Goal: Task Accomplishment & Management: Manage account settings

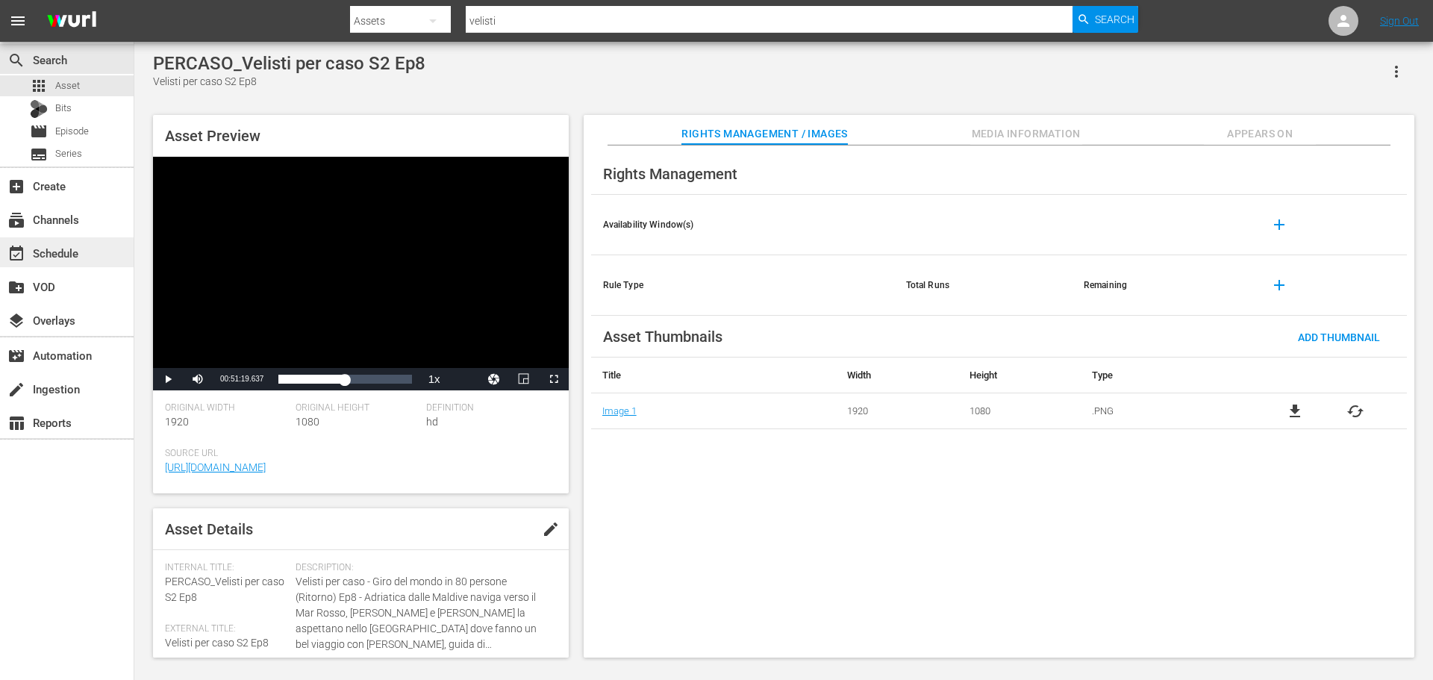
click at [93, 252] on div "event_available Schedule" at bounding box center [67, 252] width 134 height 30
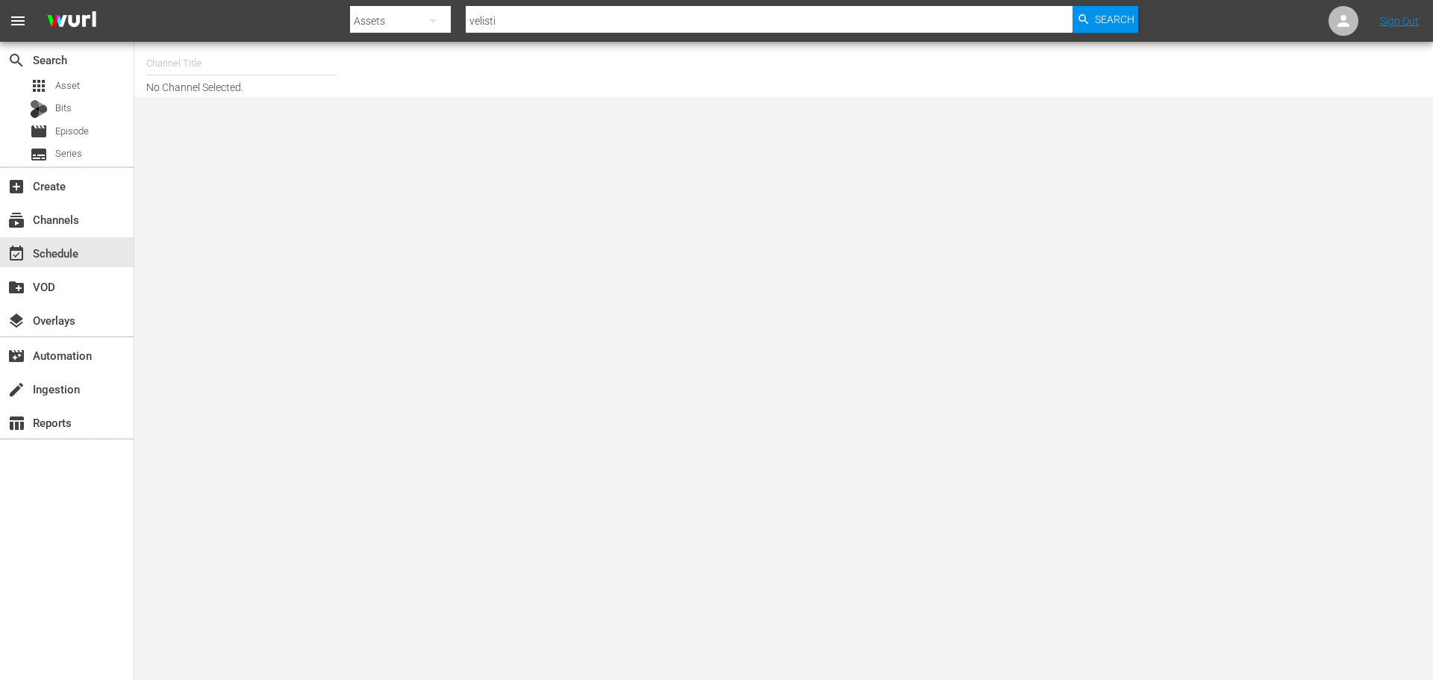
click at [220, 72] on input "text" at bounding box center [241, 64] width 191 height 36
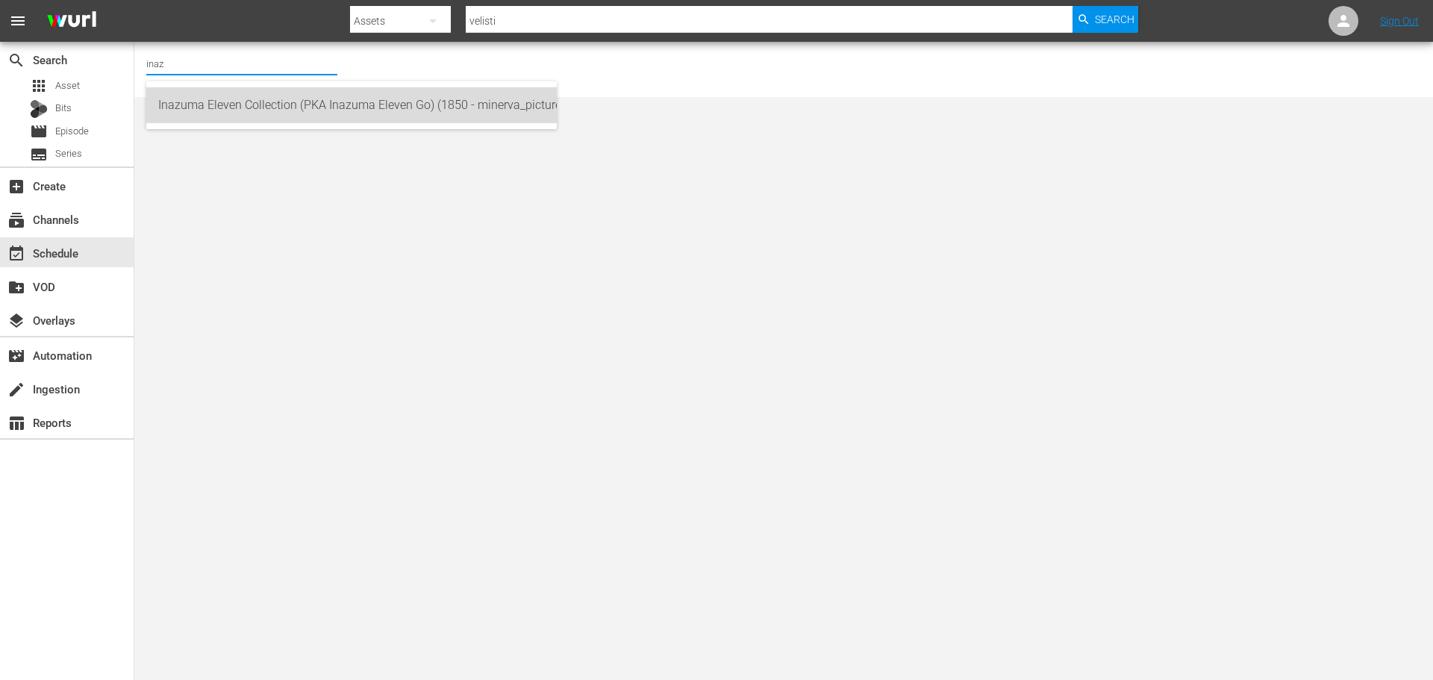
click at [518, 120] on div "Inazuma Eleven Collection (PKA Inazuma Eleven Go) (1850 - minerva_pictures_inaz…" at bounding box center [351, 105] width 387 height 36
type input "Inazuma Eleven Collection (PKA Inazuma Eleven Go) (1850 - minerva_pictures_inaz…"
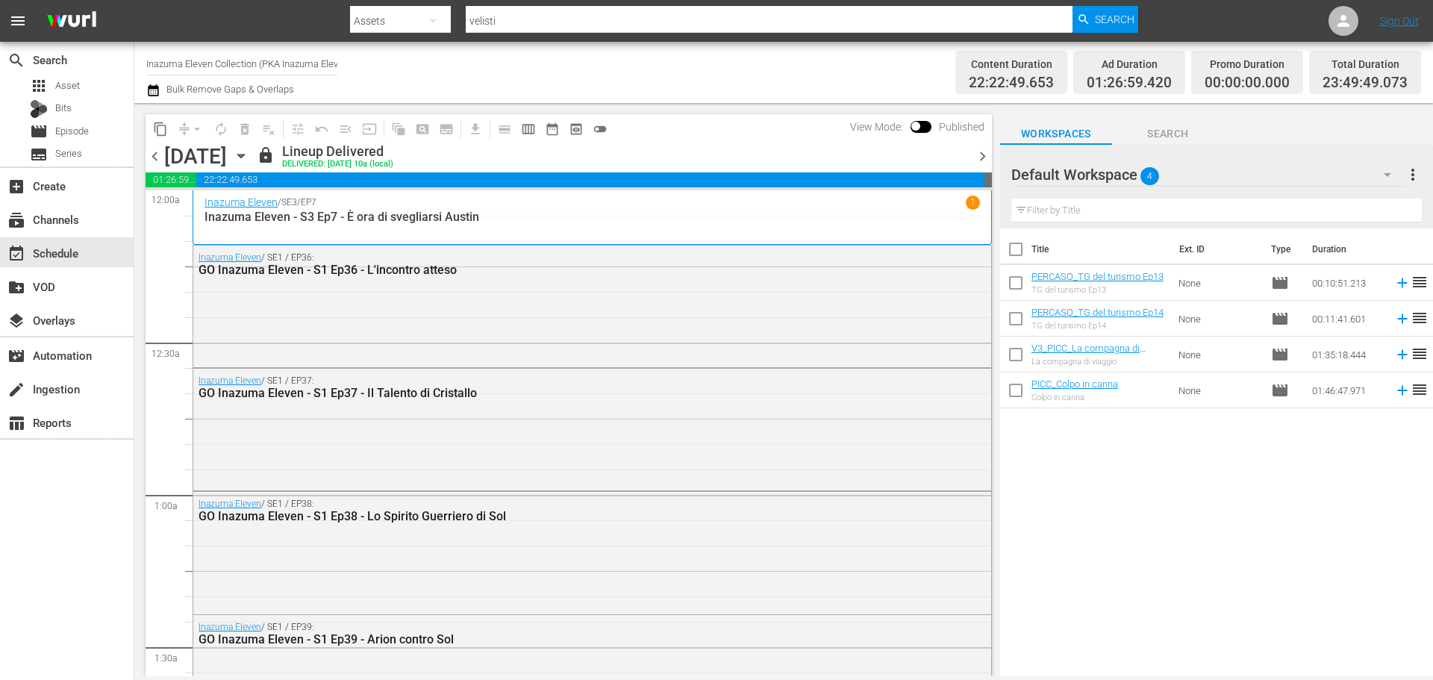
click at [985, 160] on span "chevron_right" at bounding box center [983, 156] width 19 height 19
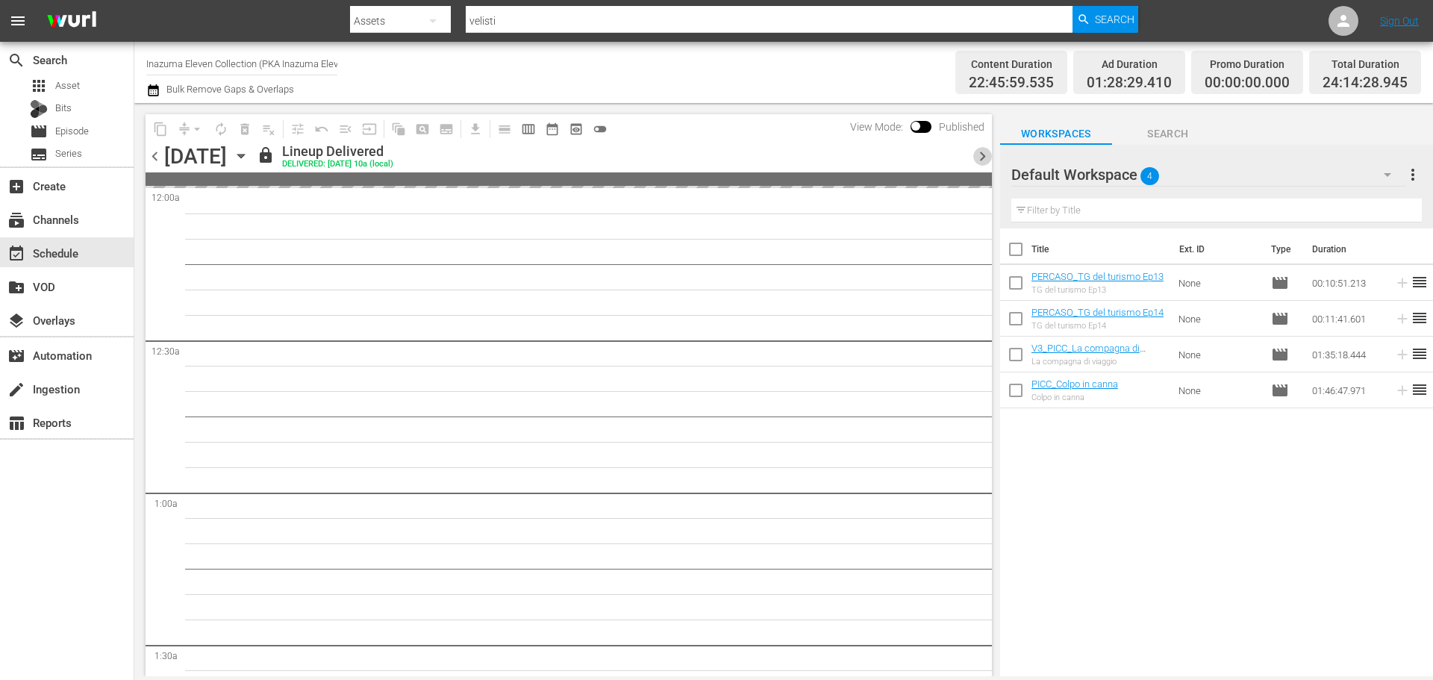
click at [985, 160] on span "chevron_right" at bounding box center [983, 156] width 19 height 19
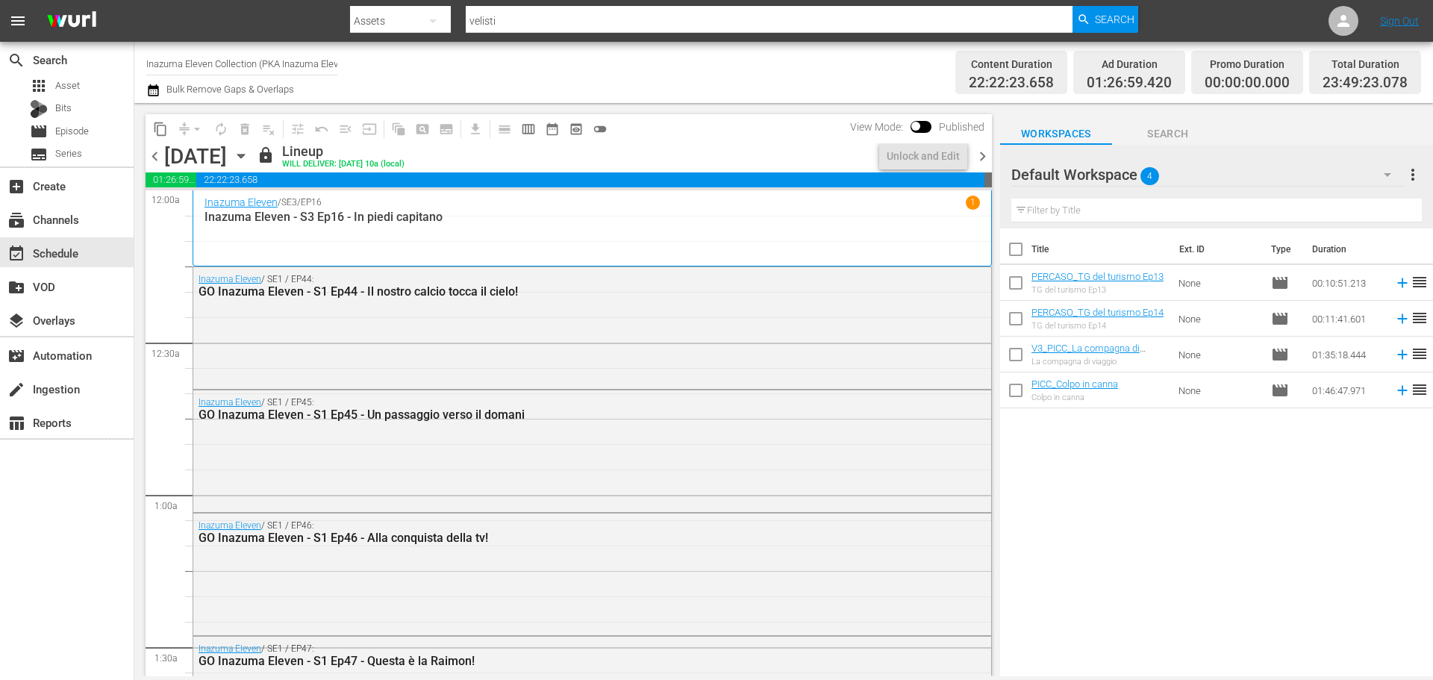
click at [985, 160] on span "chevron_right" at bounding box center [983, 156] width 19 height 19
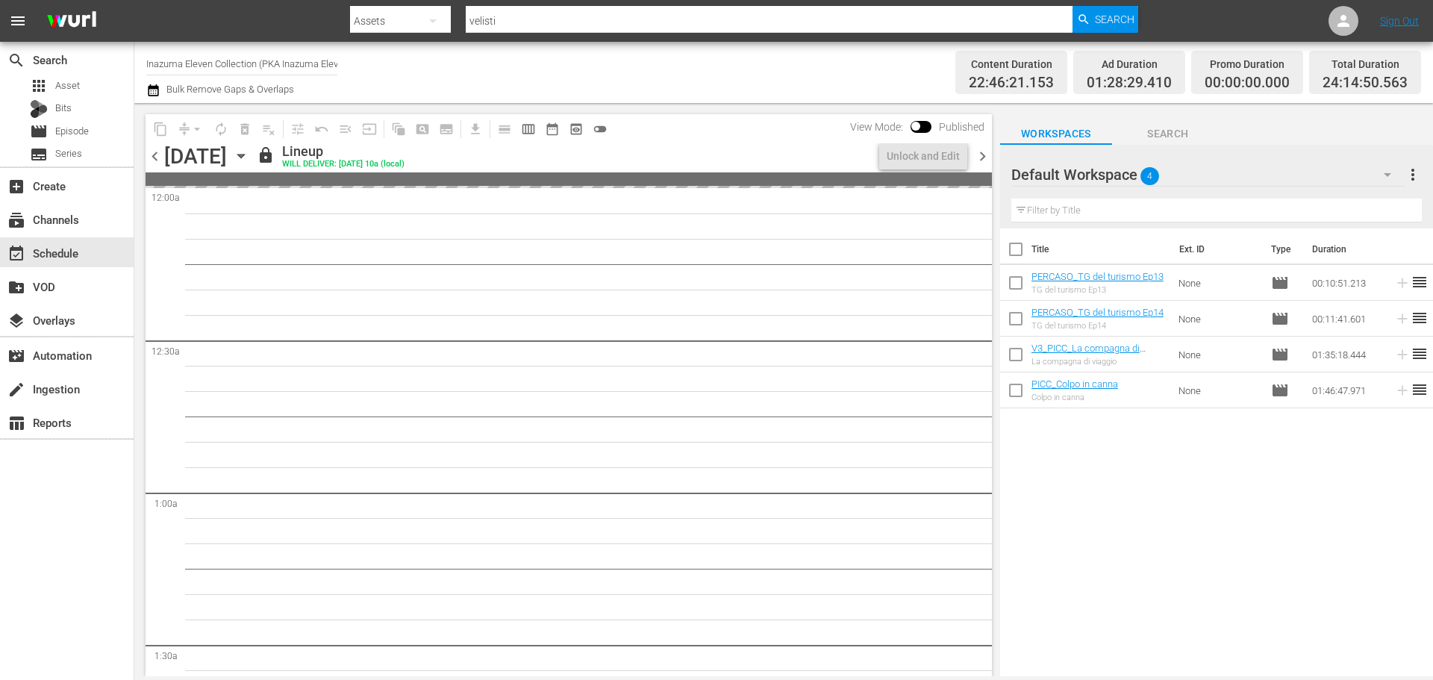
click at [985, 160] on span "chevron_right" at bounding box center [983, 156] width 19 height 19
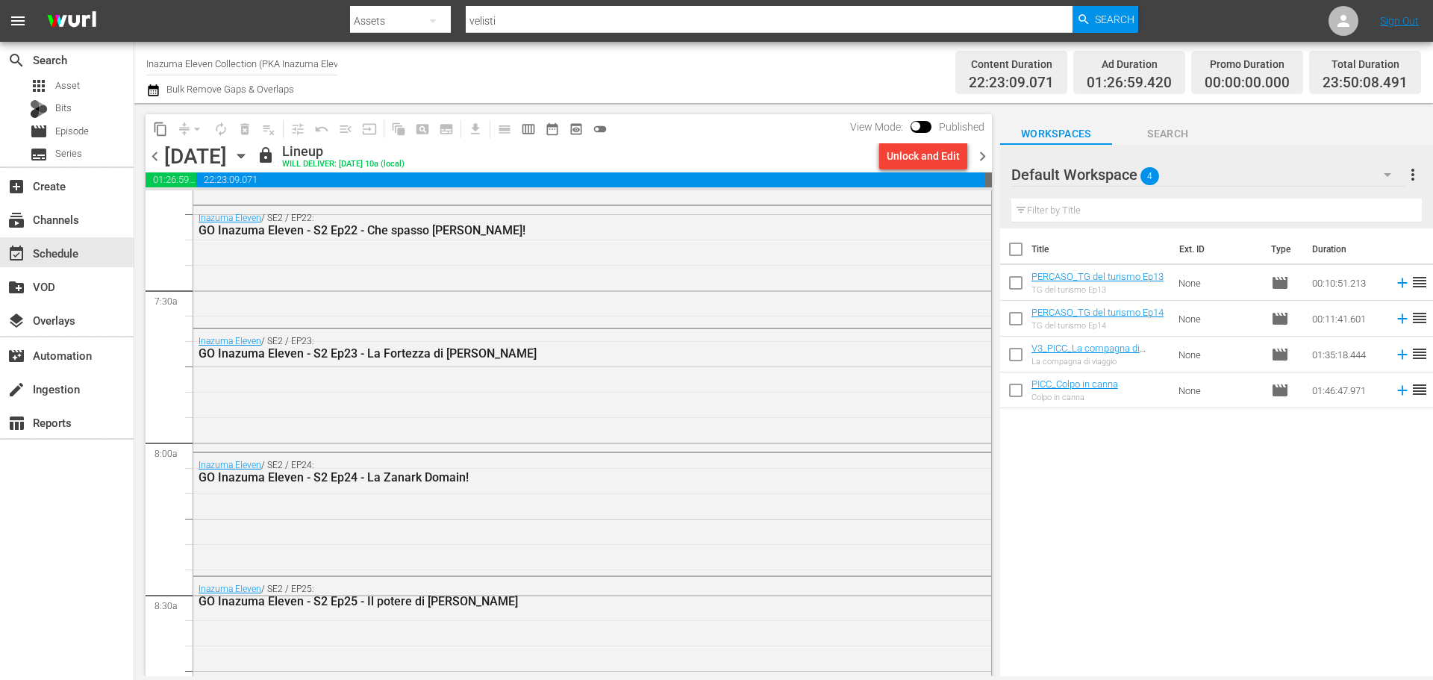
scroll to position [2168, 0]
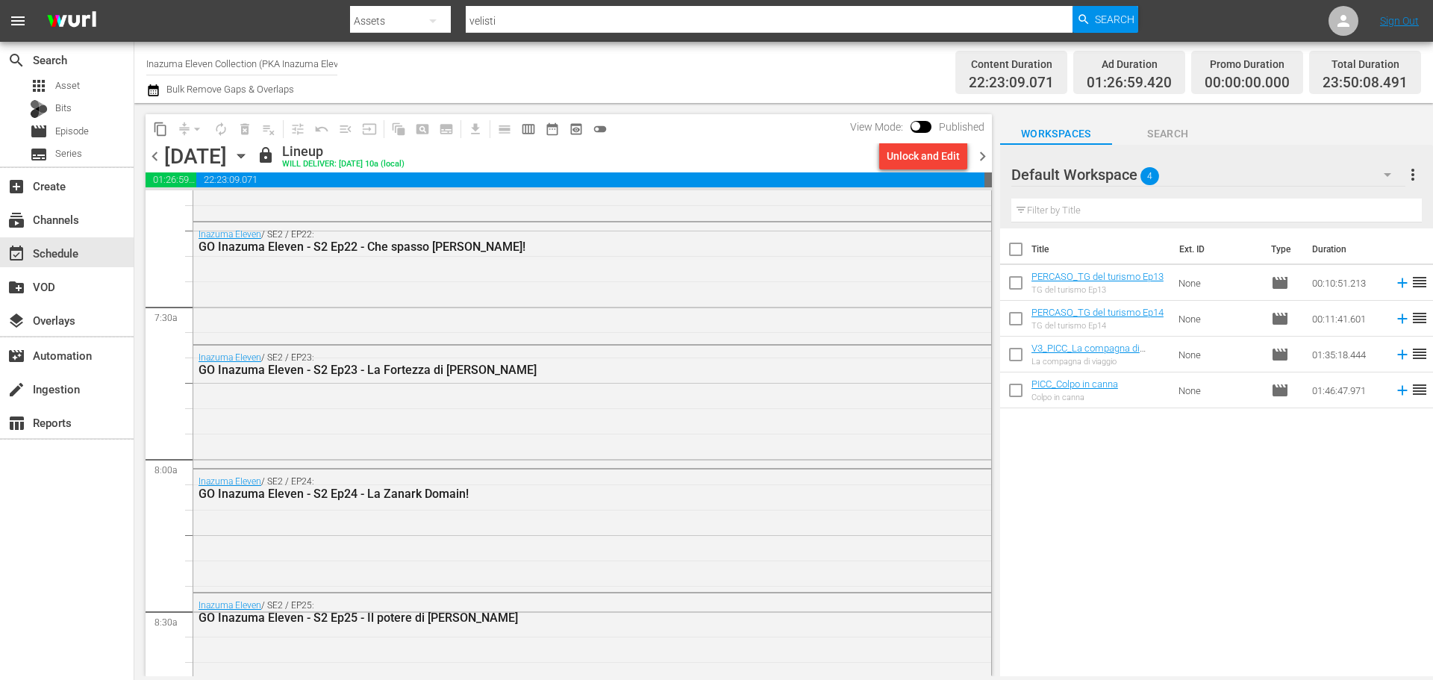
click at [1015, 255] on input "checkbox" at bounding box center [1015, 252] width 31 height 31
checkbox input "true"
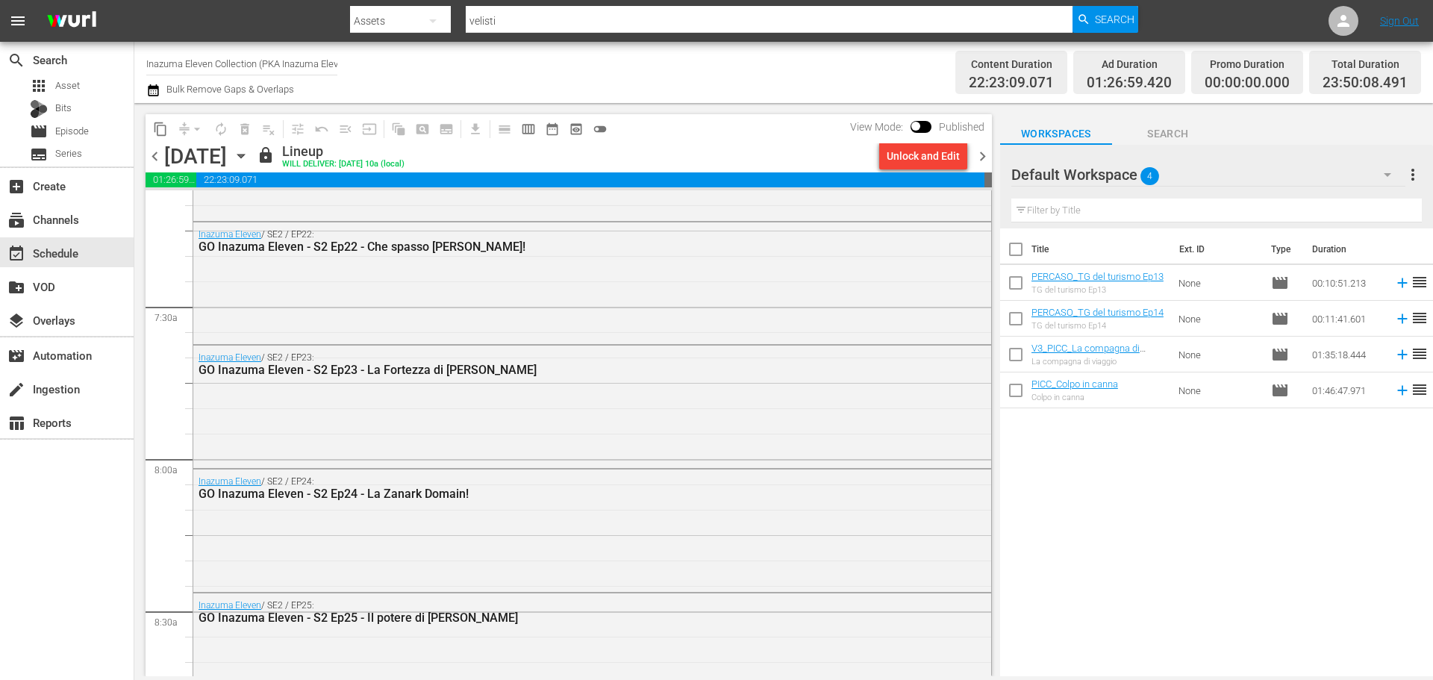
checkbox input "true"
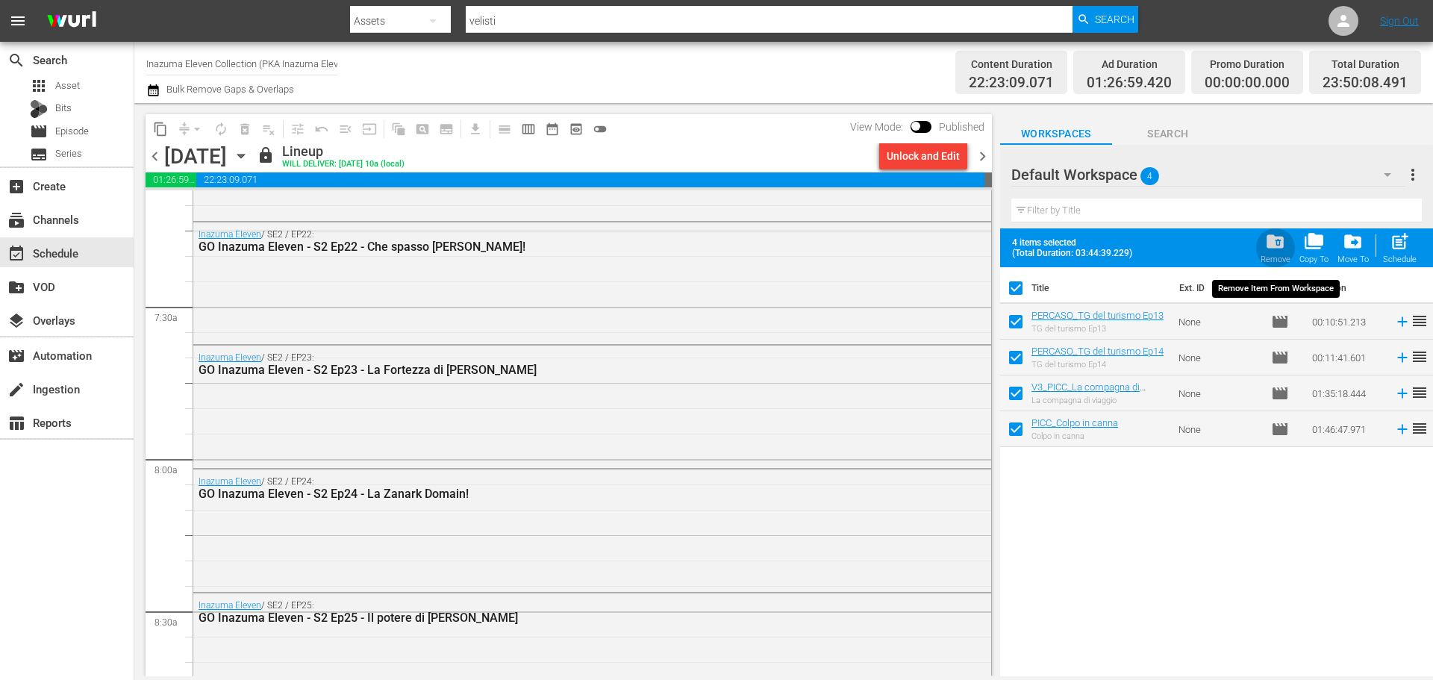
click at [1280, 239] on span "folder_delete" at bounding box center [1275, 241] width 20 height 20
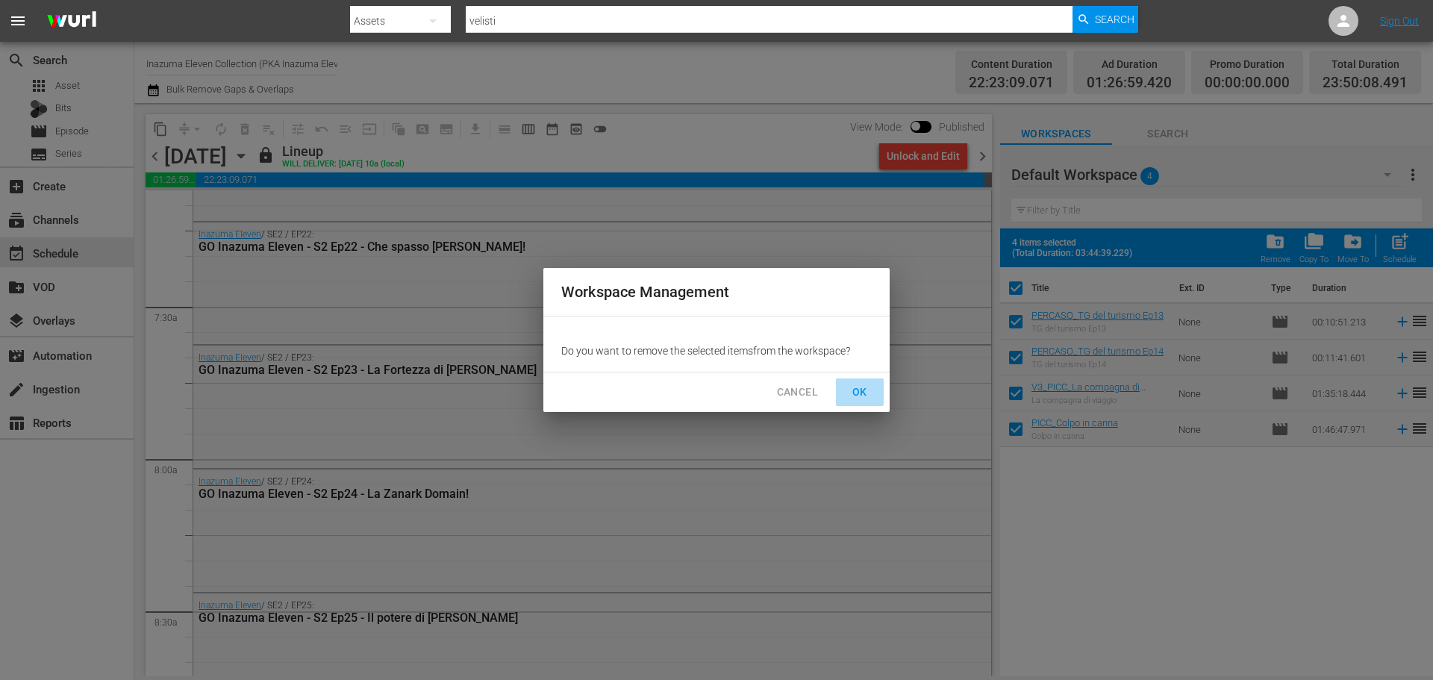
click at [877, 396] on button "OK" at bounding box center [860, 393] width 48 height 28
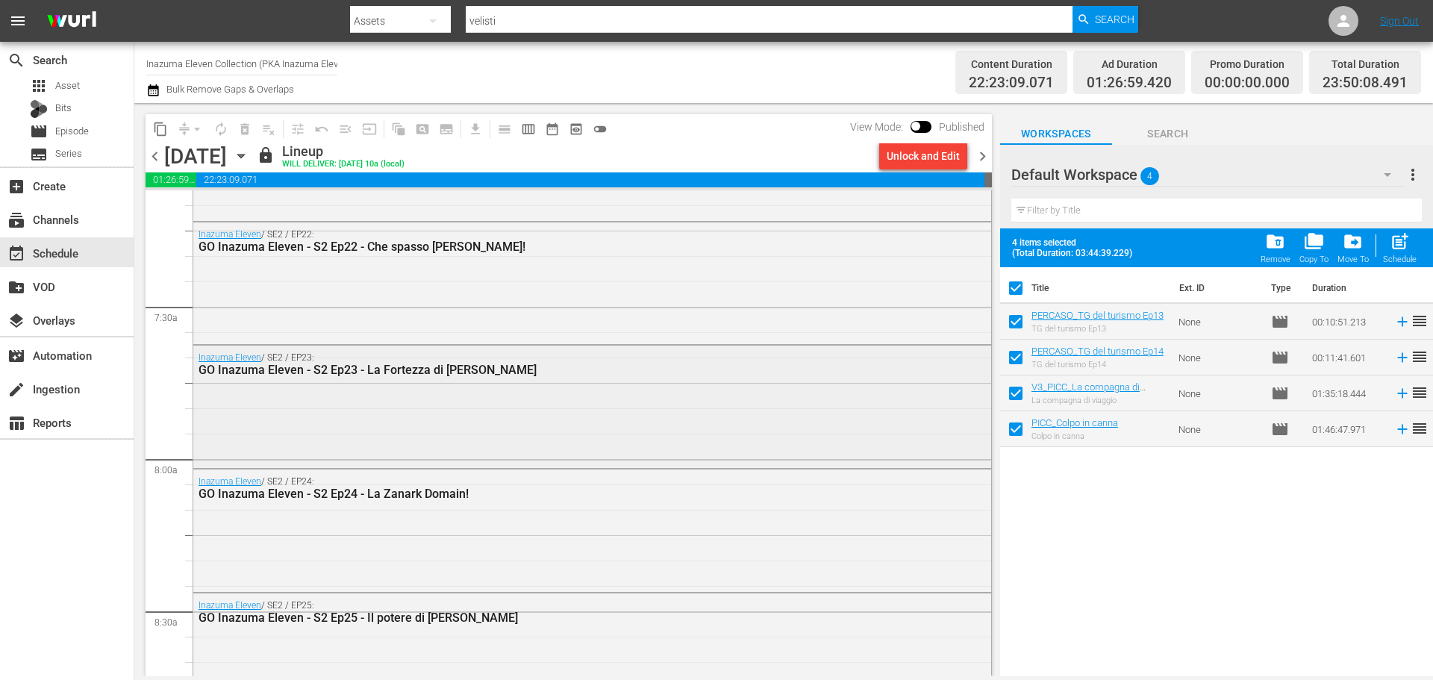
checkbox input "false"
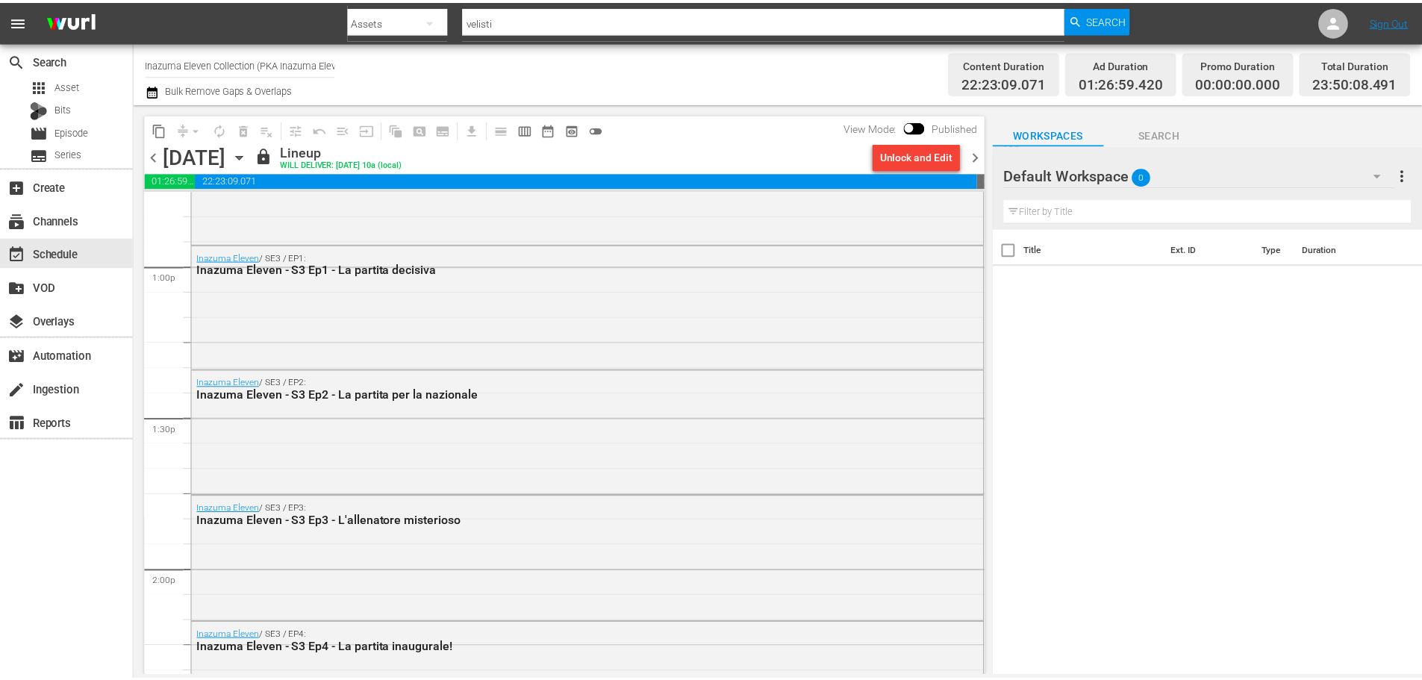
scroll to position [3960, 0]
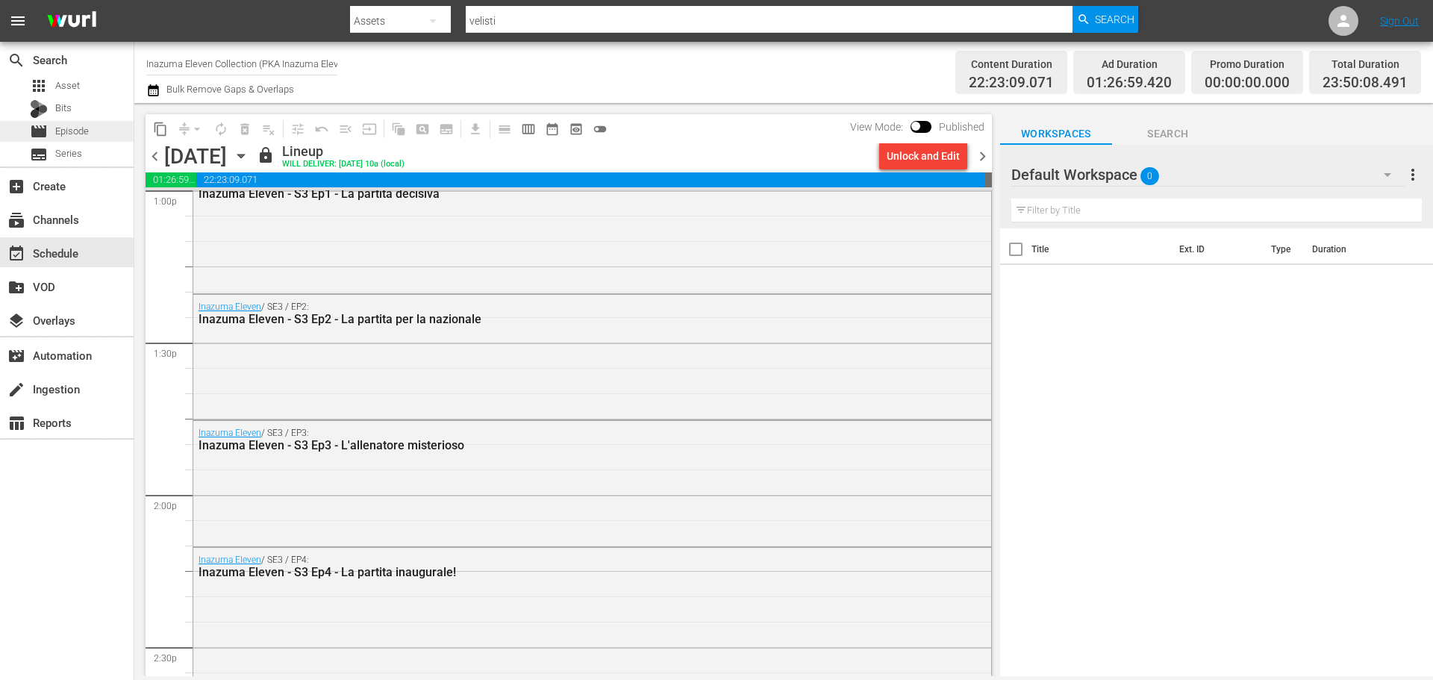
click at [83, 134] on span "Episode" at bounding box center [72, 131] width 34 height 15
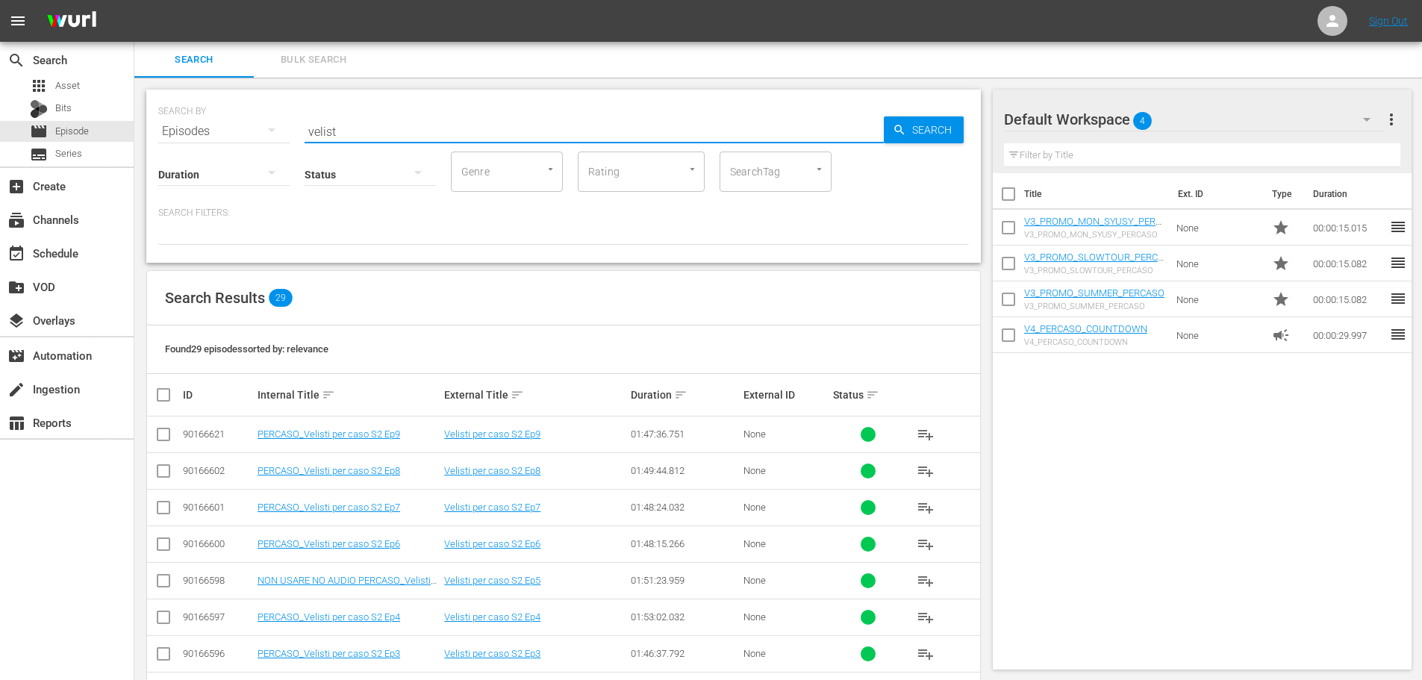
drag, startPoint x: 356, startPoint y: 135, endPoint x: 278, endPoint y: 154, distance: 79.9
click at [278, 154] on div "SEARCH BY Search By Episodes Search ID, Title, Description, Keywords, or Catego…" at bounding box center [563, 176] width 835 height 173
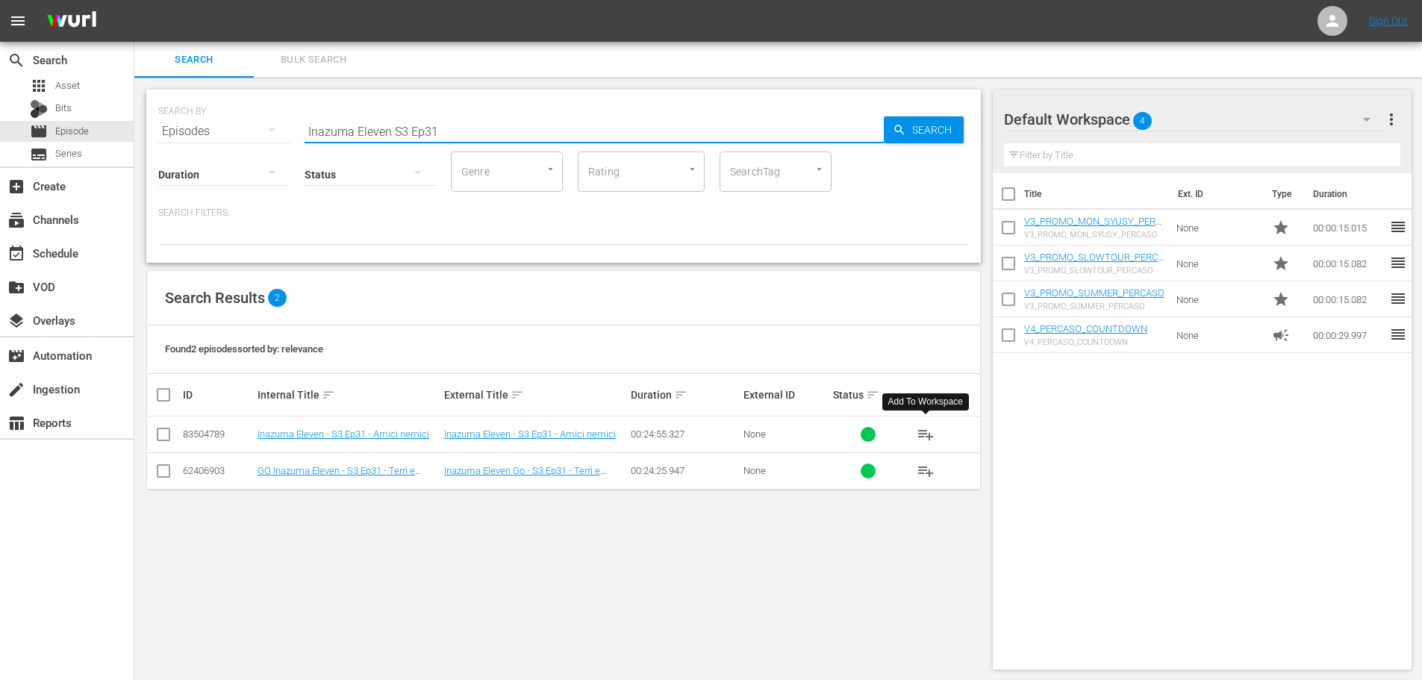
click at [932, 431] on span "playlist_add" at bounding box center [926, 435] width 18 height 18
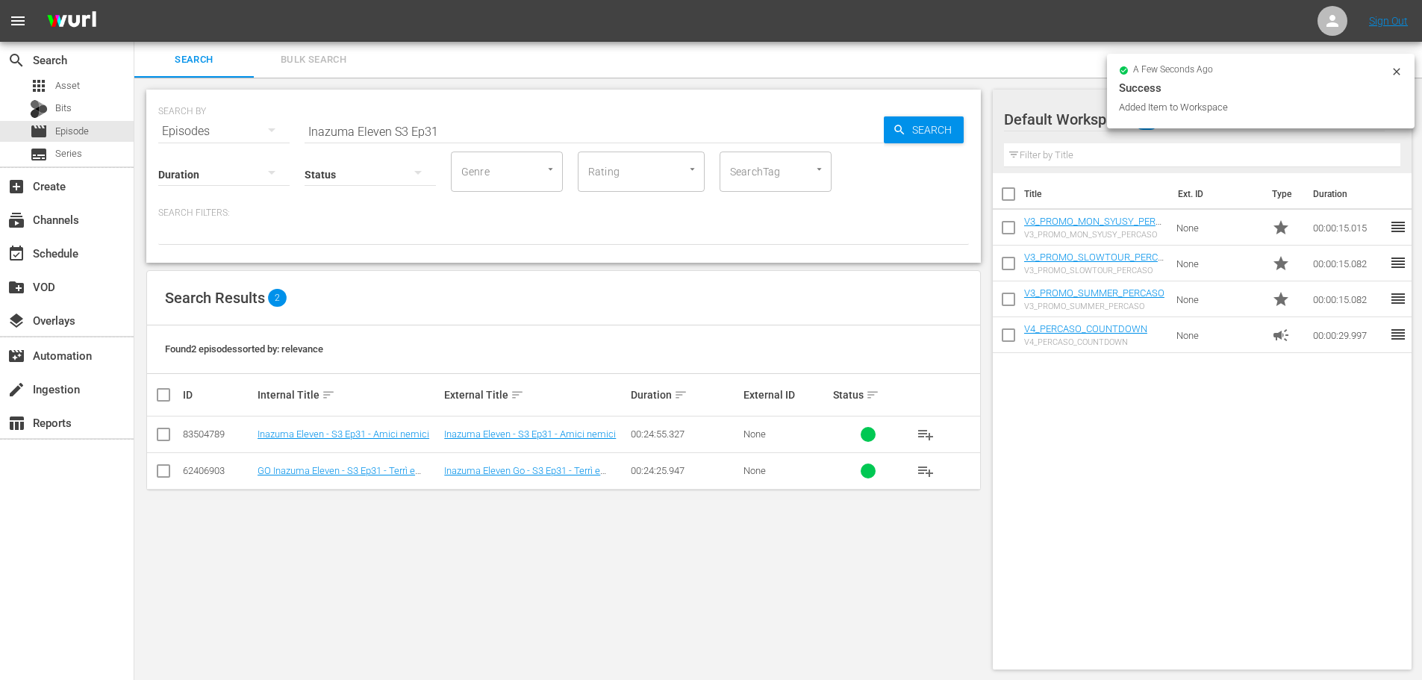
click at [457, 134] on input "Inazuma Eleven S3 Ep31" at bounding box center [594, 131] width 579 height 36
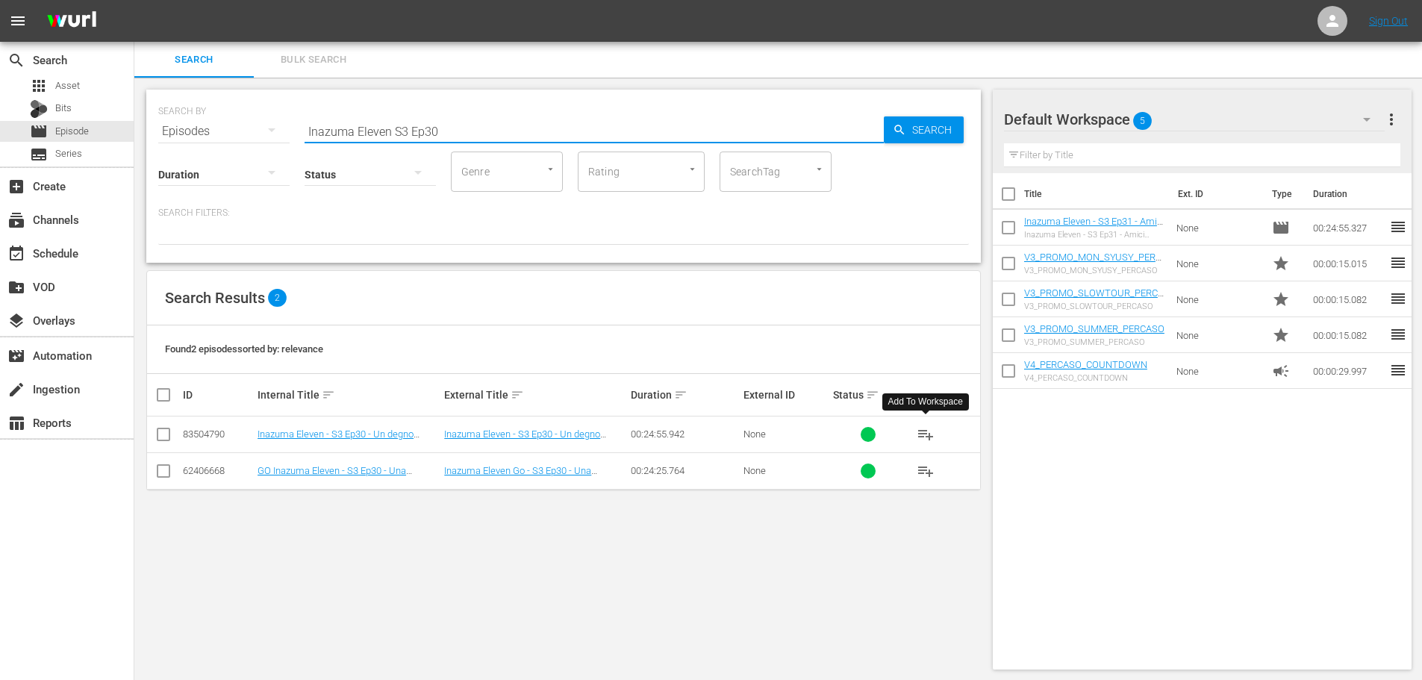
click at [924, 435] on span "playlist_add" at bounding box center [926, 435] width 18 height 18
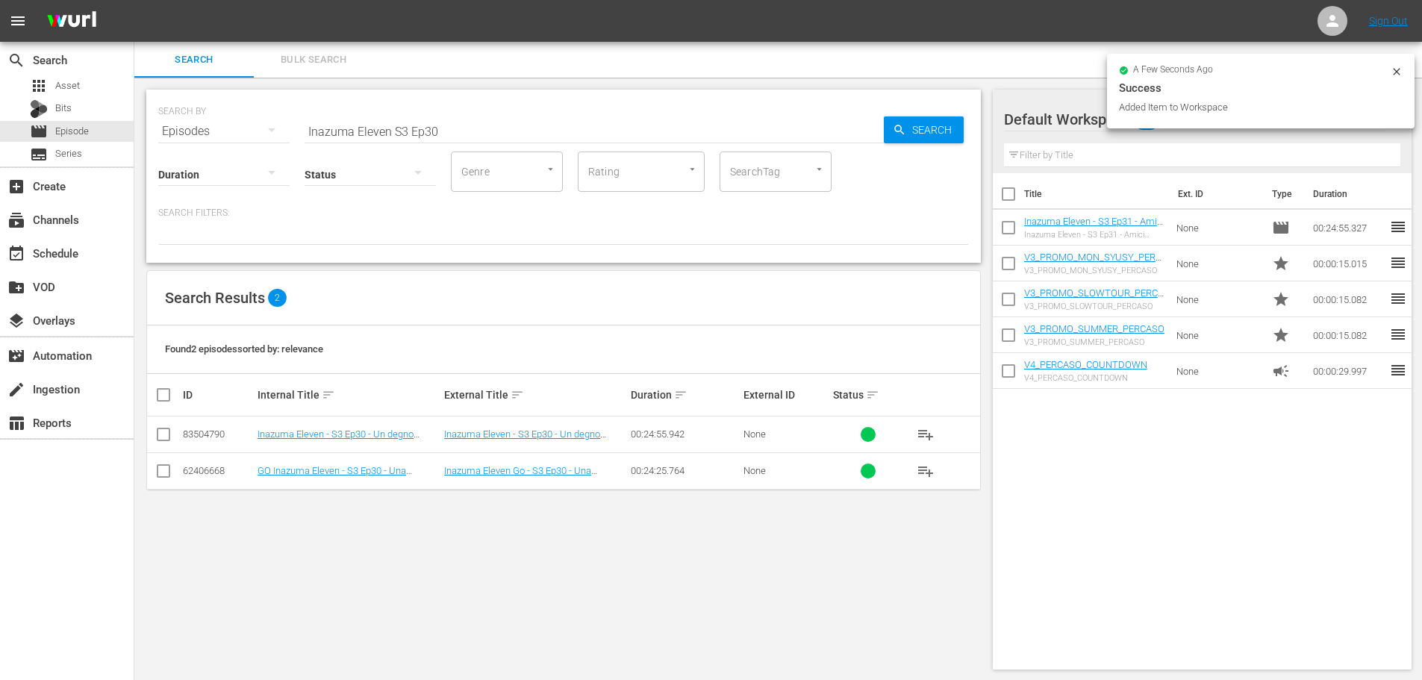
click at [504, 138] on input "Inazuma Eleven S3 Ep30" at bounding box center [594, 131] width 579 height 36
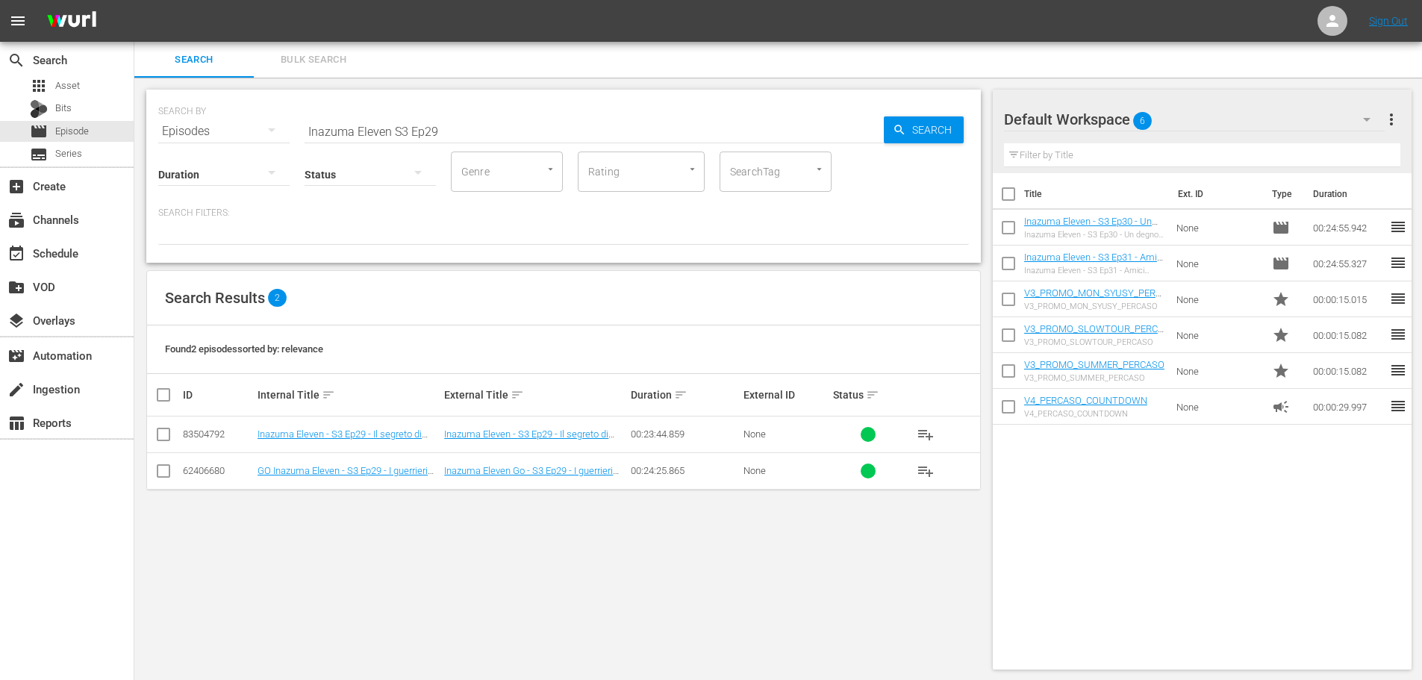
click at [923, 424] on button "playlist_add" at bounding box center [926, 435] width 36 height 36
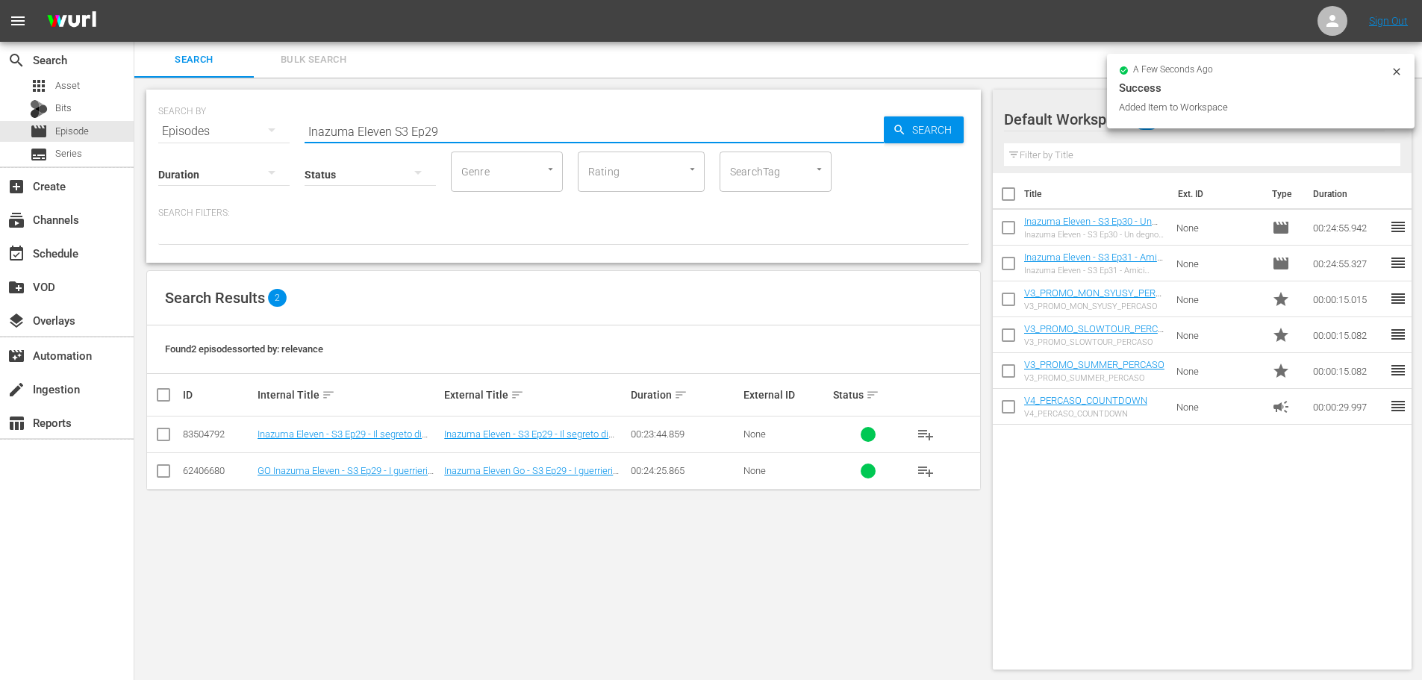
click at [546, 116] on input "Inazuma Eleven S3 Ep29" at bounding box center [594, 131] width 579 height 36
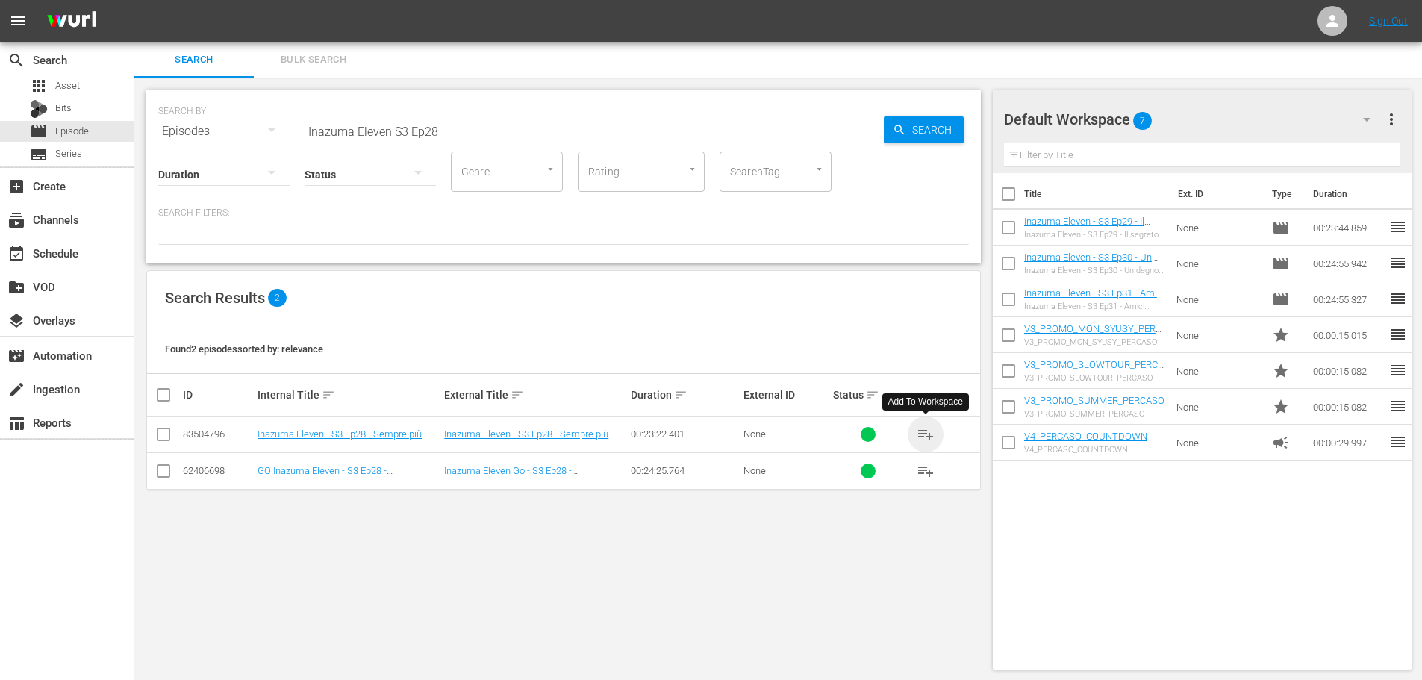
click at [923, 436] on span "playlist_add" at bounding box center [926, 435] width 18 height 18
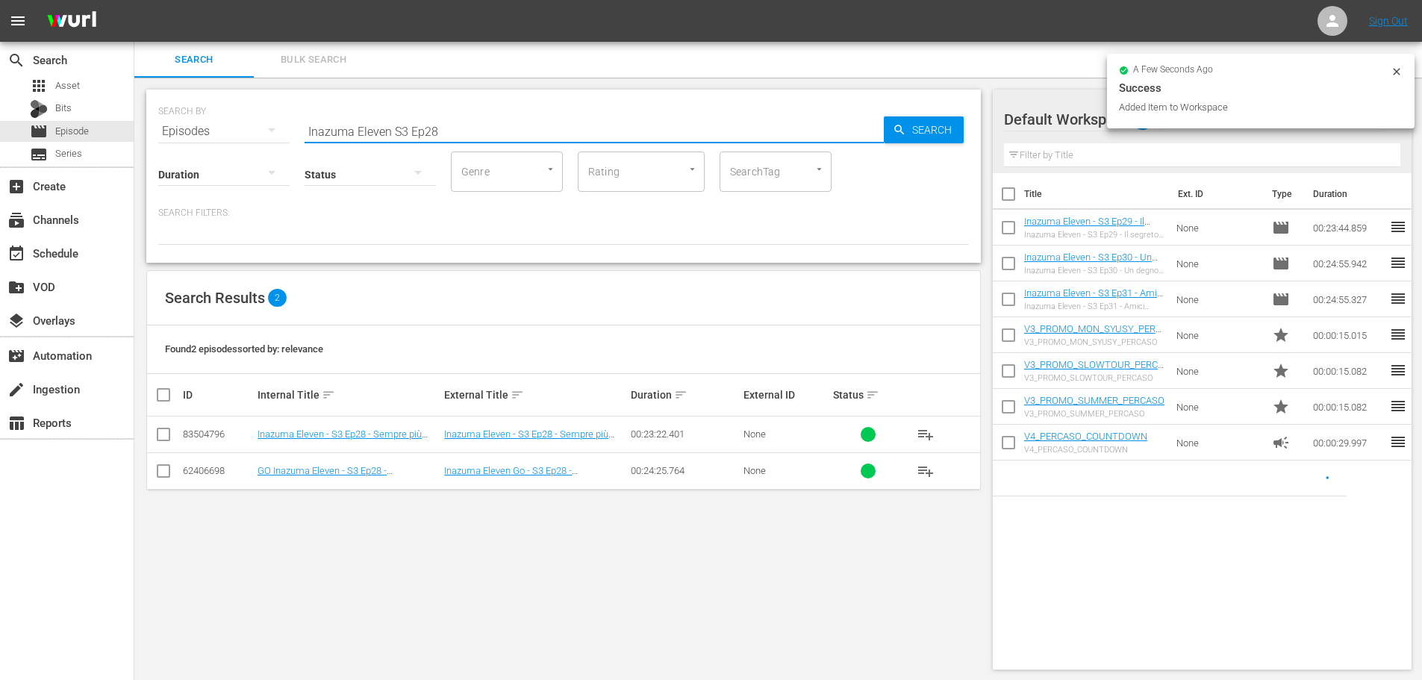
click at [481, 128] on input "Inazuma Eleven S3 Ep28" at bounding box center [594, 131] width 579 height 36
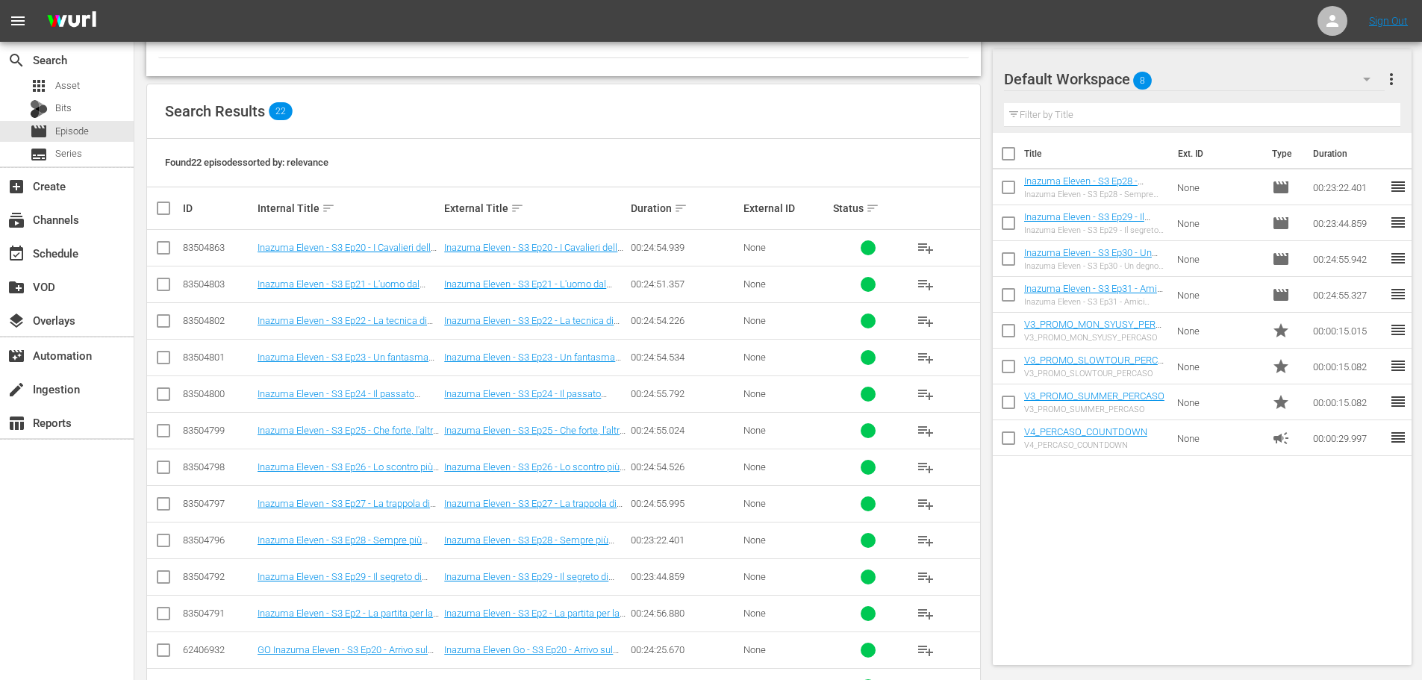
scroll to position [299, 0]
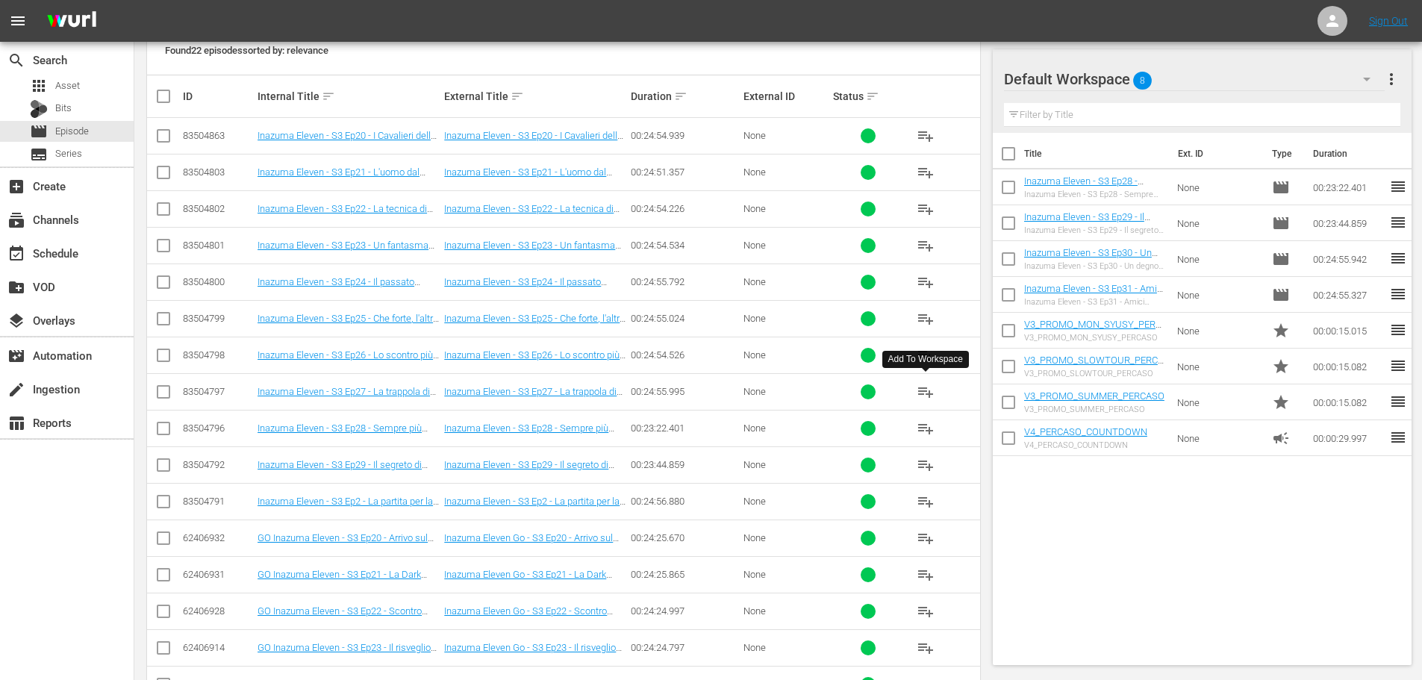
click at [931, 397] on span "playlist_add" at bounding box center [926, 392] width 18 height 18
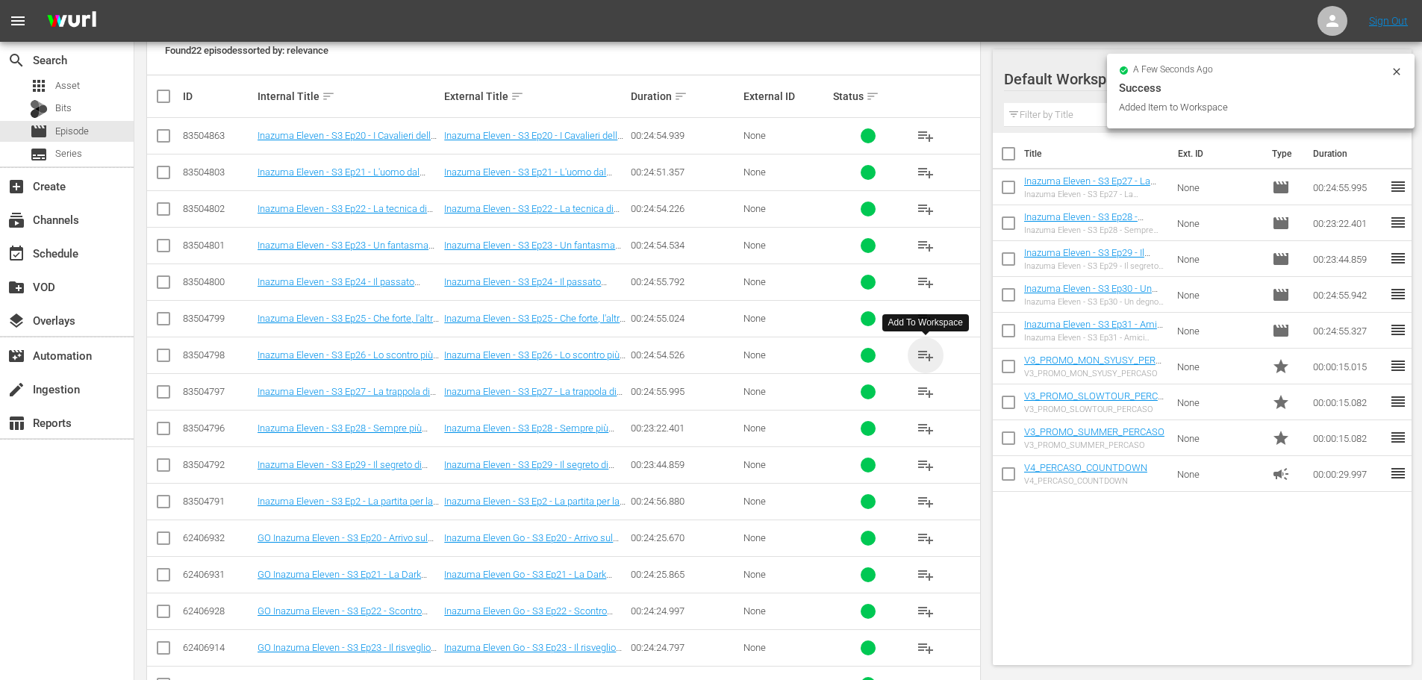
click at [921, 352] on span "playlist_add" at bounding box center [926, 355] width 18 height 18
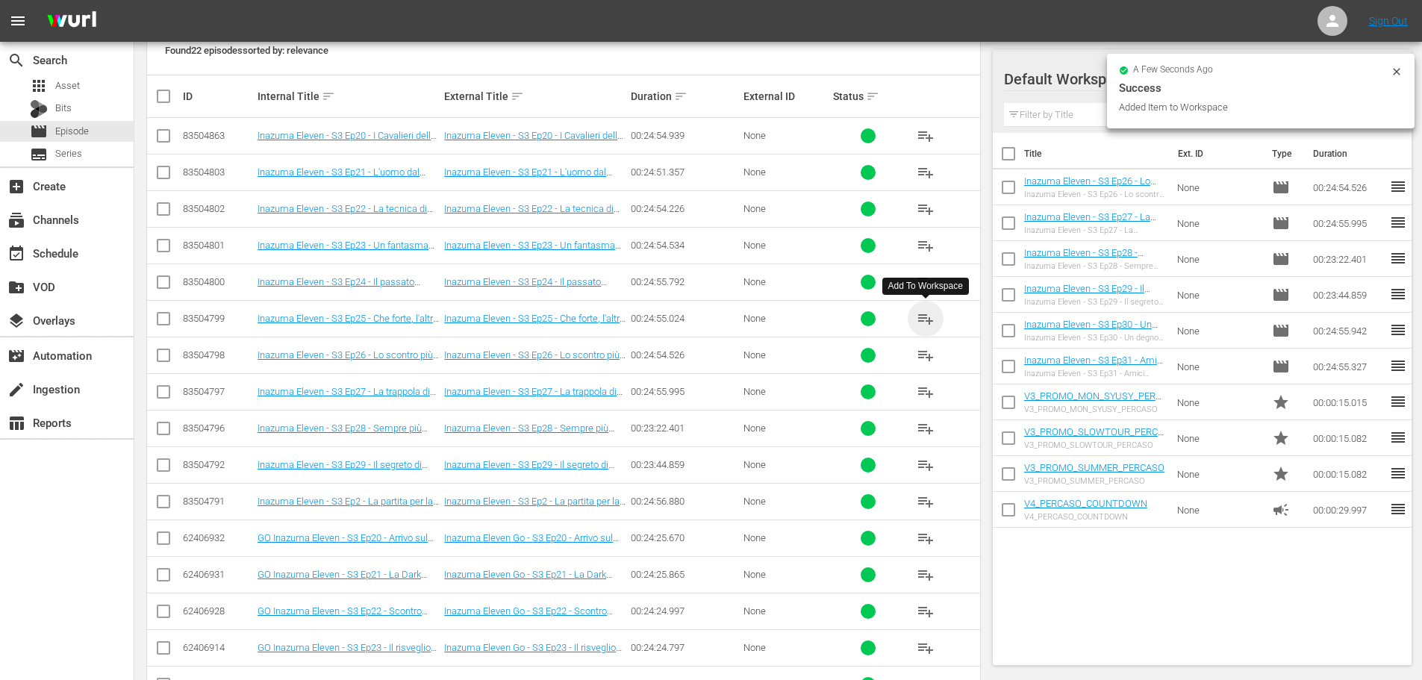
click at [929, 322] on span "playlist_add" at bounding box center [926, 319] width 18 height 18
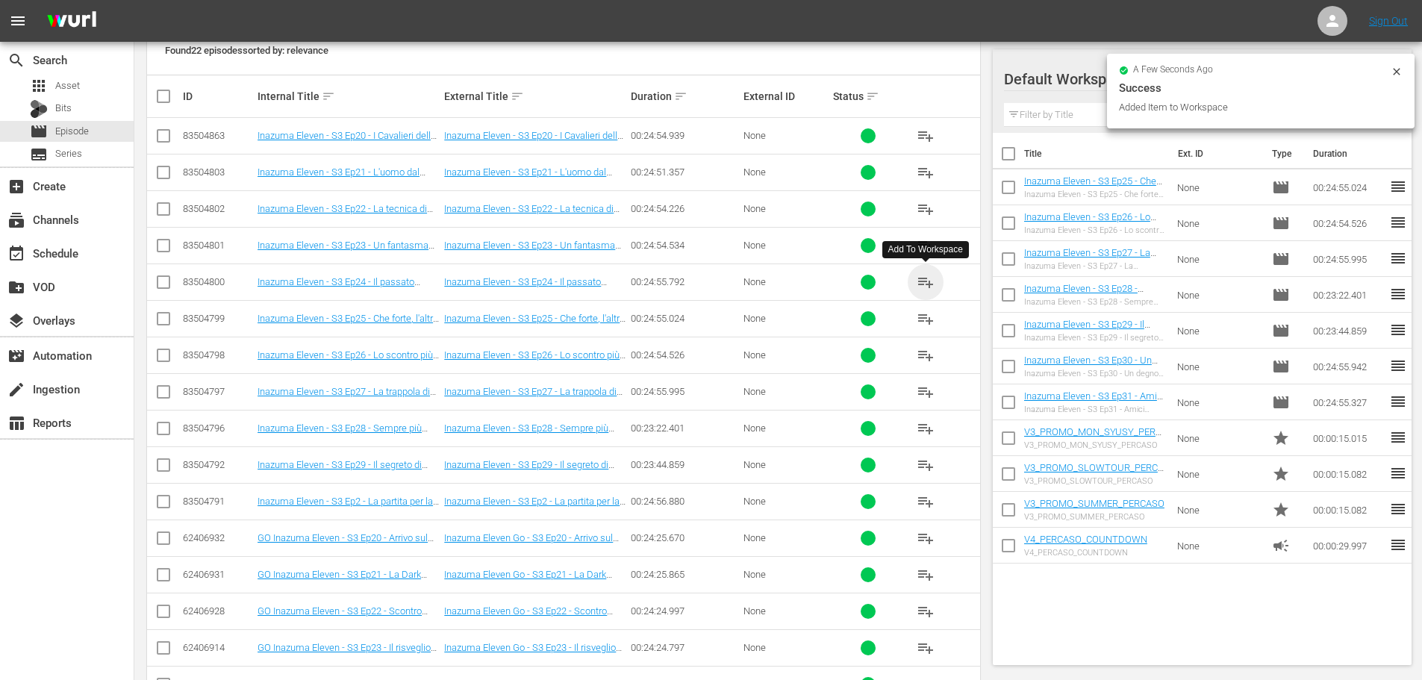
click at [923, 283] on span "playlist_add" at bounding box center [926, 282] width 18 height 18
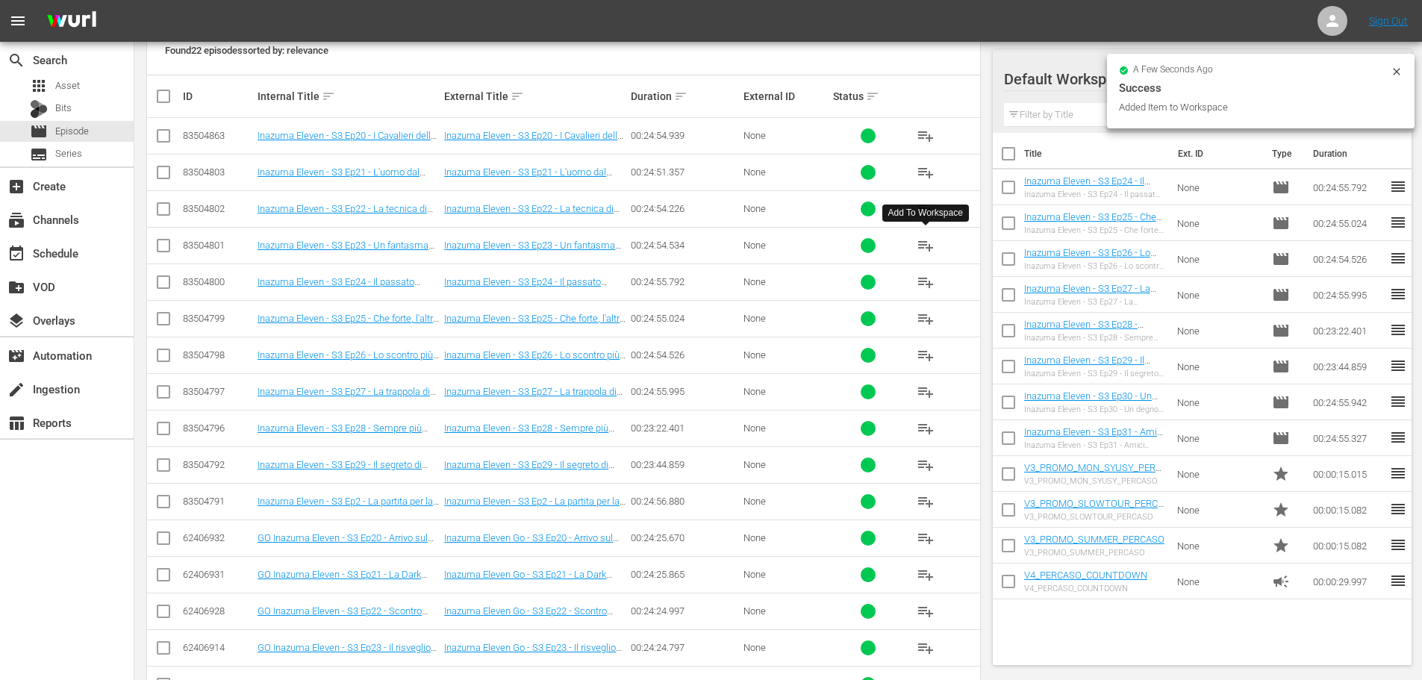
click at [926, 249] on span "playlist_add" at bounding box center [926, 246] width 18 height 18
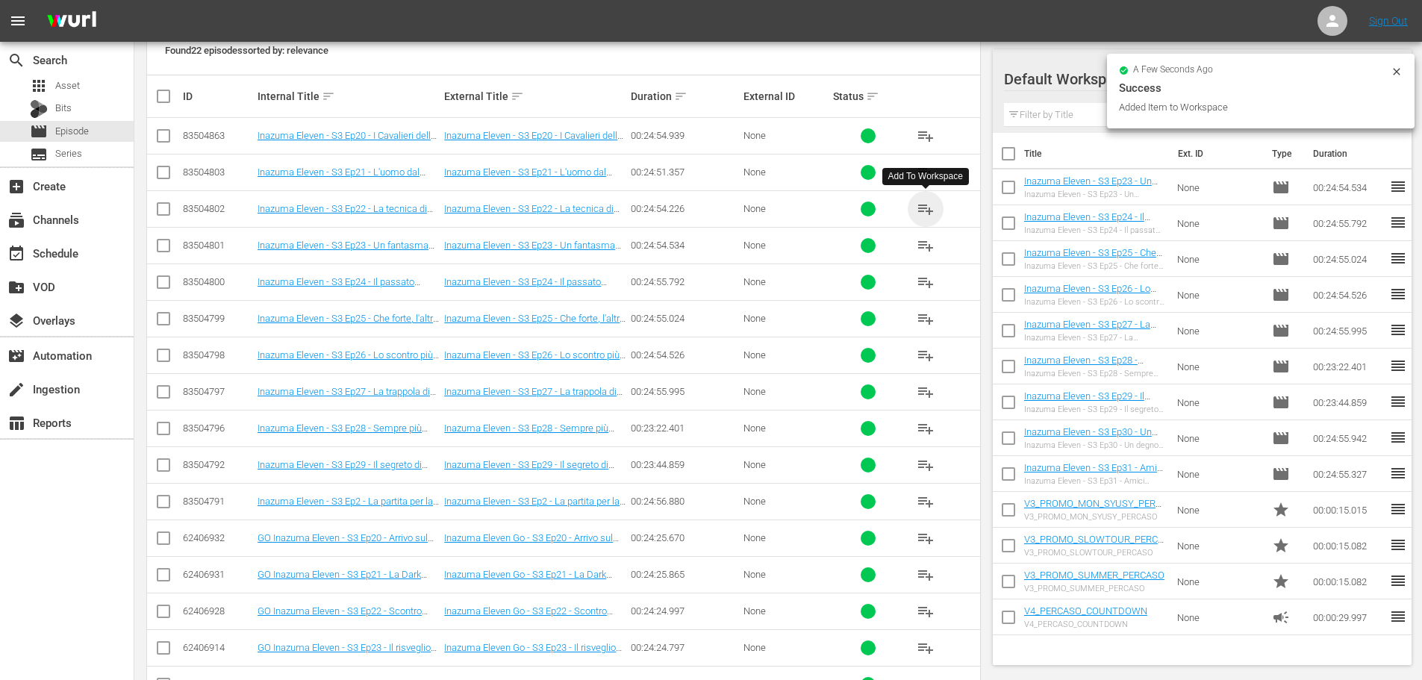
click at [918, 209] on span "playlist_add" at bounding box center [926, 209] width 18 height 18
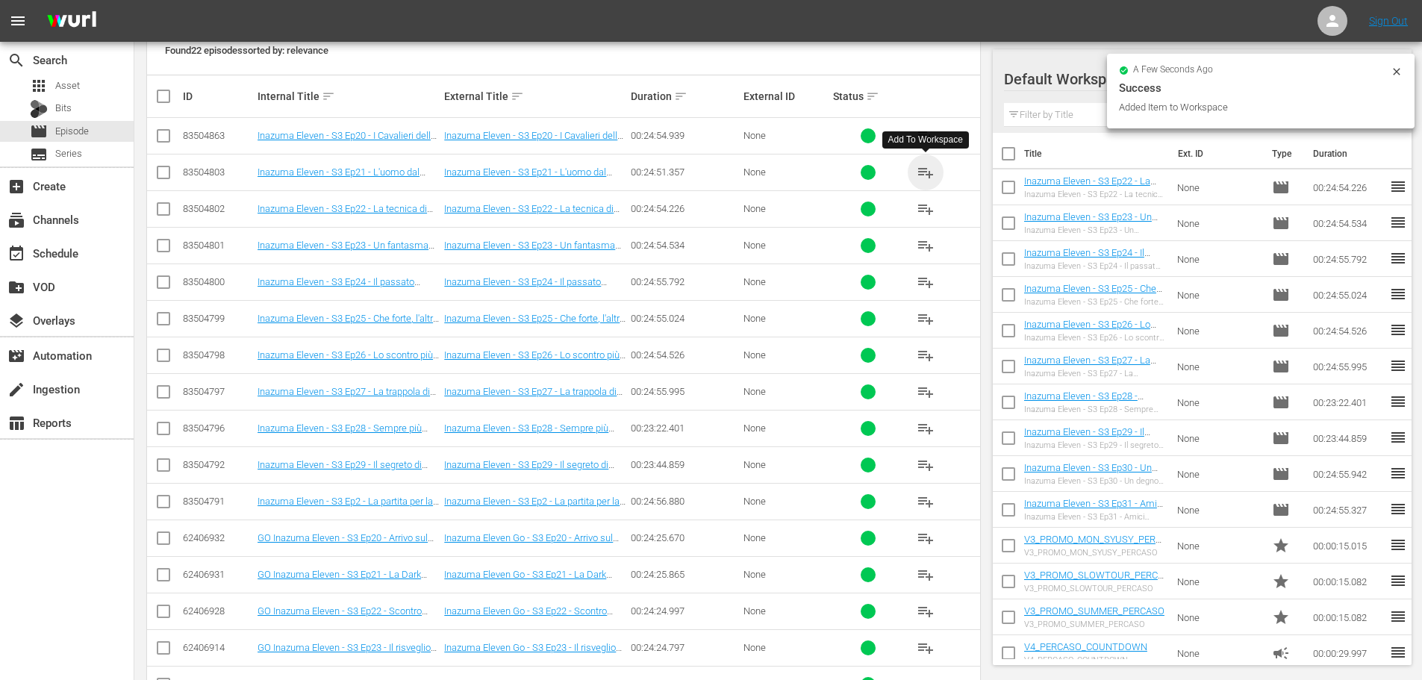
click at [921, 173] on span "playlist_add" at bounding box center [926, 172] width 18 height 18
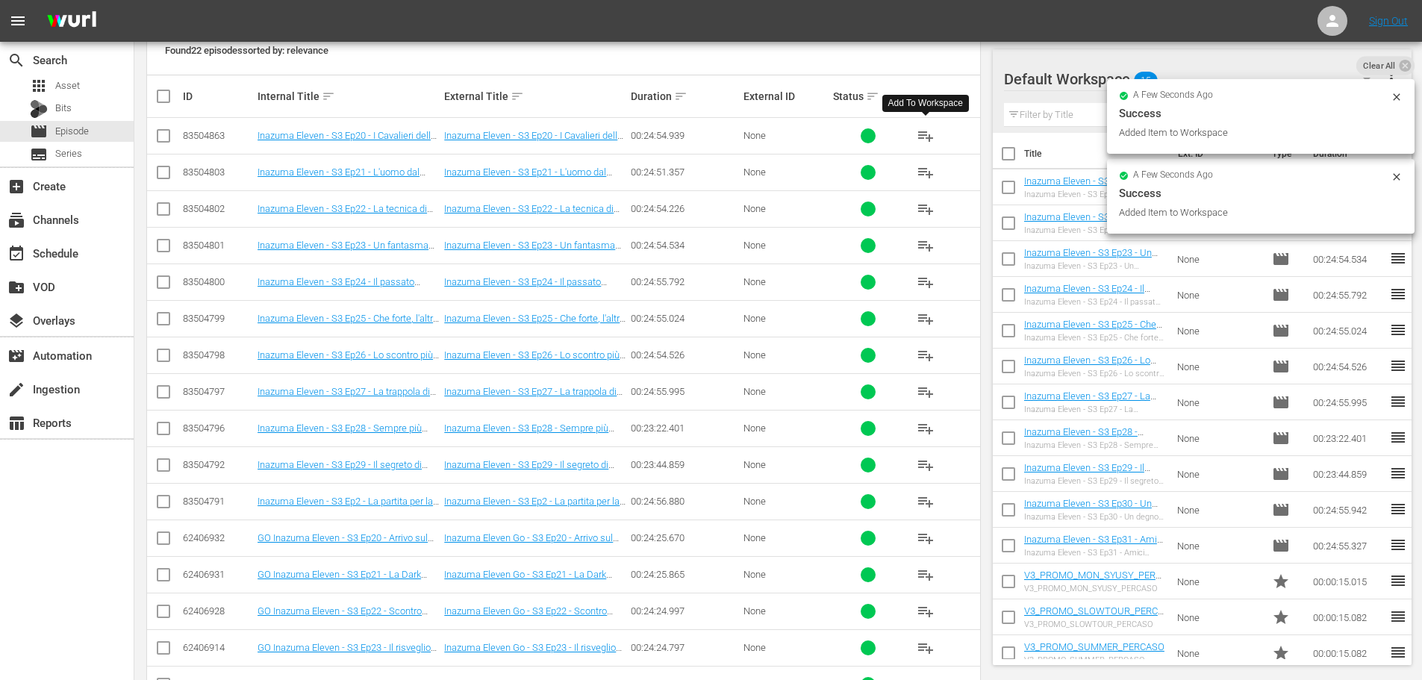
click at [929, 134] on span "playlist_add" at bounding box center [926, 136] width 18 height 18
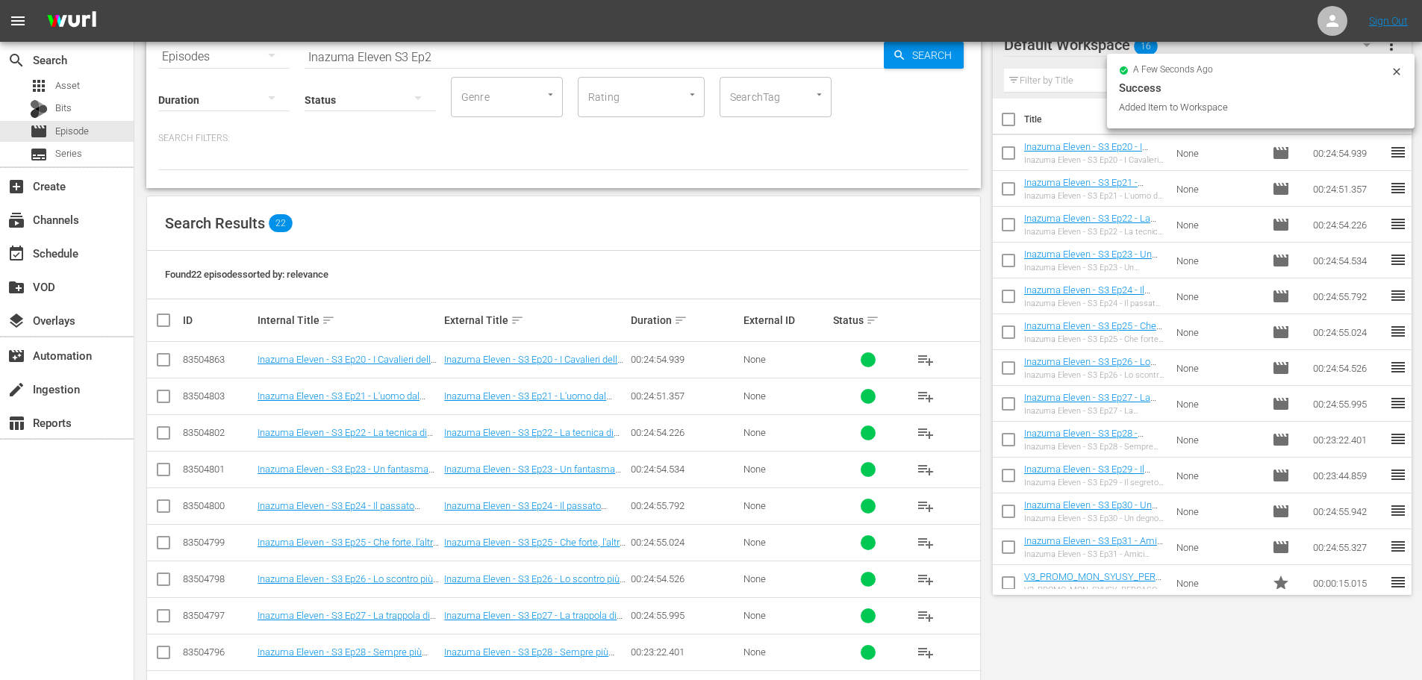
scroll to position [0, 0]
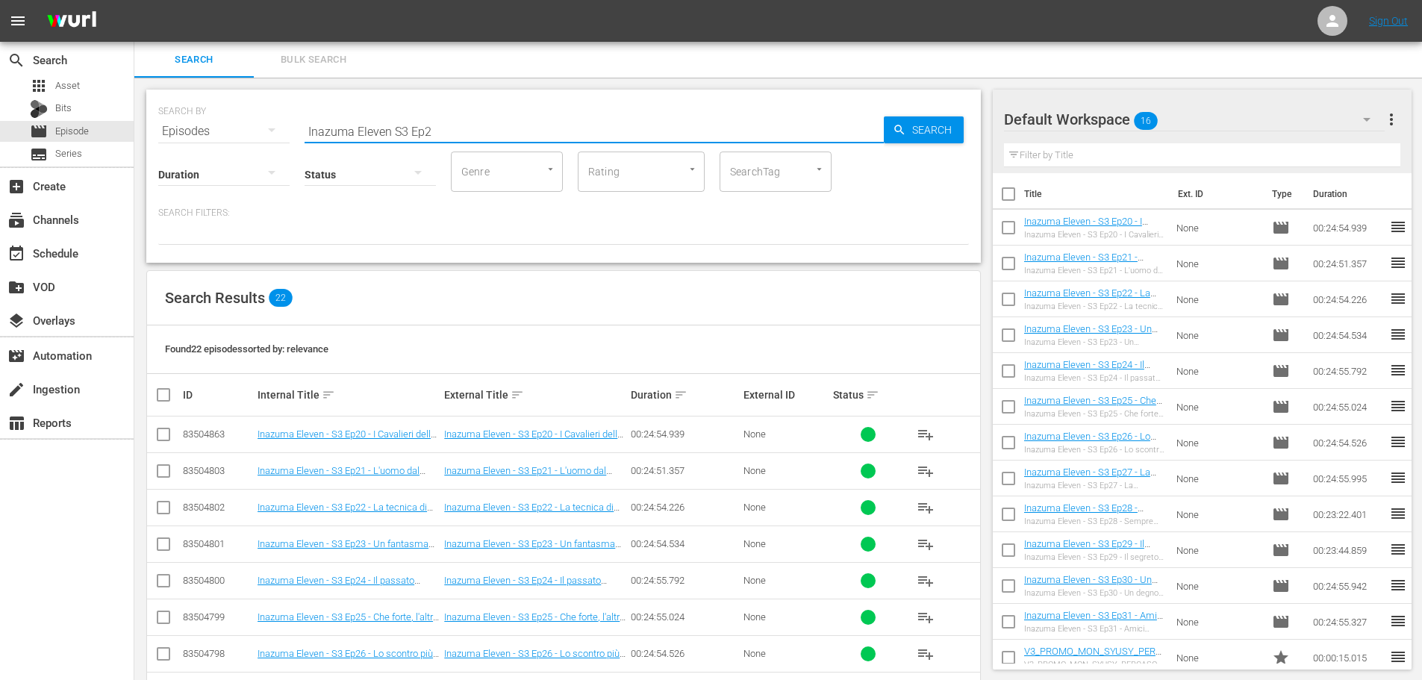
click at [447, 130] on input "Inazuma Eleven S3 Ep2" at bounding box center [594, 131] width 579 height 36
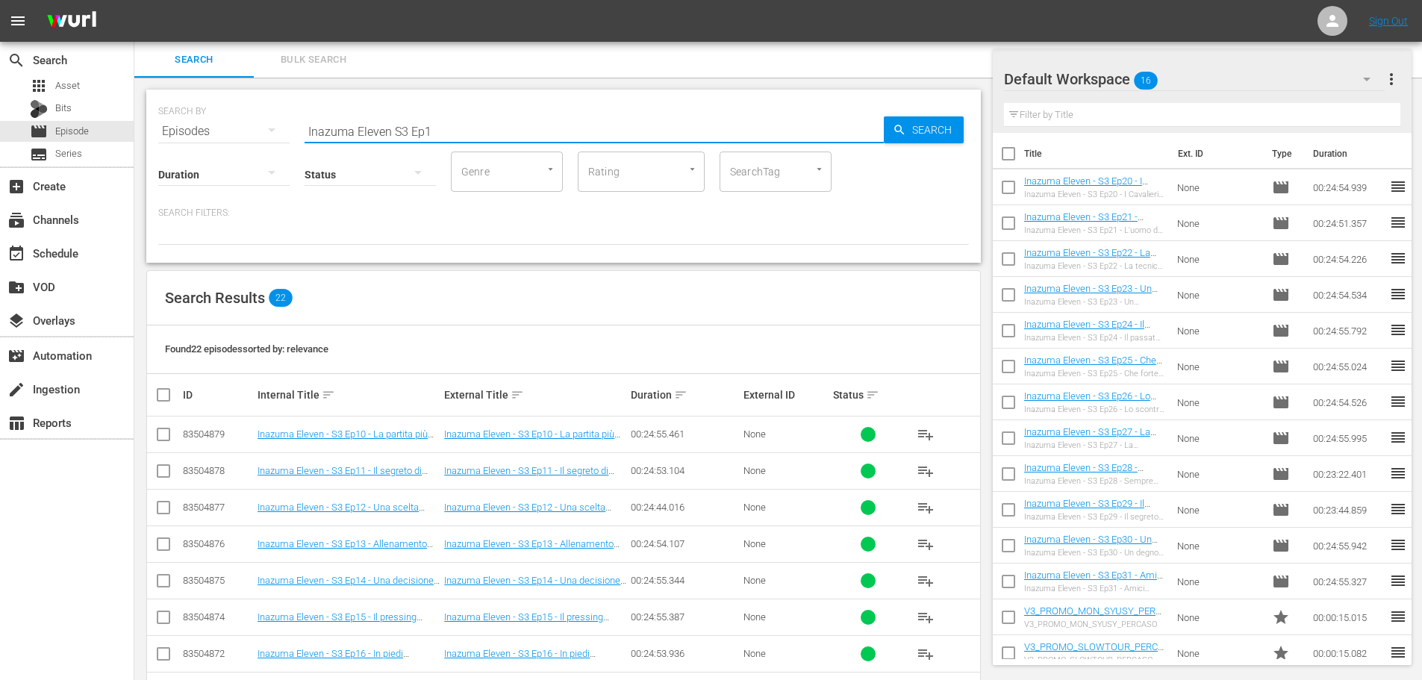
scroll to position [149, 0]
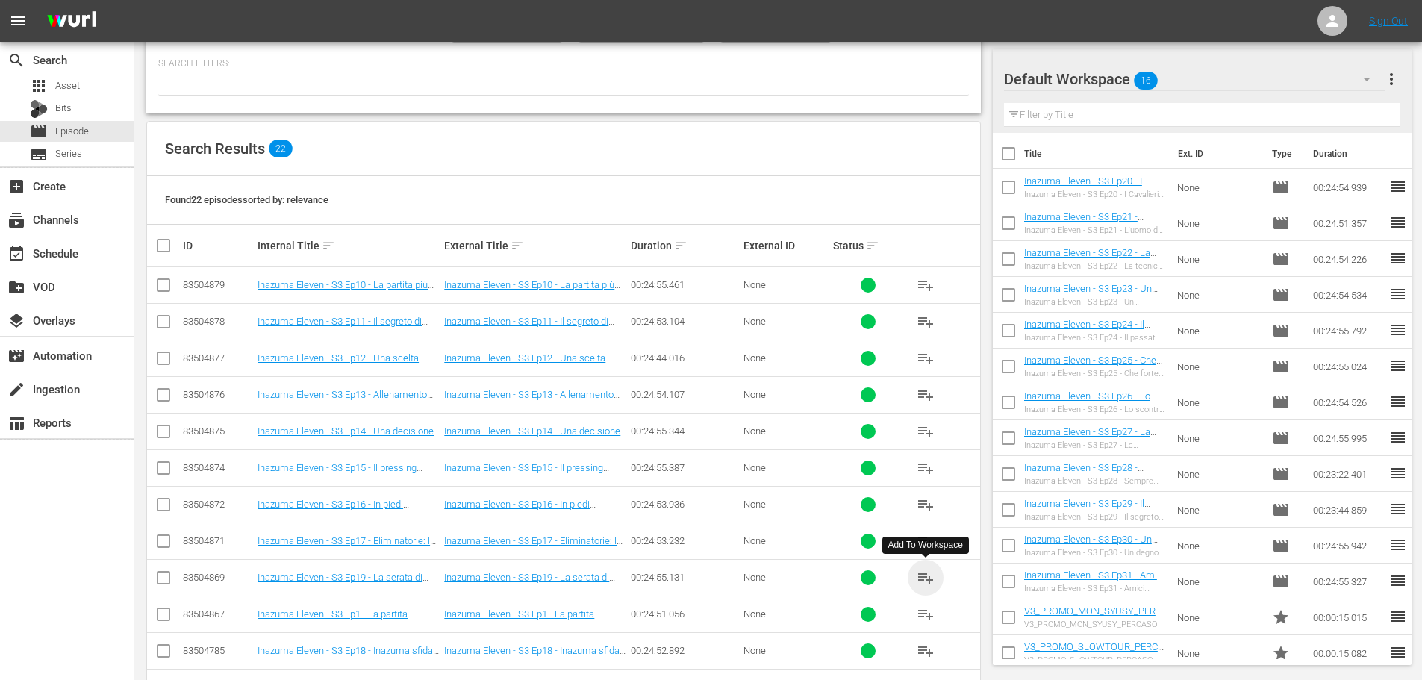
click at [923, 578] on span "playlist_add" at bounding box center [926, 578] width 18 height 18
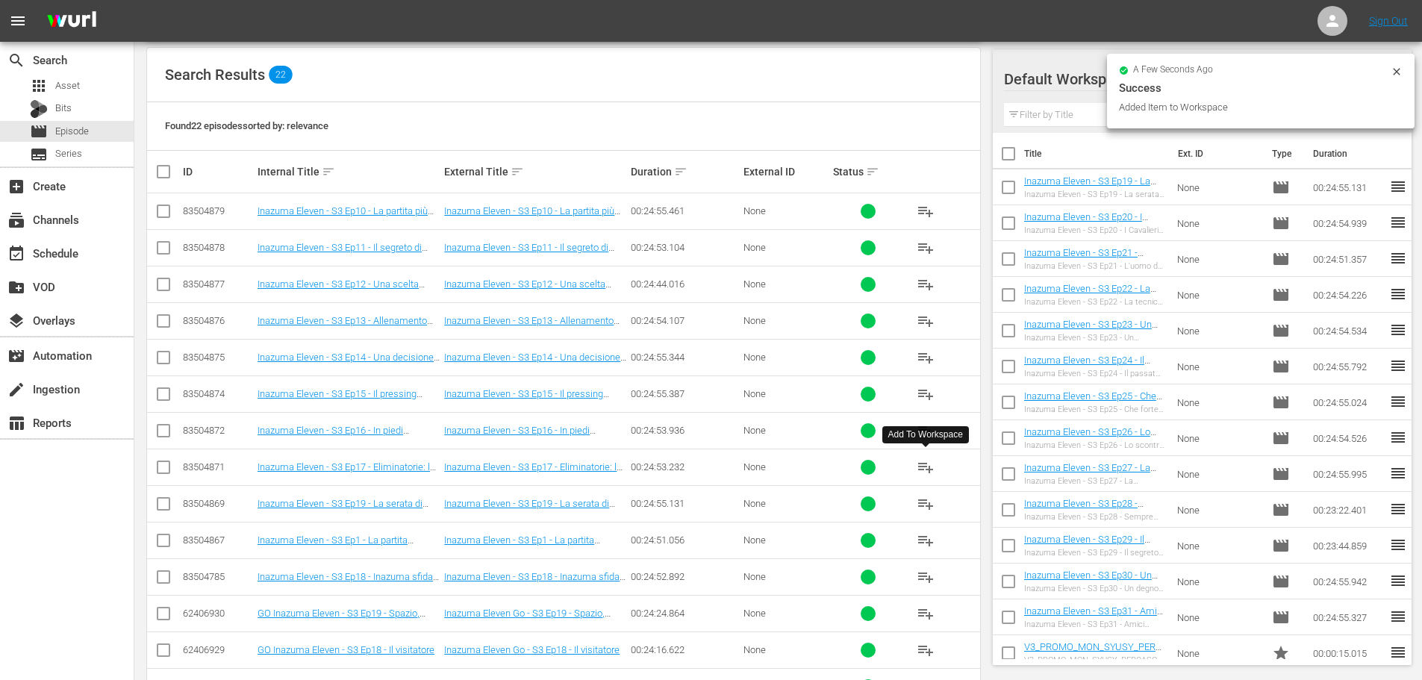
scroll to position [224, 0]
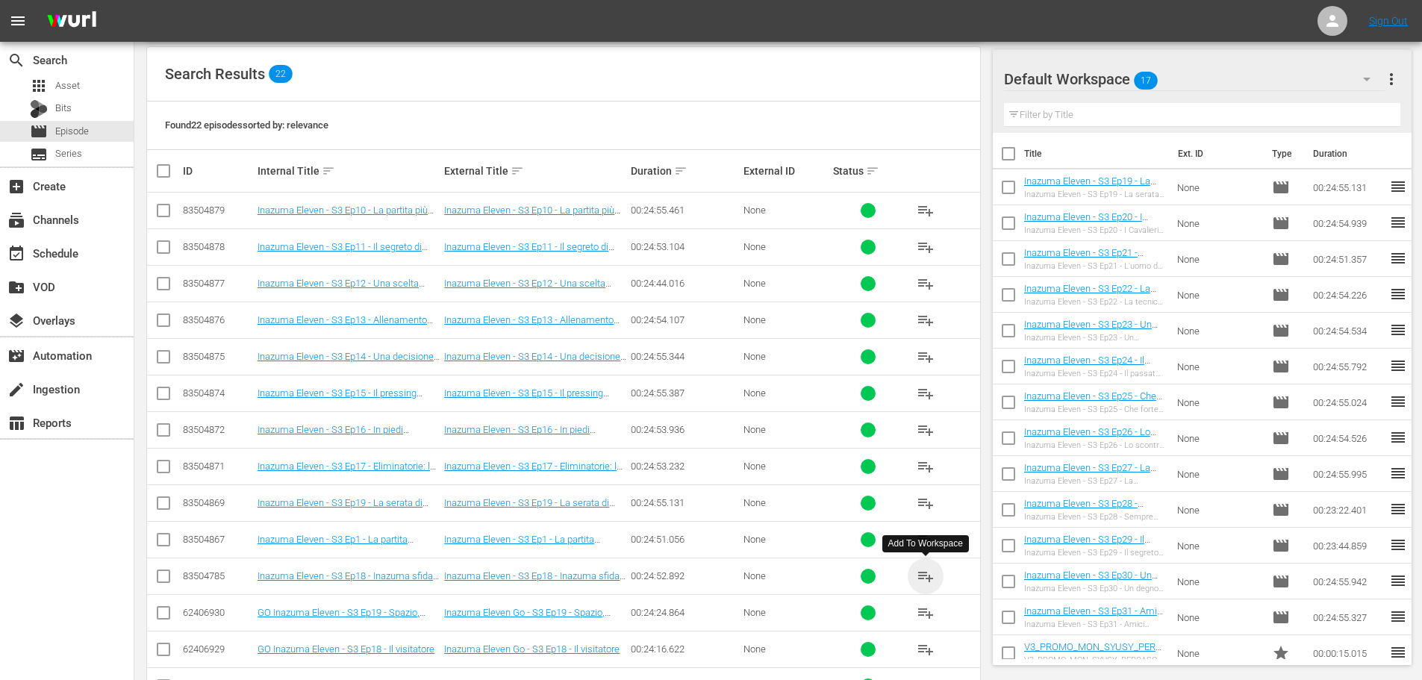
click at [926, 576] on span "playlist_add" at bounding box center [926, 576] width 18 height 18
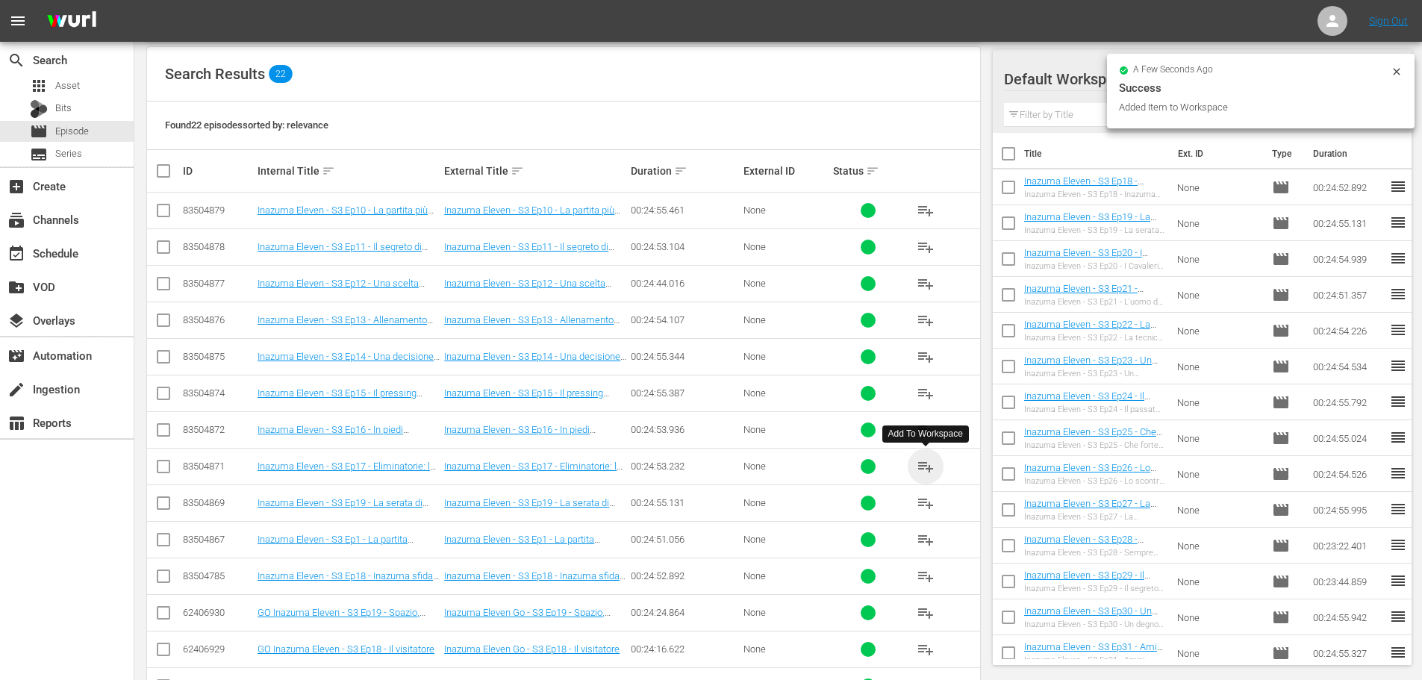
click at [929, 467] on span "playlist_add" at bounding box center [926, 467] width 18 height 18
click at [928, 429] on span "playlist_add" at bounding box center [926, 430] width 18 height 18
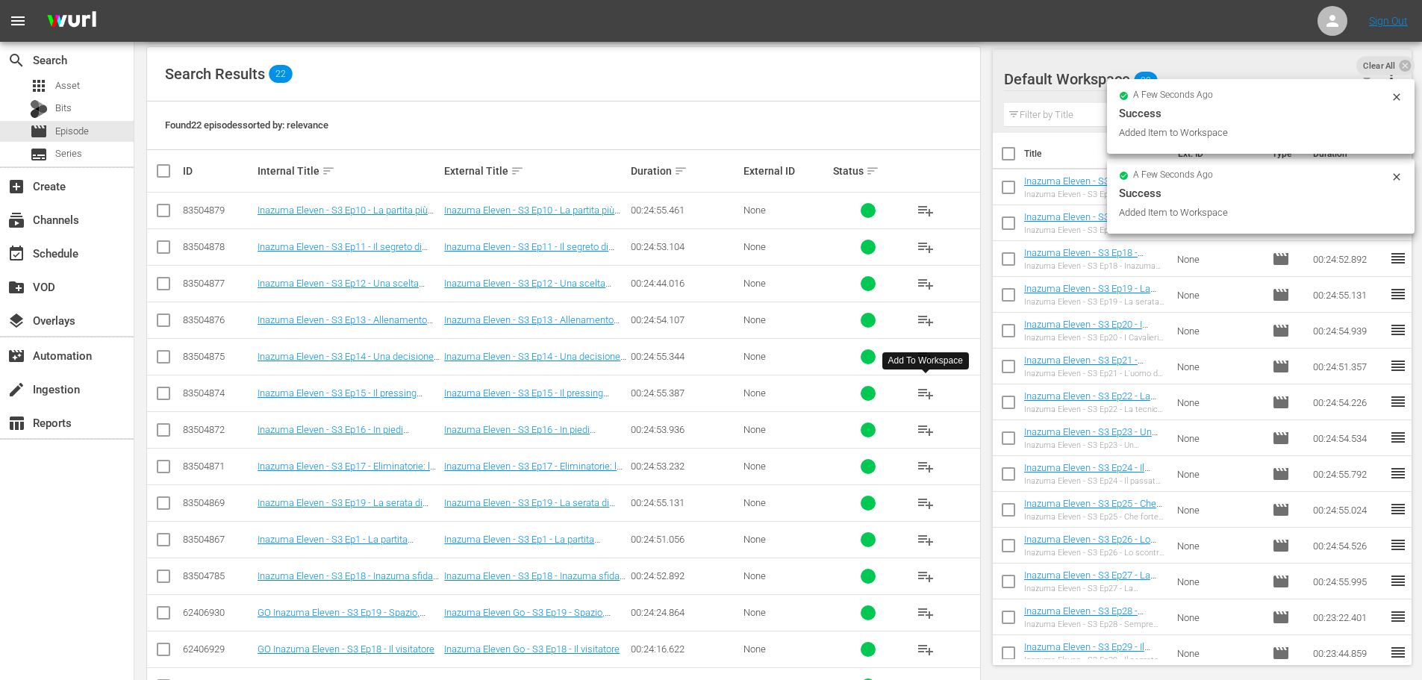
click at [919, 390] on span "playlist_add" at bounding box center [926, 393] width 18 height 18
click at [920, 358] on span "playlist_add" at bounding box center [926, 357] width 18 height 18
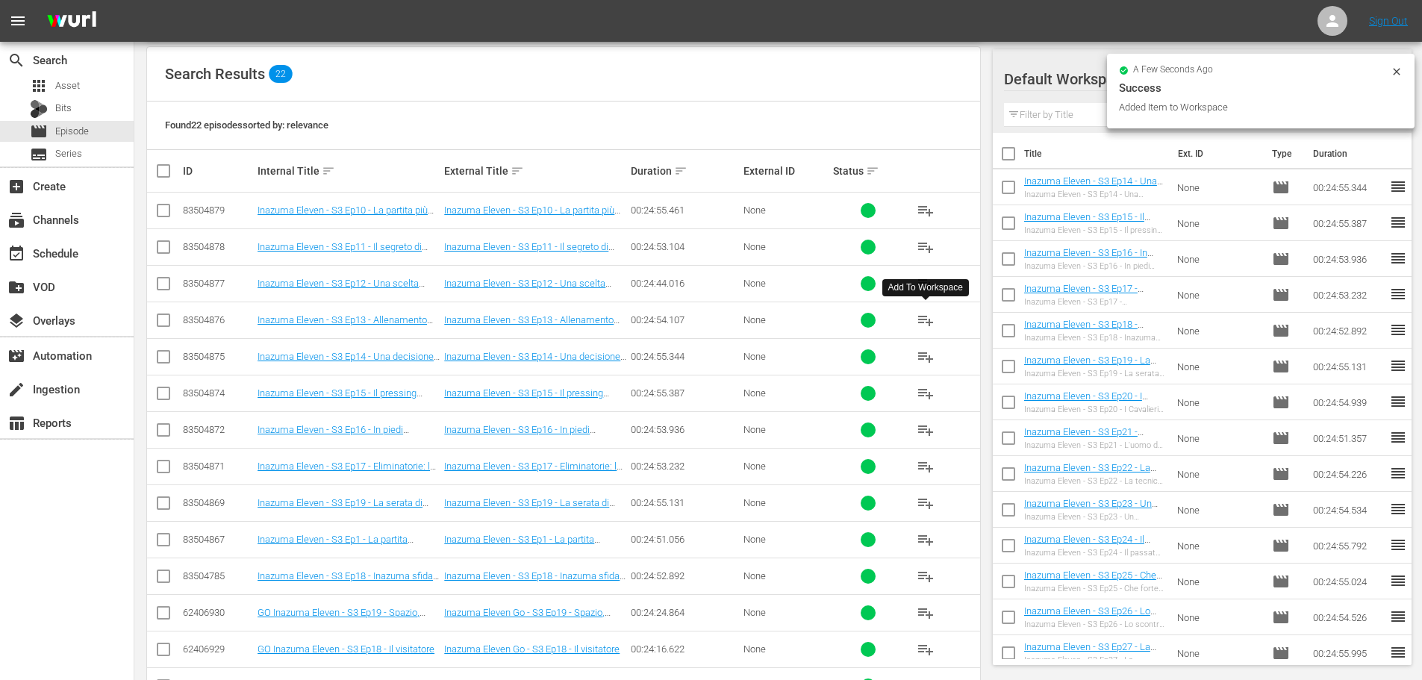
click at [927, 317] on span "playlist_add" at bounding box center [926, 320] width 18 height 18
click at [923, 283] on span "playlist_add" at bounding box center [926, 284] width 18 height 18
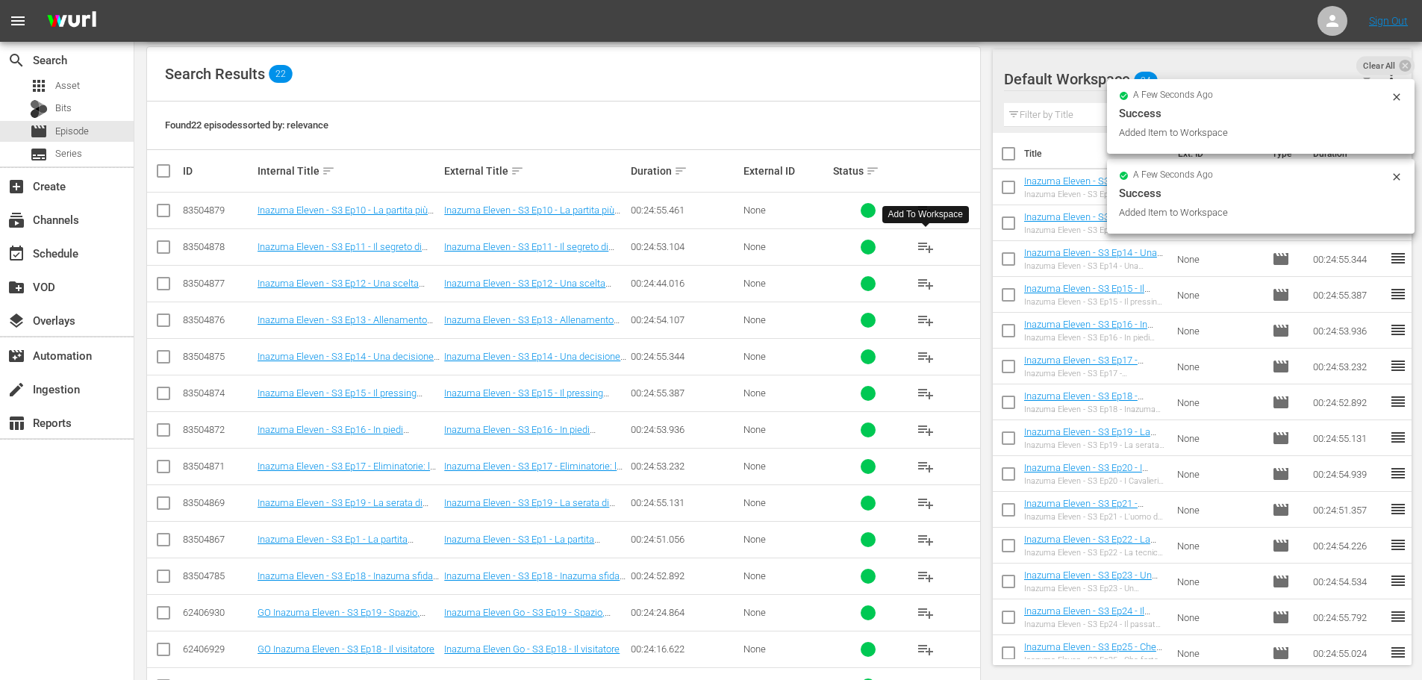
click at [935, 246] on button "playlist_add" at bounding box center [926, 247] width 36 height 36
click at [928, 207] on span "playlist_add" at bounding box center [926, 211] width 18 height 18
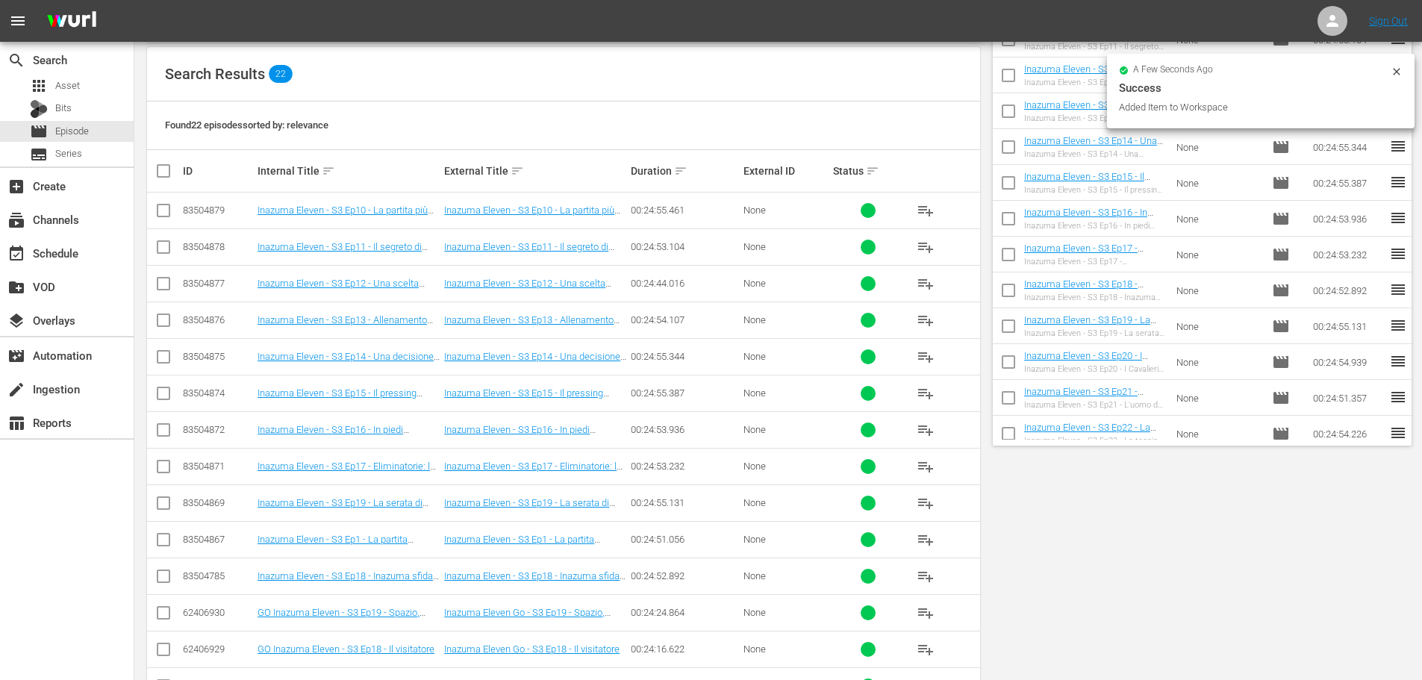
scroll to position [0, 0]
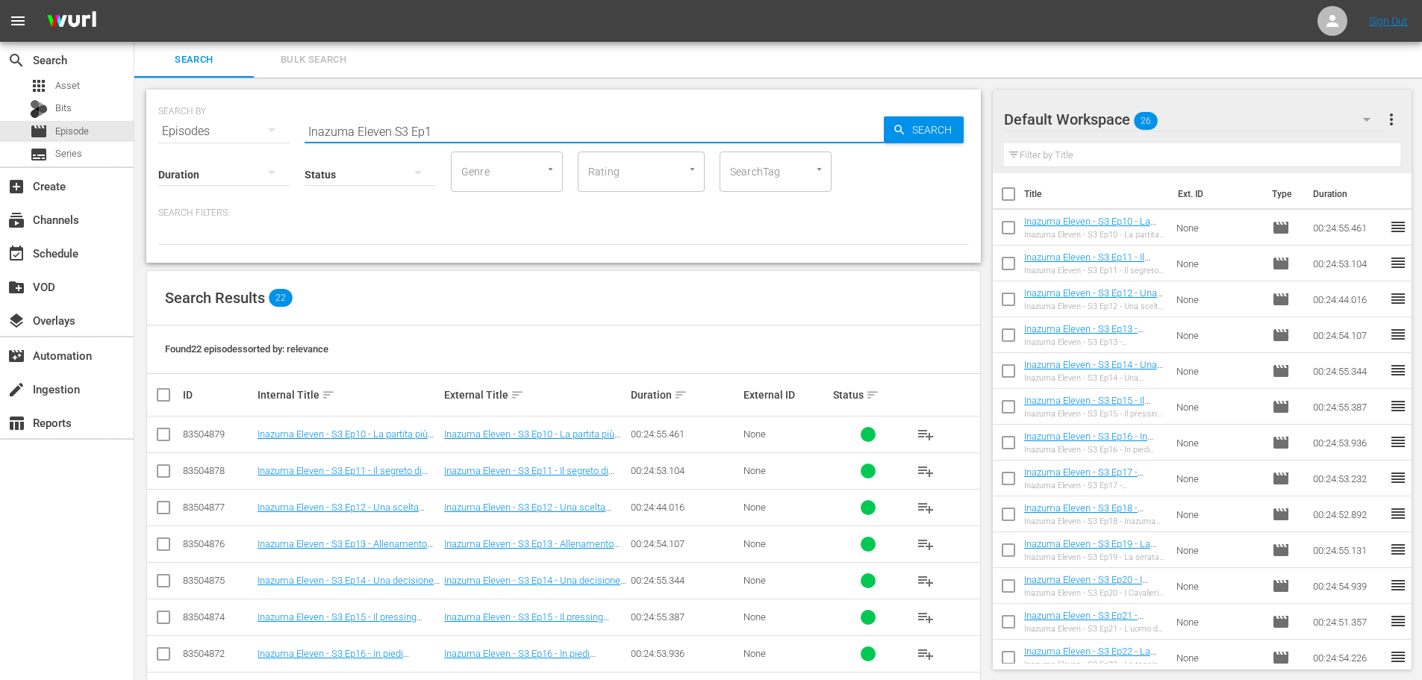
click at [467, 142] on div "Search ID, Title, Description, Keywords, or Category Inazuma Eleven S3 Ep1" at bounding box center [594, 131] width 579 height 36
click at [470, 138] on input "Inazuma Eleven S3 Ep1" at bounding box center [594, 131] width 579 height 36
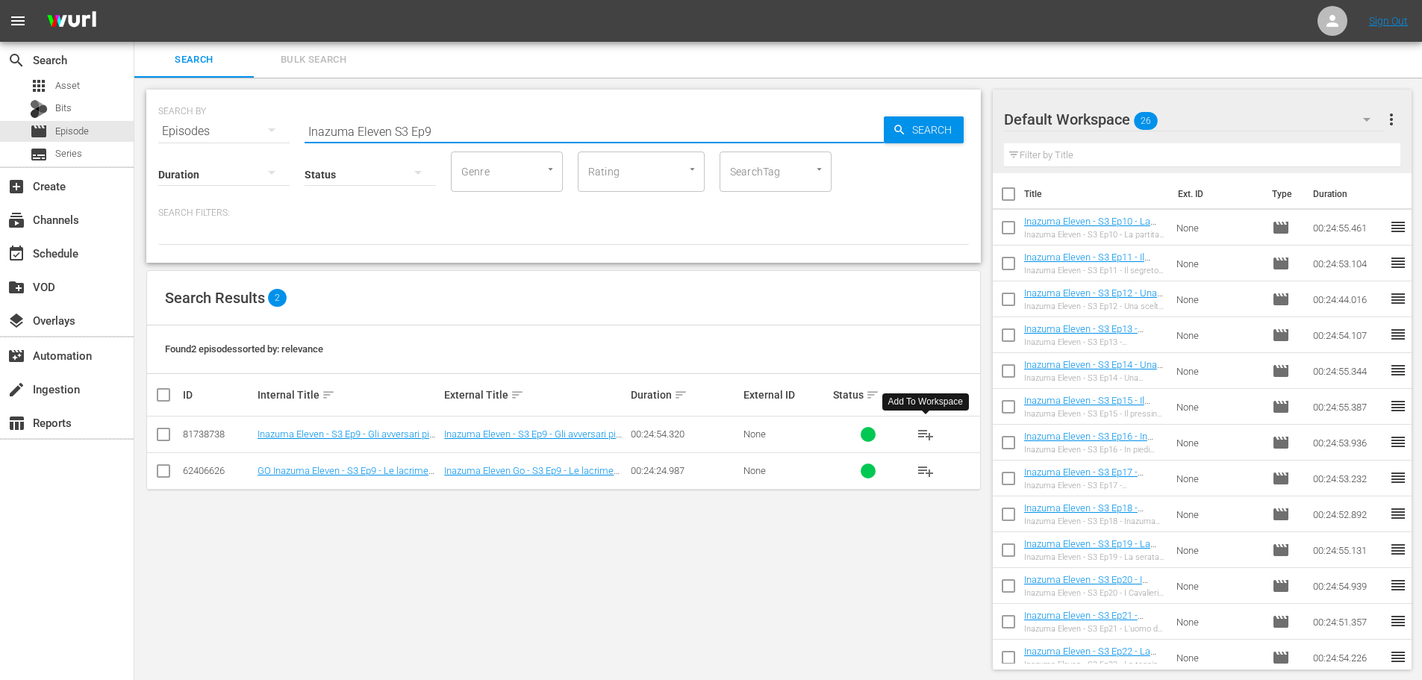
click at [921, 432] on span "playlist_add" at bounding box center [926, 435] width 18 height 18
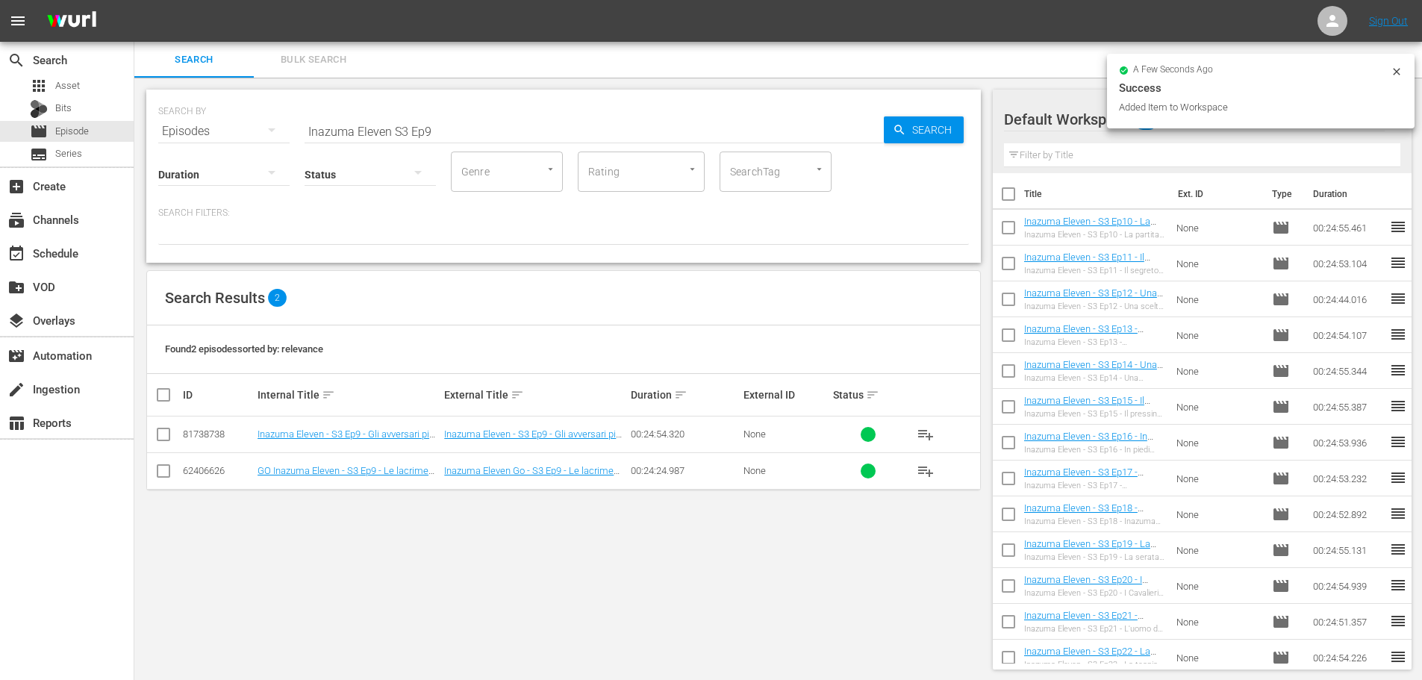
click at [440, 126] on input "Inazuma Eleven S3 Ep9" at bounding box center [594, 131] width 579 height 36
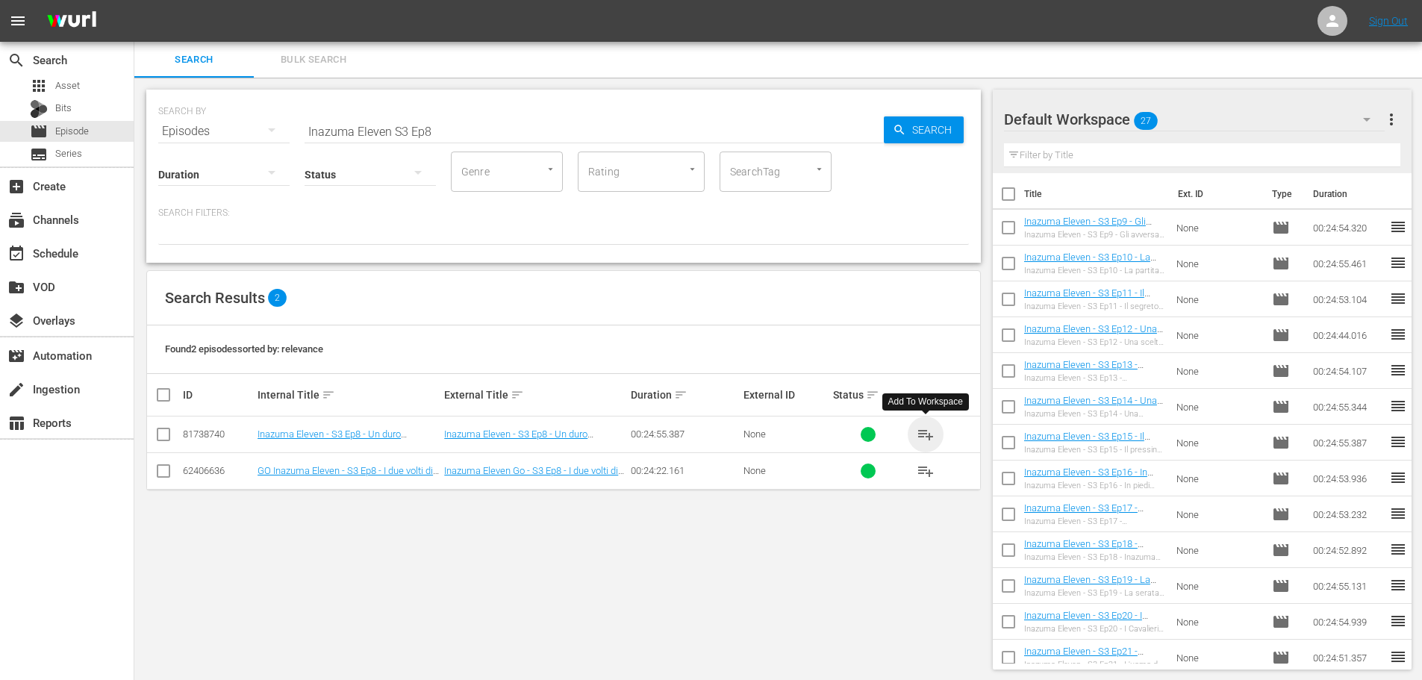
click at [919, 431] on span "playlist_add" at bounding box center [926, 435] width 18 height 18
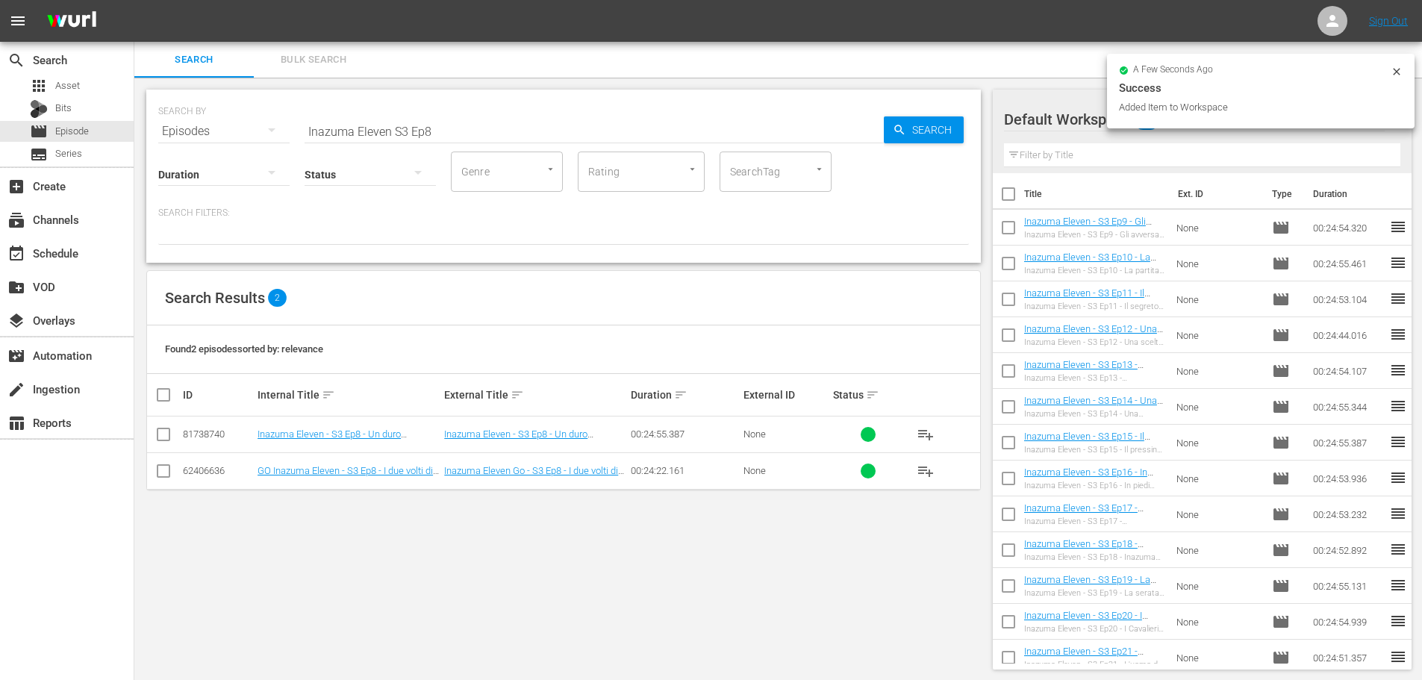
click at [494, 135] on input "Inazuma Eleven S3 Ep8" at bounding box center [594, 131] width 579 height 36
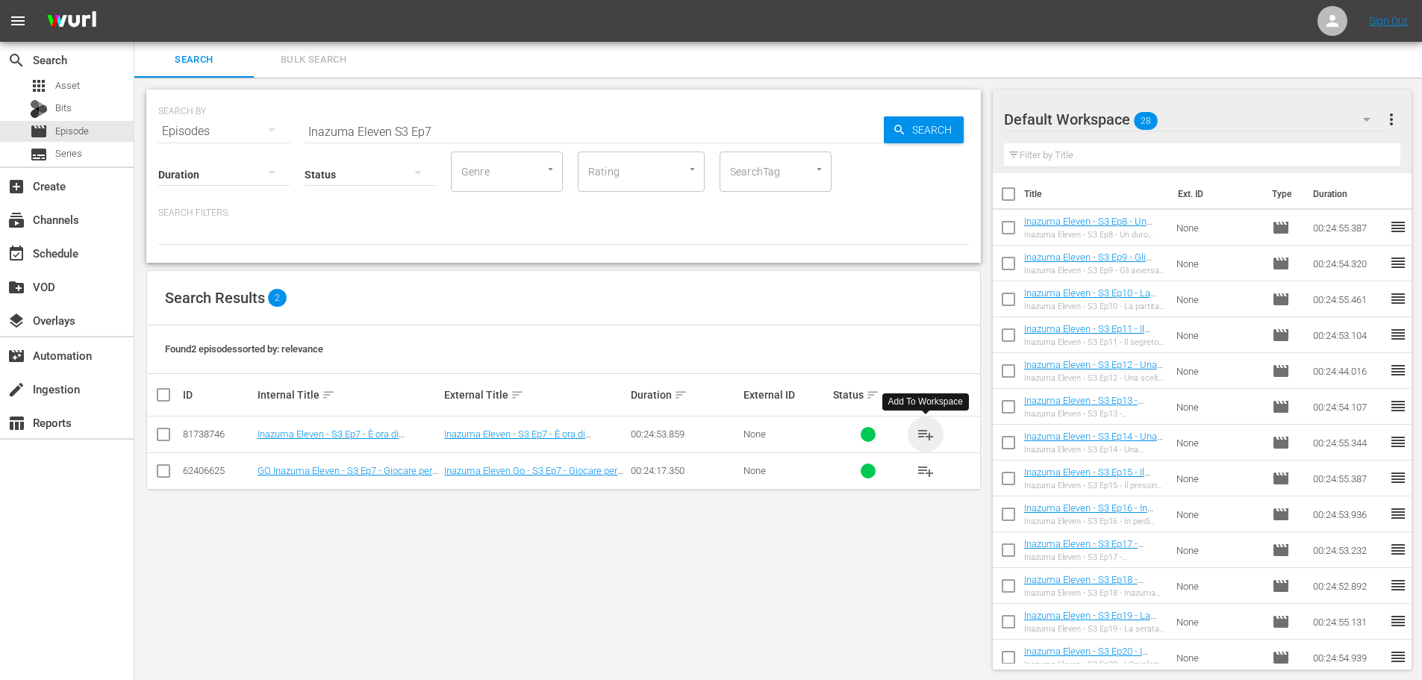
click at [926, 432] on span "playlist_add" at bounding box center [926, 435] width 18 height 18
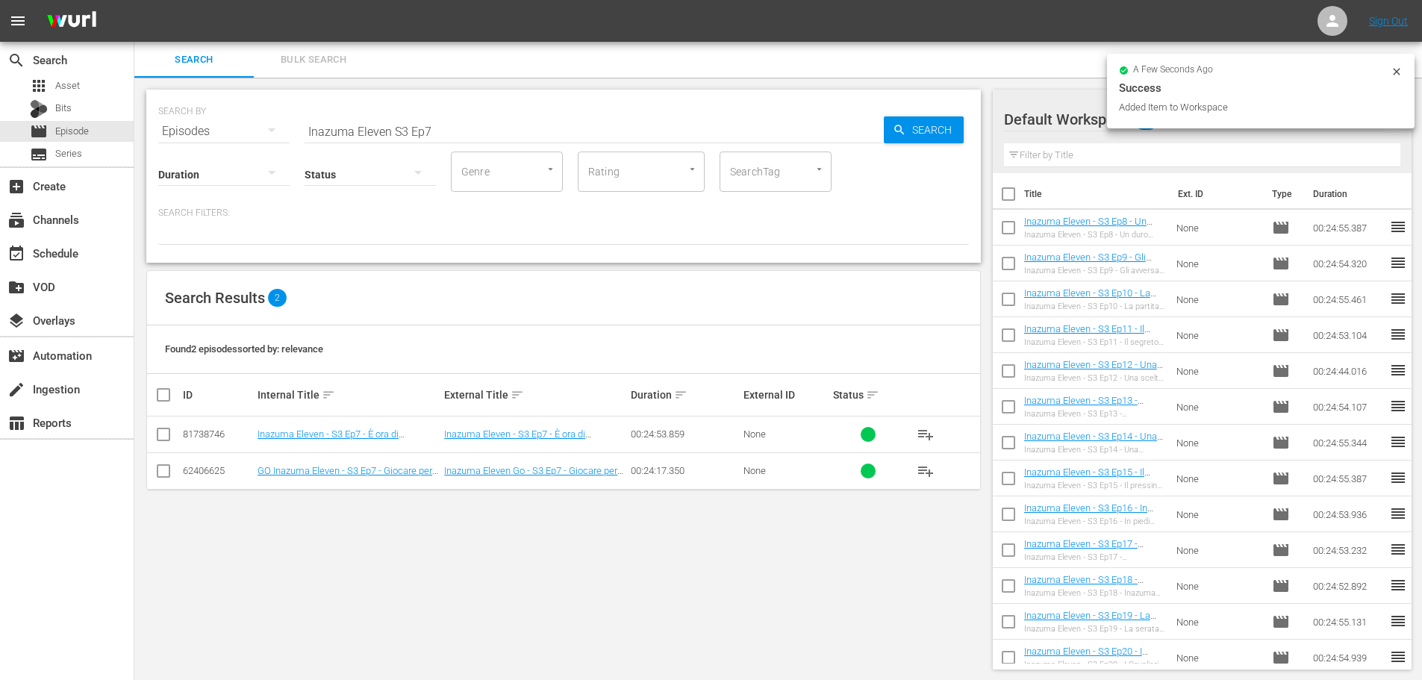
click at [444, 139] on input "Inazuma Eleven S3 Ep7" at bounding box center [594, 131] width 579 height 36
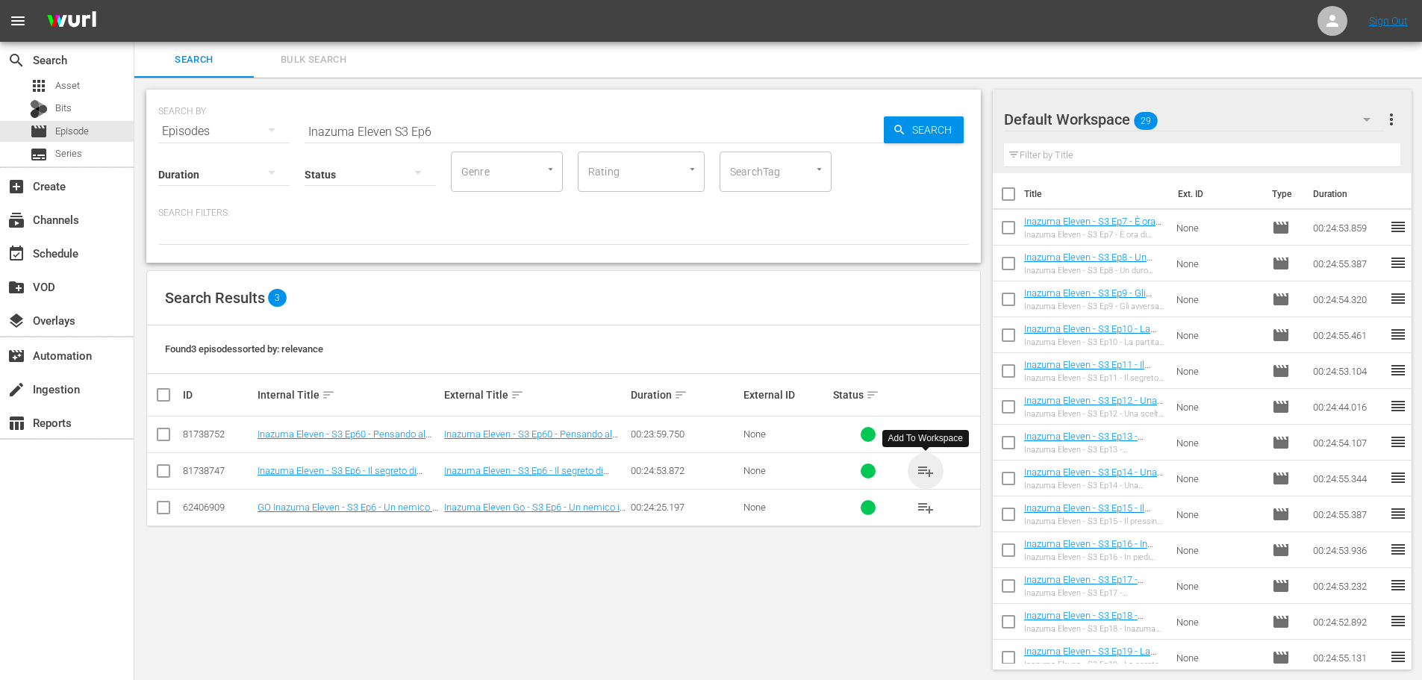
click at [926, 473] on span "playlist_add" at bounding box center [926, 471] width 18 height 18
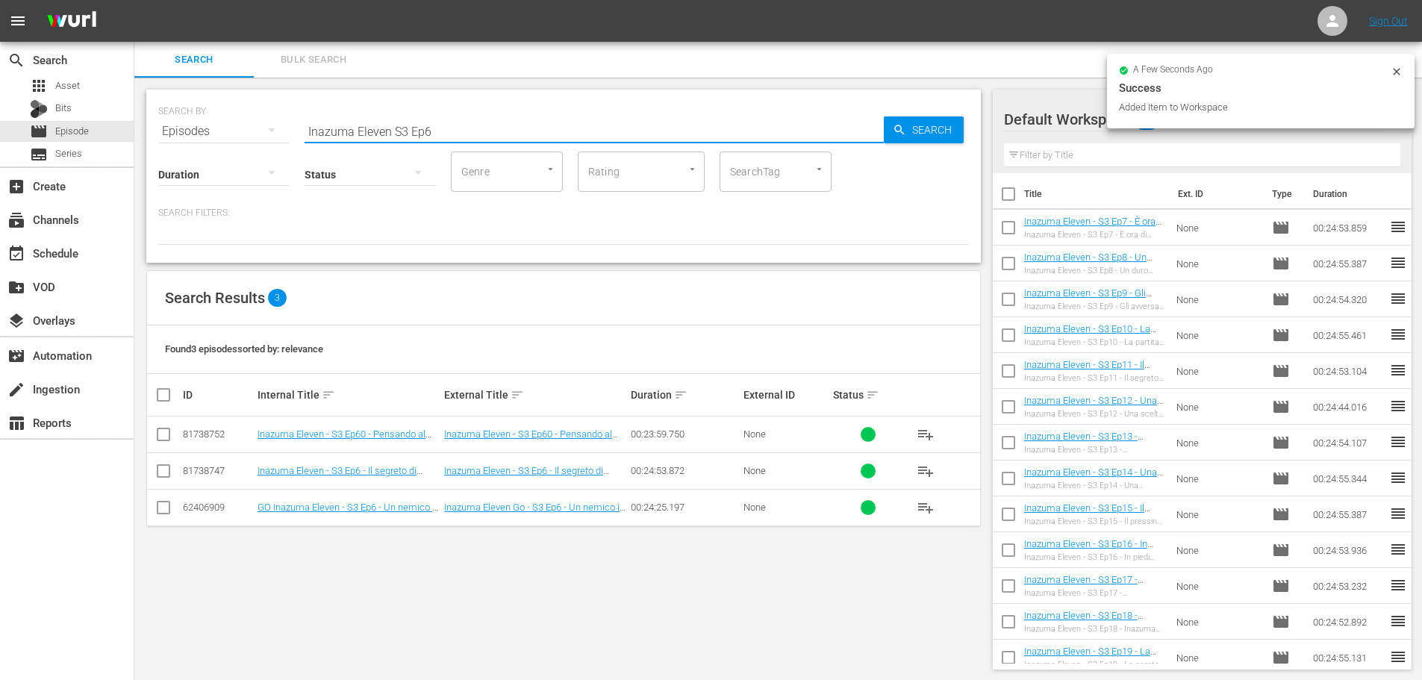
drag, startPoint x: 471, startPoint y: 119, endPoint x: 479, endPoint y: 122, distance: 8.5
click at [471, 119] on input "Inazuma Eleven S3 Ep6" at bounding box center [594, 131] width 579 height 36
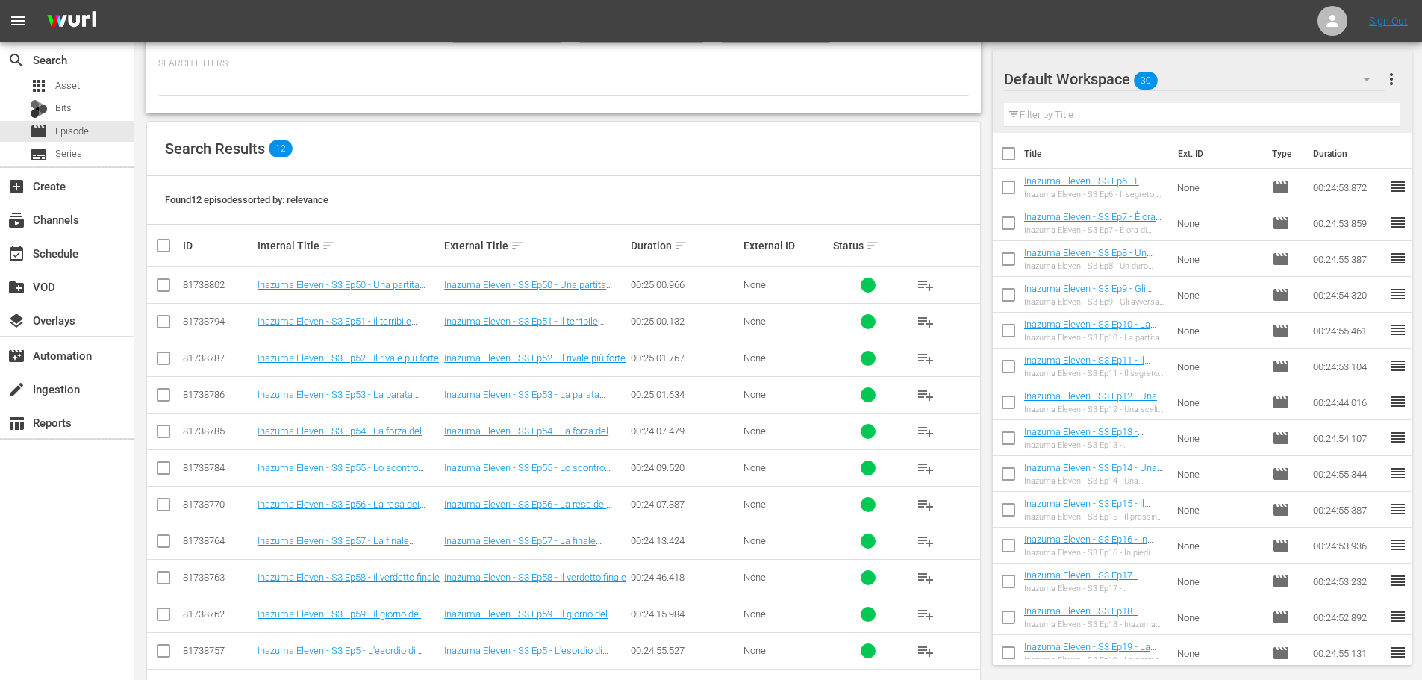
scroll to position [203, 0]
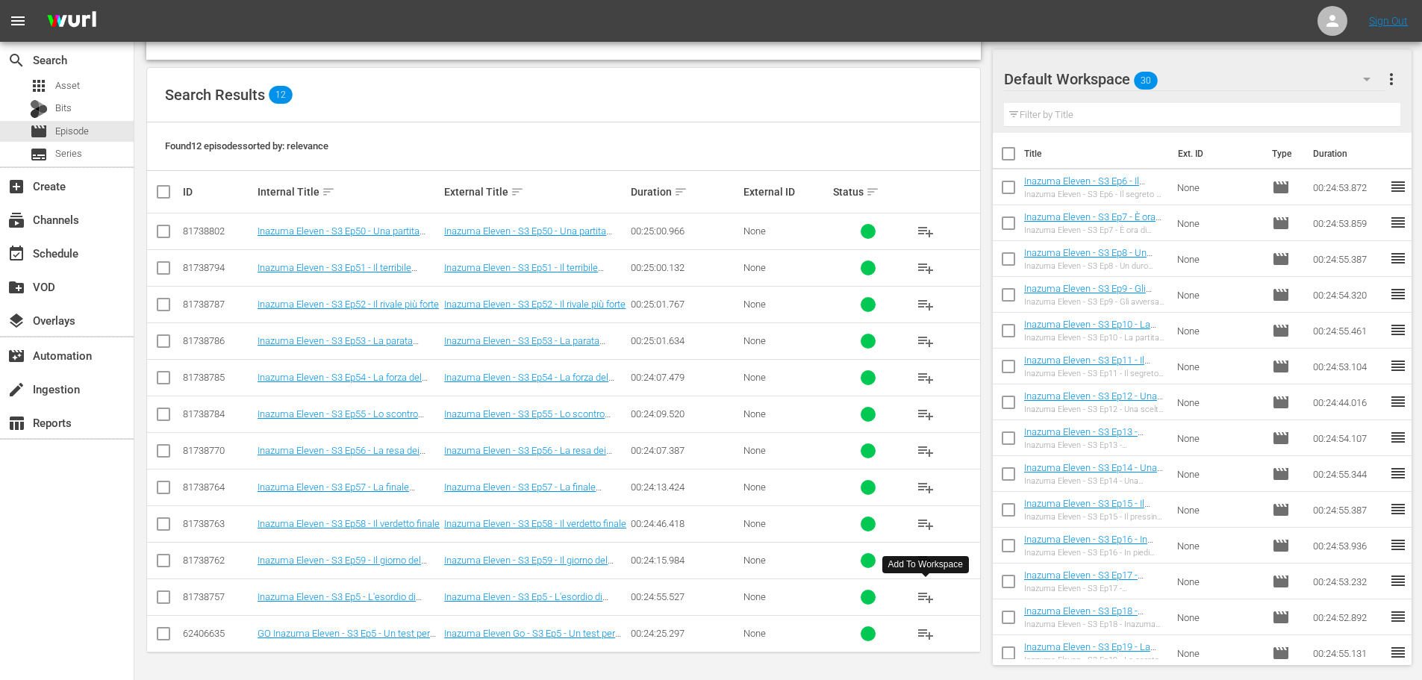
click at [923, 594] on span "playlist_add" at bounding box center [926, 597] width 18 height 18
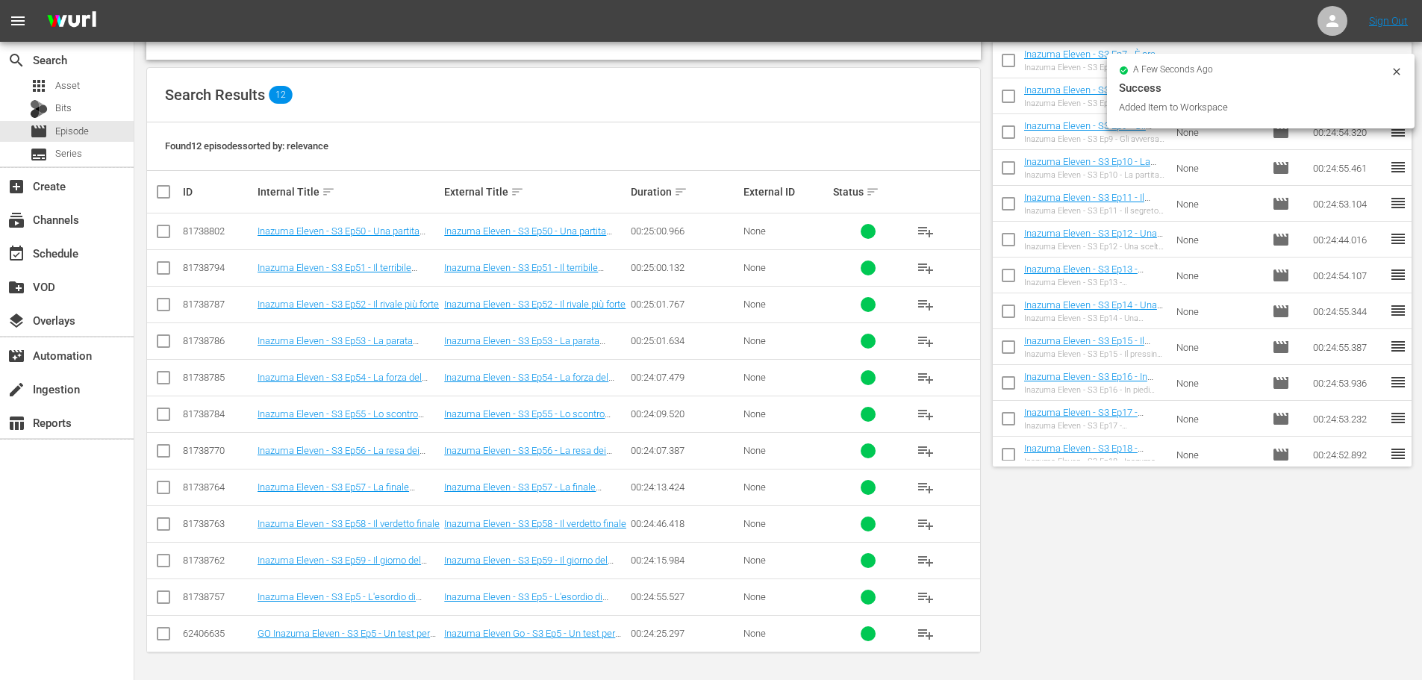
scroll to position [0, 0]
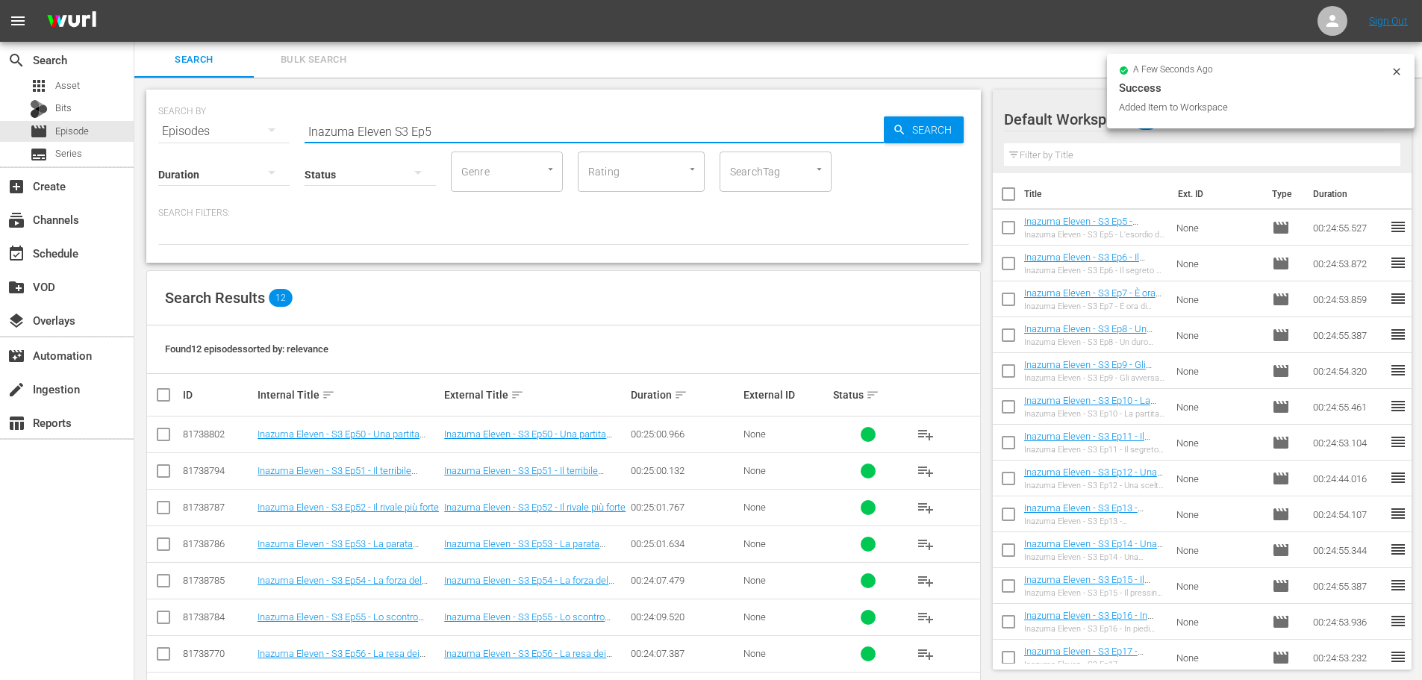
click at [439, 127] on input "Inazuma Eleven S3 Ep5" at bounding box center [594, 131] width 579 height 36
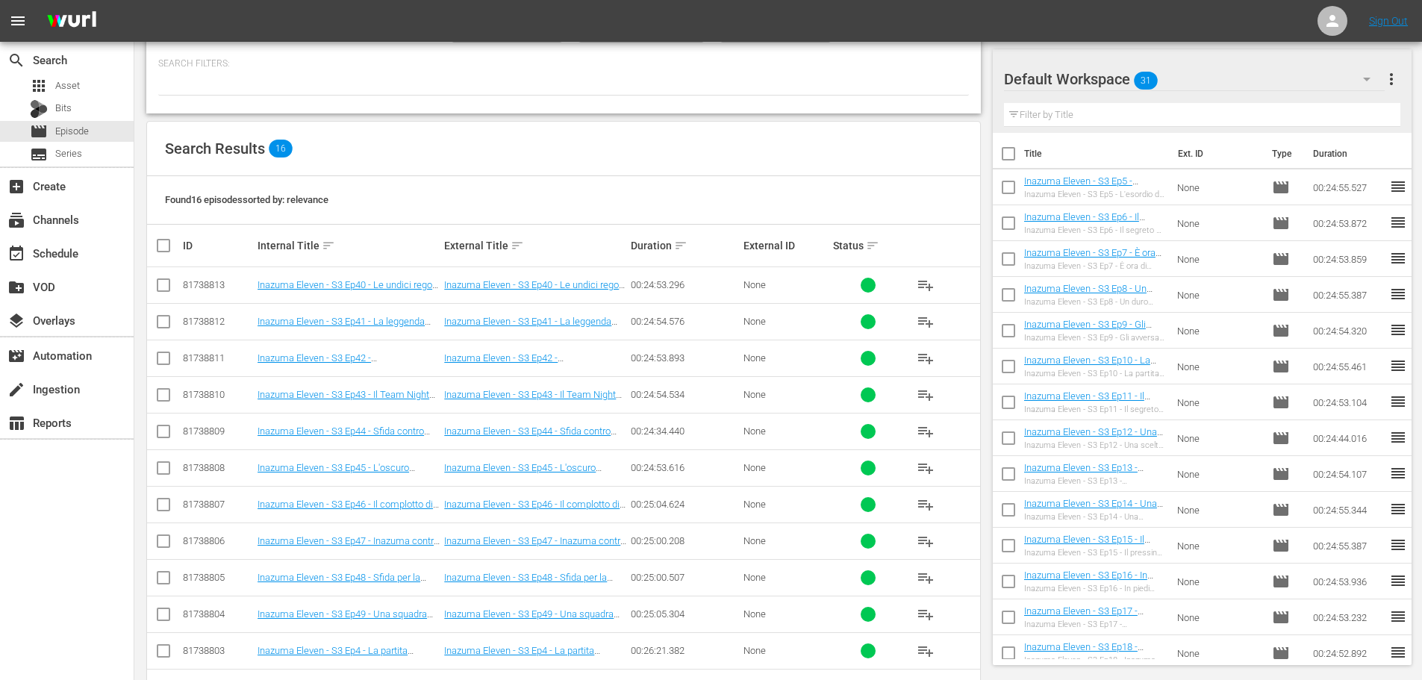
scroll to position [224, 0]
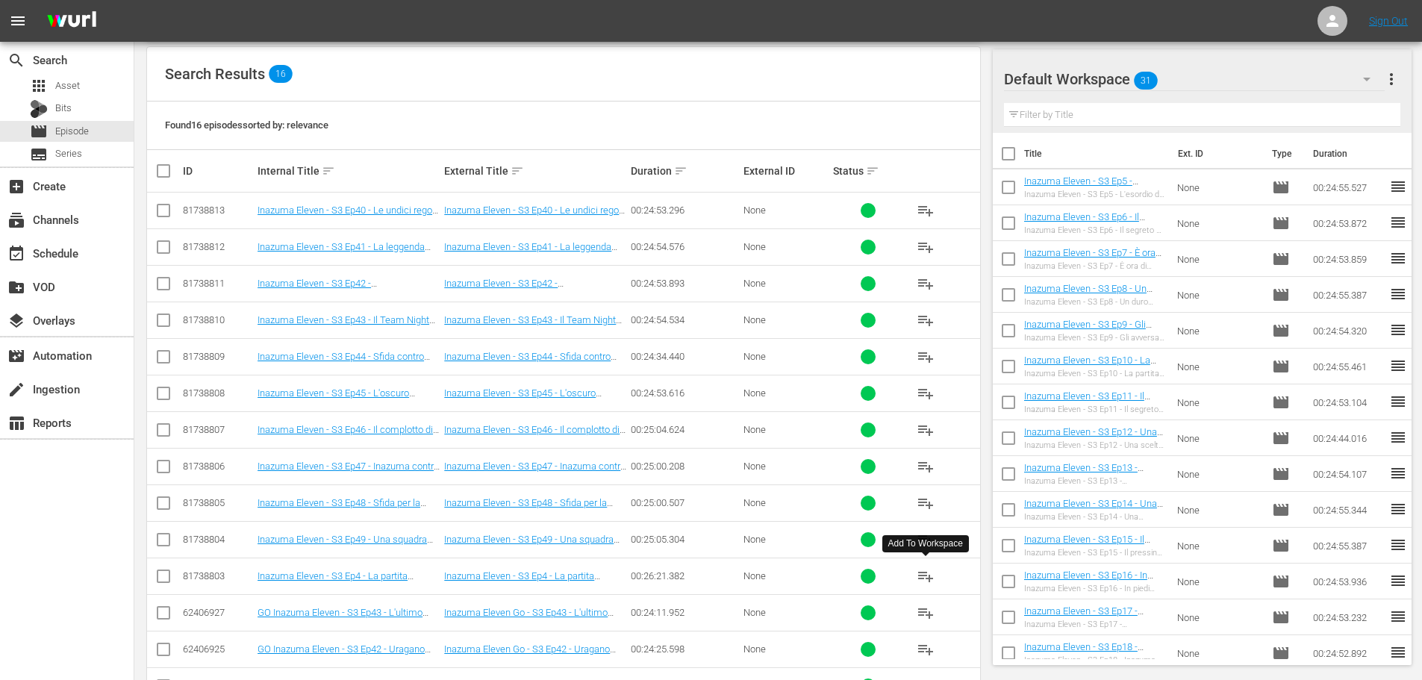
click at [932, 575] on span "playlist_add" at bounding box center [926, 576] width 18 height 18
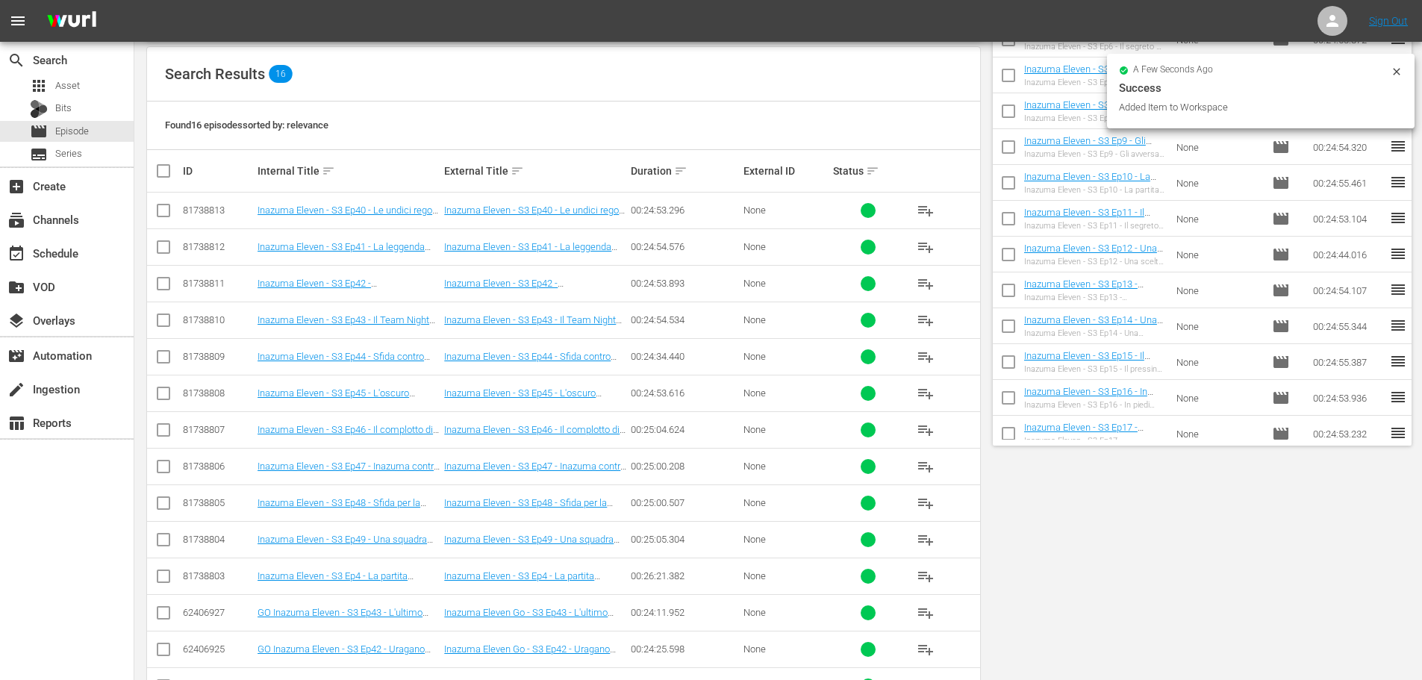
scroll to position [0, 0]
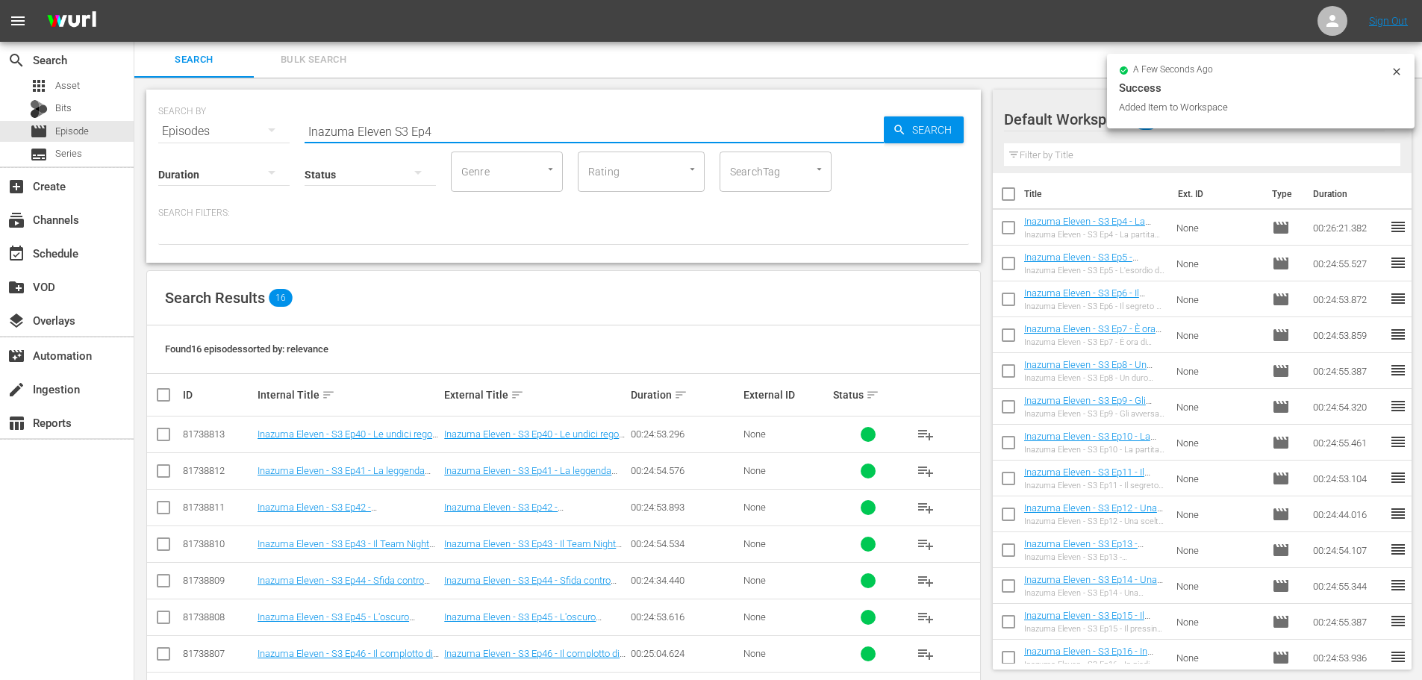
drag, startPoint x: 438, startPoint y: 129, endPoint x: 456, endPoint y: 125, distance: 18.5
click at [438, 129] on input "Inazuma Eleven S3 Ep4" at bounding box center [594, 131] width 579 height 36
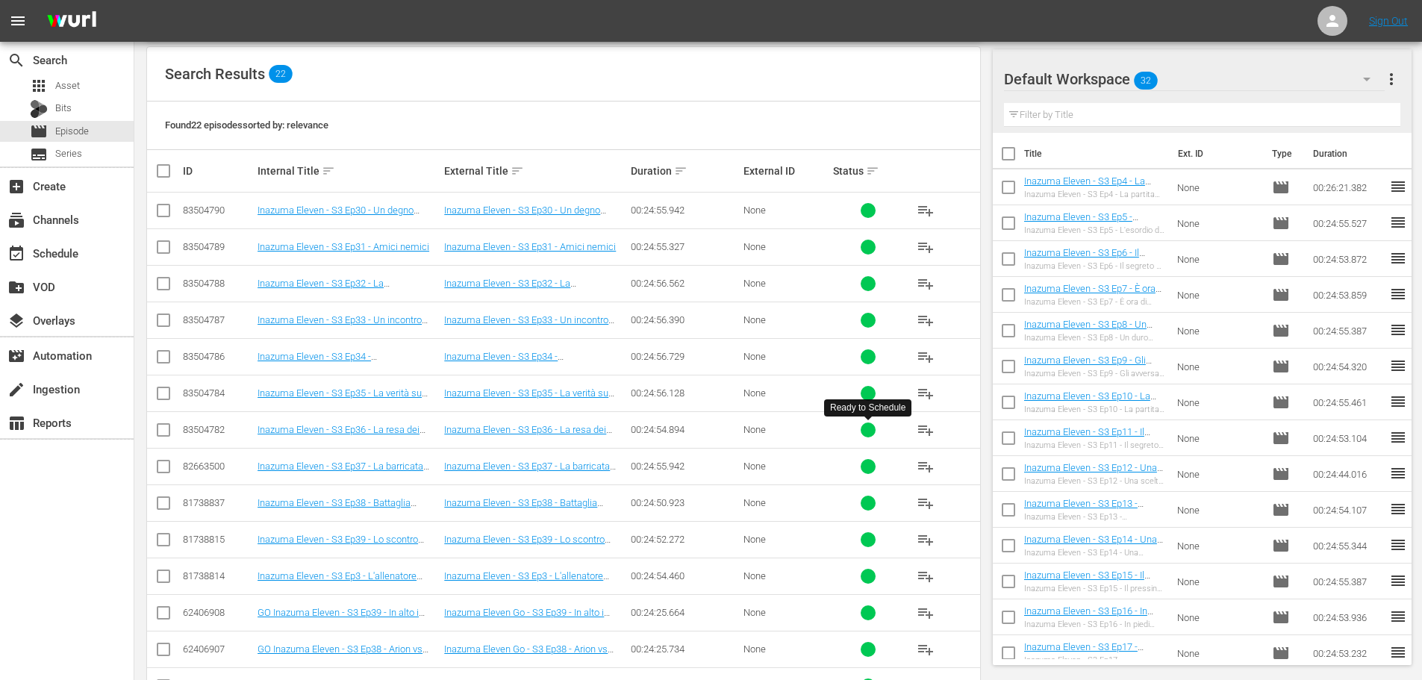
scroll to position [299, 0]
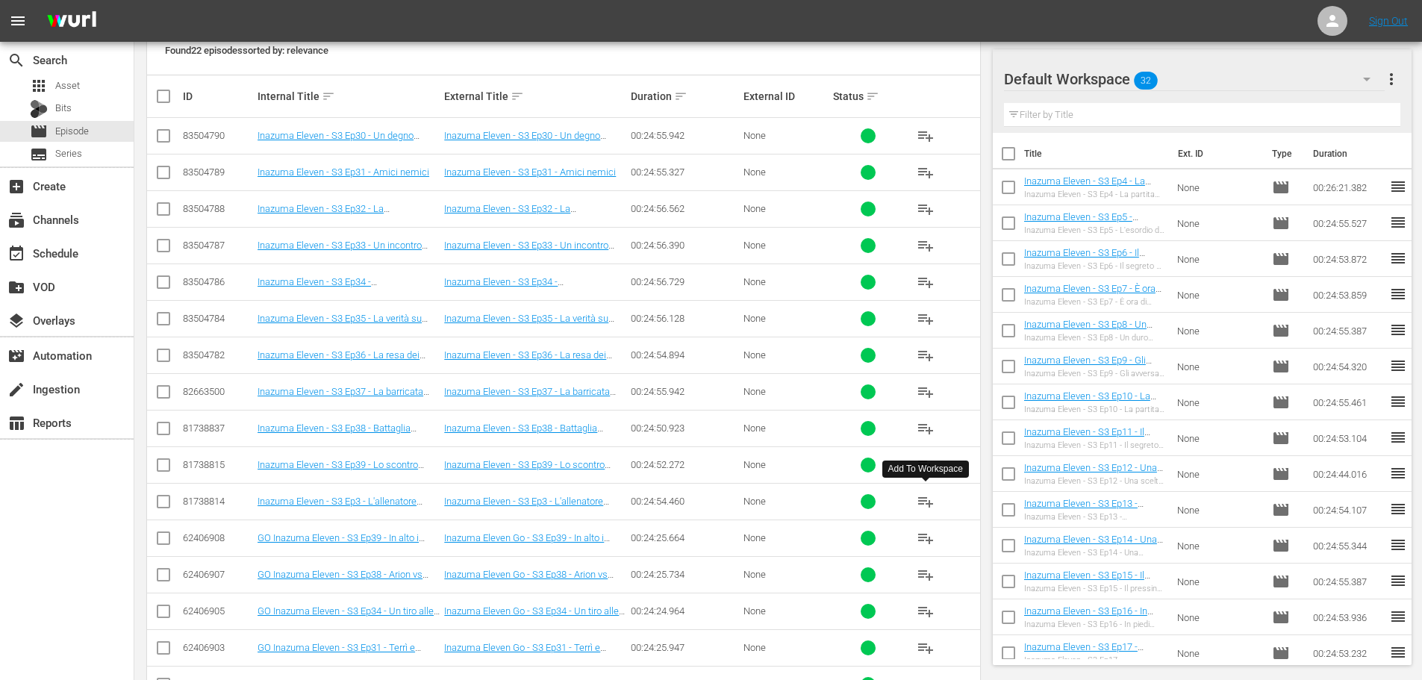
type input "Inazuma Eleven S3 Ep3"
click at [923, 505] on span "playlist_add" at bounding box center [926, 502] width 18 height 18
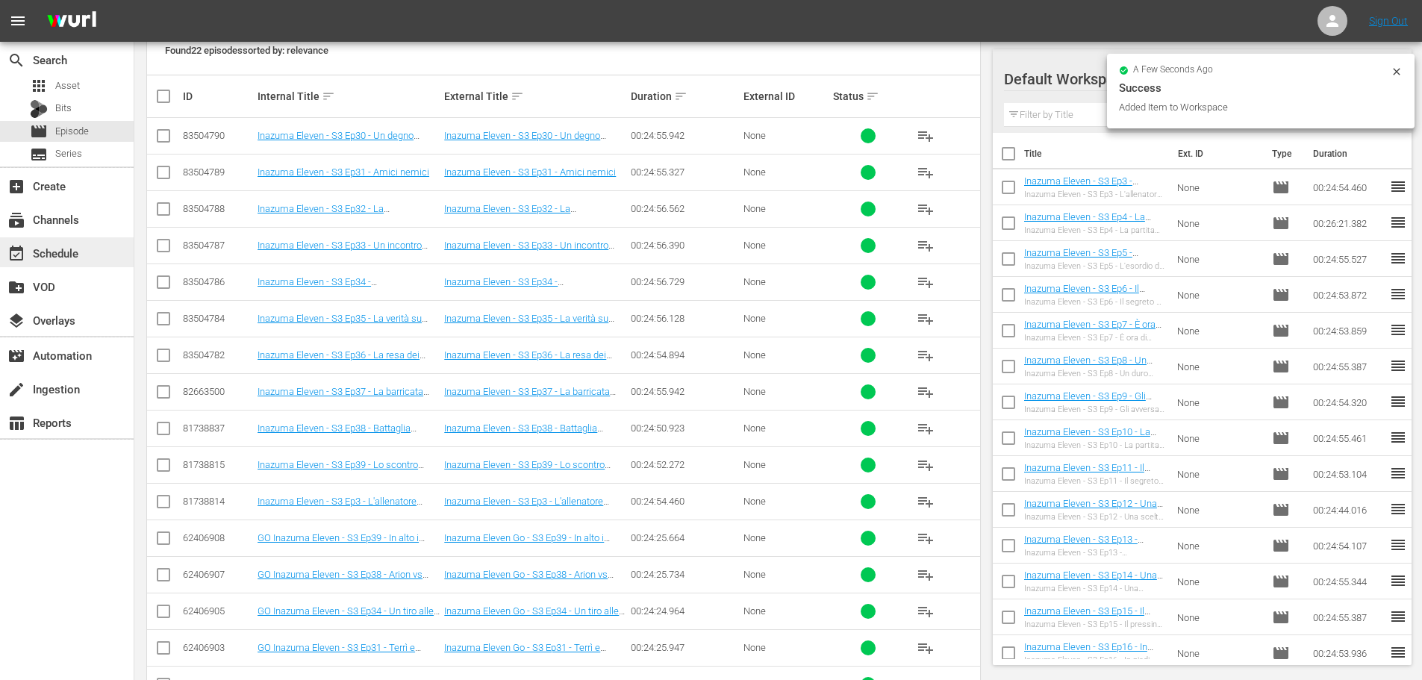
click at [93, 265] on div "event_available Schedule" at bounding box center [67, 252] width 134 height 30
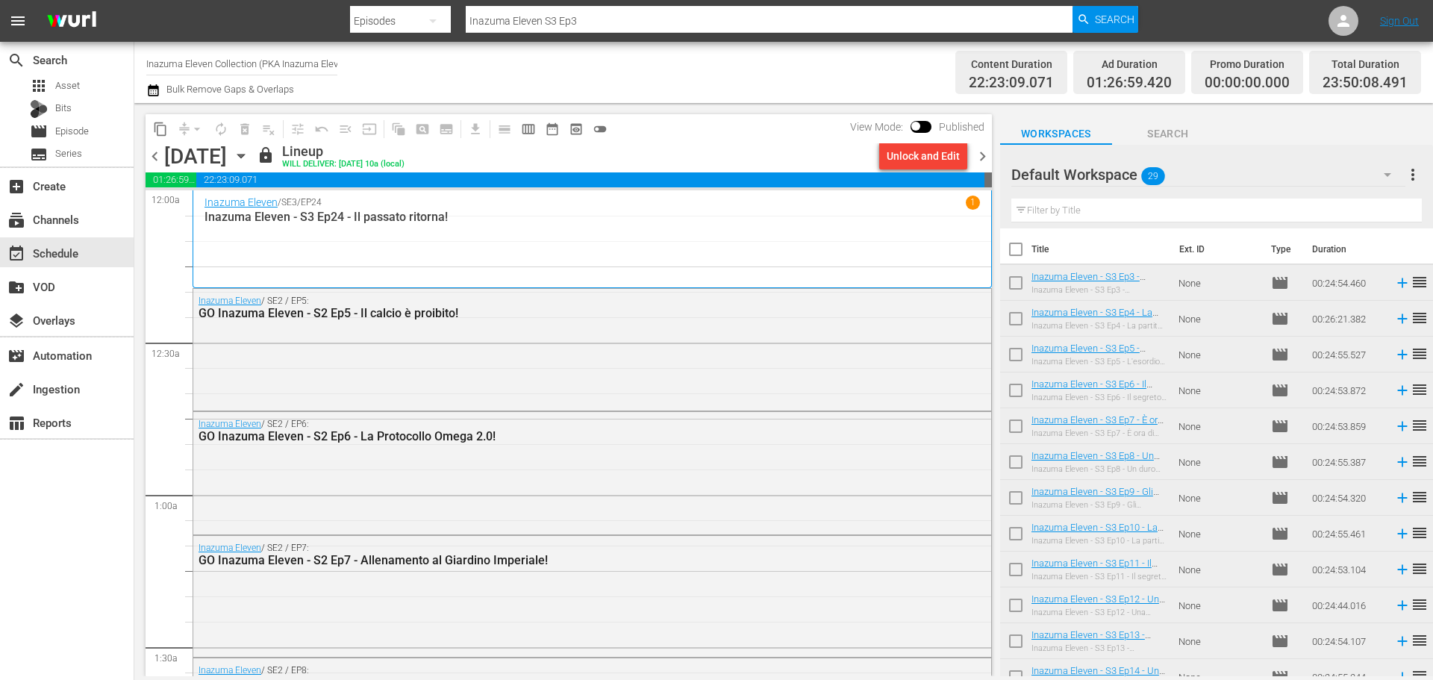
click at [979, 159] on span "chevron_right" at bounding box center [983, 156] width 19 height 19
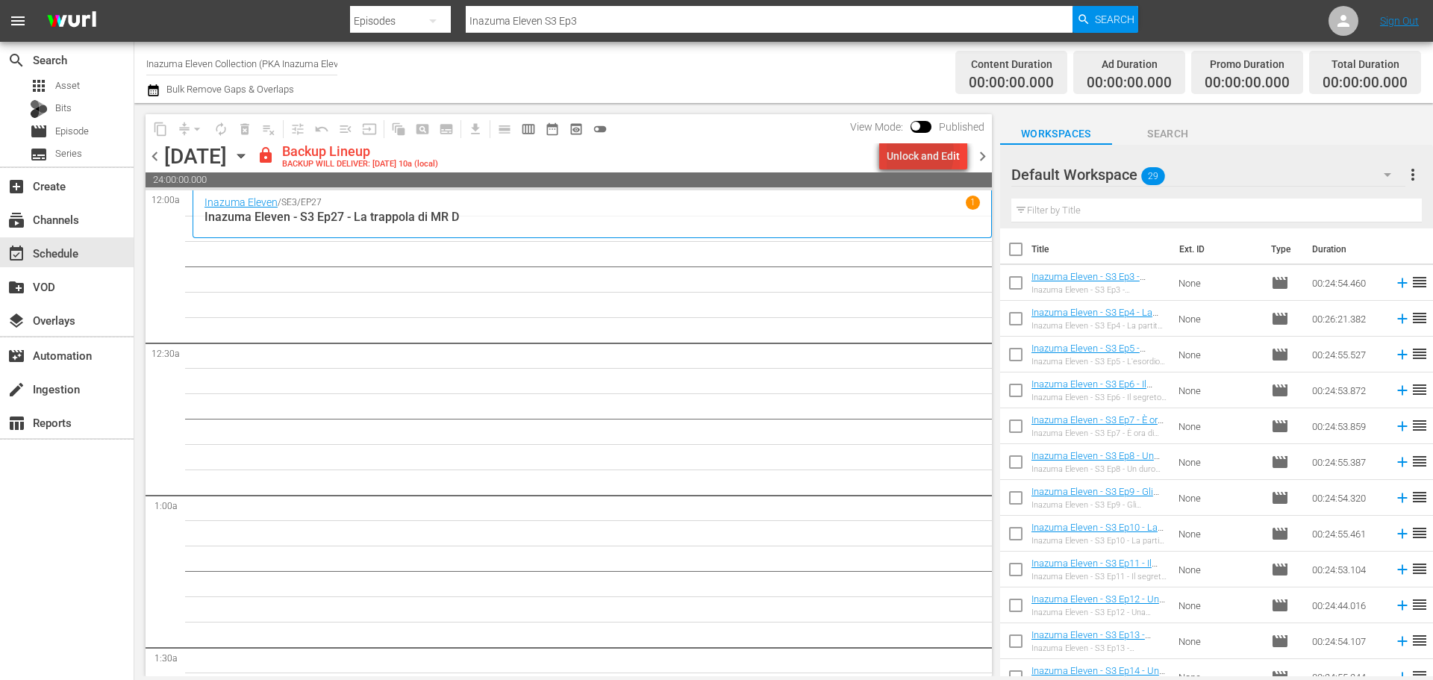
click at [906, 153] on div "Unlock and Edit" at bounding box center [923, 156] width 73 height 27
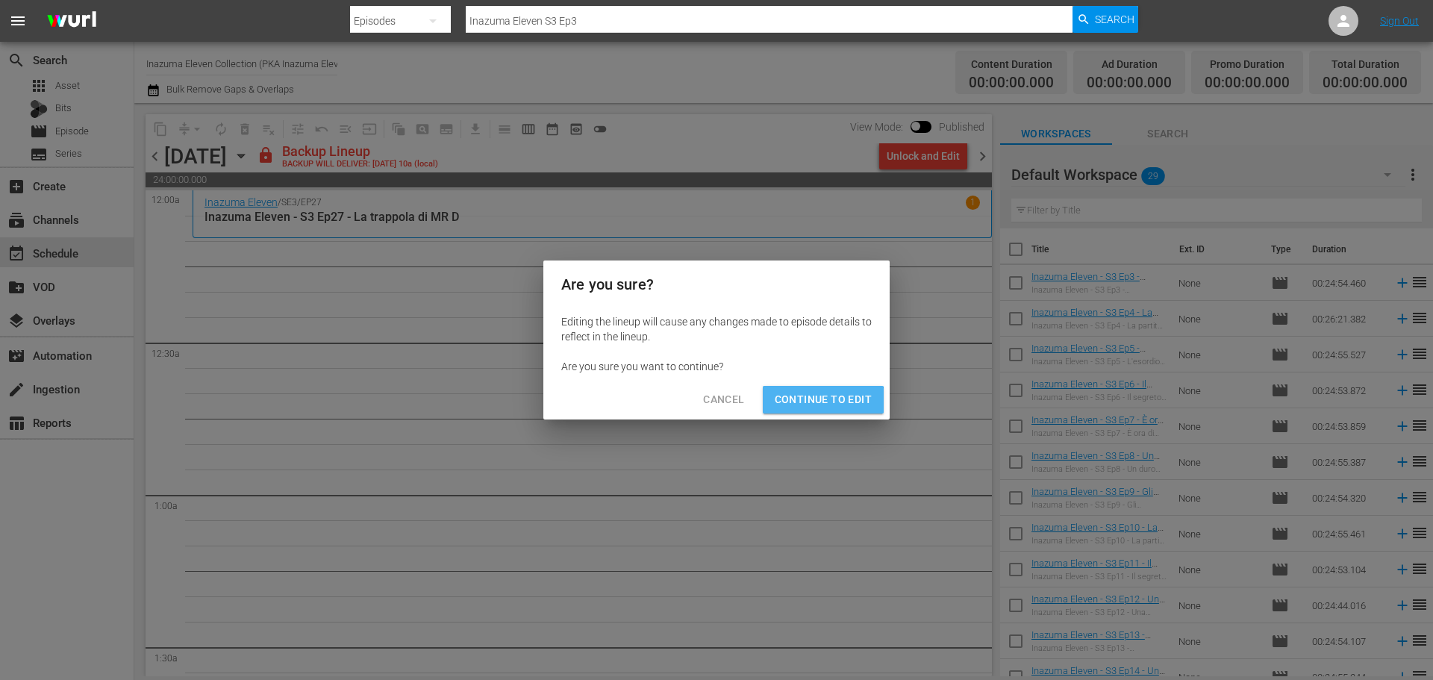
click at [817, 403] on span "Continue to Edit" at bounding box center [823, 399] width 97 height 19
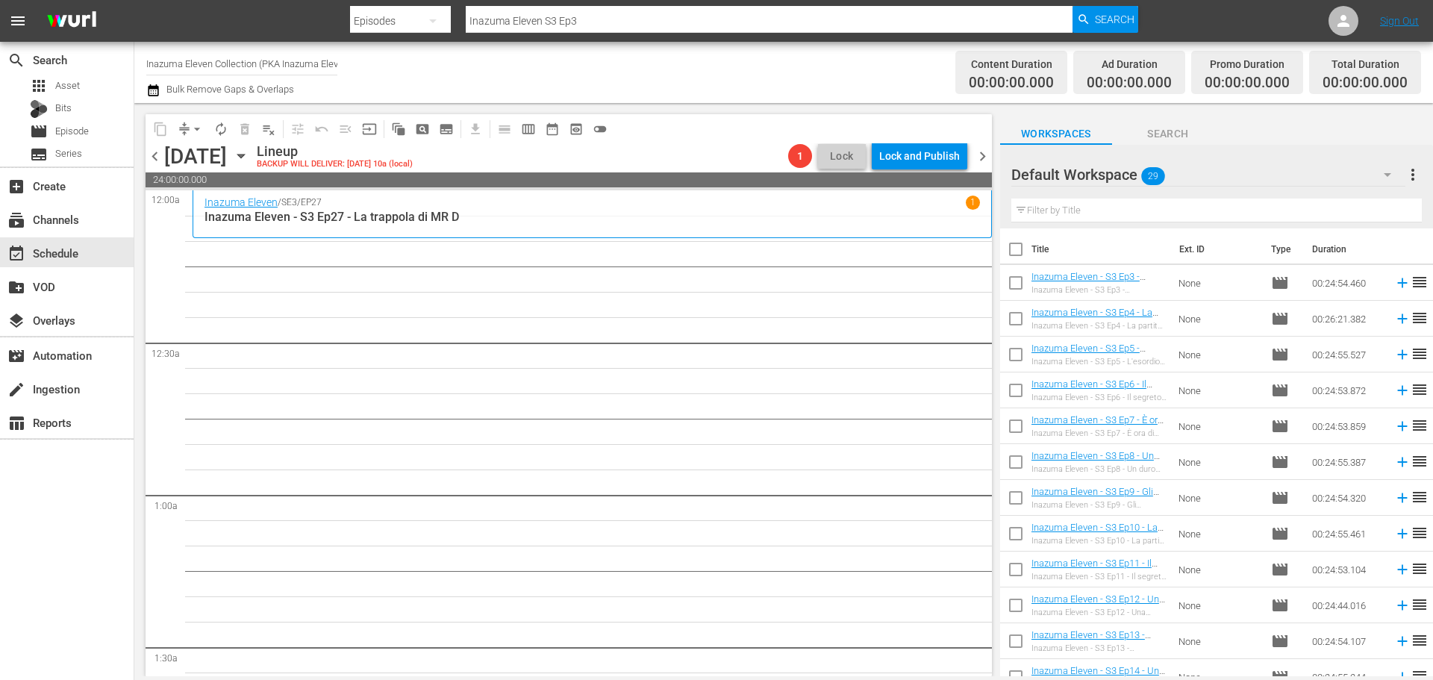
click at [983, 154] on span "chevron_right" at bounding box center [983, 156] width 19 height 19
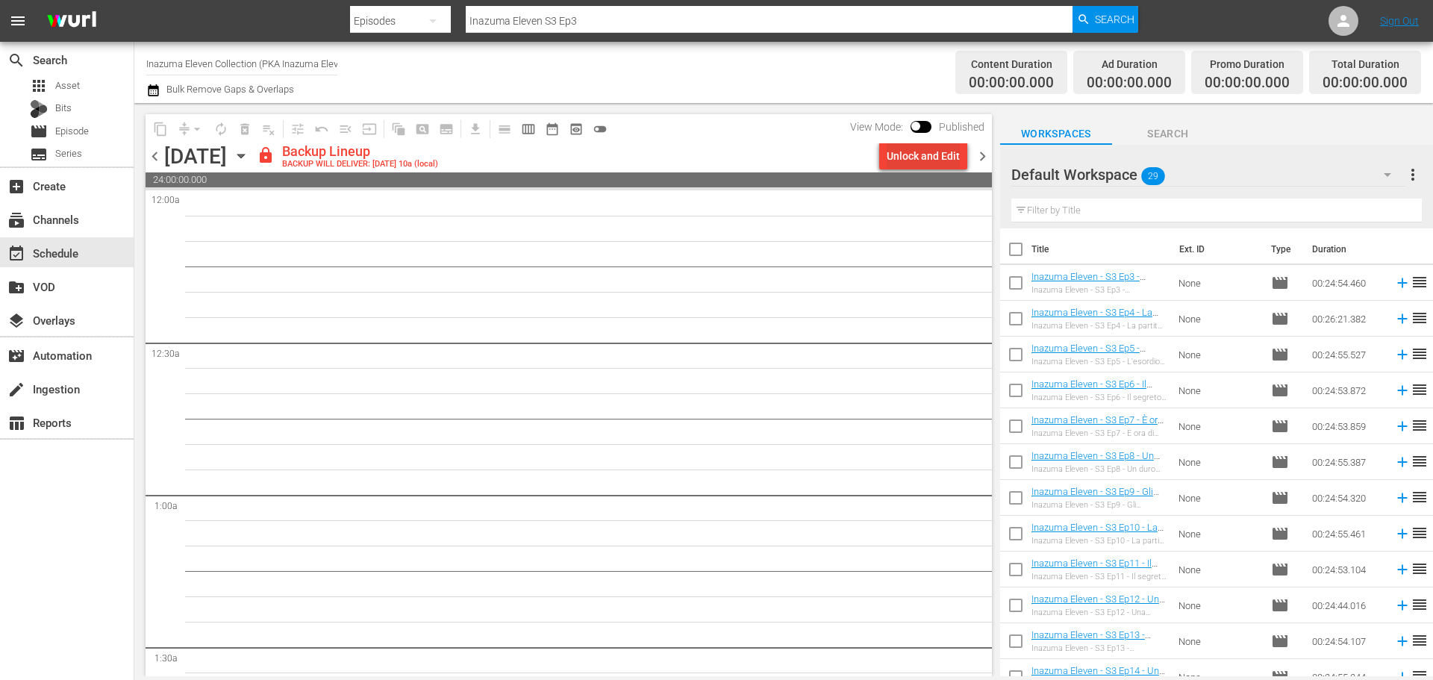
click at [954, 165] on div "Unlock and Edit" at bounding box center [923, 156] width 73 height 27
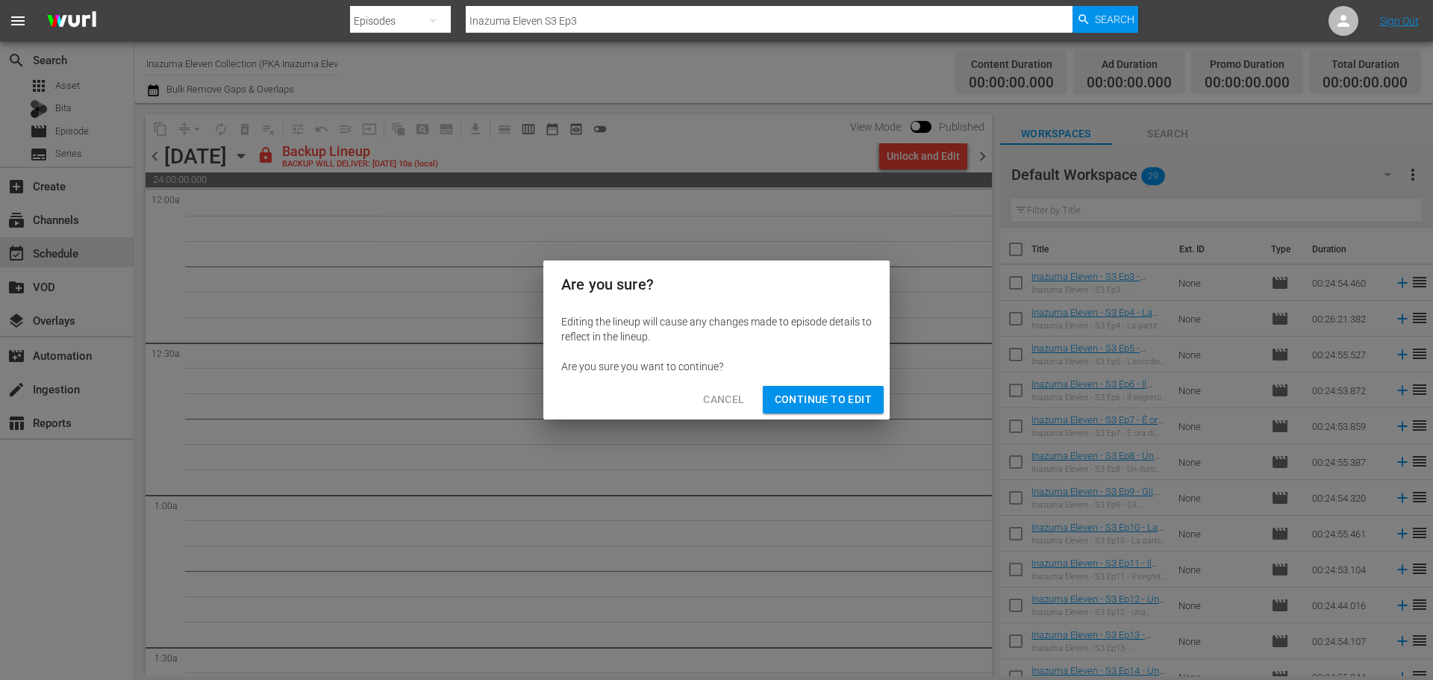
click at [868, 406] on span "Continue to Edit" at bounding box center [823, 399] width 97 height 19
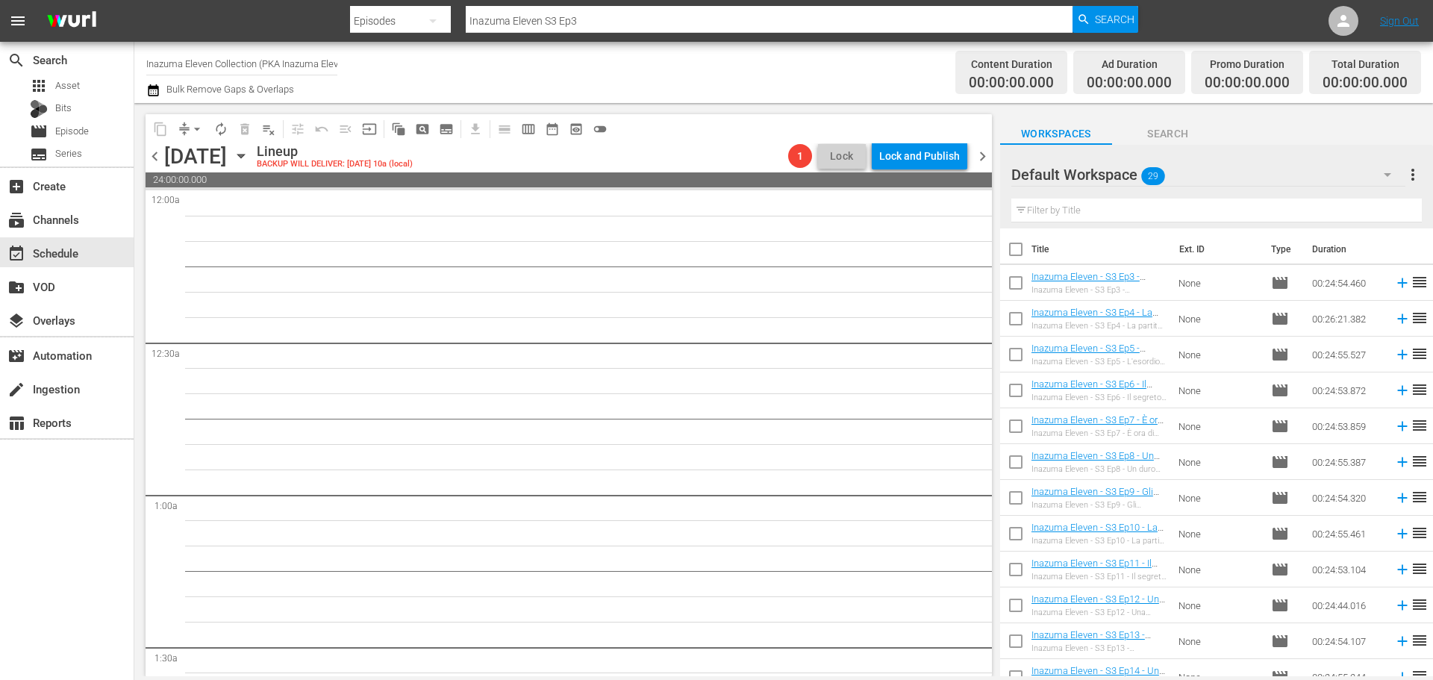
click at [979, 164] on span "chevron_right" at bounding box center [983, 156] width 19 height 19
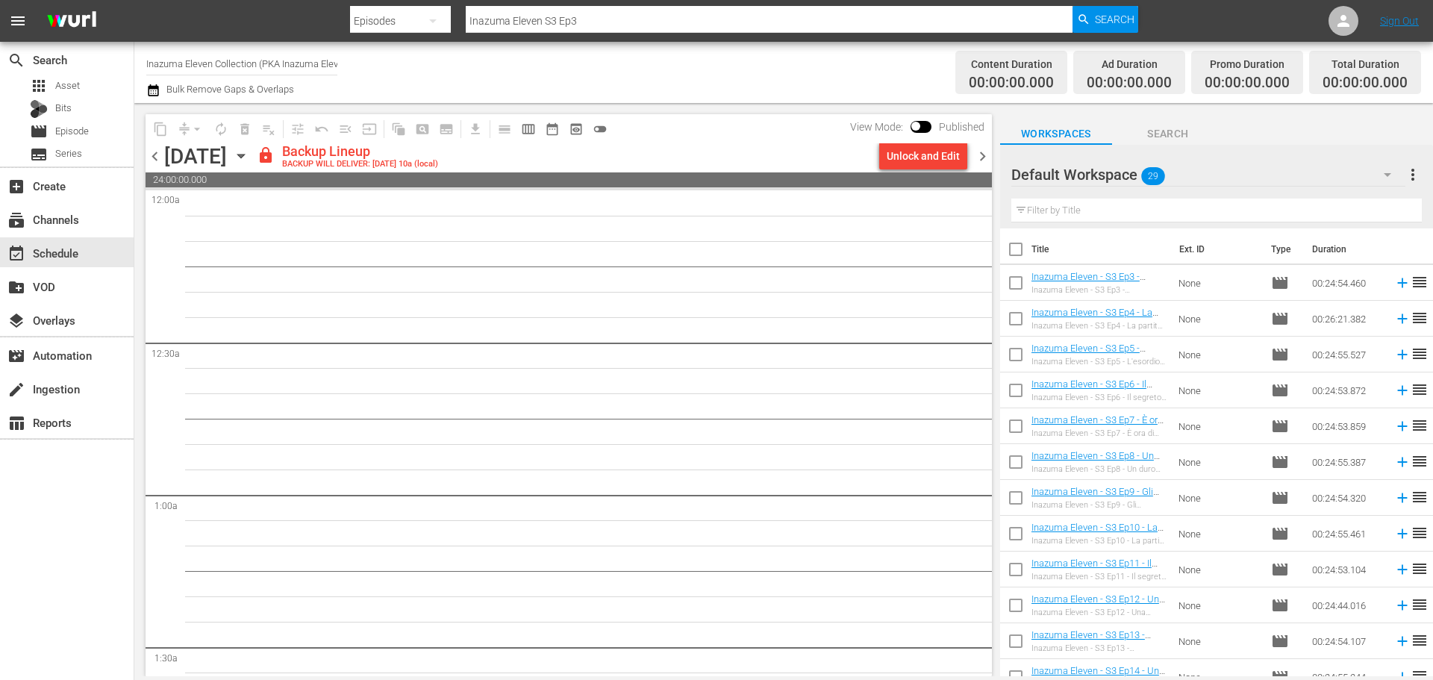
click at [932, 161] on div "Unlock and Edit" at bounding box center [923, 156] width 73 height 27
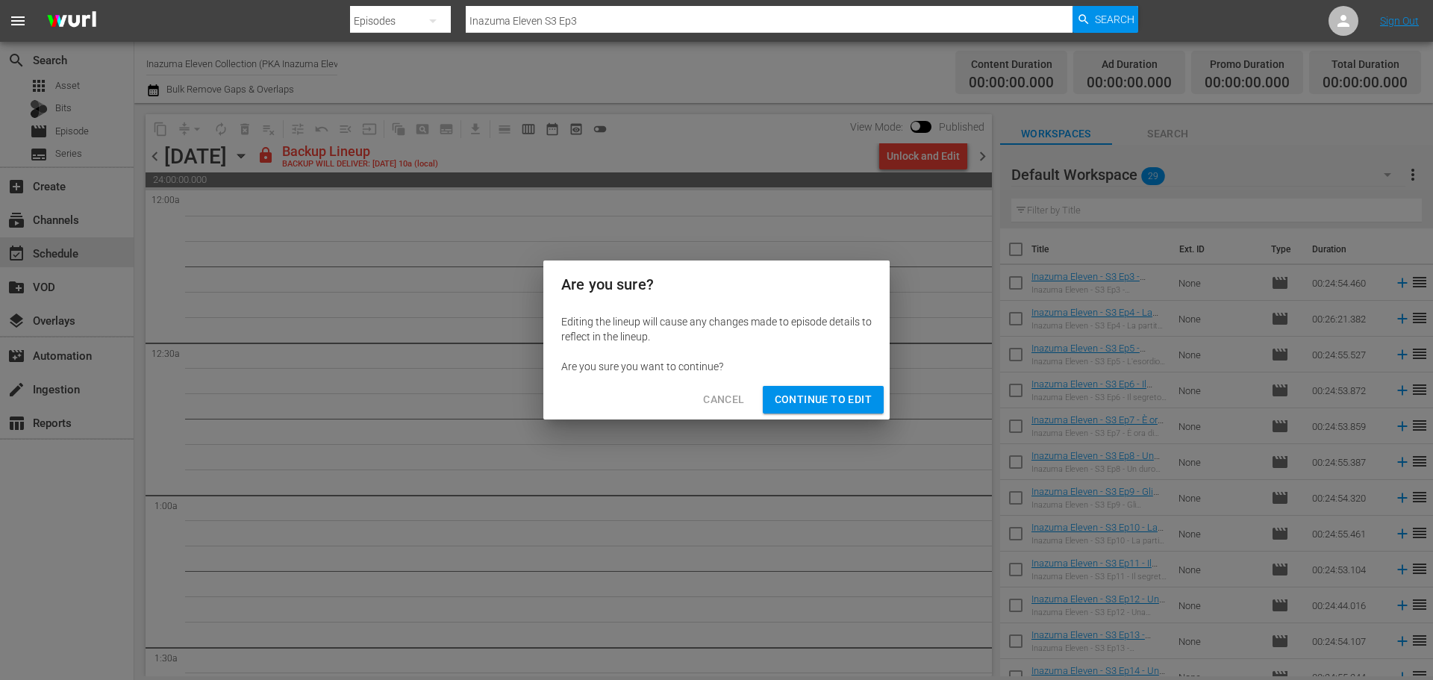
click at [795, 398] on span "Continue to Edit" at bounding box center [823, 399] width 97 height 19
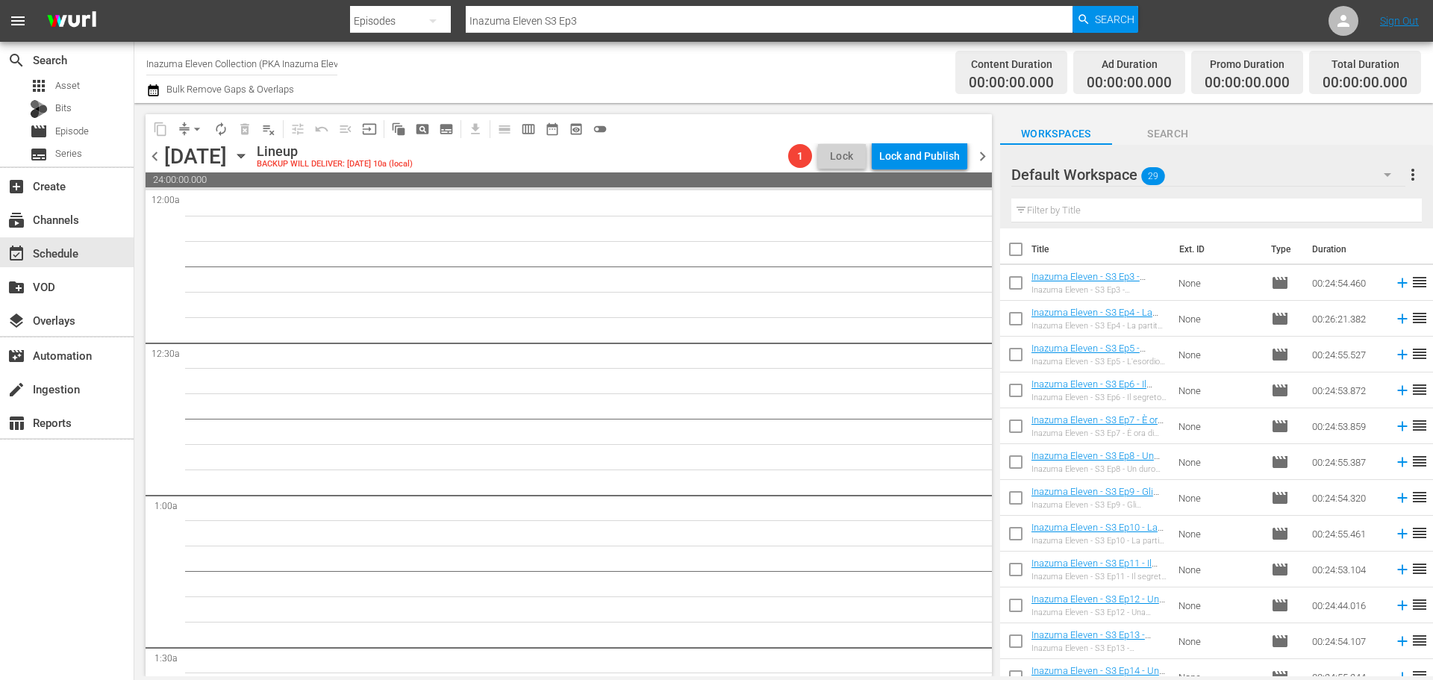
click at [983, 163] on span "chevron_right" at bounding box center [983, 156] width 19 height 19
click at [143, 154] on div "content_copy compress arrow_drop_down autorenew_outlined delete_forever_outline…" at bounding box center [565, 389] width 862 height 573
click at [152, 155] on span "chevron_left" at bounding box center [155, 156] width 19 height 19
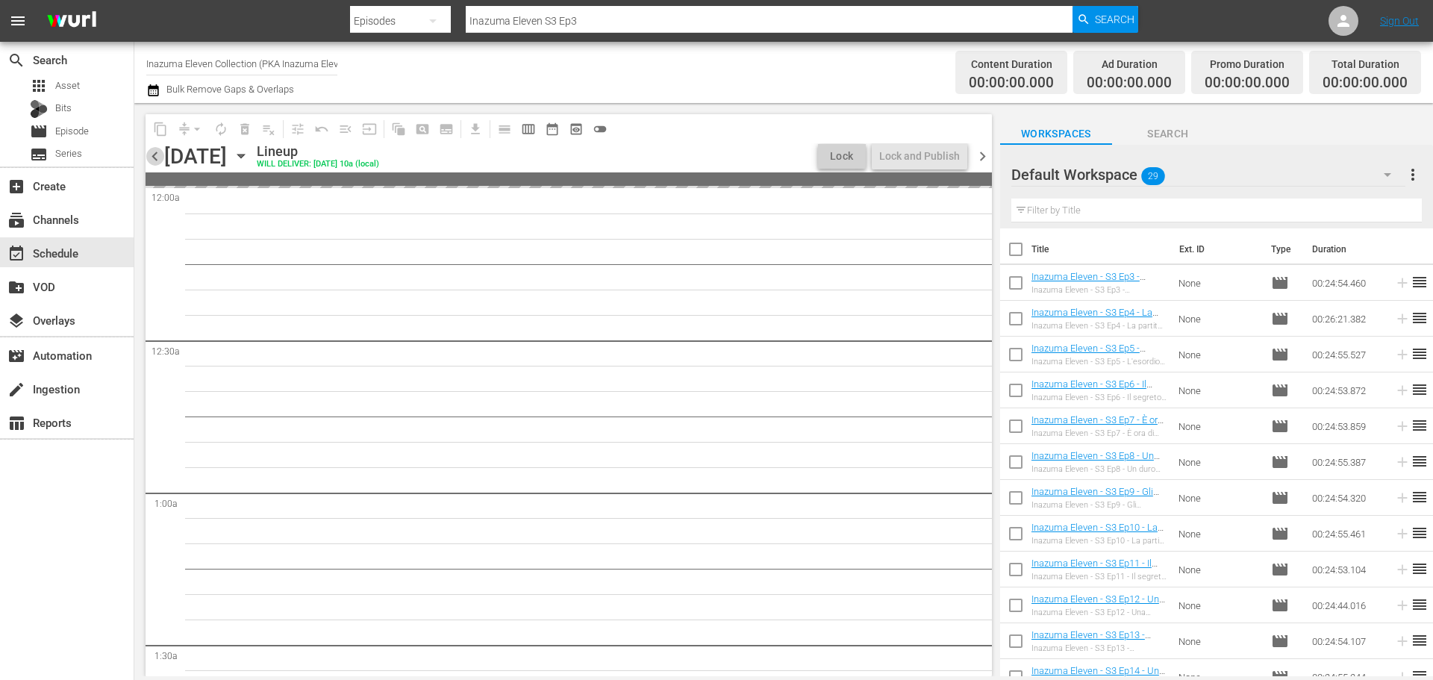
click at [152, 155] on span "chevron_left" at bounding box center [155, 156] width 19 height 19
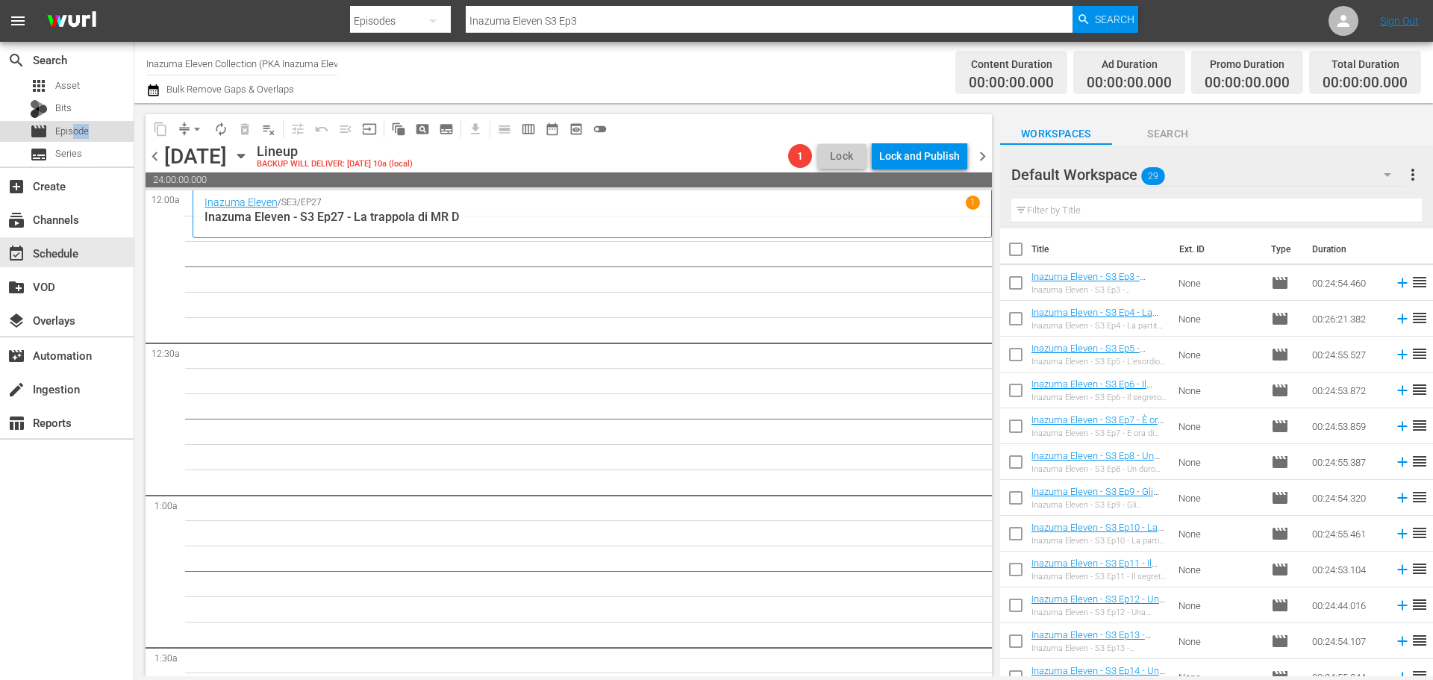
drag, startPoint x: 72, startPoint y: 125, endPoint x: 113, endPoint y: 129, distance: 41.2
click at [113, 129] on div "movie Episode" at bounding box center [67, 131] width 134 height 21
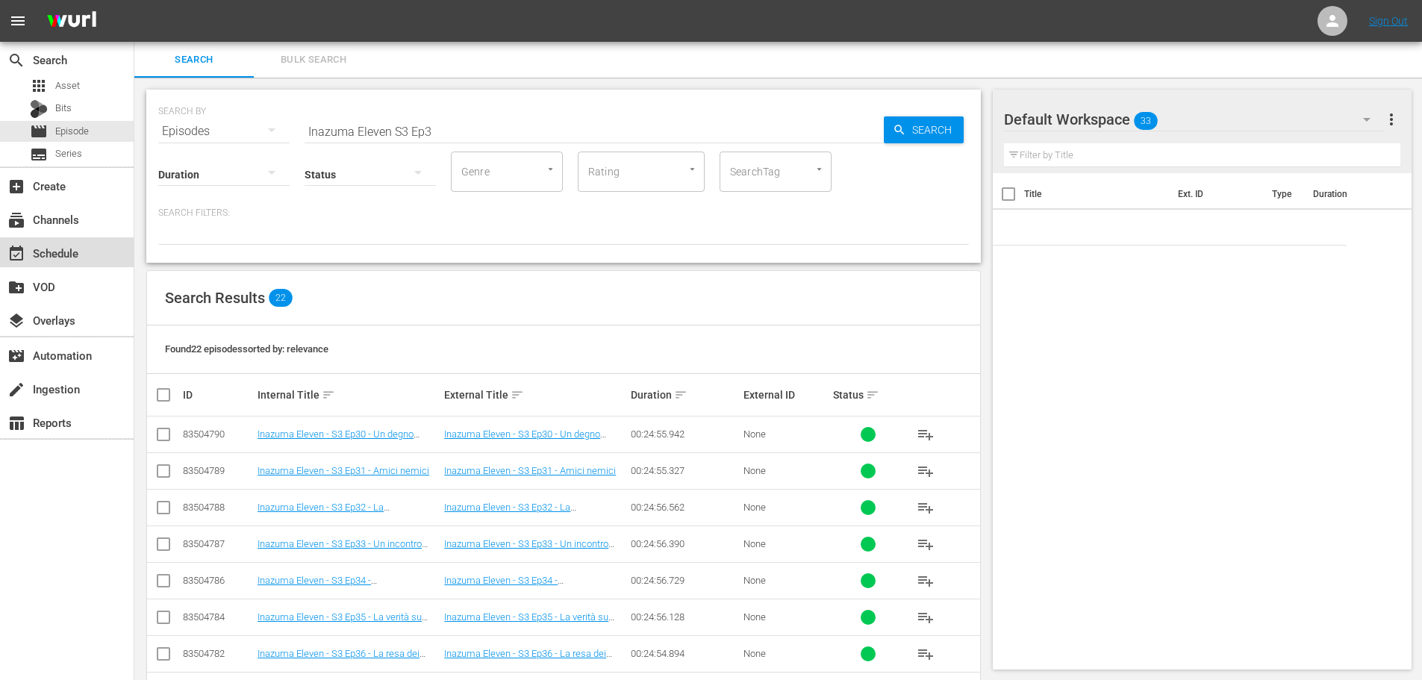
click at [89, 245] on div "event_available Schedule" at bounding box center [67, 252] width 134 height 30
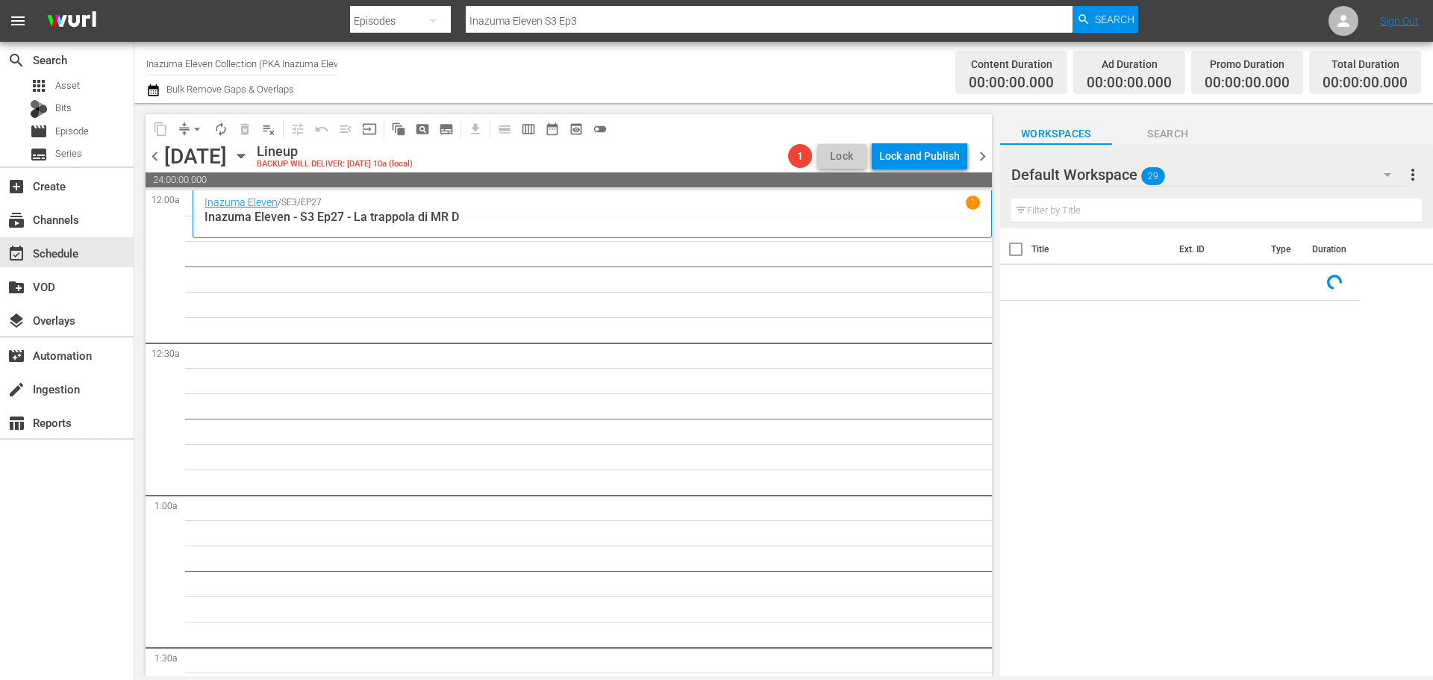
click at [155, 157] on span "chevron_left" at bounding box center [155, 156] width 19 height 19
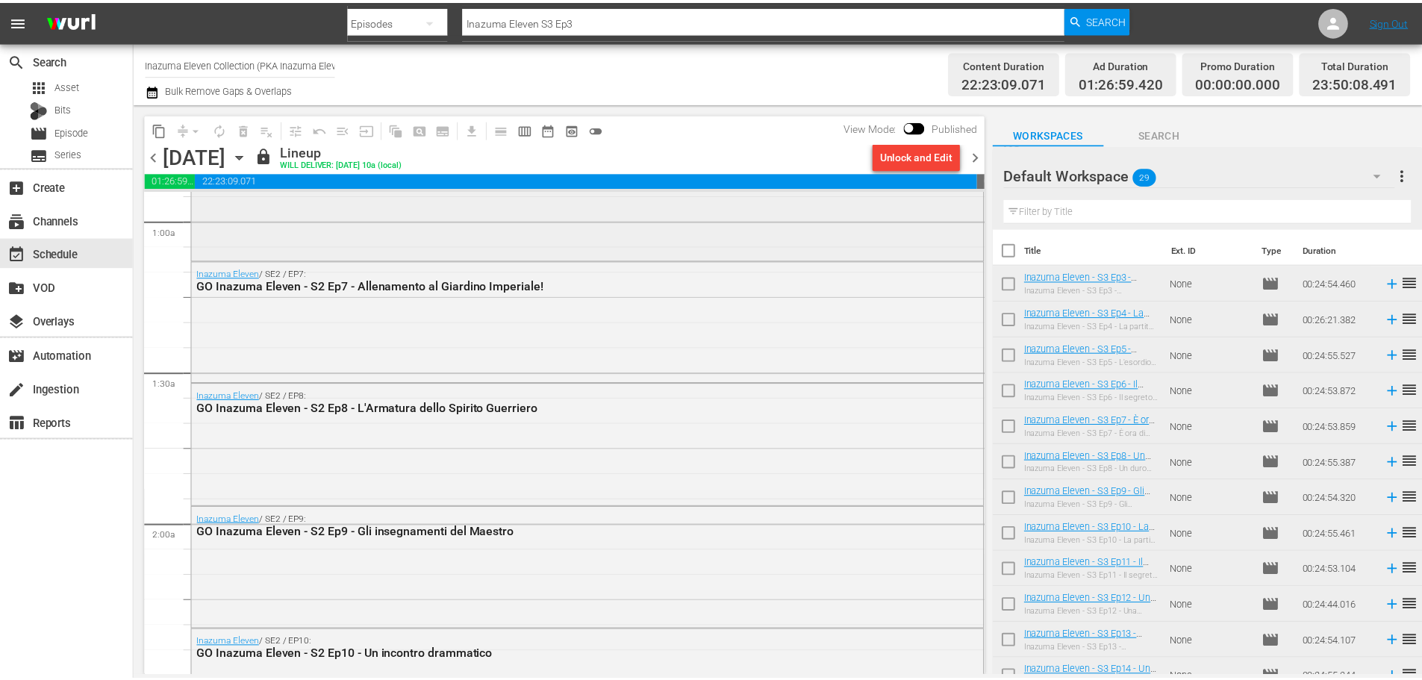
scroll to position [299, 0]
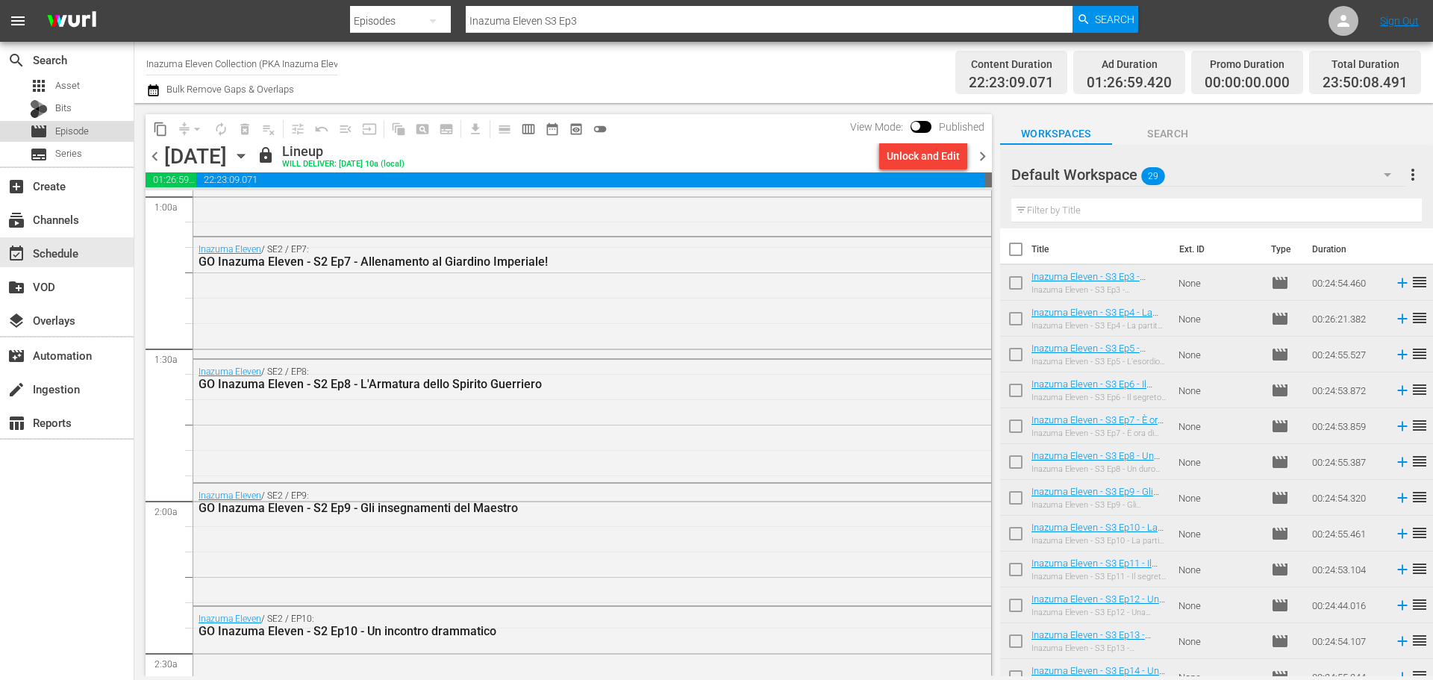
click at [102, 135] on div "movie Episode" at bounding box center [67, 131] width 134 height 21
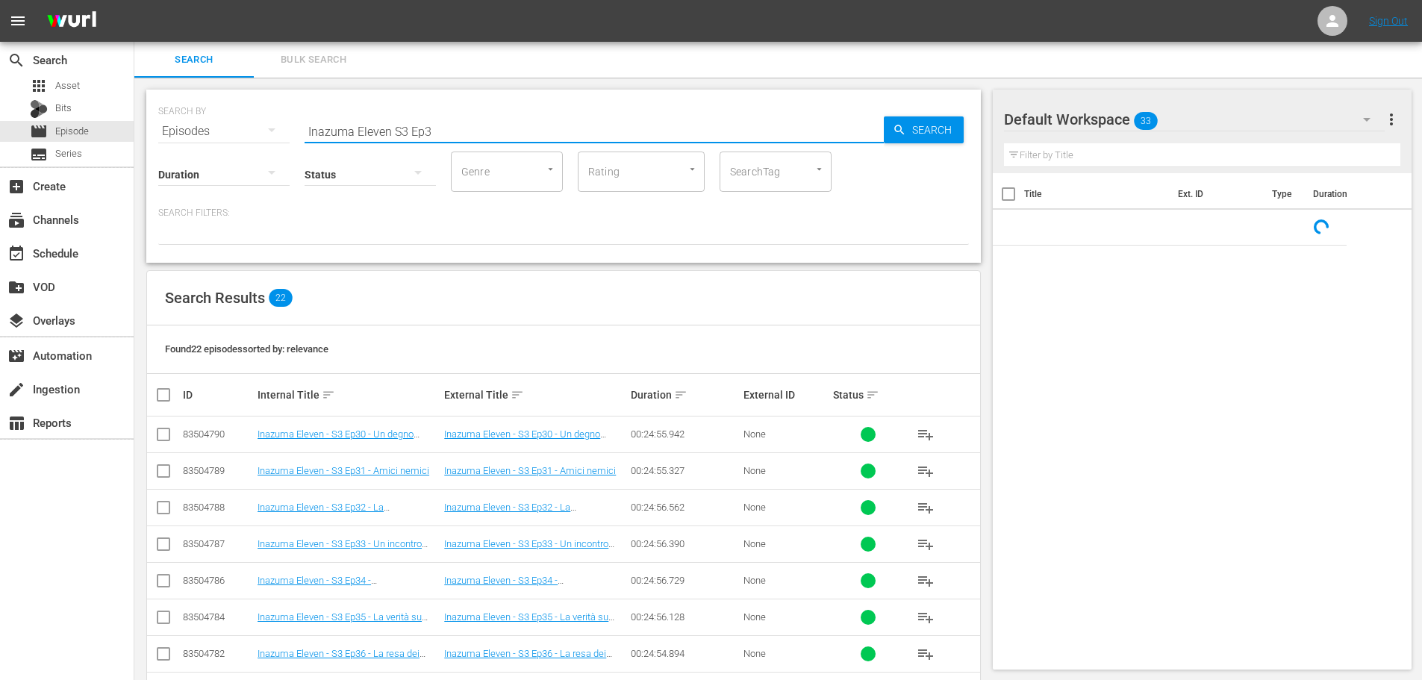
drag, startPoint x: 392, startPoint y: 125, endPoint x: 403, endPoint y: 125, distance: 11.2
click at [392, 125] on input "Inazuma Eleven S3 Ep3" at bounding box center [594, 131] width 579 height 36
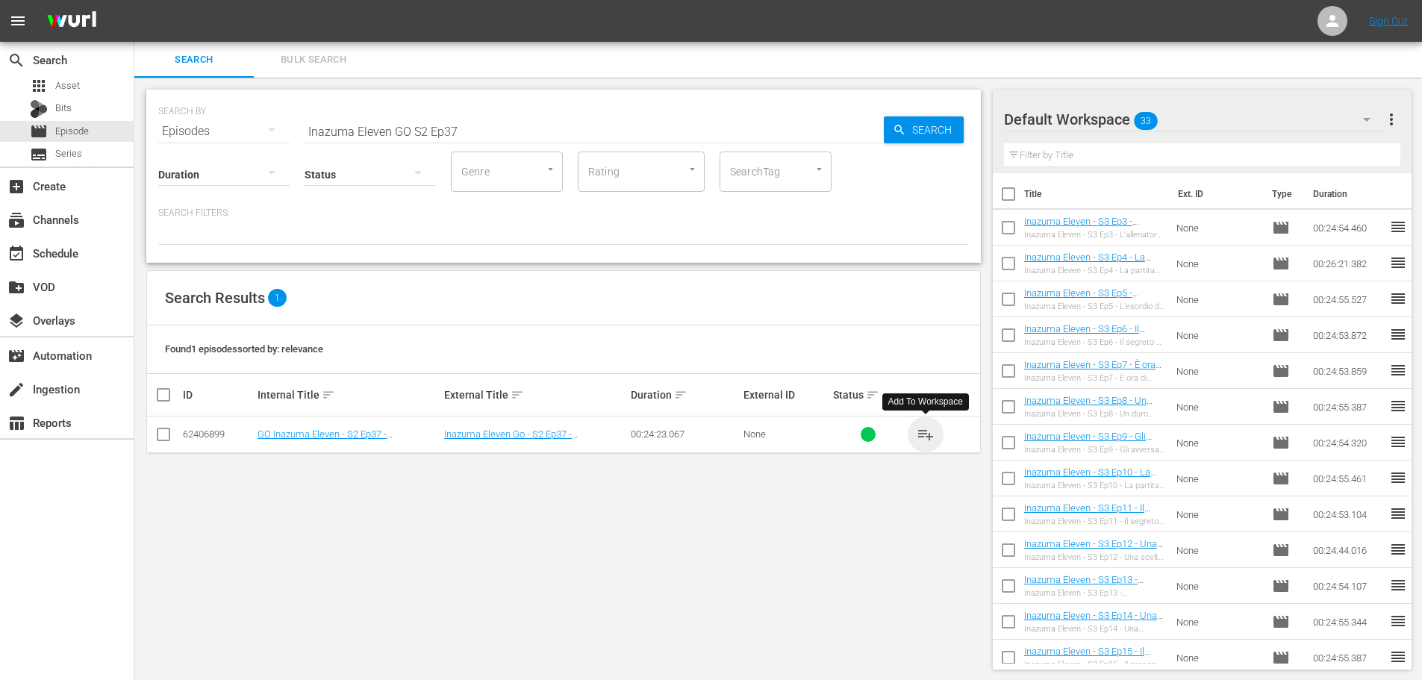
click at [922, 430] on span "playlist_add" at bounding box center [926, 435] width 18 height 18
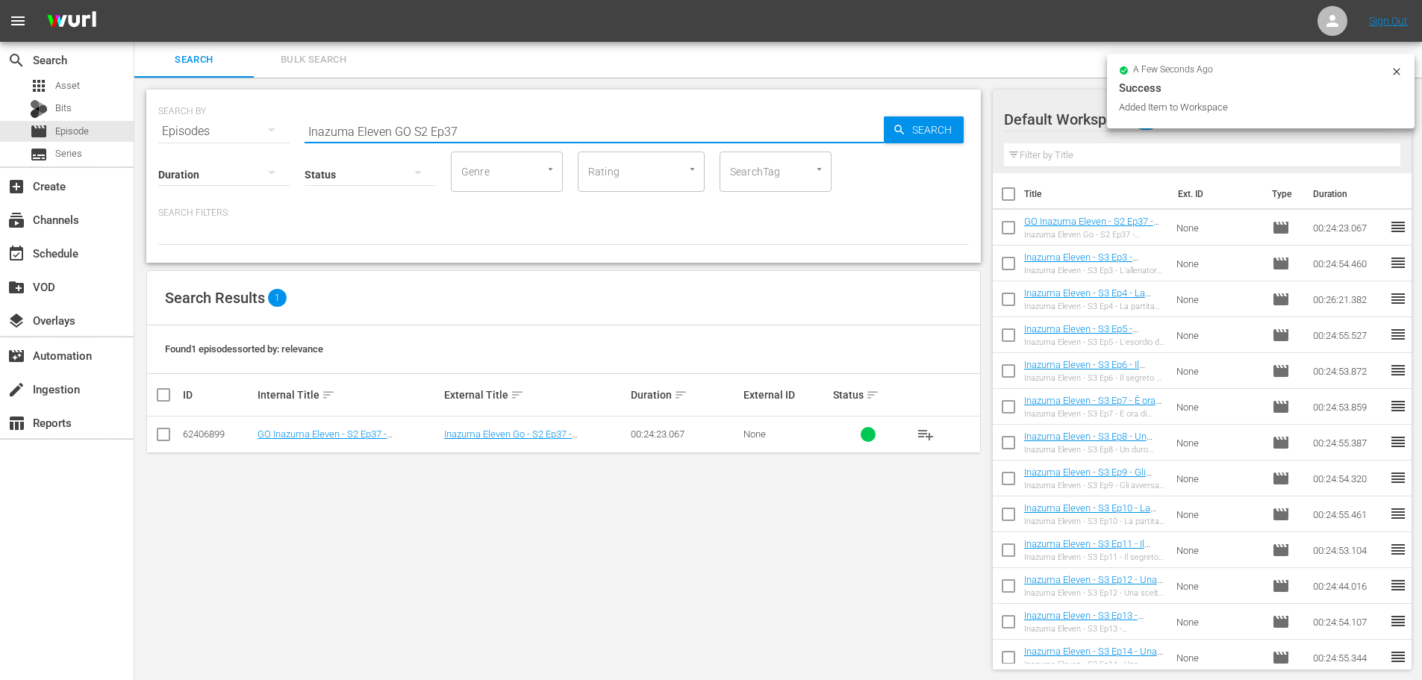
click at [496, 131] on input "Inazuma Eleven GO S2 Ep37" at bounding box center [594, 131] width 579 height 36
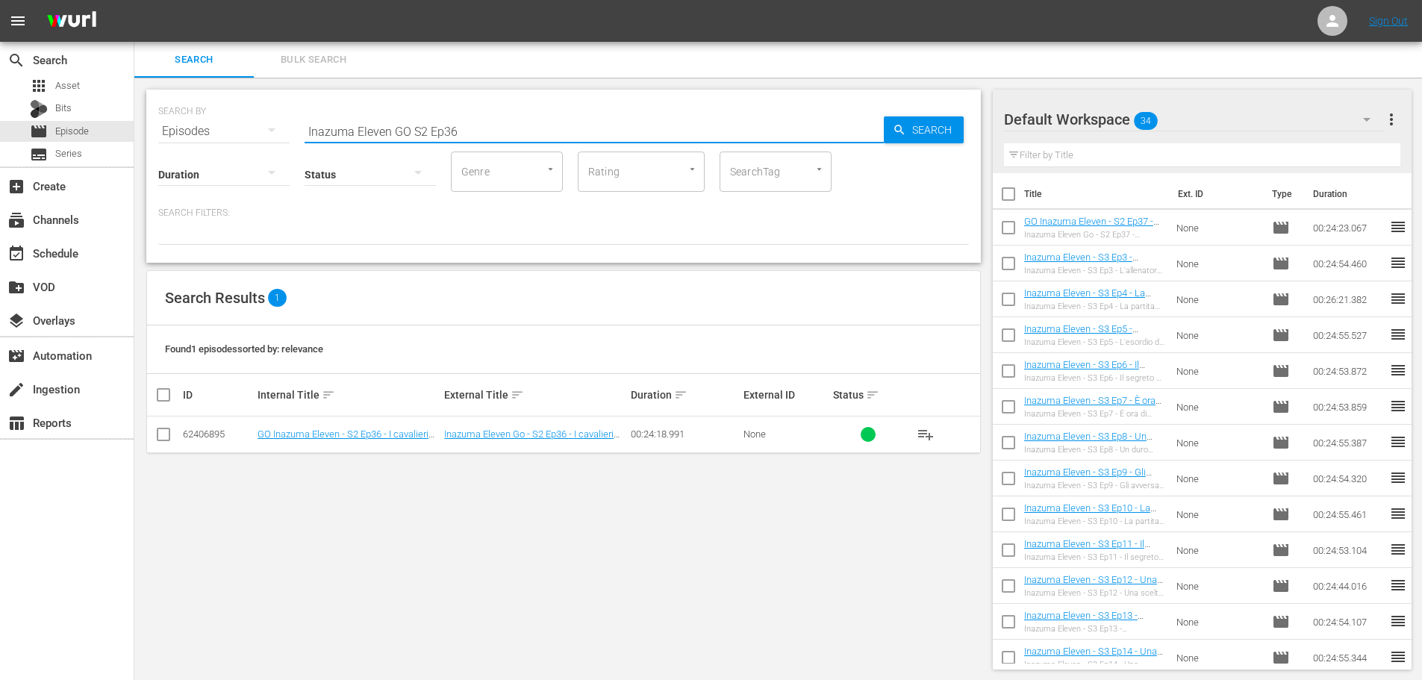
click at [928, 434] on span "playlist_add" at bounding box center [926, 435] width 18 height 18
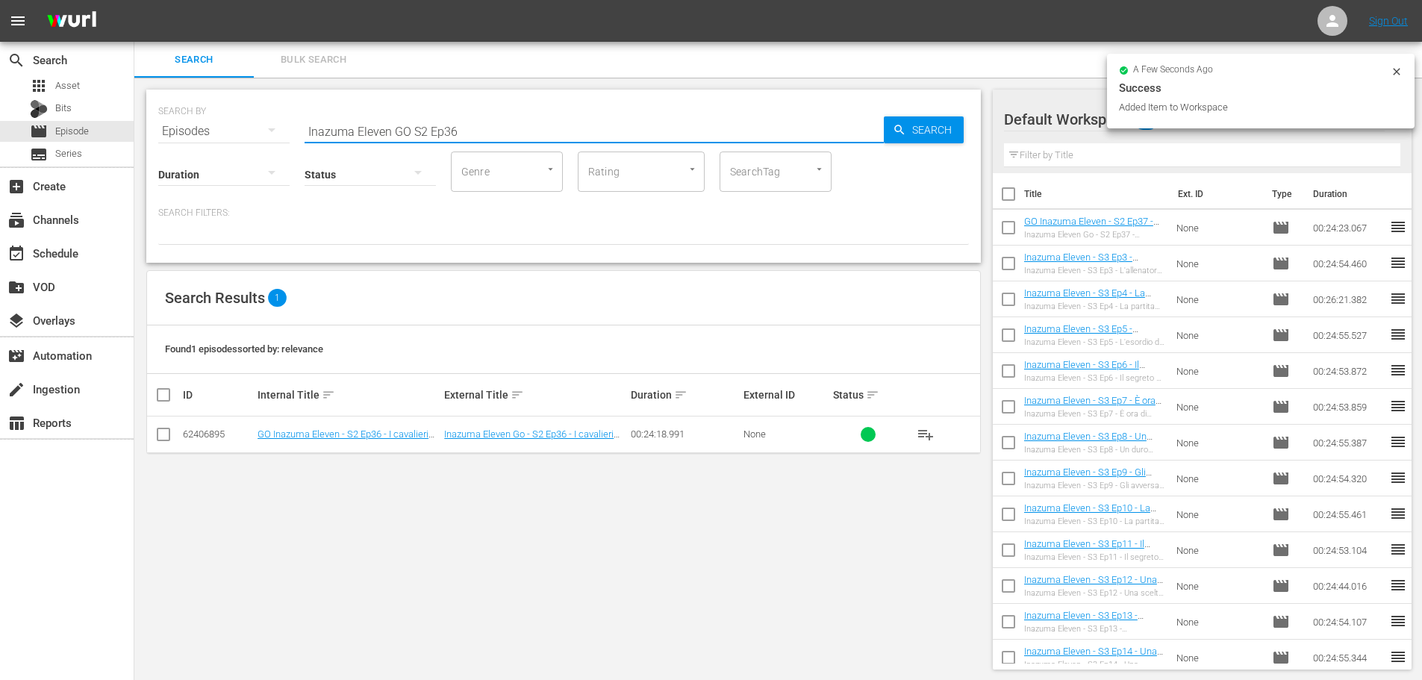
click at [466, 132] on input "Inazuma Eleven GO S2 Ep36" at bounding box center [594, 131] width 579 height 36
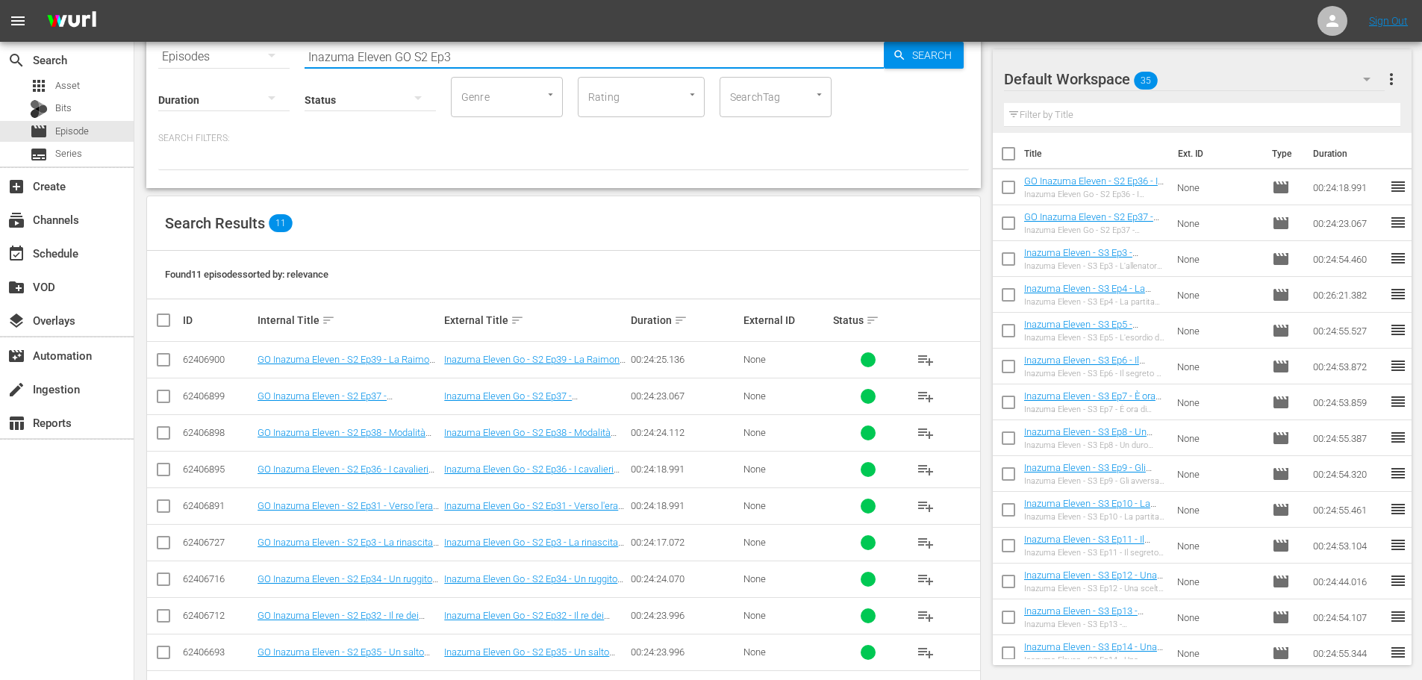
scroll to position [149, 0]
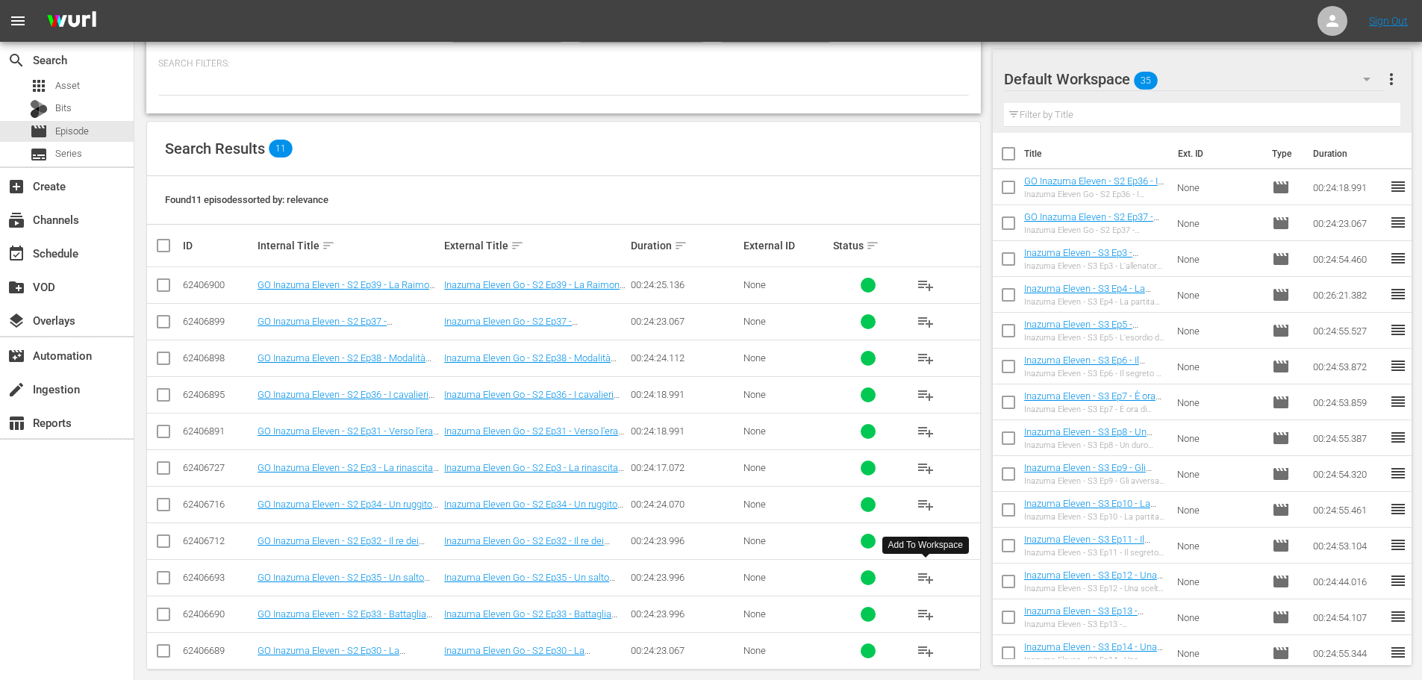
click at [930, 575] on span "playlist_add" at bounding box center [926, 578] width 18 height 18
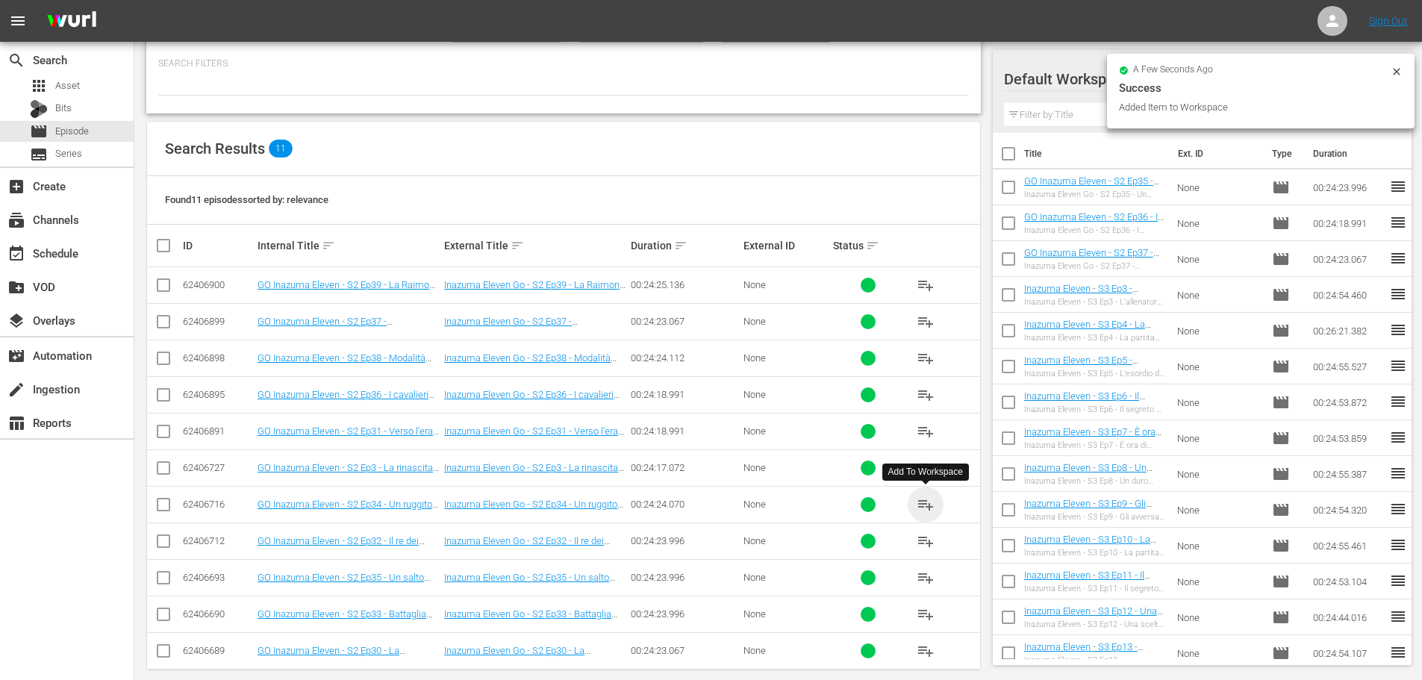
click at [918, 502] on span "playlist_add" at bounding box center [926, 505] width 18 height 18
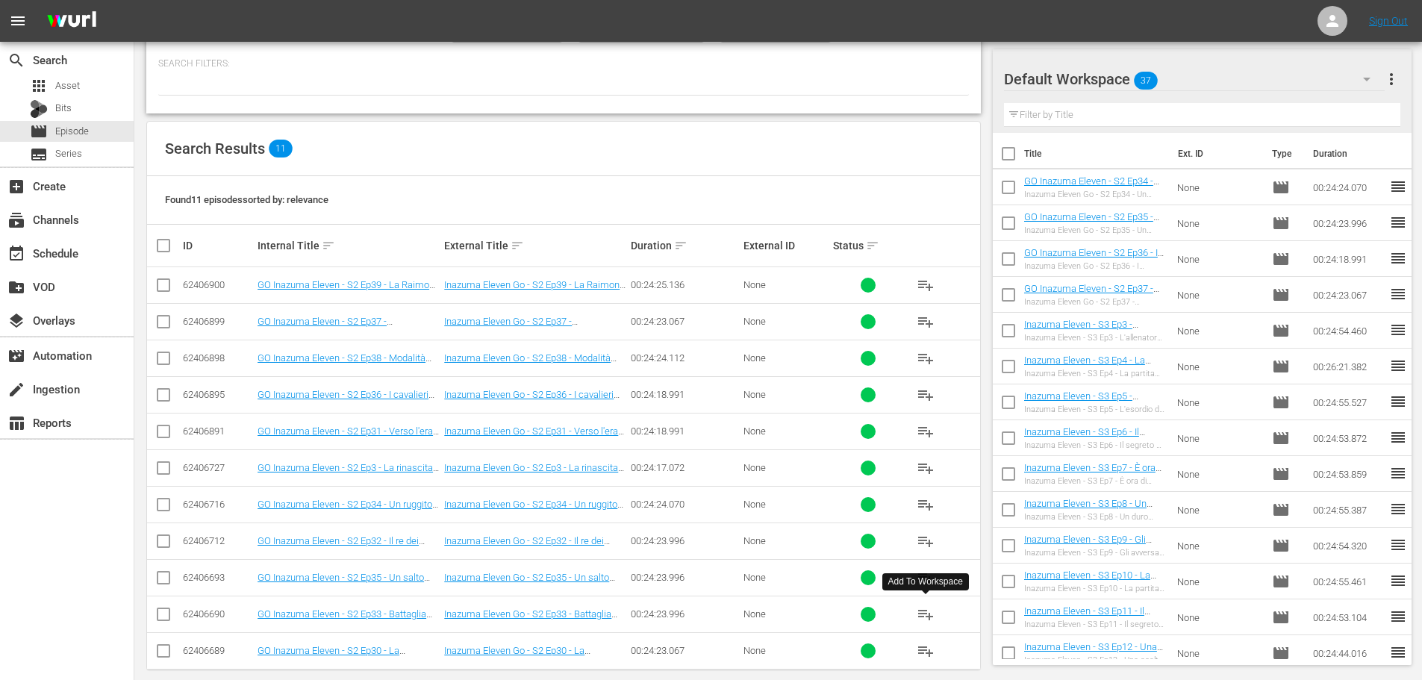
click at [929, 617] on span "playlist_add" at bounding box center [926, 614] width 18 height 18
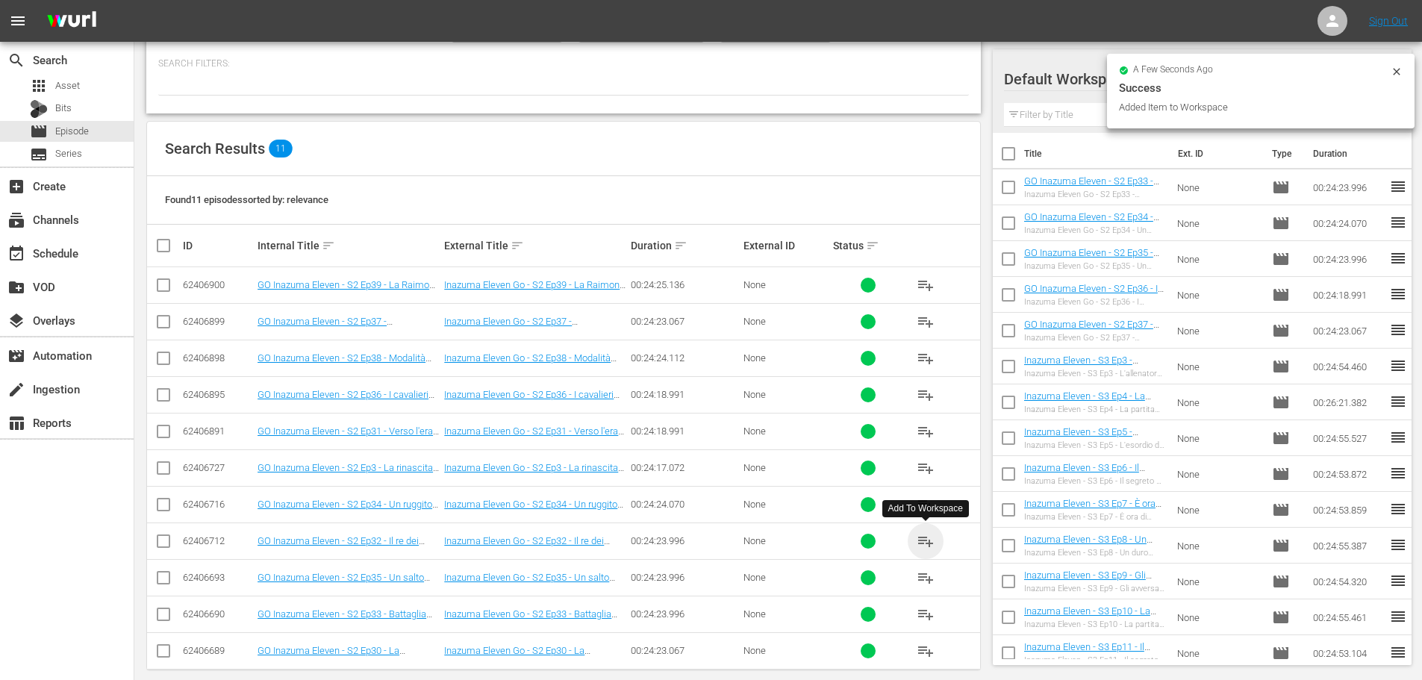
click at [924, 538] on span "playlist_add" at bounding box center [926, 541] width 18 height 18
click at [923, 428] on span "playlist_add" at bounding box center [926, 432] width 18 height 18
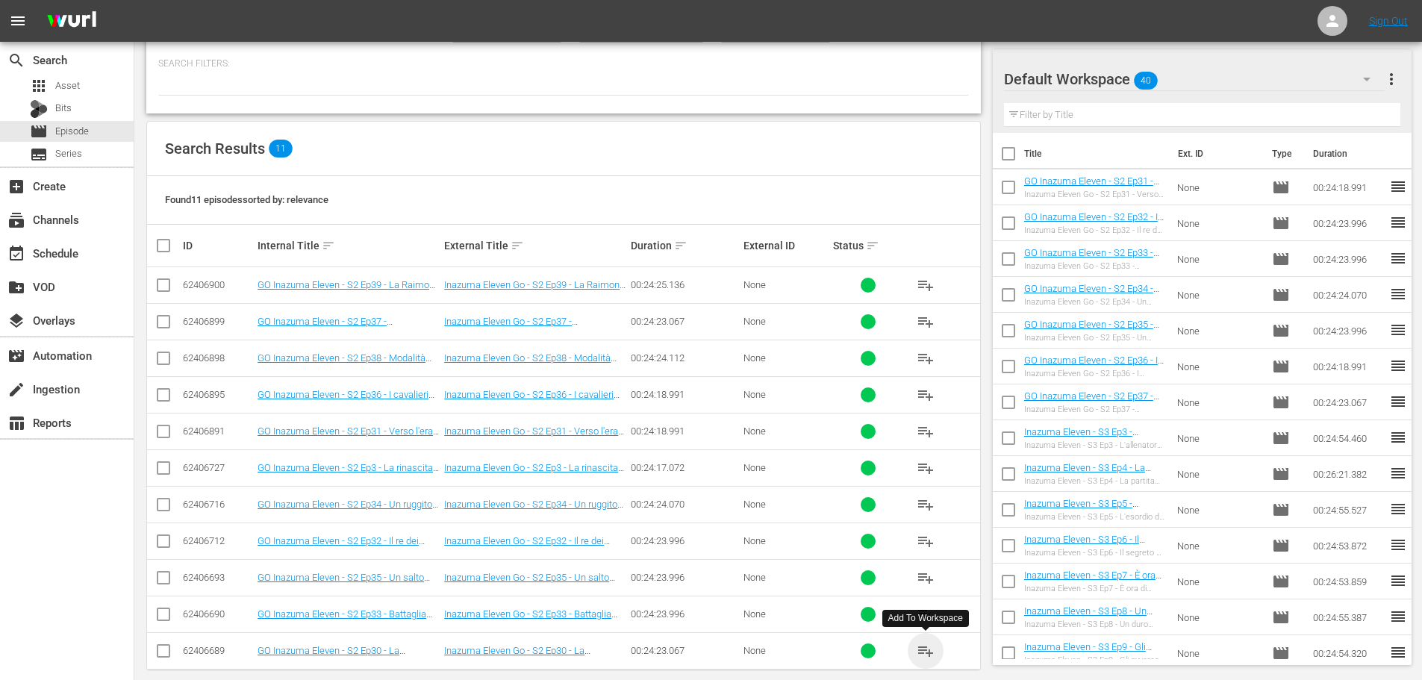
click at [932, 652] on span "playlist_add" at bounding box center [926, 651] width 18 height 18
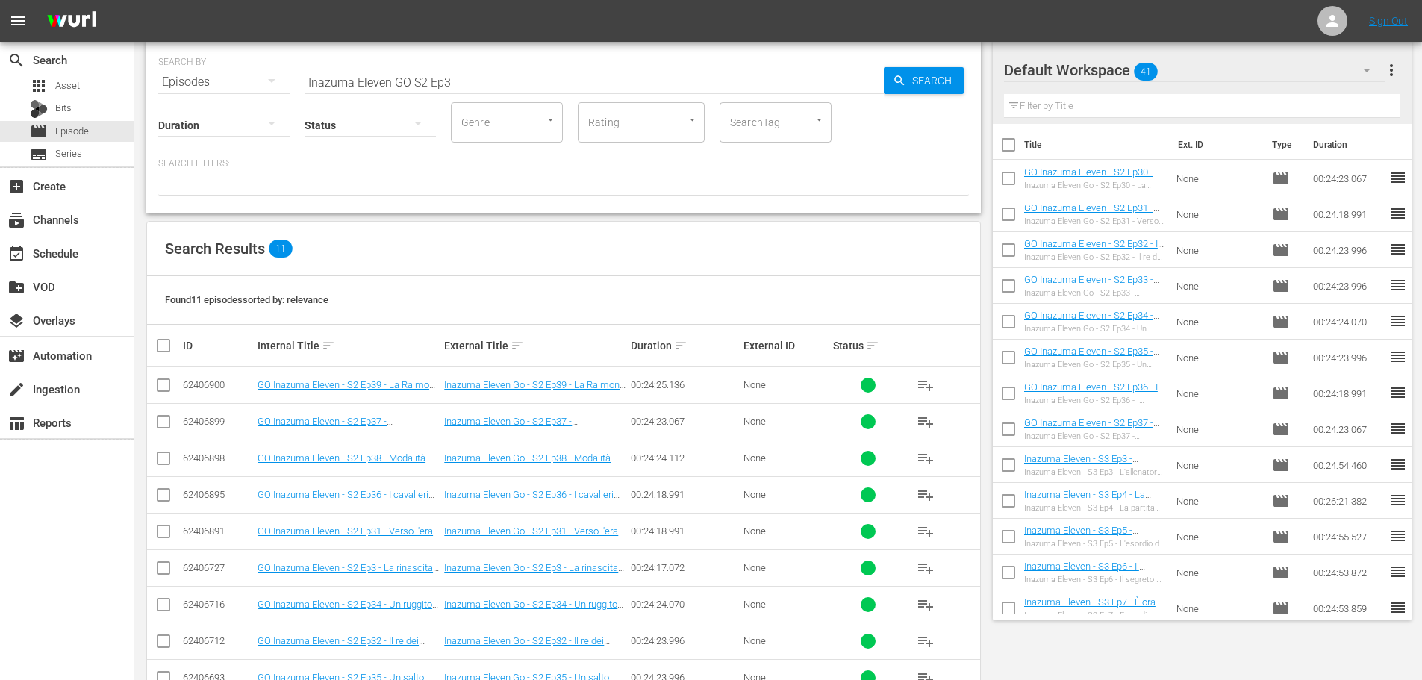
scroll to position [0, 0]
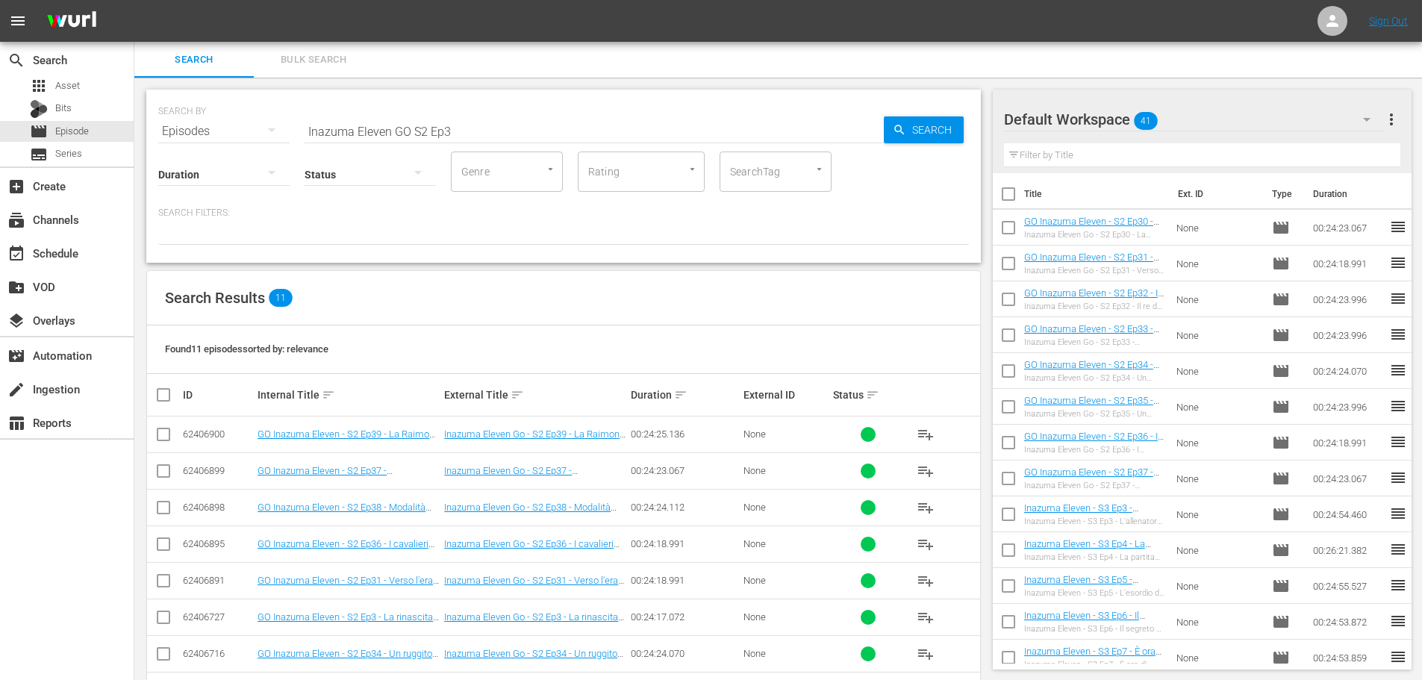
click at [462, 128] on input "Inazuma Eleven GO S2 Ep3" at bounding box center [594, 131] width 579 height 36
click at [929, 430] on span "playlist_add" at bounding box center [926, 435] width 18 height 18
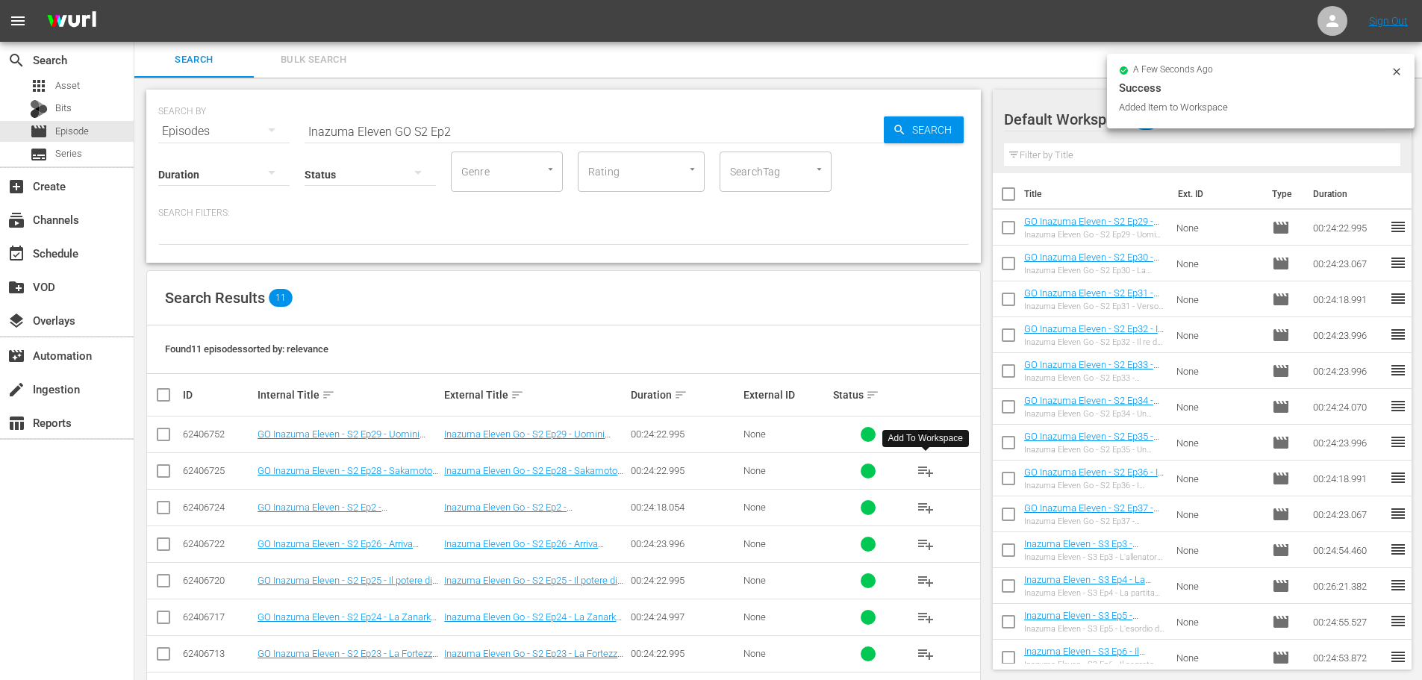
click at [917, 473] on span "playlist_add" at bounding box center [926, 471] width 18 height 18
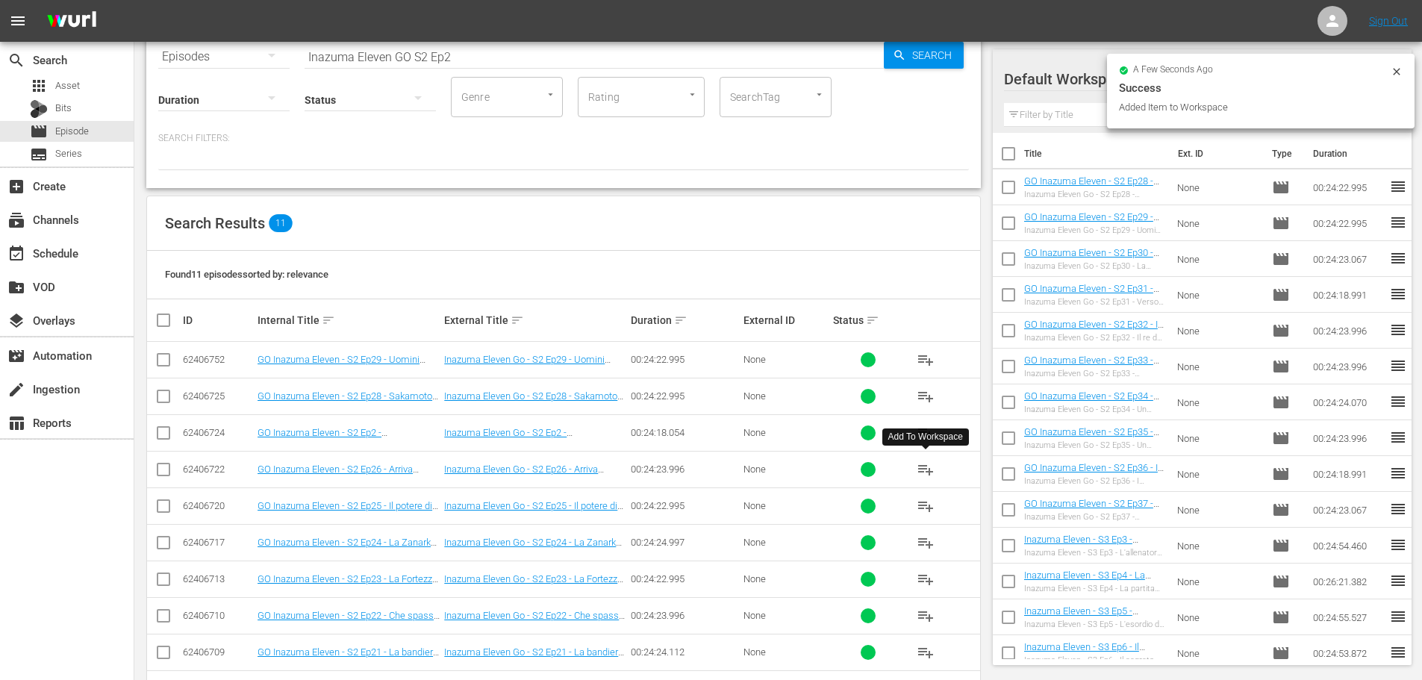
scroll to position [166, 0]
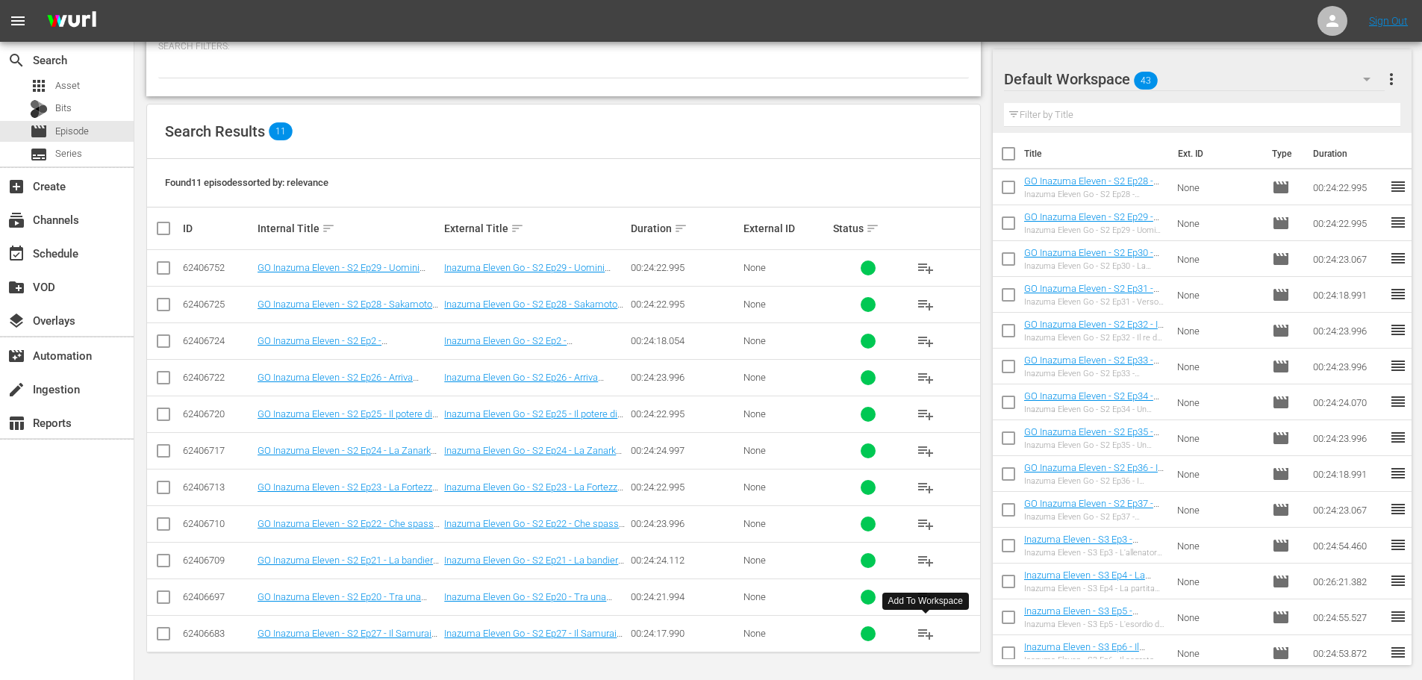
click at [926, 638] on span "playlist_add" at bounding box center [926, 634] width 18 height 18
click at [925, 379] on span "playlist_add" at bounding box center [926, 378] width 18 height 18
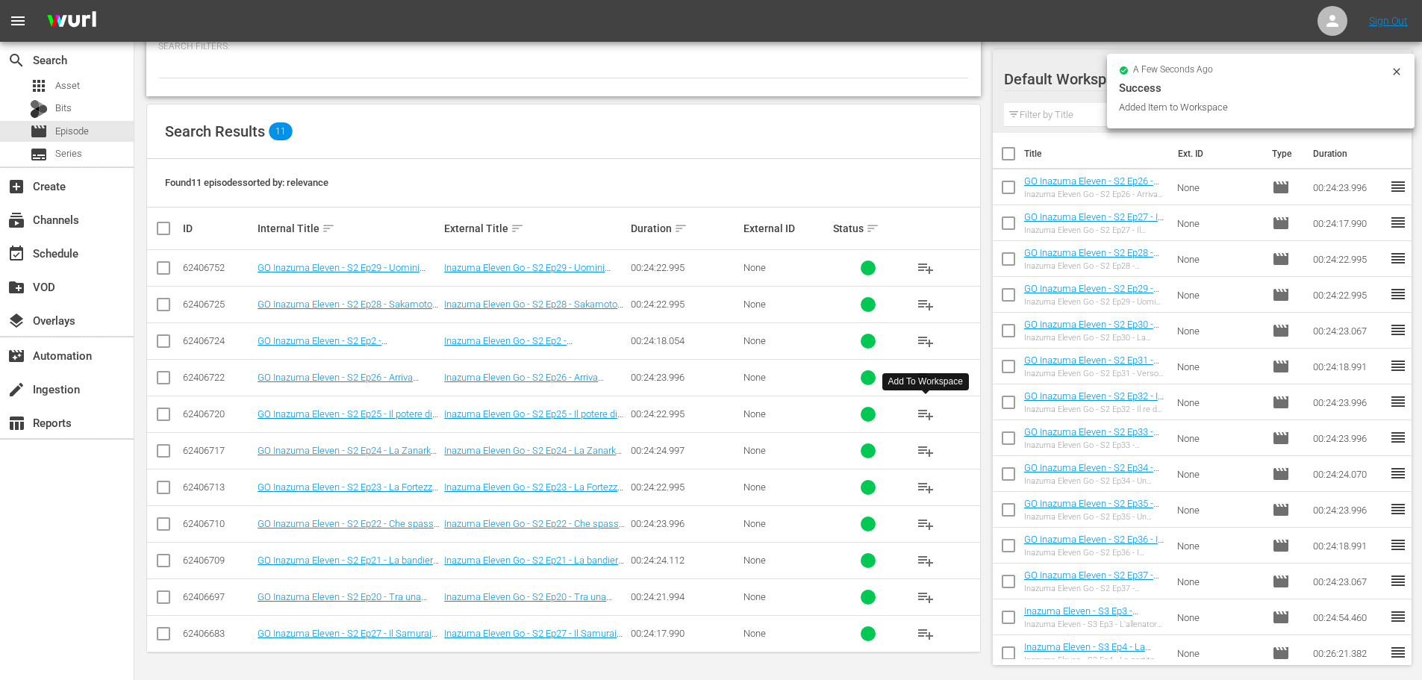
click at [927, 417] on span "playlist_add" at bounding box center [926, 414] width 18 height 18
click at [928, 449] on span "playlist_add" at bounding box center [926, 451] width 18 height 18
click at [926, 488] on span "playlist_add" at bounding box center [926, 488] width 18 height 18
click at [923, 521] on span "playlist_add" at bounding box center [926, 524] width 18 height 18
click at [927, 561] on span "playlist_add" at bounding box center [926, 561] width 18 height 18
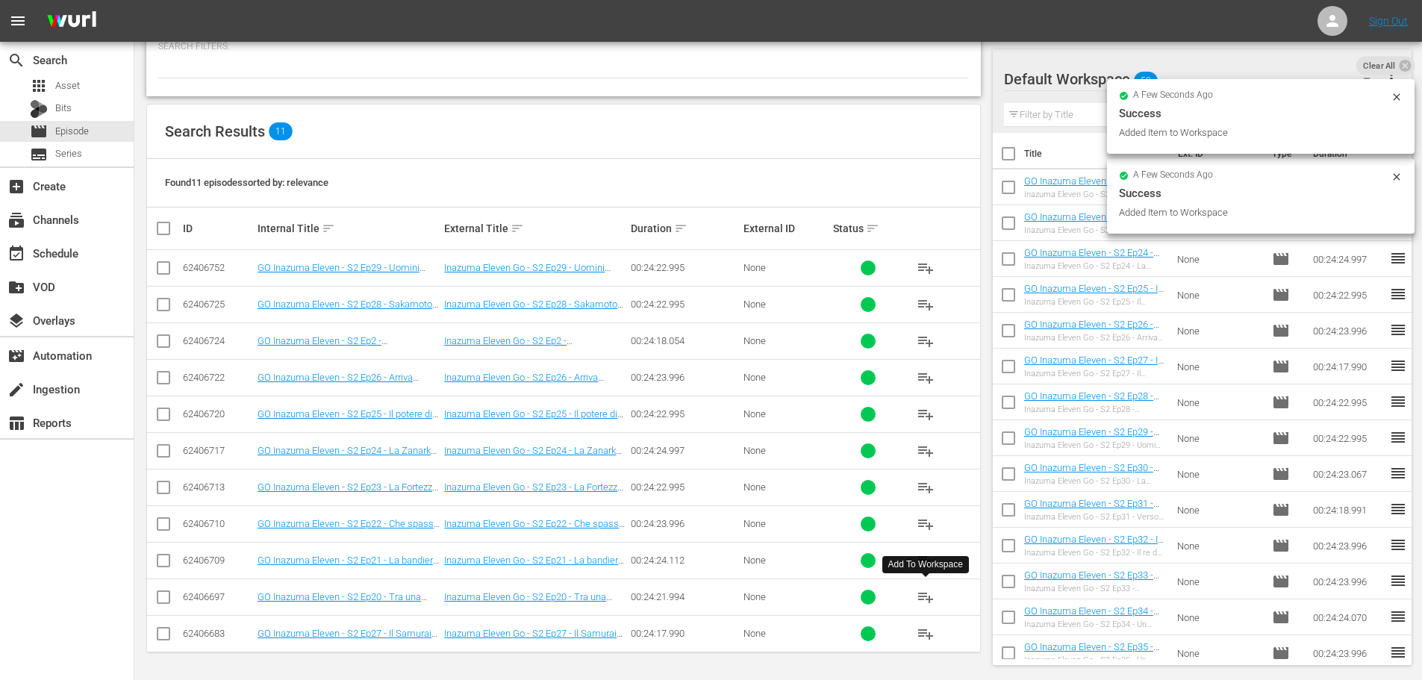
click at [922, 597] on span "playlist_add" at bounding box center [926, 597] width 18 height 18
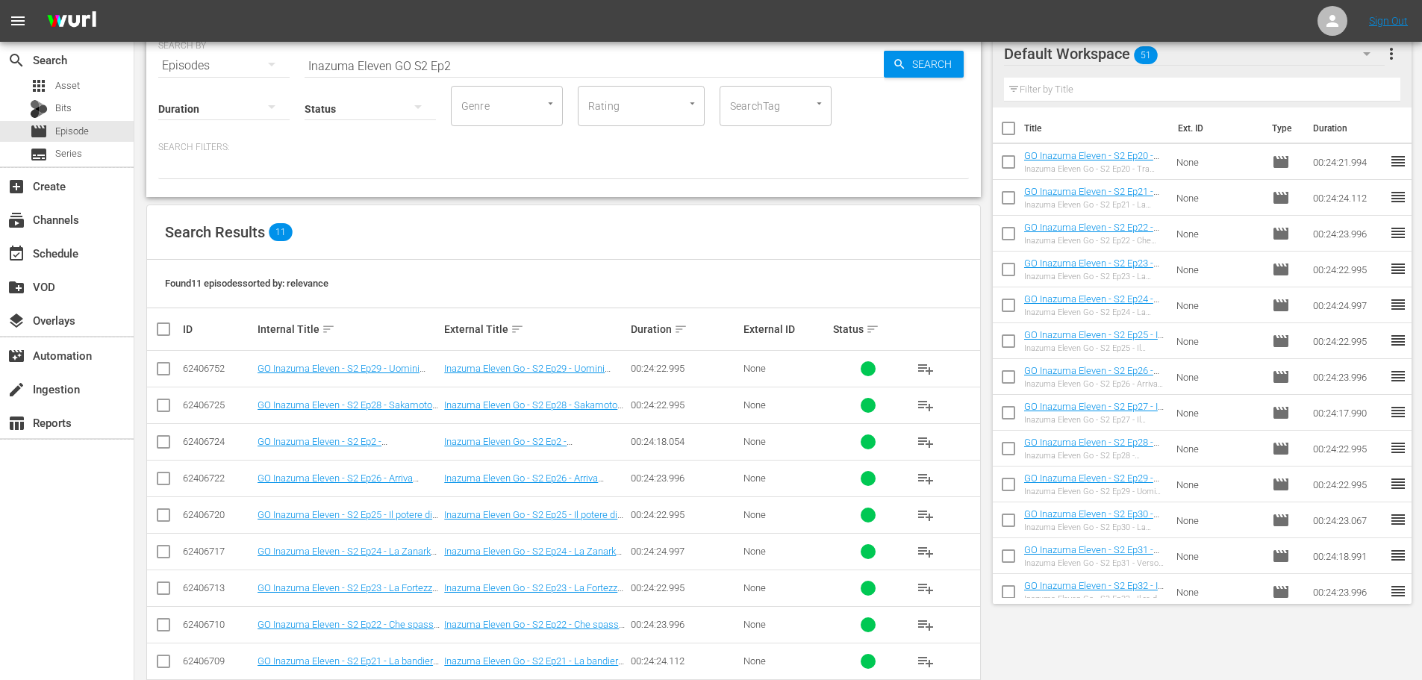
scroll to position [0, 0]
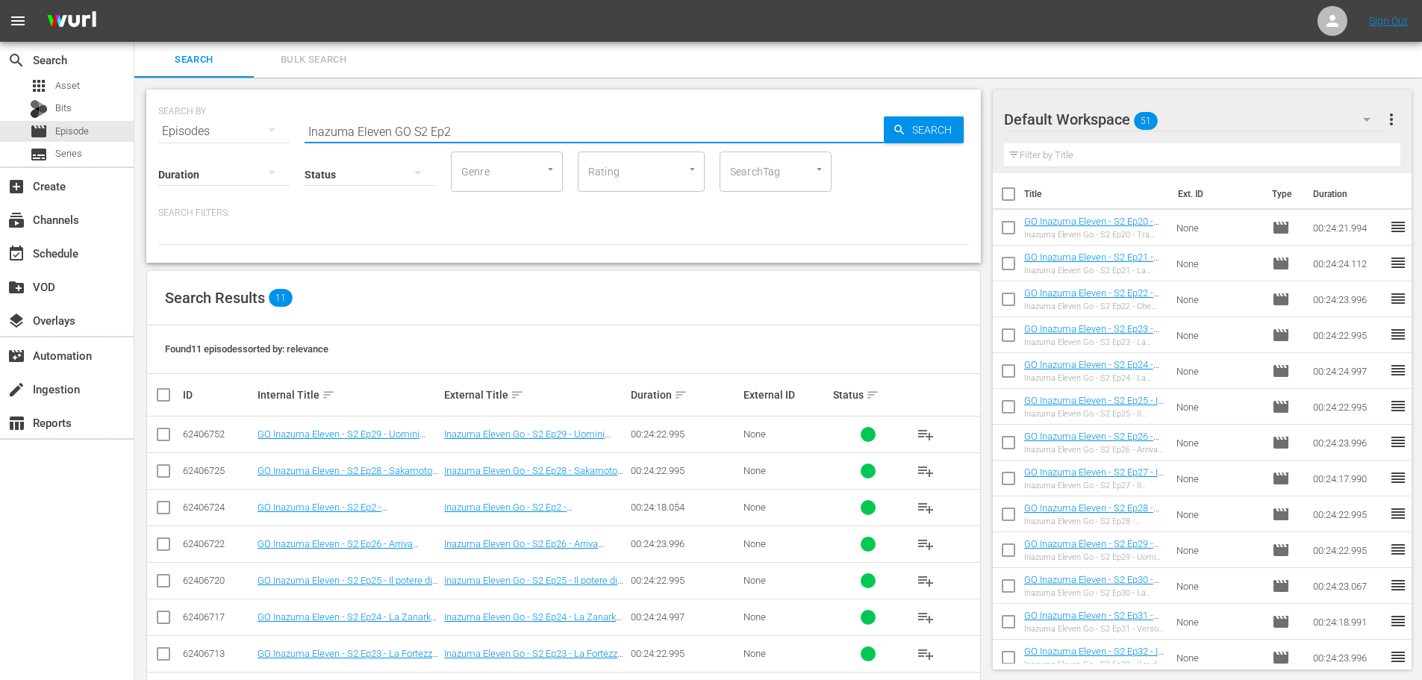
click at [458, 128] on input "Inazuma Eleven GO S2 Ep2" at bounding box center [594, 131] width 579 height 36
click at [924, 434] on span "playlist_add" at bounding box center [926, 435] width 18 height 18
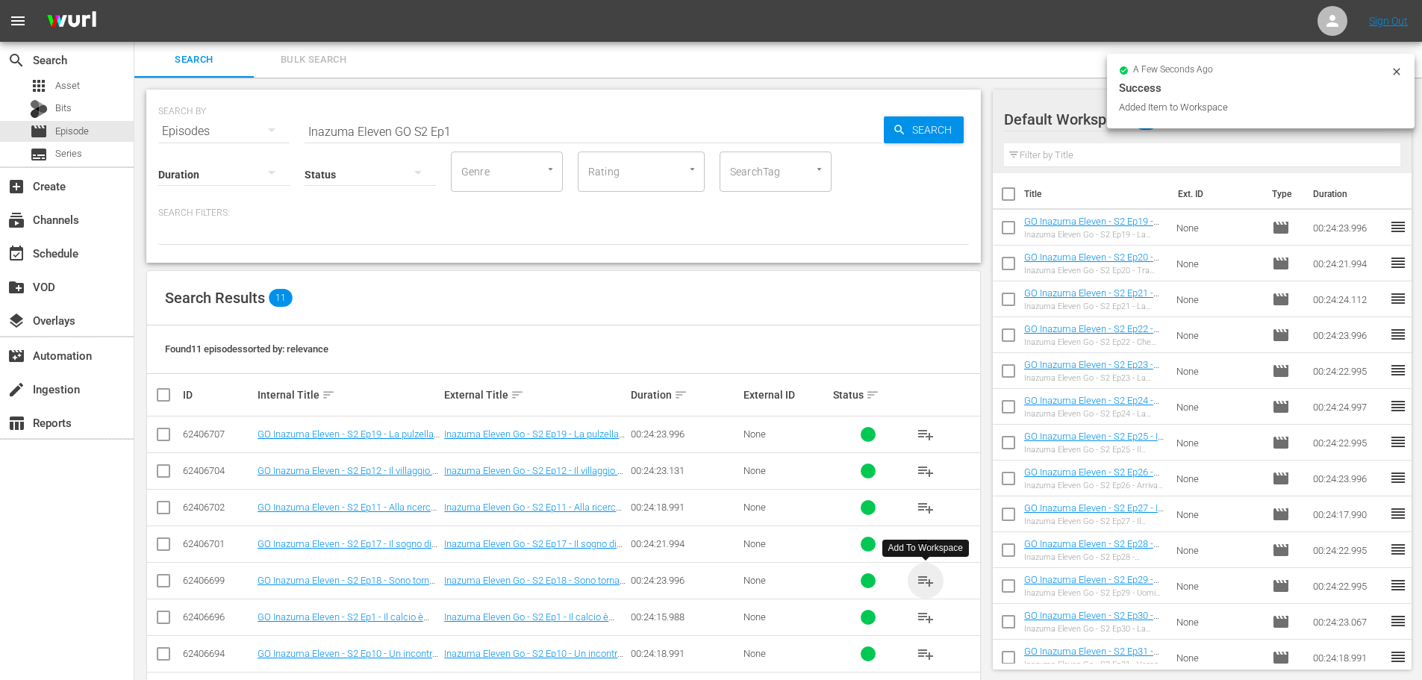
click at [923, 582] on span "playlist_add" at bounding box center [926, 581] width 18 height 18
click at [928, 540] on span "playlist_add" at bounding box center [926, 544] width 18 height 18
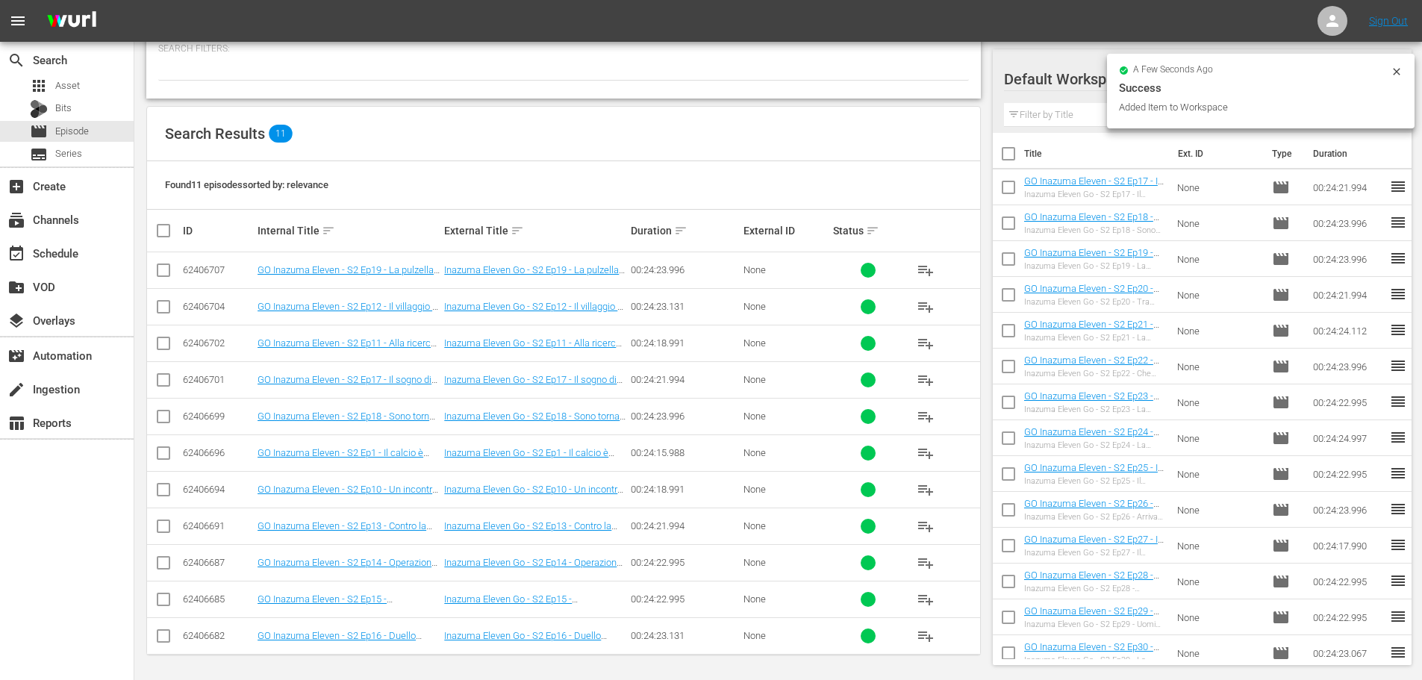
scroll to position [166, 0]
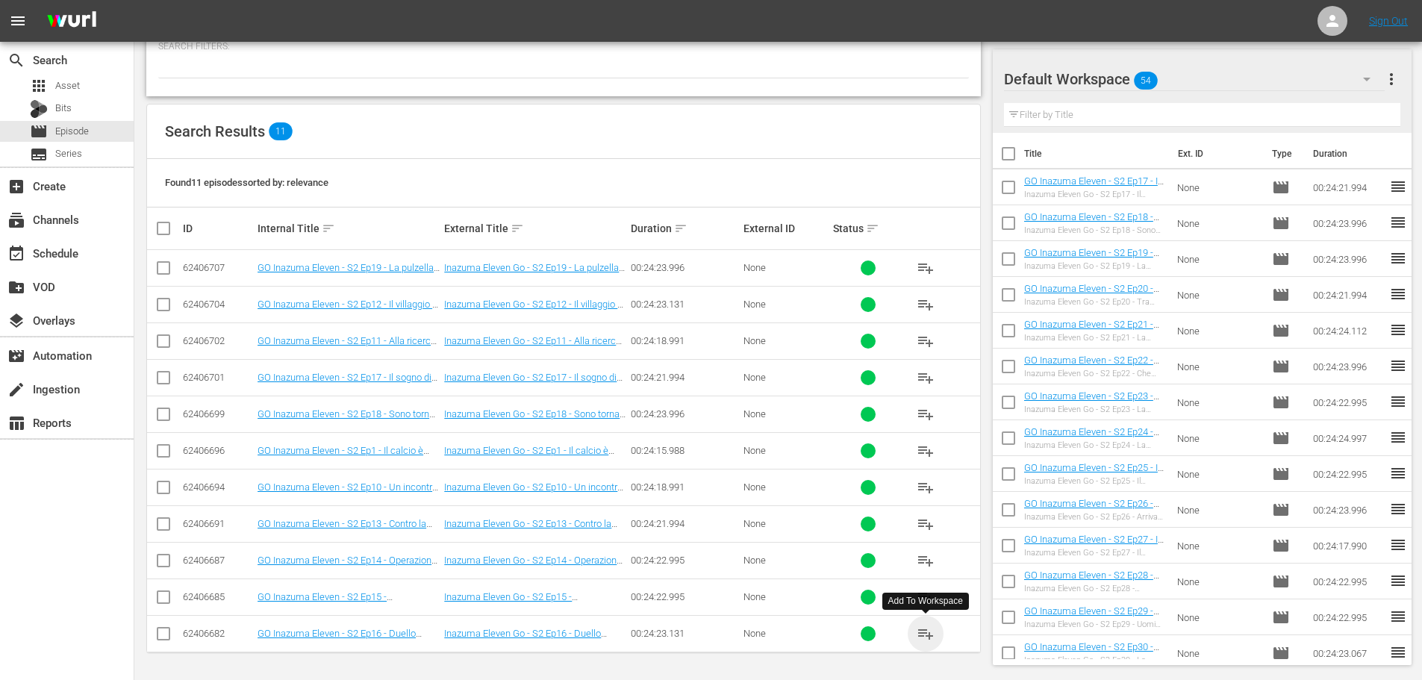
click at [930, 634] on span "playlist_add" at bounding box center [926, 634] width 18 height 18
click at [929, 599] on span "playlist_add" at bounding box center [926, 597] width 18 height 18
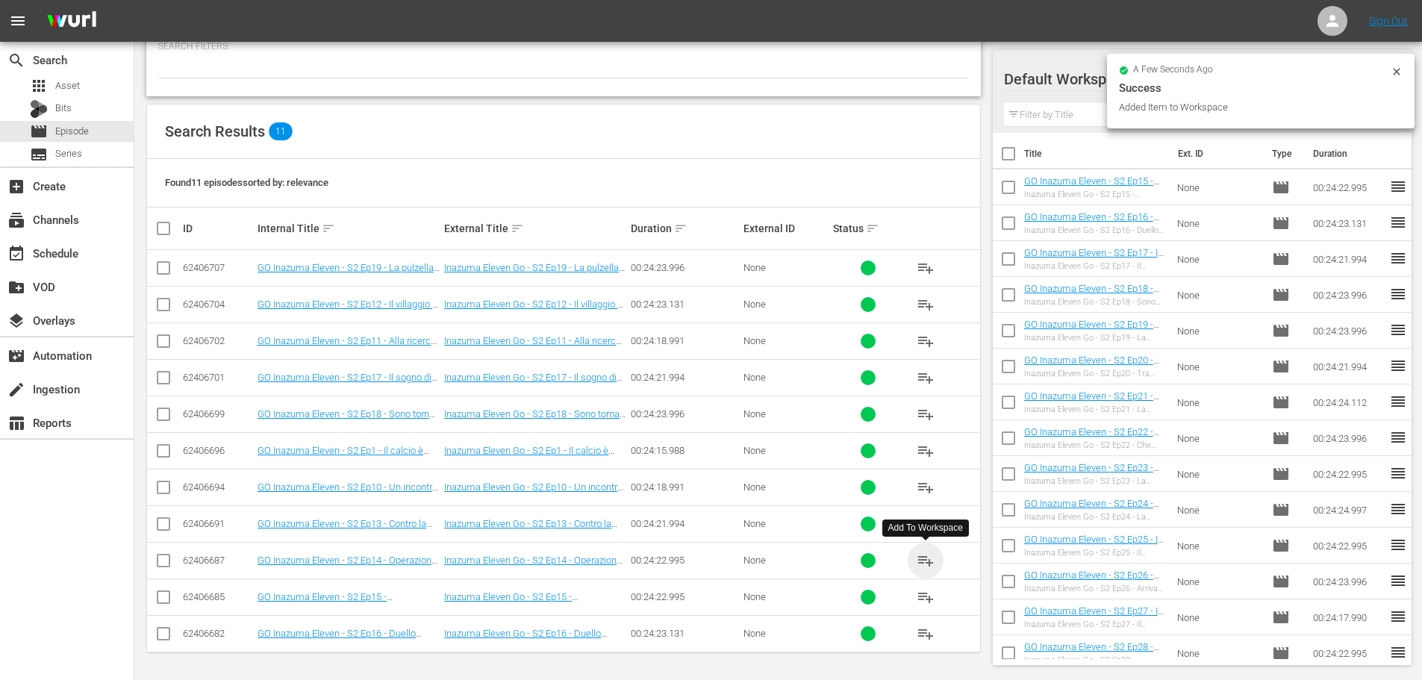
click at [930, 561] on span "playlist_add" at bounding box center [926, 561] width 18 height 18
click at [924, 527] on span "playlist_add" at bounding box center [926, 524] width 18 height 18
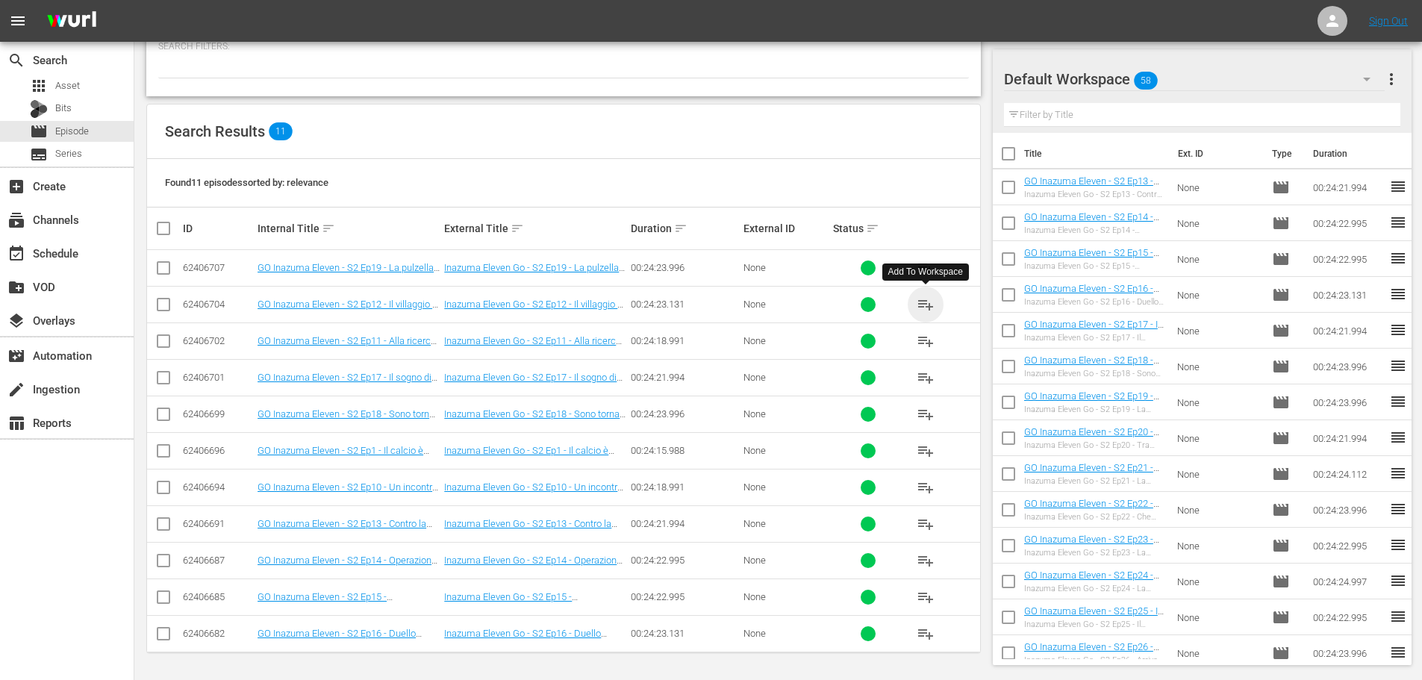
click at [918, 307] on span "playlist_add" at bounding box center [926, 305] width 18 height 18
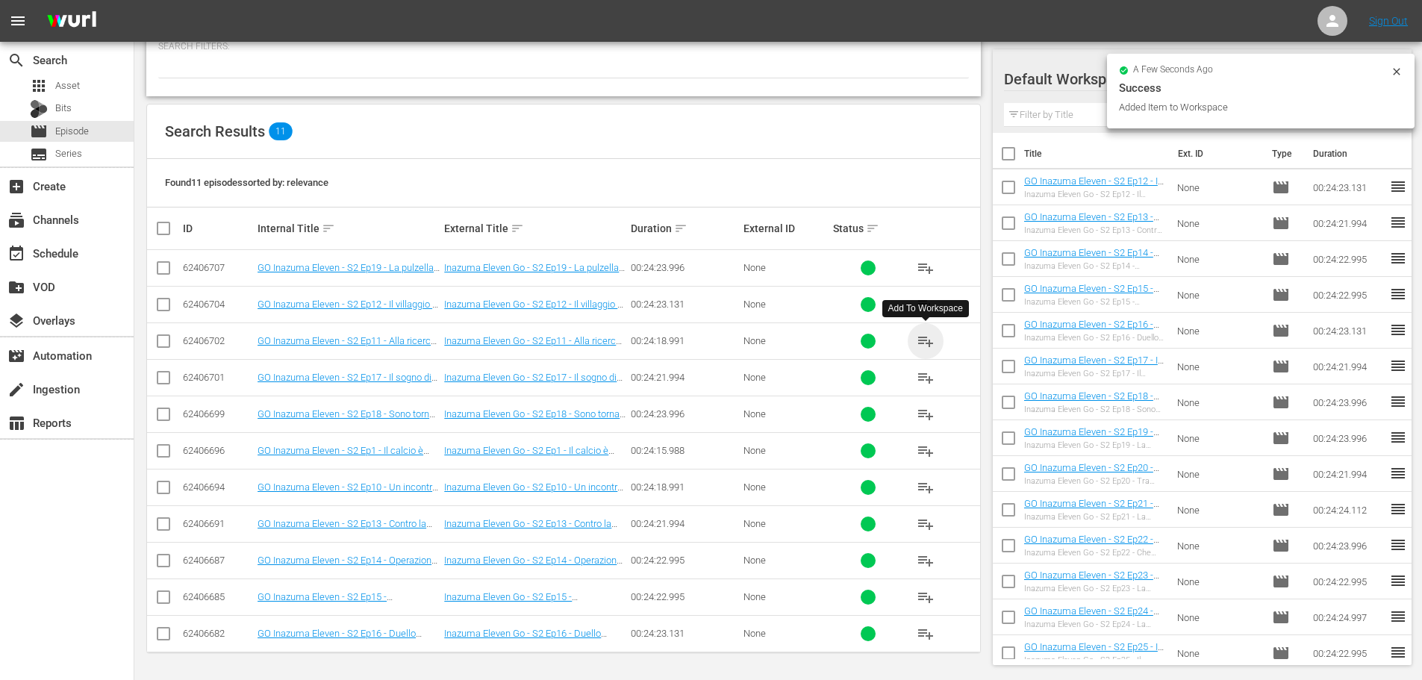
click at [931, 343] on span "playlist_add" at bounding box center [926, 341] width 18 height 18
click at [919, 489] on span "playlist_add" at bounding box center [926, 488] width 18 height 18
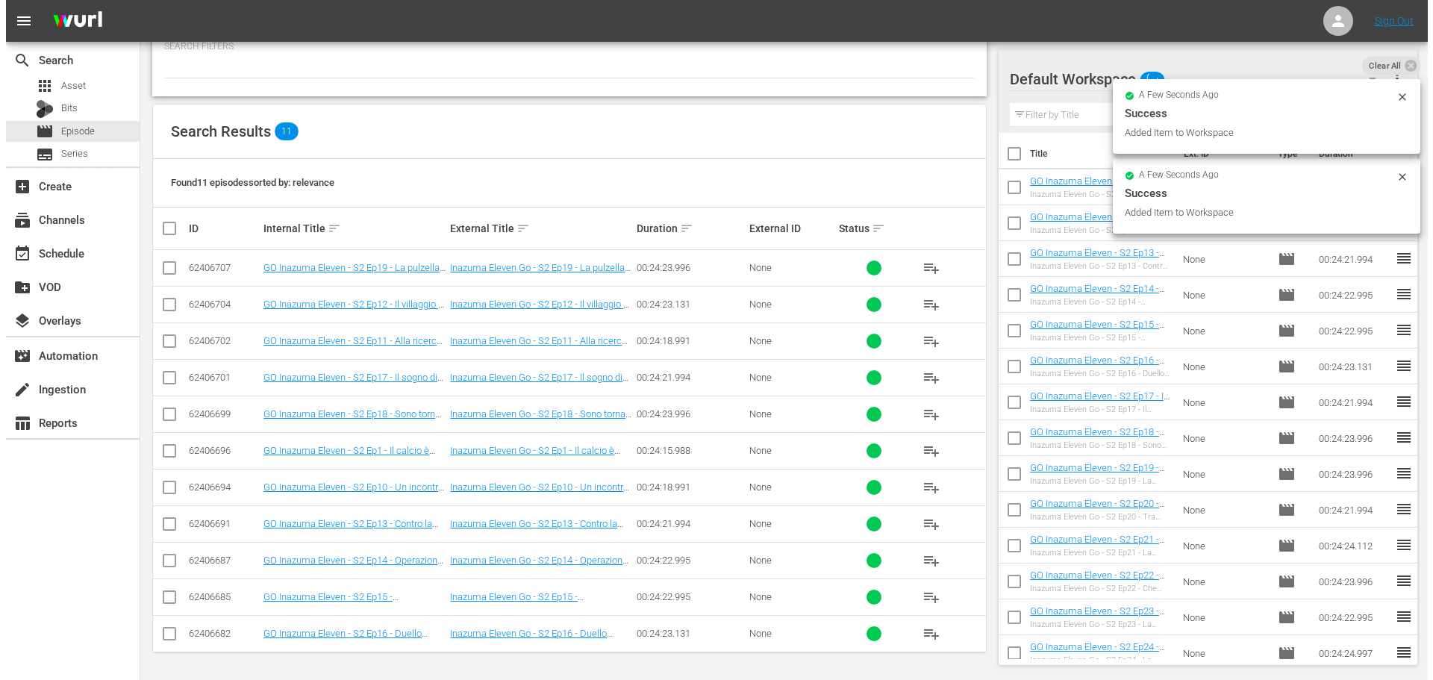
scroll to position [0, 0]
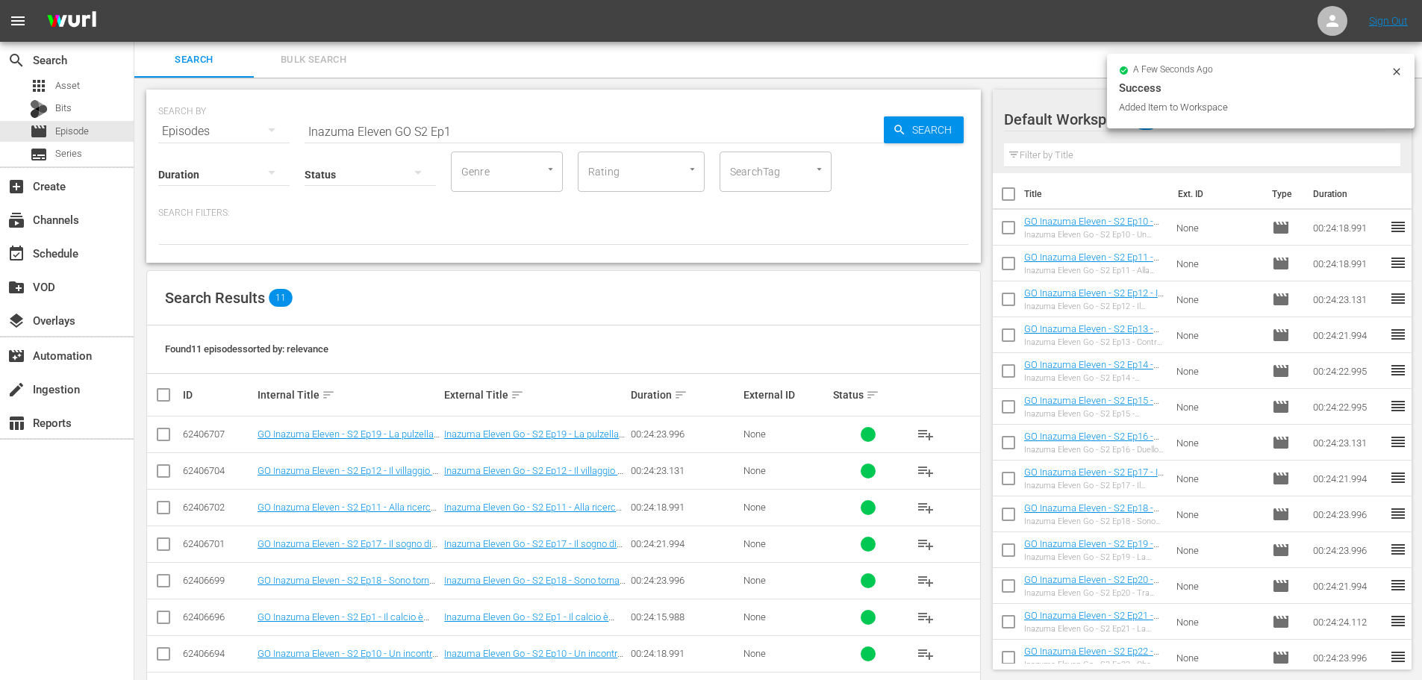
drag, startPoint x: 452, startPoint y: 136, endPoint x: 461, endPoint y: 134, distance: 8.3
click at [452, 136] on input "Inazuma Eleven GO S2 Ep1" at bounding box center [594, 131] width 579 height 36
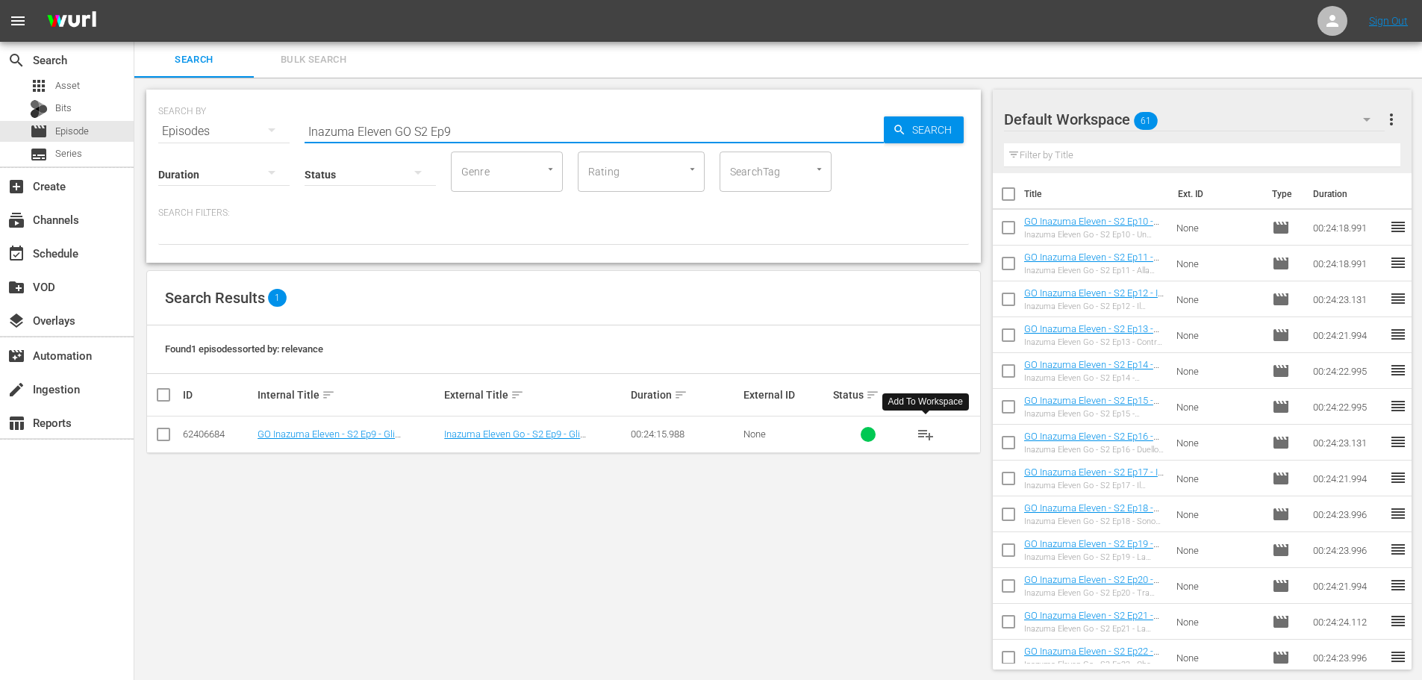
type input "Inazuma Eleven GO S2 Ep9"
click at [919, 436] on span "playlist_add" at bounding box center [926, 435] width 18 height 18
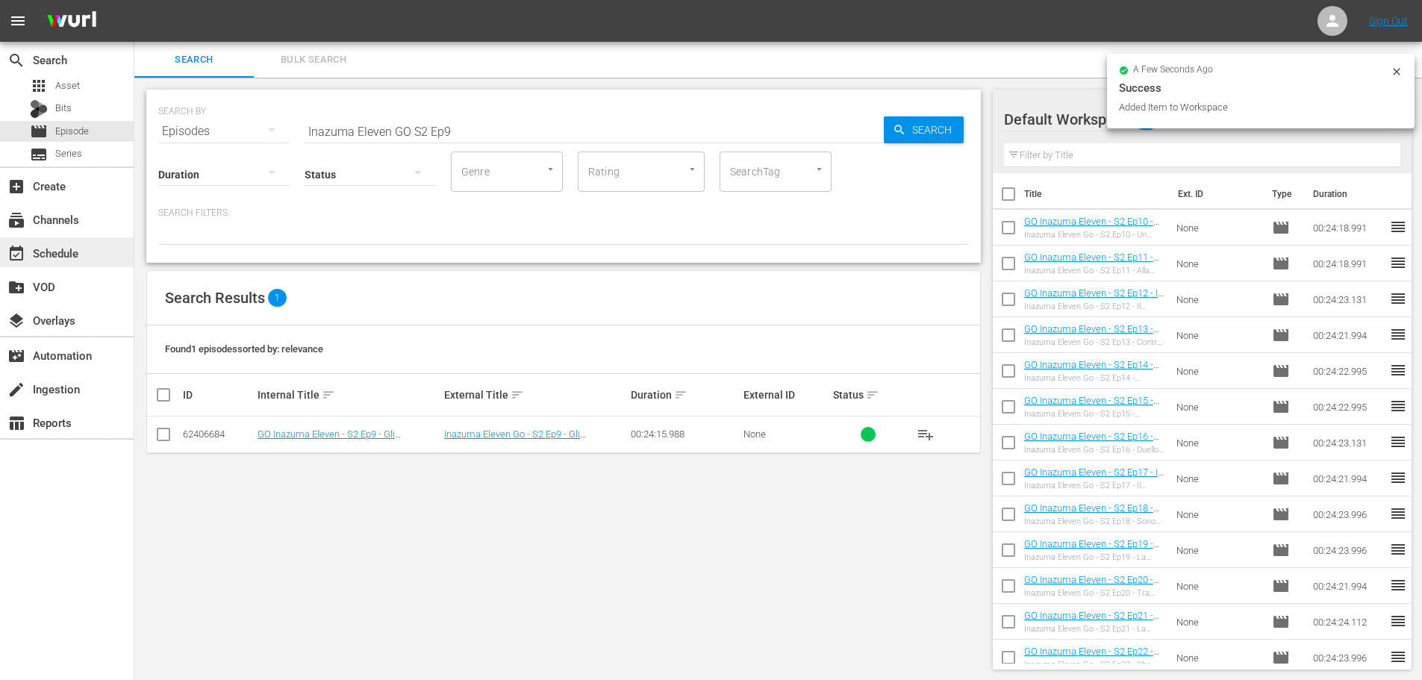
click at [67, 257] on div "event_available Schedule" at bounding box center [42, 250] width 84 height 13
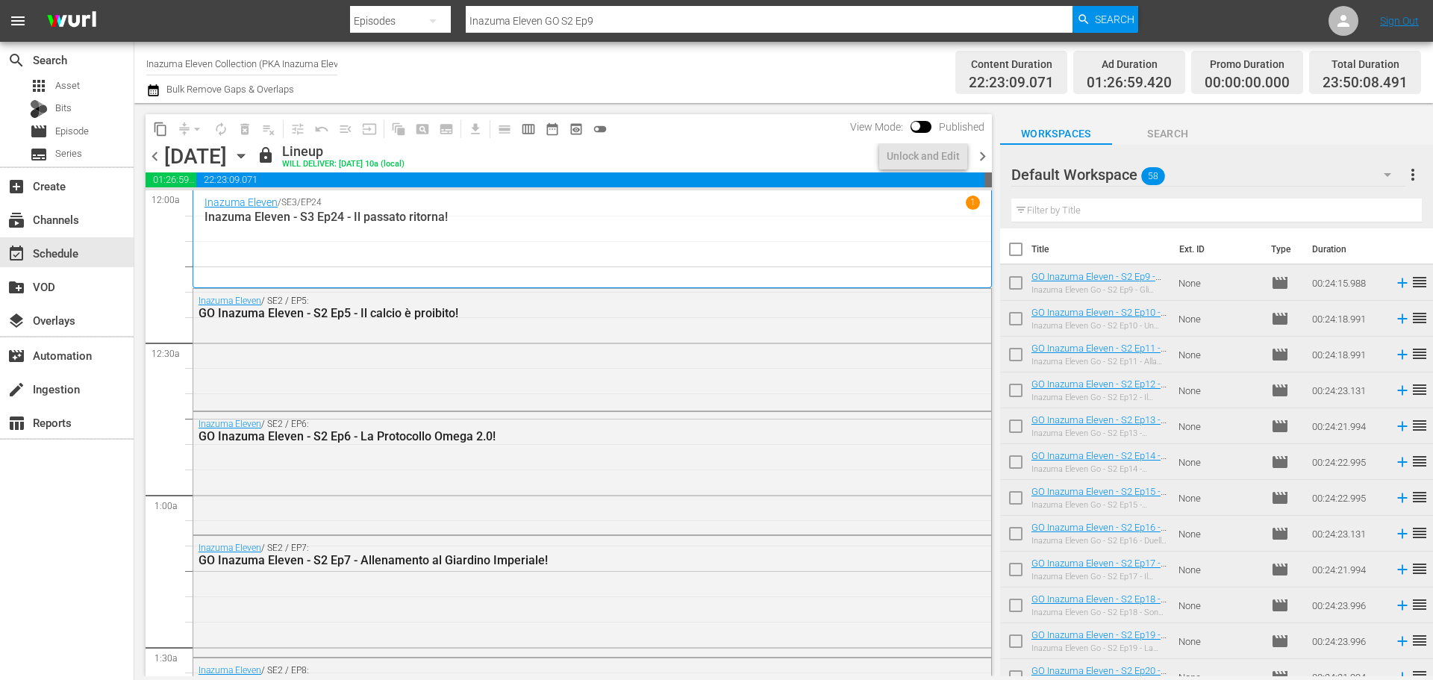
click at [986, 156] on span "chevron_right" at bounding box center [983, 156] width 19 height 19
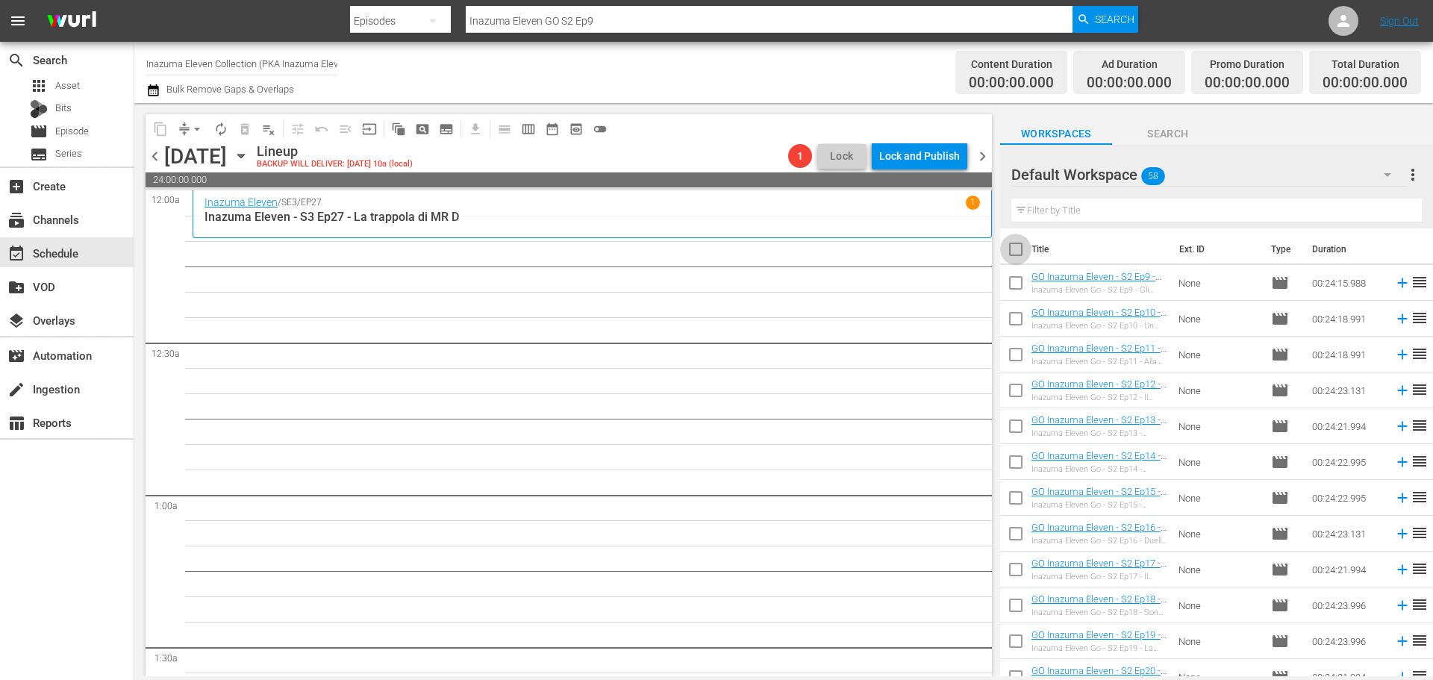
click at [1024, 253] on input "checkbox" at bounding box center [1015, 252] width 31 height 31
checkbox input "true"
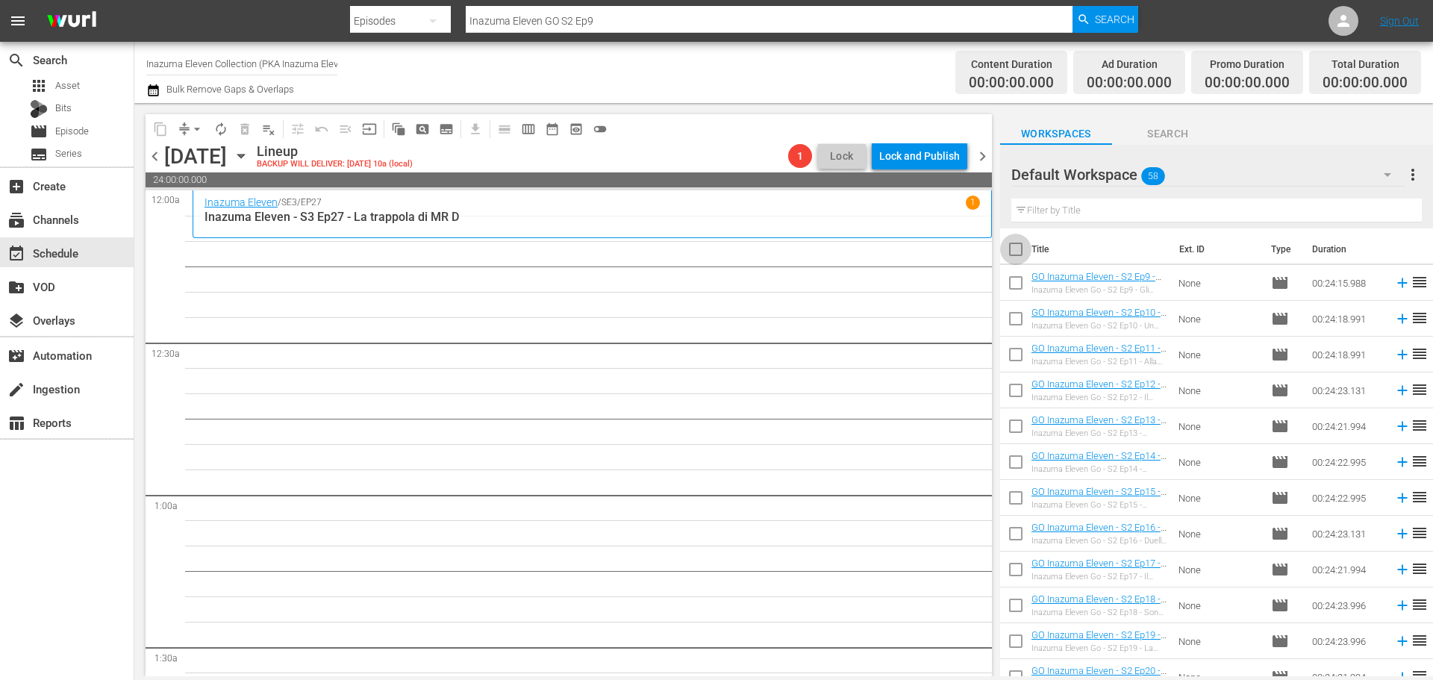
checkbox input "true"
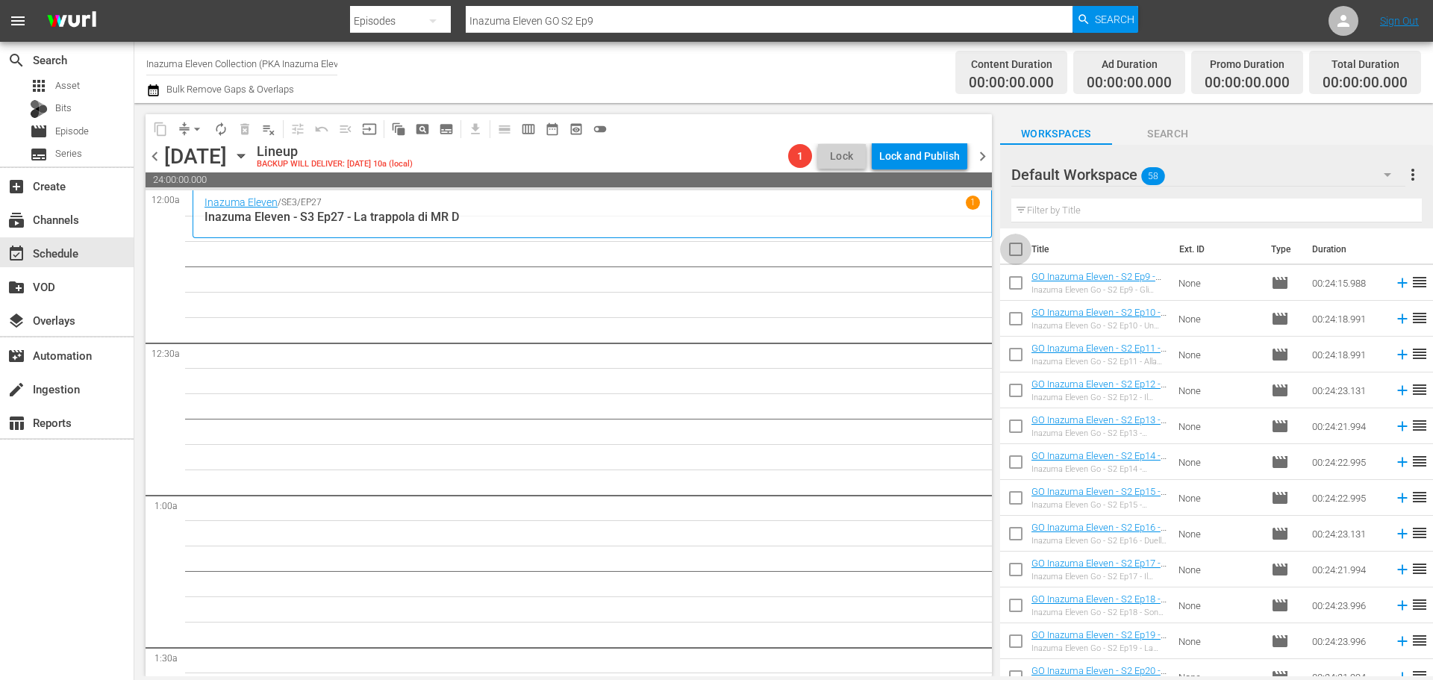
checkbox input "true"
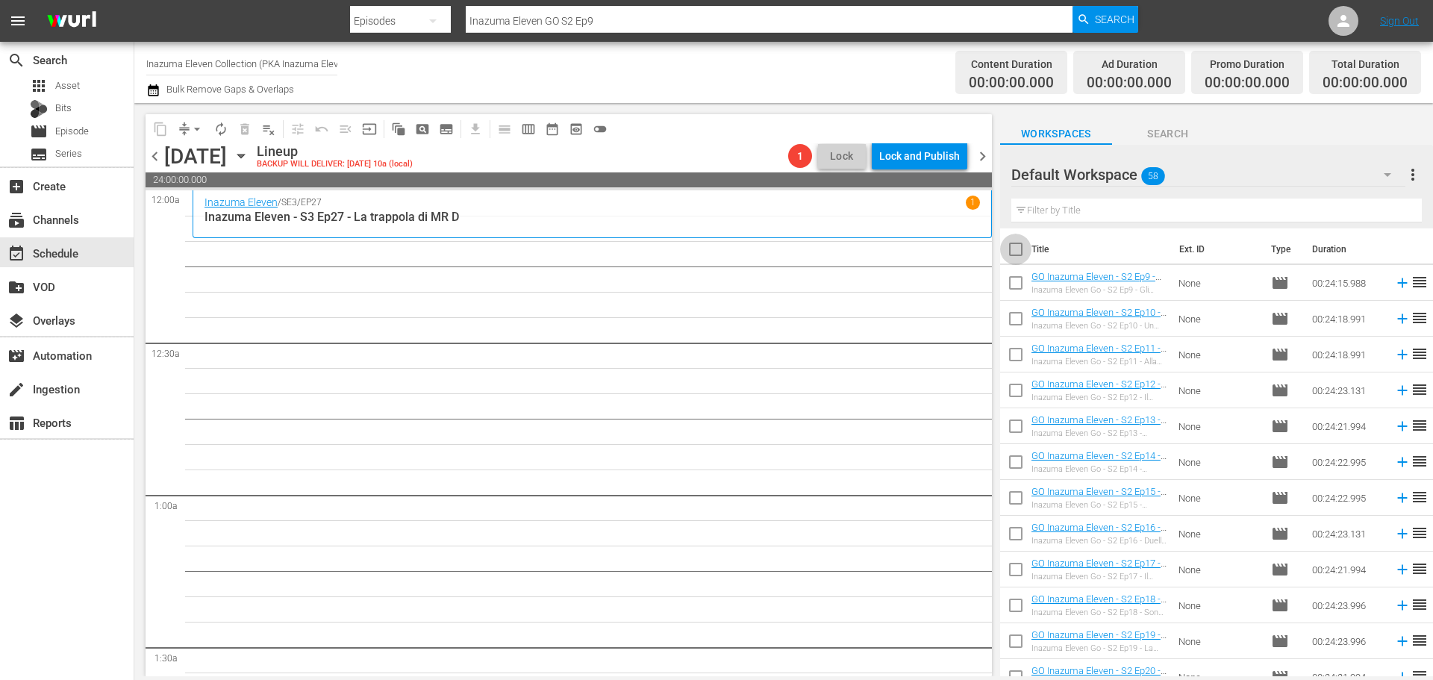
checkbox input "true"
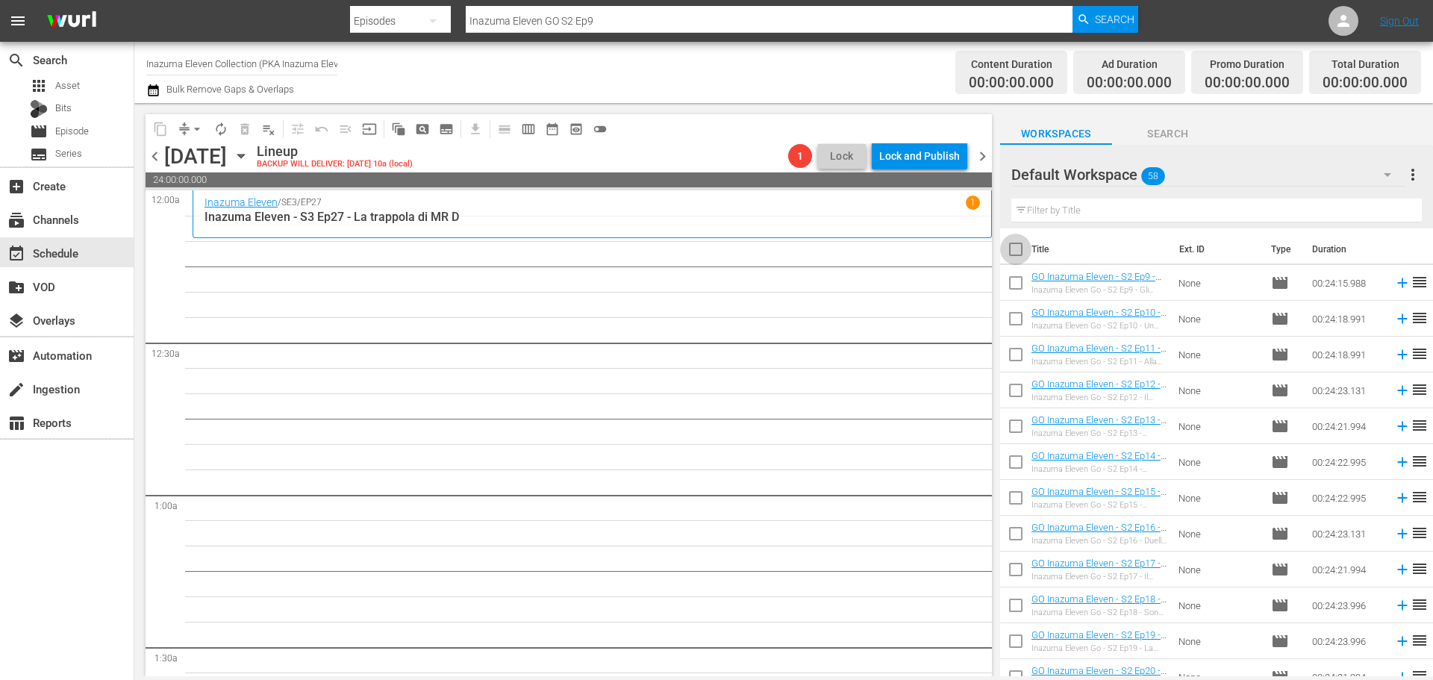
checkbox input "true"
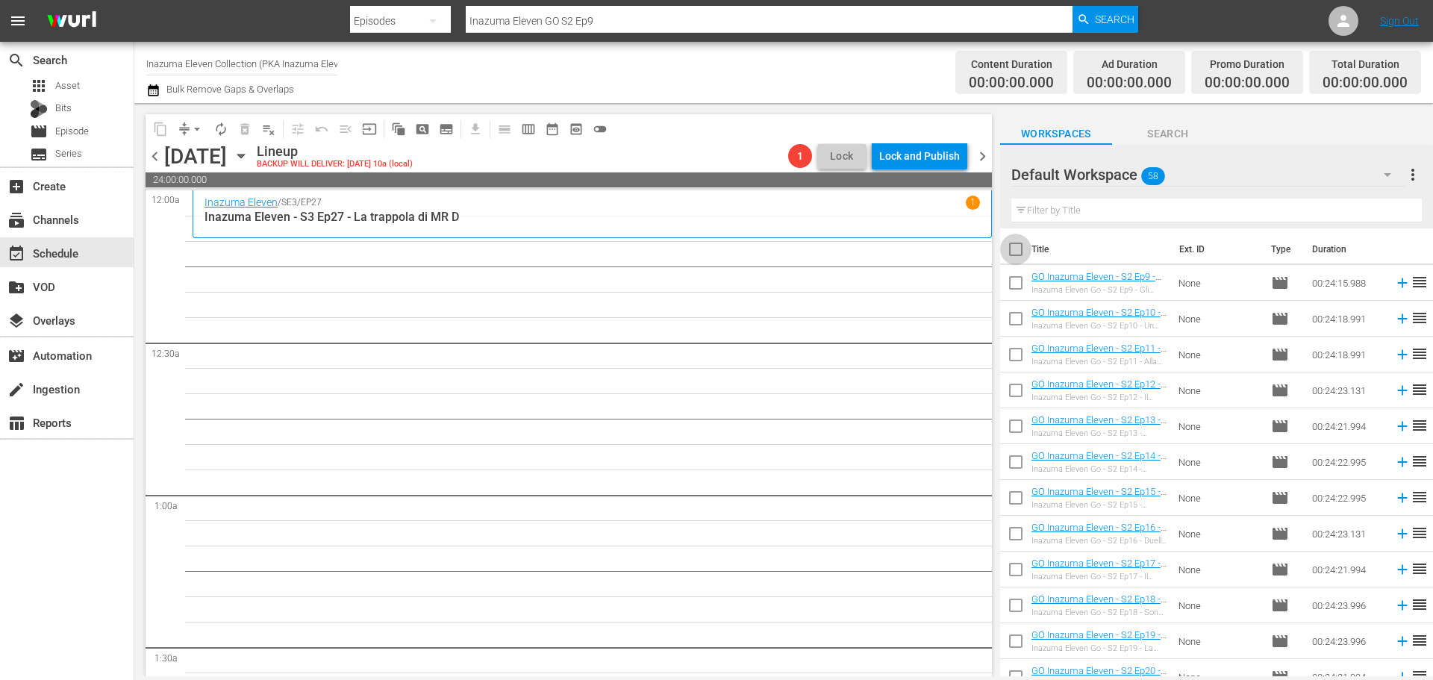
checkbox input "true"
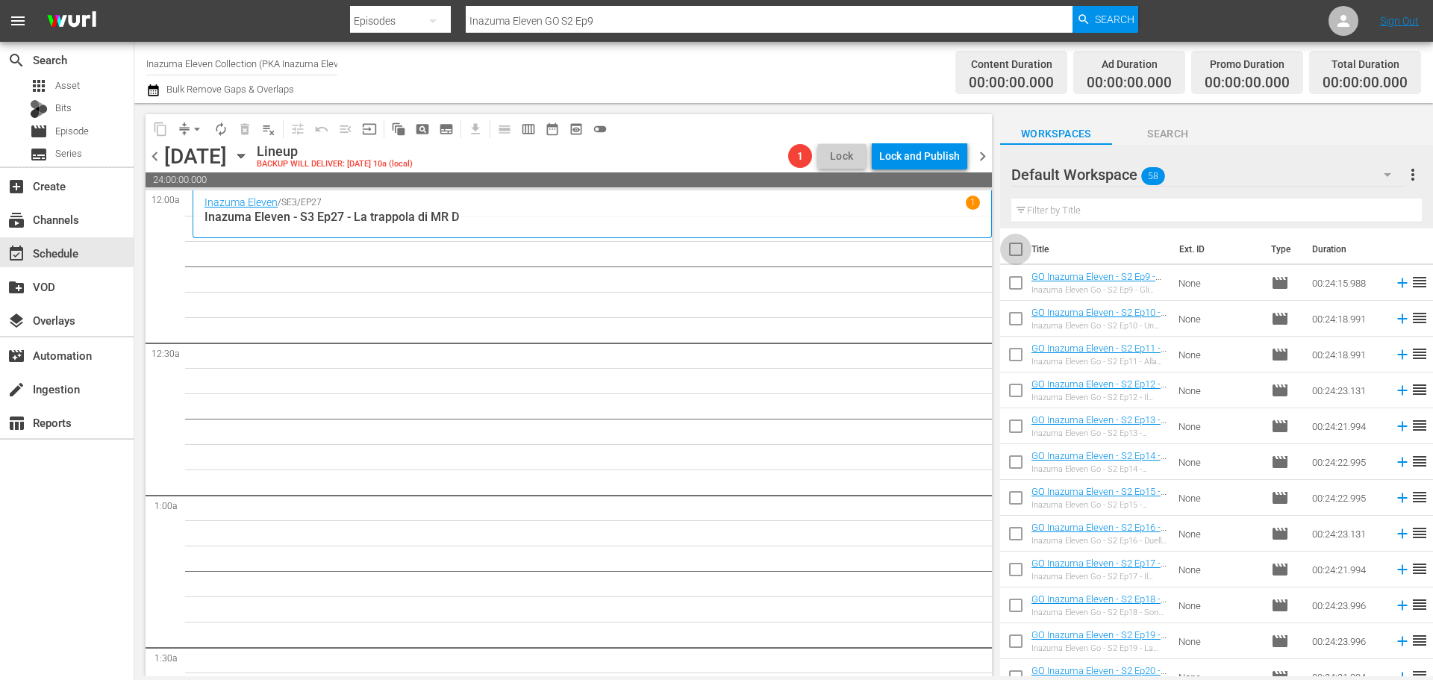
checkbox input "true"
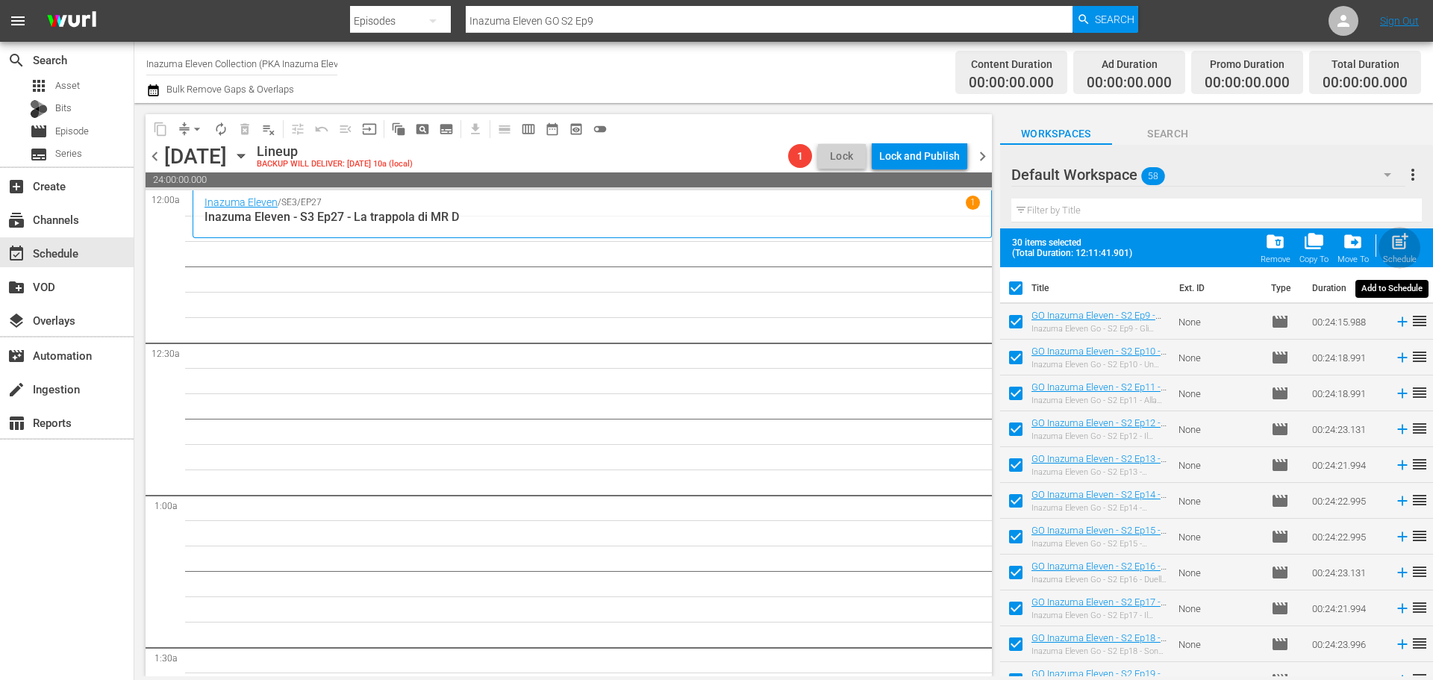
click at [1407, 246] on span "post_add" at bounding box center [1400, 241] width 20 height 20
checkbox input "false"
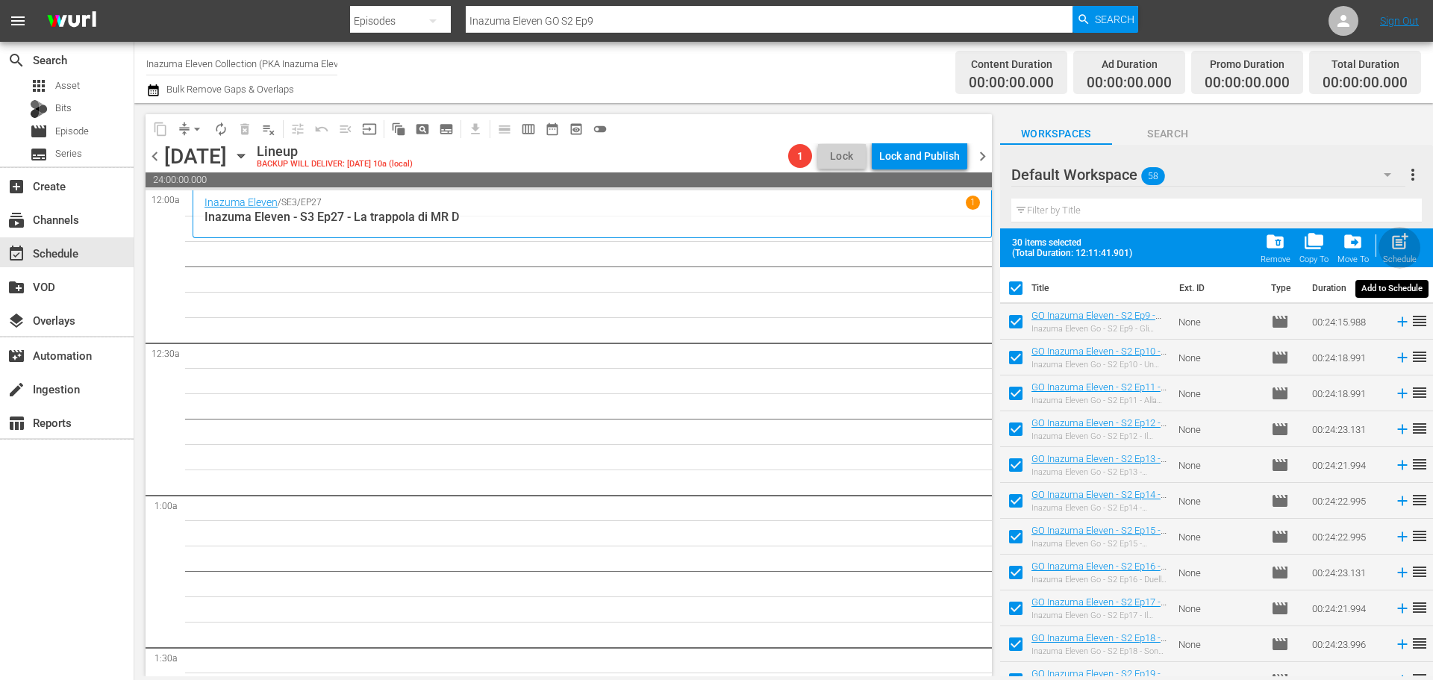
checkbox input "false"
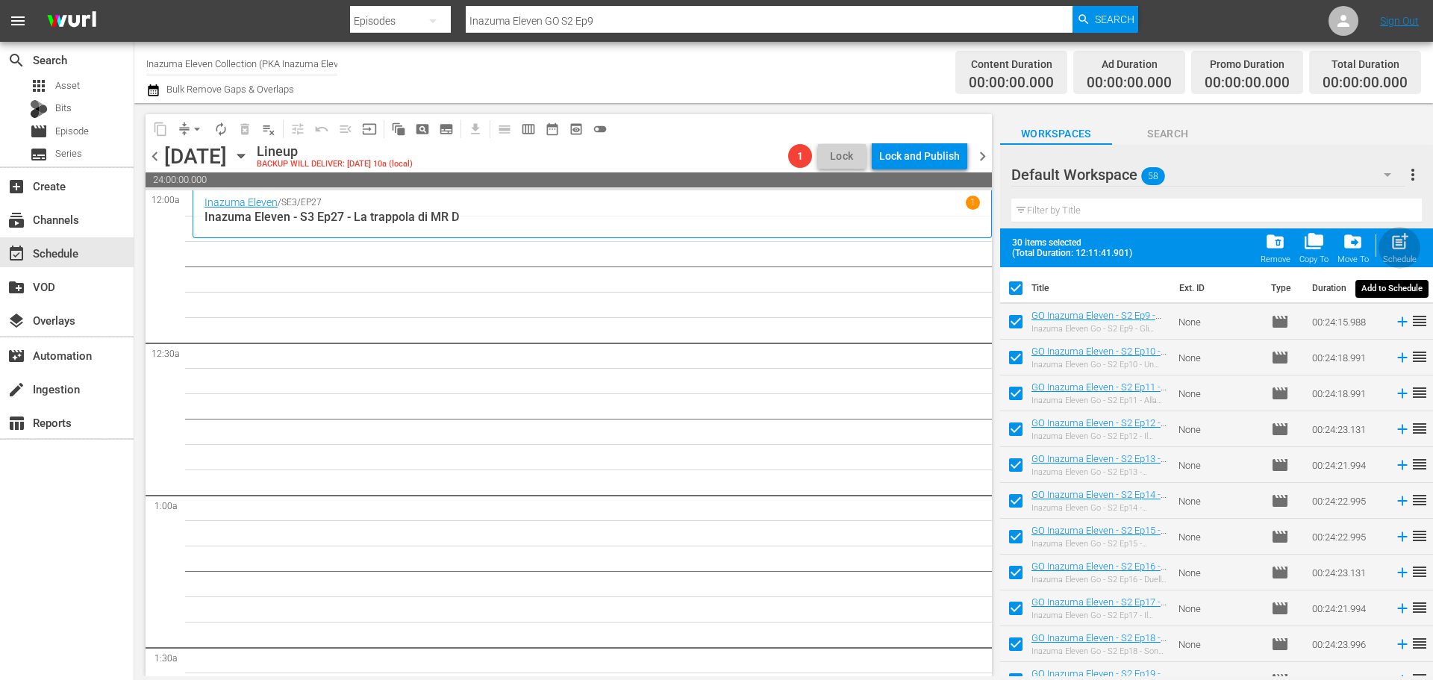
checkbox input "false"
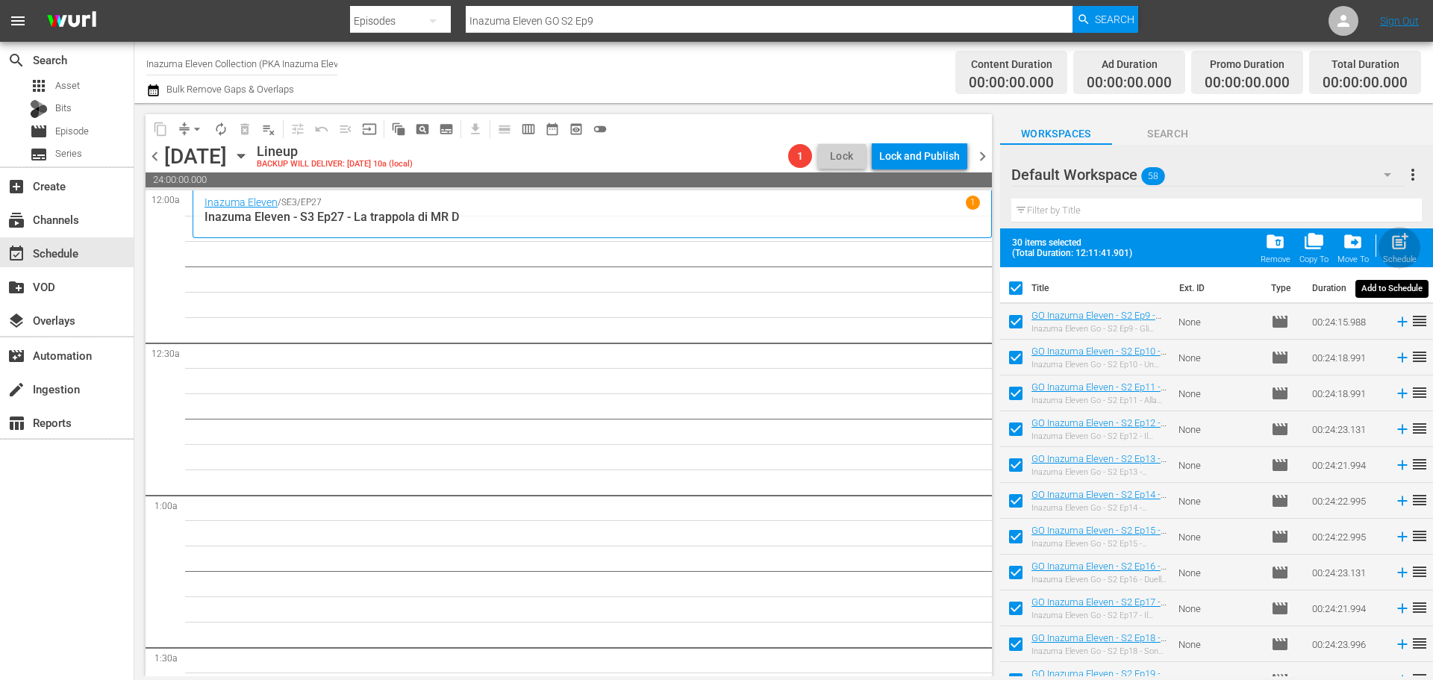
checkbox input "false"
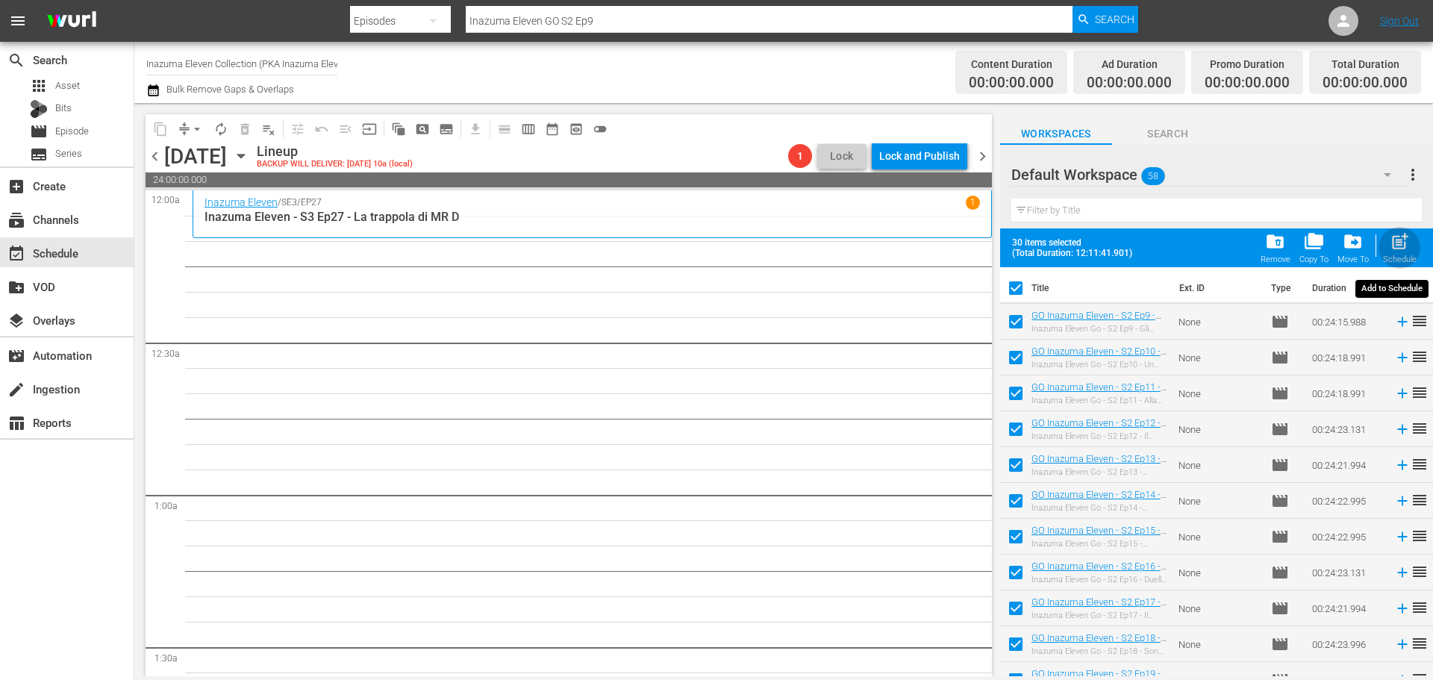
checkbox input "false"
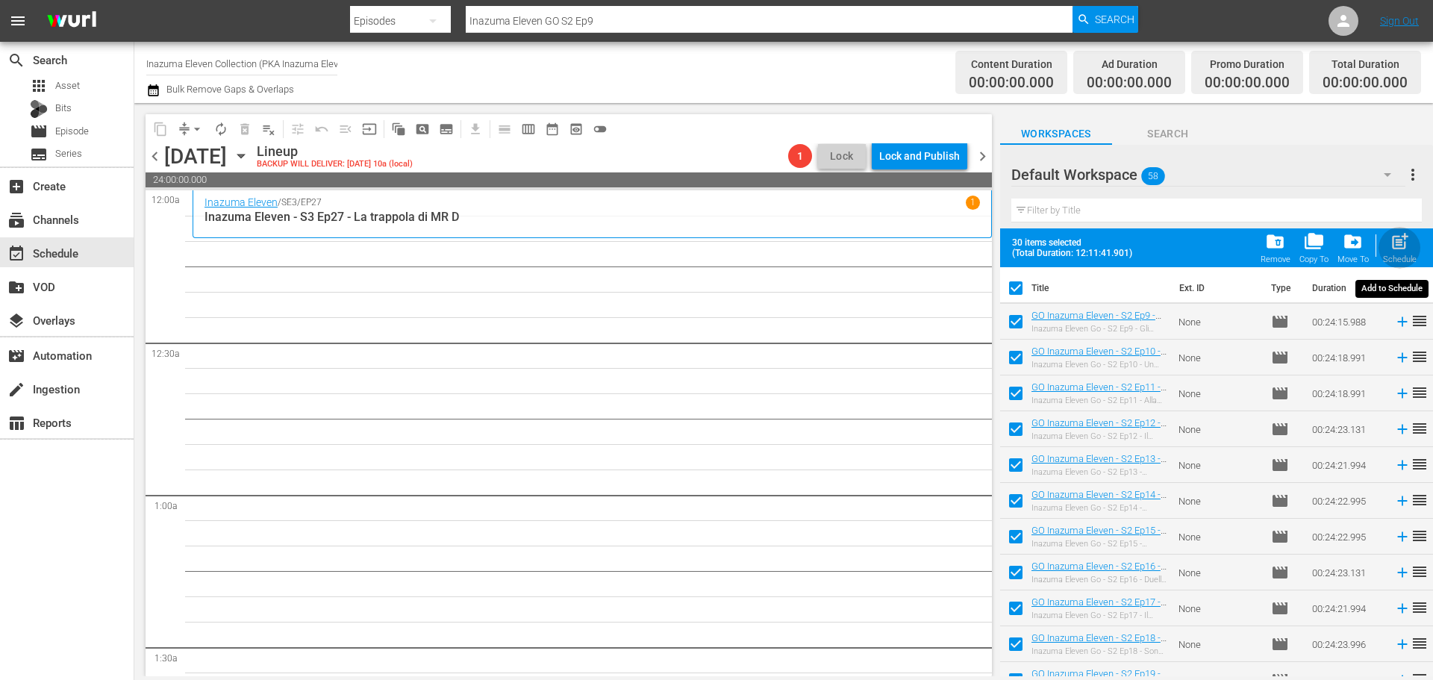
checkbox input "false"
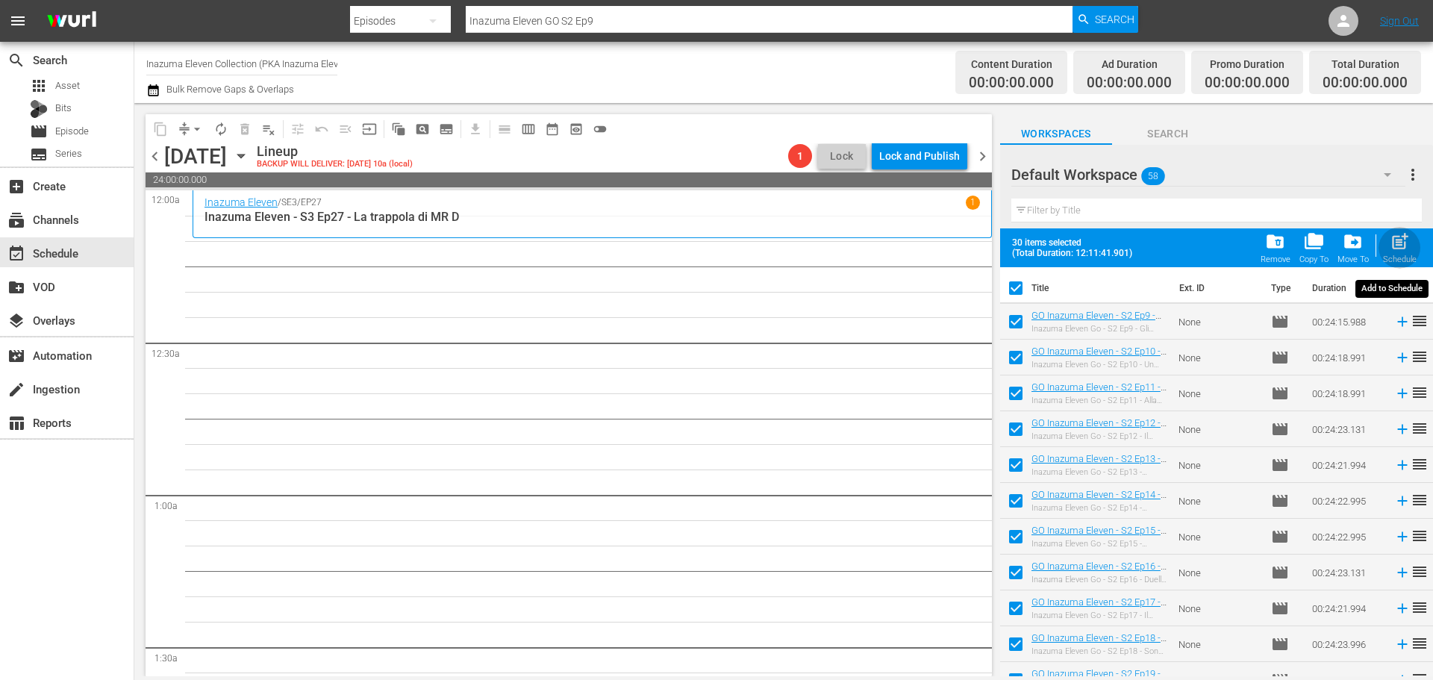
checkbox input "false"
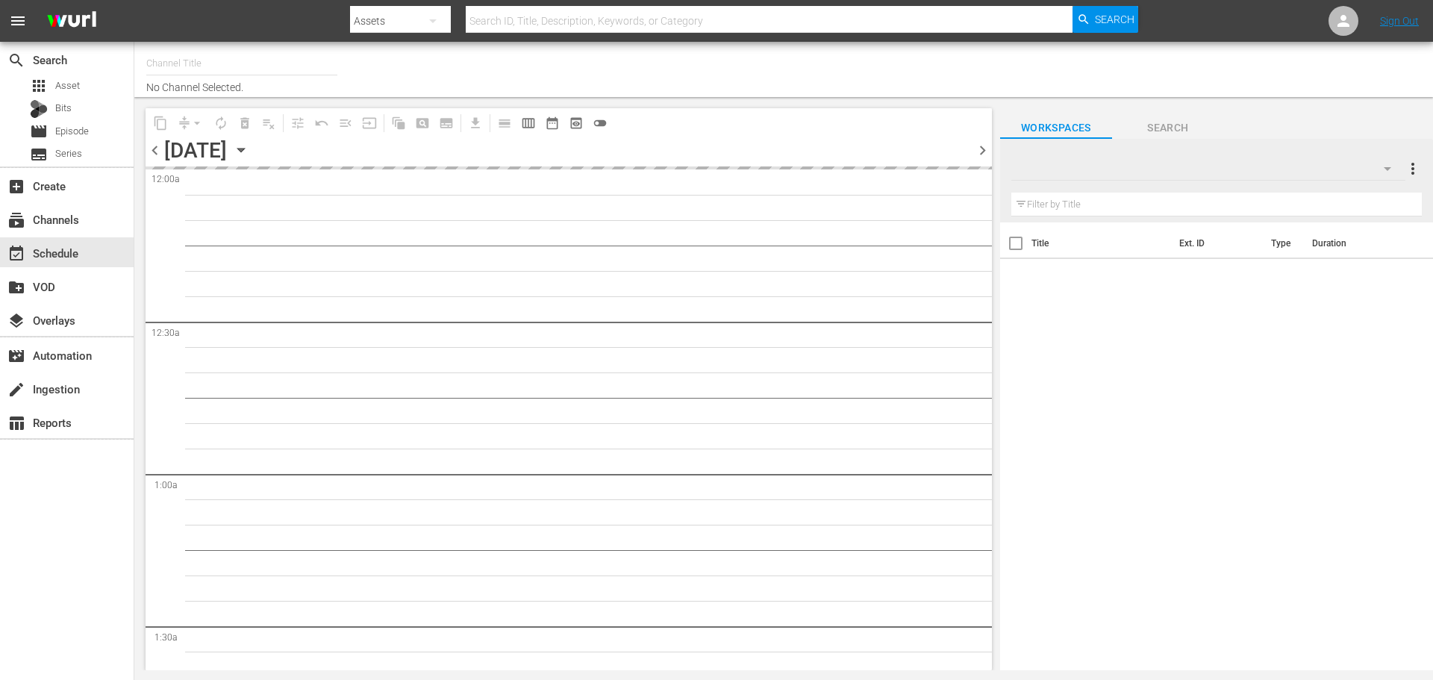
type input "Inazuma Eleven Collection (PKA Inazuma Eleven Go) (1850)"
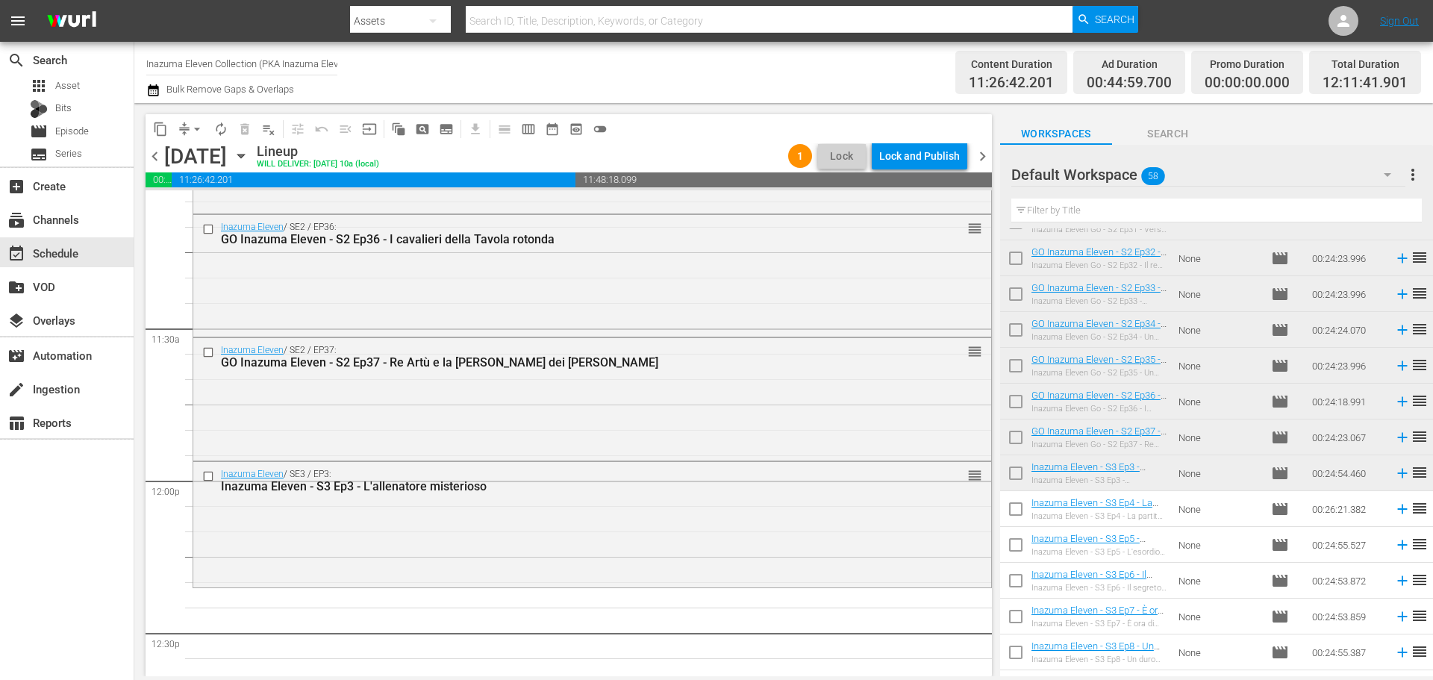
scroll to position [921, 0]
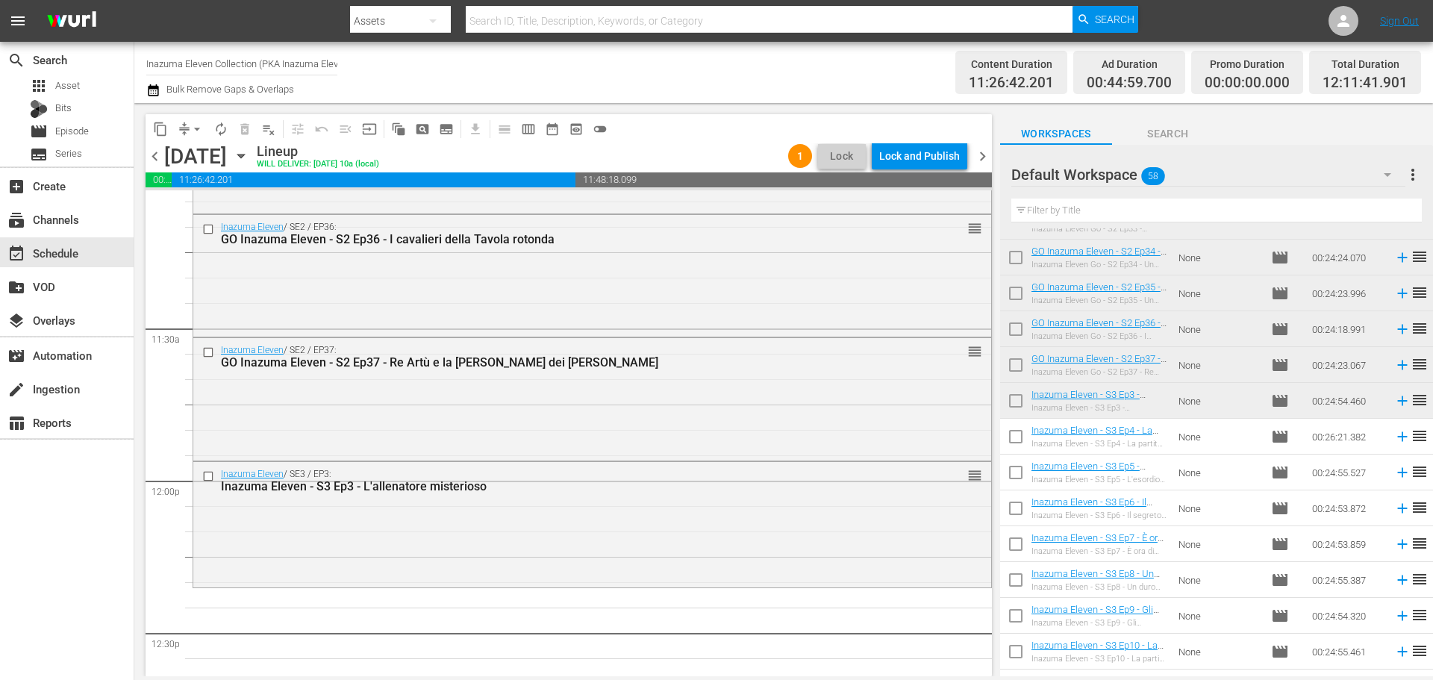
click at [1009, 441] on input "checkbox" at bounding box center [1015, 439] width 31 height 31
checkbox input "true"
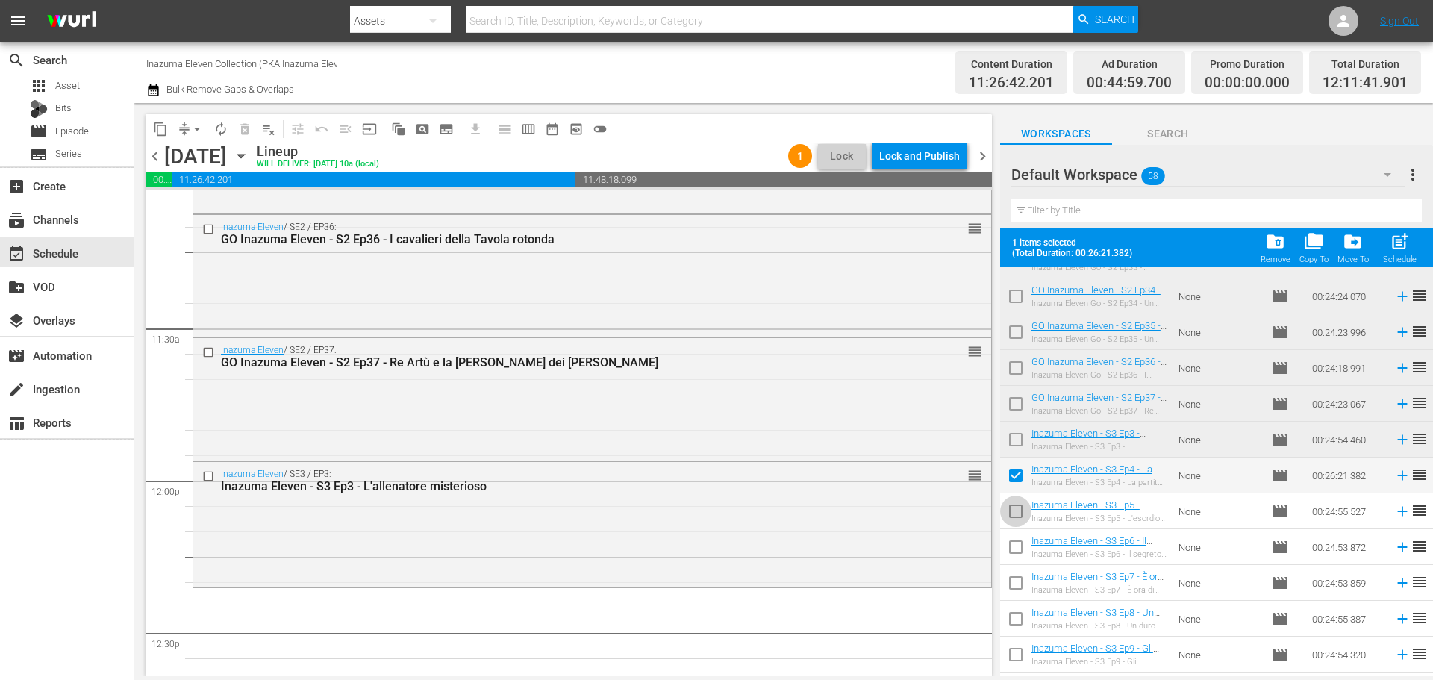
click at [1018, 499] on input "checkbox" at bounding box center [1015, 514] width 31 height 31
checkbox input "true"
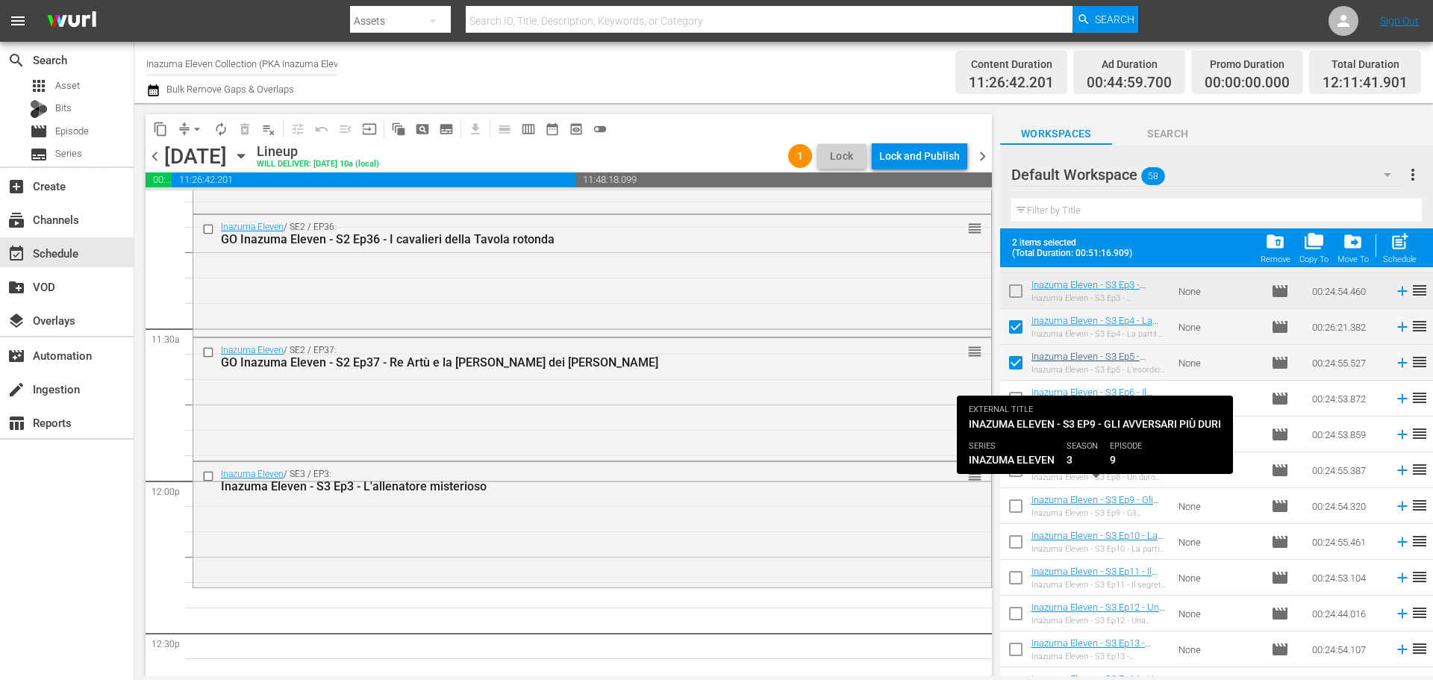
scroll to position [1071, 0]
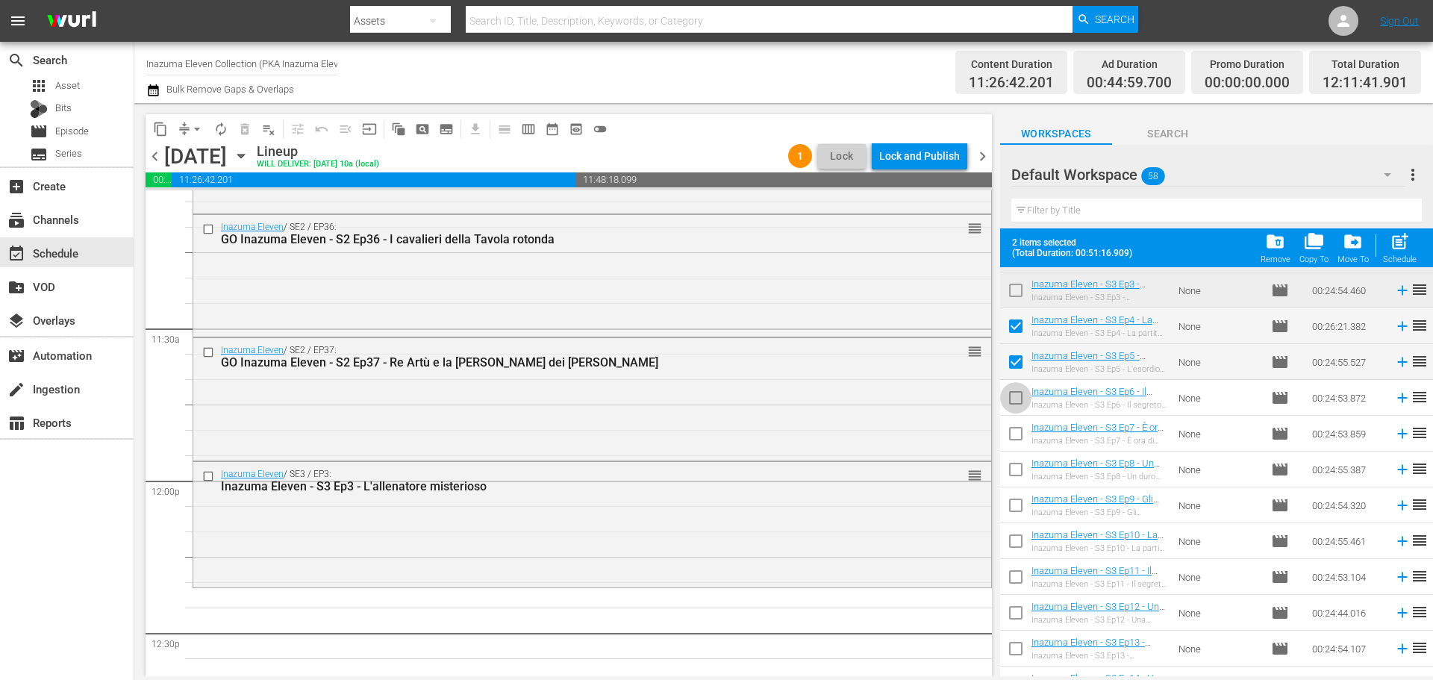
click at [1023, 409] on input "checkbox" at bounding box center [1015, 400] width 31 height 31
checkbox input "true"
click at [1018, 441] on input "checkbox" at bounding box center [1015, 436] width 31 height 31
checkbox input "true"
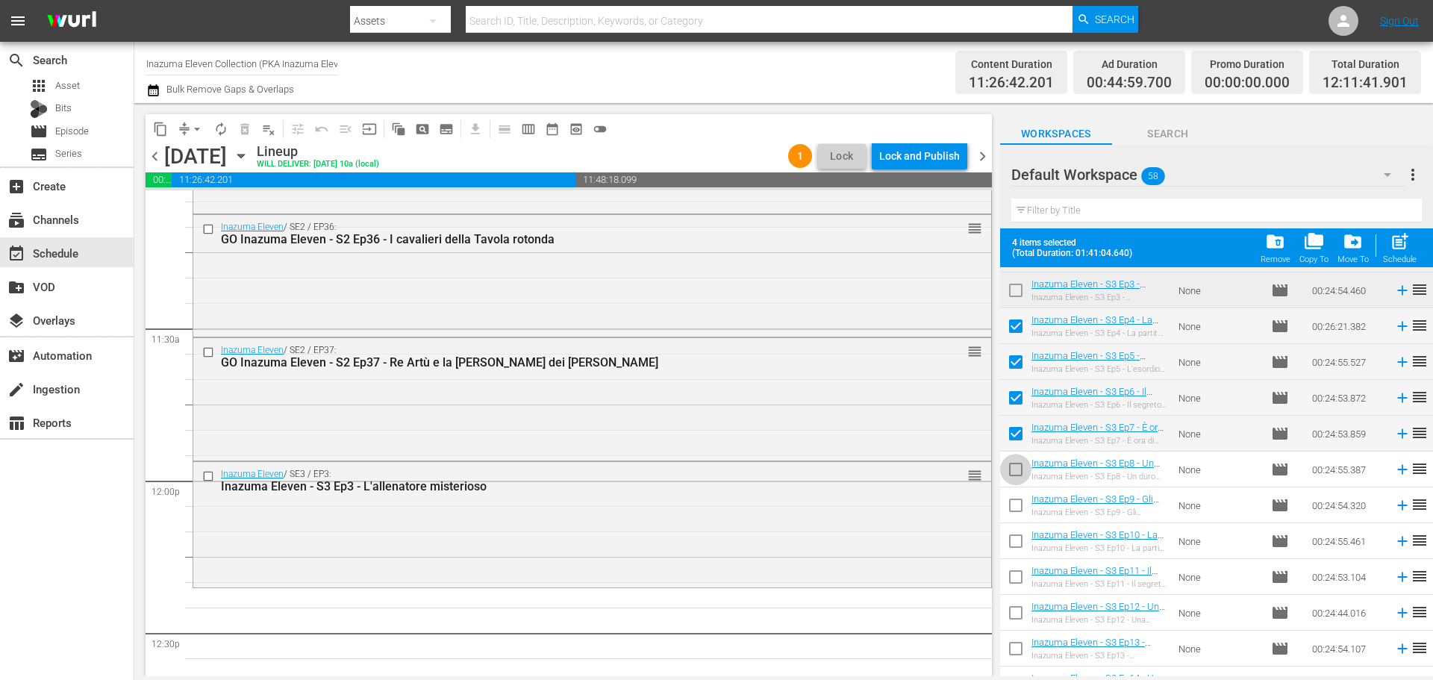
click at [1015, 466] on input "checkbox" at bounding box center [1015, 472] width 31 height 31
checkbox input "true"
click at [1018, 499] on input "checkbox" at bounding box center [1015, 508] width 31 height 31
checkbox input "true"
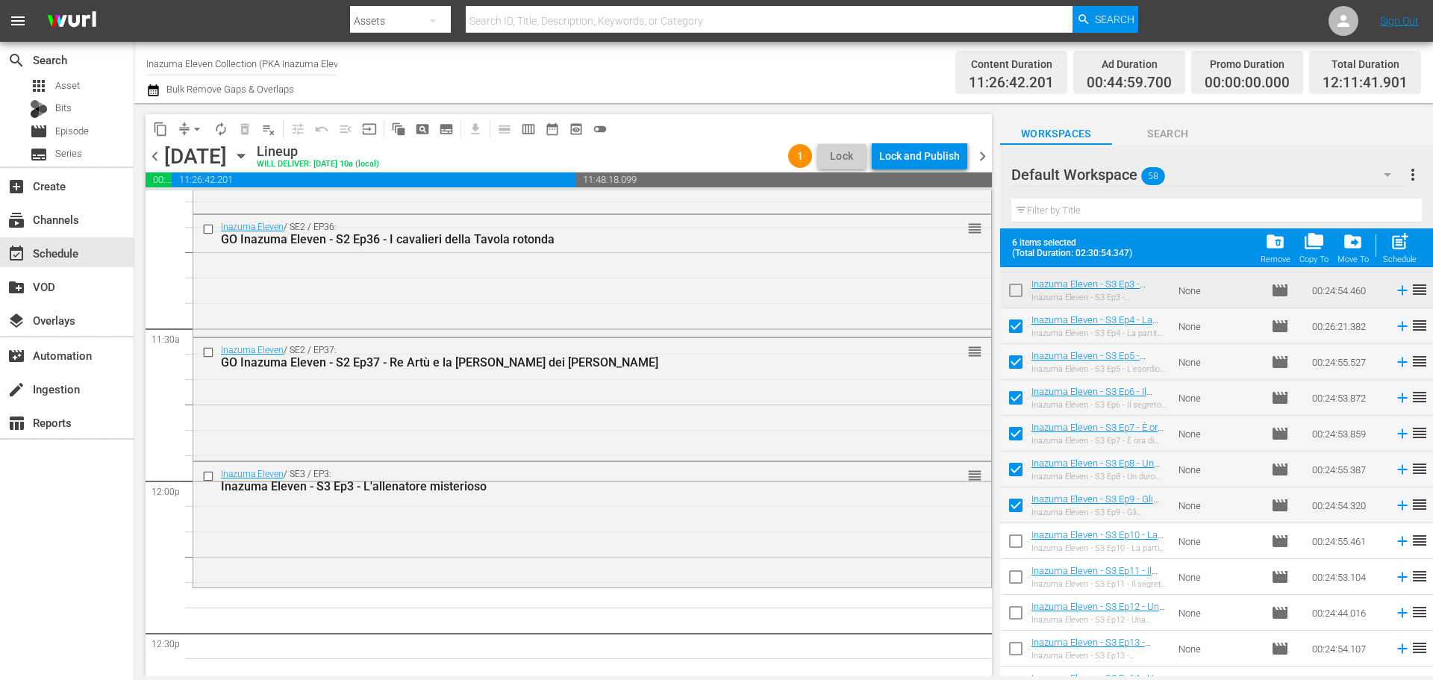
click at [1017, 542] on input "checkbox" at bounding box center [1015, 544] width 31 height 31
checkbox input "true"
click at [1024, 573] on input "checkbox" at bounding box center [1015, 579] width 31 height 31
checkbox input "true"
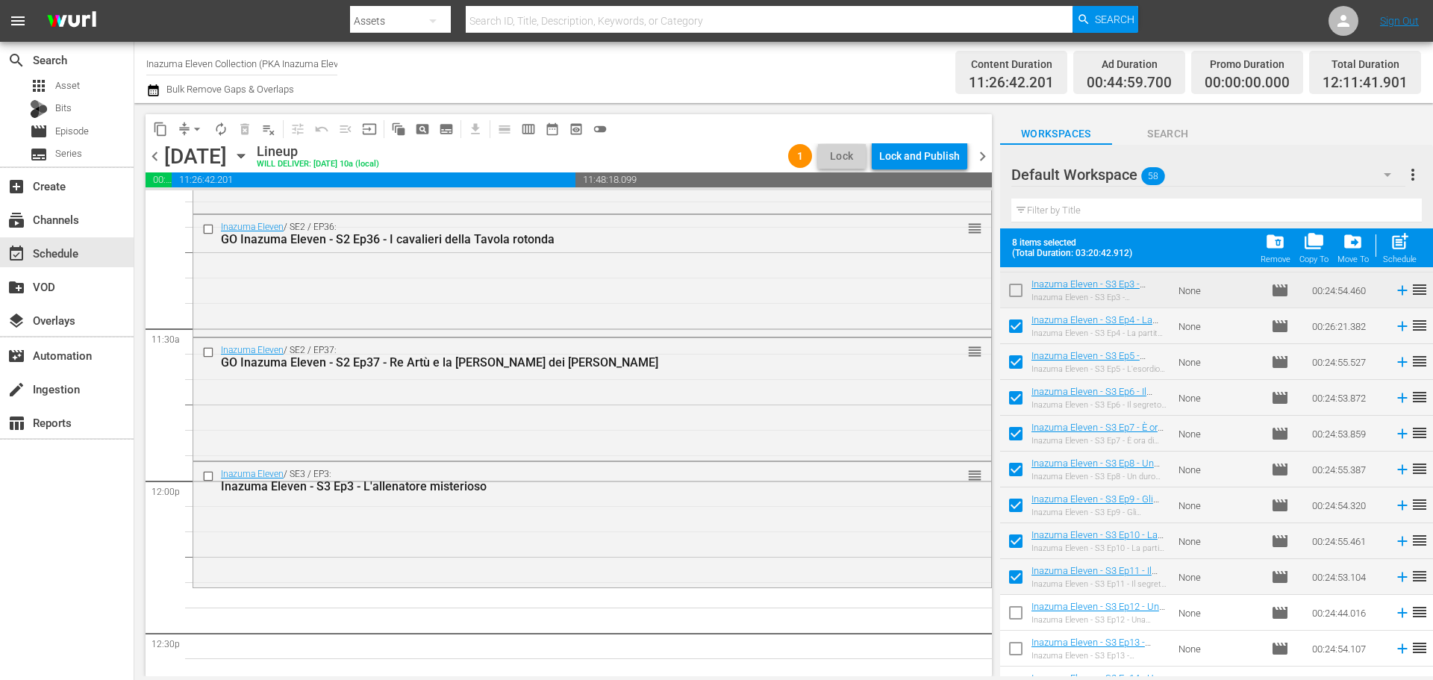
click at [1021, 607] on input "checkbox" at bounding box center [1015, 615] width 31 height 31
checkbox input "true"
click at [1011, 652] on input "checkbox" at bounding box center [1015, 651] width 31 height 31
checkbox input "true"
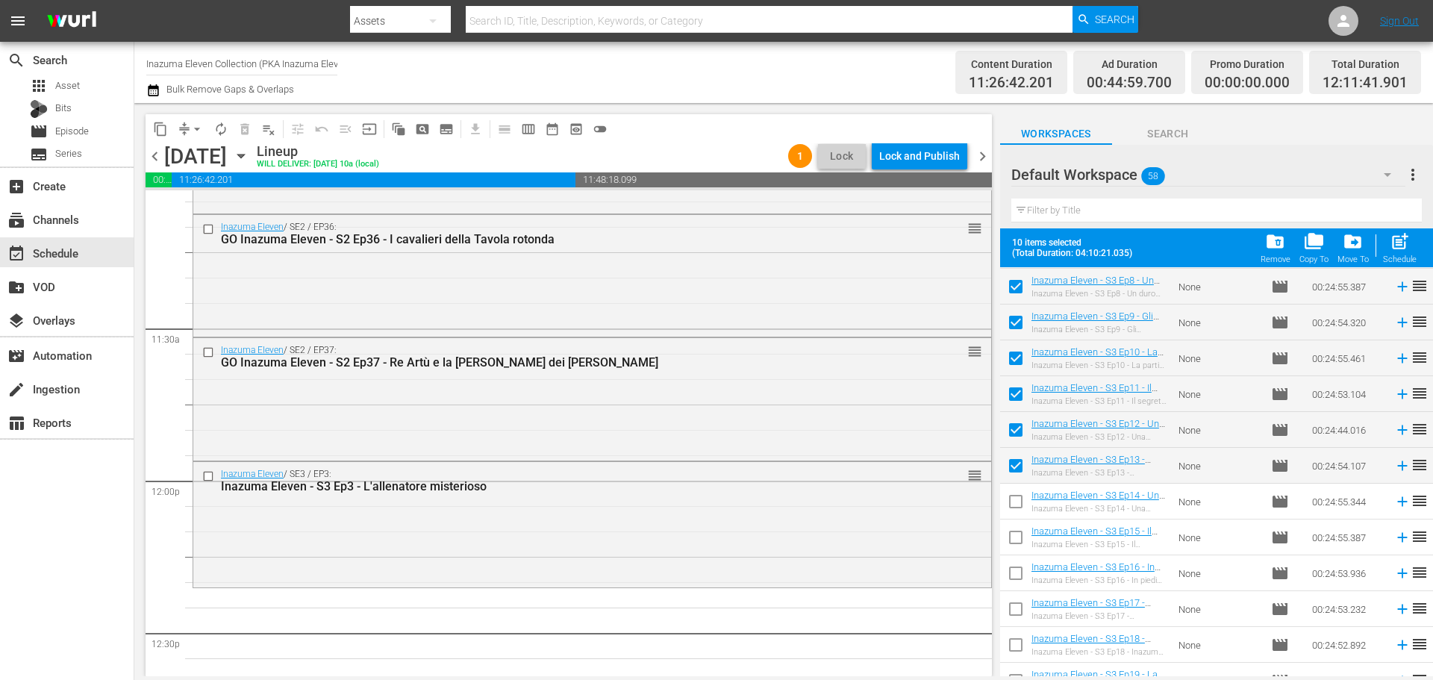
scroll to position [1295, 0]
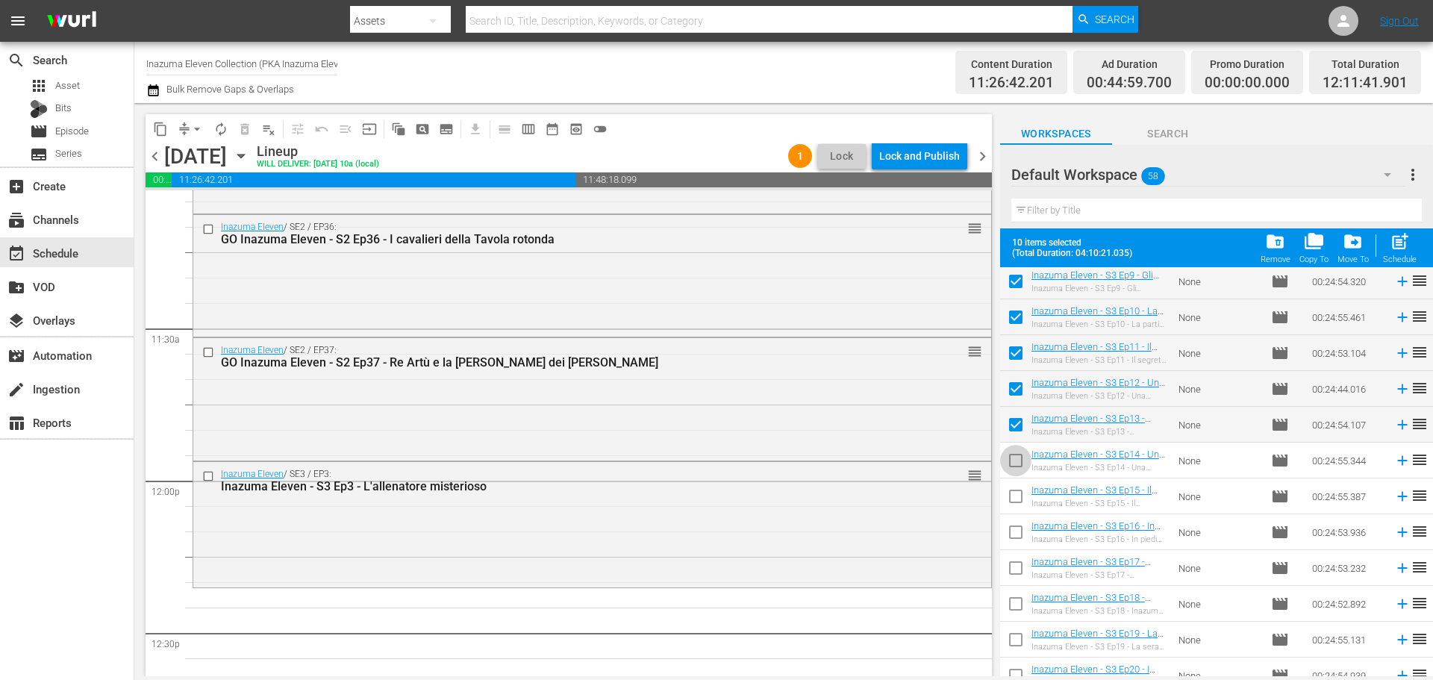
click at [1021, 467] on input "checkbox" at bounding box center [1015, 463] width 31 height 31
checkbox input "true"
click at [1022, 500] on input "checkbox" at bounding box center [1015, 499] width 31 height 31
checkbox input "true"
click at [1024, 530] on input "checkbox" at bounding box center [1015, 535] width 31 height 31
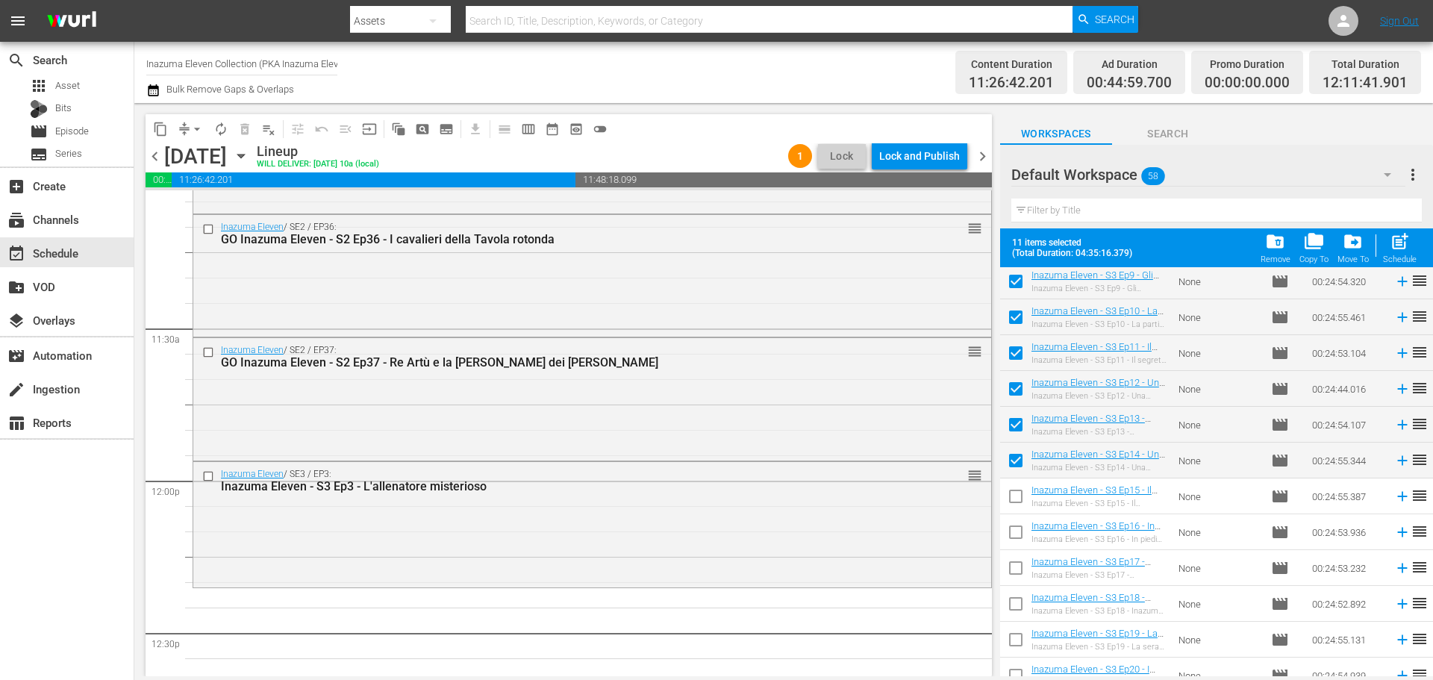
checkbox input "true"
click at [1019, 564] on input "checkbox" at bounding box center [1015, 570] width 31 height 31
checkbox input "true"
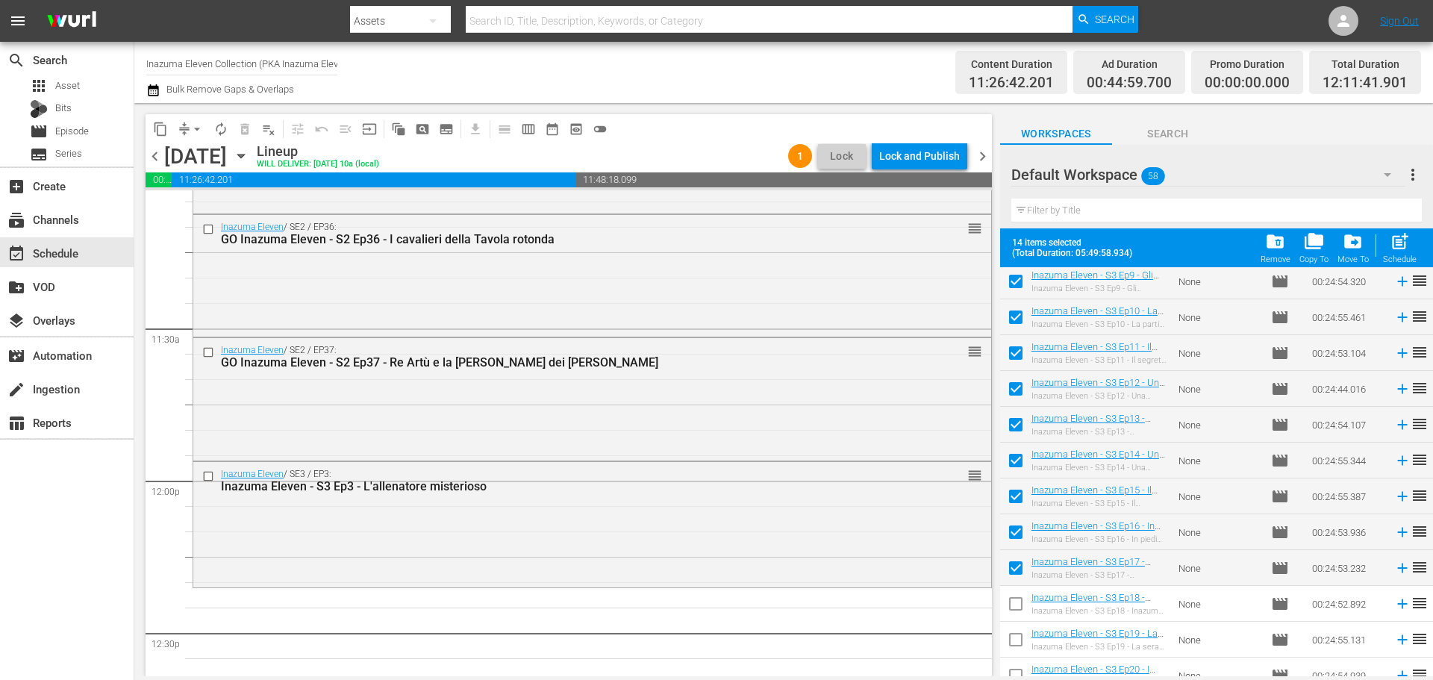
click at [1021, 594] on input "checkbox" at bounding box center [1015, 606] width 31 height 31
checkbox input "true"
click at [1021, 629] on input "checkbox" at bounding box center [1015, 642] width 31 height 31
checkbox input "true"
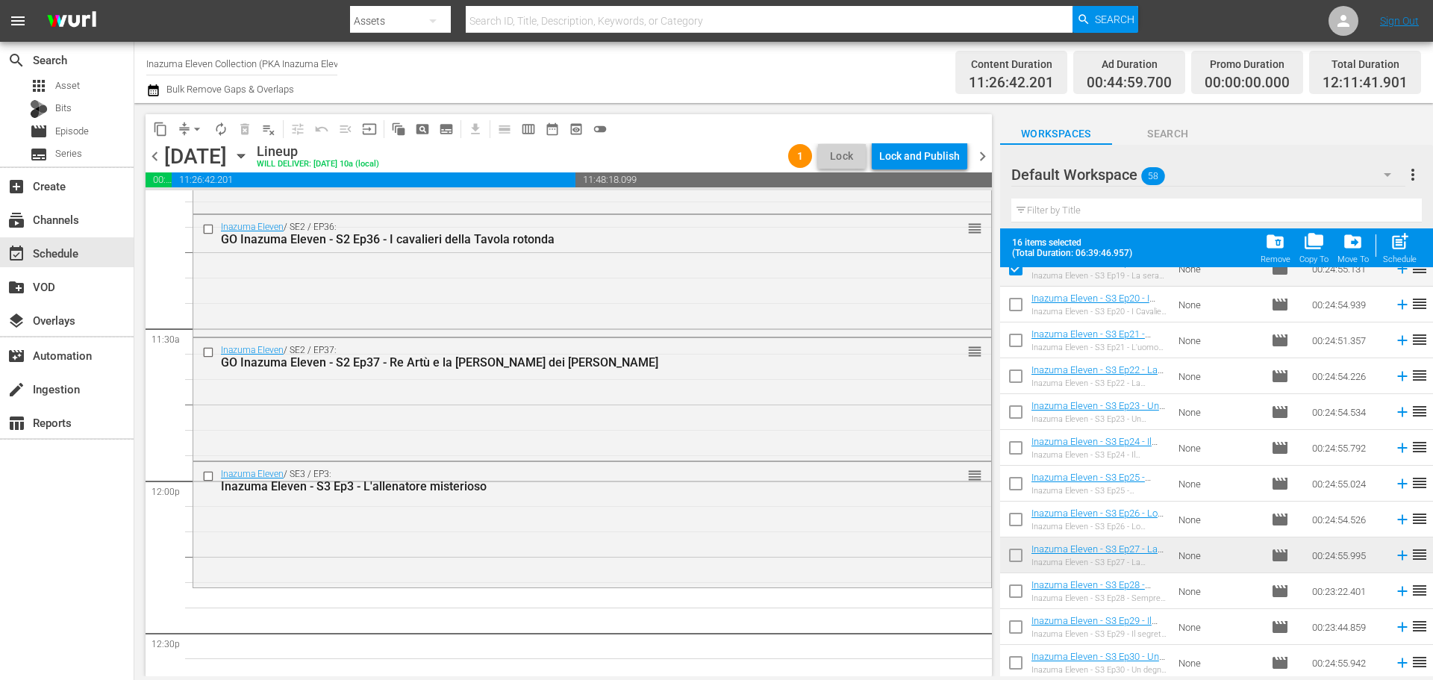
scroll to position [1629, 0]
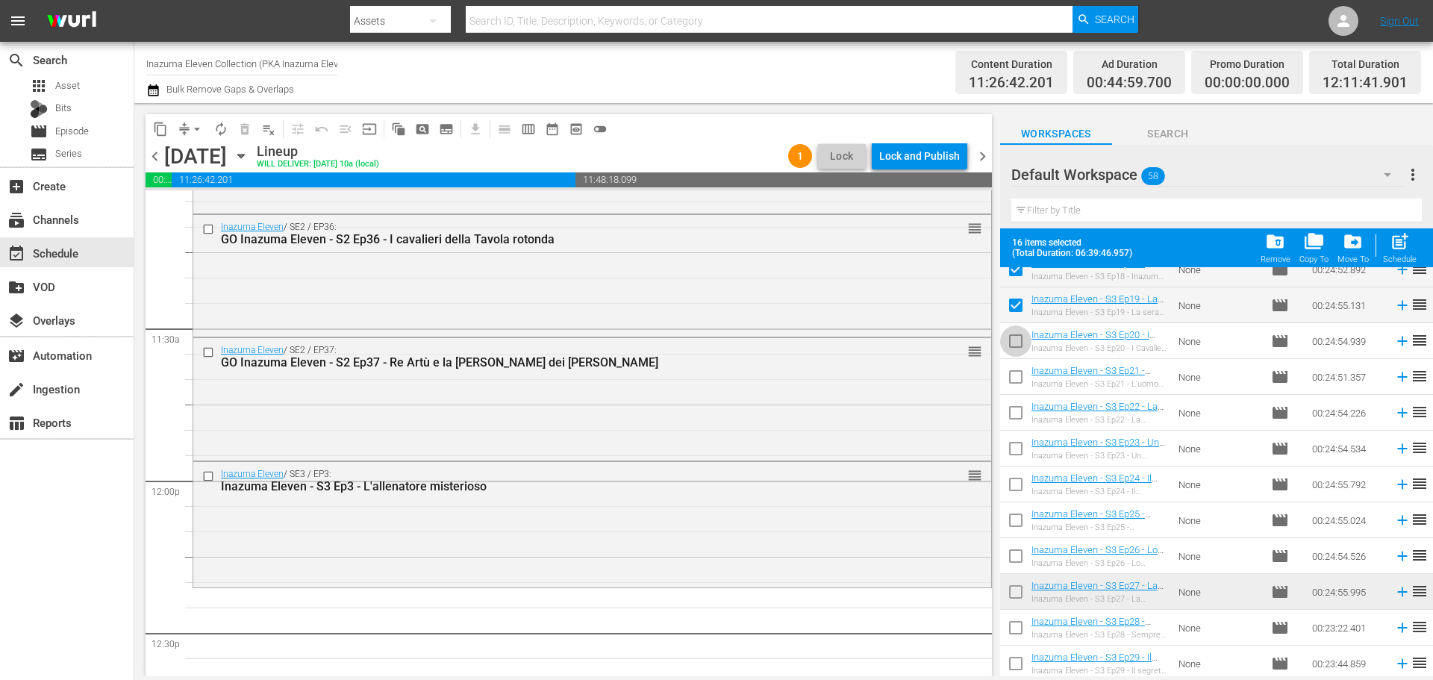
click at [1023, 346] on input "checkbox" at bounding box center [1015, 343] width 31 height 31
checkbox input "true"
click at [1015, 381] on input "checkbox" at bounding box center [1015, 379] width 31 height 31
checkbox input "true"
click at [1016, 414] on input "checkbox" at bounding box center [1015, 415] width 31 height 31
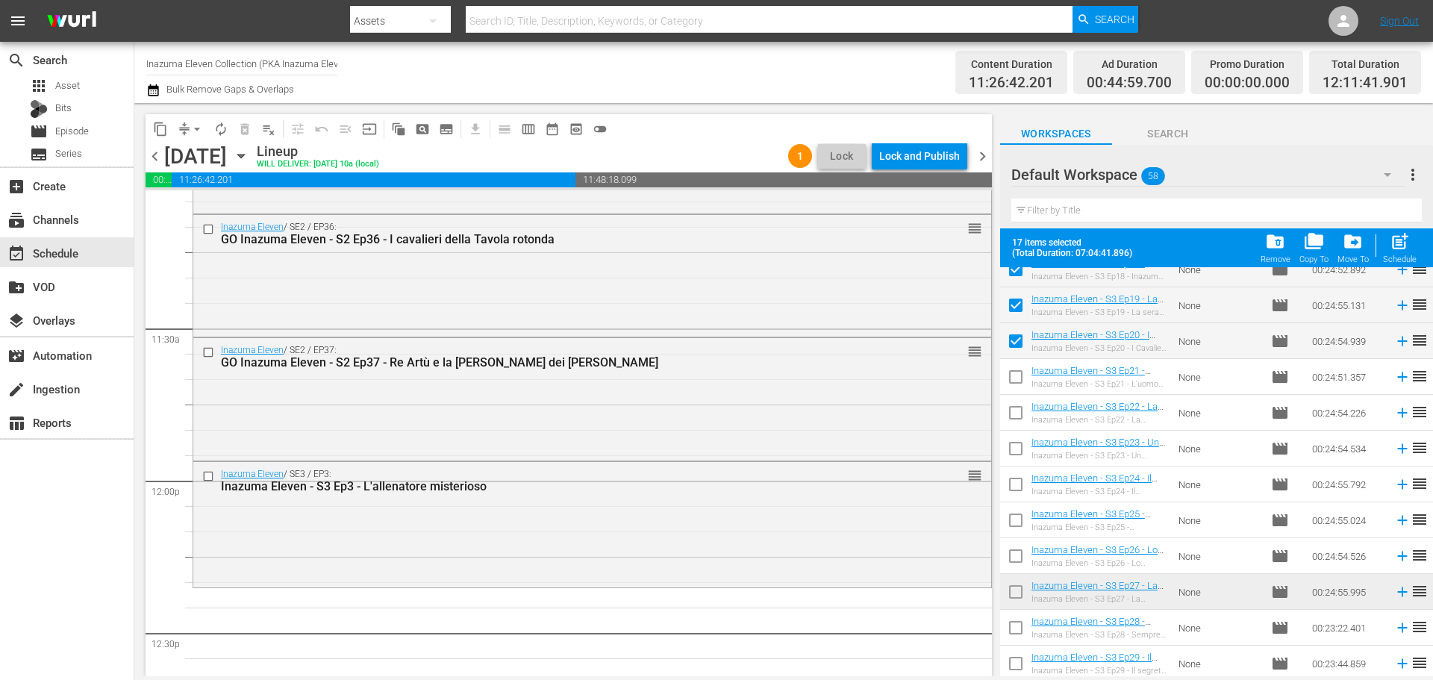
checkbox input "true"
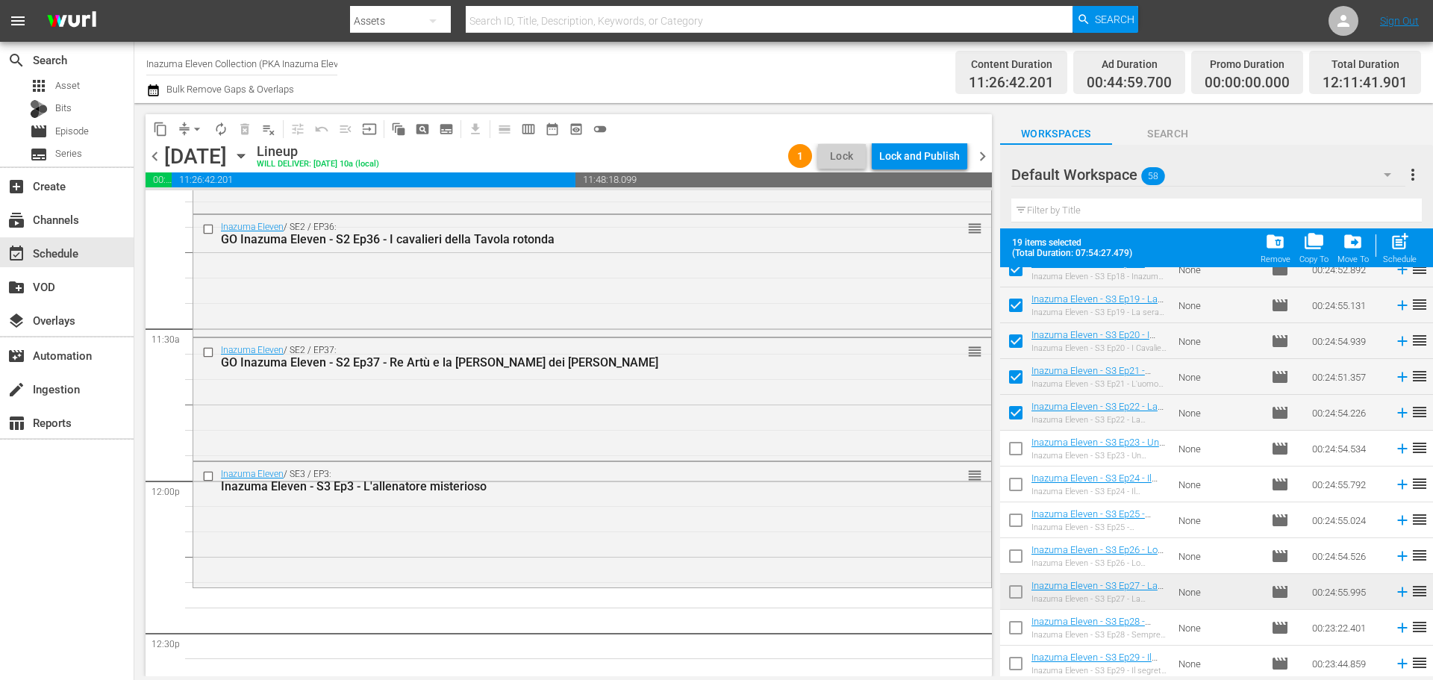
click at [1015, 452] on input "checkbox" at bounding box center [1015, 451] width 31 height 31
checkbox input "true"
click at [1017, 493] on input "checkbox" at bounding box center [1015, 487] width 31 height 31
checkbox input "true"
click at [1018, 512] on input "checkbox" at bounding box center [1015, 523] width 31 height 31
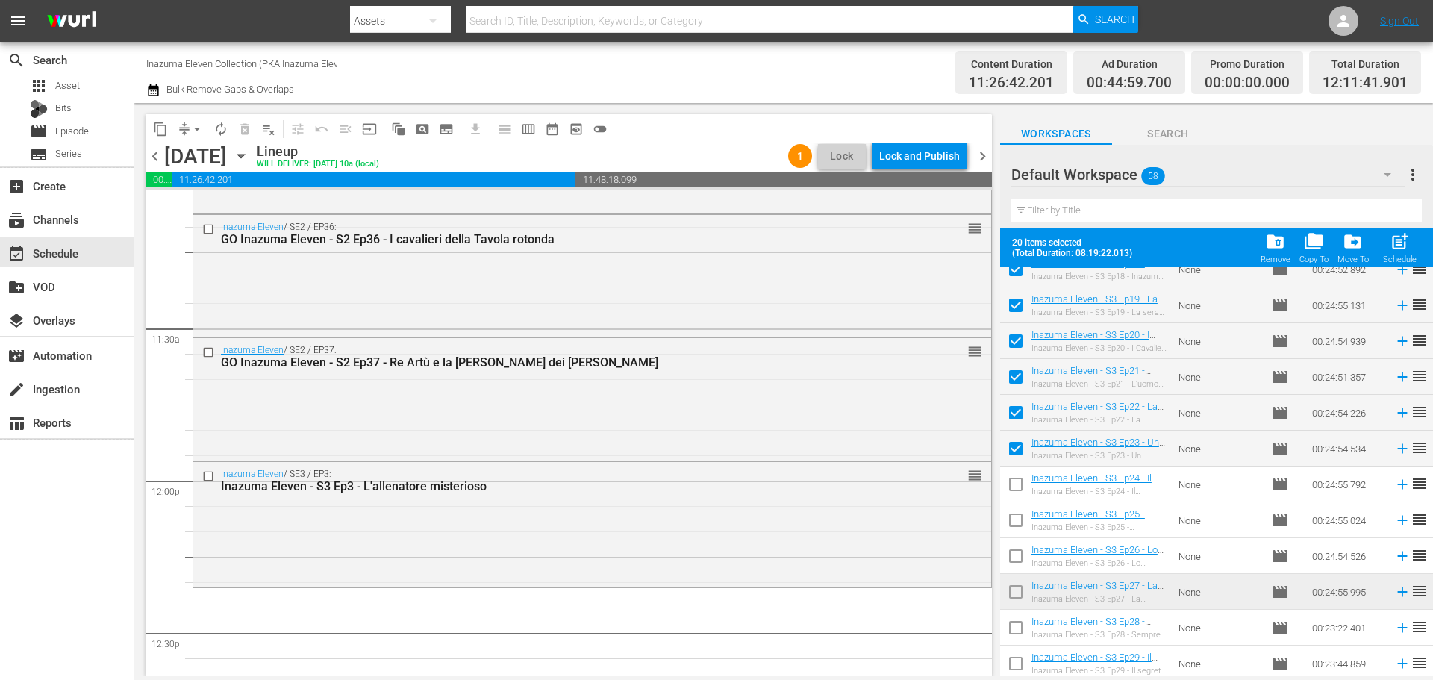
checkbox input "true"
click at [1017, 542] on span at bounding box center [1015, 556] width 31 height 31
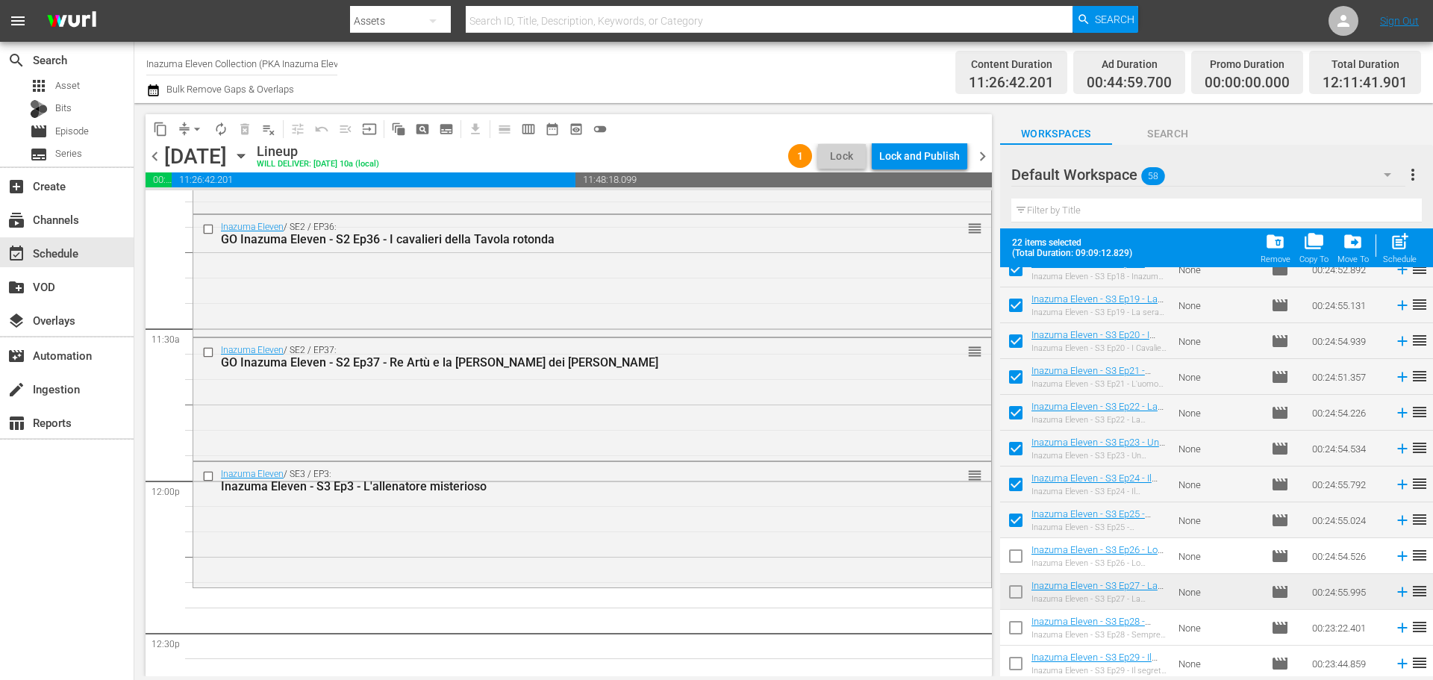
click at [1017, 589] on input "checkbox" at bounding box center [1015, 594] width 31 height 31
checkbox input "true"
click at [1011, 555] on input "checkbox" at bounding box center [1015, 558] width 31 height 31
checkbox input "true"
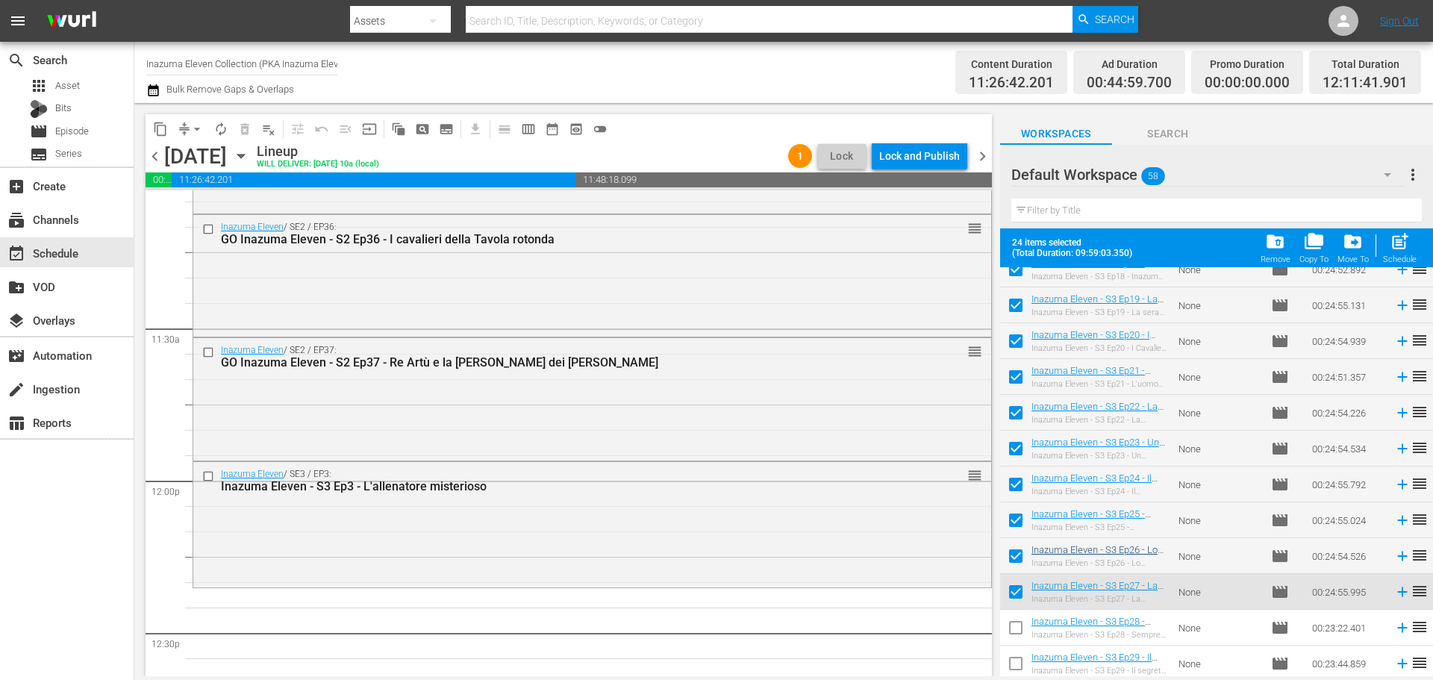
click at [1016, 630] on input "checkbox" at bounding box center [1015, 630] width 31 height 31
checkbox input "true"
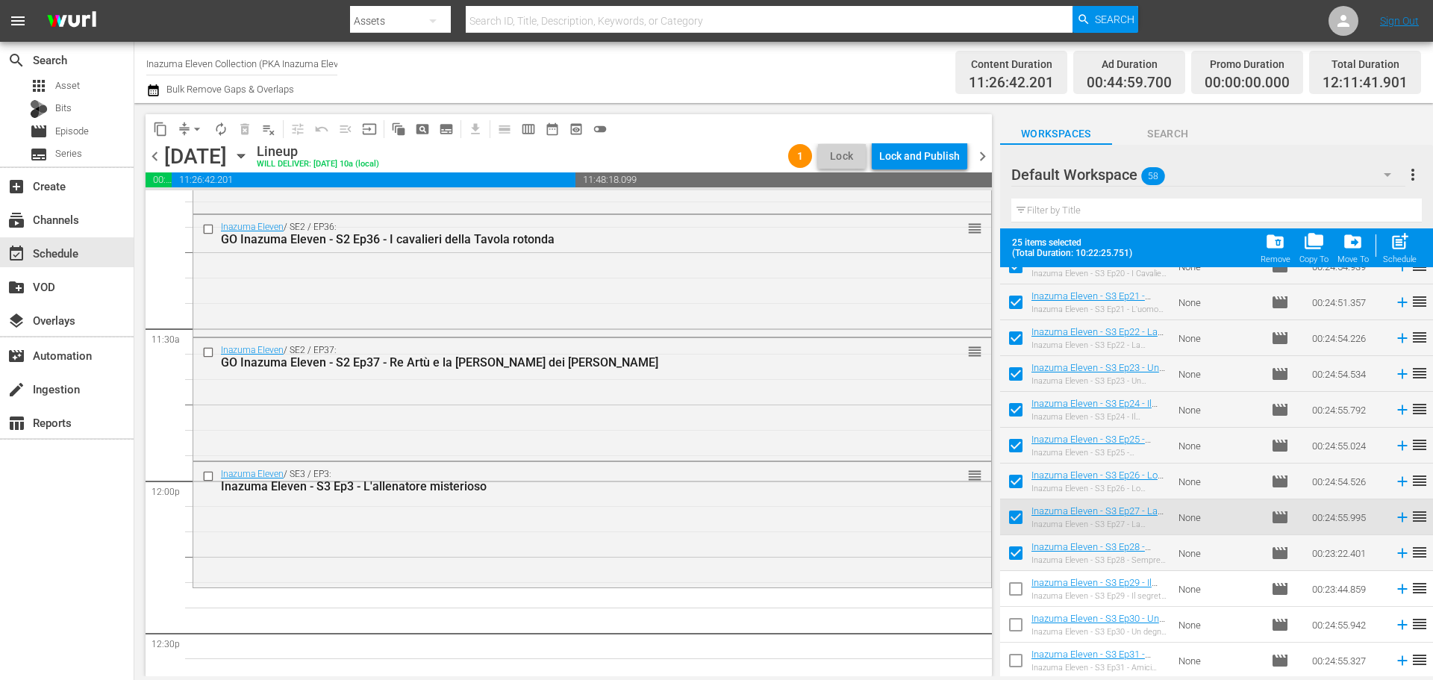
click at [1015, 599] on input "checkbox" at bounding box center [1015, 591] width 31 height 31
checkbox input "true"
click at [1015, 623] on input "checkbox" at bounding box center [1015, 627] width 31 height 31
checkbox input "true"
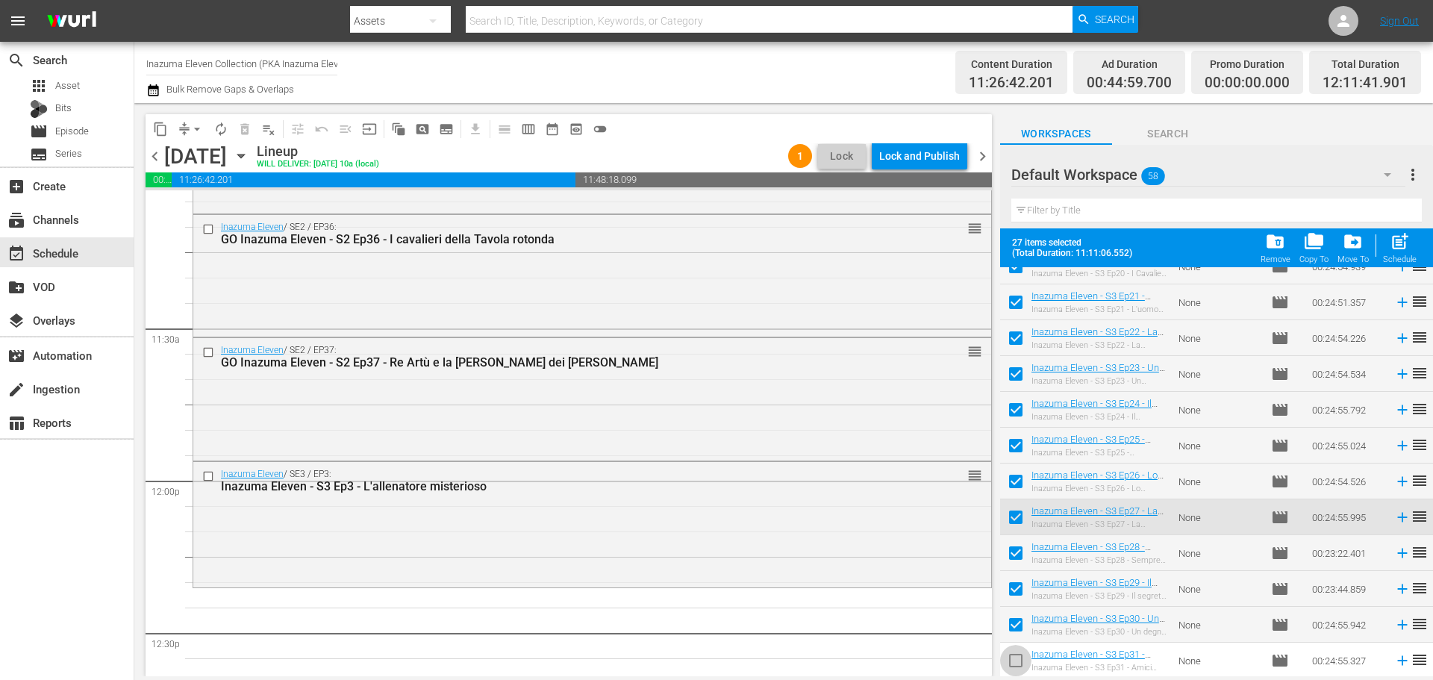
click at [1015, 652] on input "checkbox" at bounding box center [1015, 663] width 31 height 31
checkbox input "true"
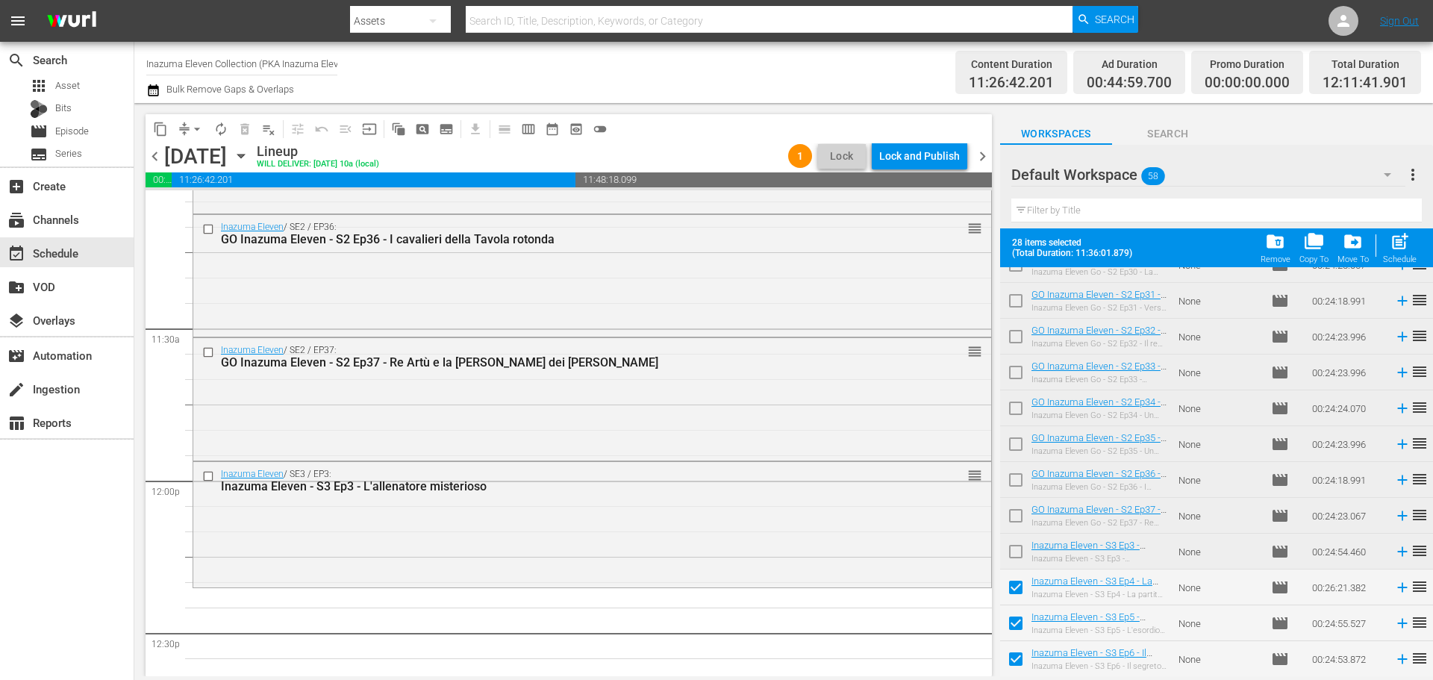
scroll to position [808, 0]
click at [1410, 254] on div "post_add Schedule" at bounding box center [1400, 247] width 34 height 33
checkbox input "false"
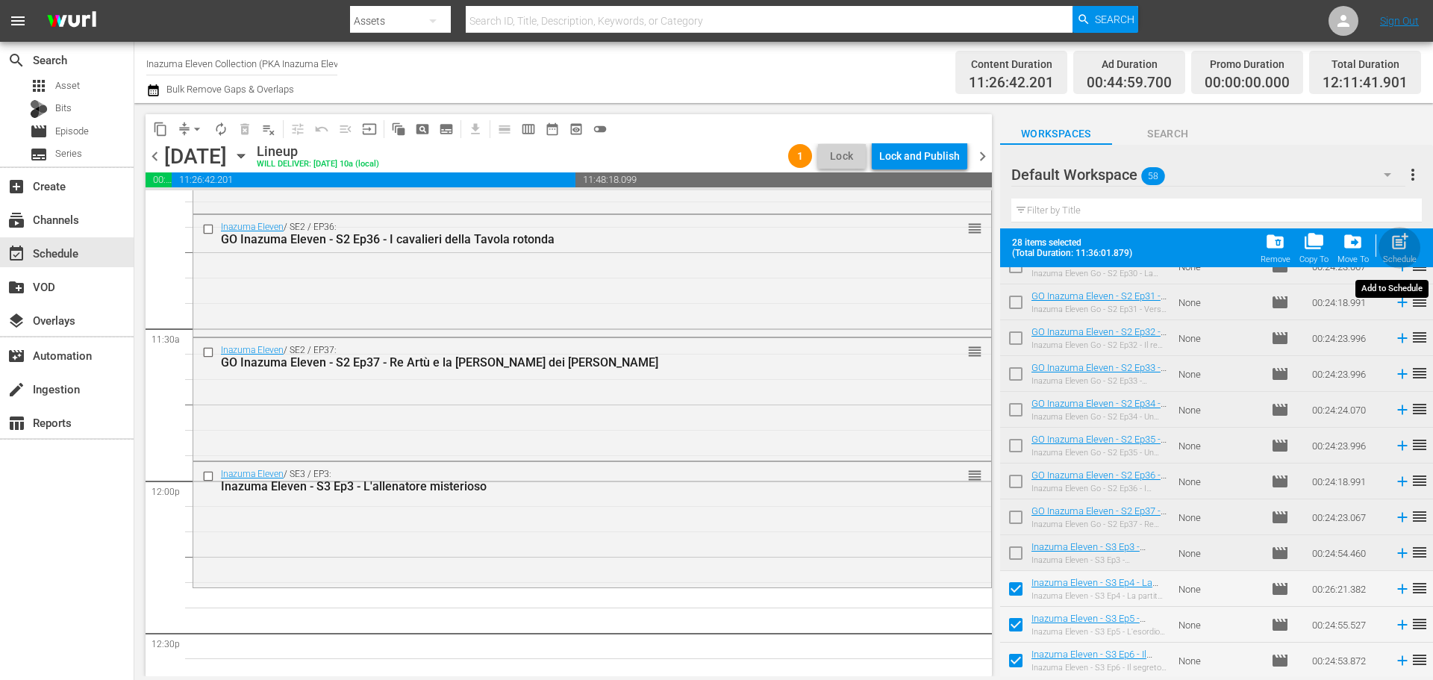
checkbox input "false"
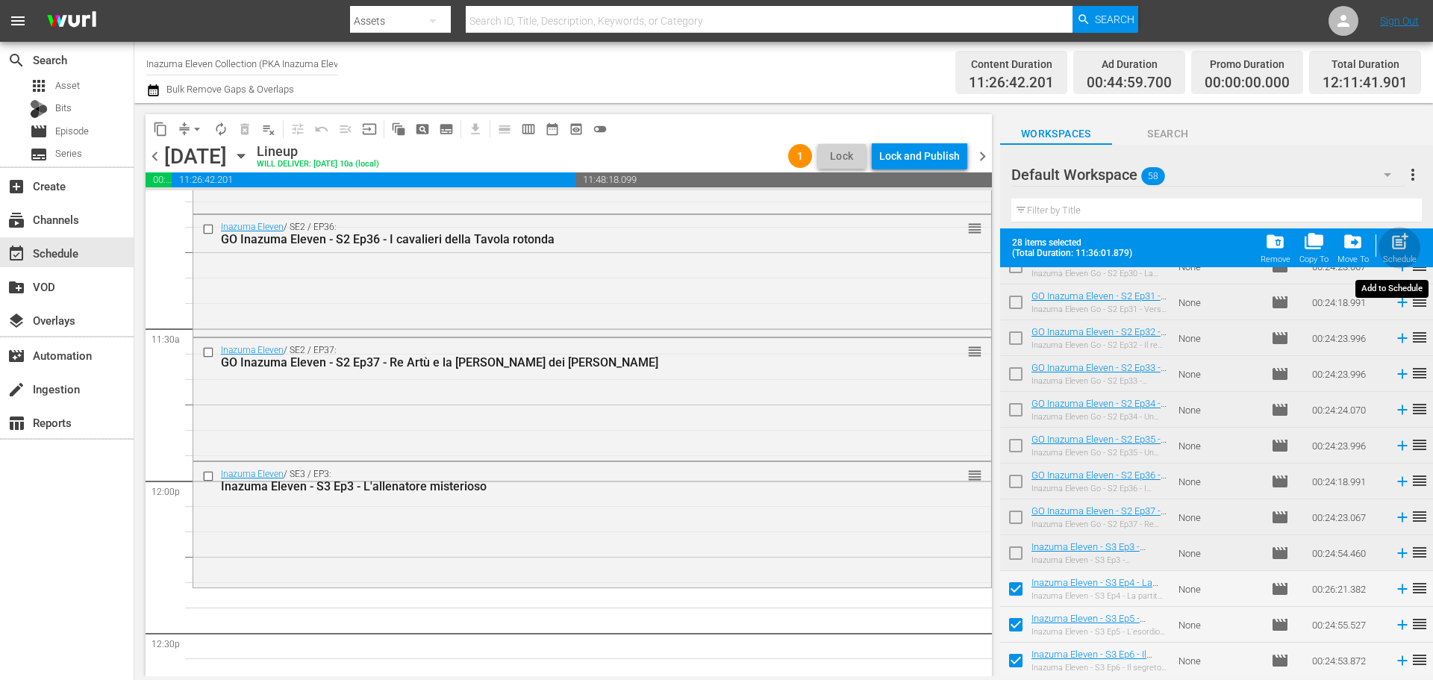
checkbox input "false"
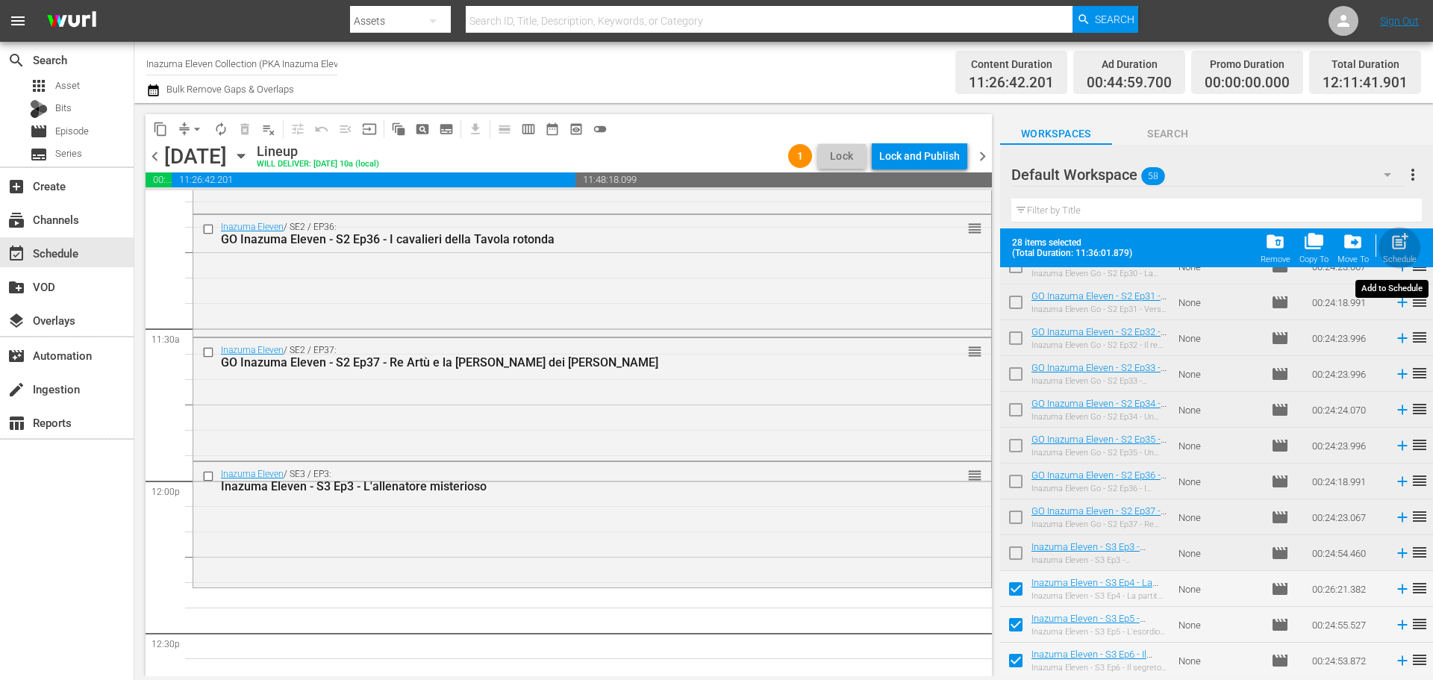
checkbox input "false"
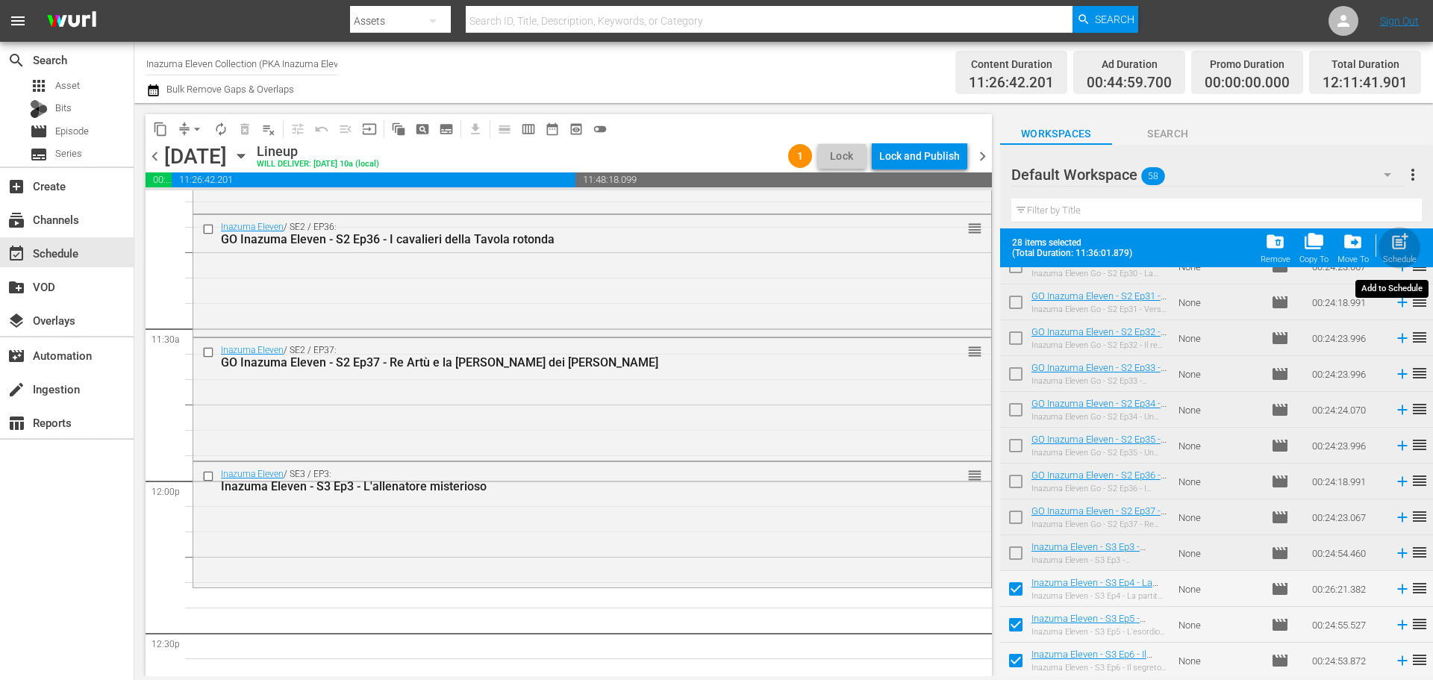
checkbox input "false"
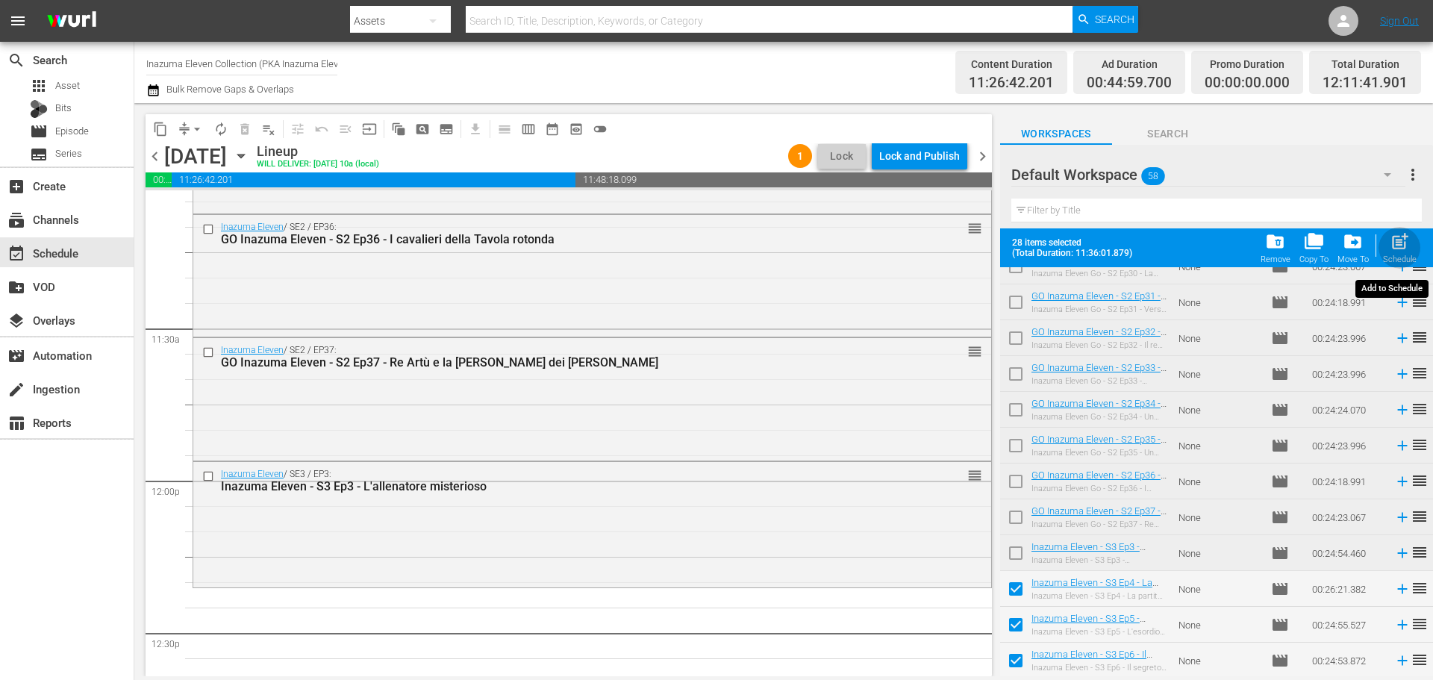
checkbox input "false"
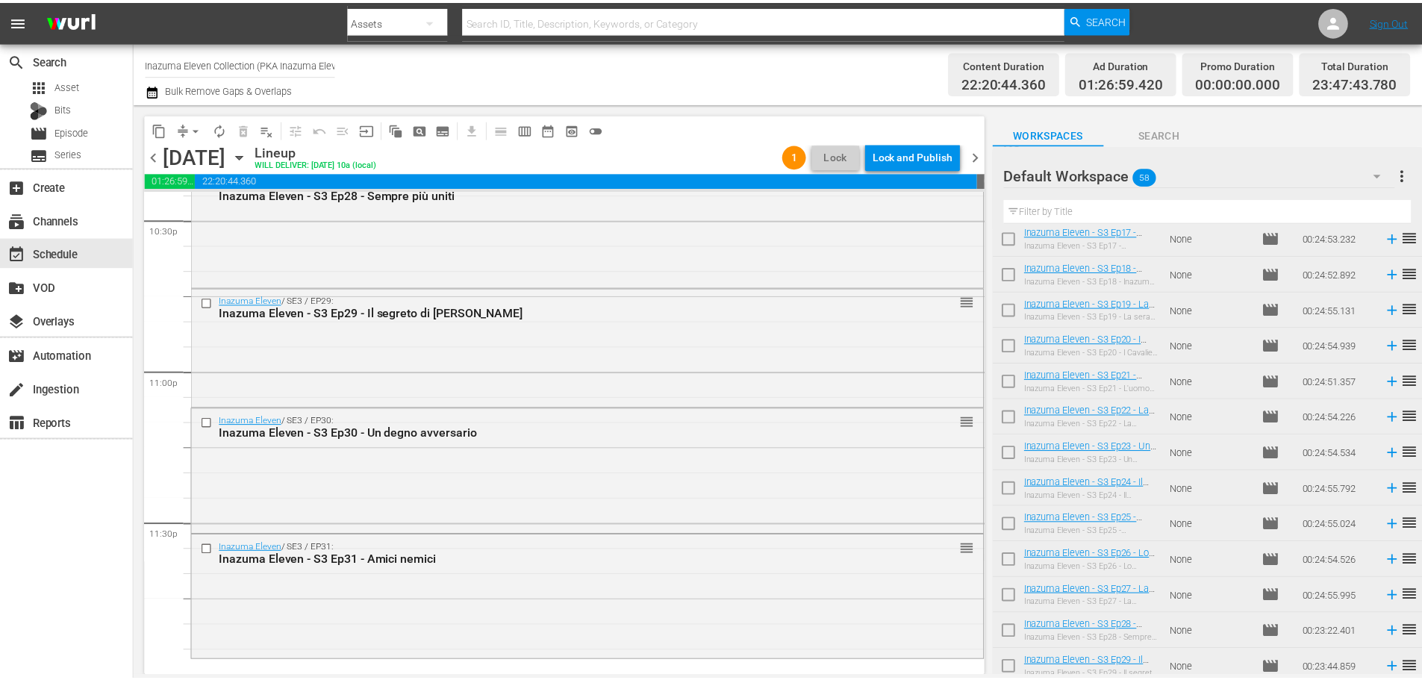
scroll to position [1665, 0]
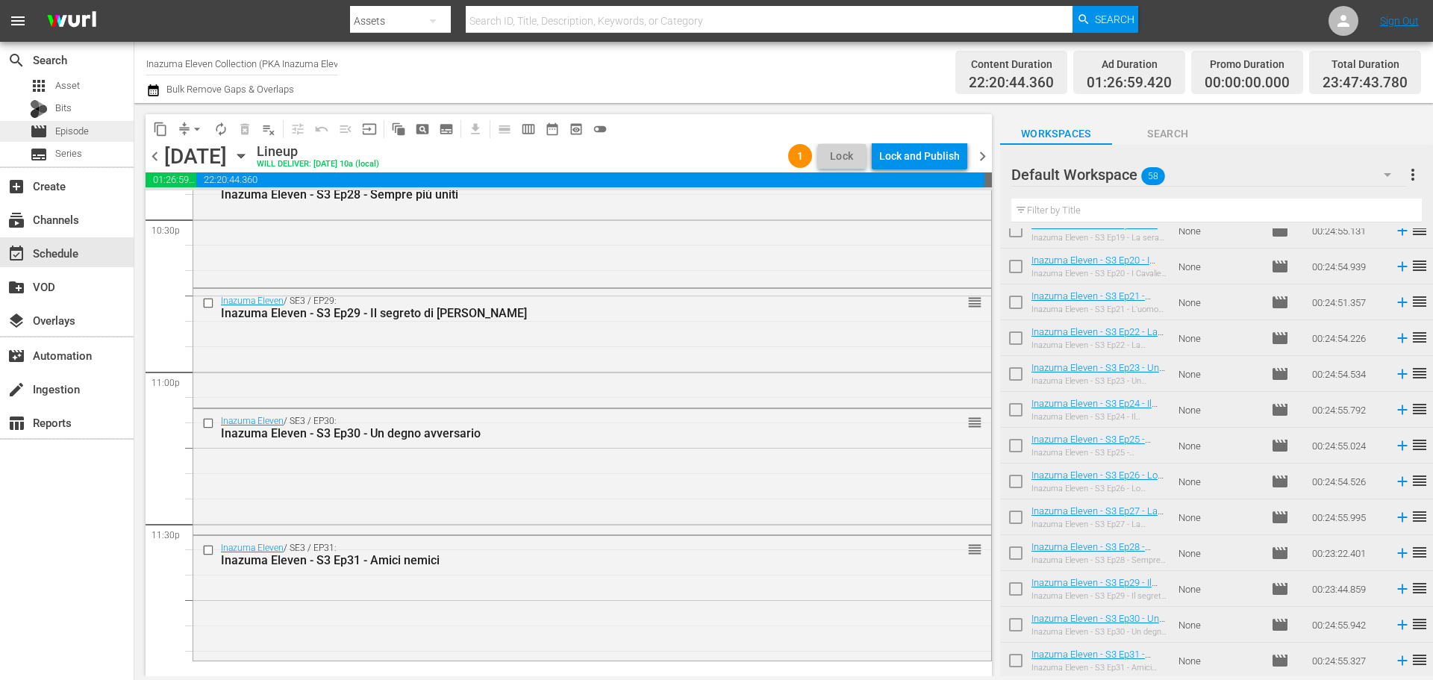
click at [63, 122] on div "movie Episode" at bounding box center [59, 131] width 59 height 21
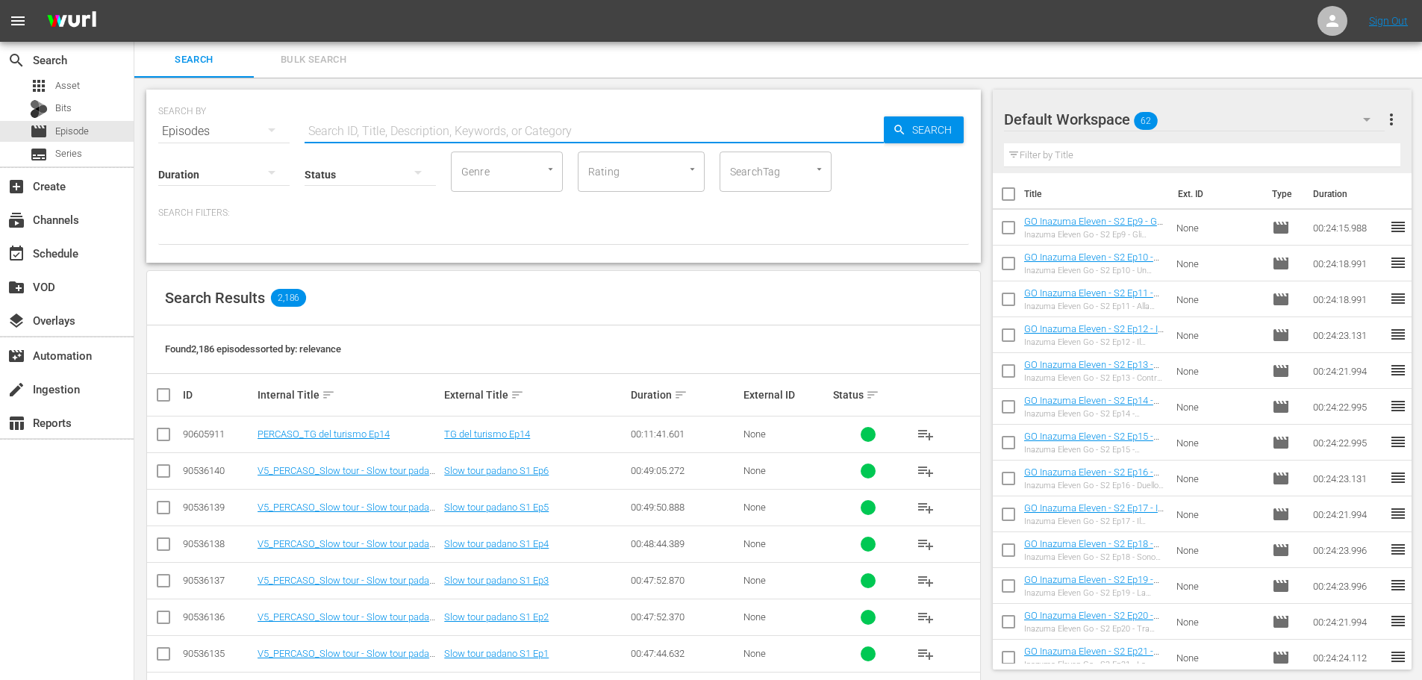
click at [380, 131] on input "text" at bounding box center [594, 131] width 579 height 36
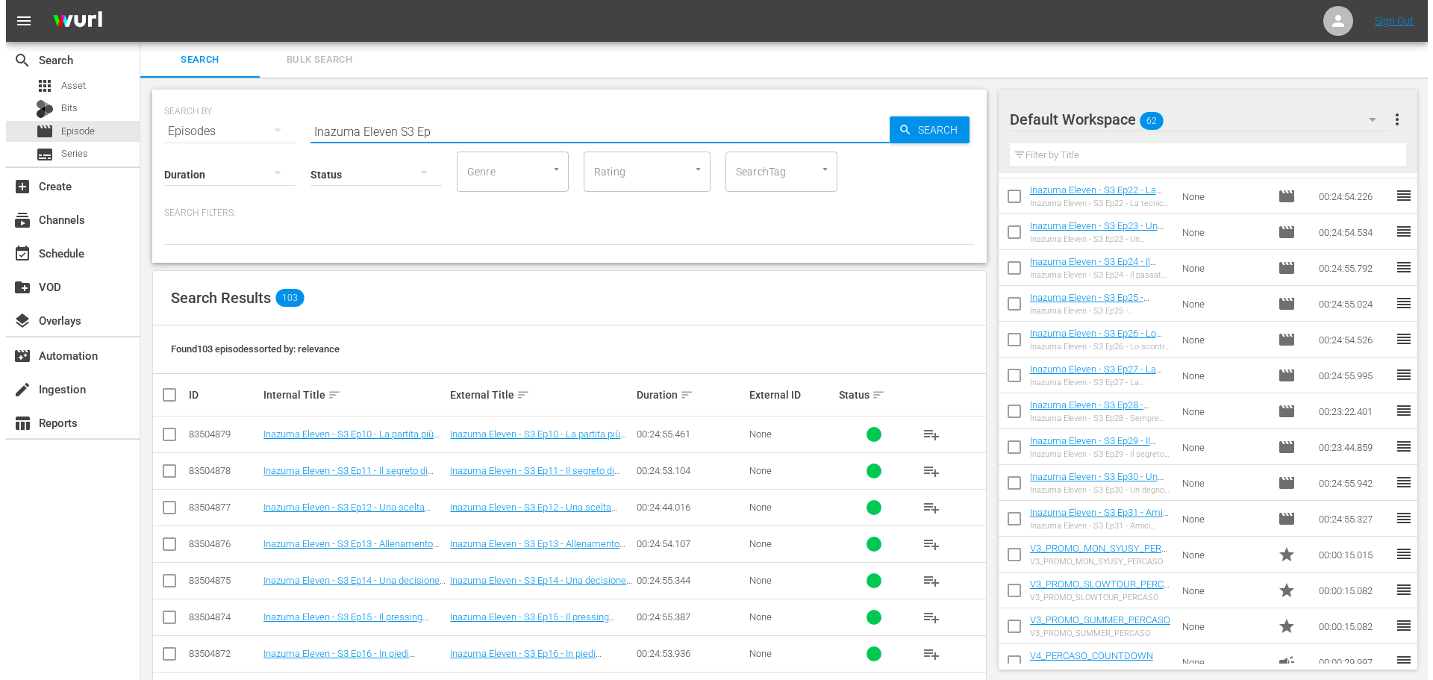
scroll to position [1768, 0]
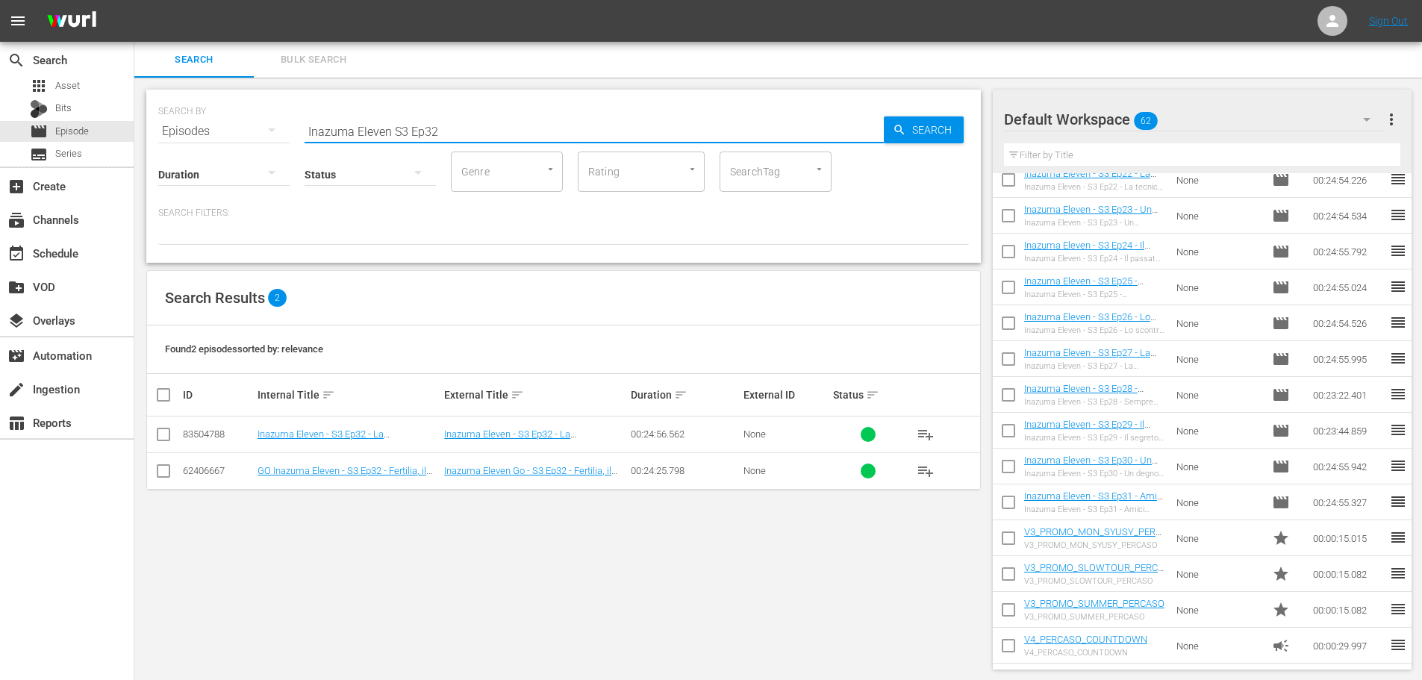
type input "Inazuma Eleven S3 Ep32"
click at [935, 432] on button "playlist_add" at bounding box center [926, 435] width 36 height 36
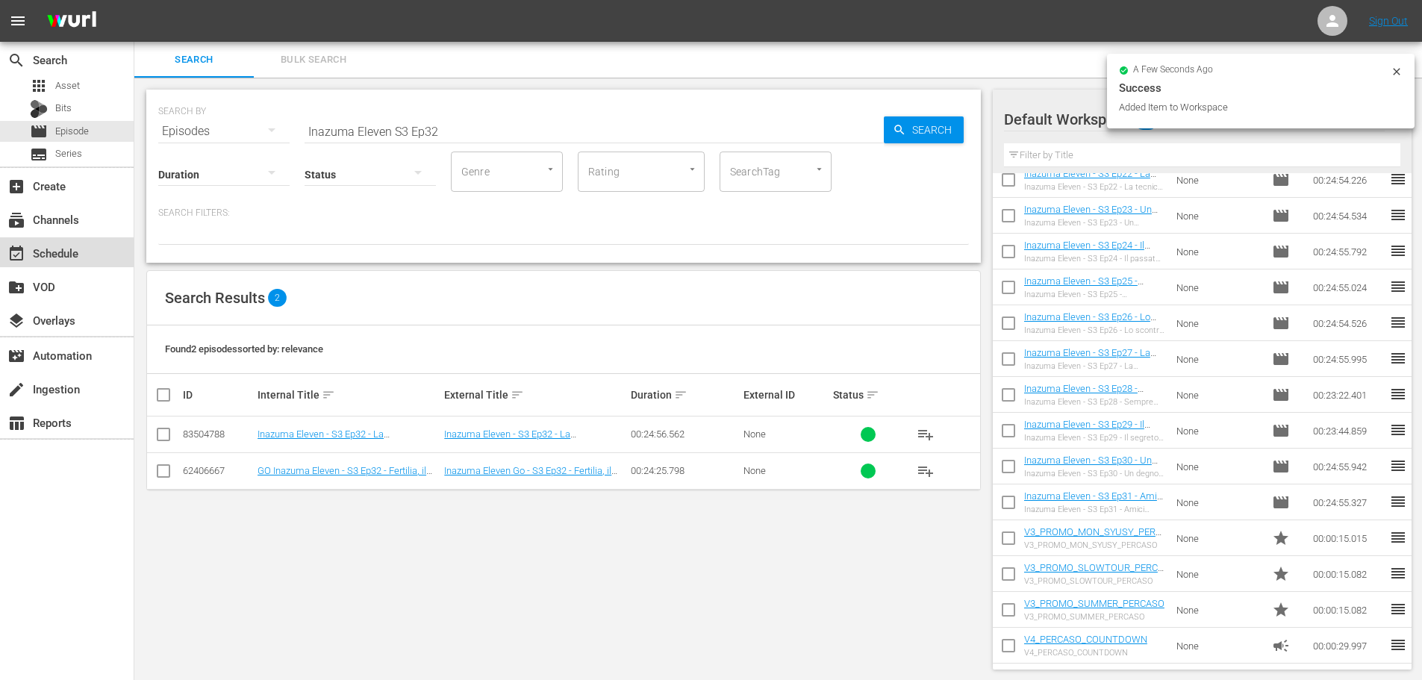
click at [87, 254] on div "event_available Schedule" at bounding box center [67, 252] width 134 height 30
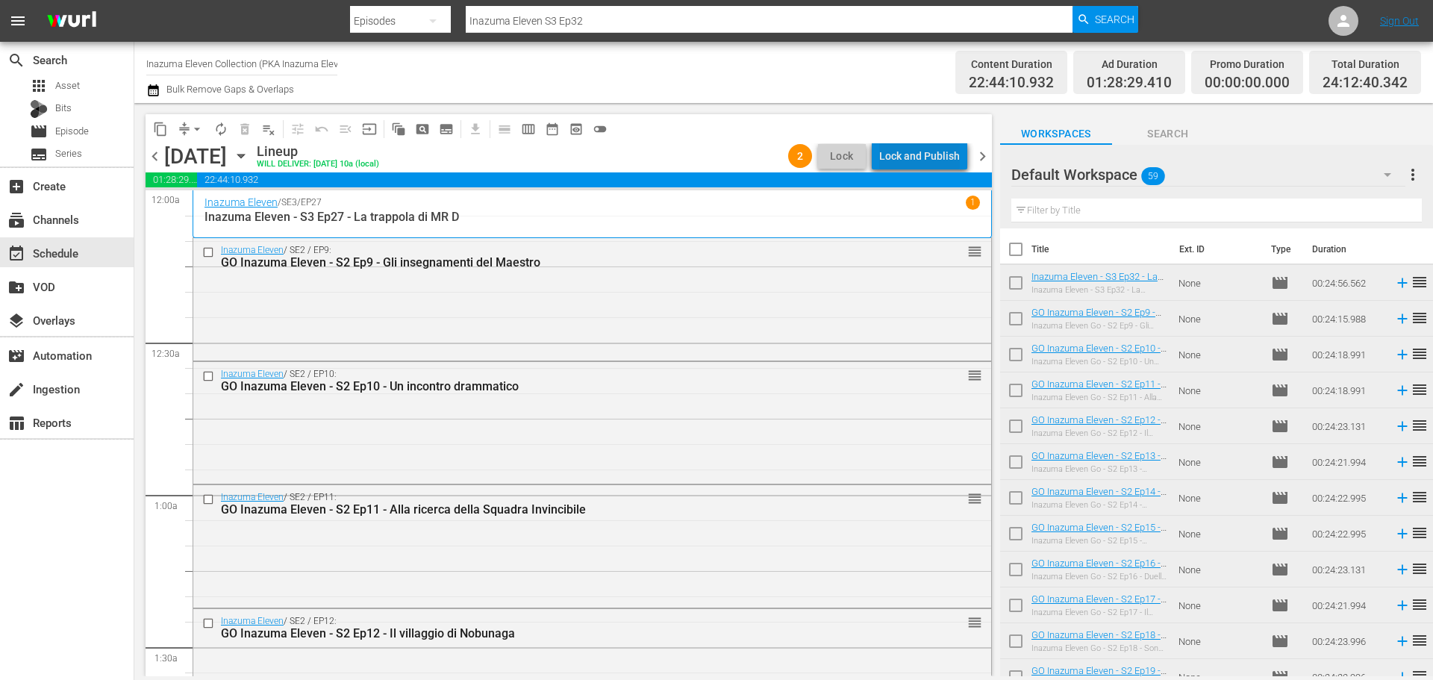
click at [932, 151] on div "Lock and Publish" at bounding box center [919, 156] width 81 height 27
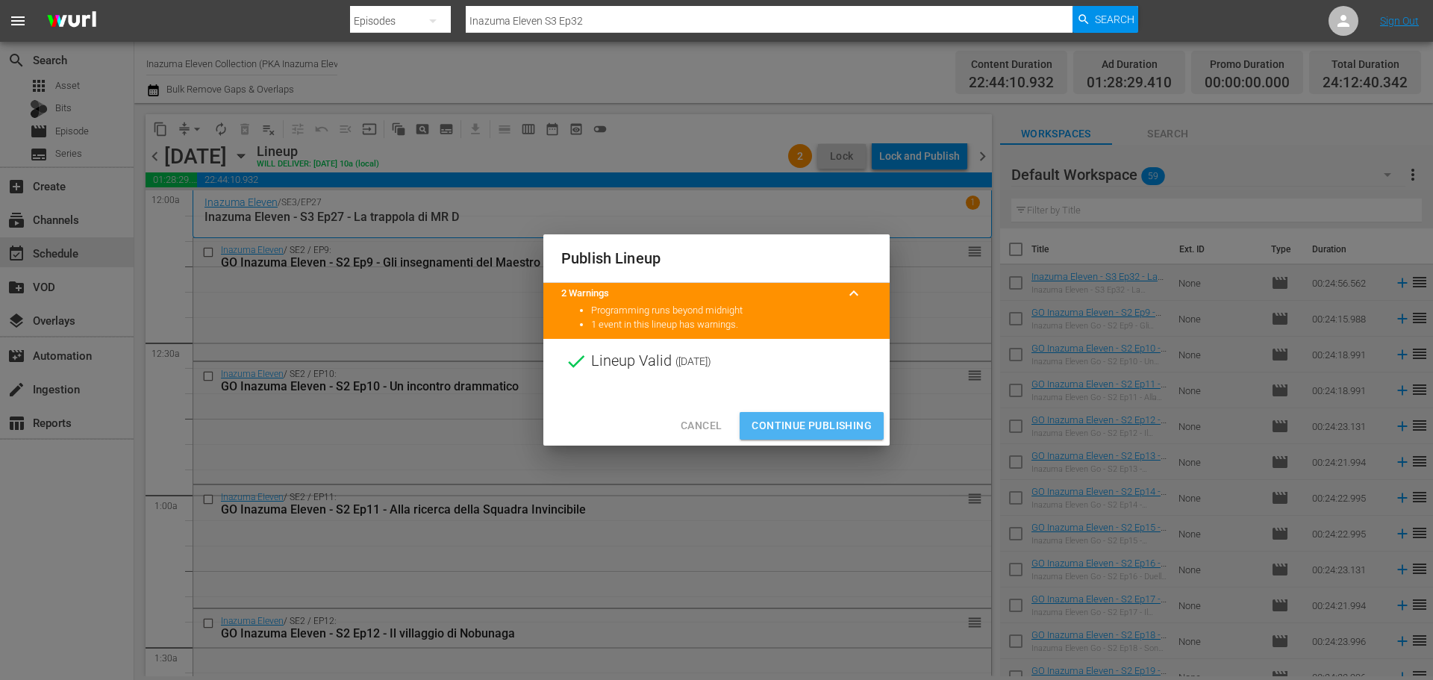
click at [853, 420] on span "Continue Publishing" at bounding box center [812, 426] width 120 height 19
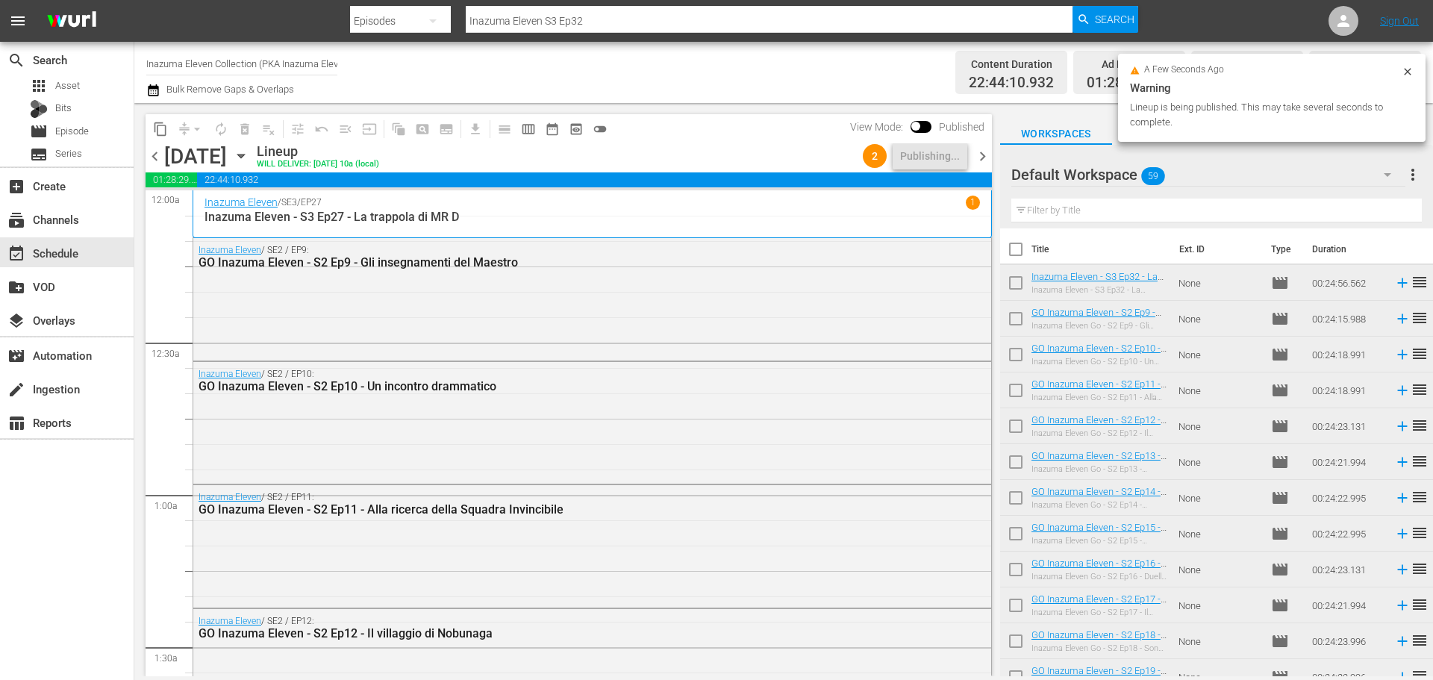
click at [976, 161] on span "chevron_right" at bounding box center [983, 156] width 19 height 19
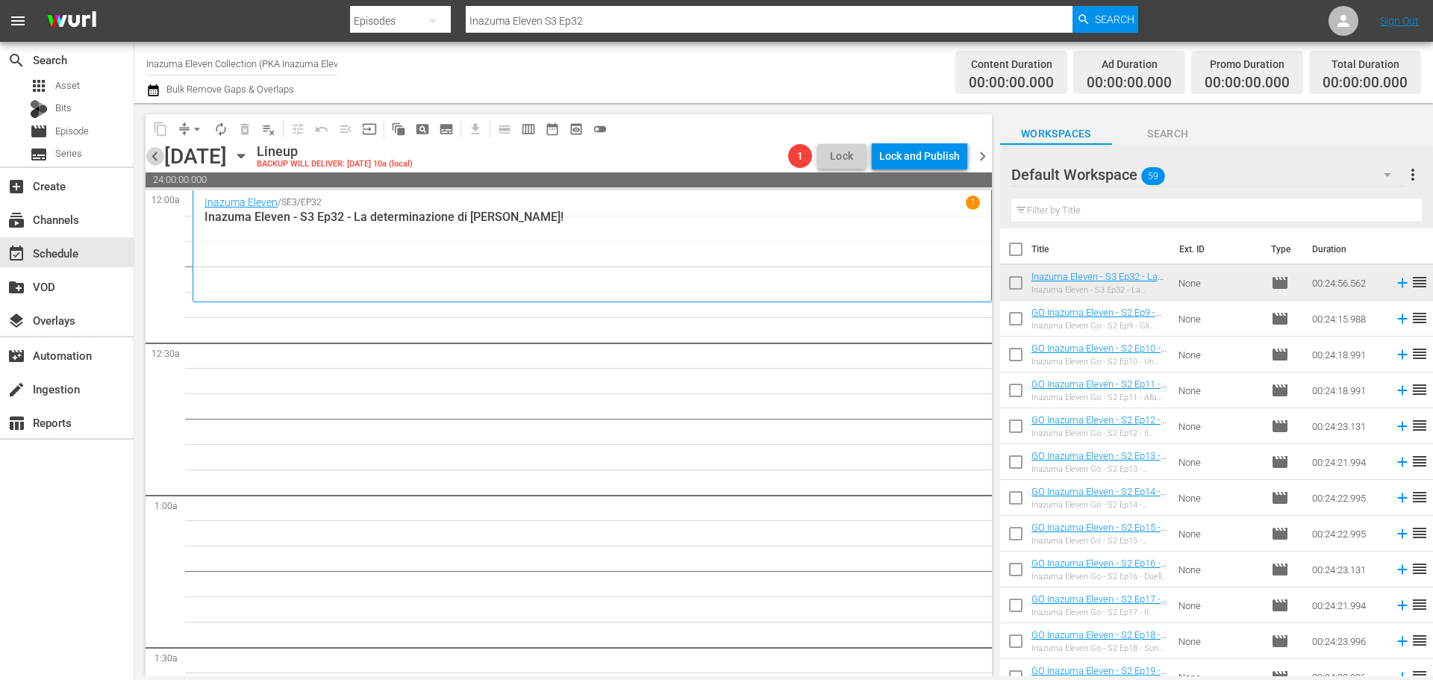
click at [152, 160] on span "chevron_left" at bounding box center [155, 156] width 19 height 19
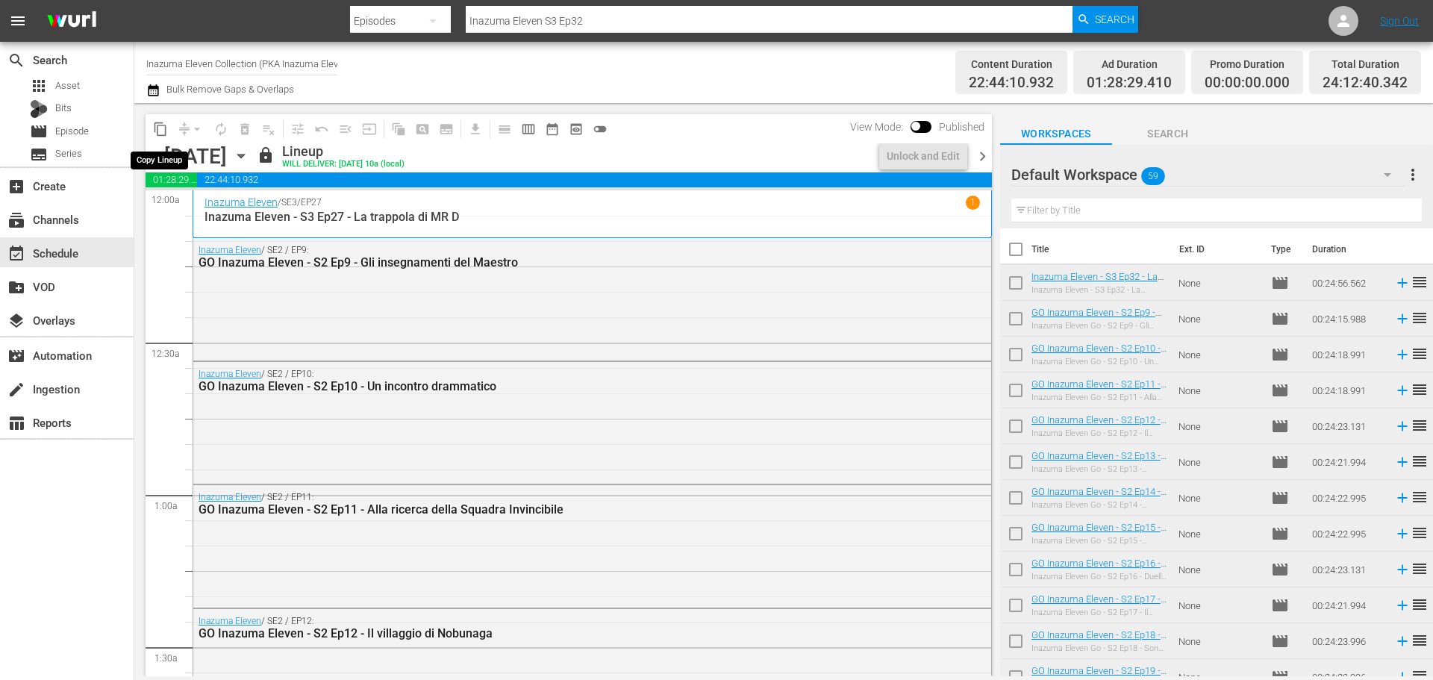
click at [161, 129] on span "content_copy" at bounding box center [160, 129] width 15 height 15
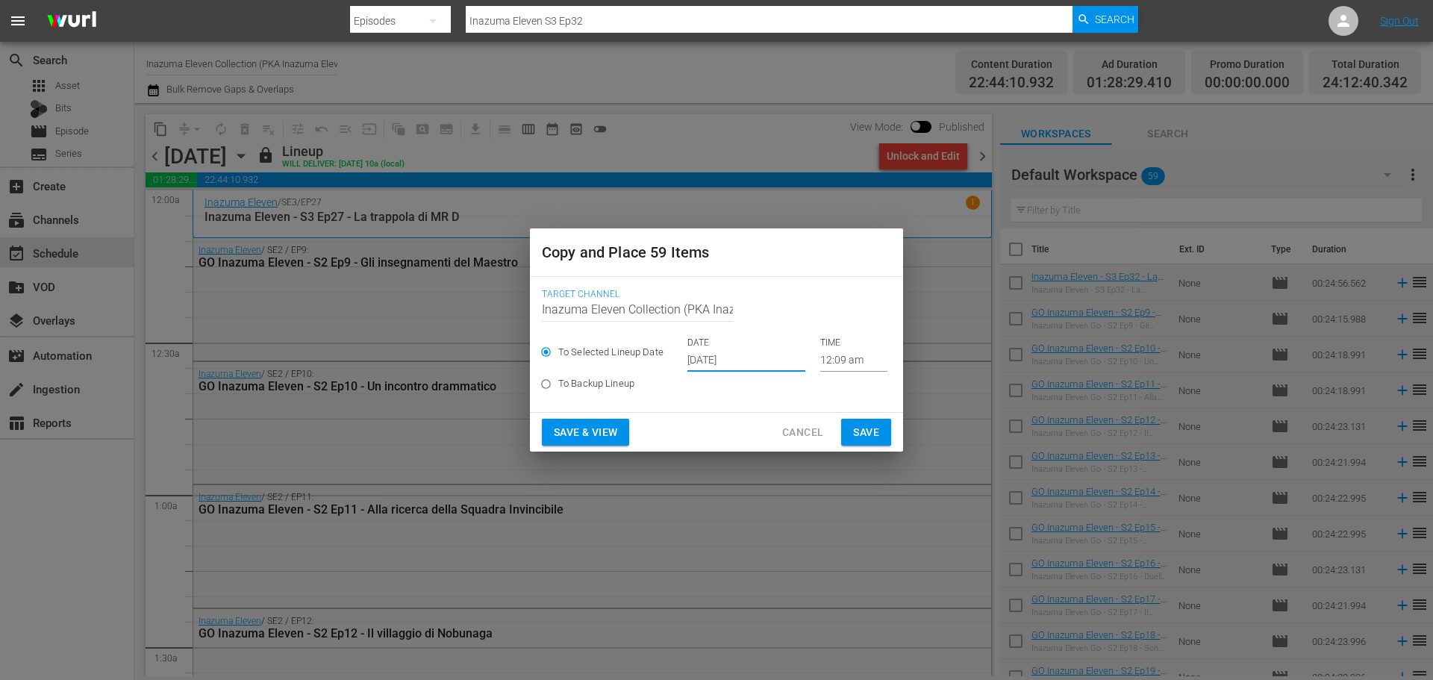
click at [750, 361] on input "Sep 26th 2025" at bounding box center [747, 360] width 118 height 22
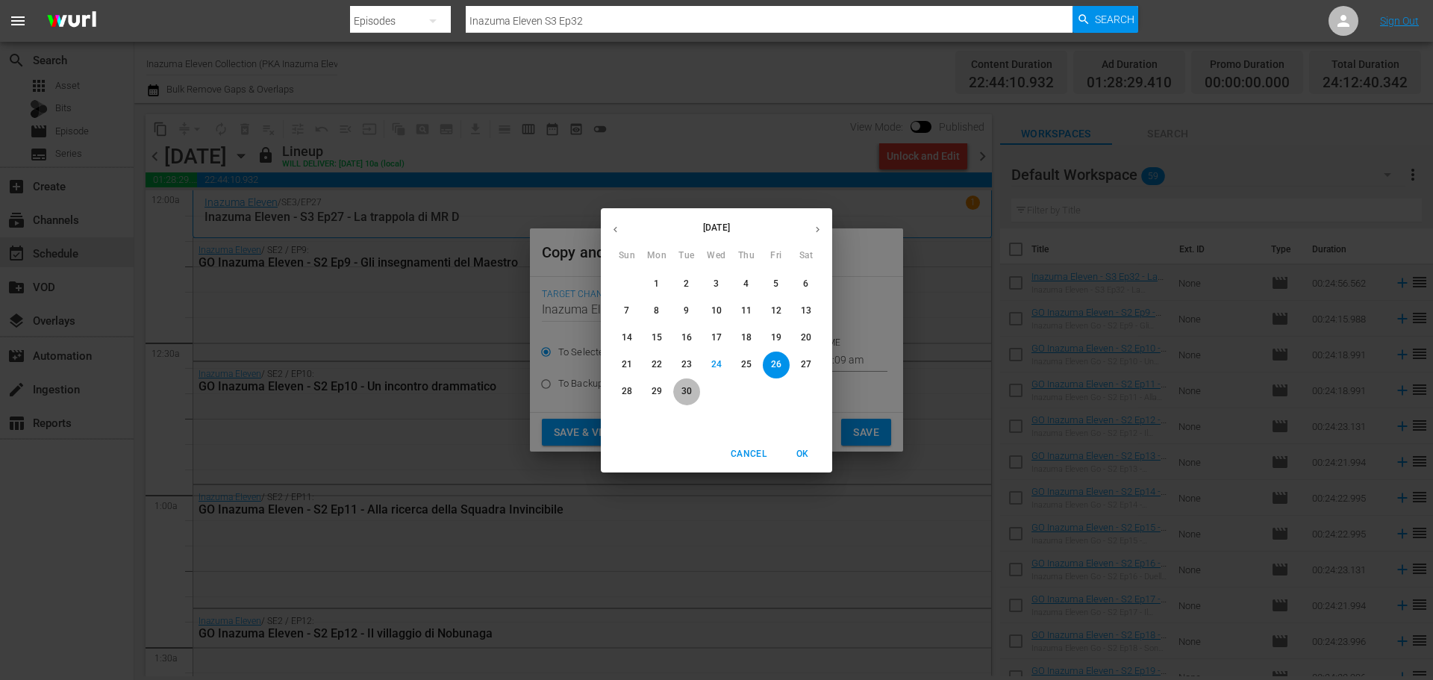
click at [690, 398] on p "30" at bounding box center [687, 391] width 10 height 13
type input "Sep 30th 2025"
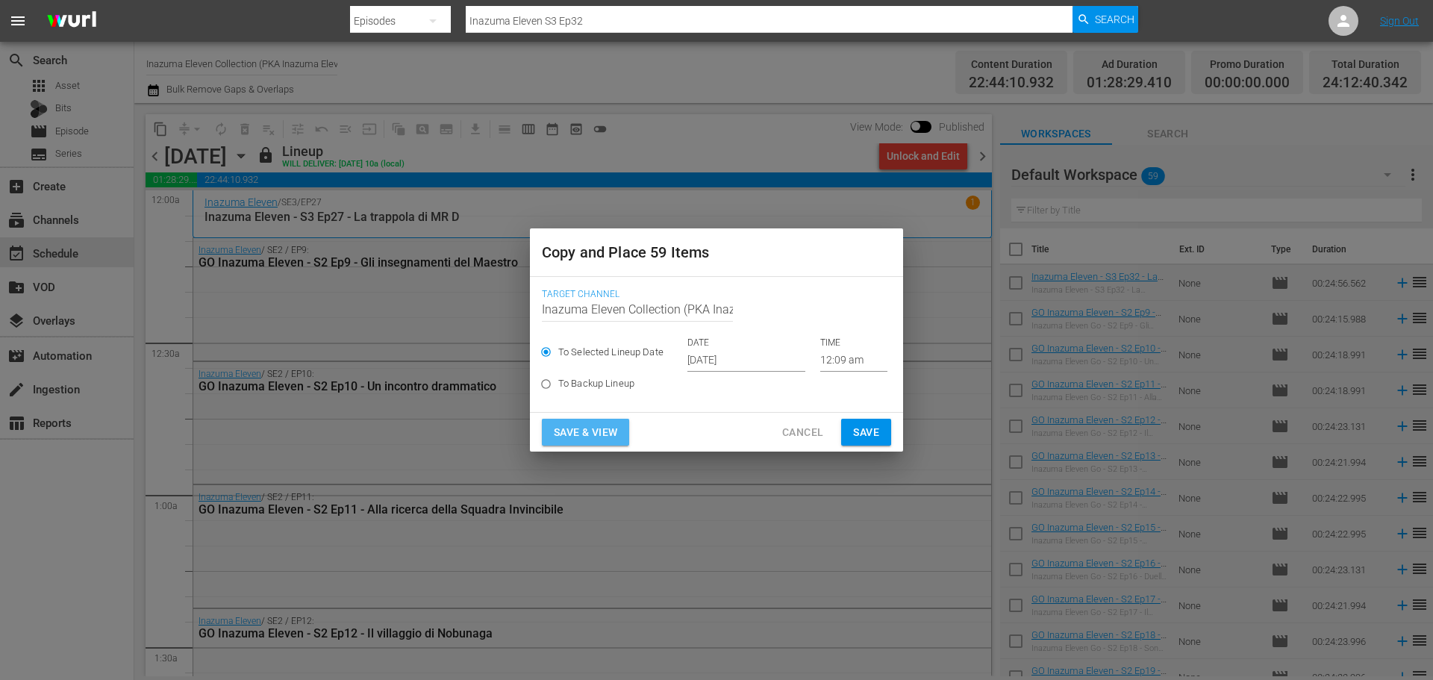
click at [599, 432] on span "Save & View" at bounding box center [585, 432] width 63 height 19
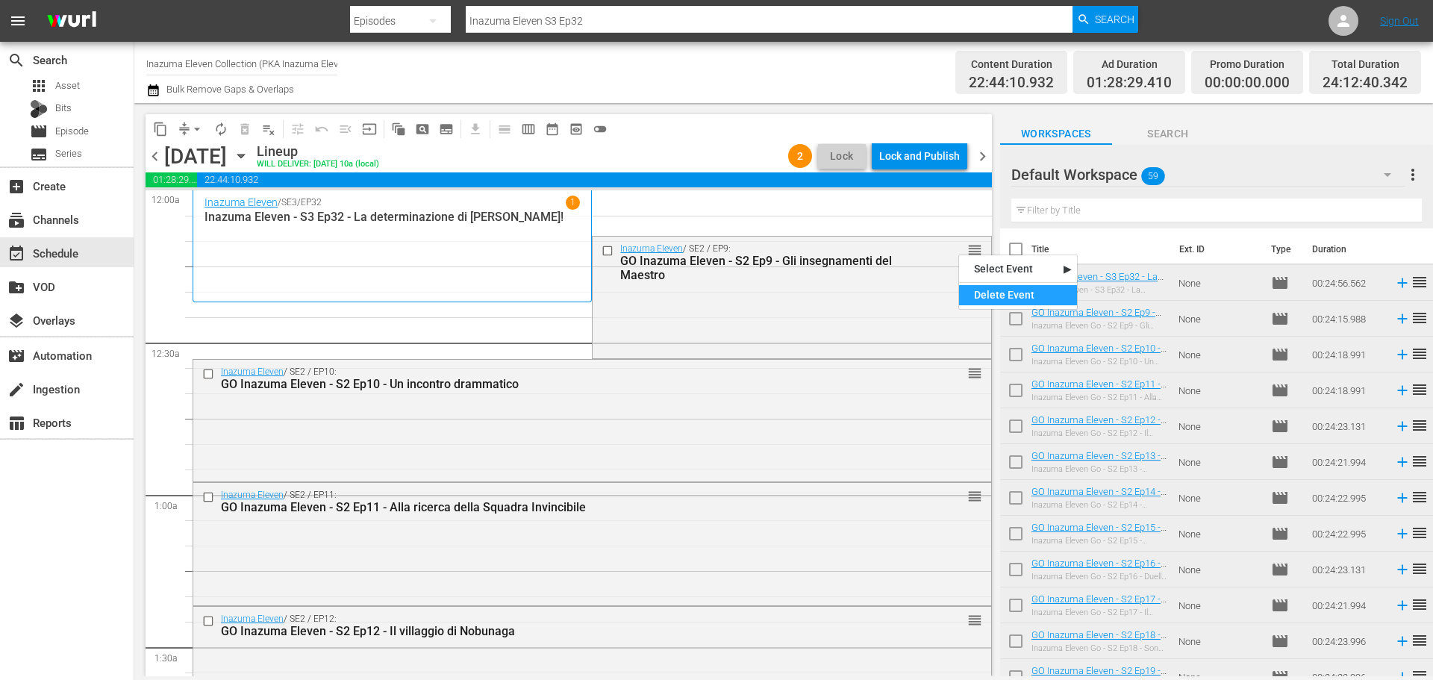
click at [997, 293] on div "Delete Event" at bounding box center [1018, 295] width 118 height 20
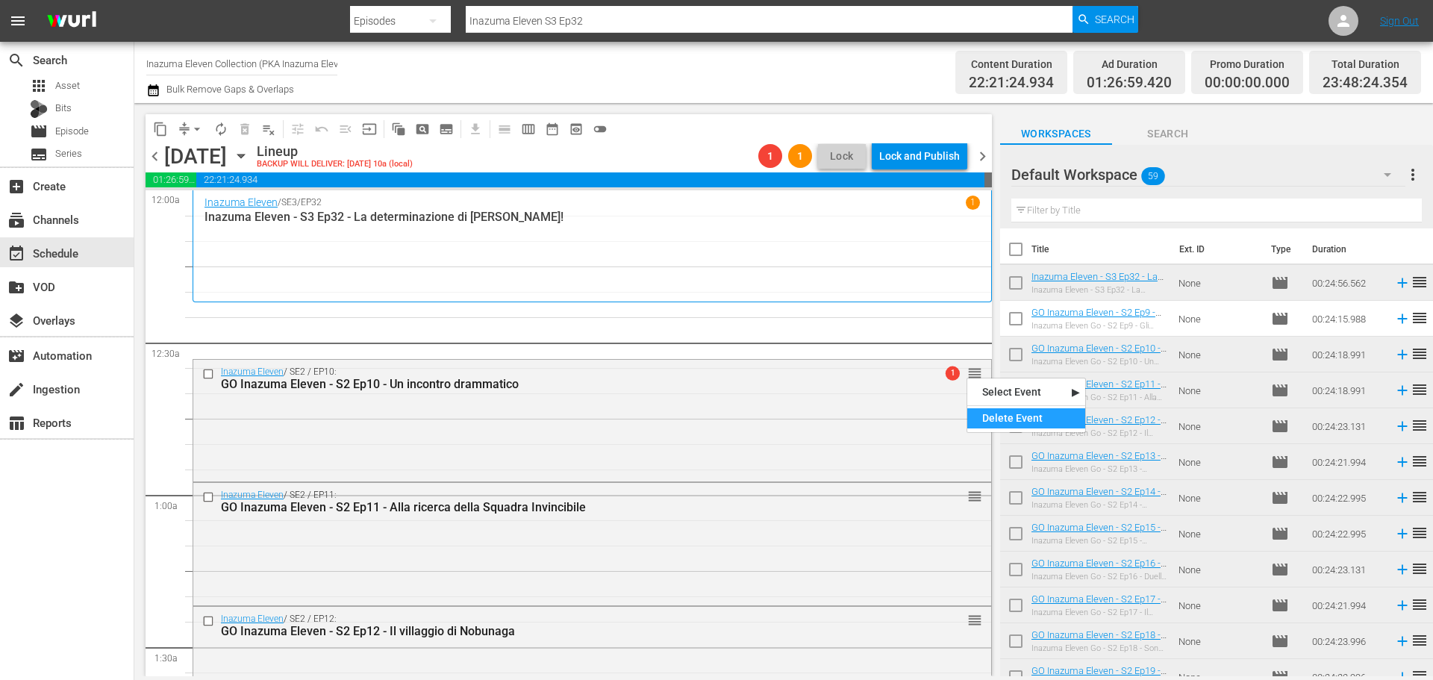
click at [988, 420] on div "Delete Event" at bounding box center [1027, 418] width 118 height 20
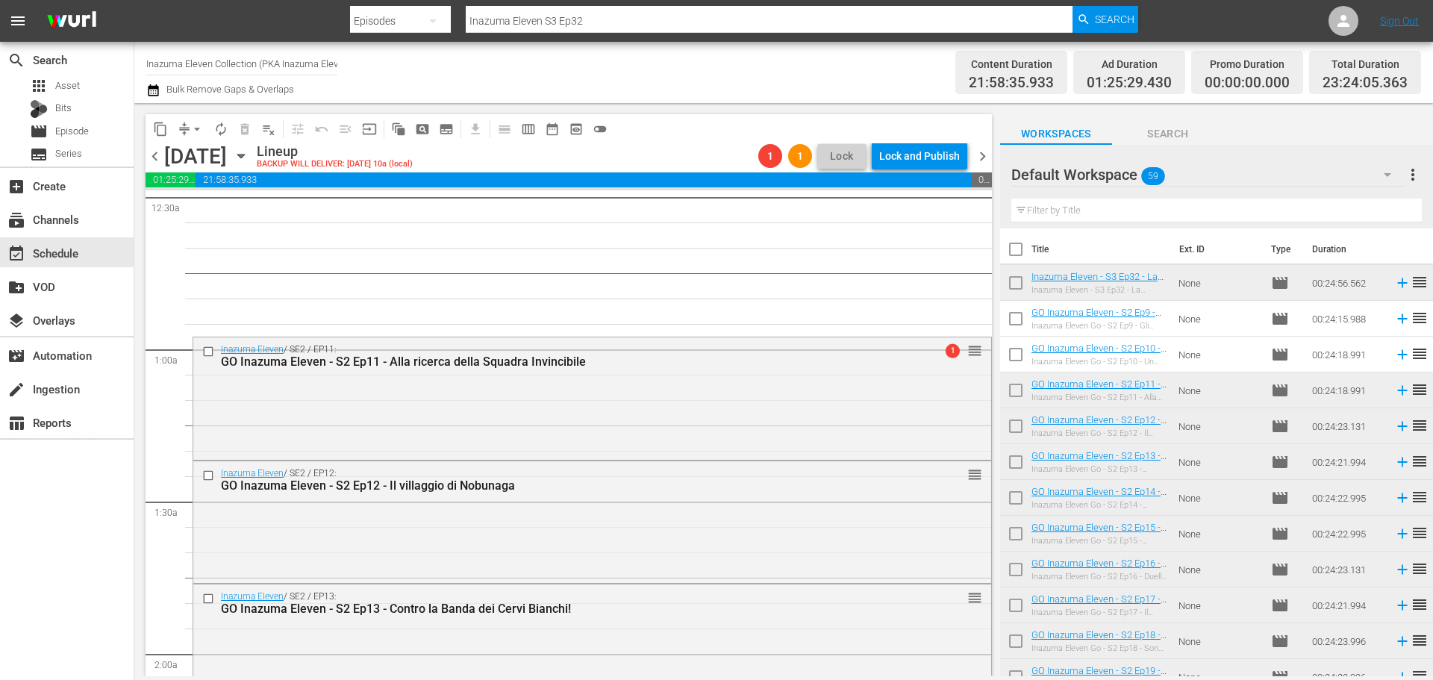
scroll to position [149, 0]
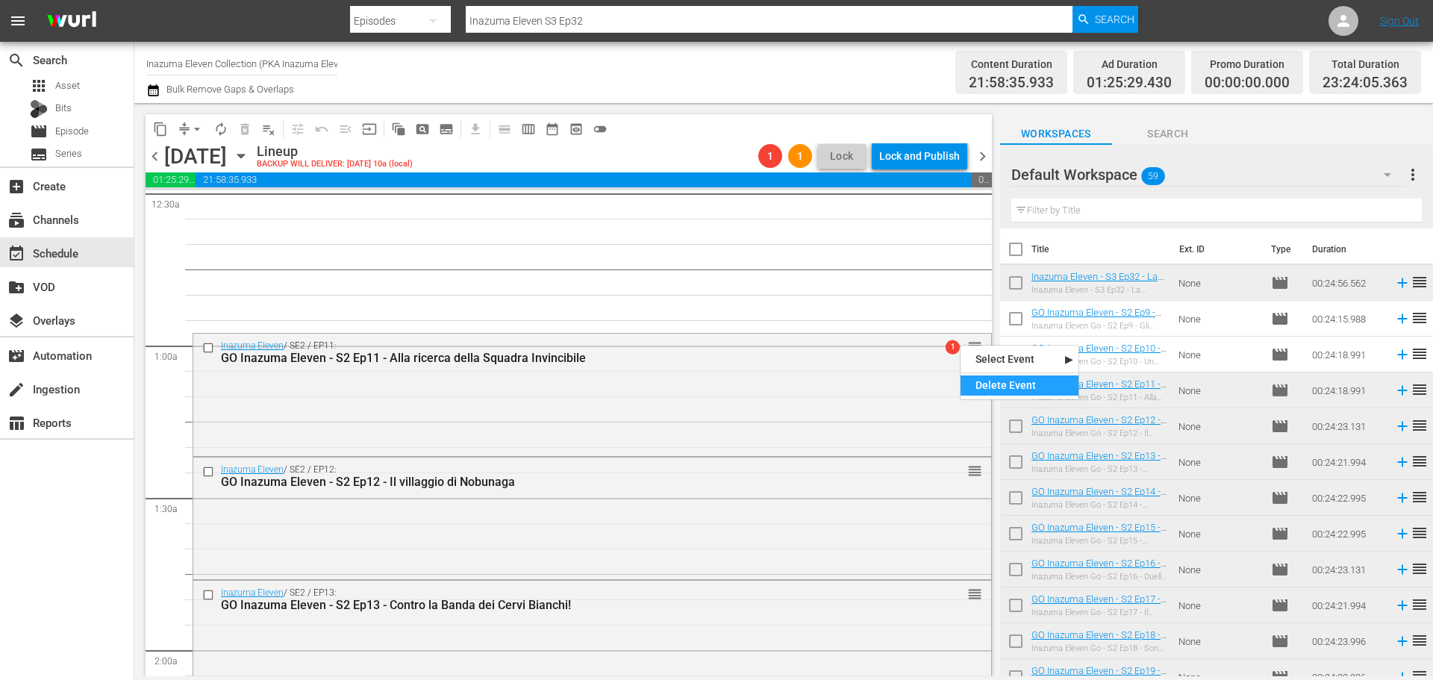
click at [1011, 383] on div "Delete Event" at bounding box center [1020, 386] width 118 height 20
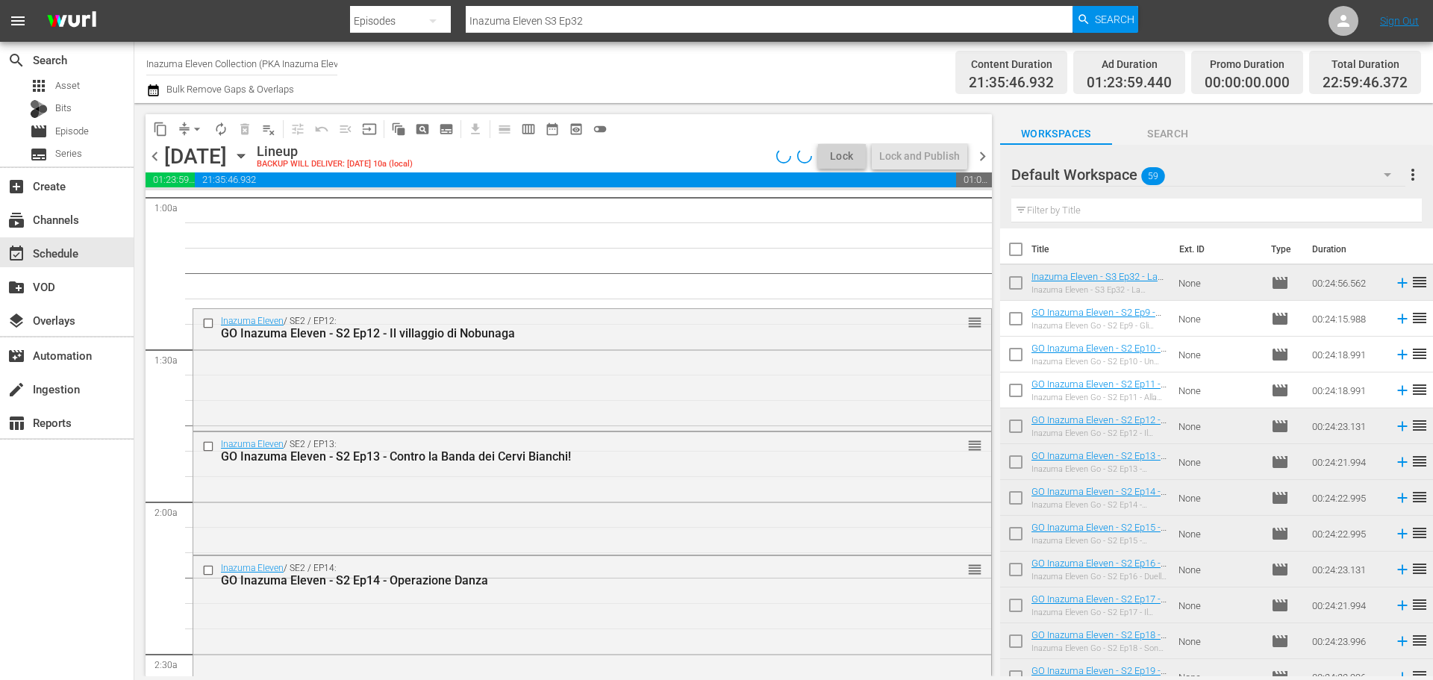
scroll to position [299, 0]
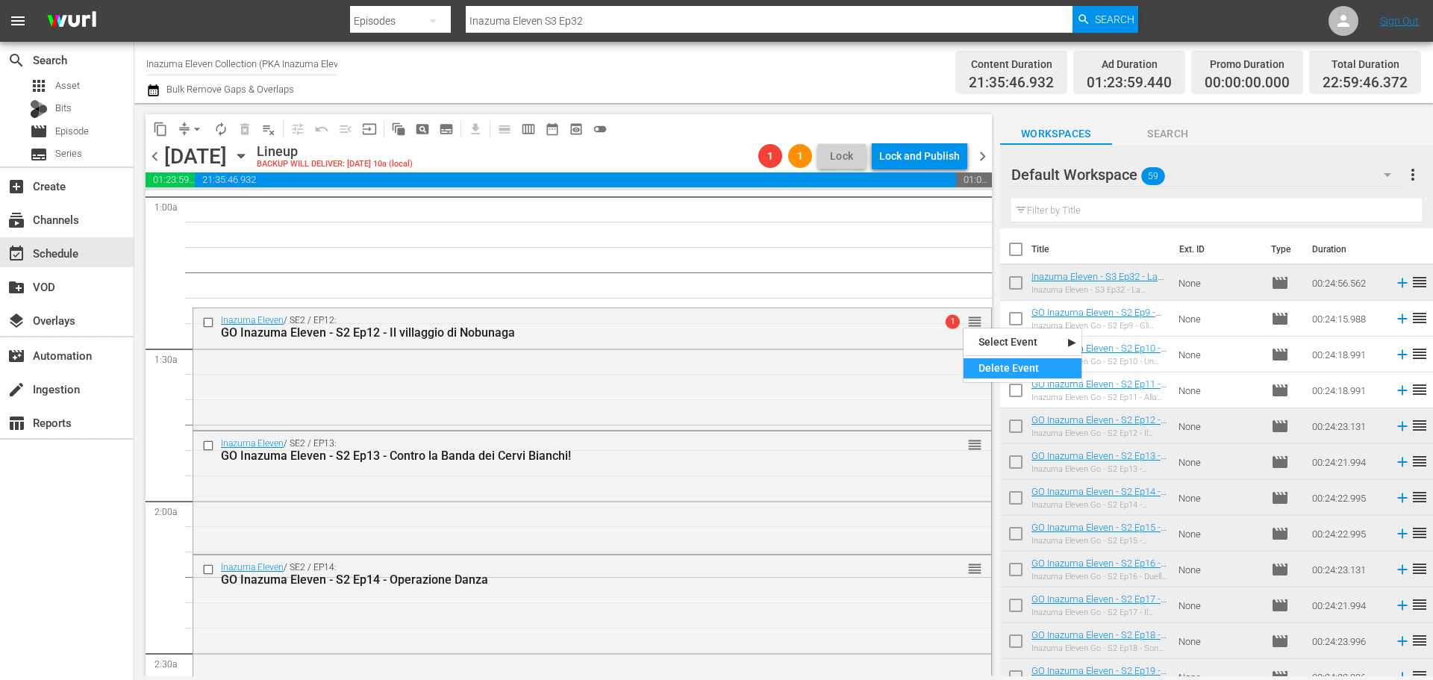
click at [991, 364] on div "Delete Event" at bounding box center [1023, 368] width 118 height 20
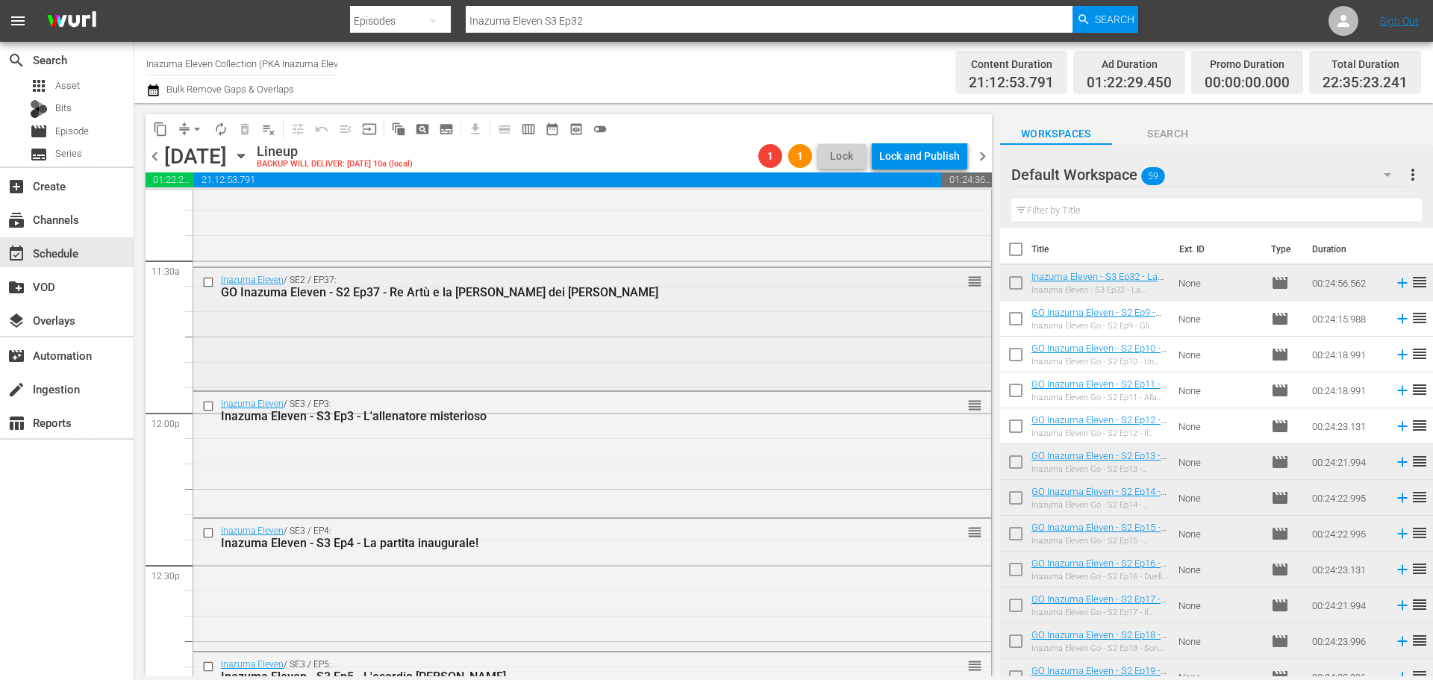
scroll to position [3434, 0]
click at [970, 438] on div "Delete Event" at bounding box center [1018, 442] width 118 height 20
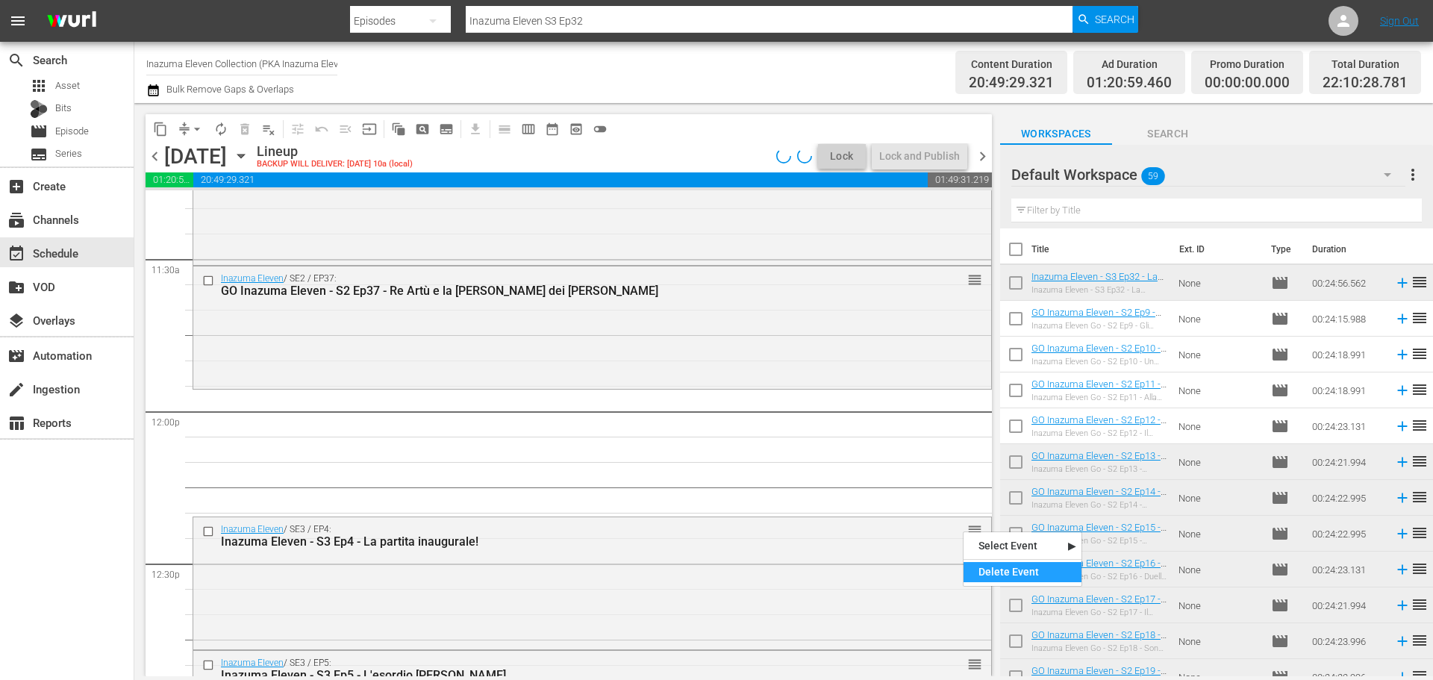
click at [985, 571] on div "Delete Event" at bounding box center [1023, 572] width 118 height 20
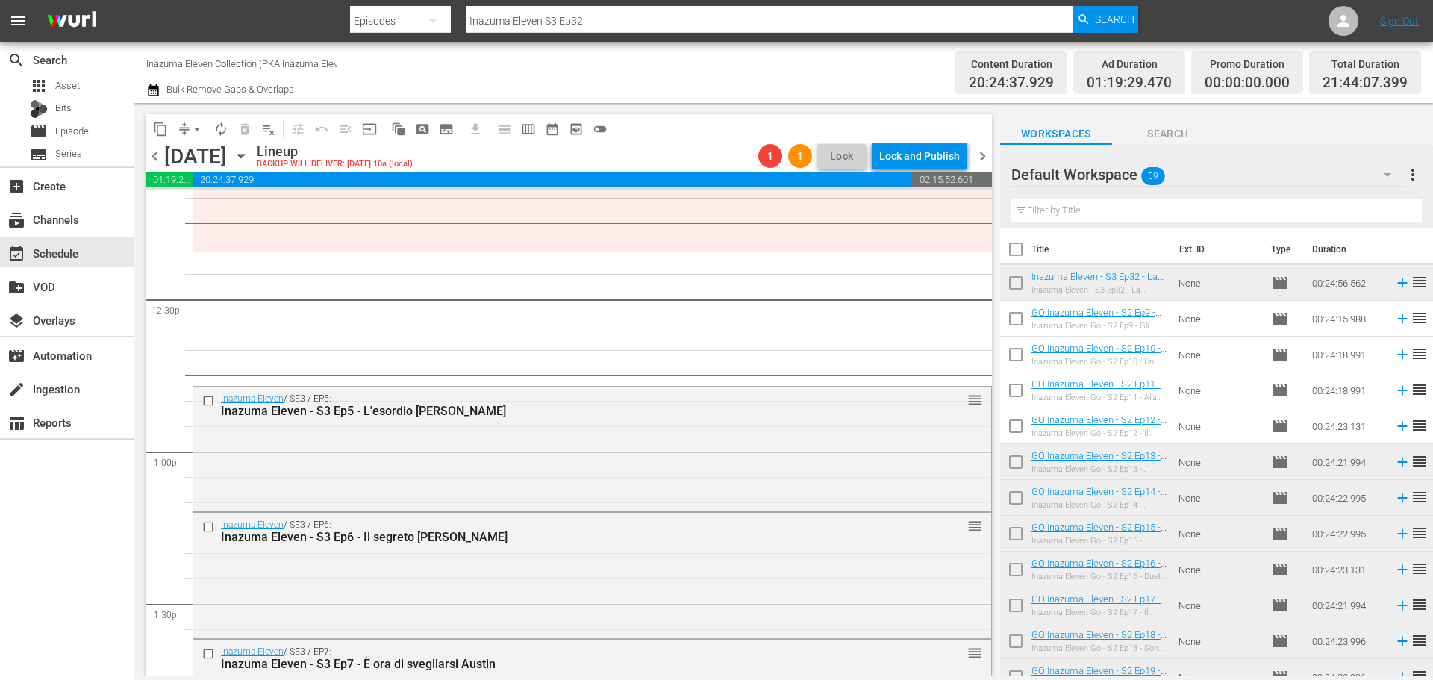
scroll to position [3733, 0]
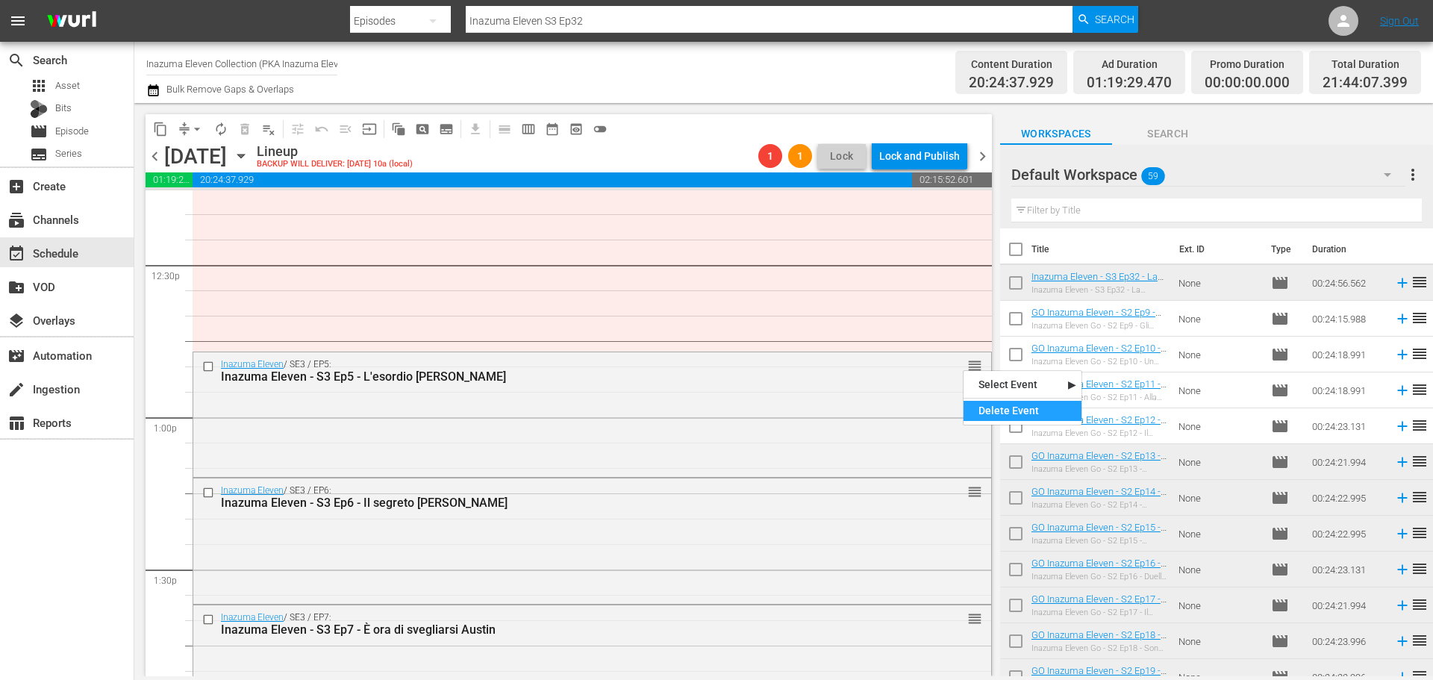
click at [982, 408] on div "Delete Event" at bounding box center [1023, 411] width 118 height 20
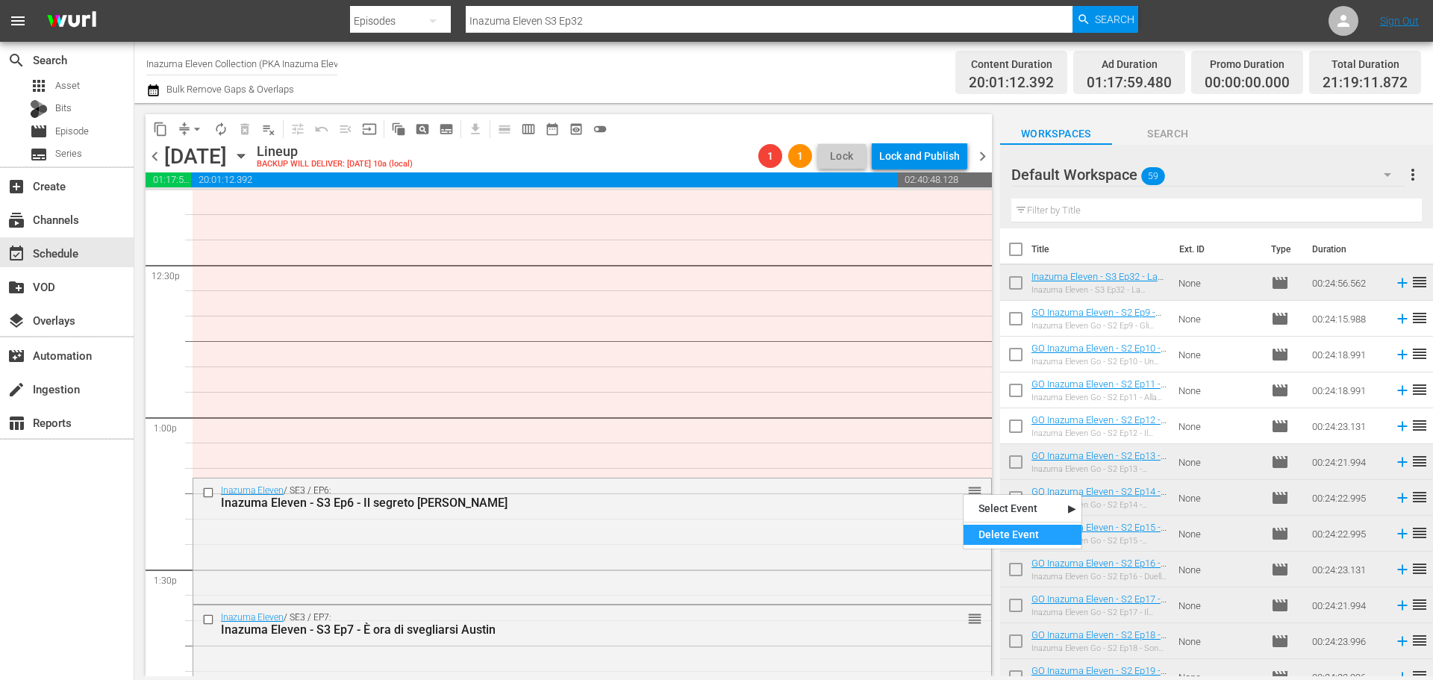
click at [982, 532] on div "Delete Event" at bounding box center [1023, 535] width 118 height 20
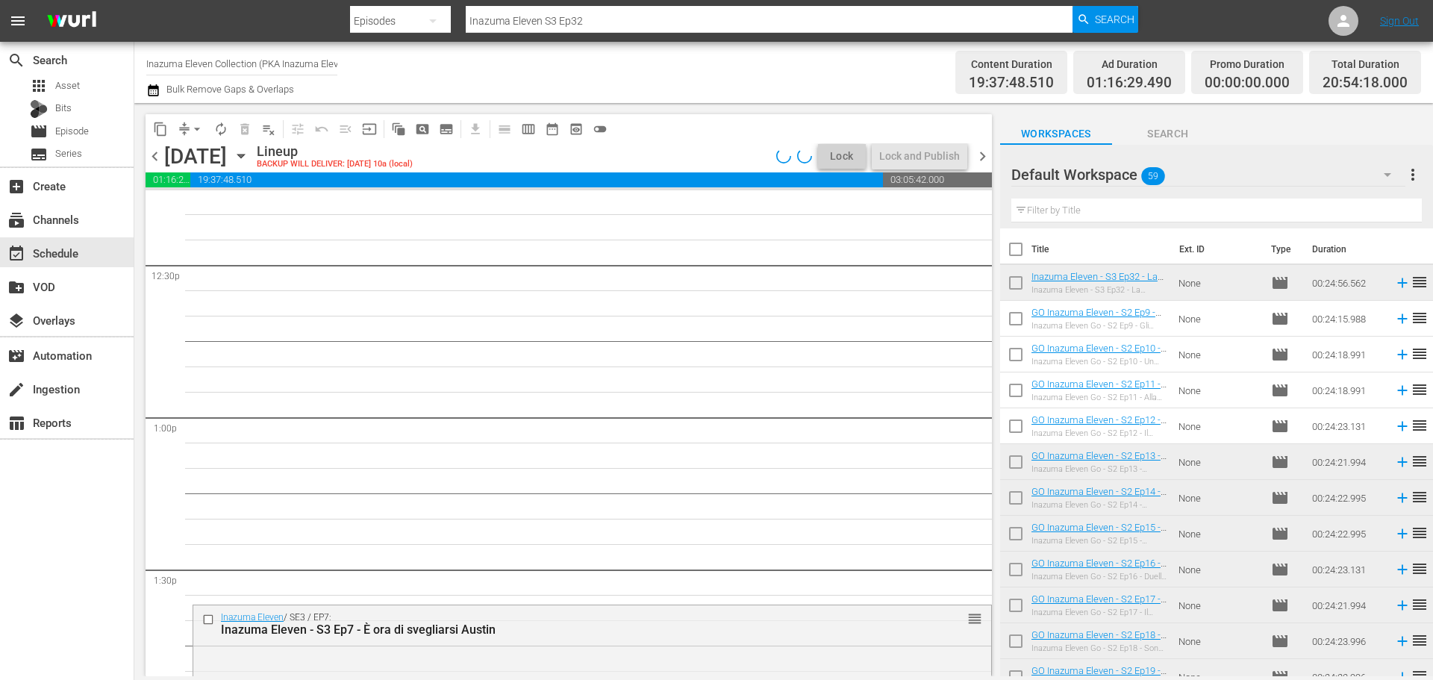
scroll to position [3285, 0]
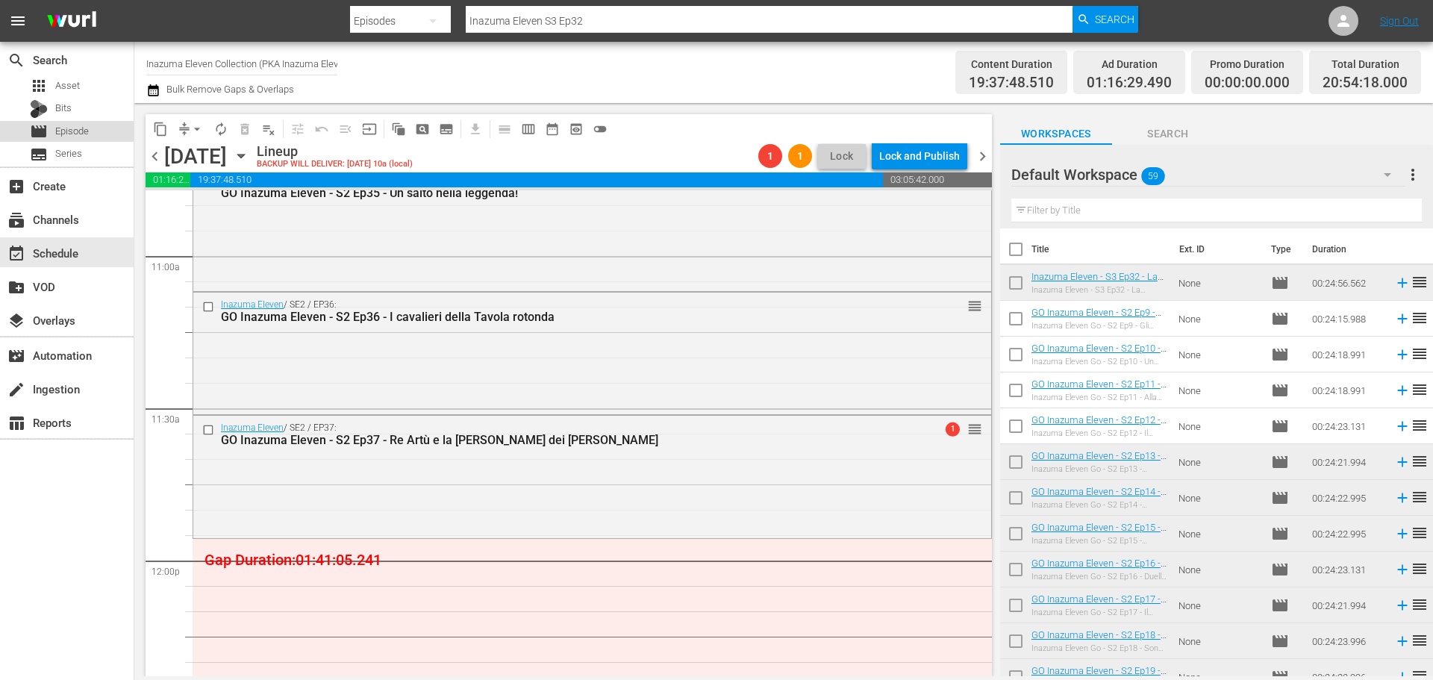
click at [94, 131] on div "movie Episode" at bounding box center [67, 131] width 134 height 21
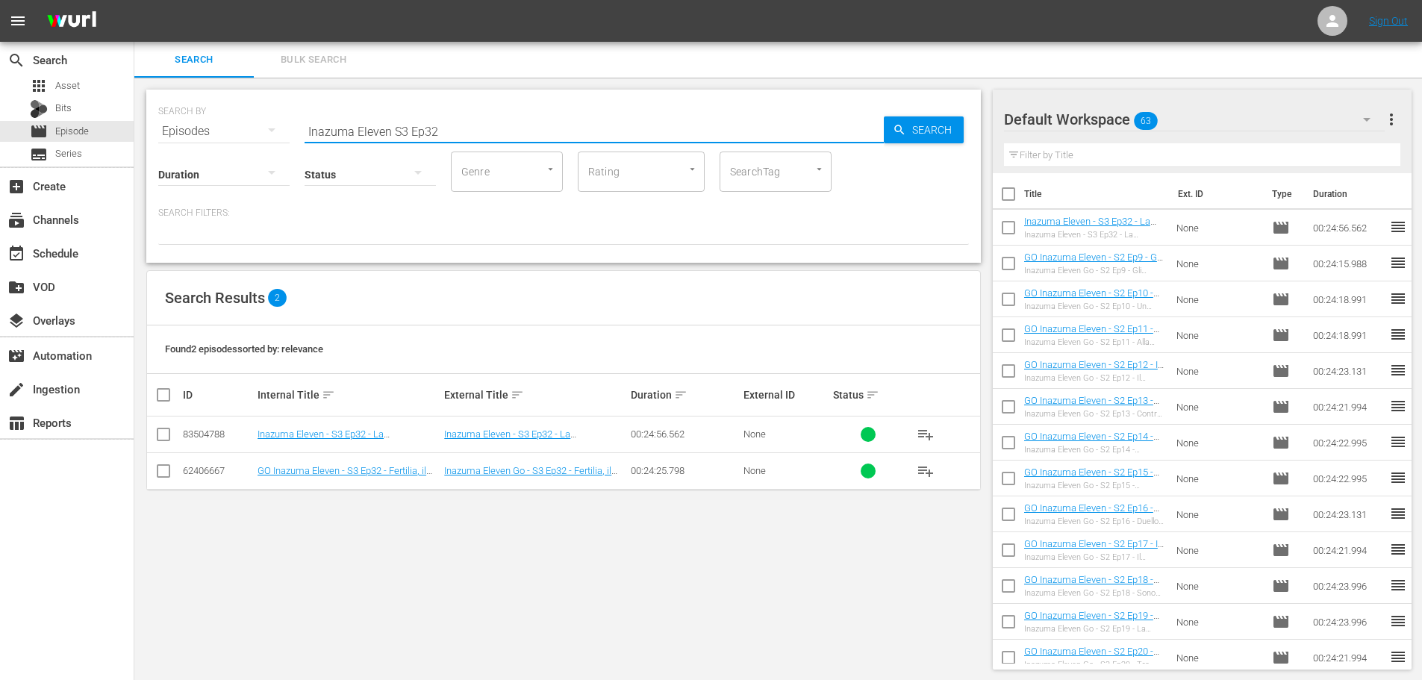
drag, startPoint x: 392, startPoint y: 125, endPoint x: 426, endPoint y: 130, distance: 34.6
click at [393, 125] on input "Inazuma Eleven S3 Ep32" at bounding box center [594, 131] width 579 height 36
click at [400, 124] on input "Inazuma Eleven S3 Ep32" at bounding box center [594, 131] width 579 height 36
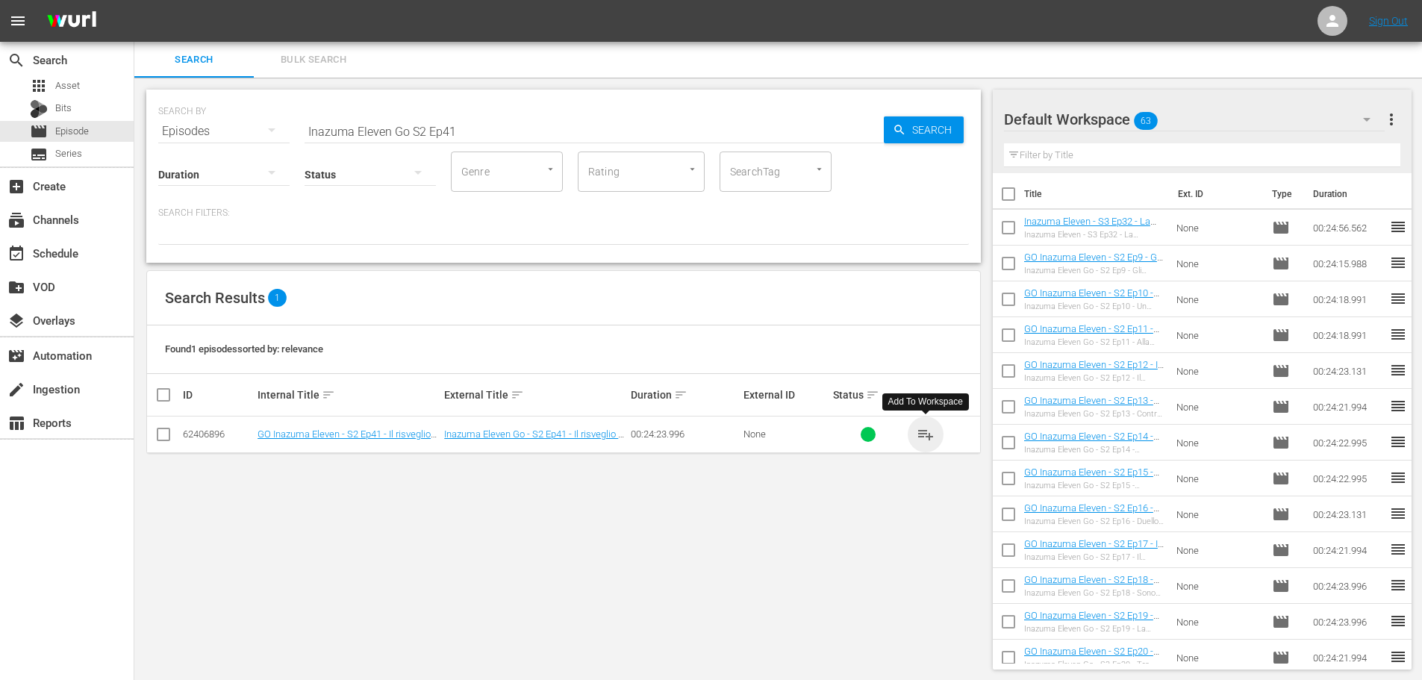
click at [926, 436] on span "playlist_add" at bounding box center [926, 435] width 18 height 18
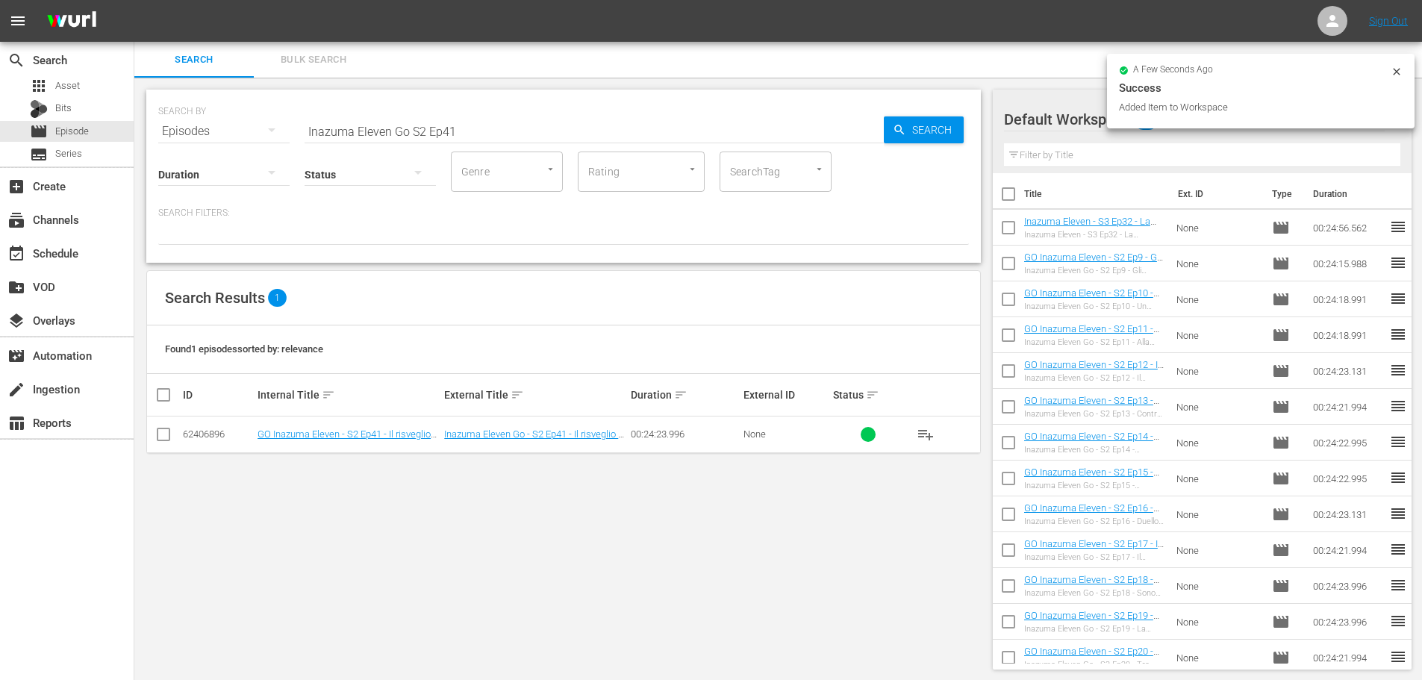
click at [505, 130] on input "Inazuma Eleven Go S2 Ep41" at bounding box center [594, 131] width 579 height 36
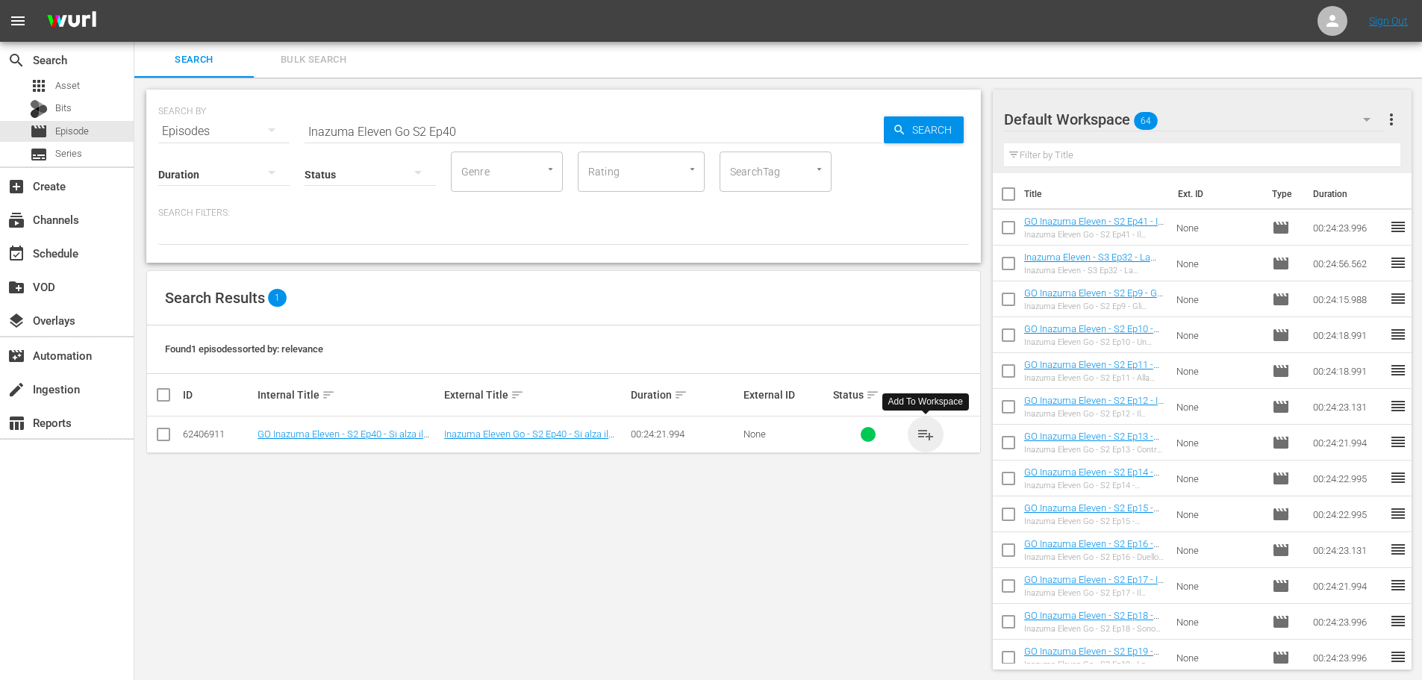
click at [928, 437] on span "playlist_add" at bounding box center [926, 435] width 18 height 18
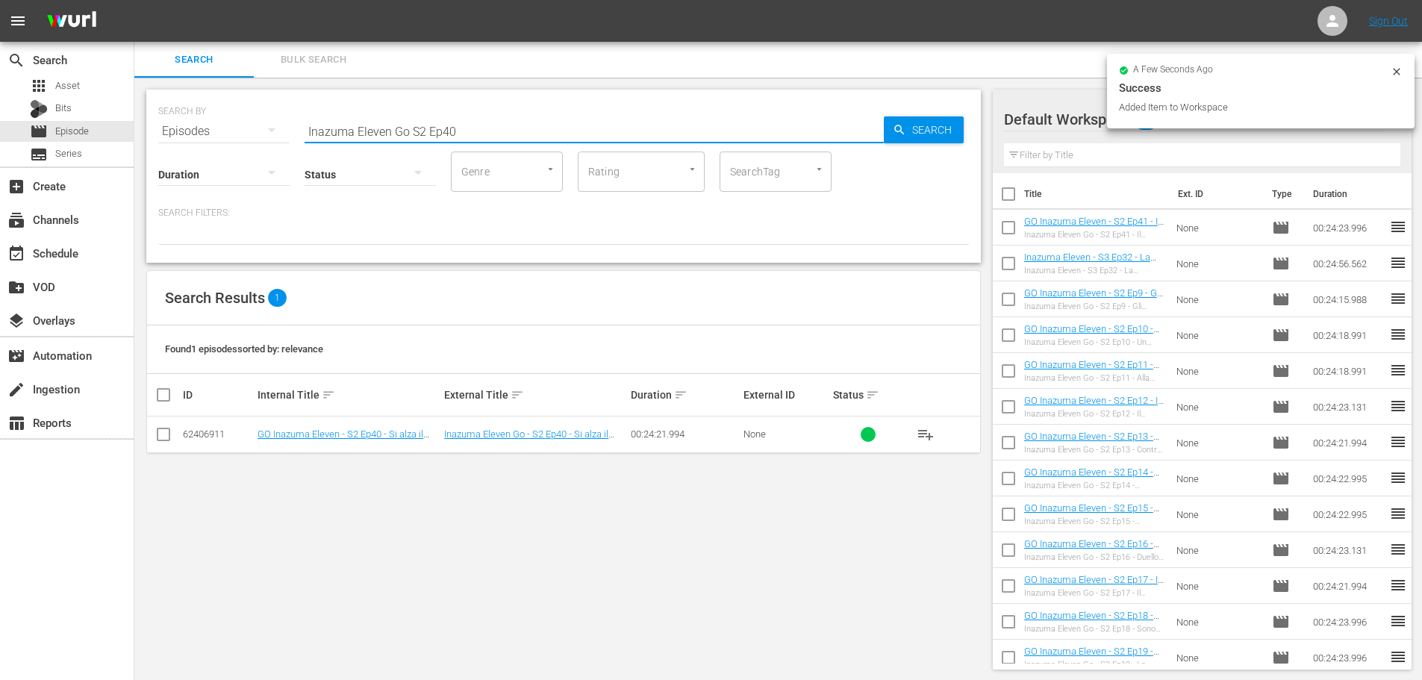
click at [471, 130] on input "Inazuma Eleven Go S2 Ep40" at bounding box center [594, 131] width 579 height 36
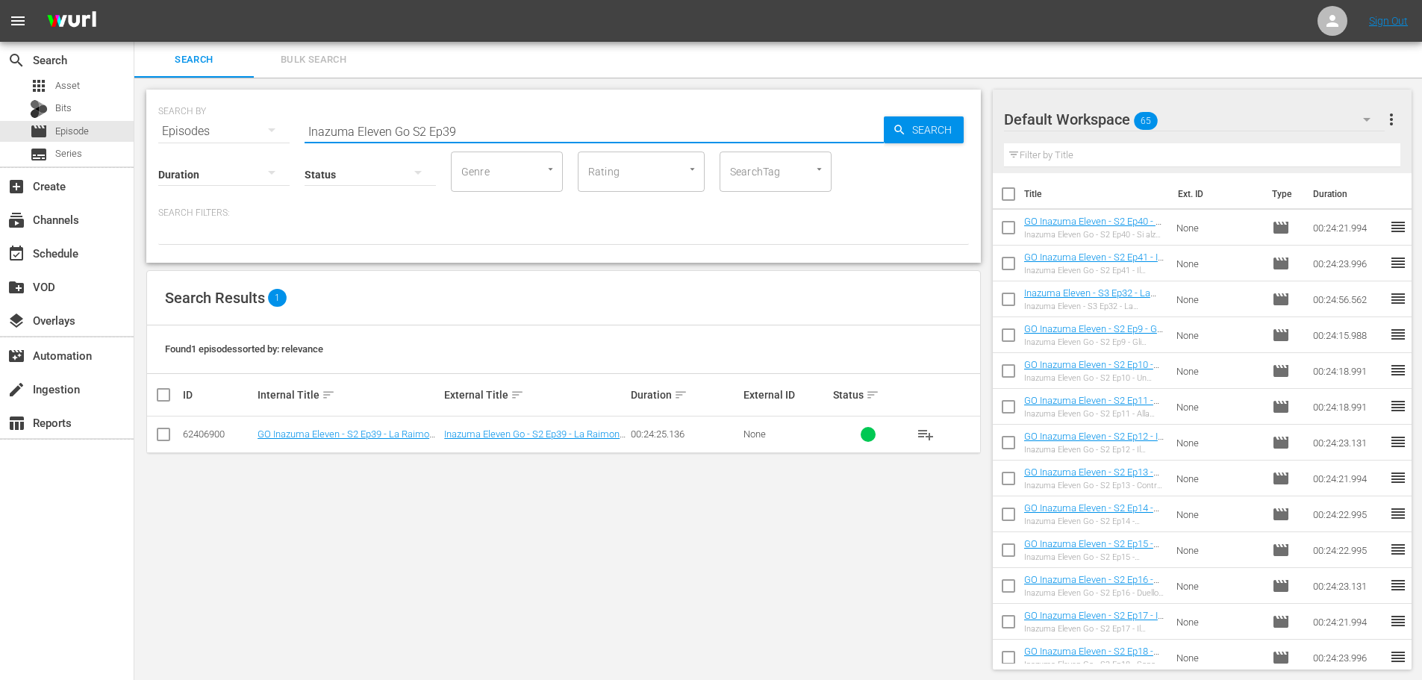
click at [929, 439] on span "playlist_add" at bounding box center [926, 435] width 18 height 18
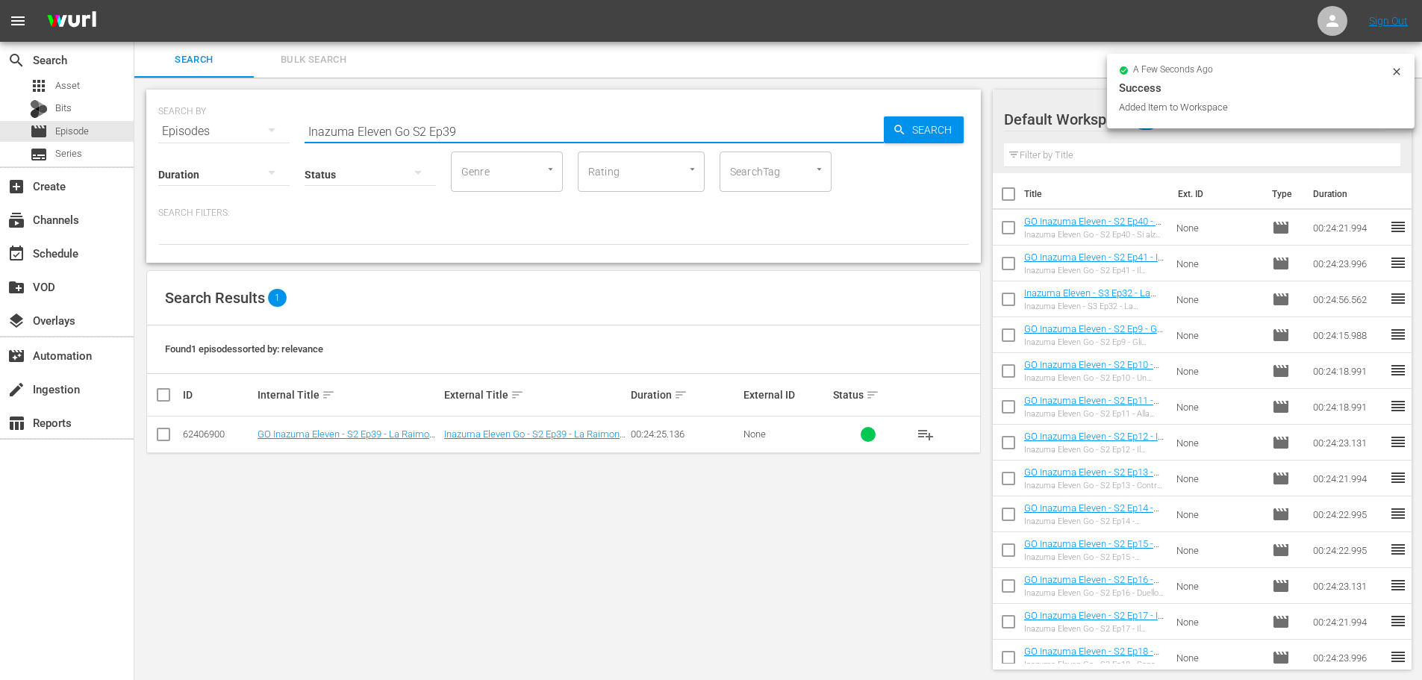
click at [467, 128] on input "Inazuma Eleven Go S2 Ep39" at bounding box center [594, 131] width 579 height 36
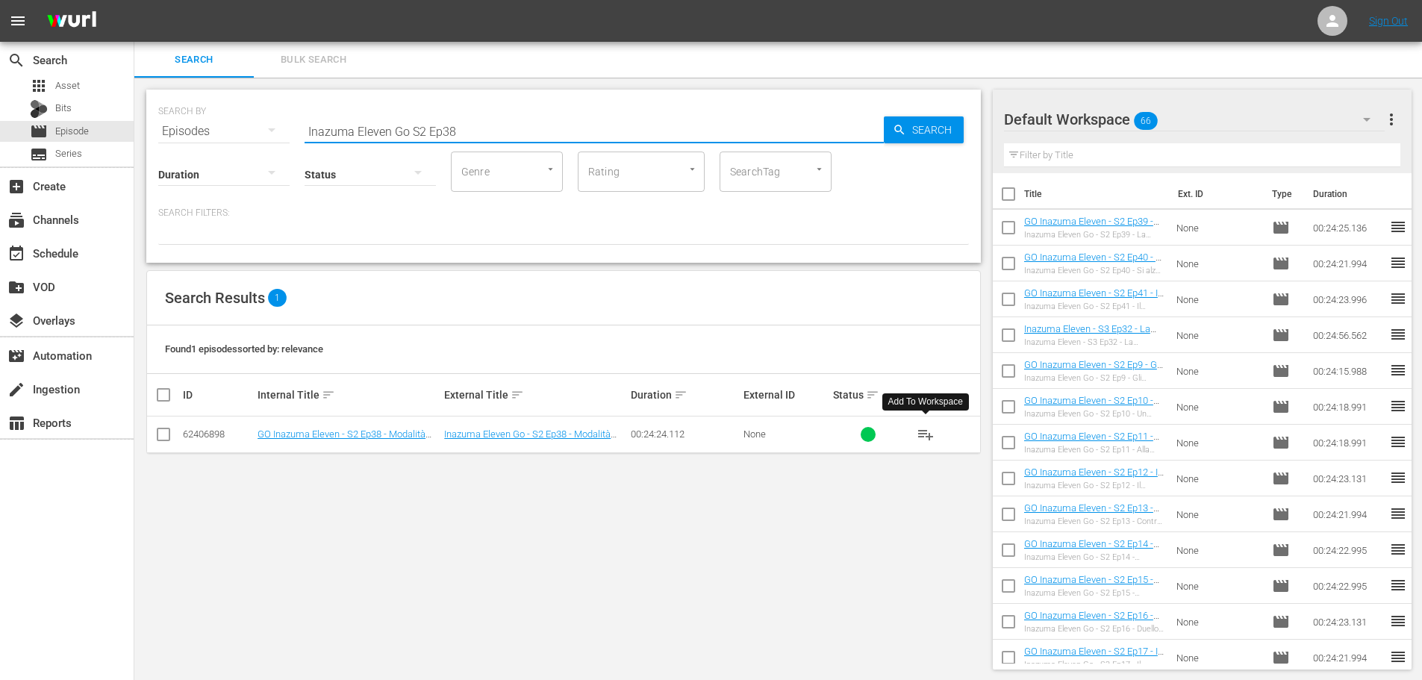
type input "Inazuma Eleven Go S2 Ep38"
click at [926, 437] on span "playlist_add" at bounding box center [926, 435] width 18 height 18
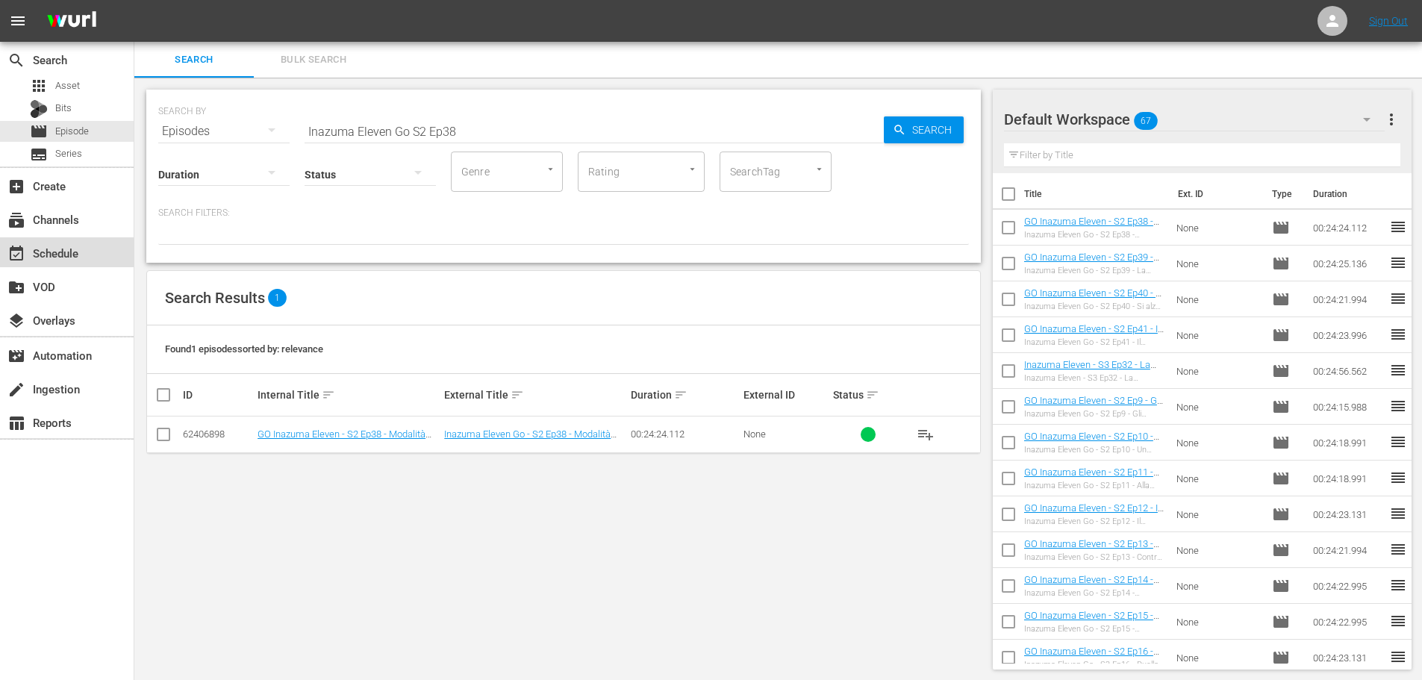
click at [81, 249] on div "event_available Schedule" at bounding box center [42, 250] width 84 height 13
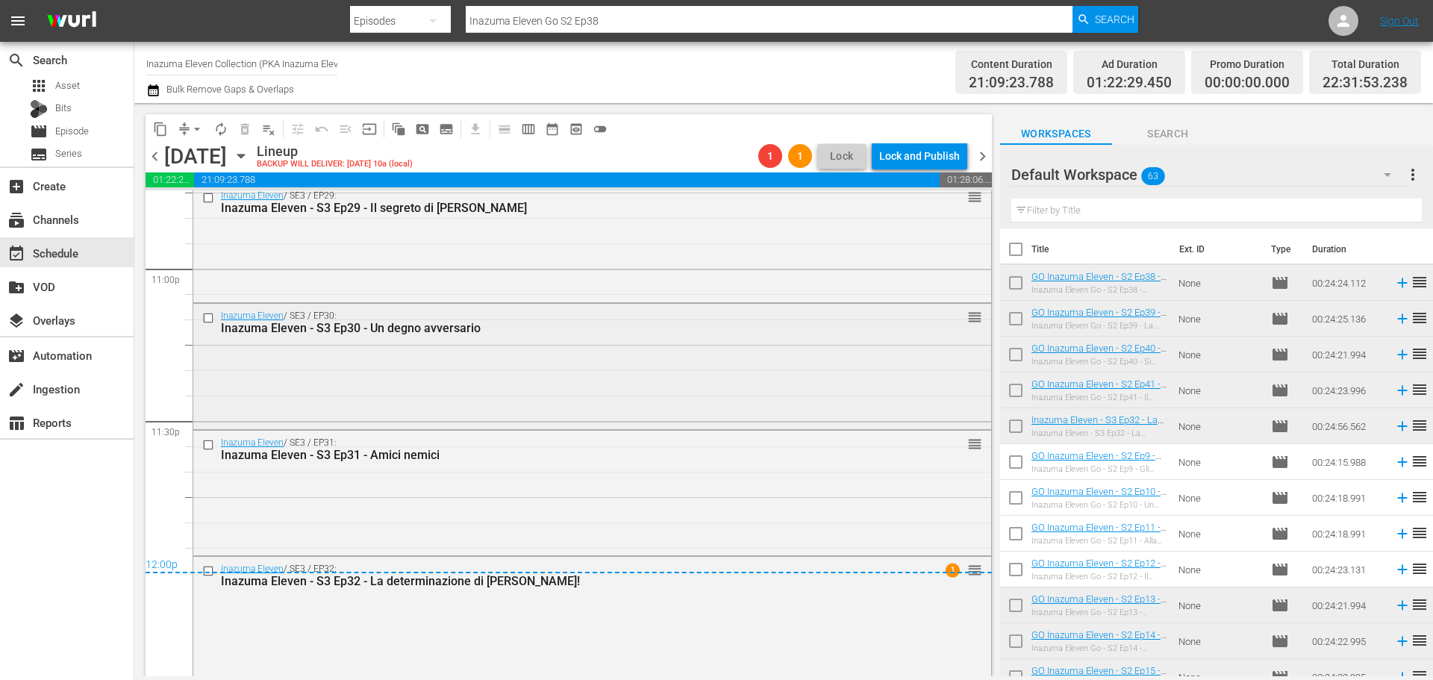
scroll to position [6933, 0]
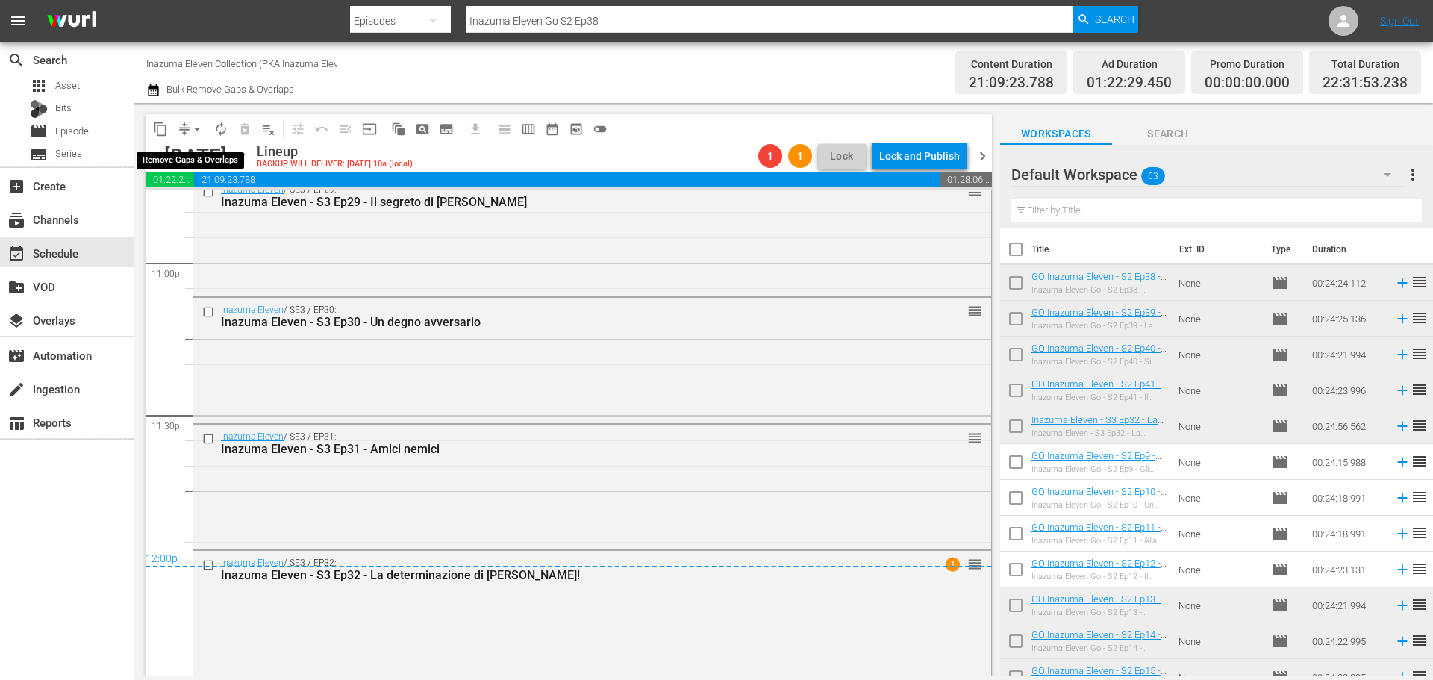
click at [193, 130] on span "arrow_drop_down" at bounding box center [197, 129] width 15 height 15
click at [218, 208] on li "Align to End of Previous Day" at bounding box center [197, 208] width 157 height 25
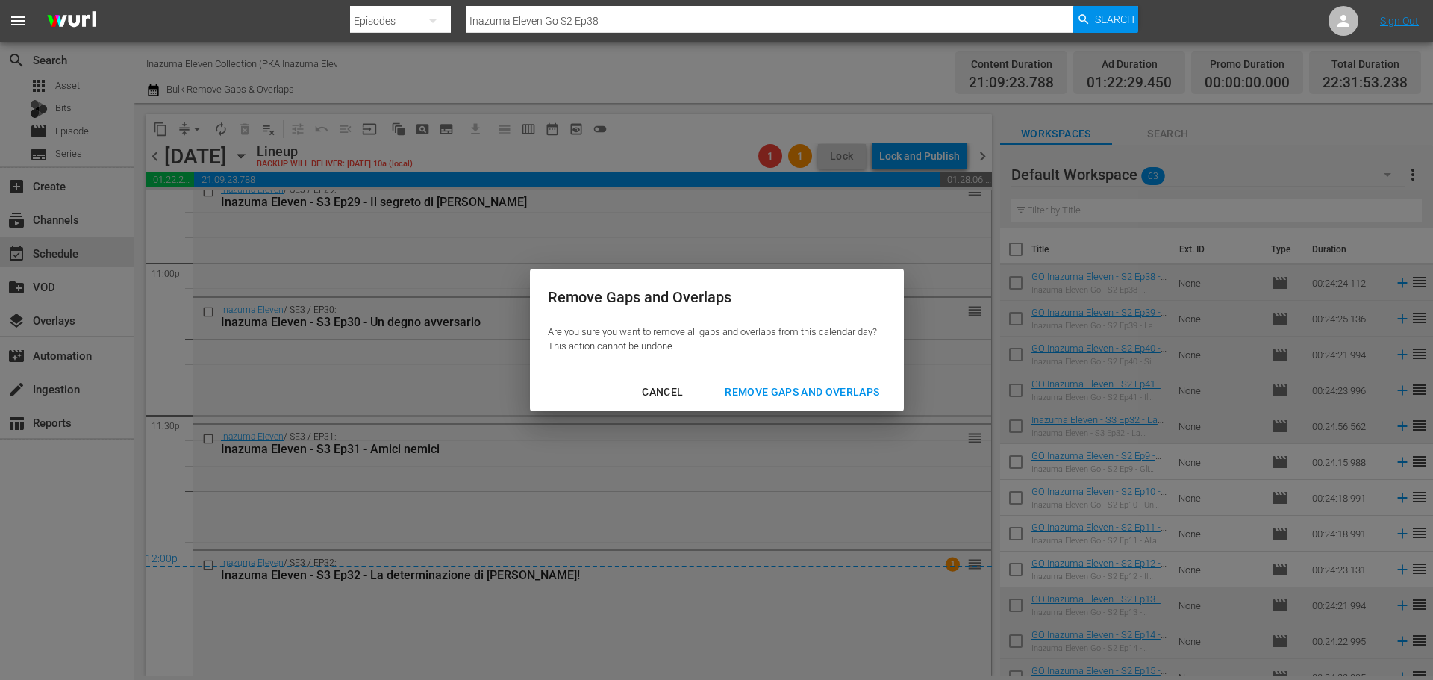
click at [837, 402] on button "Remove Gaps and Overlaps" at bounding box center [802, 393] width 190 height 28
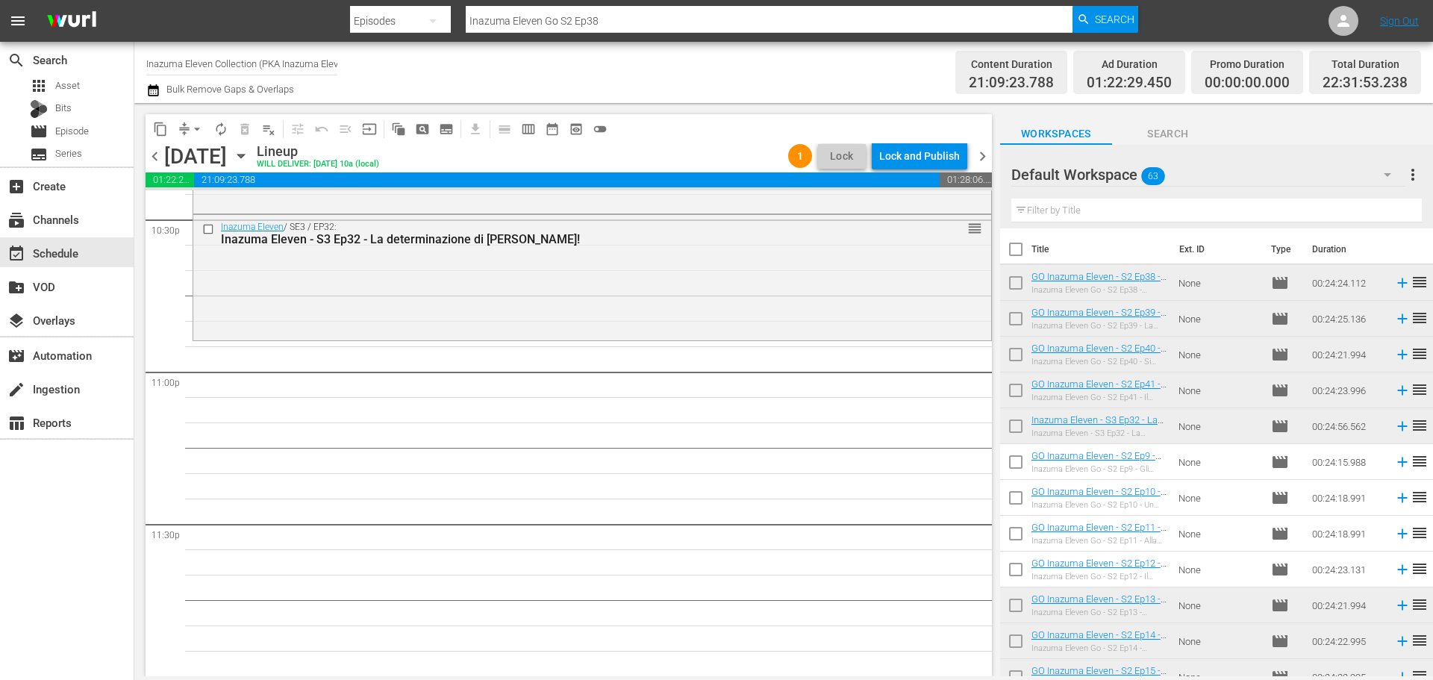
scroll to position [6675, 0]
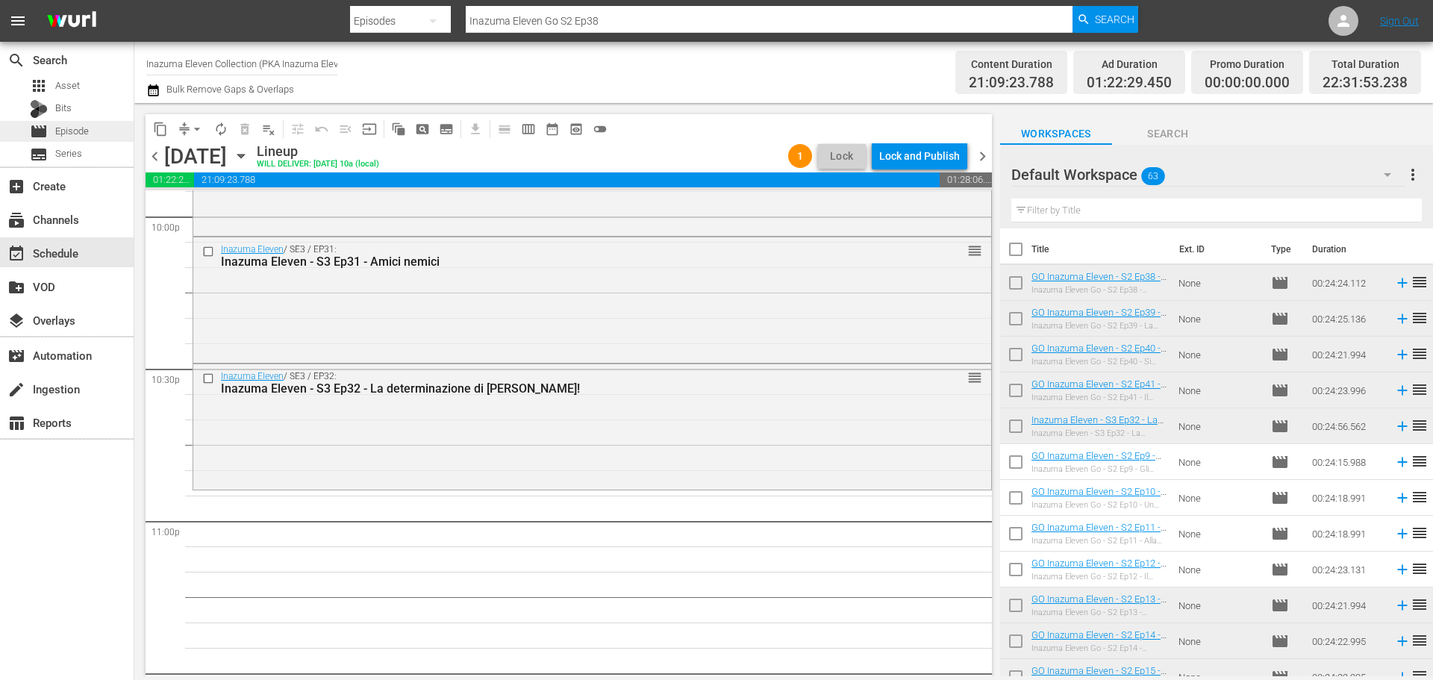
click at [78, 125] on span "Episode" at bounding box center [72, 131] width 34 height 15
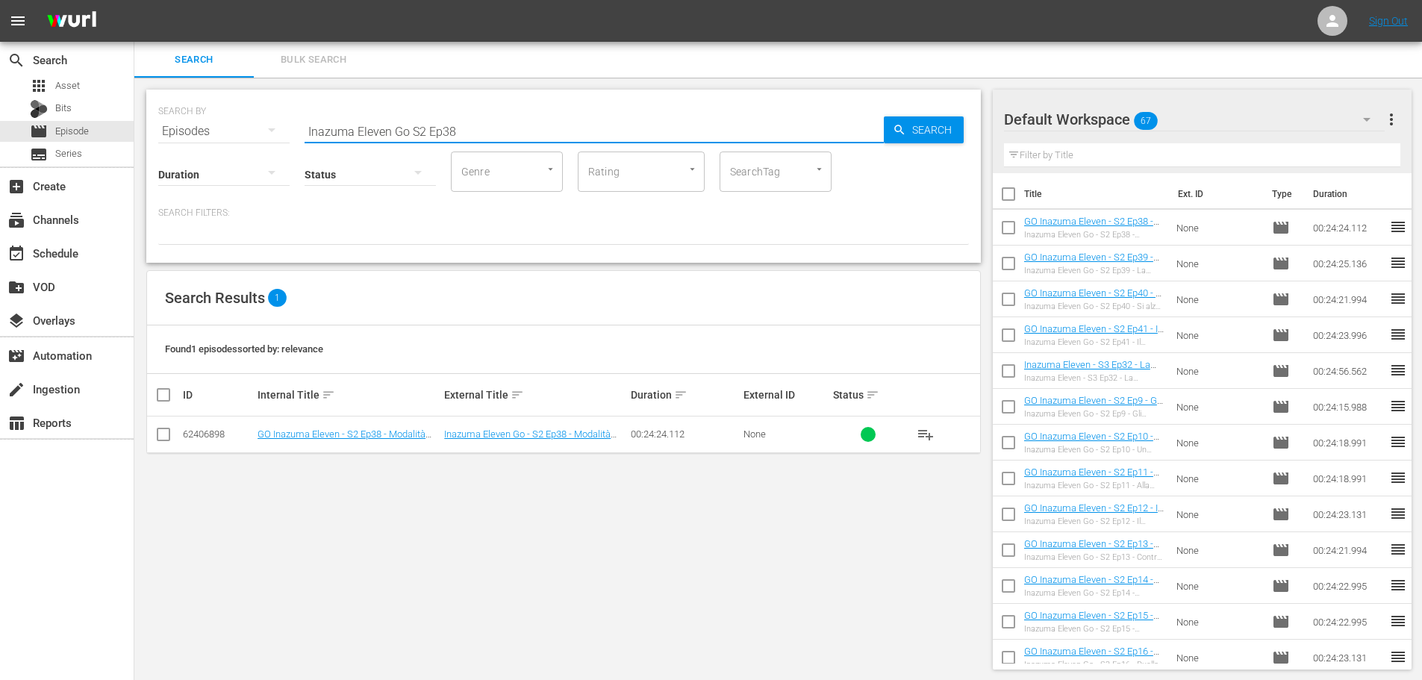
click at [411, 133] on input "Inazuma Eleven Go S2 Ep38" at bounding box center [594, 131] width 579 height 36
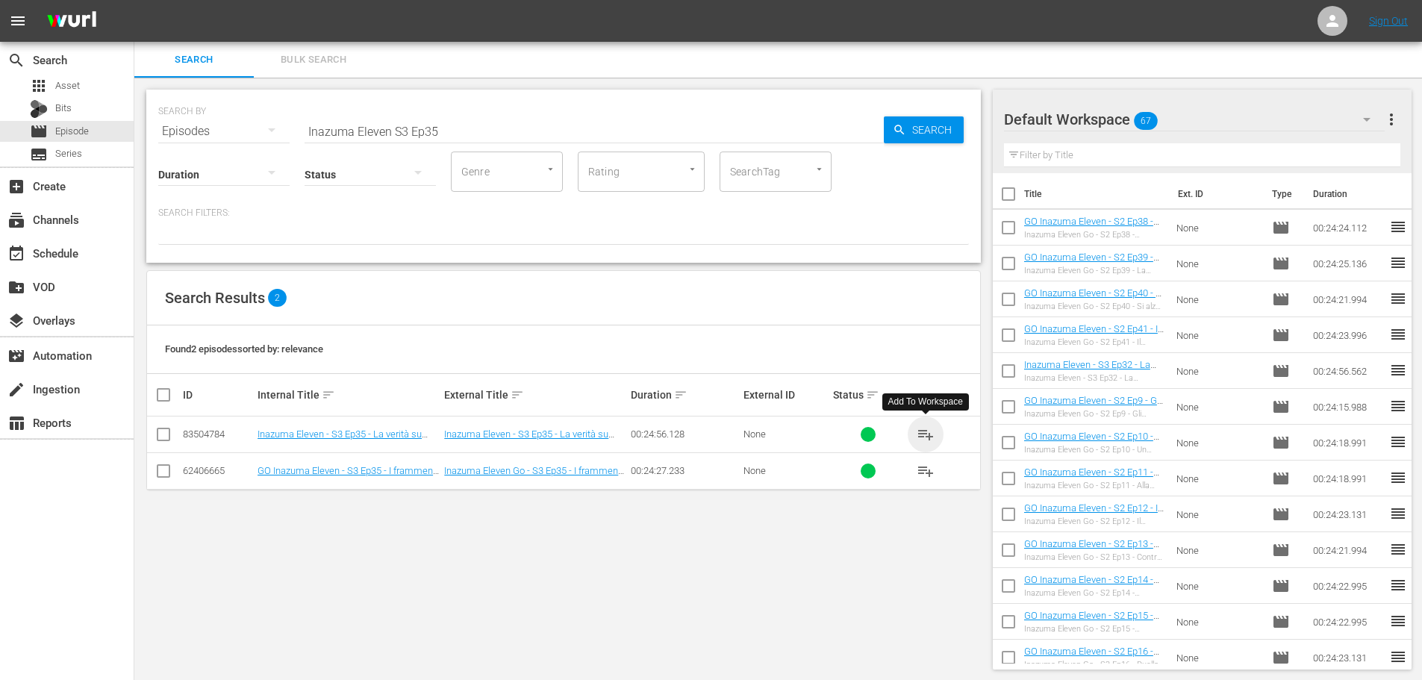
click at [924, 433] on span "playlist_add" at bounding box center [926, 435] width 18 height 18
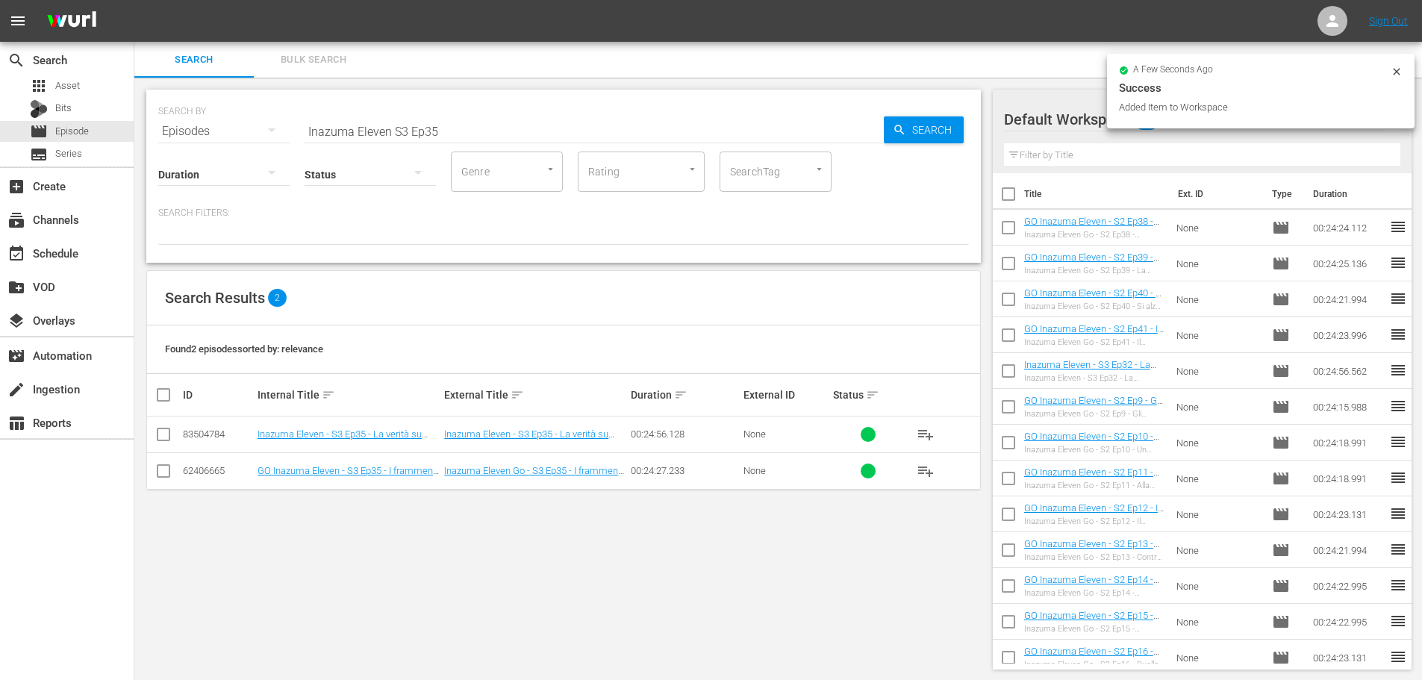
click at [461, 127] on input "Inazuma Eleven S3 Ep35" at bounding box center [594, 131] width 579 height 36
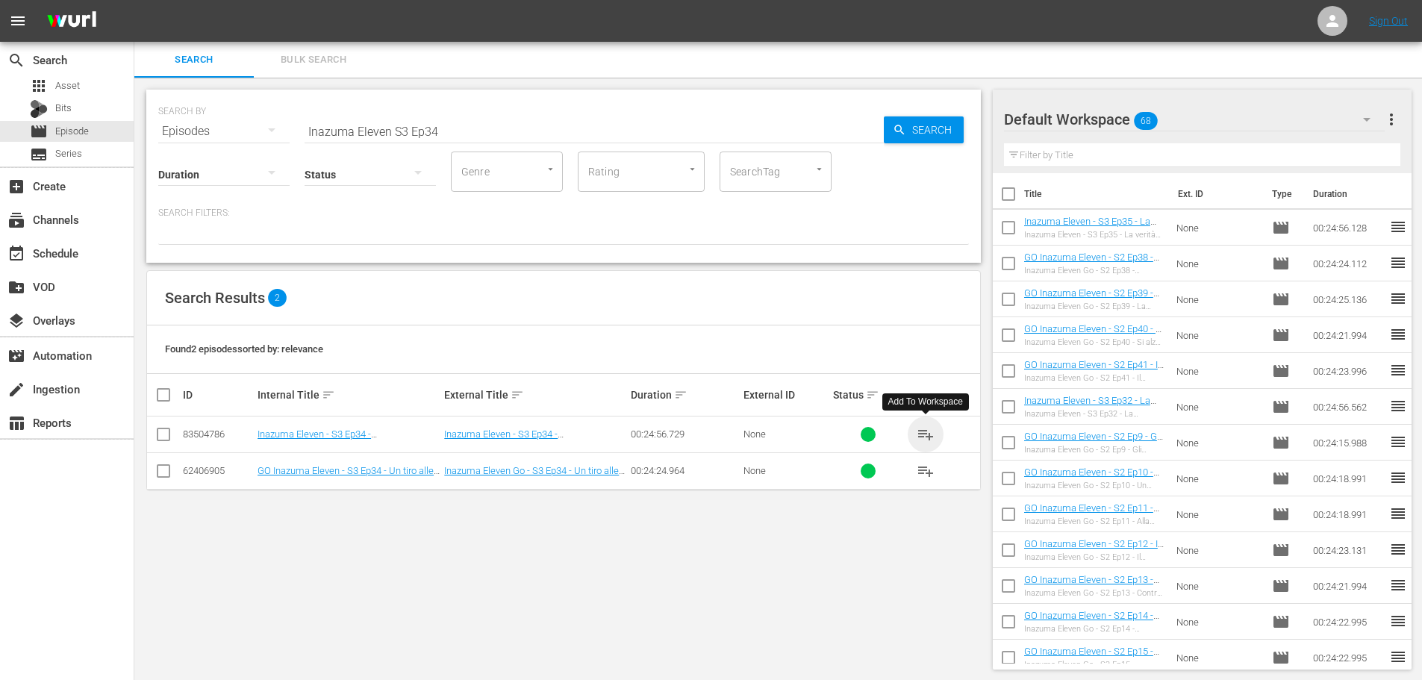
click at [930, 437] on span "playlist_add" at bounding box center [926, 435] width 18 height 18
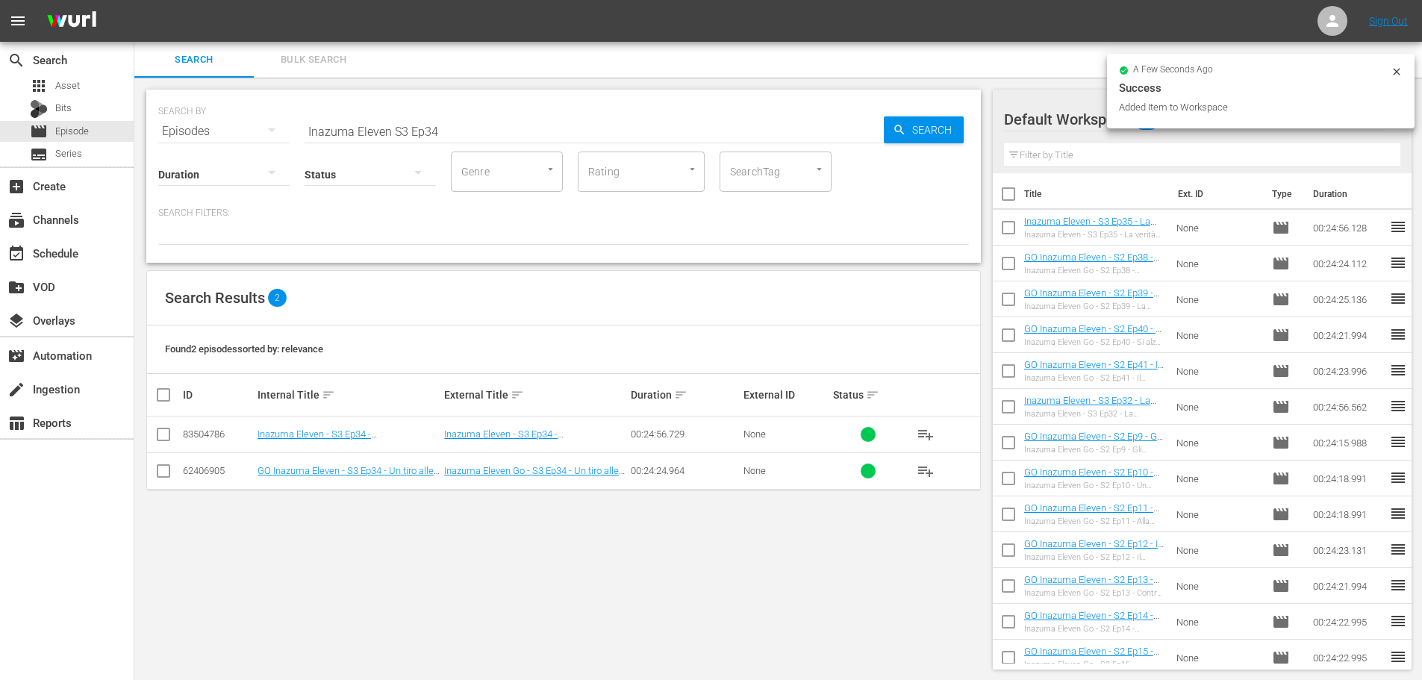
click at [481, 133] on input "Inazuma Eleven S3 Ep34" at bounding box center [594, 131] width 579 height 36
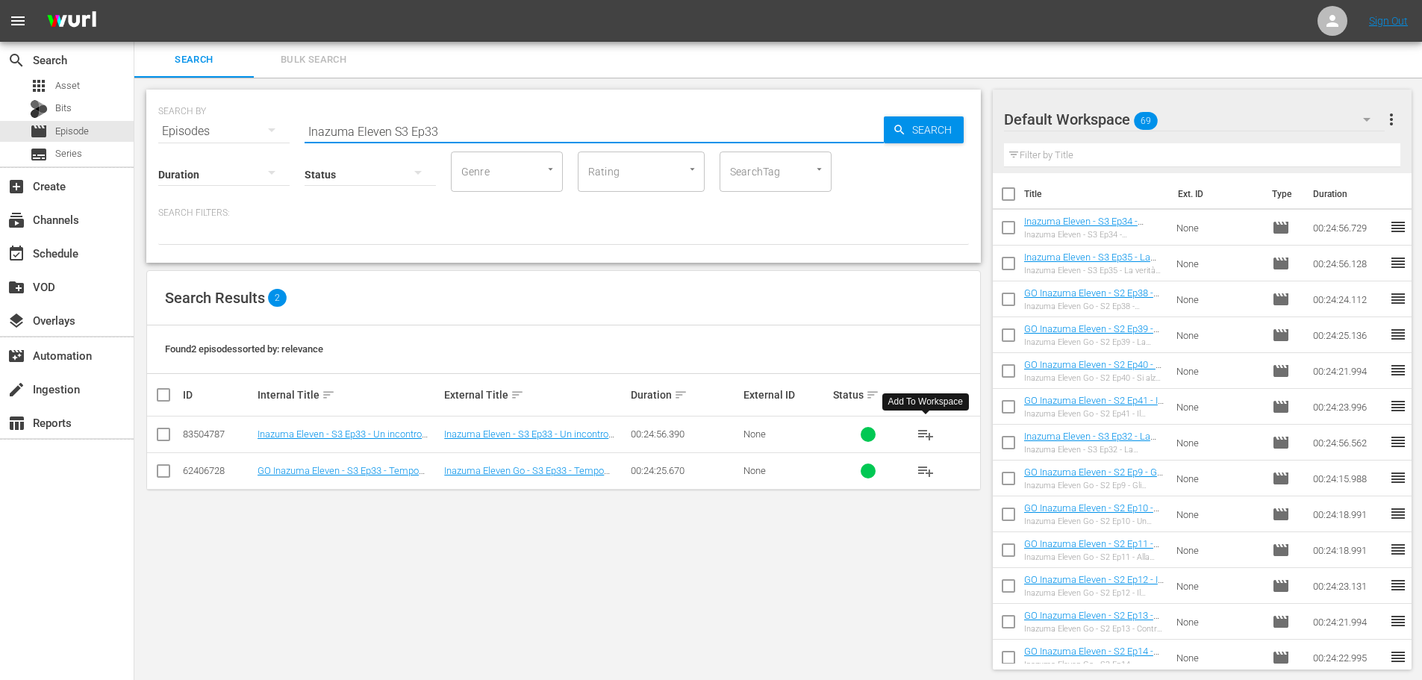
type input "Inazuma Eleven S3 Ep33"
click at [926, 435] on span "playlist_add" at bounding box center [926, 435] width 18 height 18
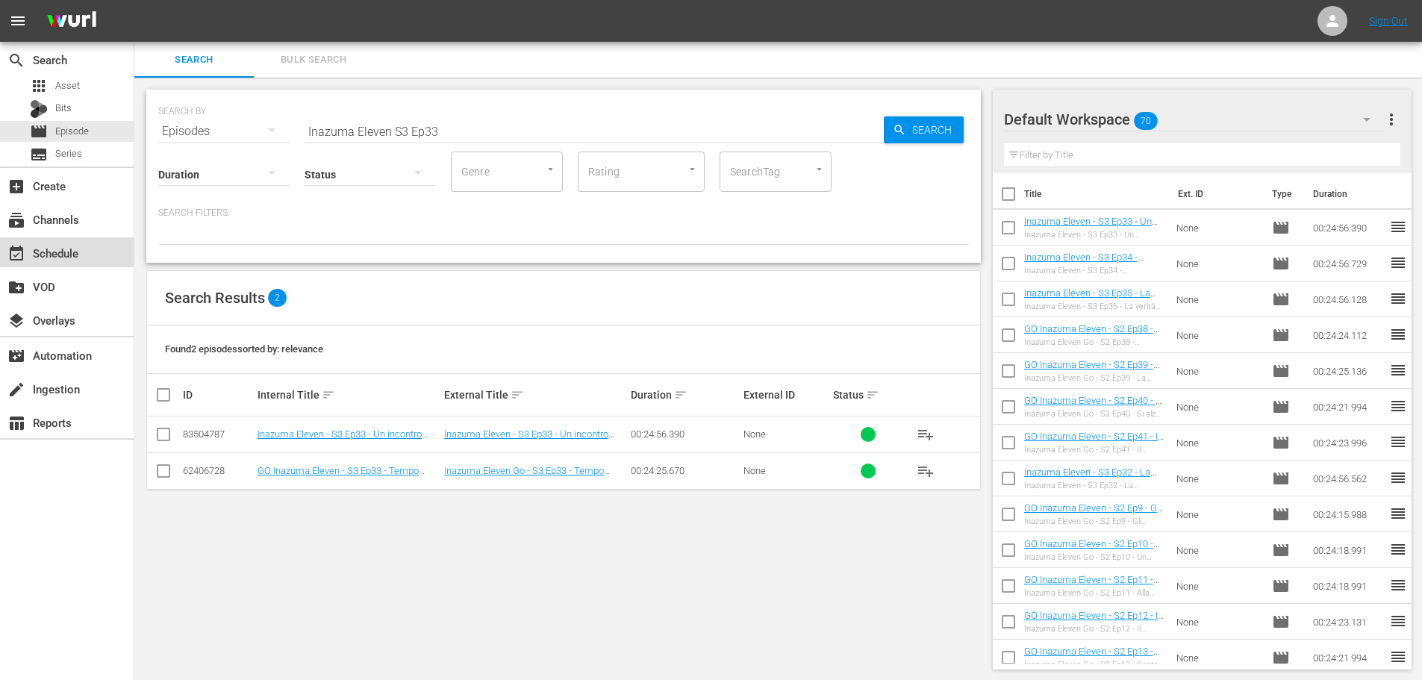
click at [75, 248] on div "event_available Schedule" at bounding box center [42, 250] width 84 height 13
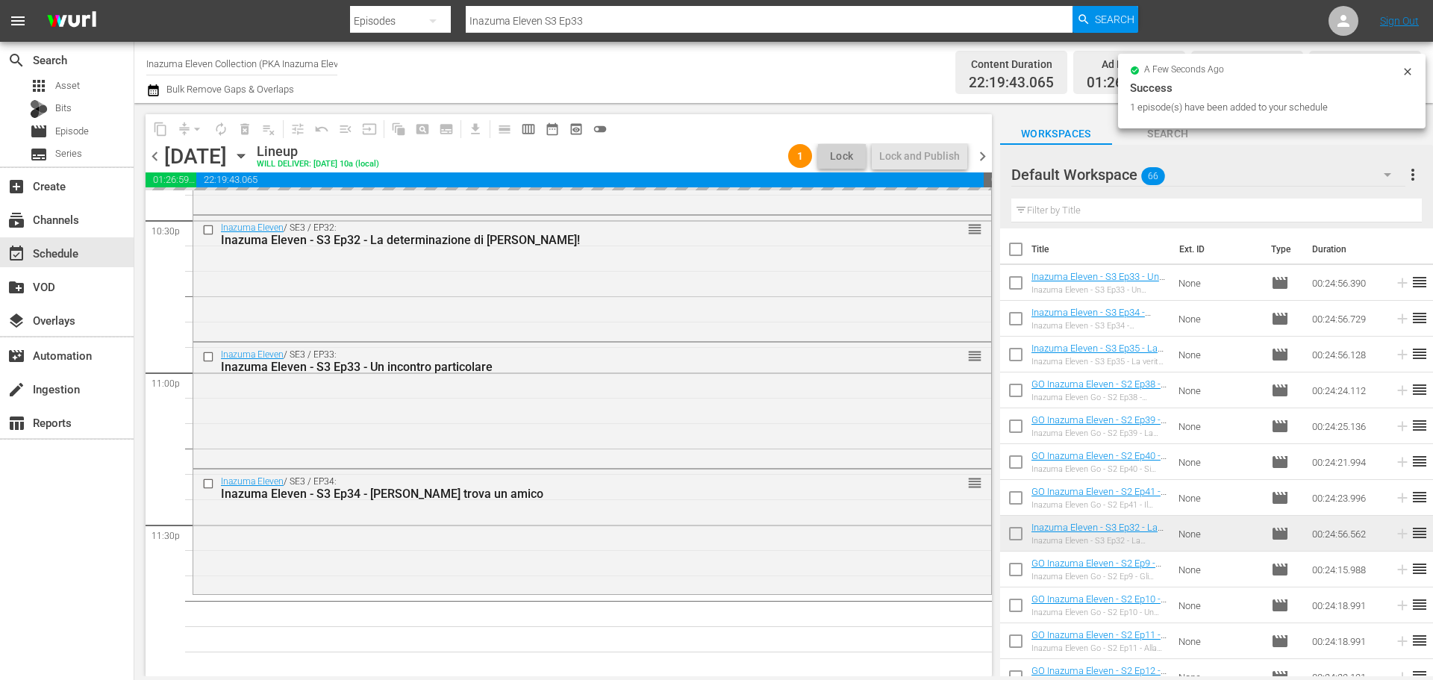
scroll to position [6824, 0]
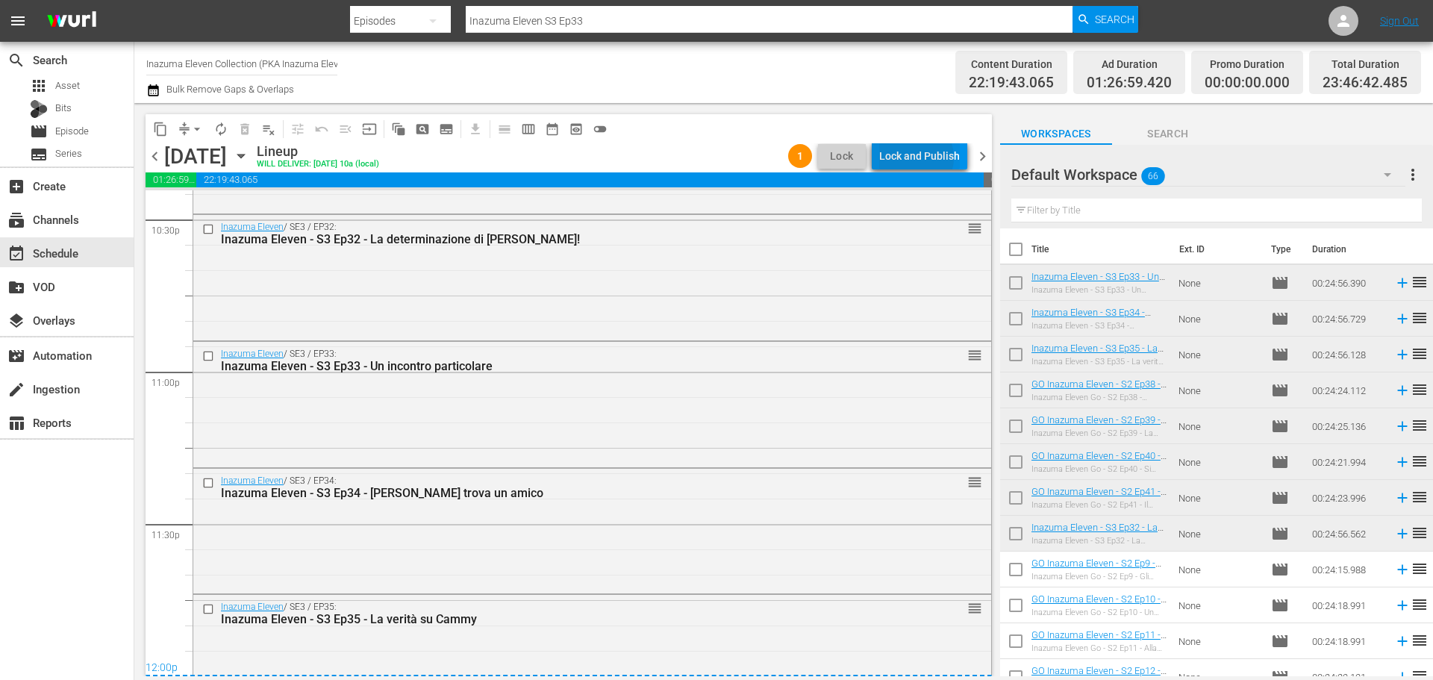
click at [915, 158] on div "Lock and Publish" at bounding box center [919, 156] width 81 height 27
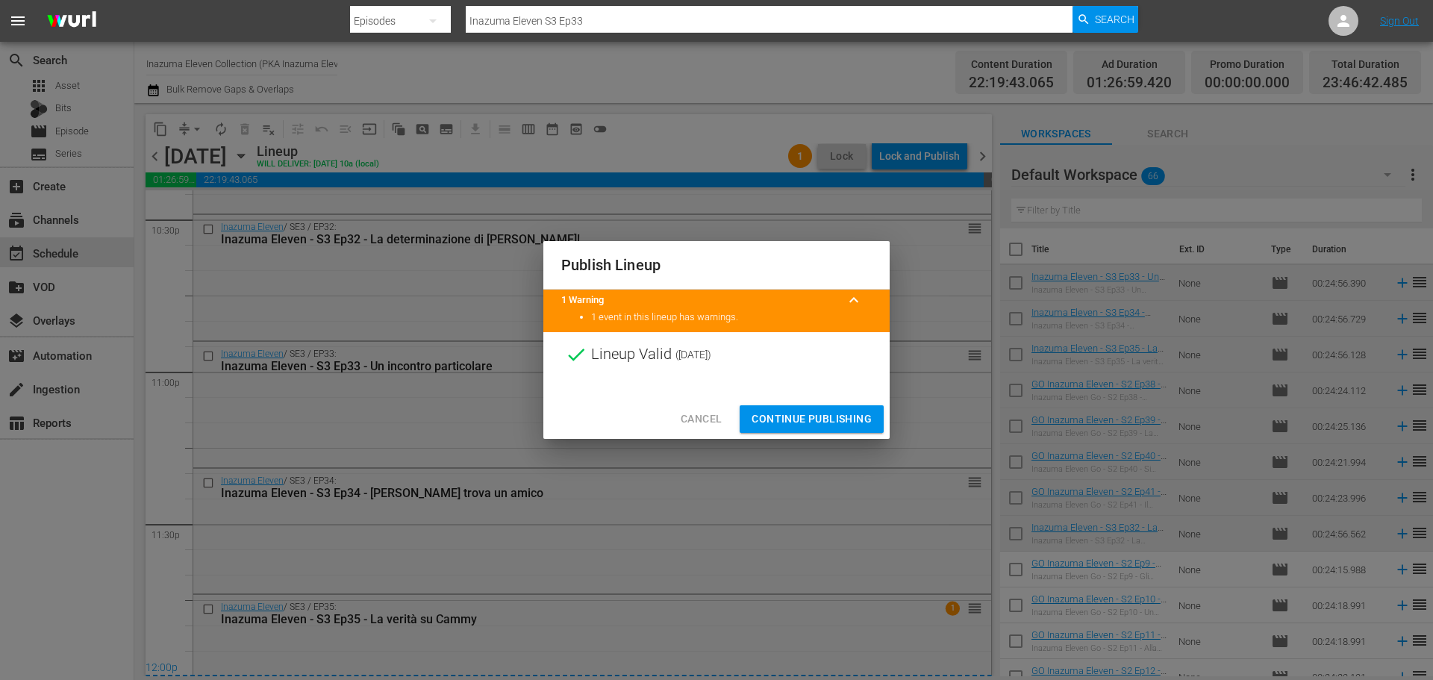
click at [836, 420] on span "Continue Publishing" at bounding box center [812, 419] width 120 height 19
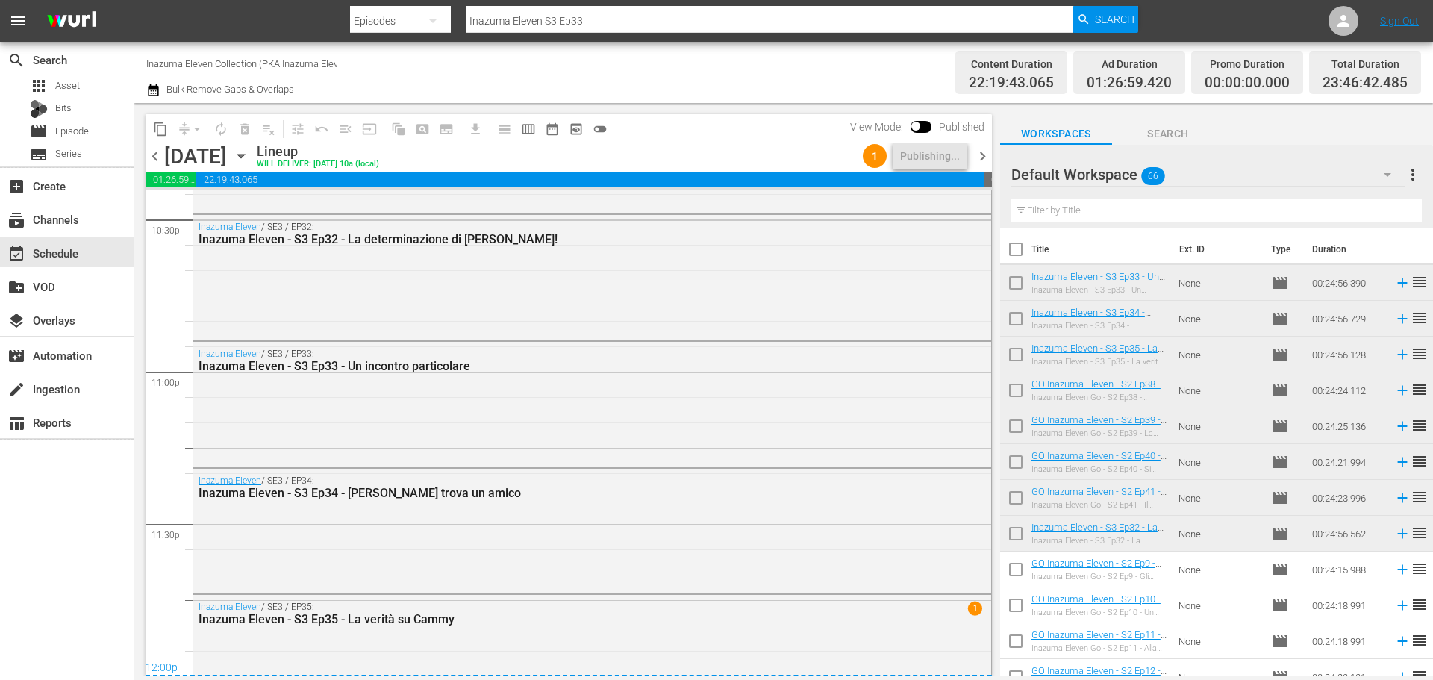
click at [323, 60] on input "Inazuma Eleven Collection (PKA Inazuma Eleven Go)" at bounding box center [241, 64] width 191 height 36
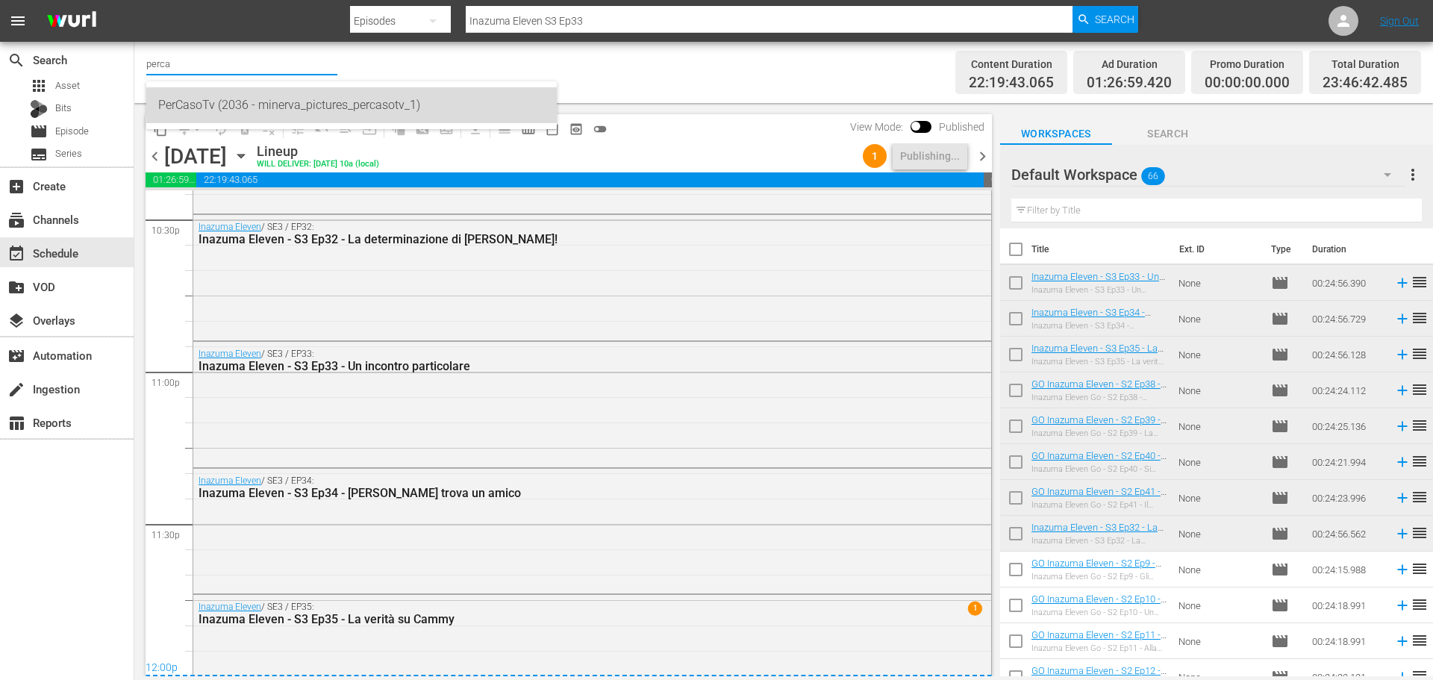
click at [348, 104] on div "PerCasoTv (2036 - minerva_pictures_percasotv_1)" at bounding box center [351, 105] width 387 height 36
type input "PerCasoTv (2036 - minerva_pictures_percasotv_1)"
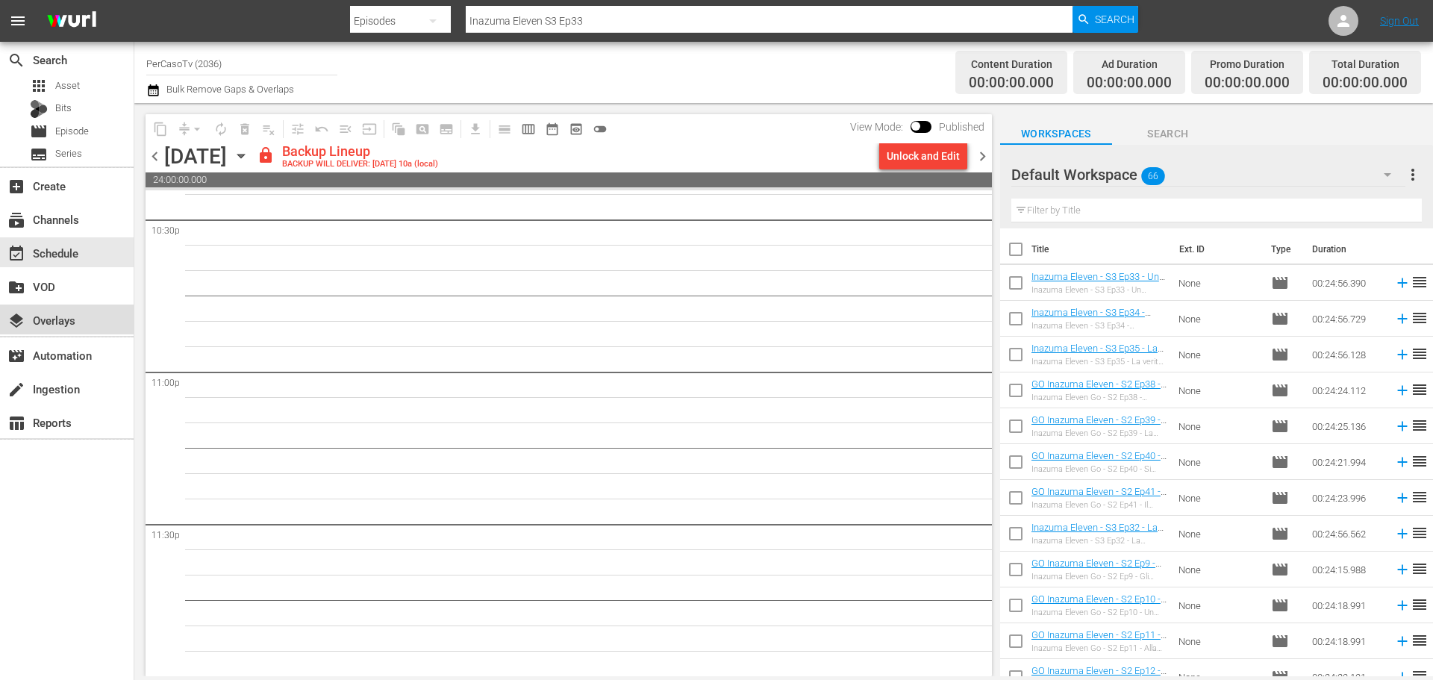
click at [75, 325] on div "layers Overlays" at bounding box center [42, 317] width 84 height 13
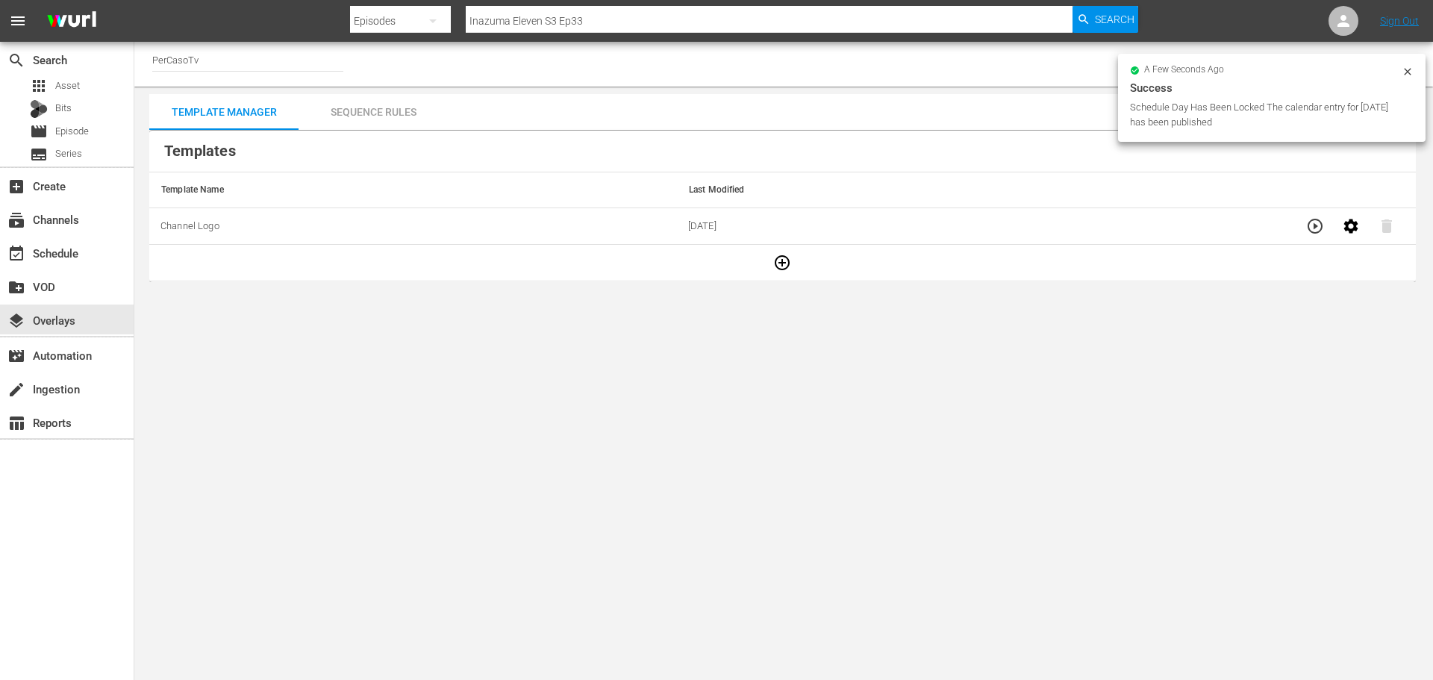
click at [364, 102] on div "Sequence Rules" at bounding box center [373, 112] width 149 height 36
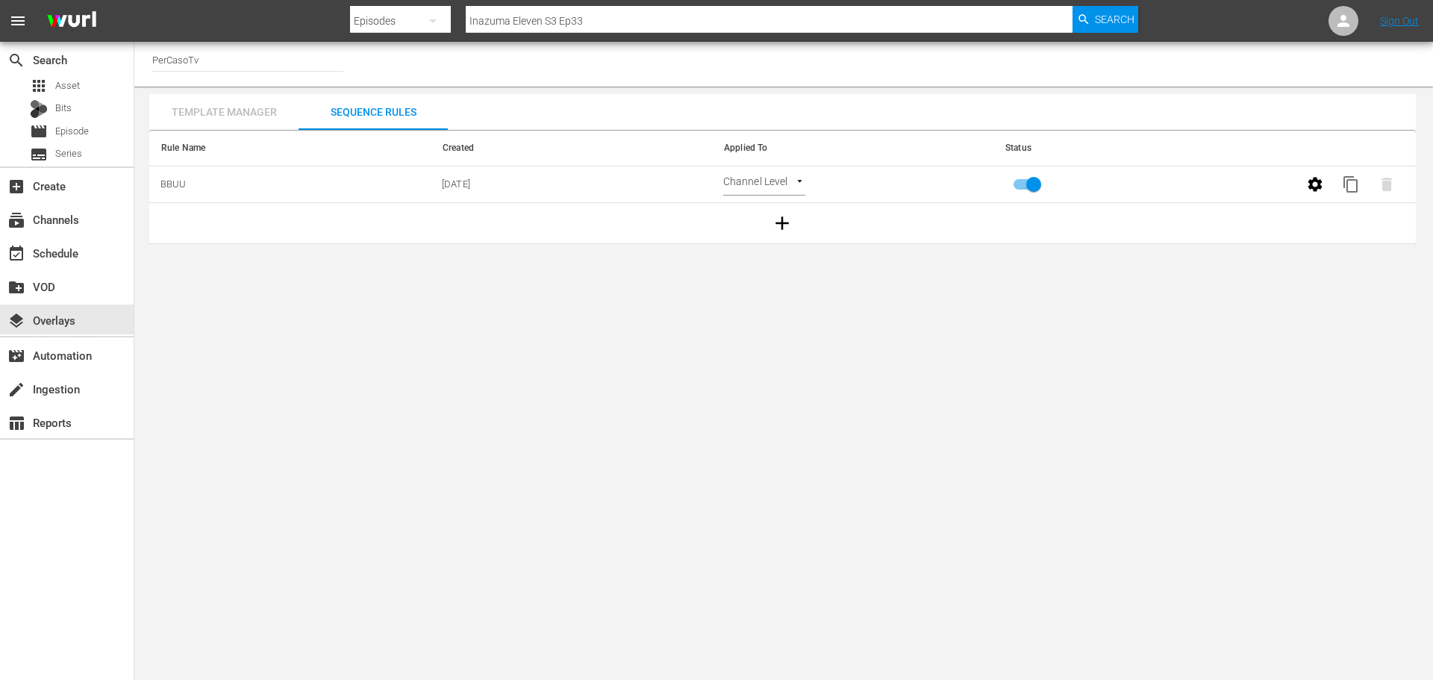
click at [218, 123] on div "Template Manager" at bounding box center [223, 112] width 149 height 36
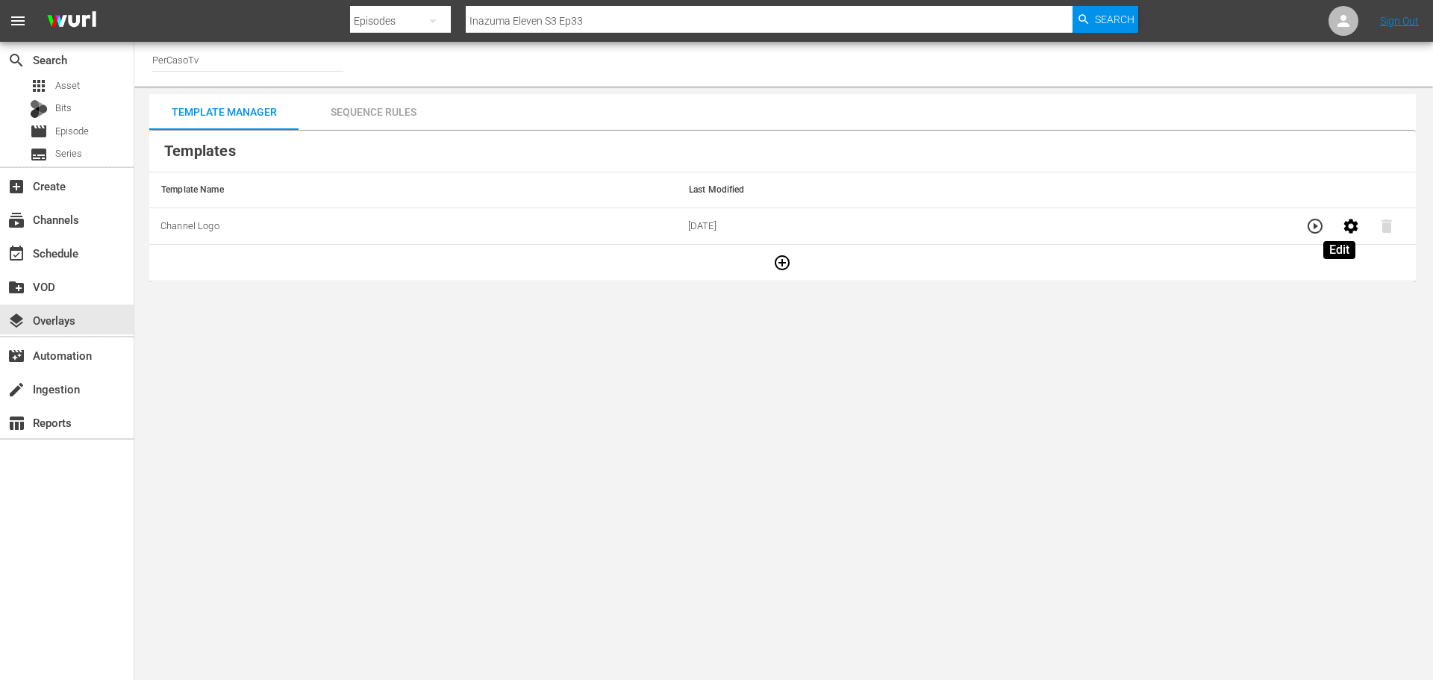
click at [1347, 225] on icon "button" at bounding box center [1351, 226] width 18 height 18
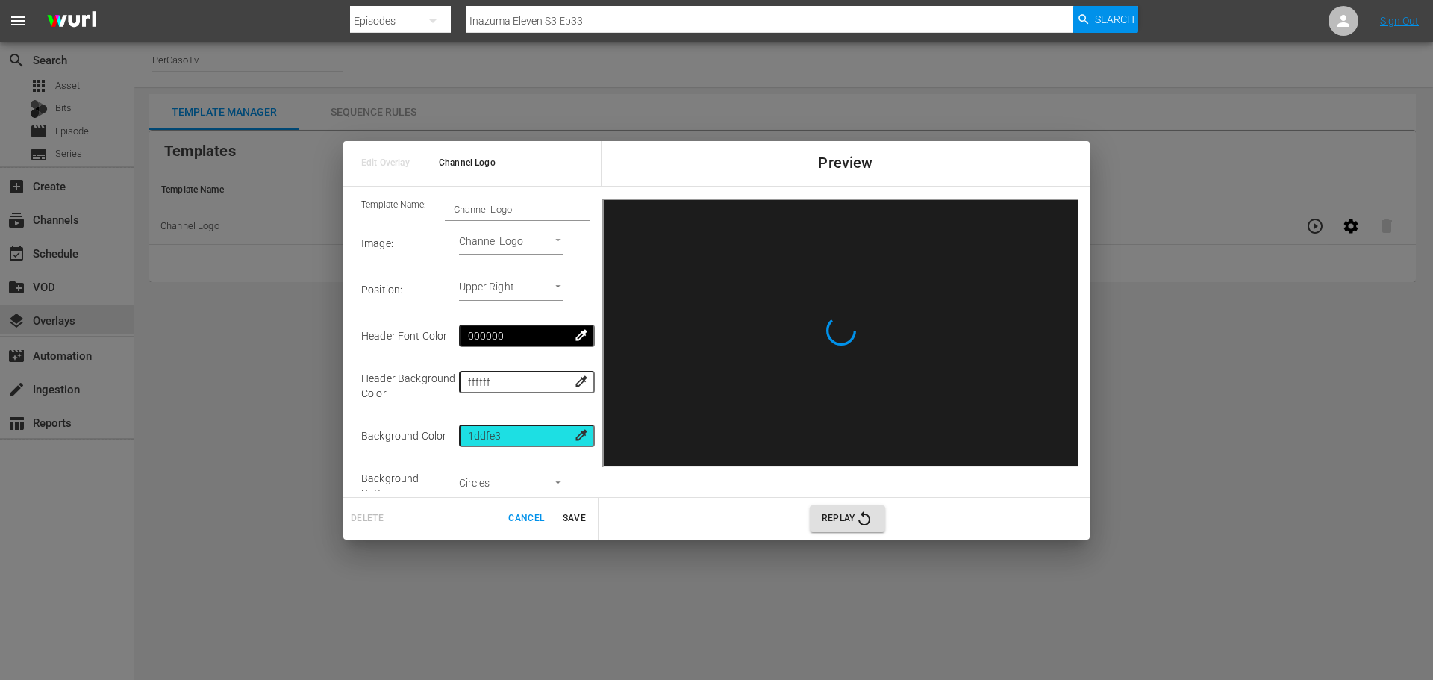
click at [513, 517] on span "Cancel" at bounding box center [526, 519] width 36 height 16
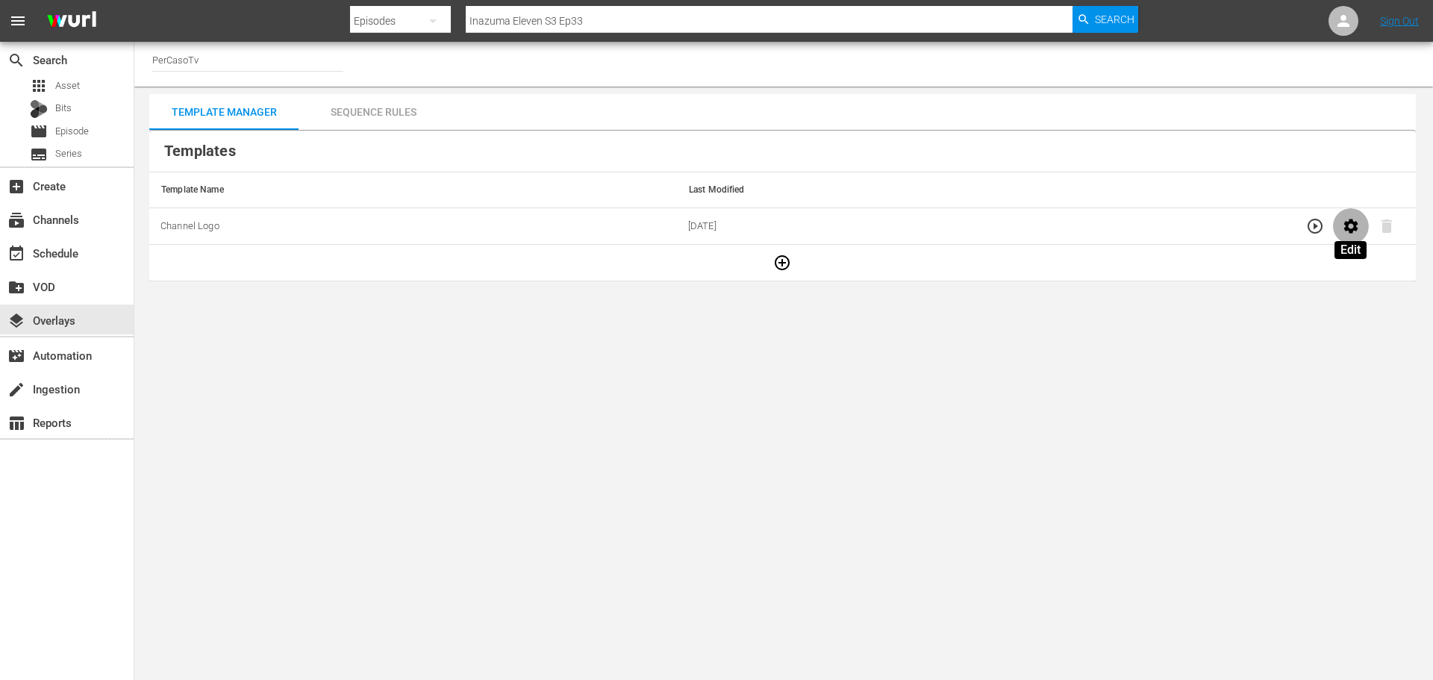
click at [1354, 225] on icon "button" at bounding box center [1351, 226] width 14 height 14
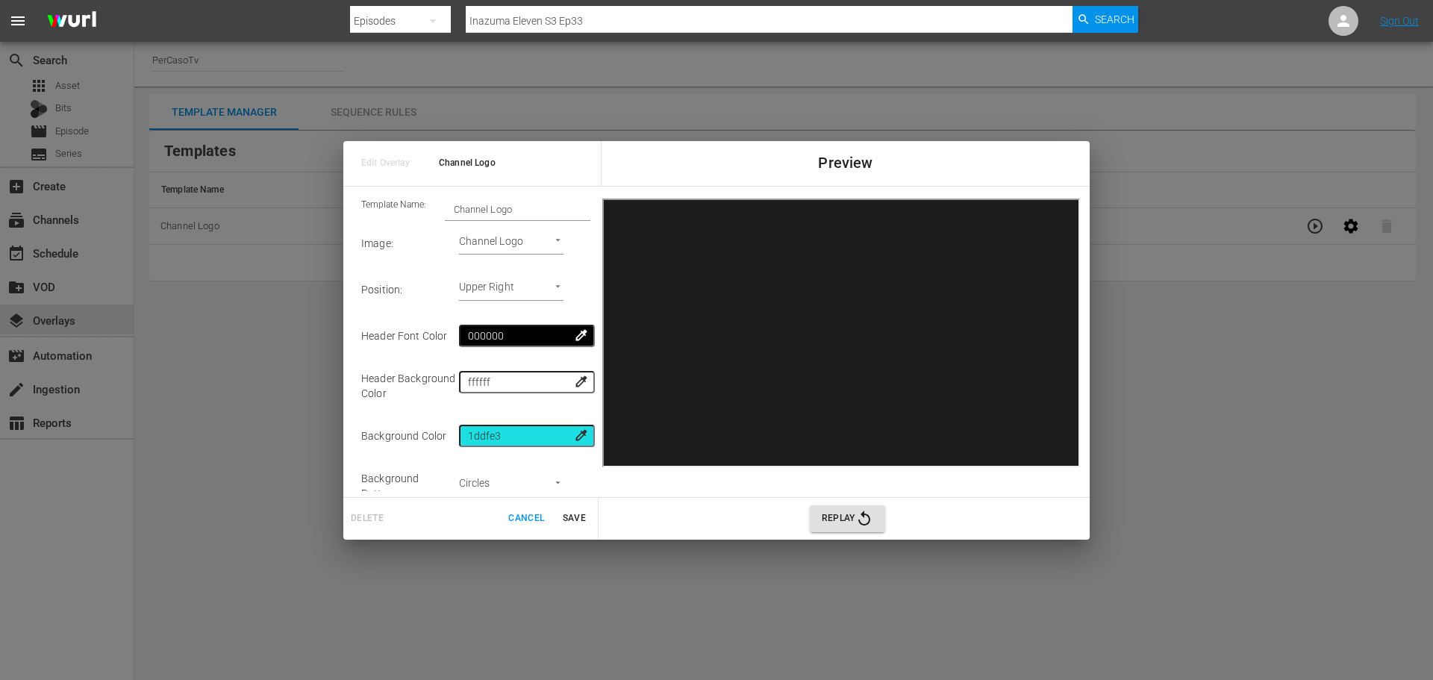
click at [1188, 388] on div "Edit Overlay Channel Logo Preview Template Name: Channel Logo Image : Channel L…" at bounding box center [716, 340] width 1433 height 680
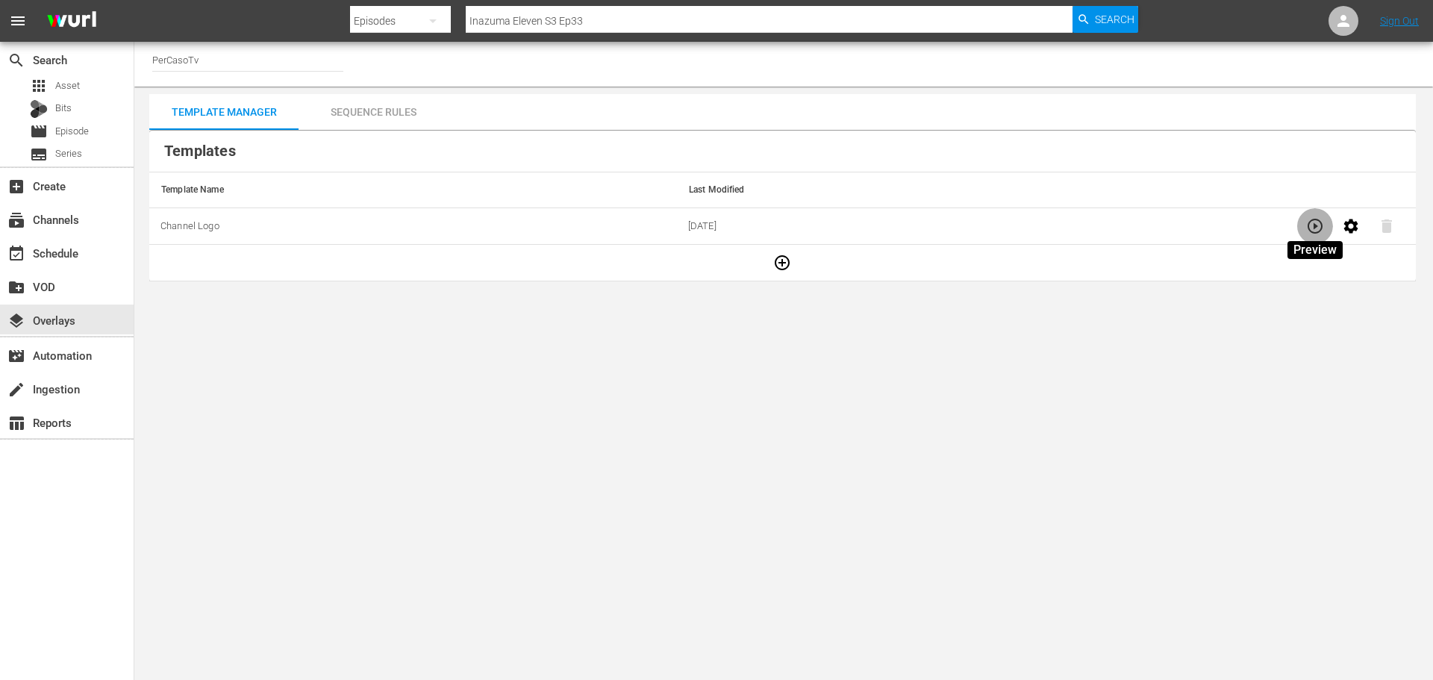
click at [1321, 232] on icon "button" at bounding box center [1315, 226] width 18 height 18
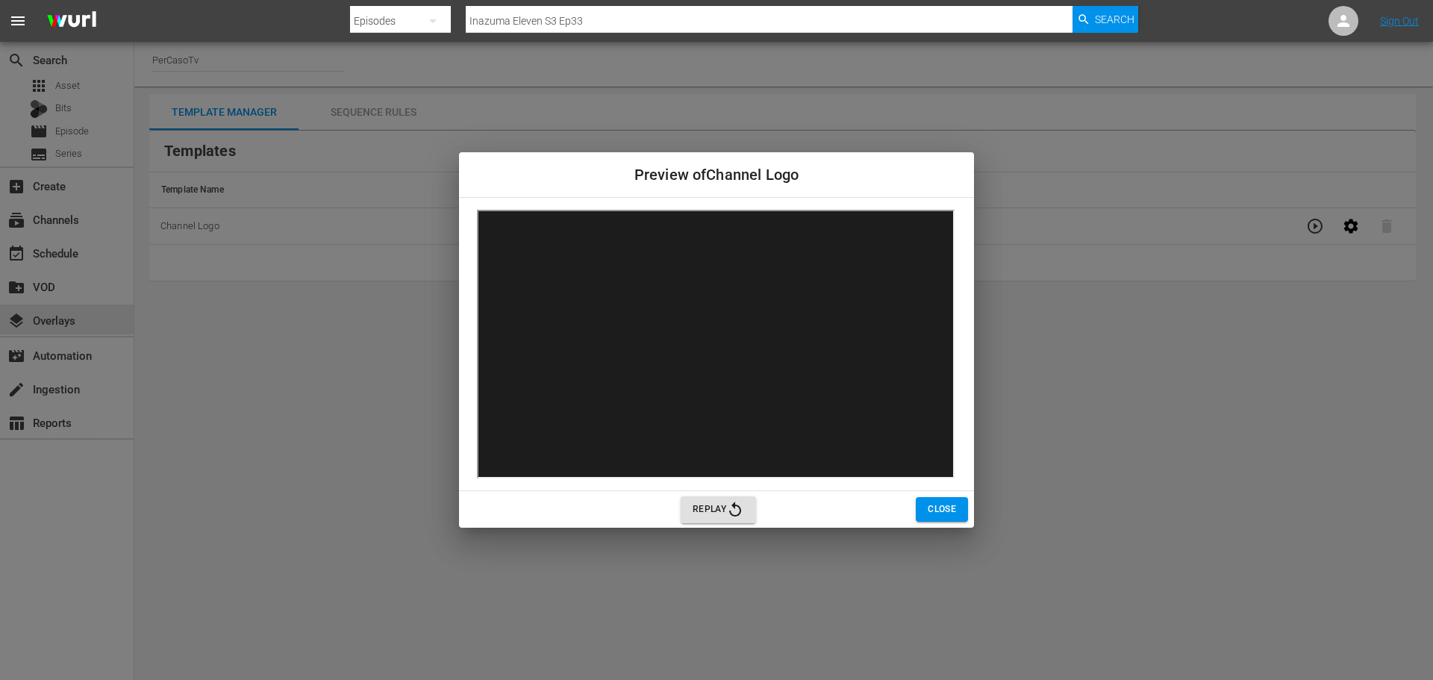
click at [927, 511] on button "Close" at bounding box center [942, 509] width 52 height 25
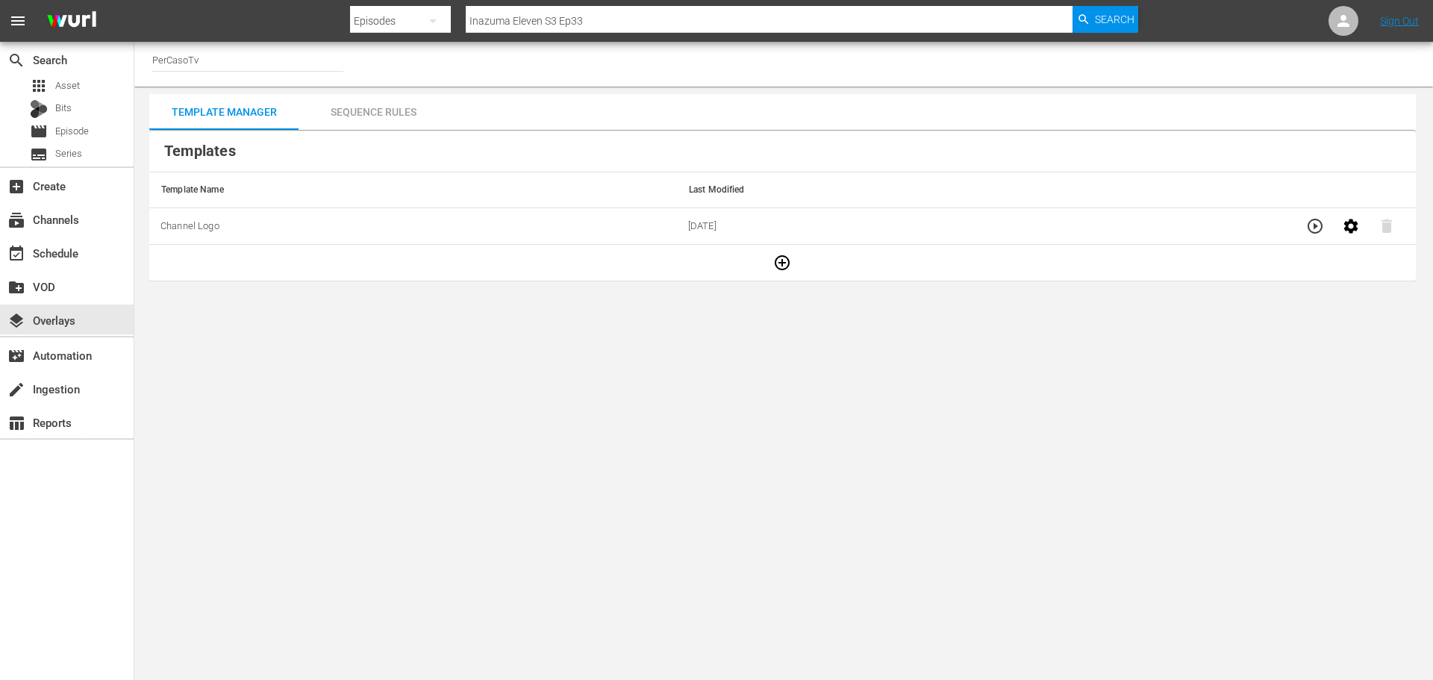
click at [375, 111] on div "Sequence Rules" at bounding box center [373, 112] width 149 height 36
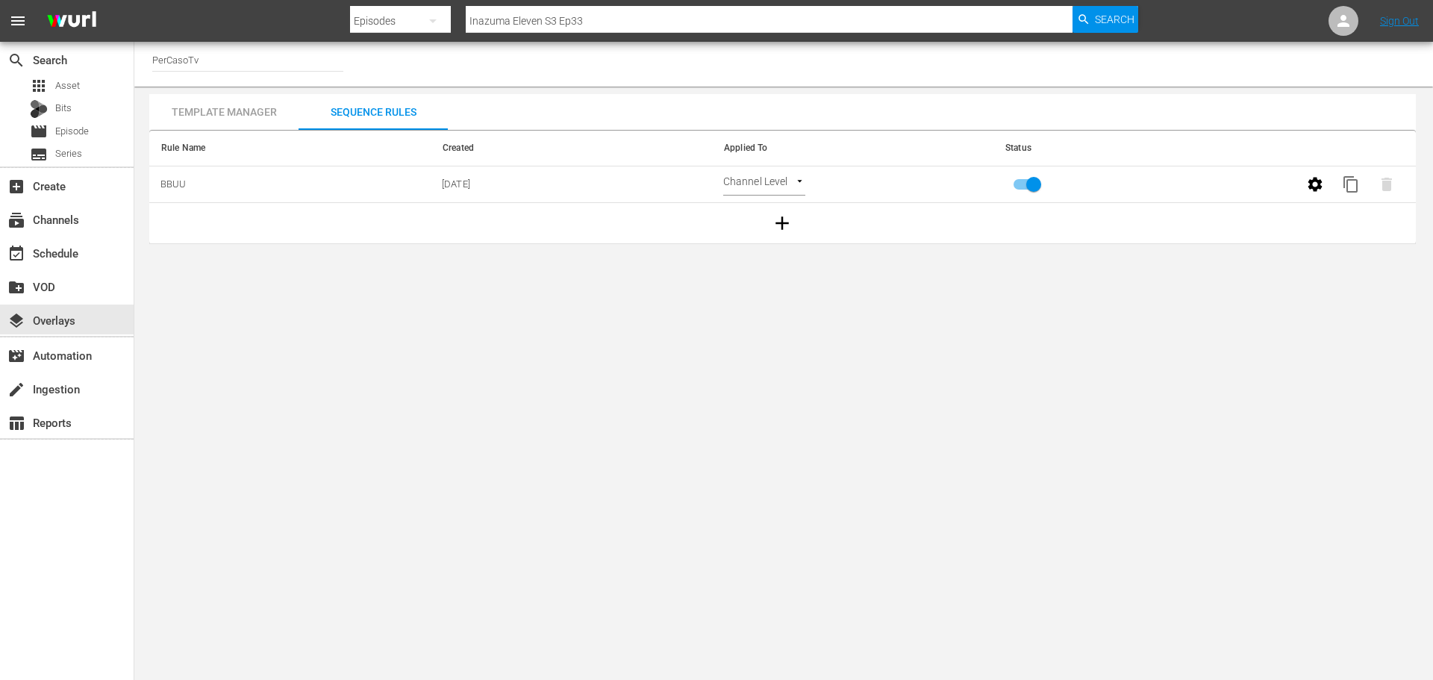
click at [229, 110] on div "Template Manager" at bounding box center [223, 112] width 149 height 36
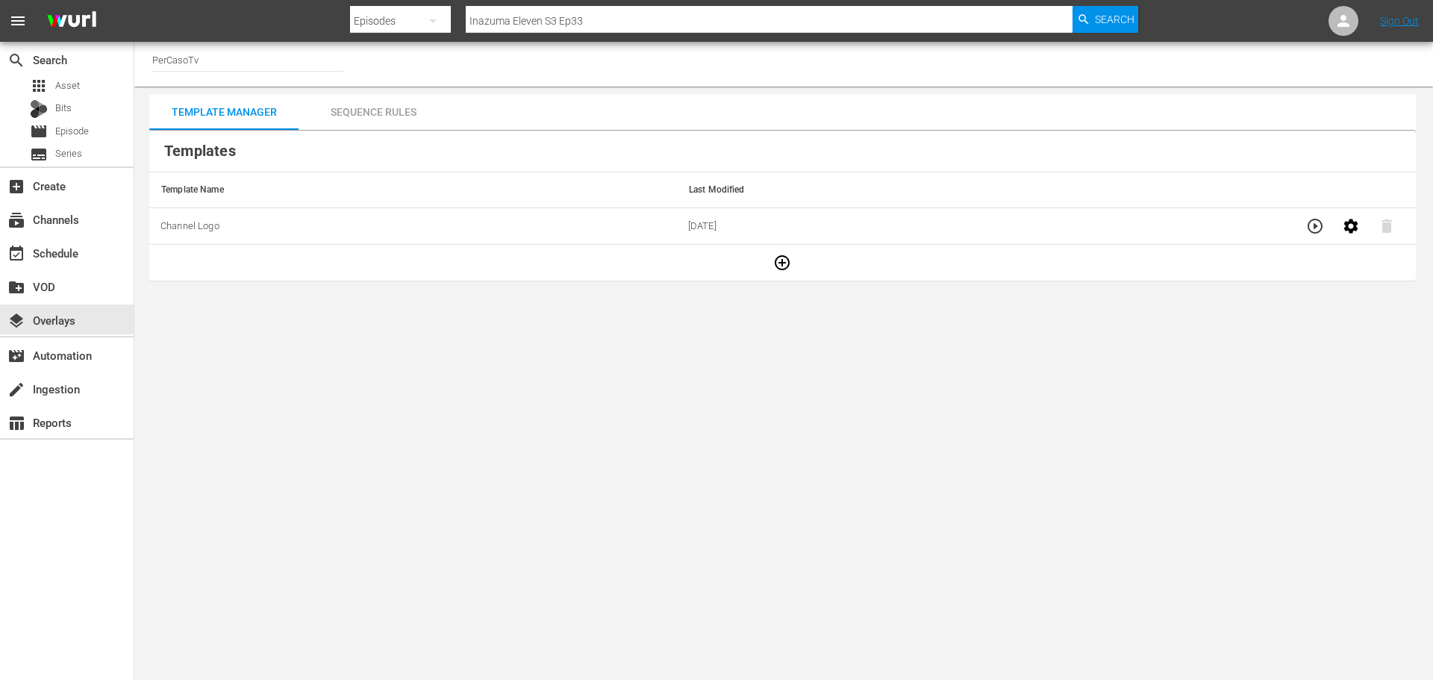
click at [398, 114] on div "Sequence Rules" at bounding box center [373, 112] width 149 height 36
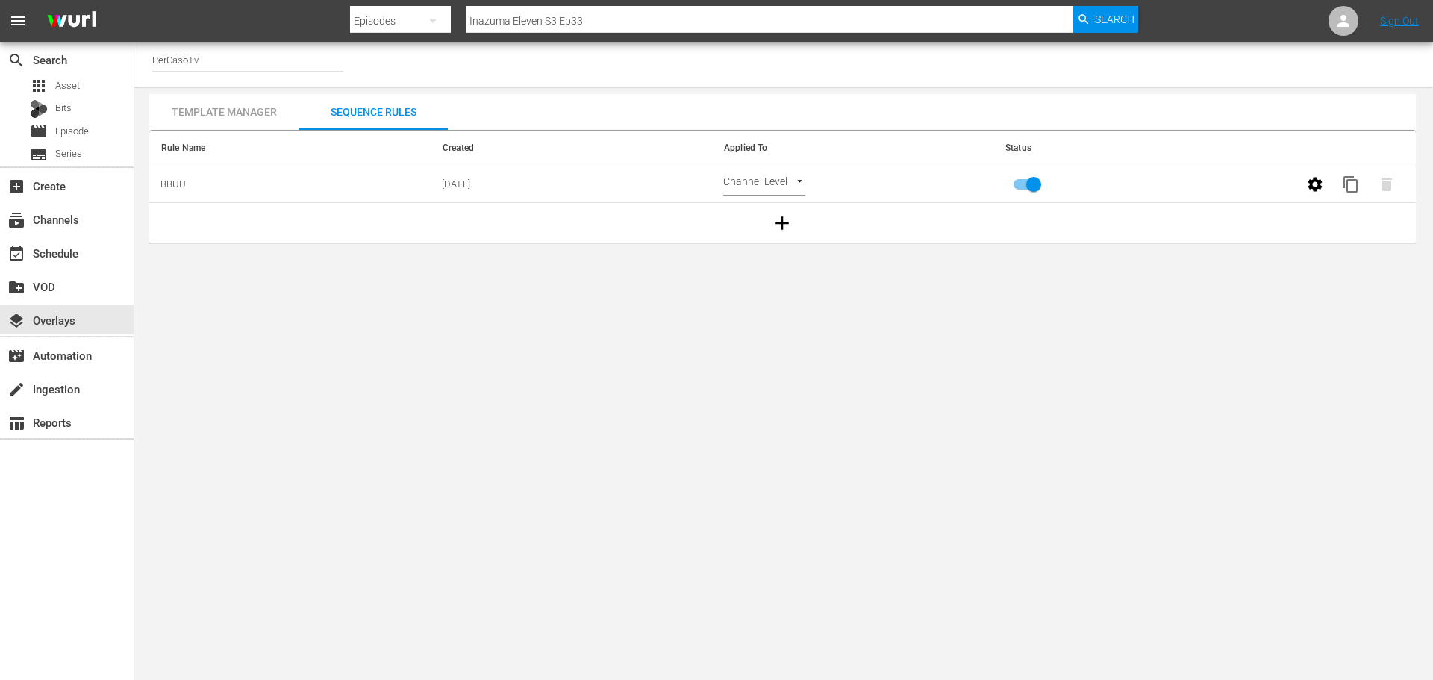
click at [260, 102] on div "Template Manager" at bounding box center [223, 112] width 149 height 36
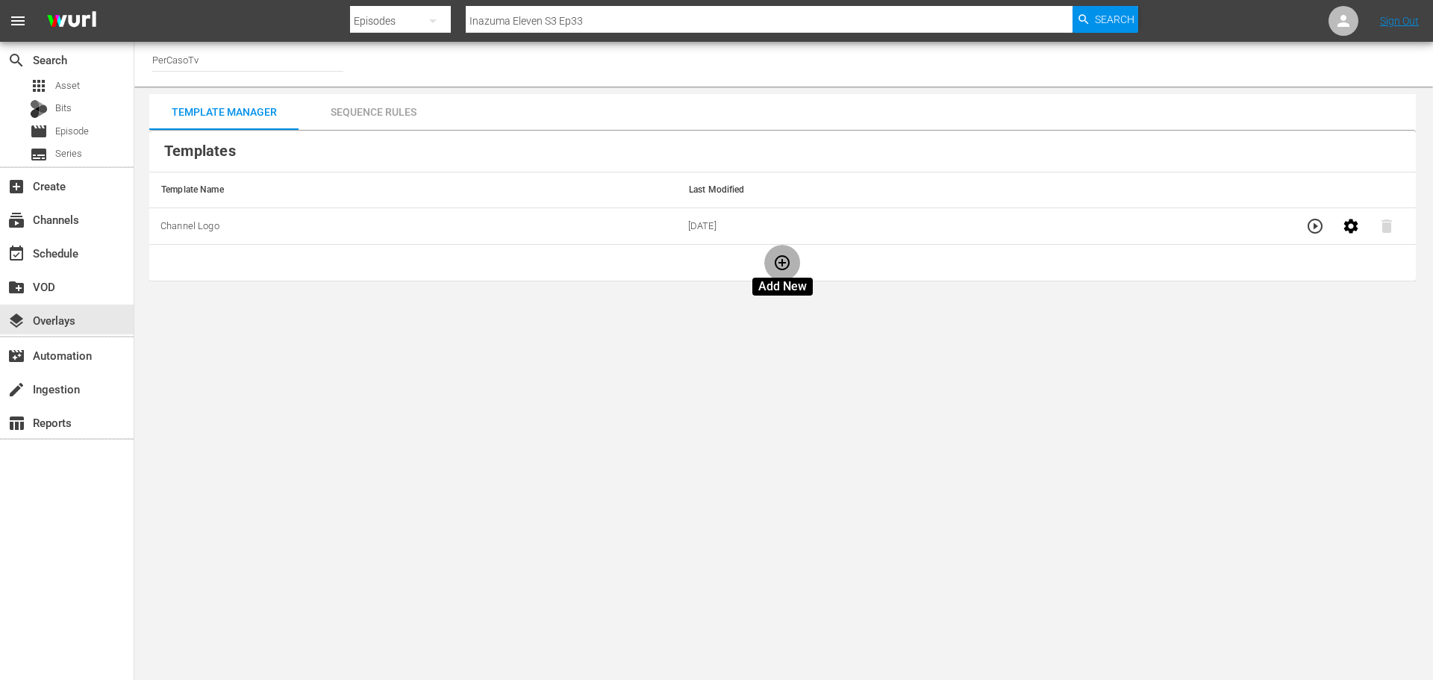
click at [773, 268] on icon "button" at bounding box center [782, 263] width 18 height 18
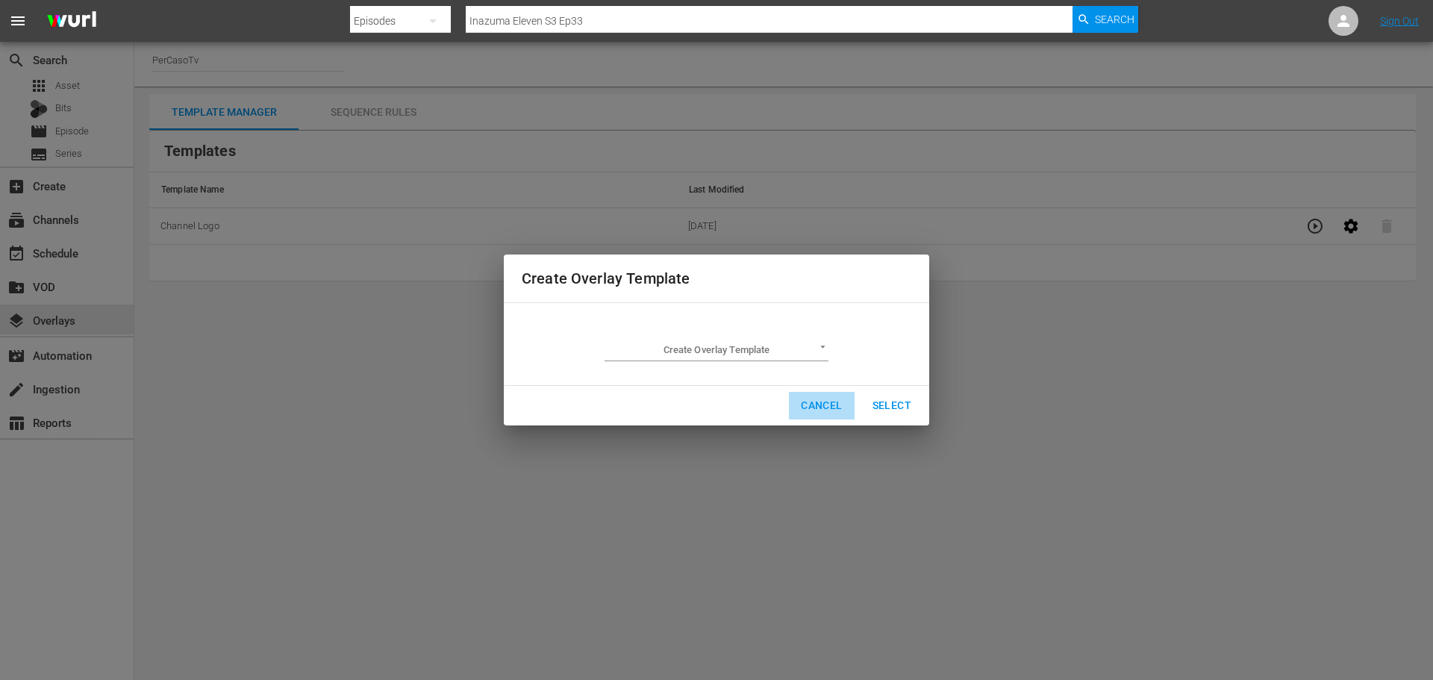
click at [835, 408] on span "Cancel" at bounding box center [821, 405] width 41 height 19
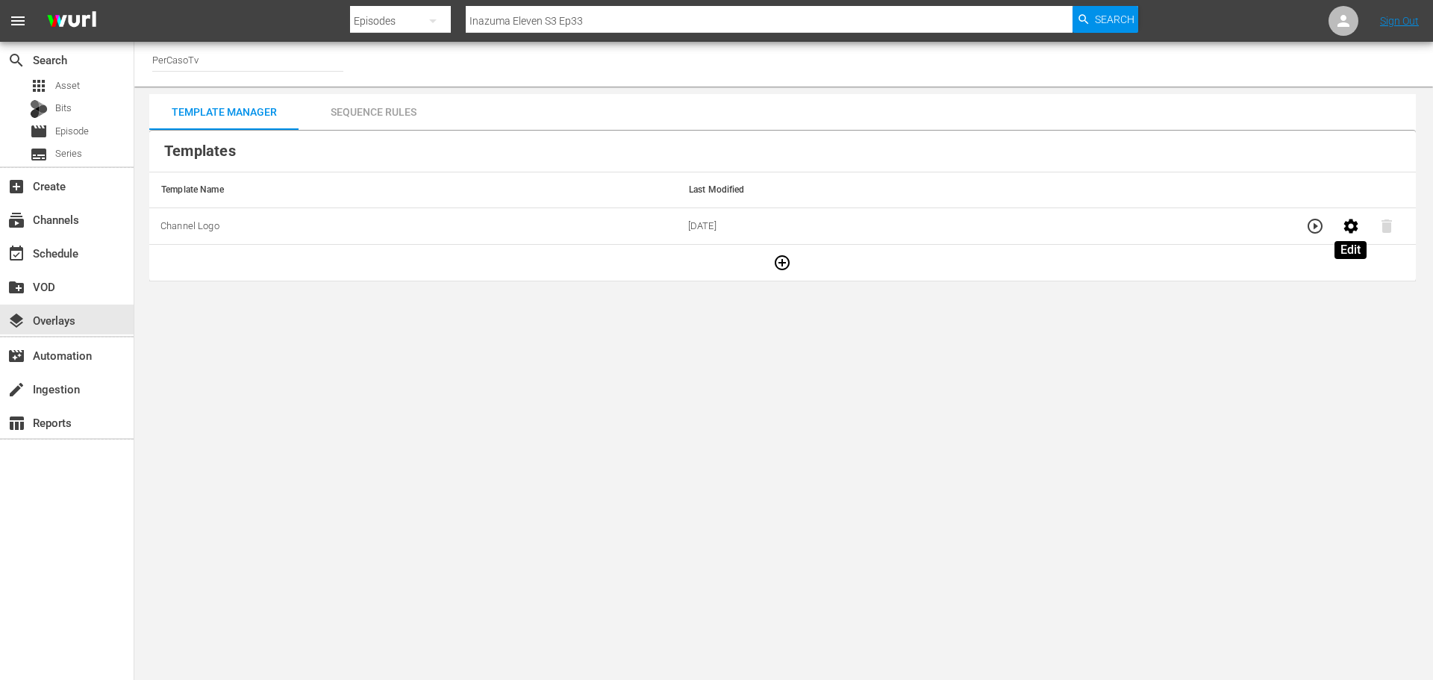
click at [1345, 231] on icon "button" at bounding box center [1351, 226] width 18 height 18
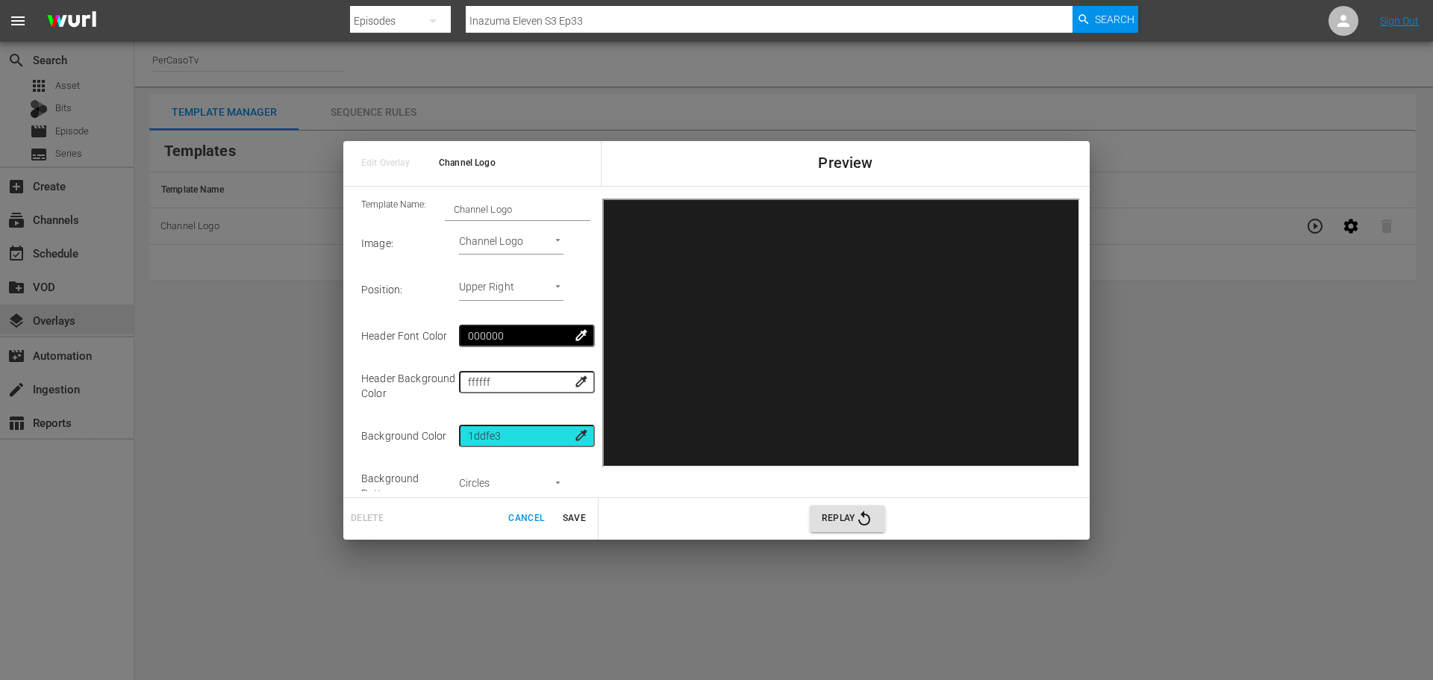
click at [401, 166] on span "Edit Overlay" at bounding box center [388, 163] width 55 height 17
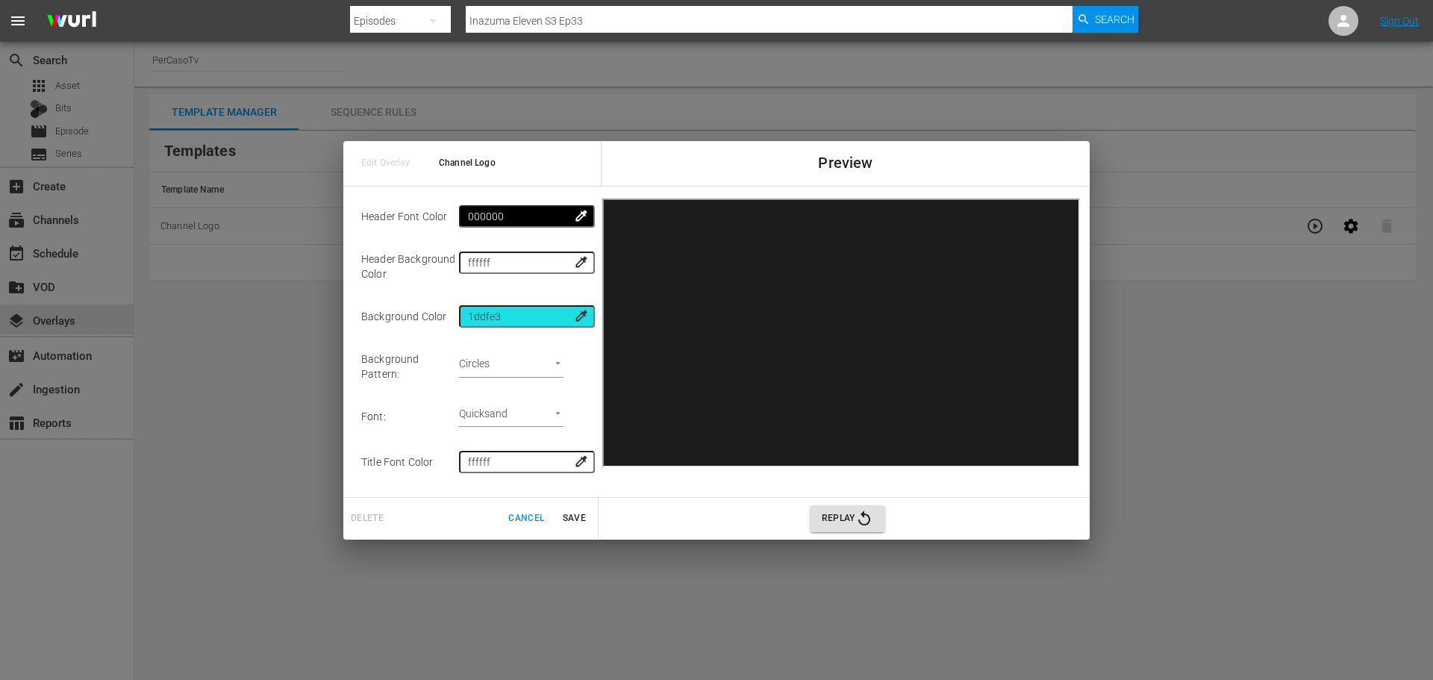
scroll to position [123, 0]
click at [529, 513] on span "Cancel" at bounding box center [526, 519] width 36 height 16
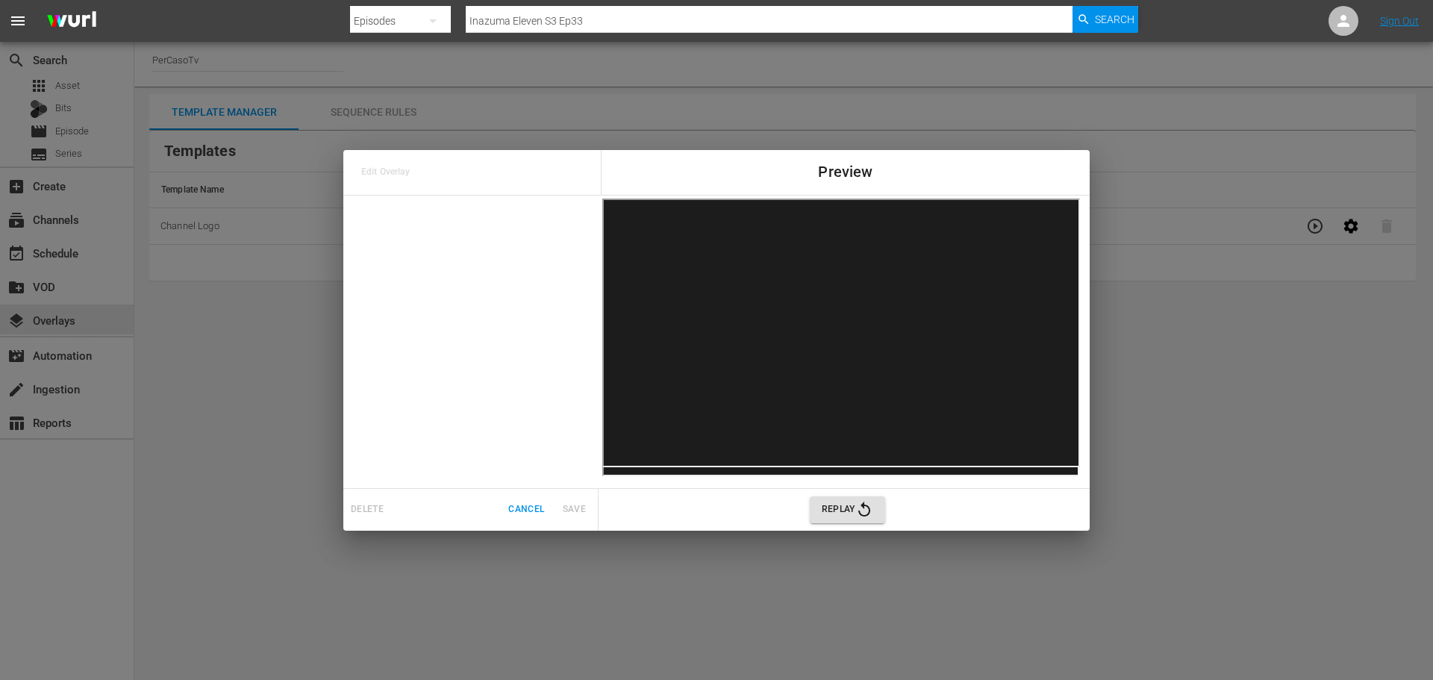
scroll to position [0, 0]
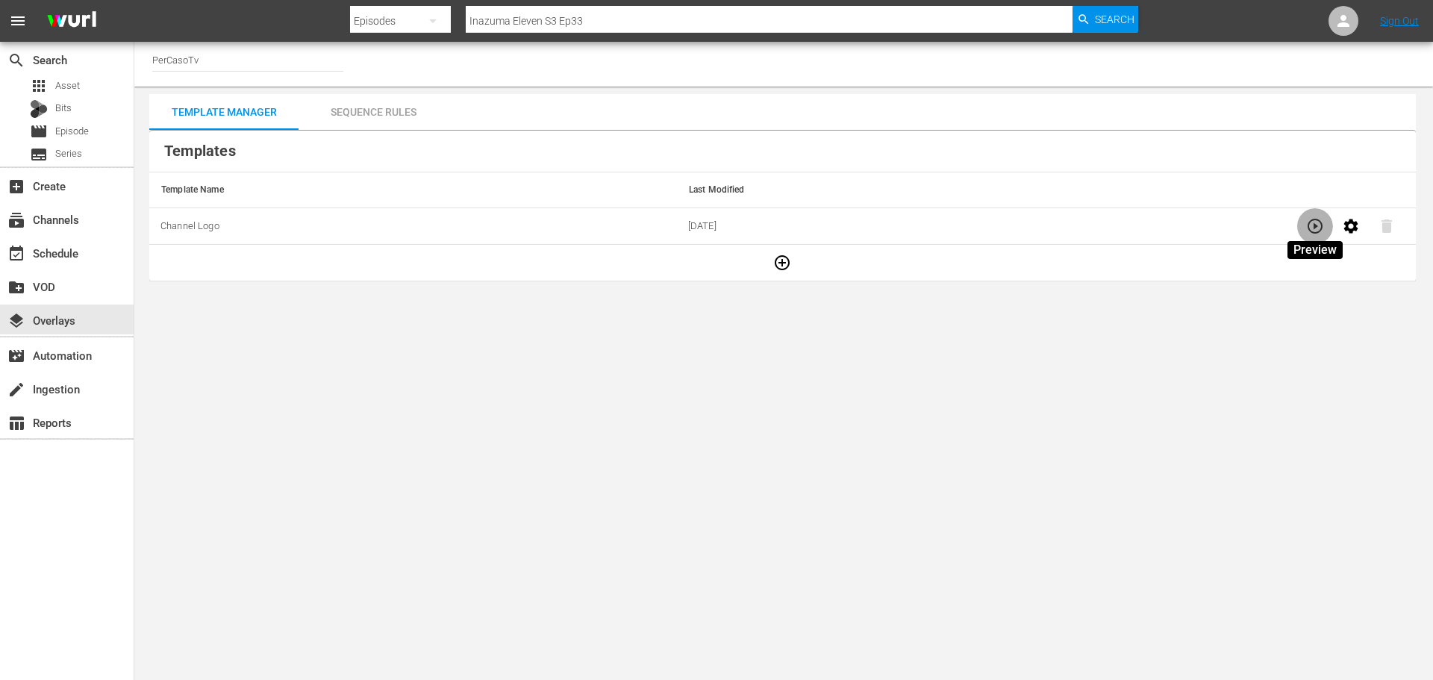
click at [1317, 221] on icon "button" at bounding box center [1315, 226] width 18 height 18
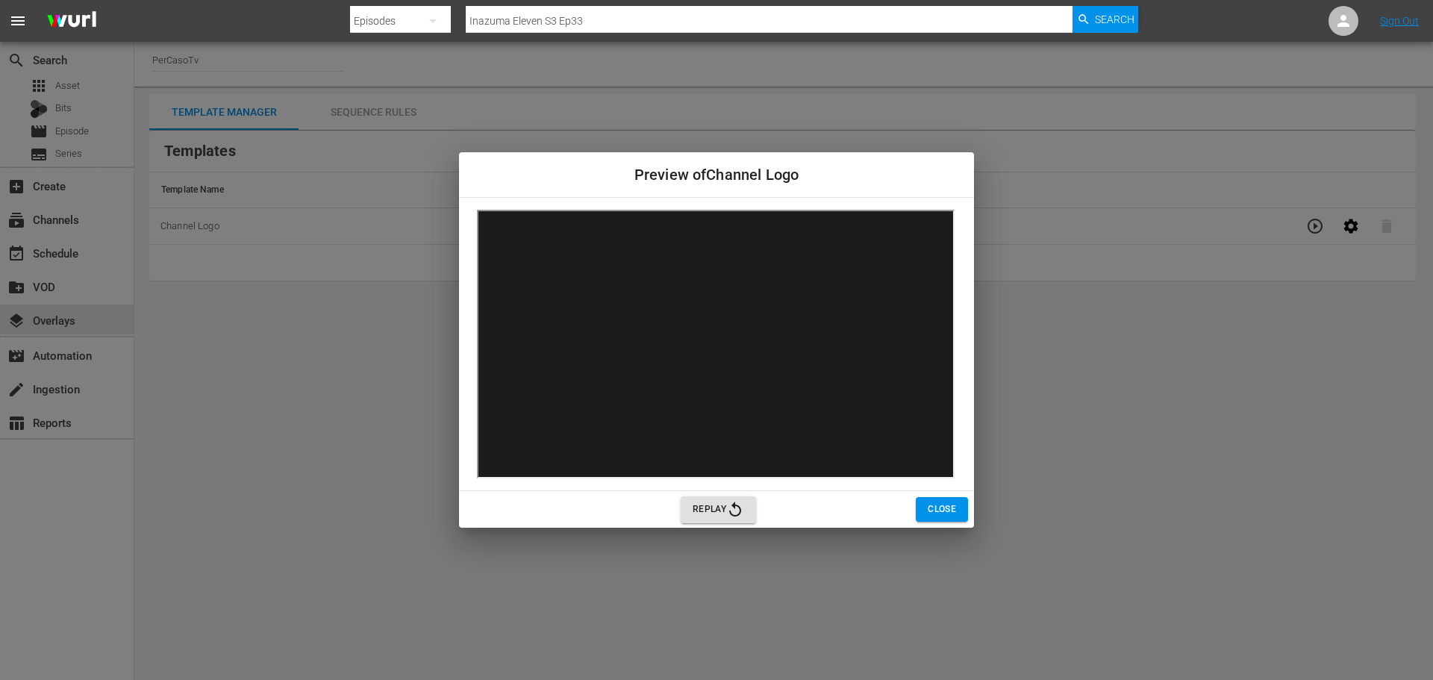
click at [929, 512] on span "Close" at bounding box center [942, 510] width 28 height 16
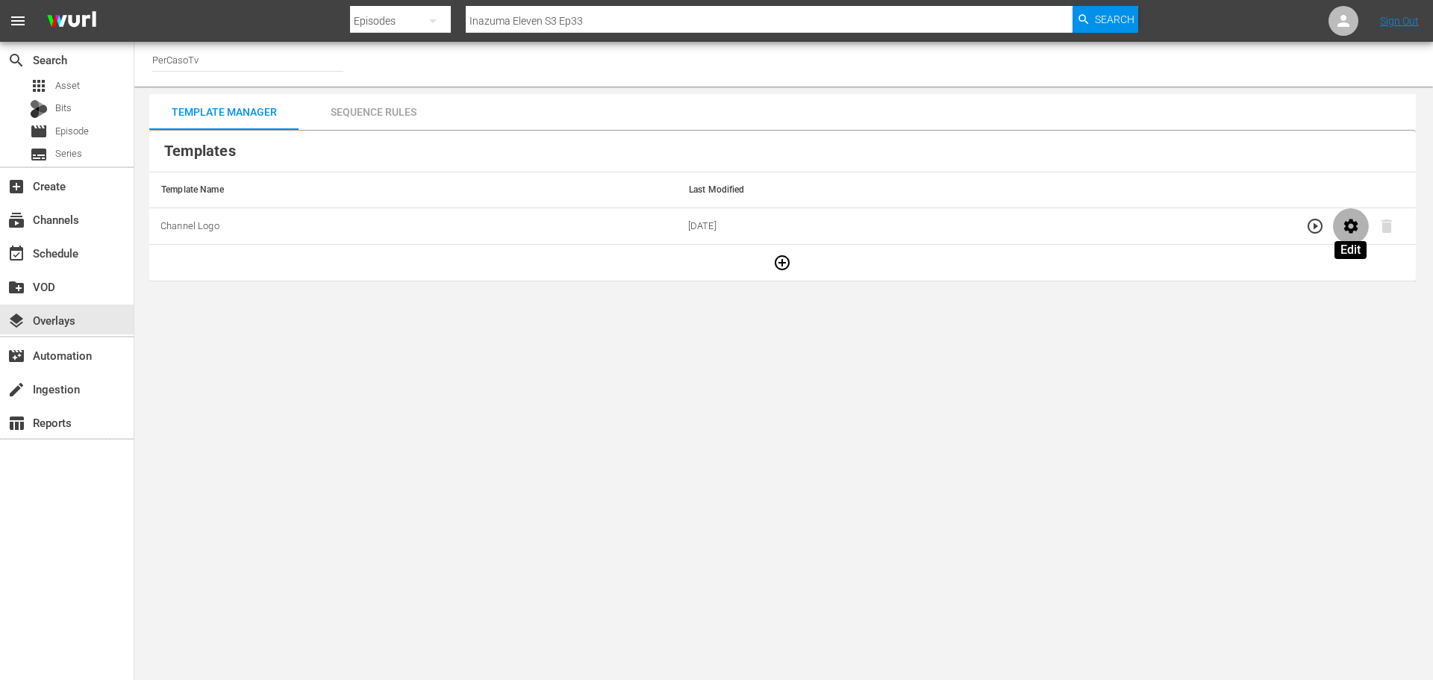
click at [1354, 218] on icon "button" at bounding box center [1351, 226] width 18 height 18
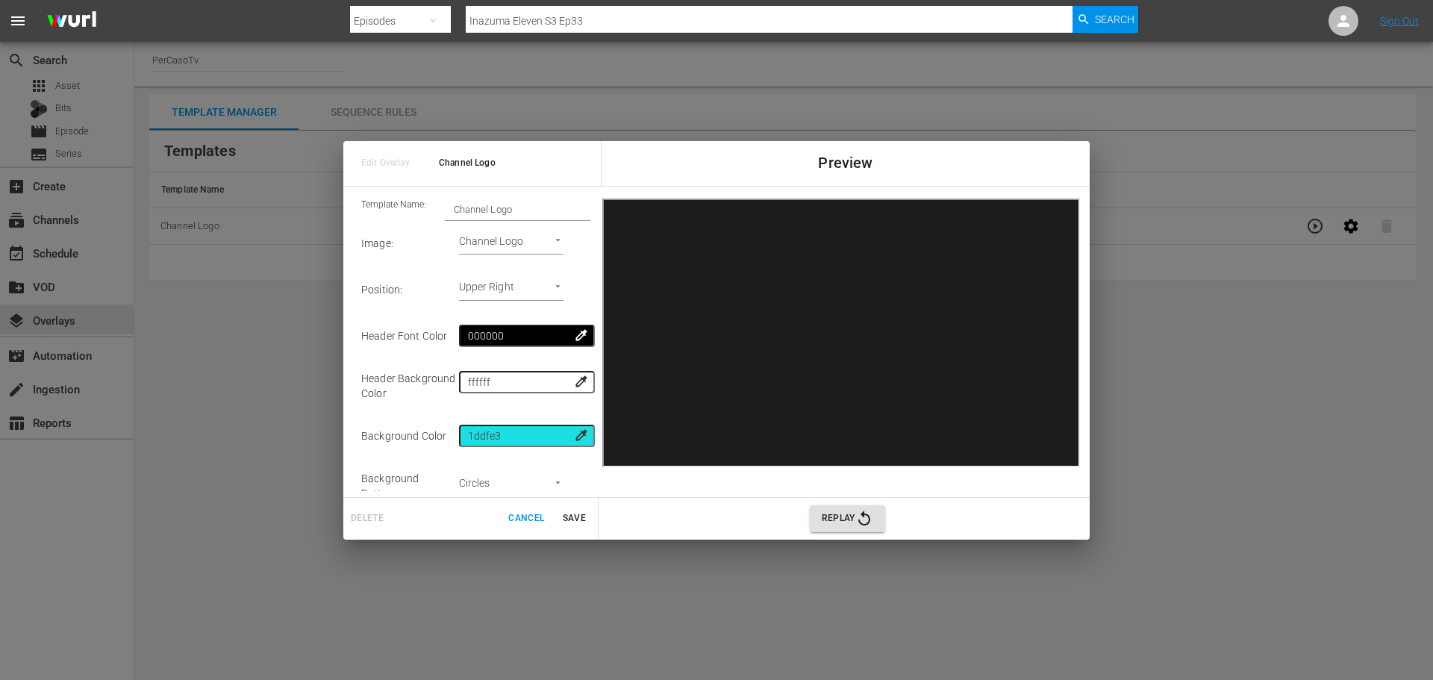
click at [509, 250] on body "menu Search By Episodes Search ID, Title, Description, Keywords, or Category In…" at bounding box center [716, 340] width 1433 height 680
click at [519, 246] on li "Channel Logo" at bounding box center [496, 246] width 89 height 25
click at [519, 516] on span "Cancel" at bounding box center [526, 519] width 36 height 16
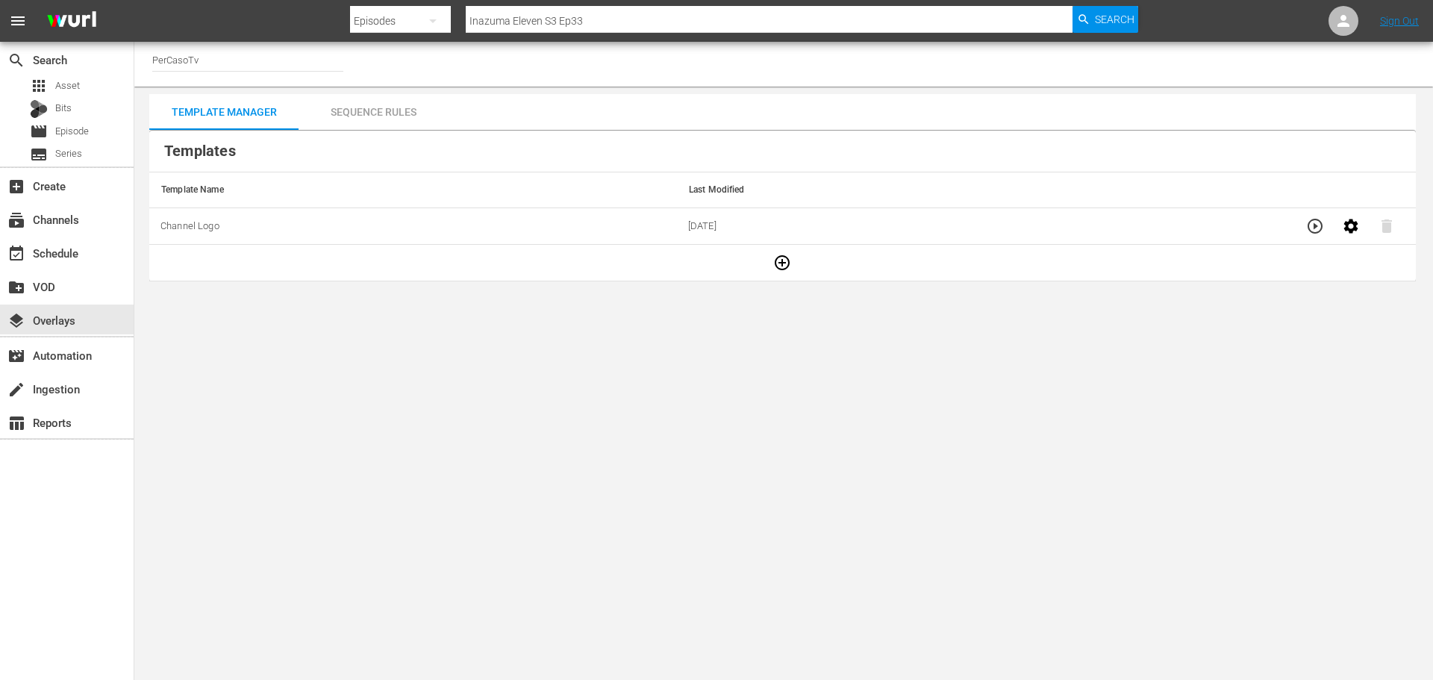
click at [788, 269] on icon "button" at bounding box center [782, 263] width 18 height 18
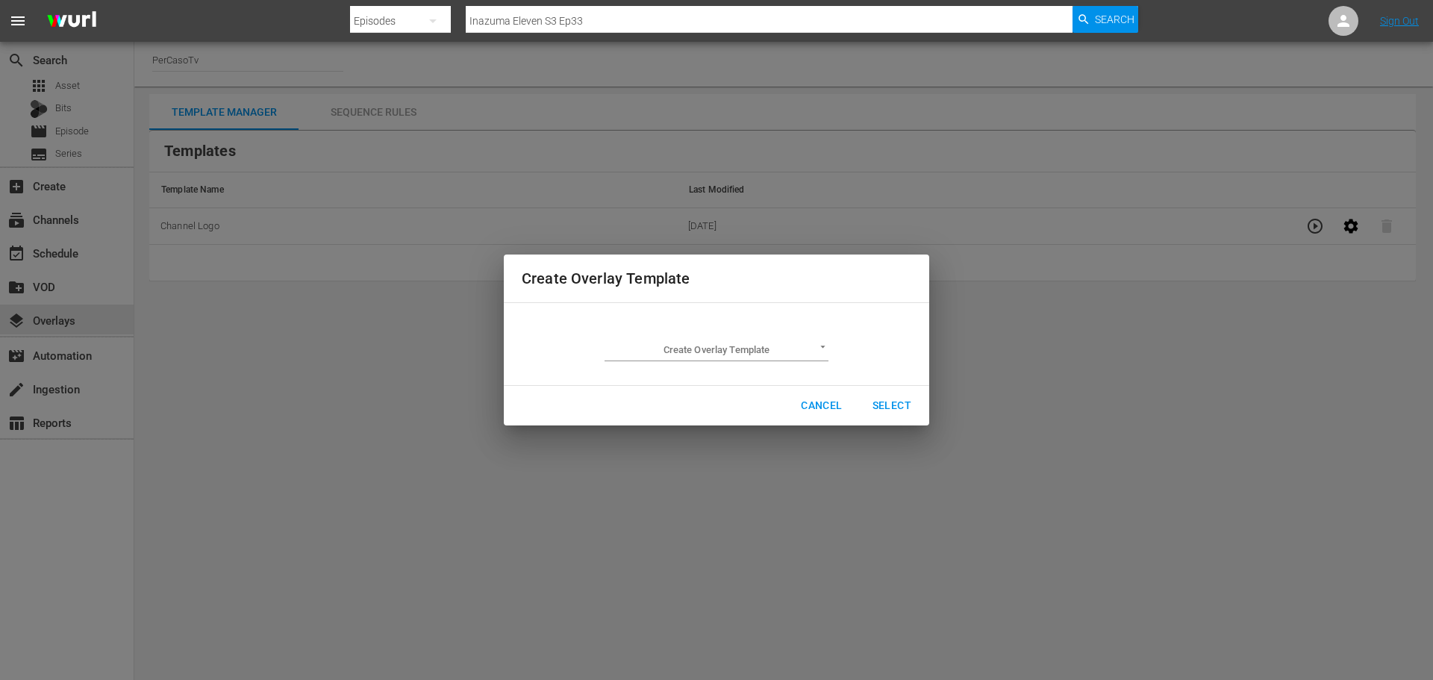
click at [533, 96] on div "Create Overlay Template Create Overlay Template ​ Cancel Select" at bounding box center [716, 340] width 1415 height 662
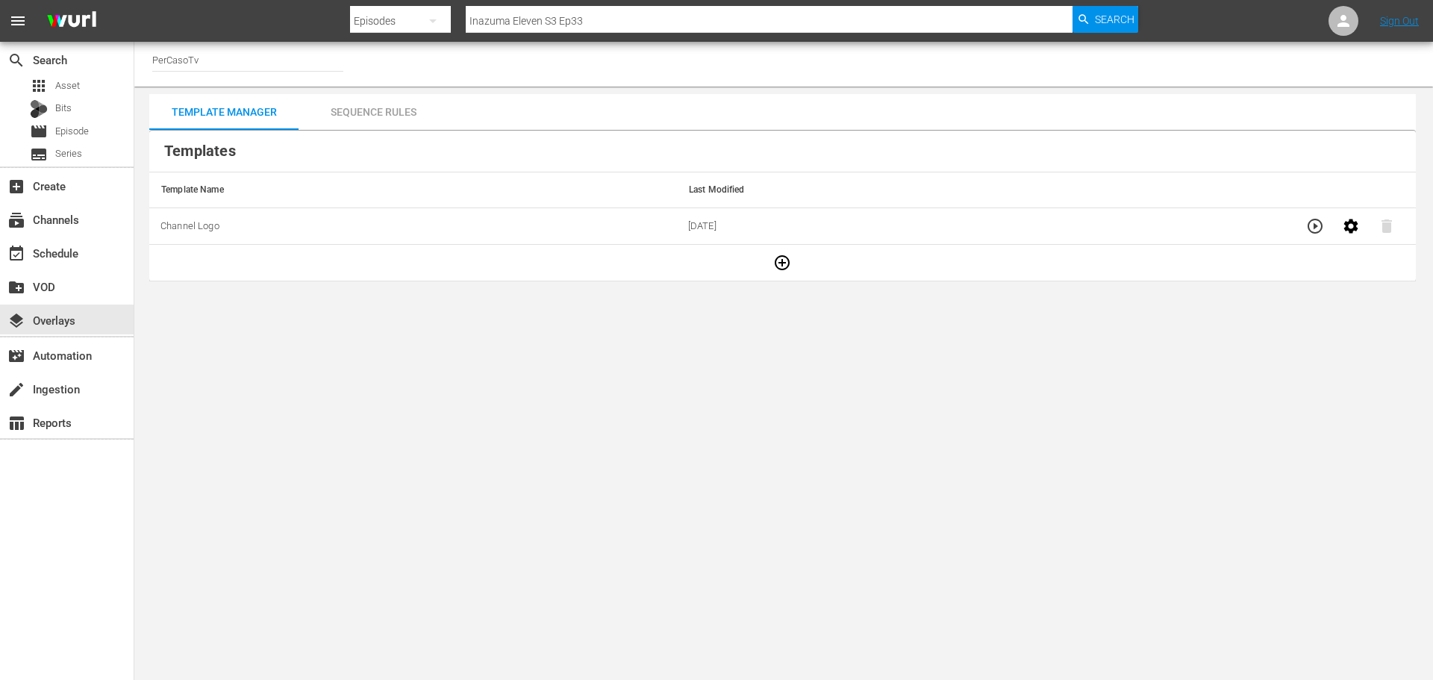
click at [380, 112] on div "Sequence Rules" at bounding box center [373, 112] width 149 height 36
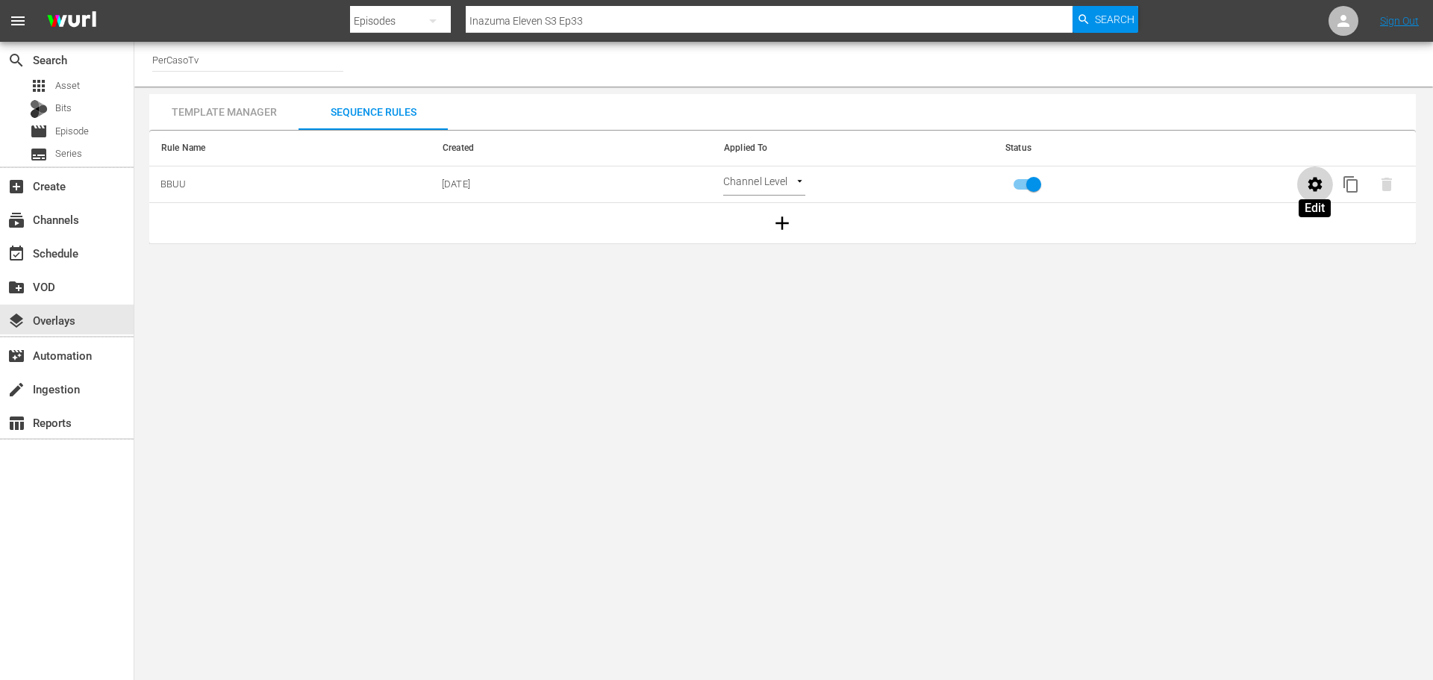
click at [1324, 190] on icon "button" at bounding box center [1315, 184] width 18 height 18
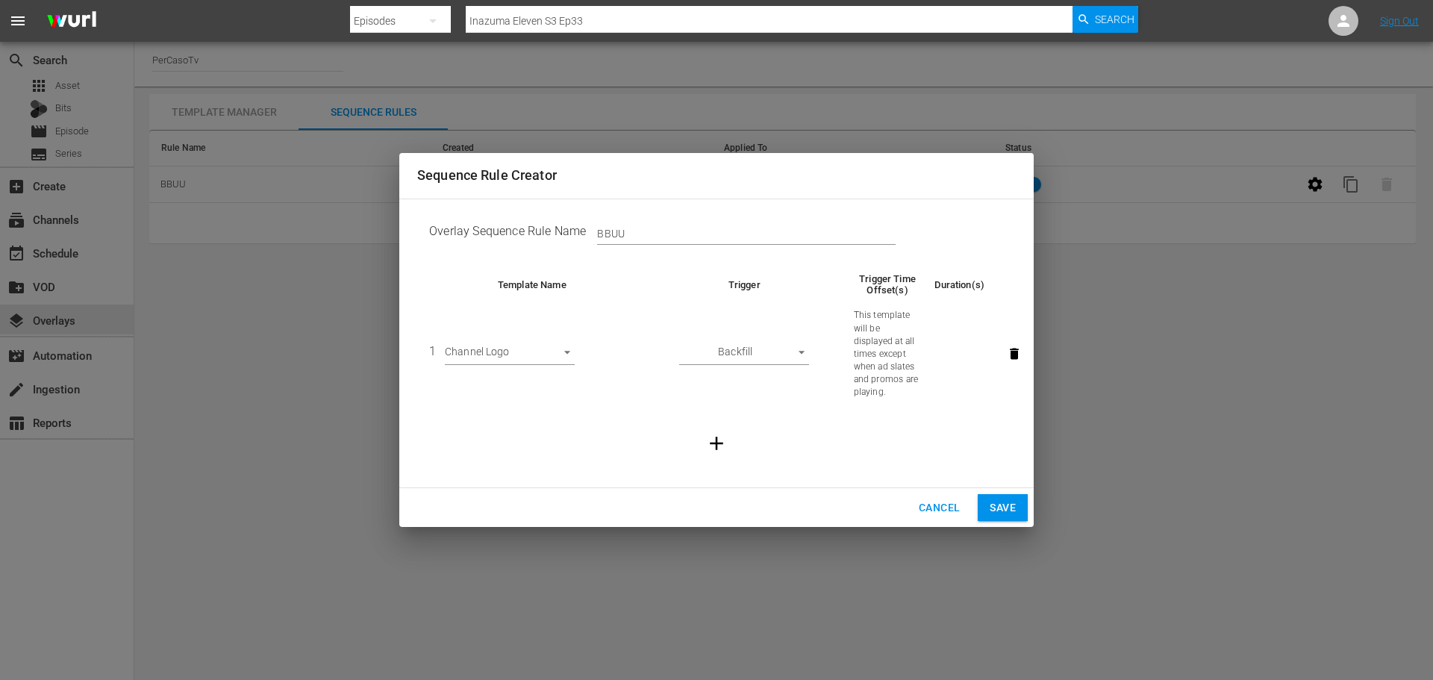
click at [788, 352] on body "menu Search By Episodes Search ID, Title, Description, Keywords, or Category In…" at bounding box center [716, 340] width 1433 height 680
click at [817, 444] on div at bounding box center [716, 340] width 1433 height 680
click at [568, 361] on body "menu Search By Episodes Search ID, Title, Description, Keywords, or Category In…" at bounding box center [716, 340] width 1433 height 680
click at [607, 399] on div at bounding box center [716, 340] width 1433 height 680
click at [935, 516] on span "Cancel" at bounding box center [939, 508] width 41 height 19
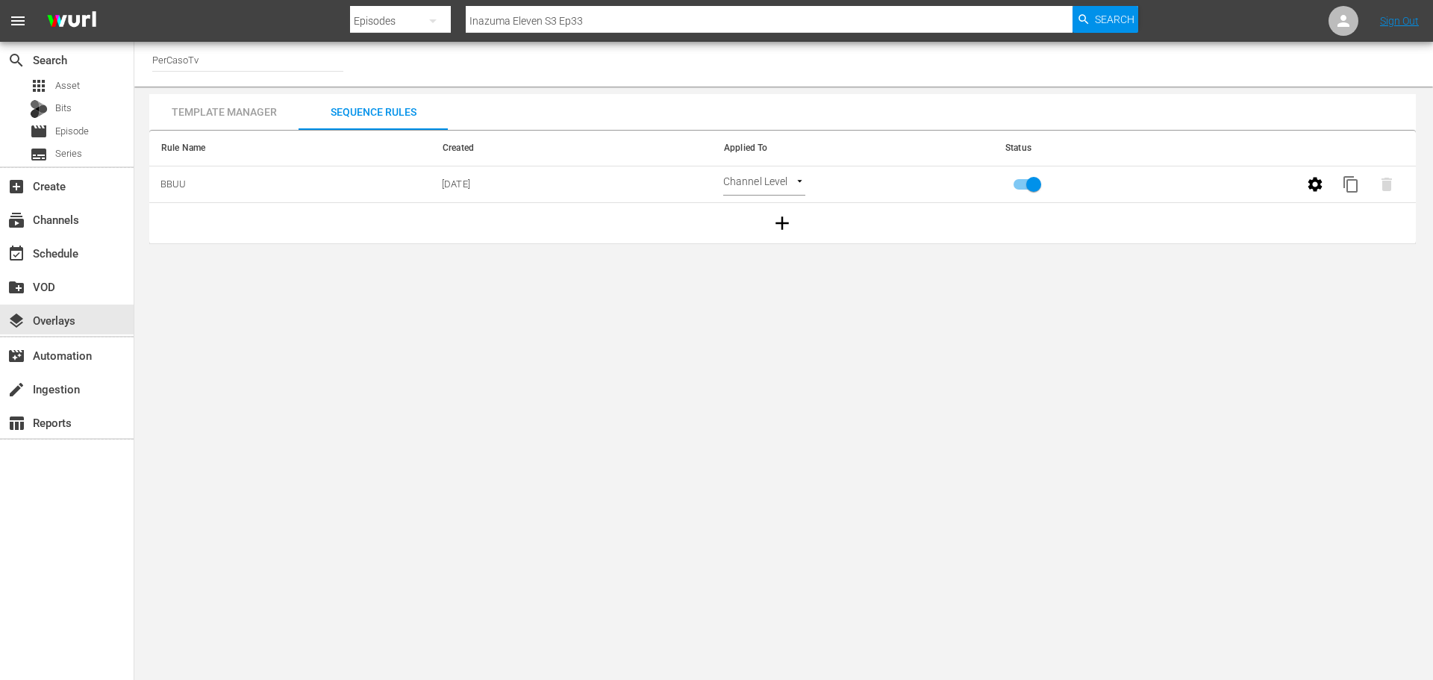
click at [242, 113] on div "Template Manager" at bounding box center [223, 112] width 149 height 36
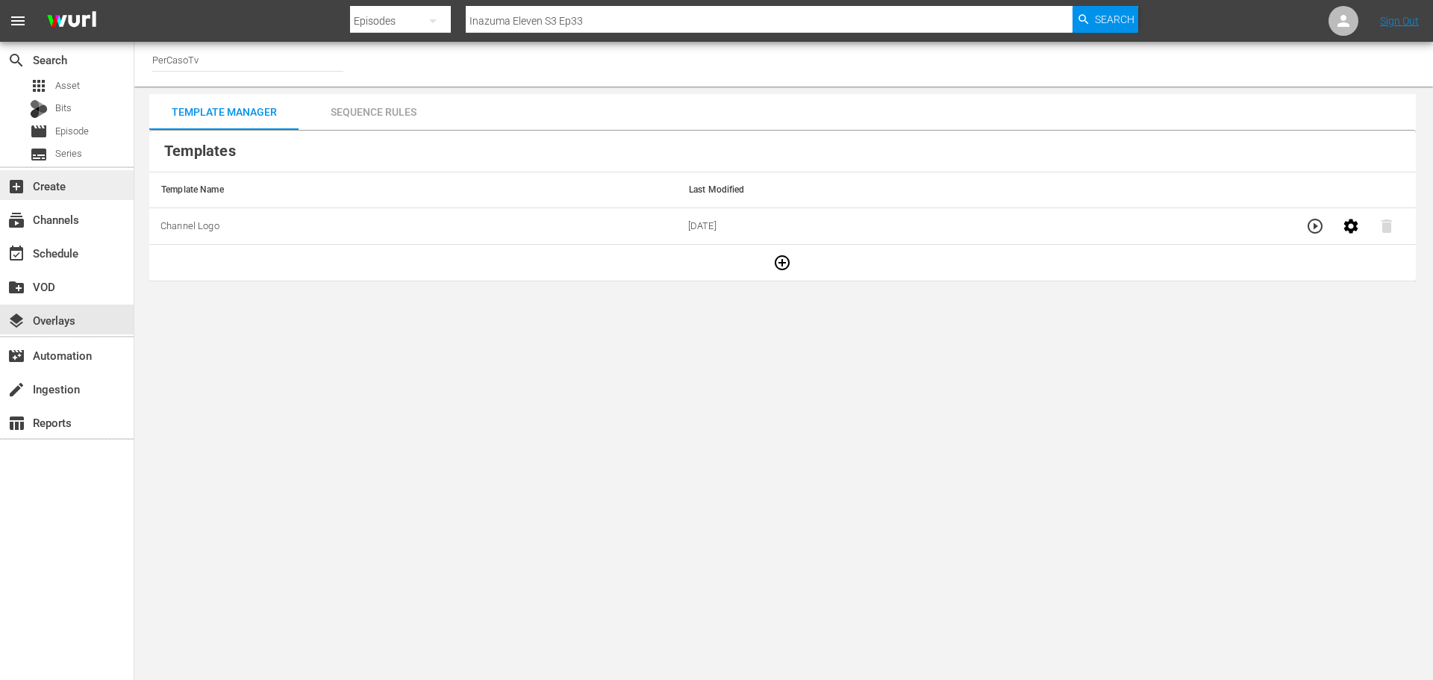
click at [73, 190] on div "add_box Create" at bounding box center [42, 183] width 84 height 13
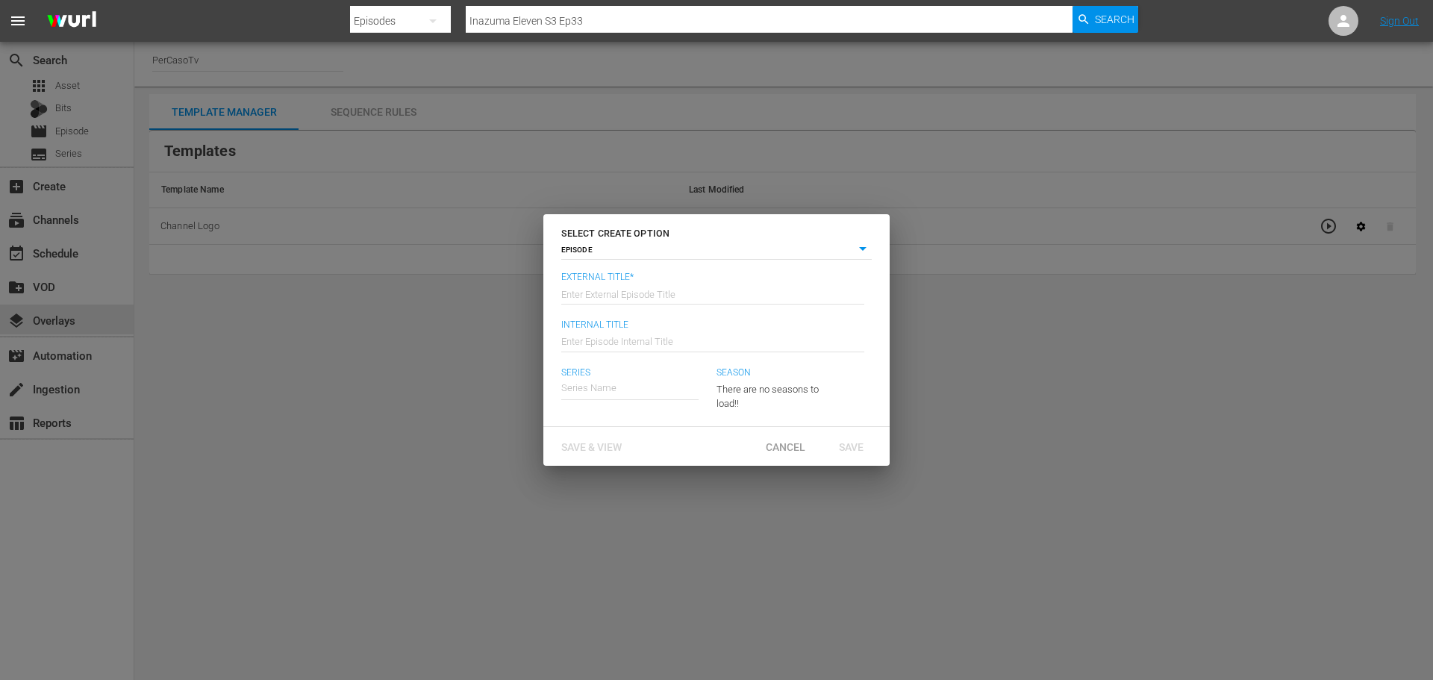
click at [1105, 338] on div "SELECT CREATE OPTION EPISODE episode External Title* Enter External Episode Tit…" at bounding box center [716, 340] width 1433 height 680
click at [245, 357] on div "SELECT CREATE OPTION EPISODE episode External Title* Enter External Episode Tit…" at bounding box center [716, 340] width 1433 height 680
click at [799, 448] on span "Cancel" at bounding box center [785, 447] width 63 height 12
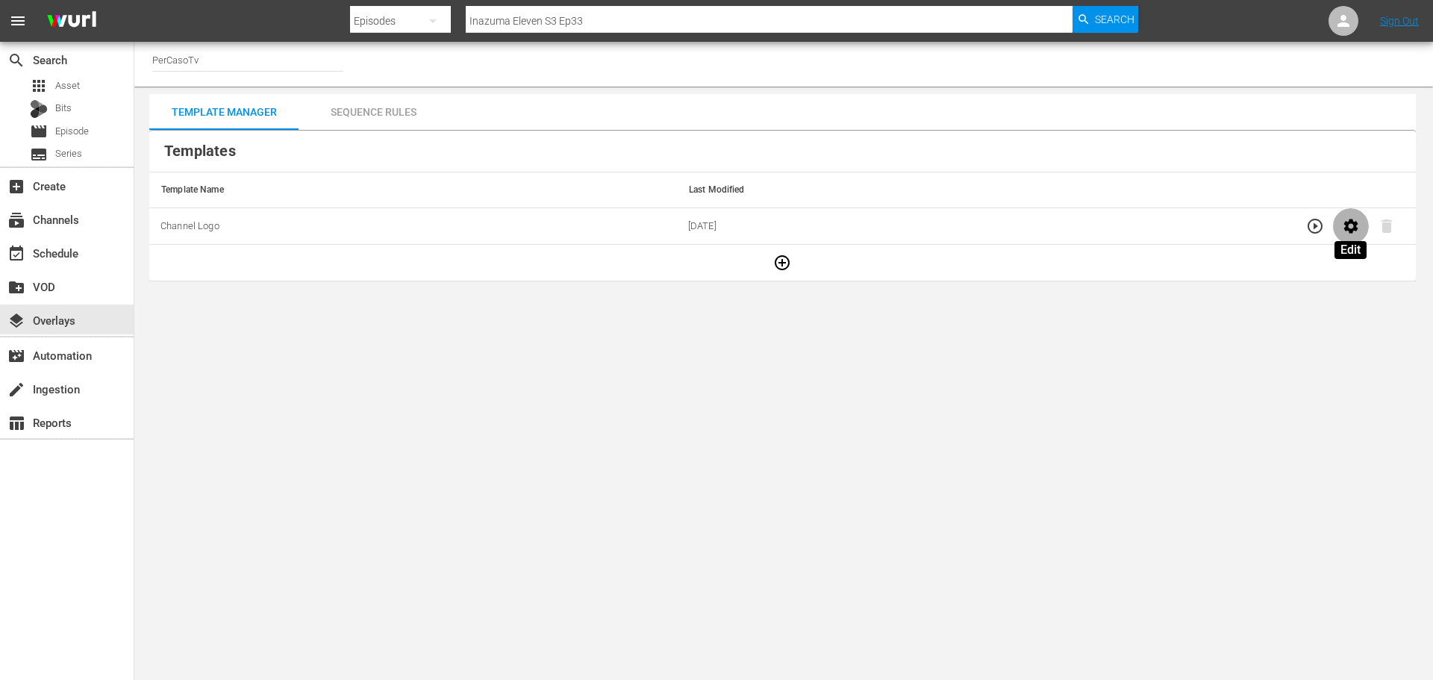
click at [1355, 230] on icon "button" at bounding box center [1351, 226] width 14 height 14
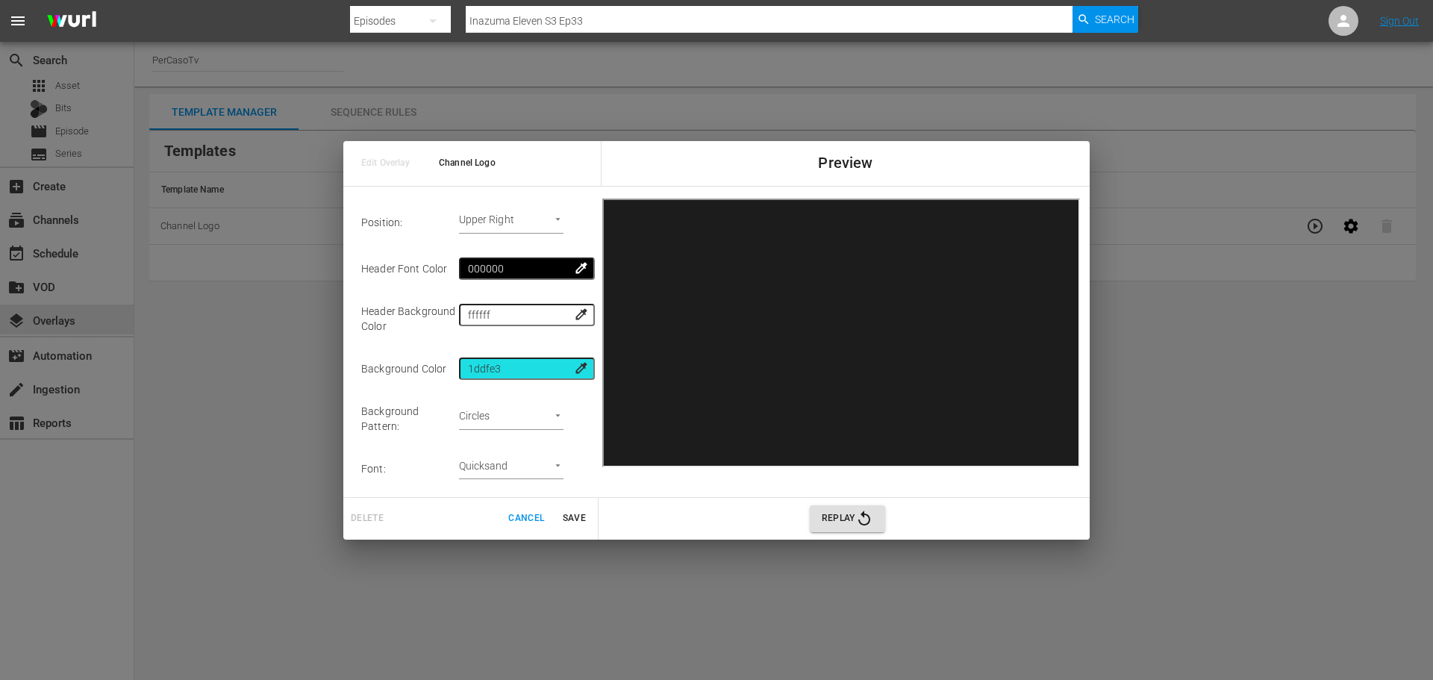
scroll to position [123, 0]
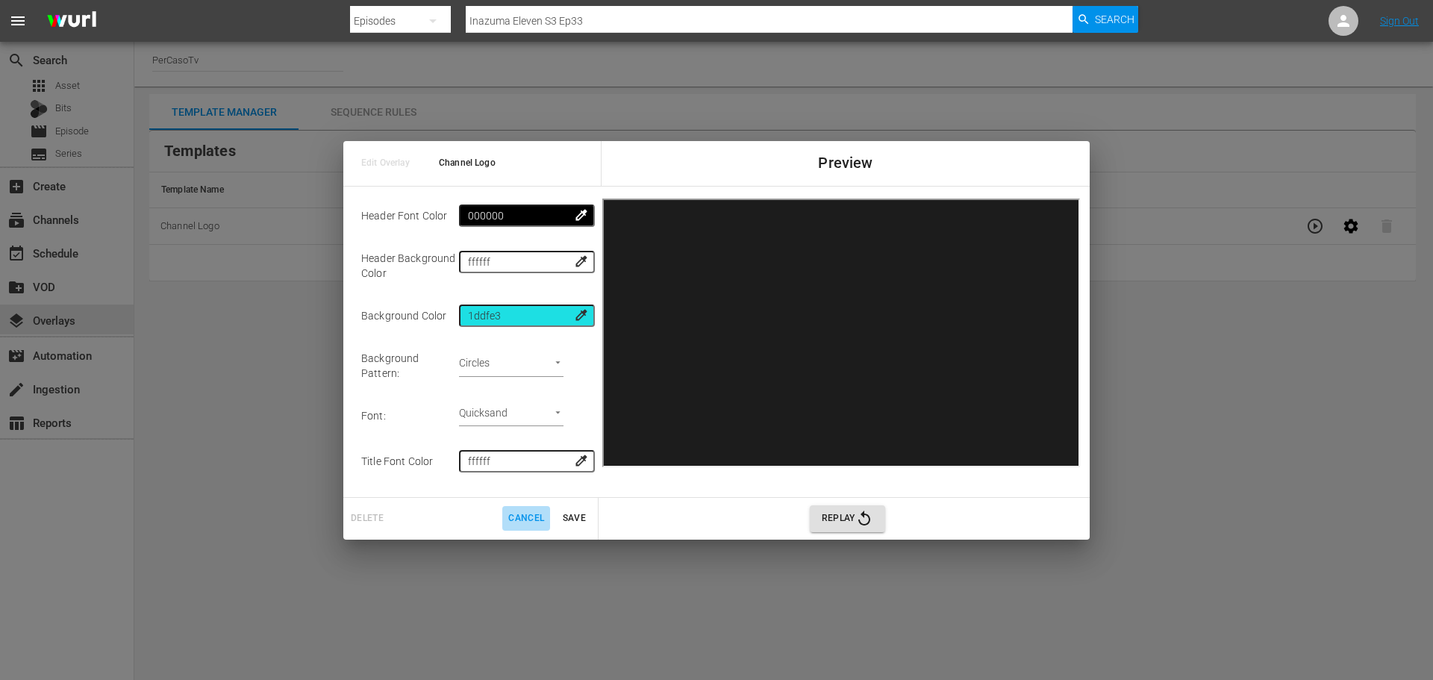
click at [523, 523] on span "Cancel" at bounding box center [526, 519] width 36 height 16
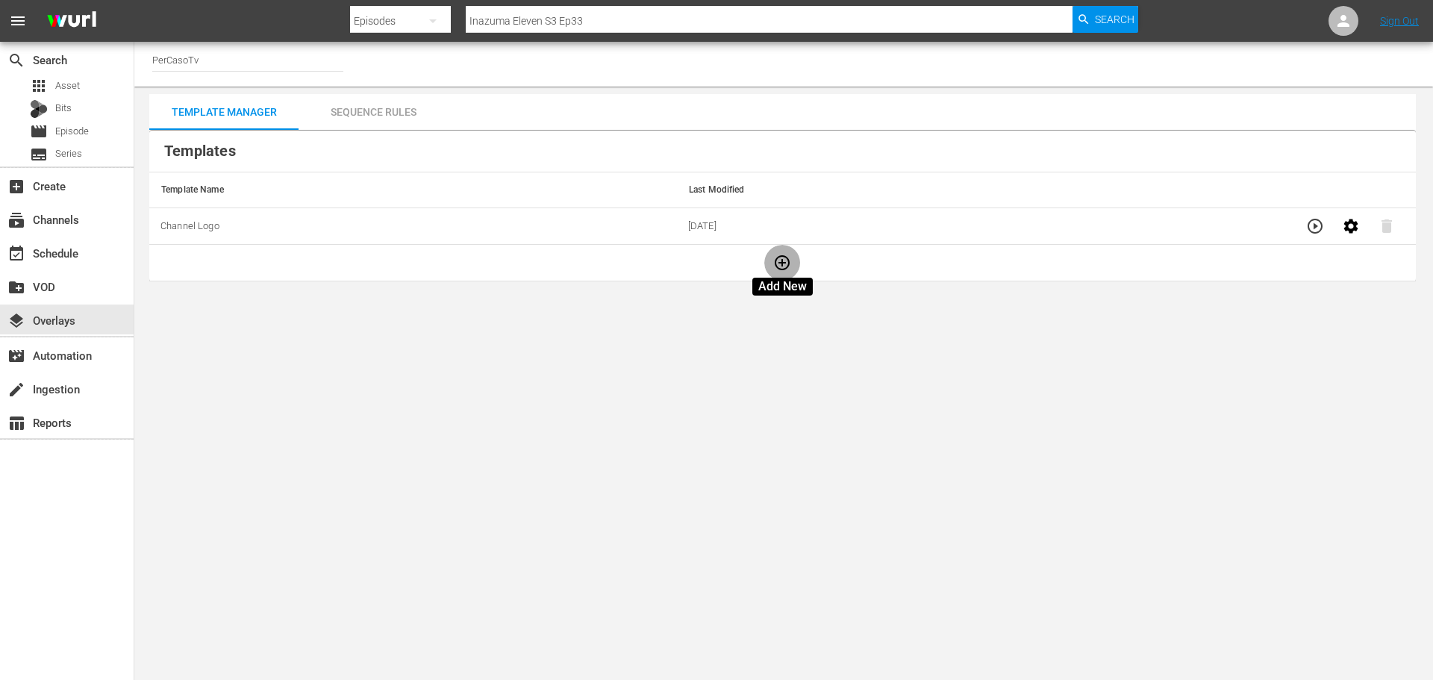
click at [788, 272] on button "button" at bounding box center [782, 263] width 36 height 36
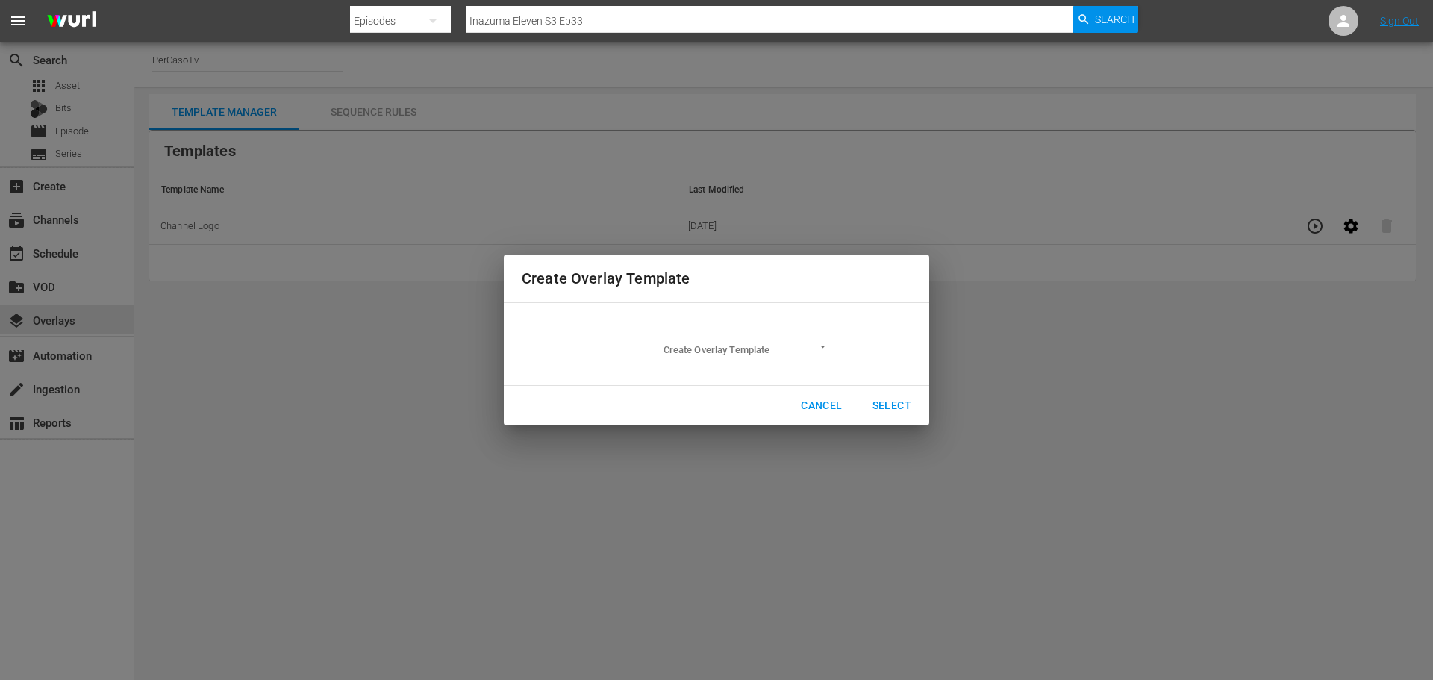
click at [797, 352] on body "menu Search By Episodes Search ID, Title, Description, Keywords, or Category In…" at bounding box center [716, 340] width 1433 height 680
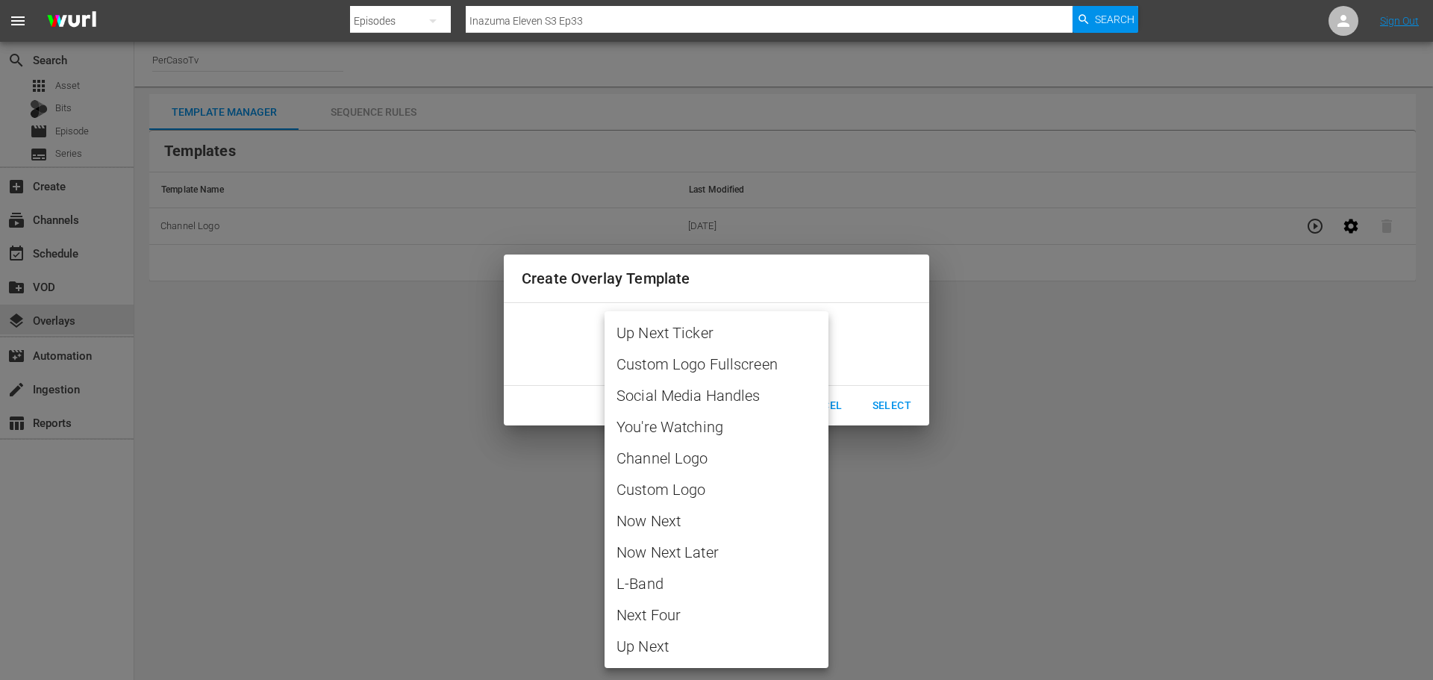
click at [741, 459] on span "Channel Logo" at bounding box center [717, 458] width 200 height 22
type input "Channel Logo"
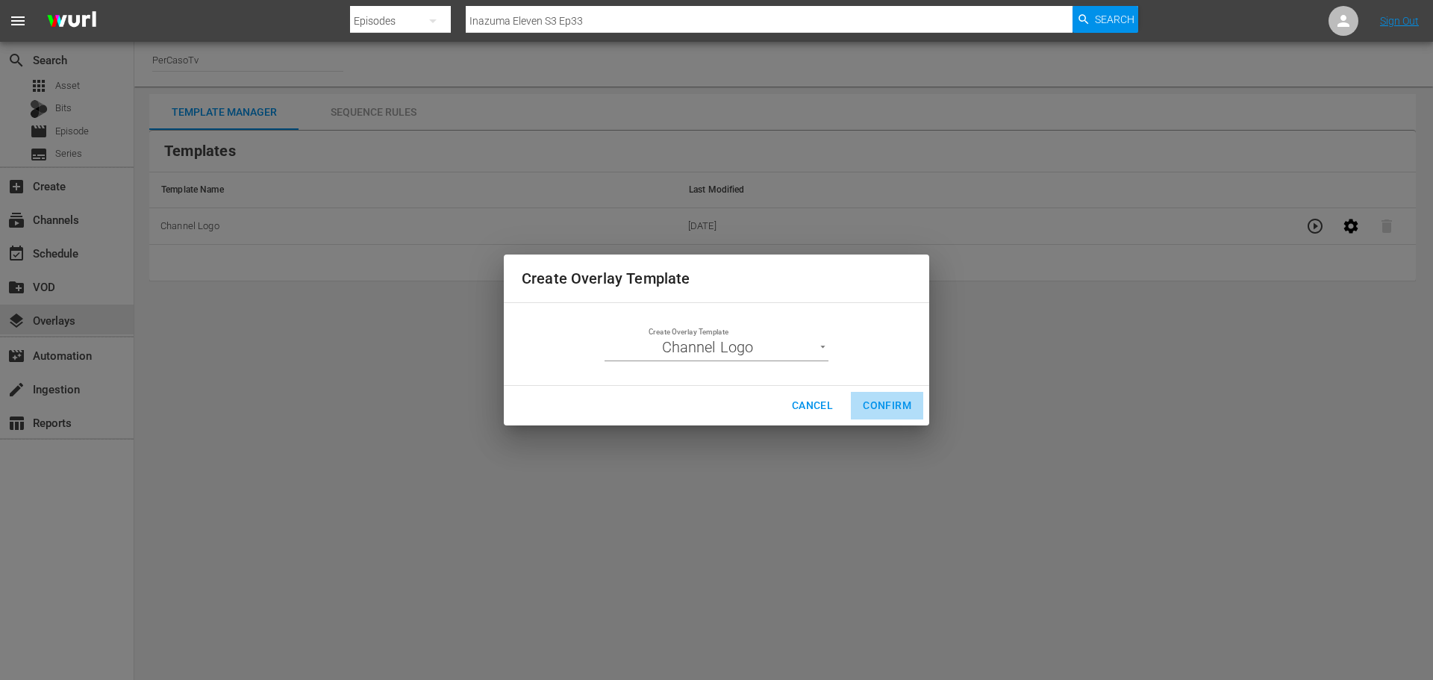
click at [901, 409] on span "Confirm" at bounding box center [887, 405] width 49 height 19
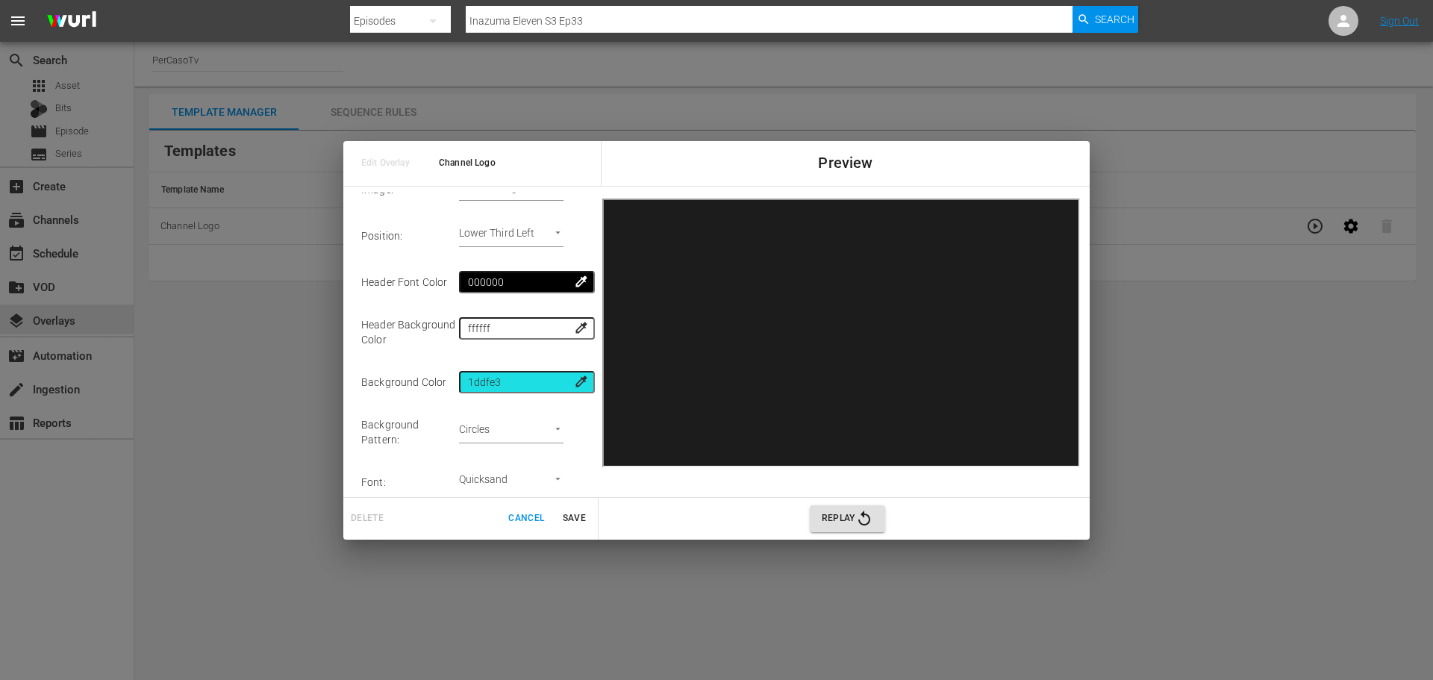
scroll to position [123, 0]
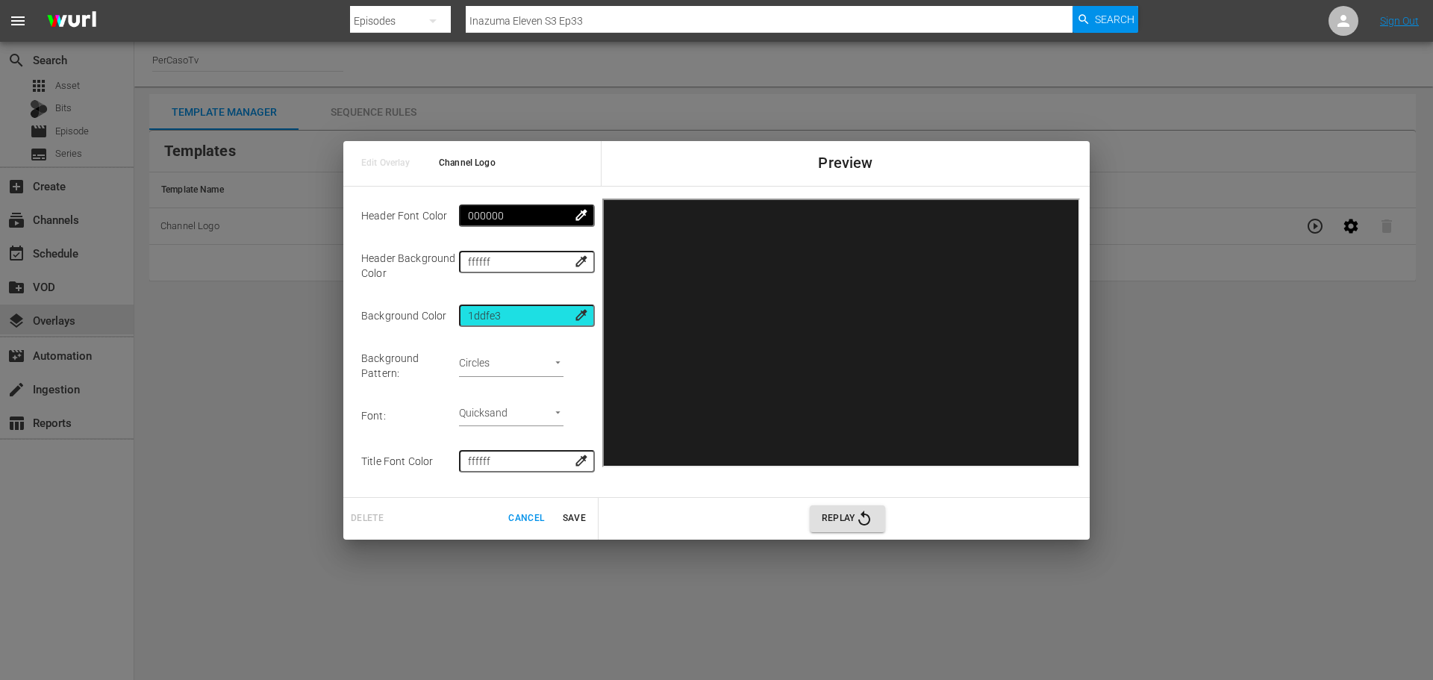
click at [365, 519] on span "Delete" at bounding box center [367, 517] width 48 height 12
click at [525, 523] on span "Cancel" at bounding box center [526, 519] width 36 height 16
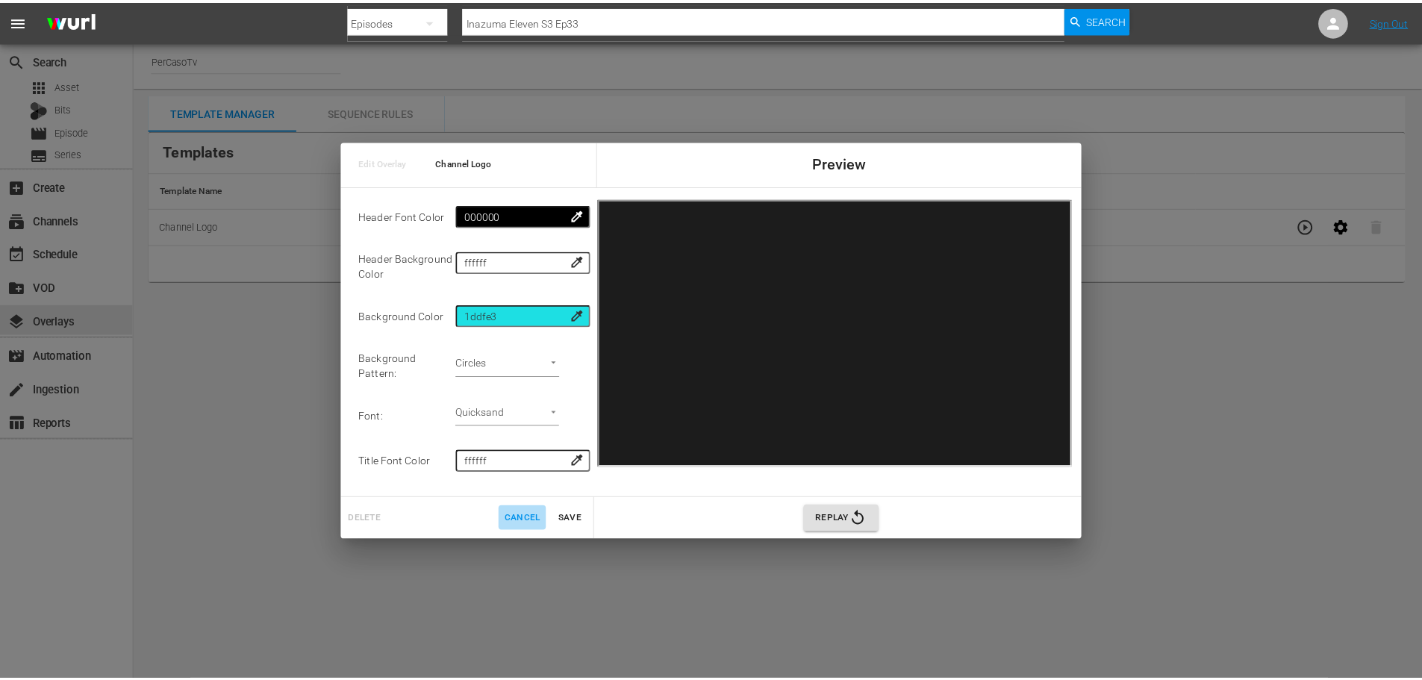
scroll to position [0, 0]
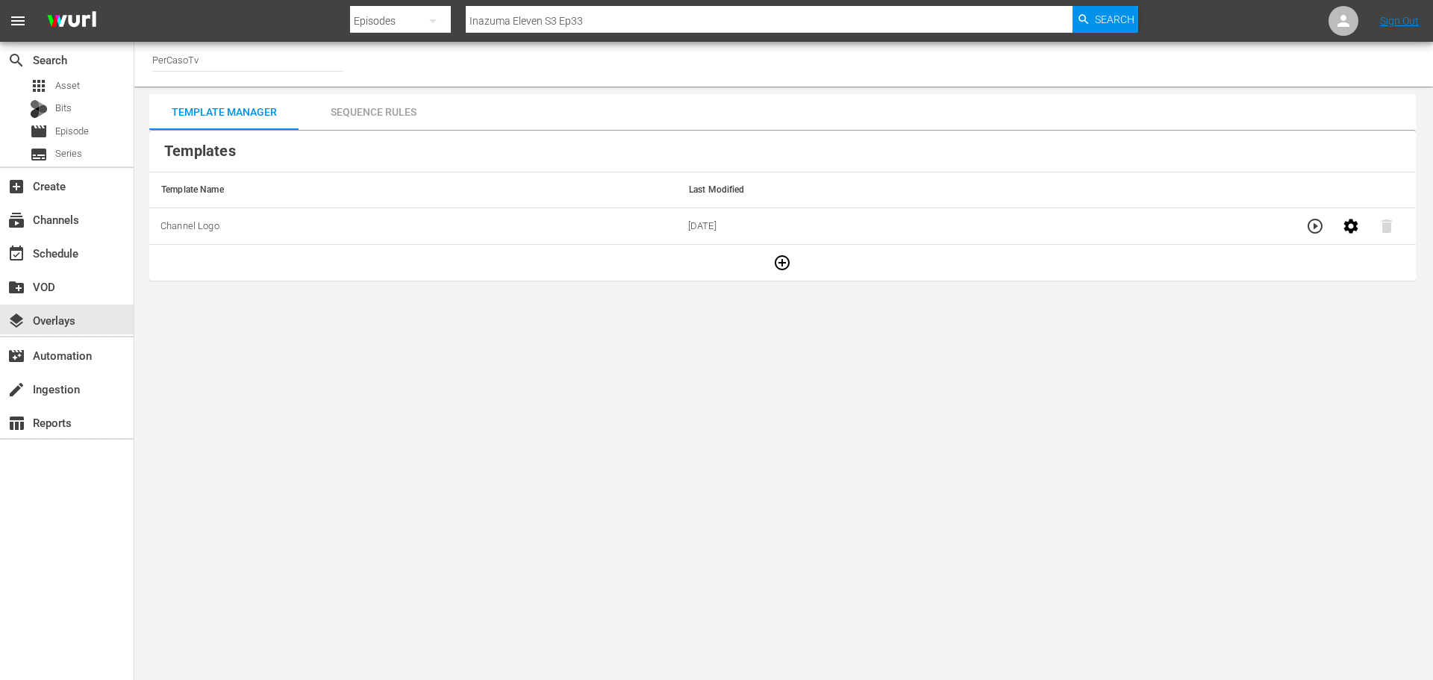
click at [419, 116] on div "Sequence Rules" at bounding box center [373, 112] width 149 height 36
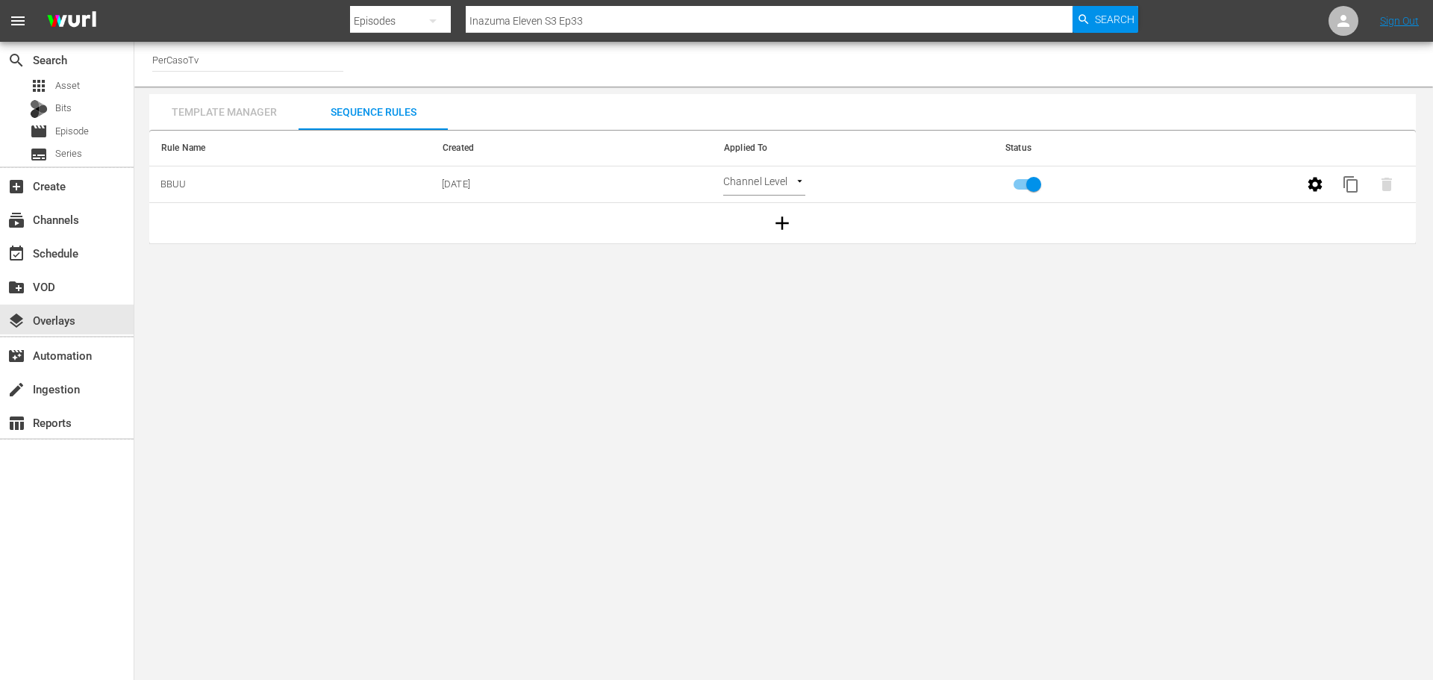
click at [270, 116] on div "Template Manager" at bounding box center [223, 112] width 149 height 36
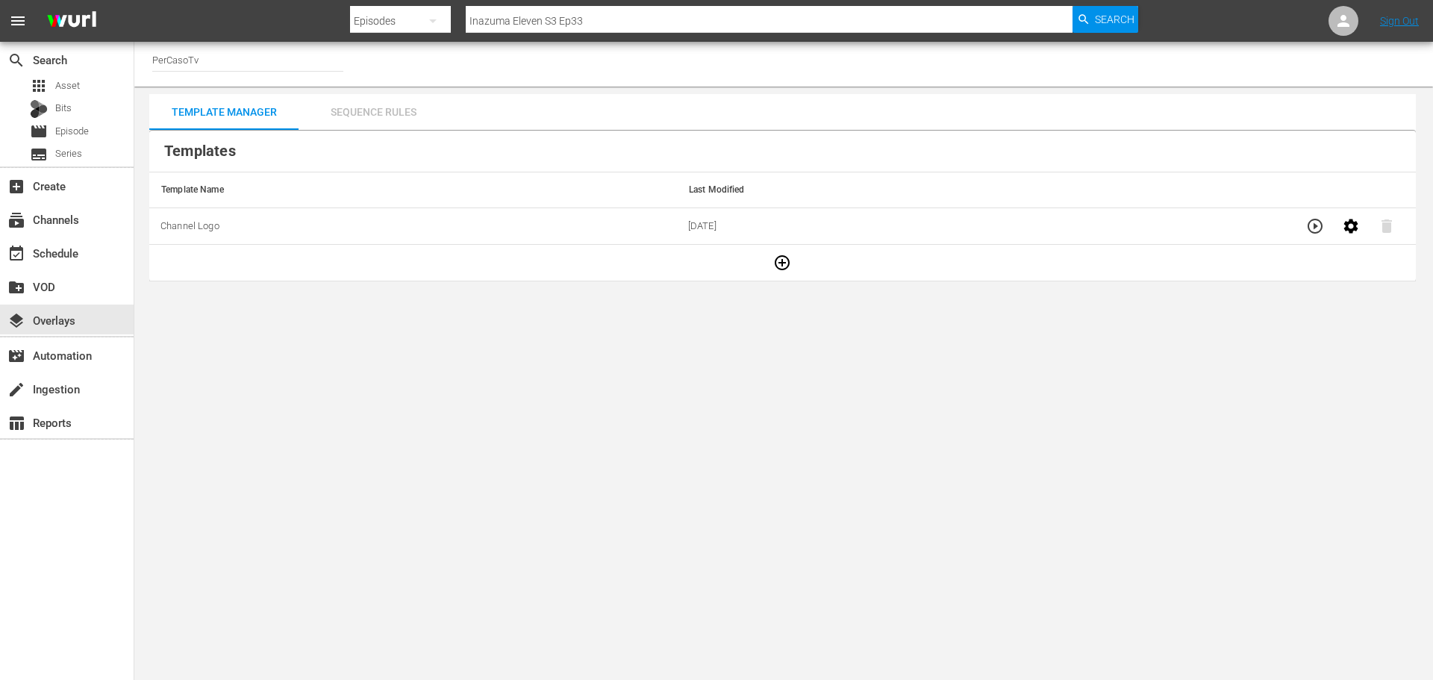
click at [340, 103] on div "Sequence Rules" at bounding box center [373, 112] width 149 height 36
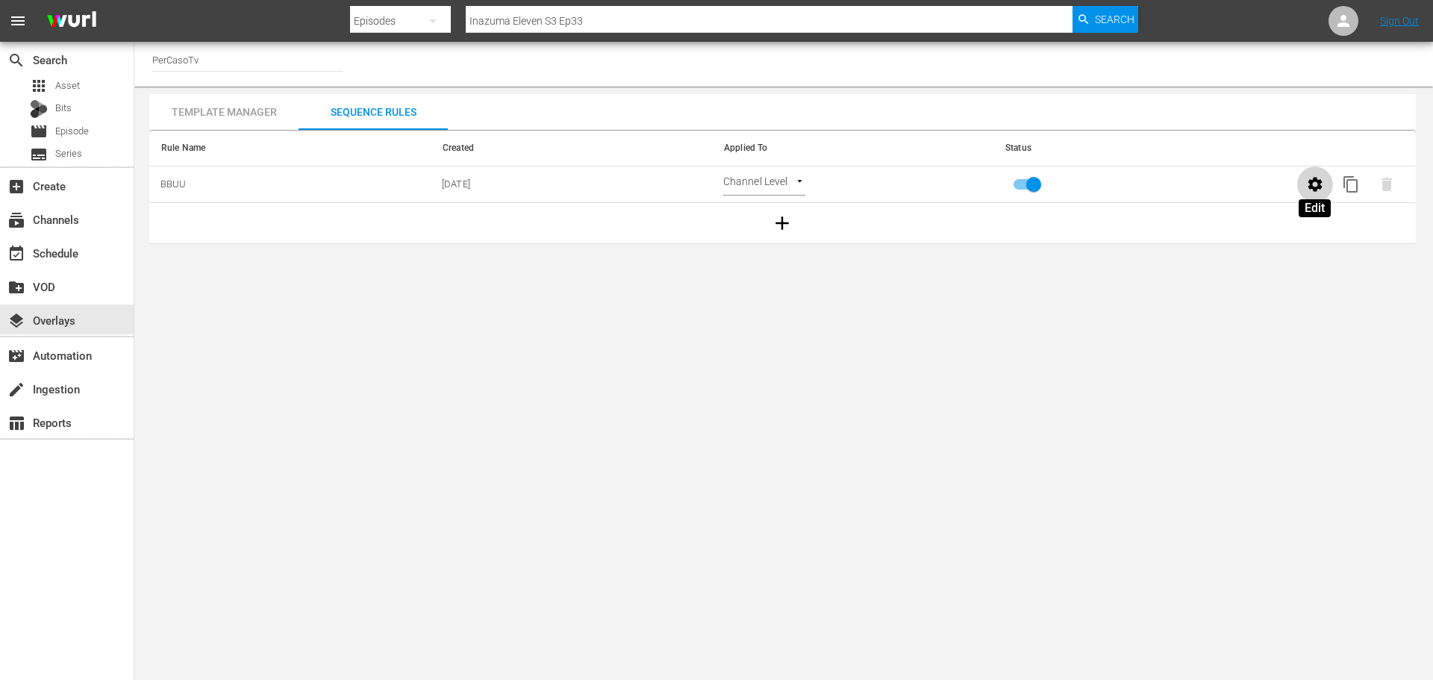
click at [1318, 184] on icon "button" at bounding box center [1315, 184] width 14 height 14
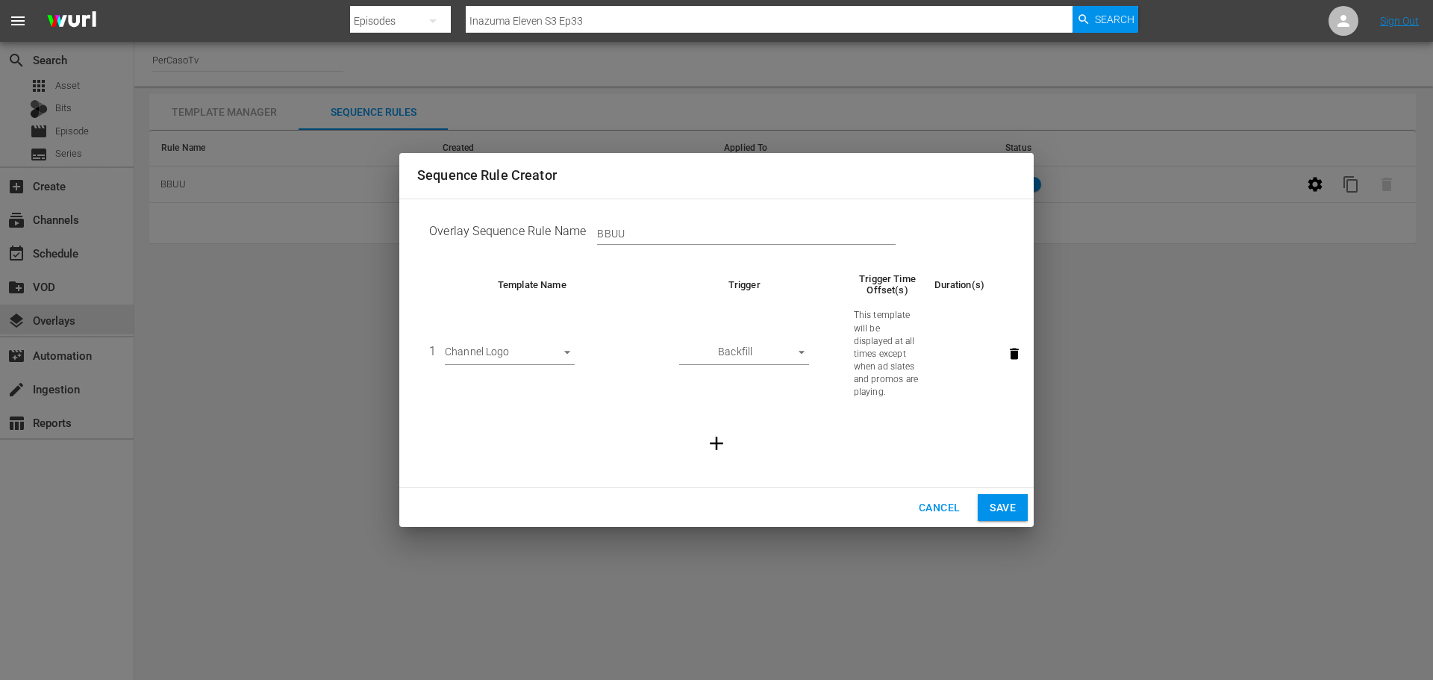
click at [744, 607] on div "Sequence Rule Creator Overlay Sequence Rule Name BBUU Template Name Trigger Tri…" at bounding box center [716, 340] width 1433 height 680
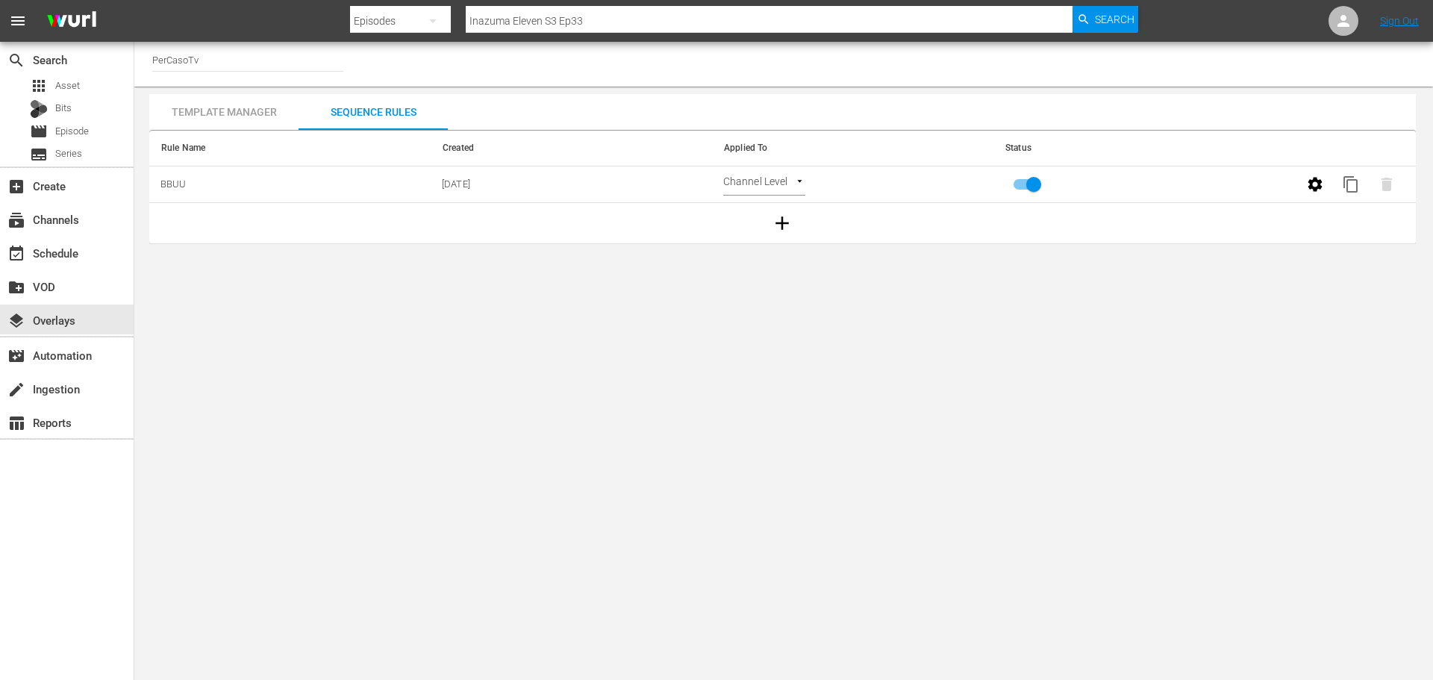
click at [258, 115] on div "Template Manager" at bounding box center [223, 112] width 149 height 36
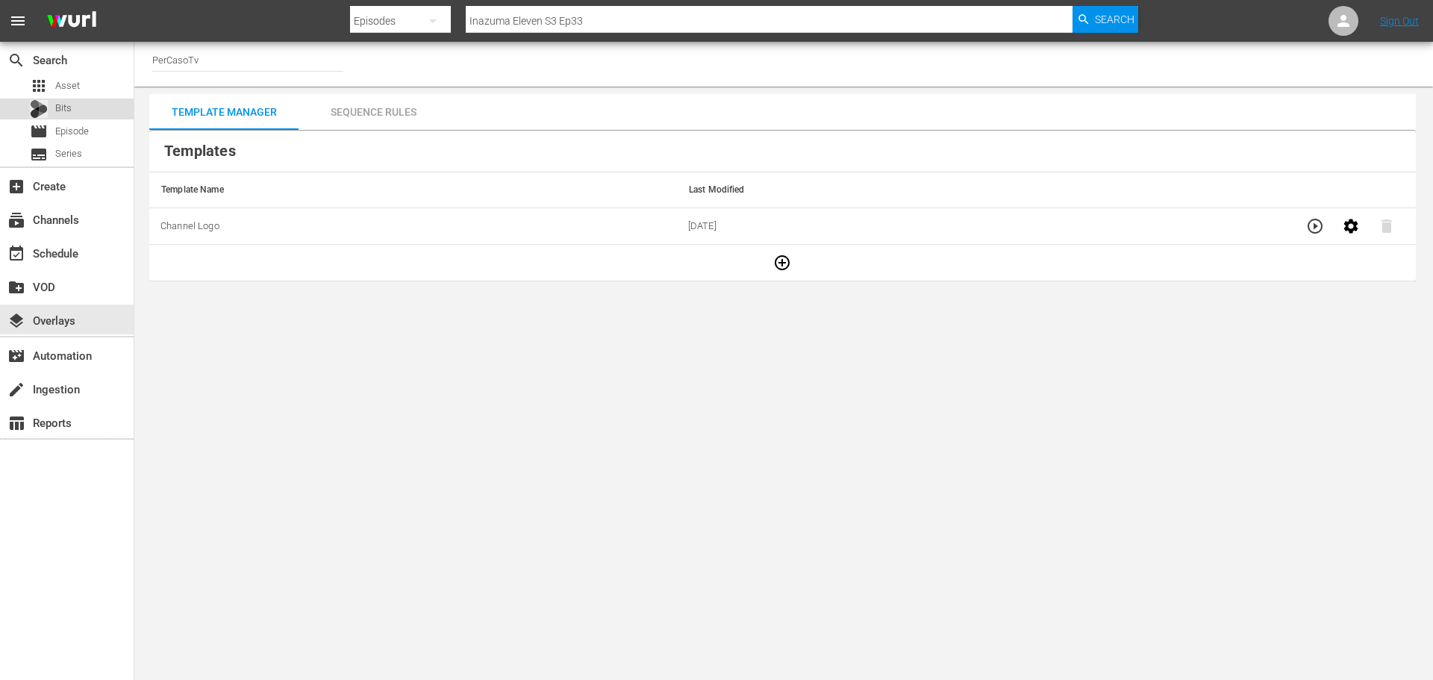
click at [97, 106] on div "Bits" at bounding box center [67, 109] width 134 height 21
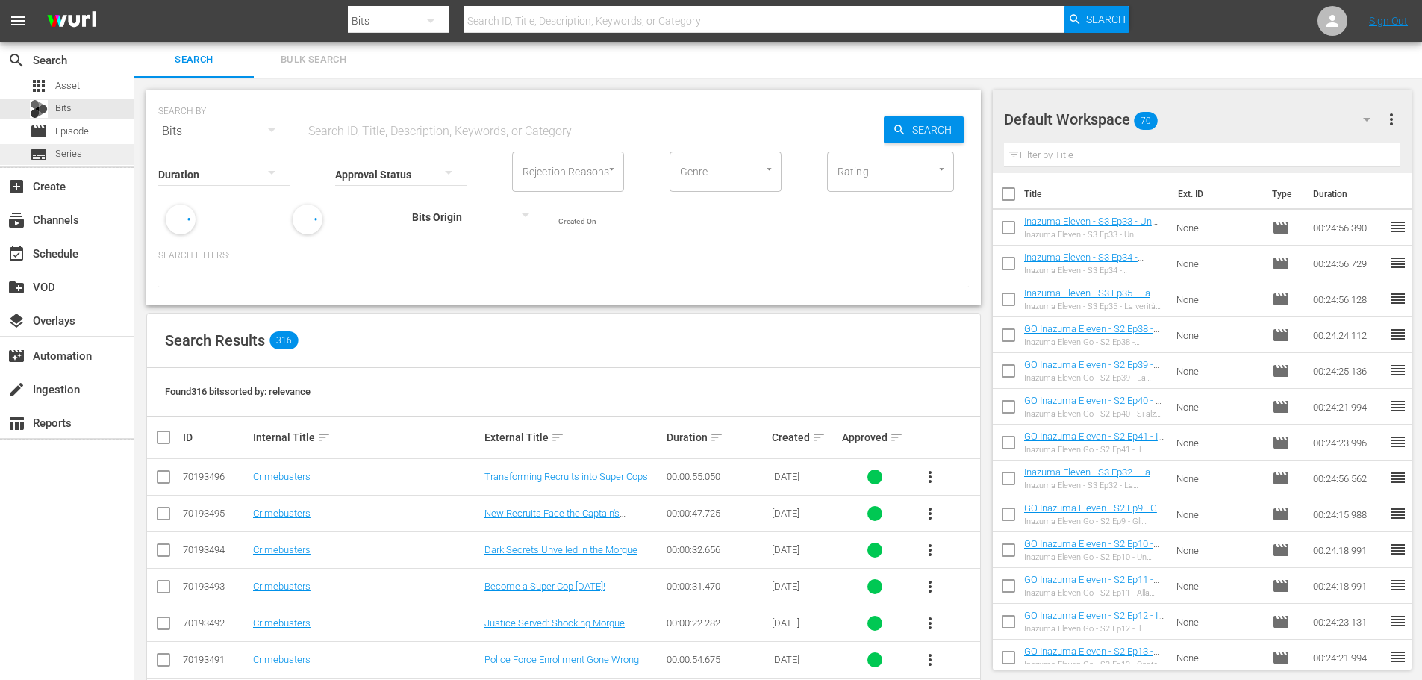
click at [96, 156] on div "subtitles Series" at bounding box center [67, 154] width 134 height 21
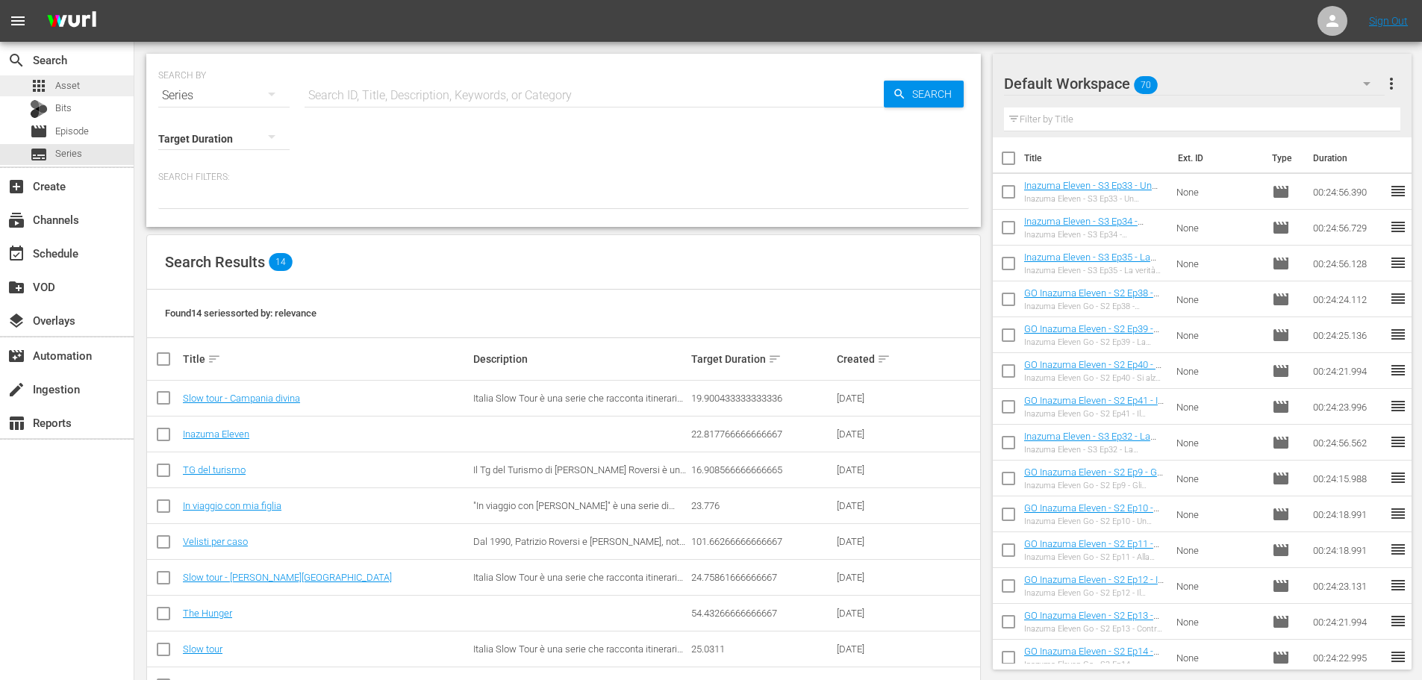
click at [96, 94] on div "apps Asset" at bounding box center [67, 85] width 134 height 21
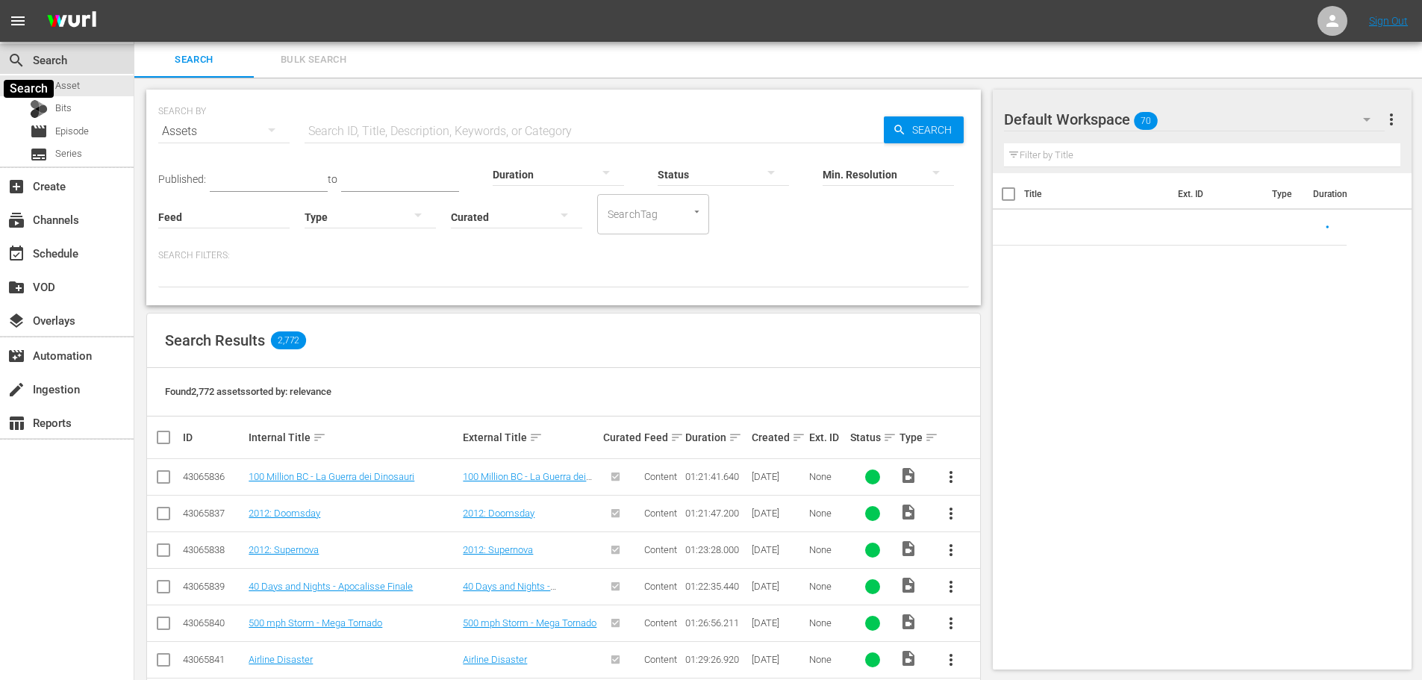
click at [25, 61] on span "search" at bounding box center [16, 61] width 18 height 18
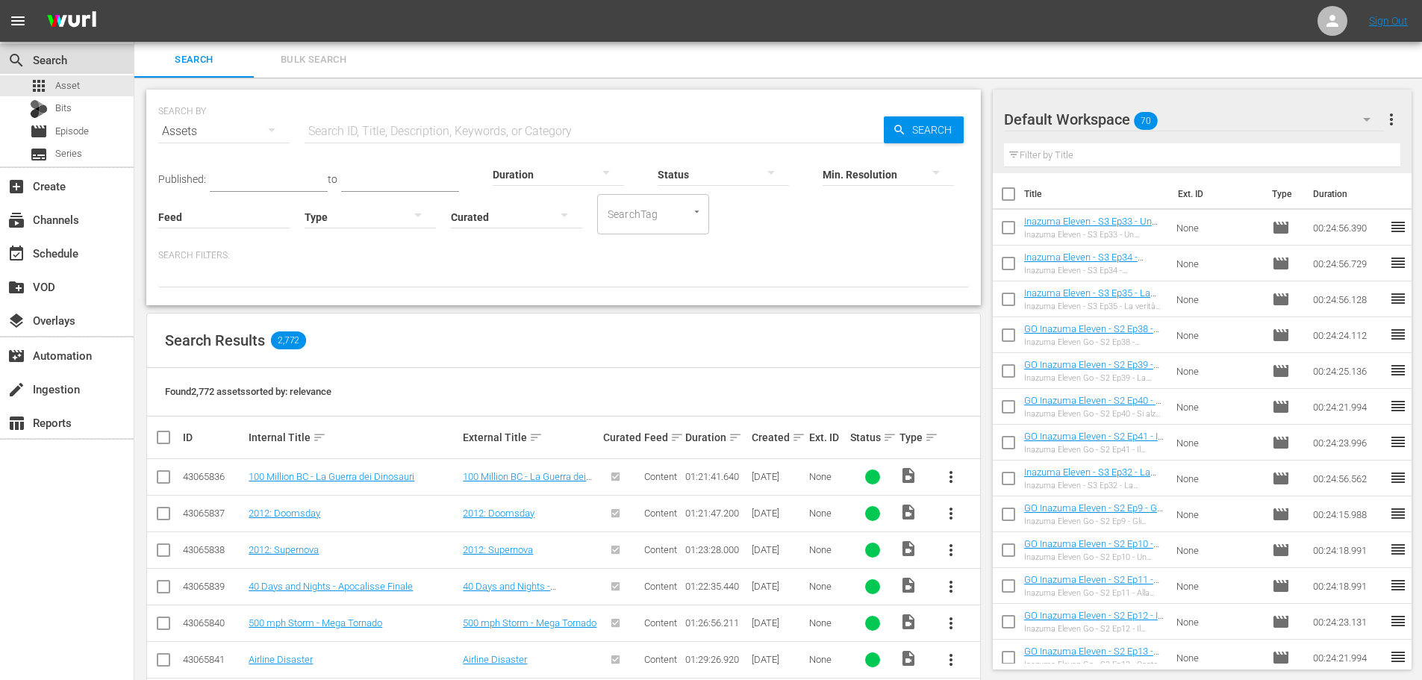
click at [61, 54] on div "search Search" at bounding box center [42, 57] width 84 height 13
click at [16, 61] on span "search" at bounding box center [16, 61] width 18 height 18
click at [22, 21] on span "menu" at bounding box center [18, 21] width 18 height 18
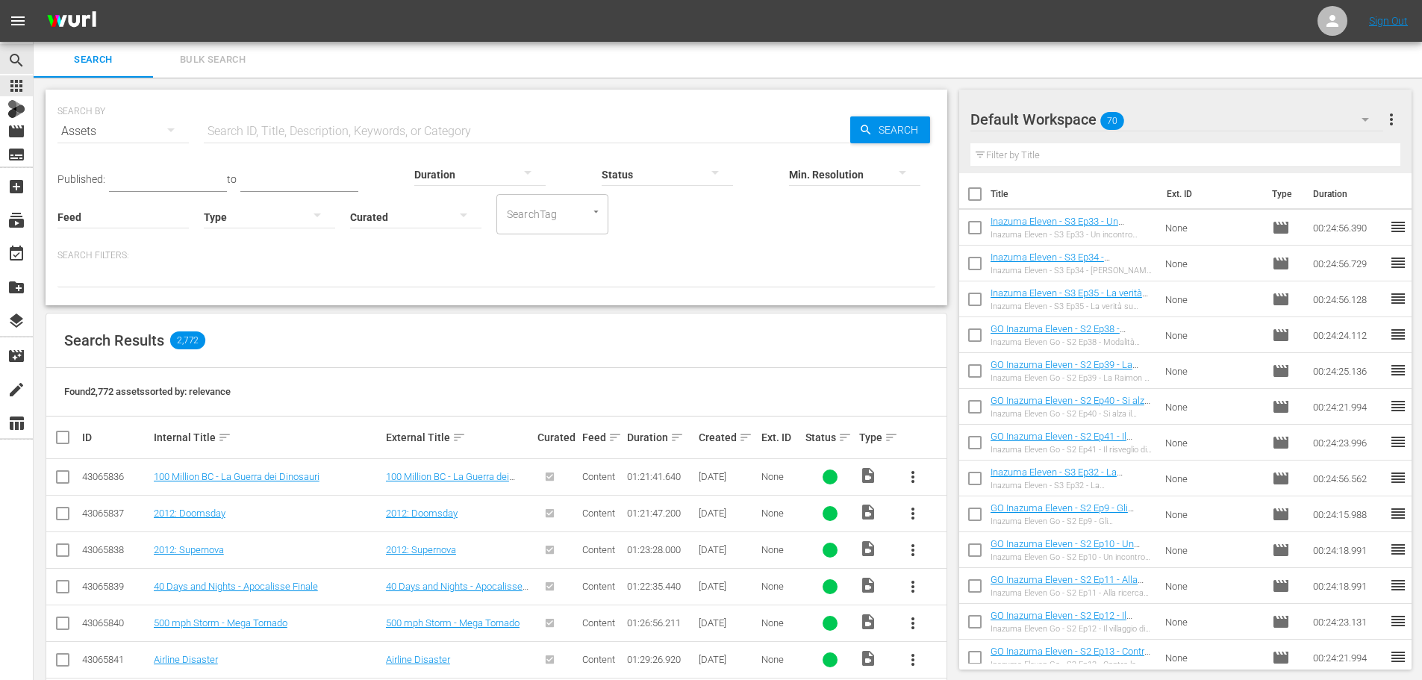
click at [22, 21] on span "menu" at bounding box center [18, 21] width 18 height 18
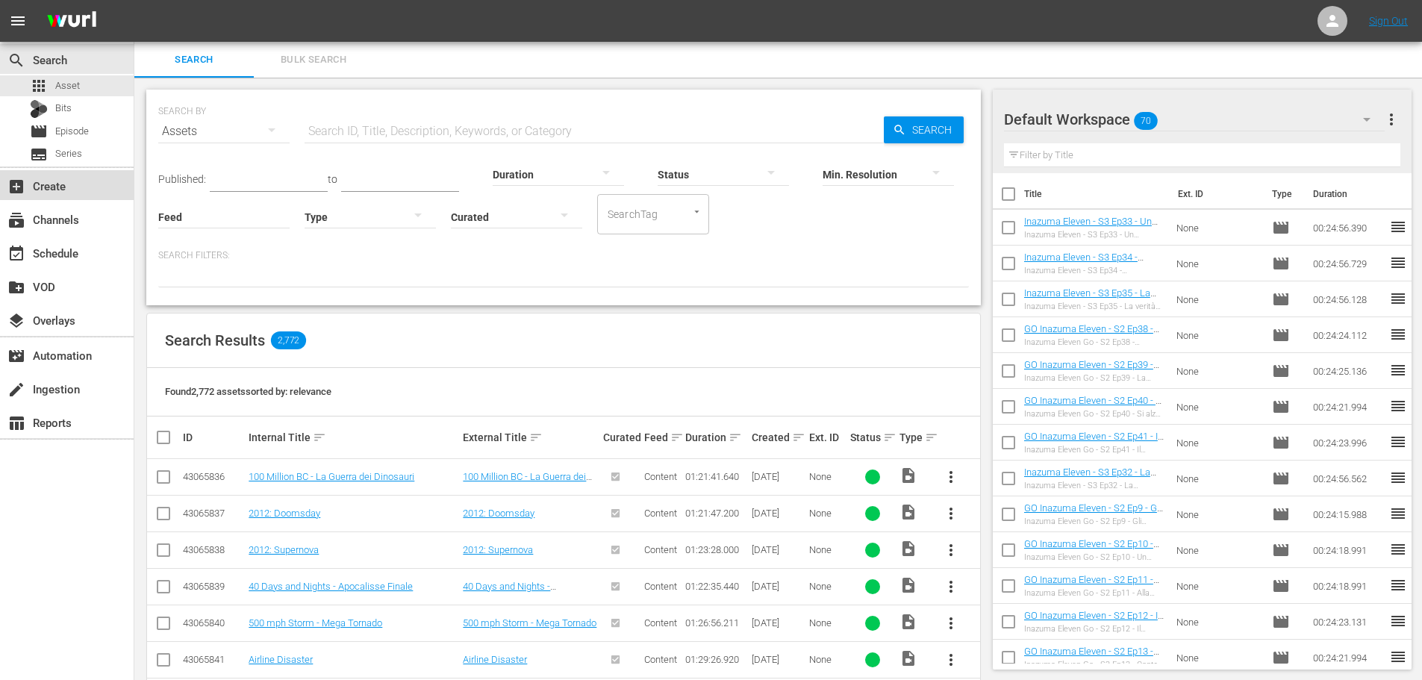
click at [78, 192] on div "add_box Create" at bounding box center [67, 185] width 134 height 30
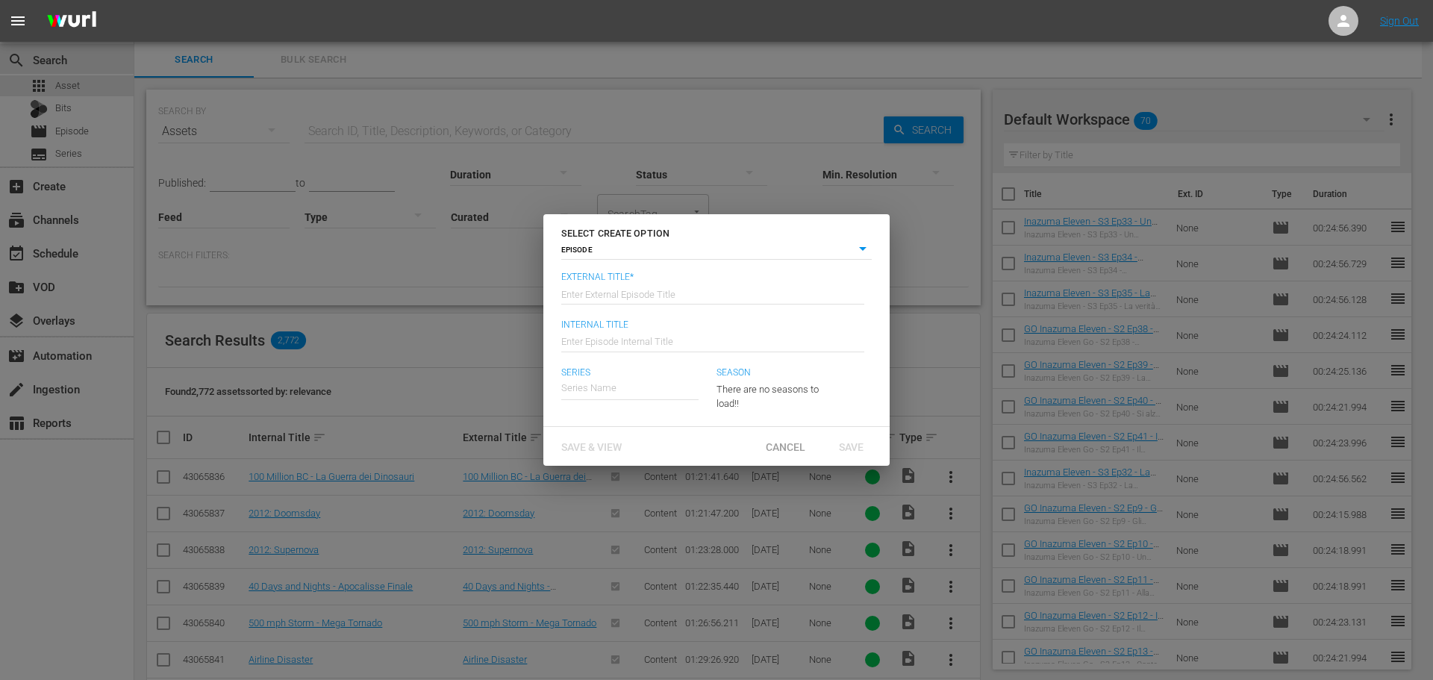
click at [521, 320] on div "SELECT CREATE OPTION EPISODE episode External Title* Enter External Episode Tit…" at bounding box center [716, 340] width 1433 height 680
drag, startPoint x: 473, startPoint y: 328, endPoint x: 488, endPoint y: 342, distance: 19.5
click at [474, 328] on div "SELECT CREATE OPTION EPISODE episode External Title* Enter External Episode Tit…" at bounding box center [716, 340] width 1433 height 680
click at [797, 450] on span "Cancel" at bounding box center [785, 447] width 63 height 12
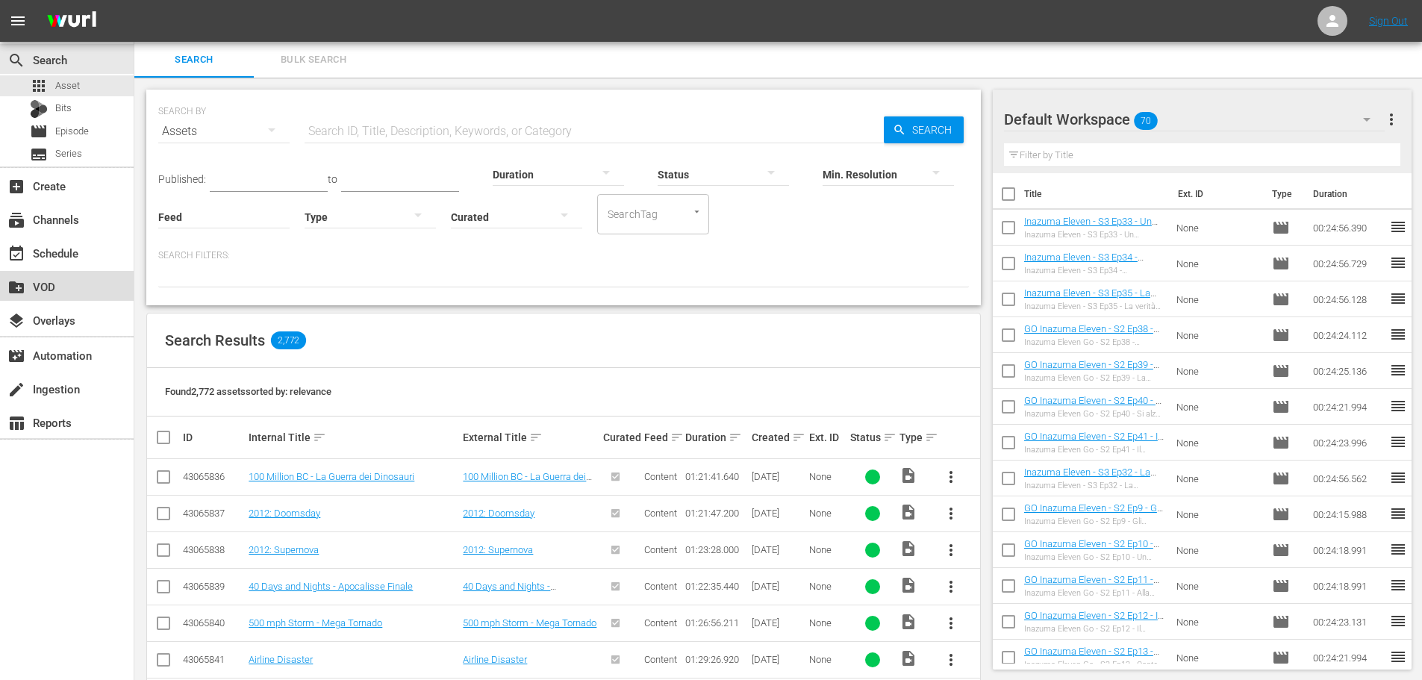
click at [52, 287] on div "create_new_folder VOD" at bounding box center [42, 284] width 84 height 13
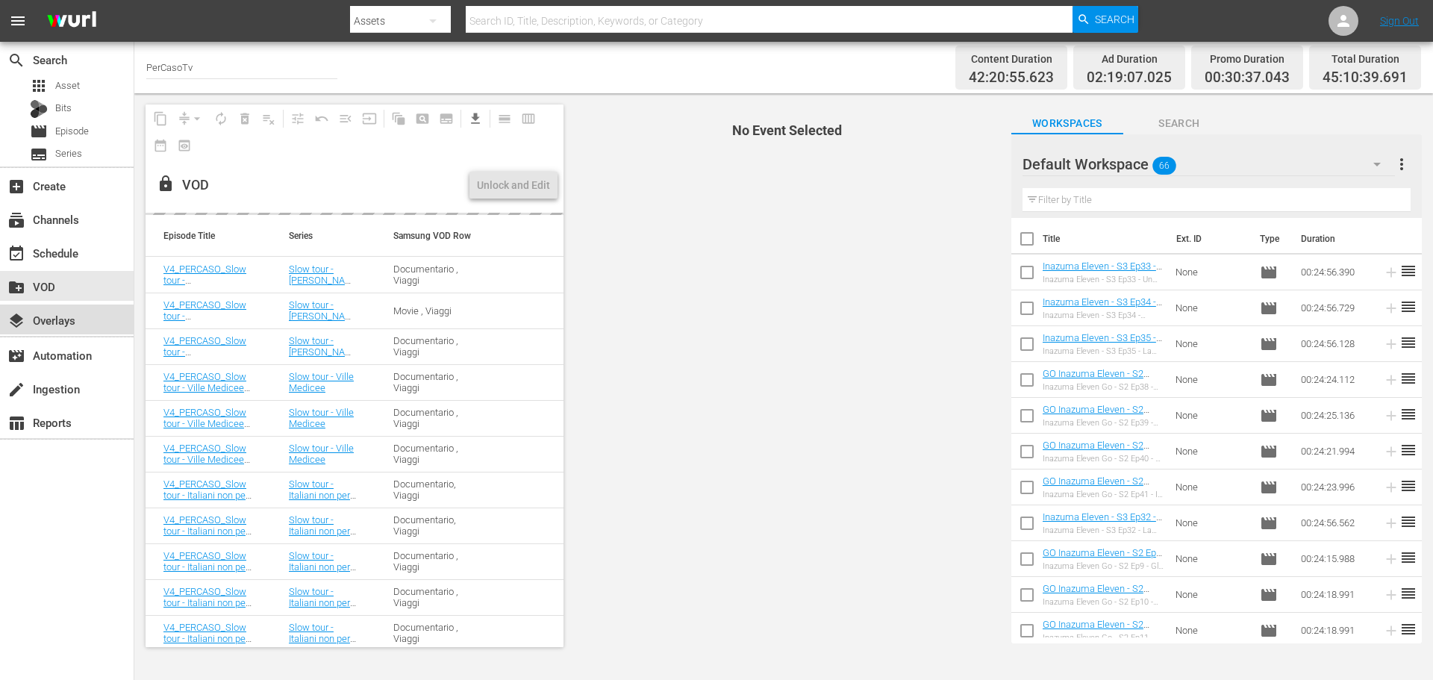
click at [69, 317] on div "layers Overlays" at bounding box center [42, 317] width 84 height 13
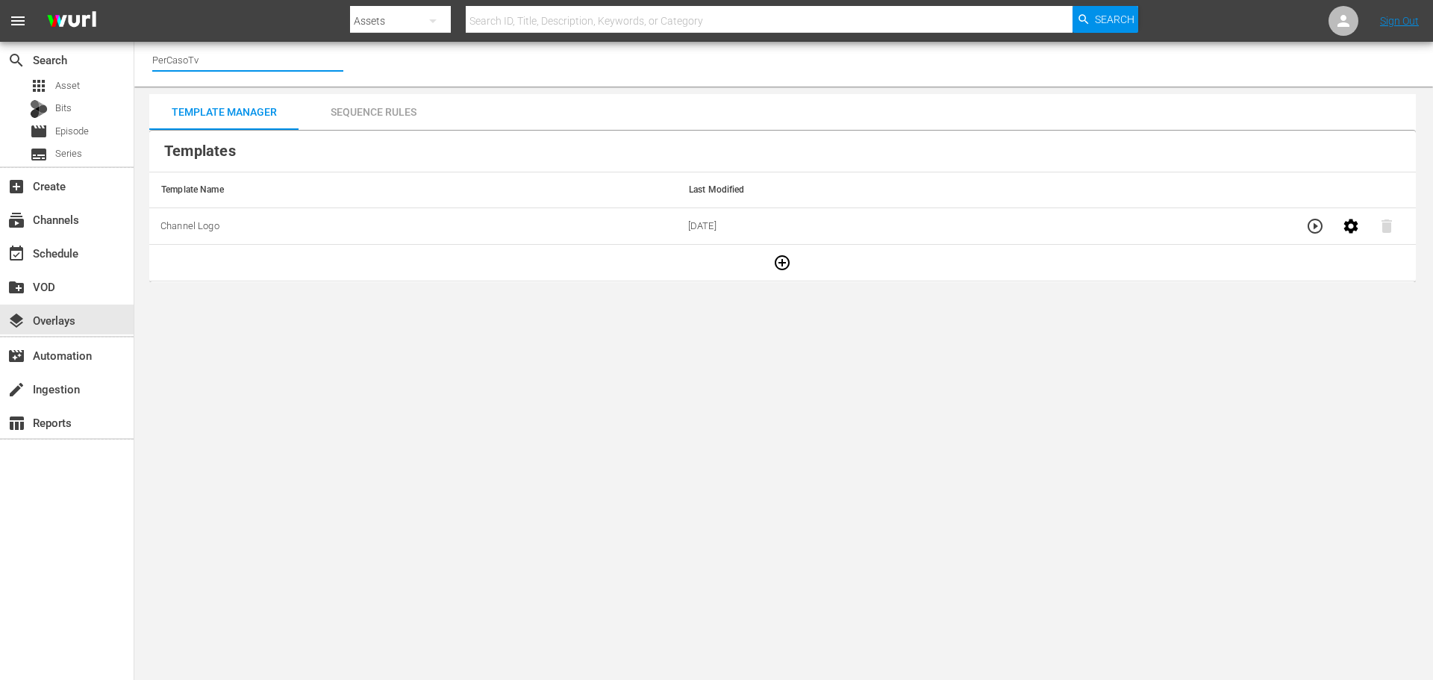
click at [203, 66] on input "PerCasoTv" at bounding box center [247, 60] width 191 height 36
click at [204, 65] on input "PerCasoTv" at bounding box center [247, 60] width 191 height 36
click at [252, 97] on div "Adrenaline Movies (previously Full Moon) (1244 - minerva_fullmoon_1)" at bounding box center [357, 102] width 387 height 36
type input "Adrenaline Movies (previously Full Moon) (1244 - minerva_fullmoon_1)"
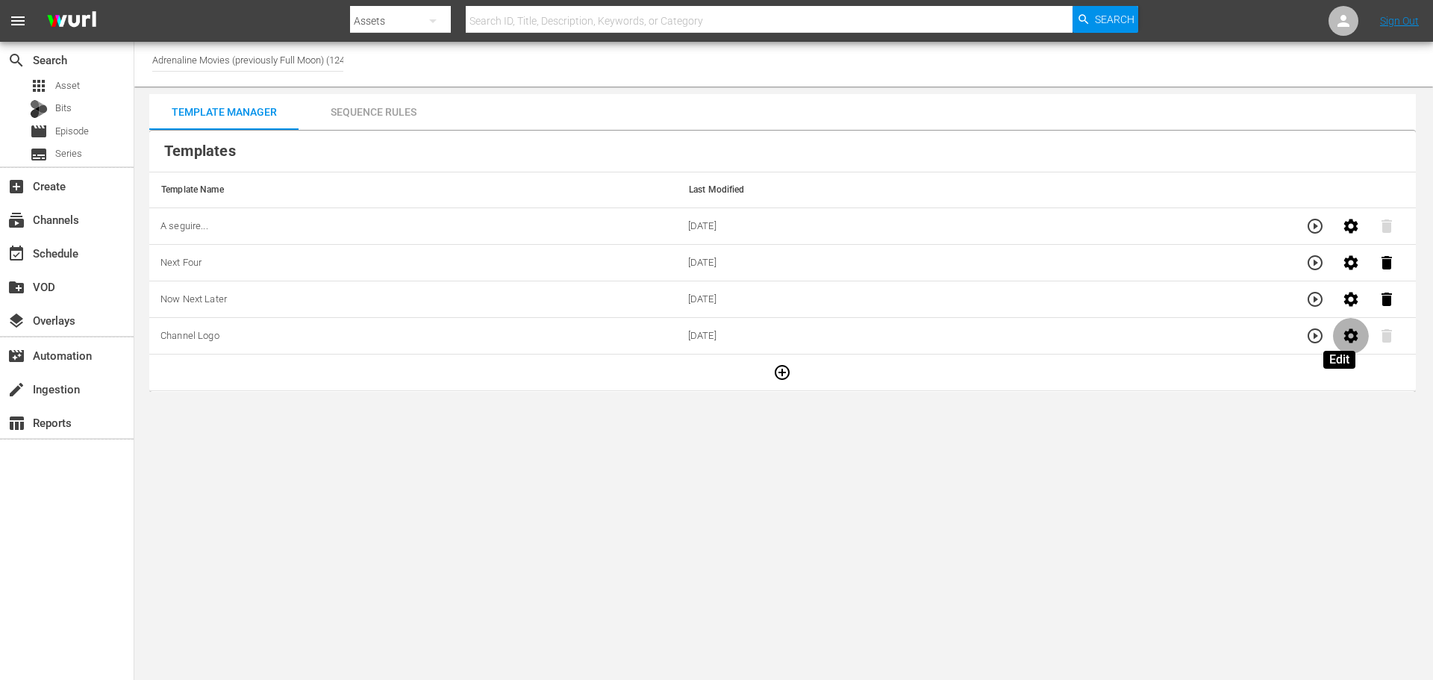
click at [1344, 332] on icon "button" at bounding box center [1351, 335] width 14 height 14
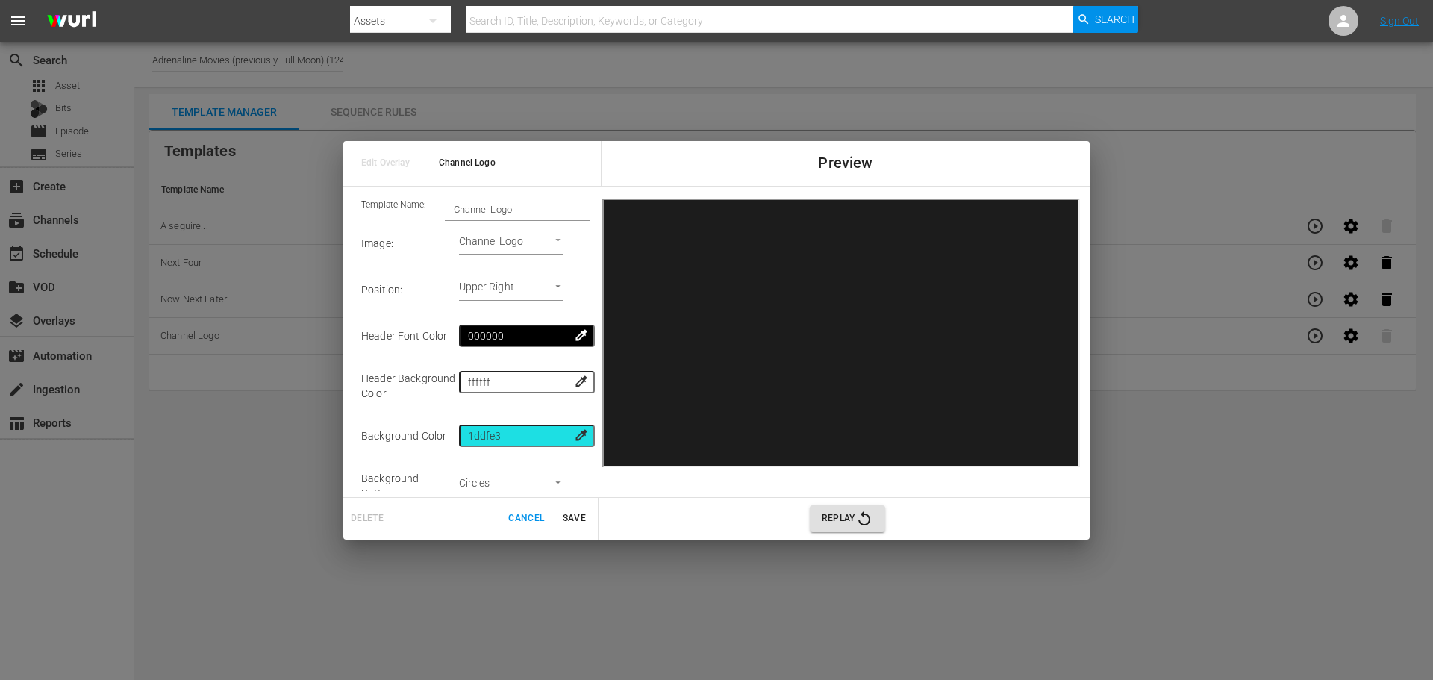
click at [515, 240] on body "menu Search By Assets Search ID, Title, Description, Keywords, or Category Sear…" at bounding box center [716, 340] width 1433 height 680
click at [552, 251] on div at bounding box center [716, 340] width 1433 height 680
click at [527, 515] on span "Cancel" at bounding box center [526, 519] width 36 height 16
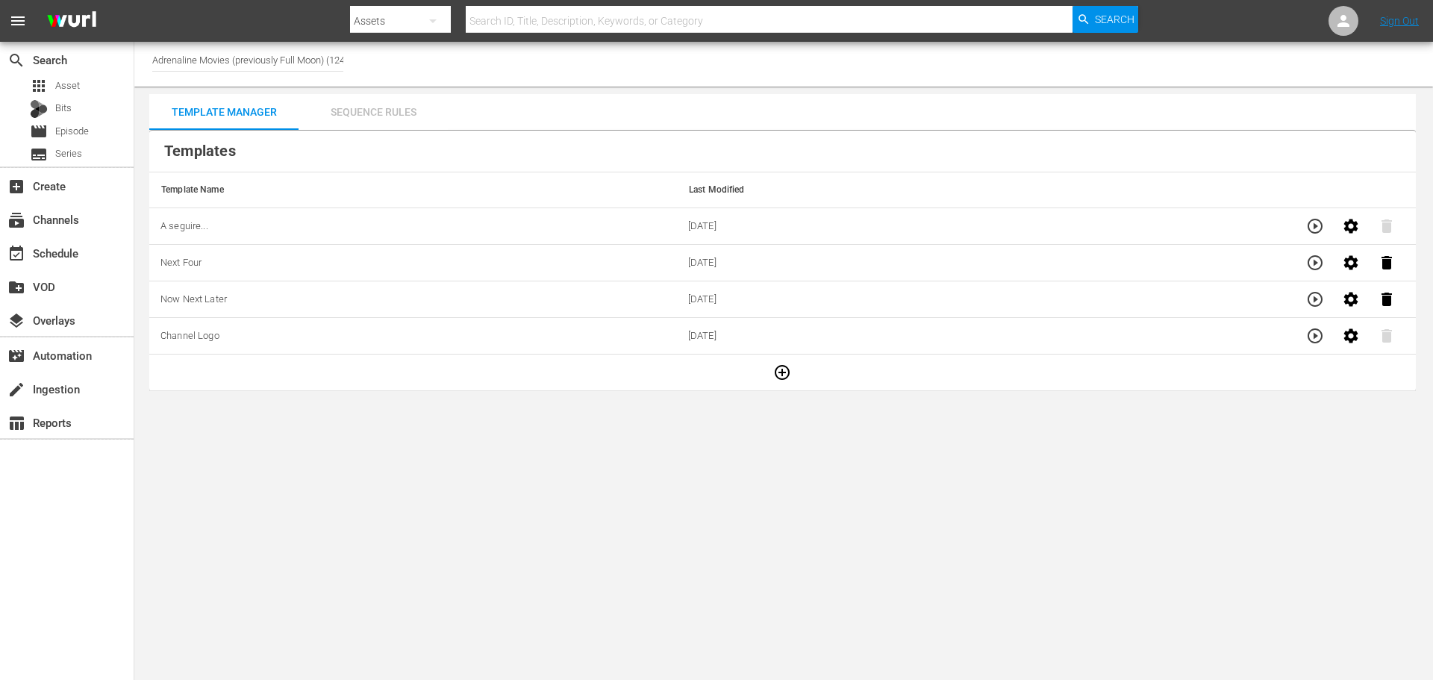
click at [376, 111] on div "Sequence Rules" at bounding box center [373, 112] width 149 height 36
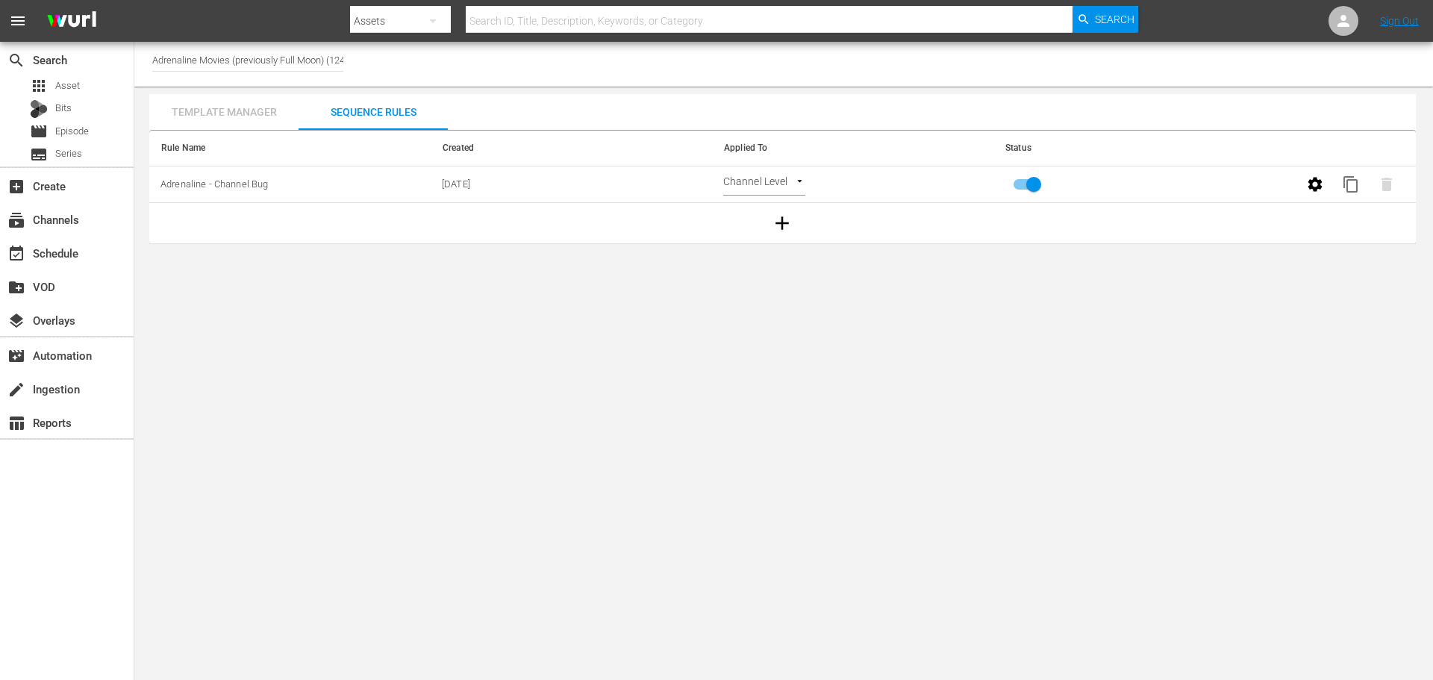
click at [244, 120] on div "Template Manager" at bounding box center [223, 112] width 149 height 36
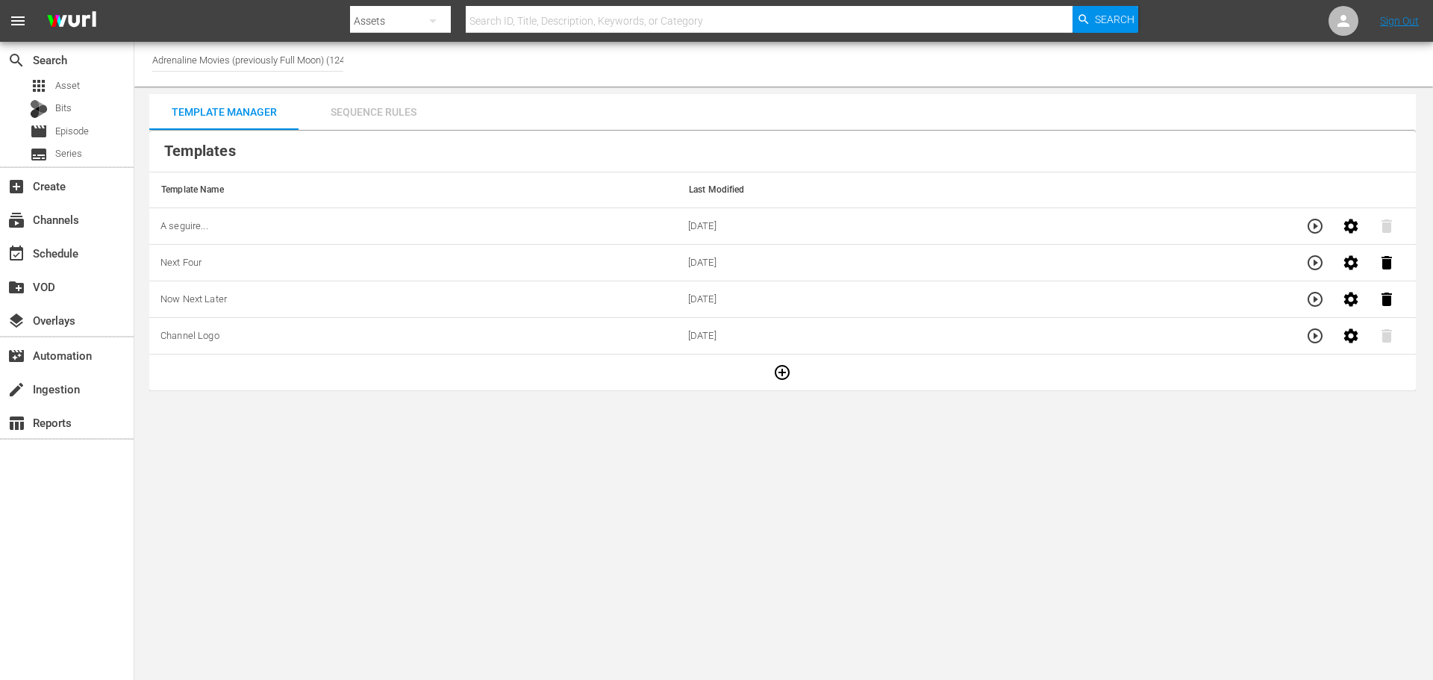
click at [402, 122] on div "Sequence Rules" at bounding box center [373, 112] width 149 height 36
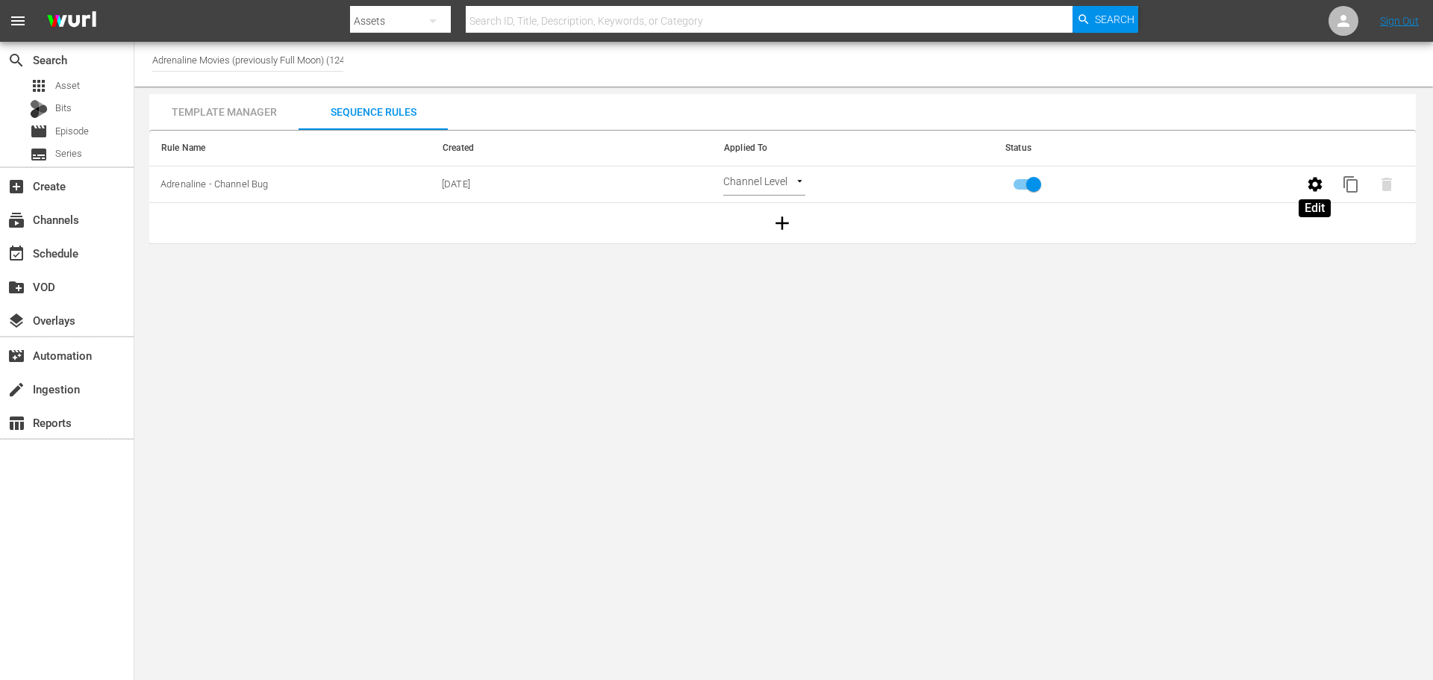
click at [1307, 189] on icon "button" at bounding box center [1315, 184] width 18 height 18
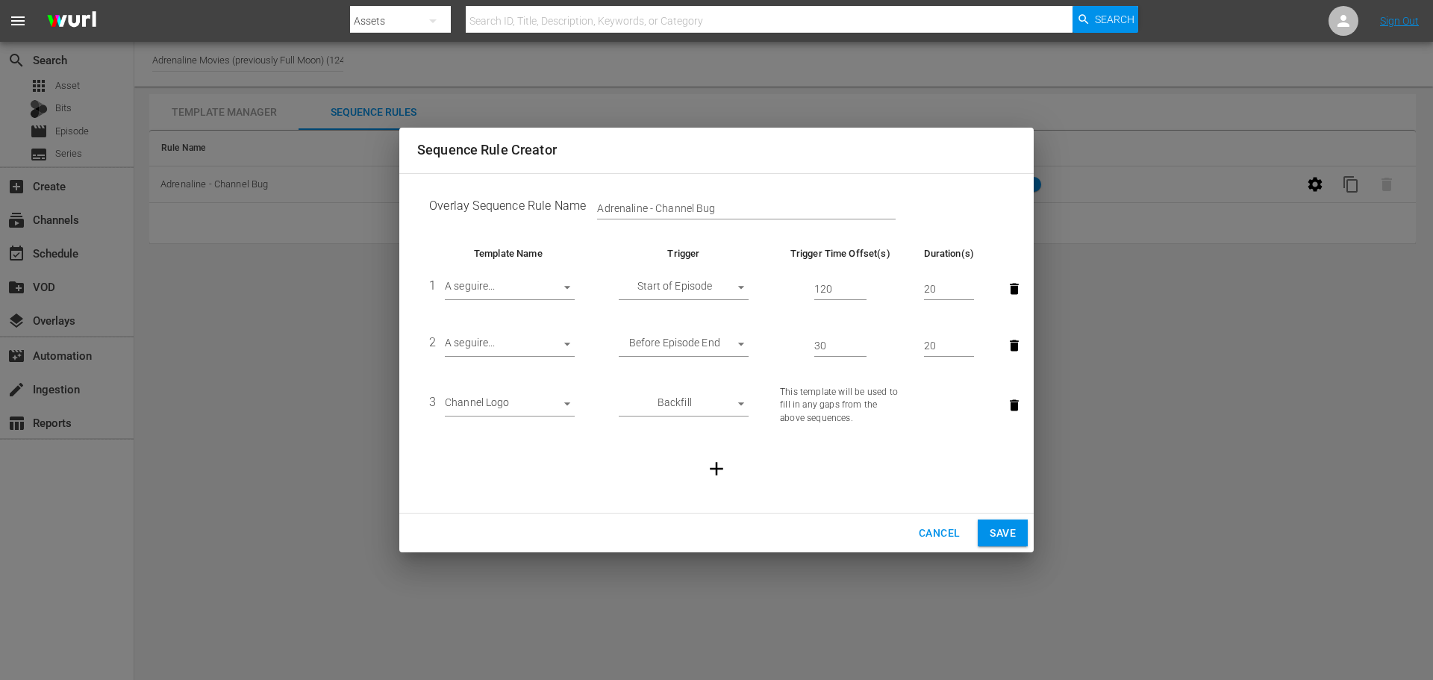
drag, startPoint x: 737, startPoint y: 535, endPoint x: 726, endPoint y: 538, distance: 11.6
click at [735, 537] on div "Cancel Save" at bounding box center [716, 534] width 635 height 40
click at [935, 535] on span "Cancel" at bounding box center [939, 533] width 41 height 19
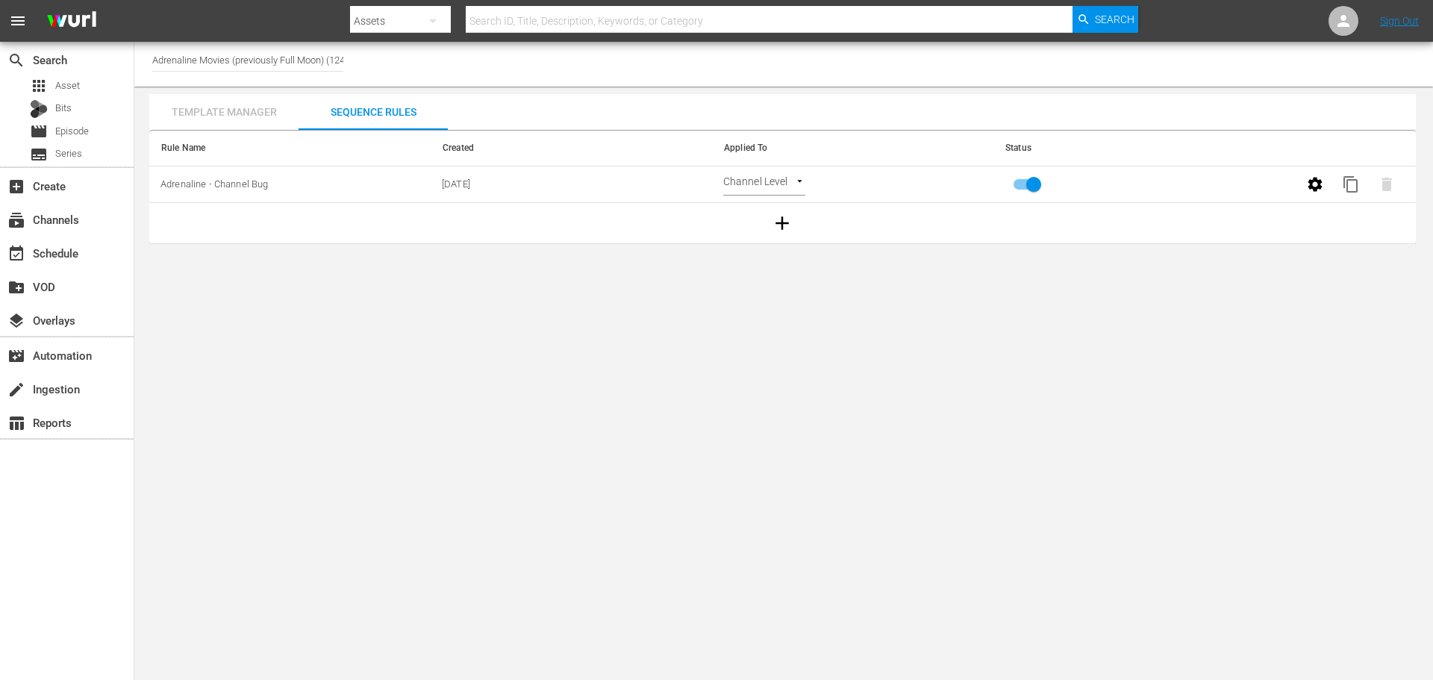
click at [210, 119] on div "Template Manager" at bounding box center [223, 112] width 149 height 36
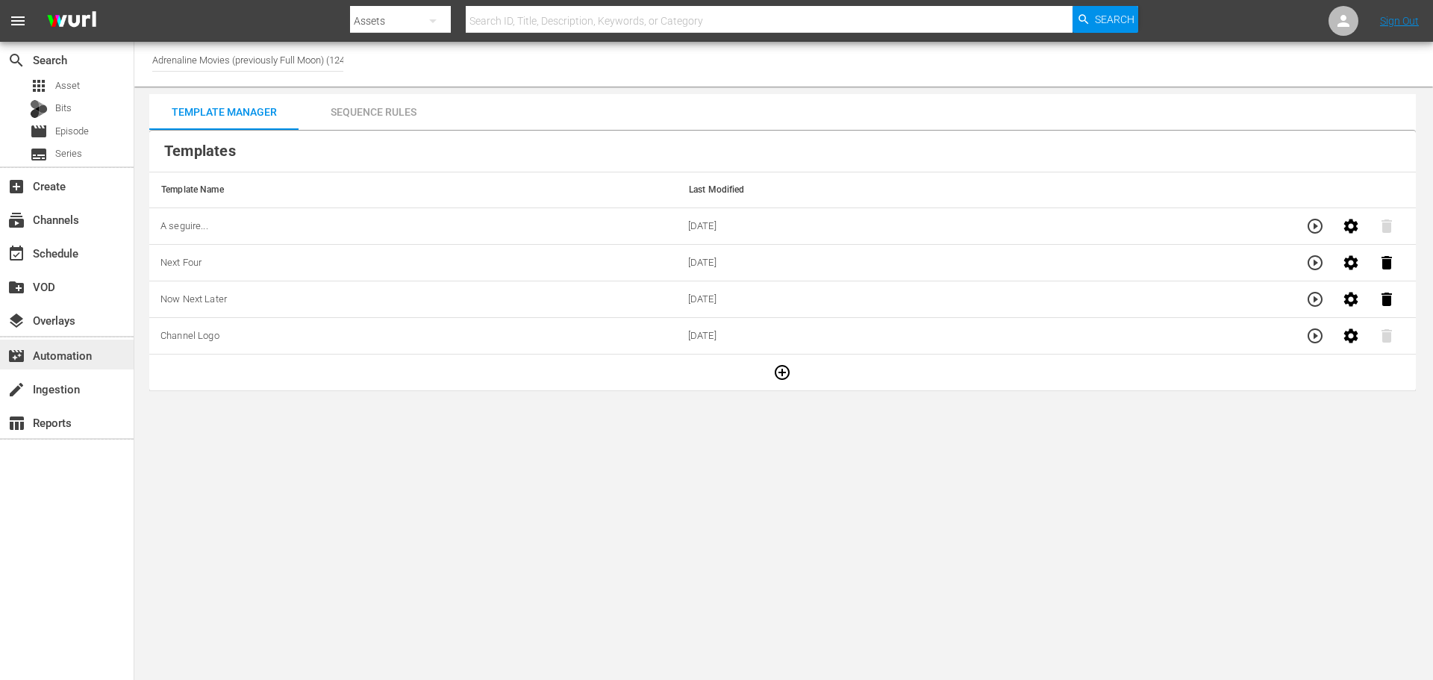
click at [73, 352] on div "movie_filter Automation" at bounding box center [42, 352] width 84 height 13
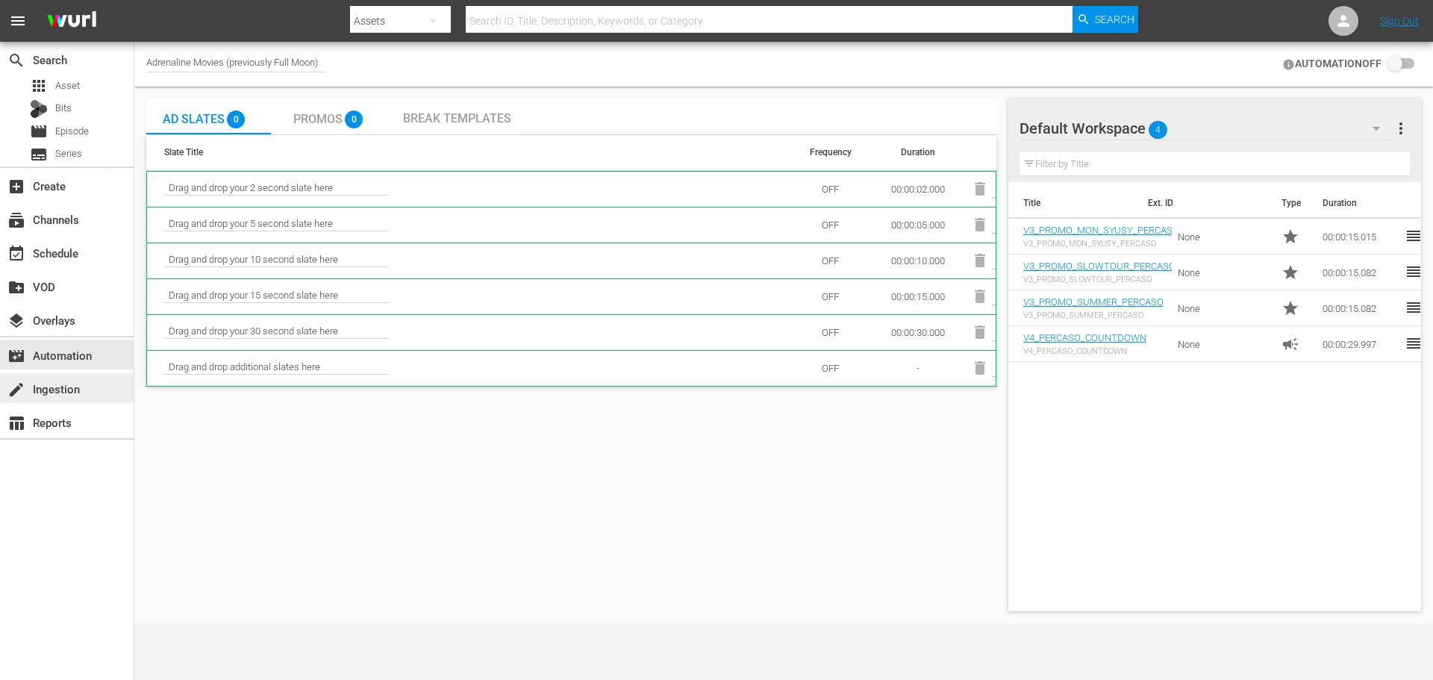
click at [90, 377] on div "create Ingestion" at bounding box center [67, 388] width 134 height 30
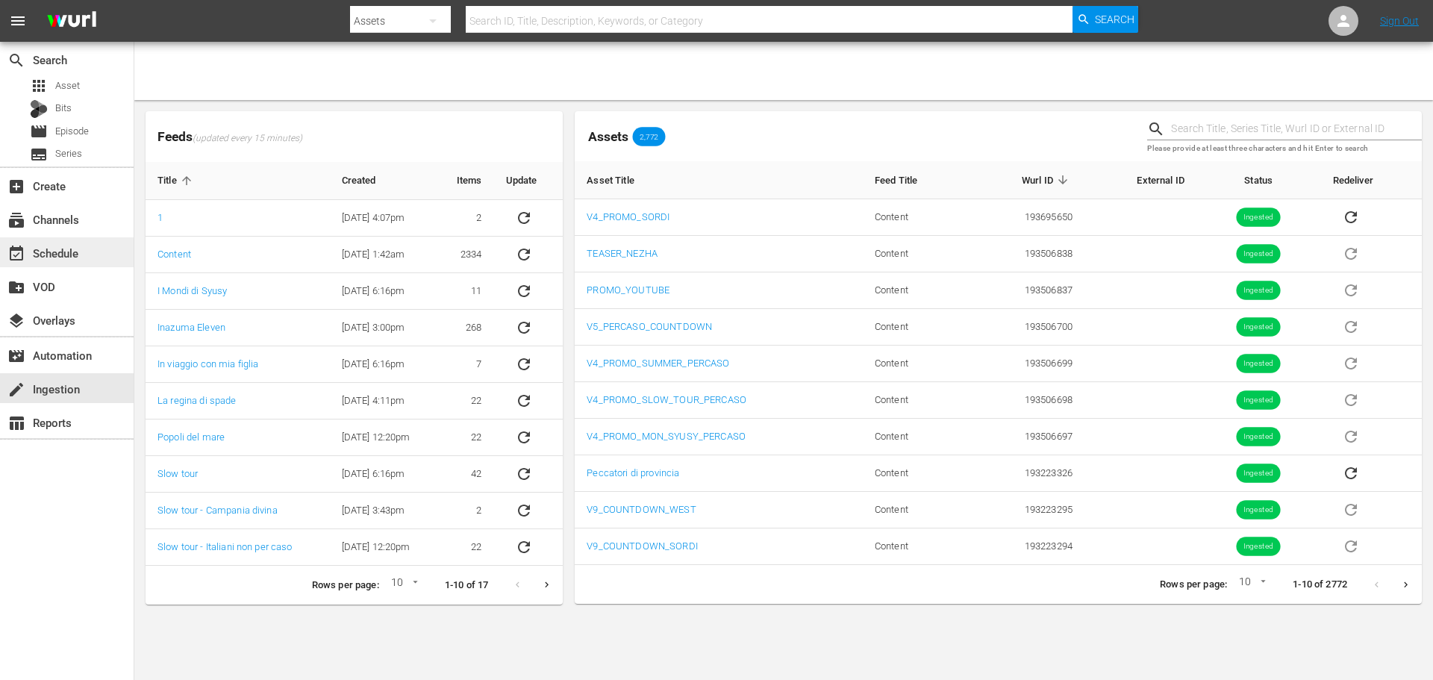
click at [95, 255] on div "event_available Schedule" at bounding box center [67, 252] width 134 height 30
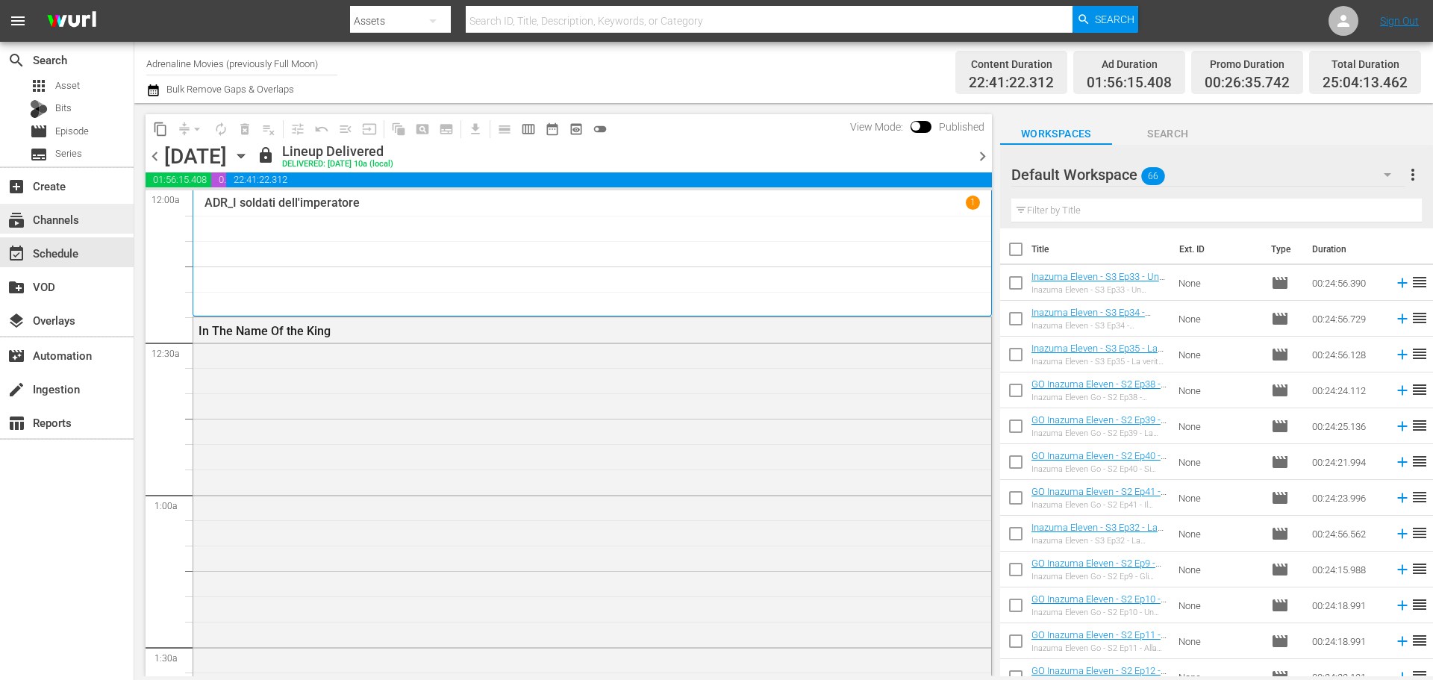
click at [76, 216] on div "subscriptions Channels" at bounding box center [42, 217] width 84 height 13
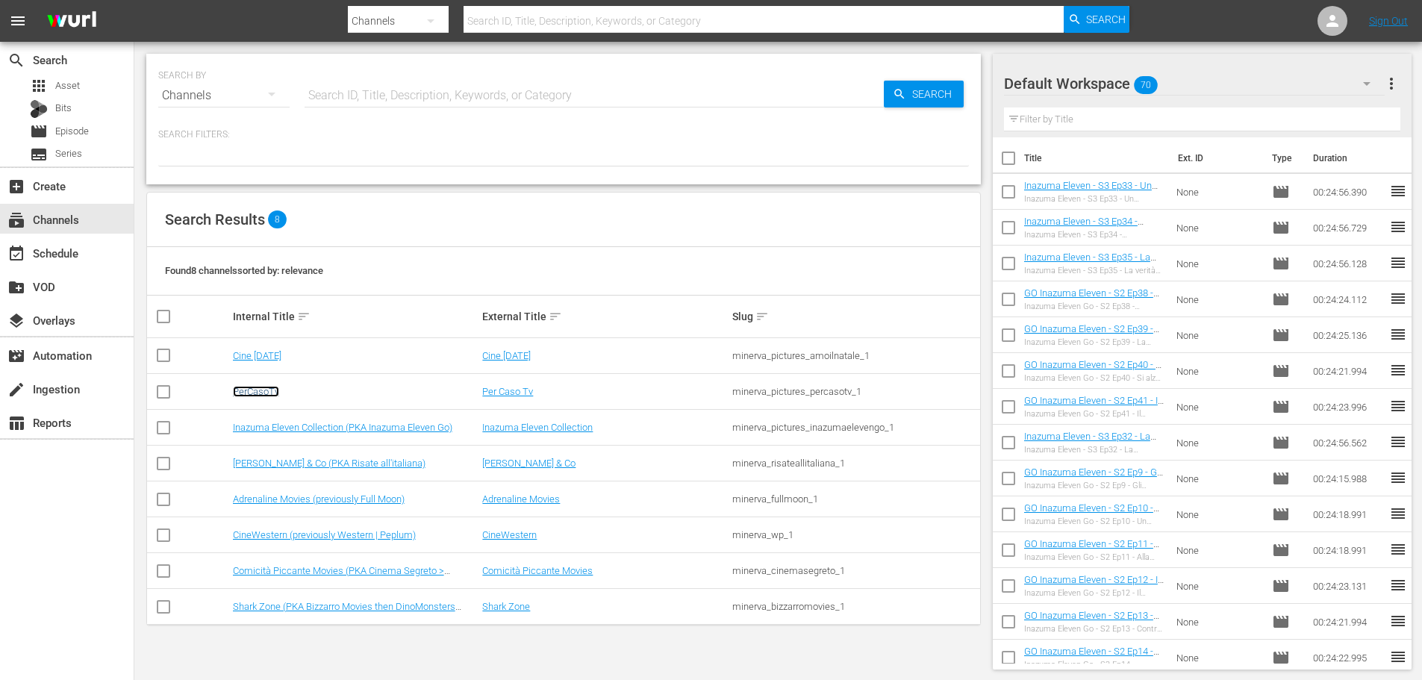
click at [273, 392] on link "PerCasoTv" at bounding box center [256, 391] width 46 height 11
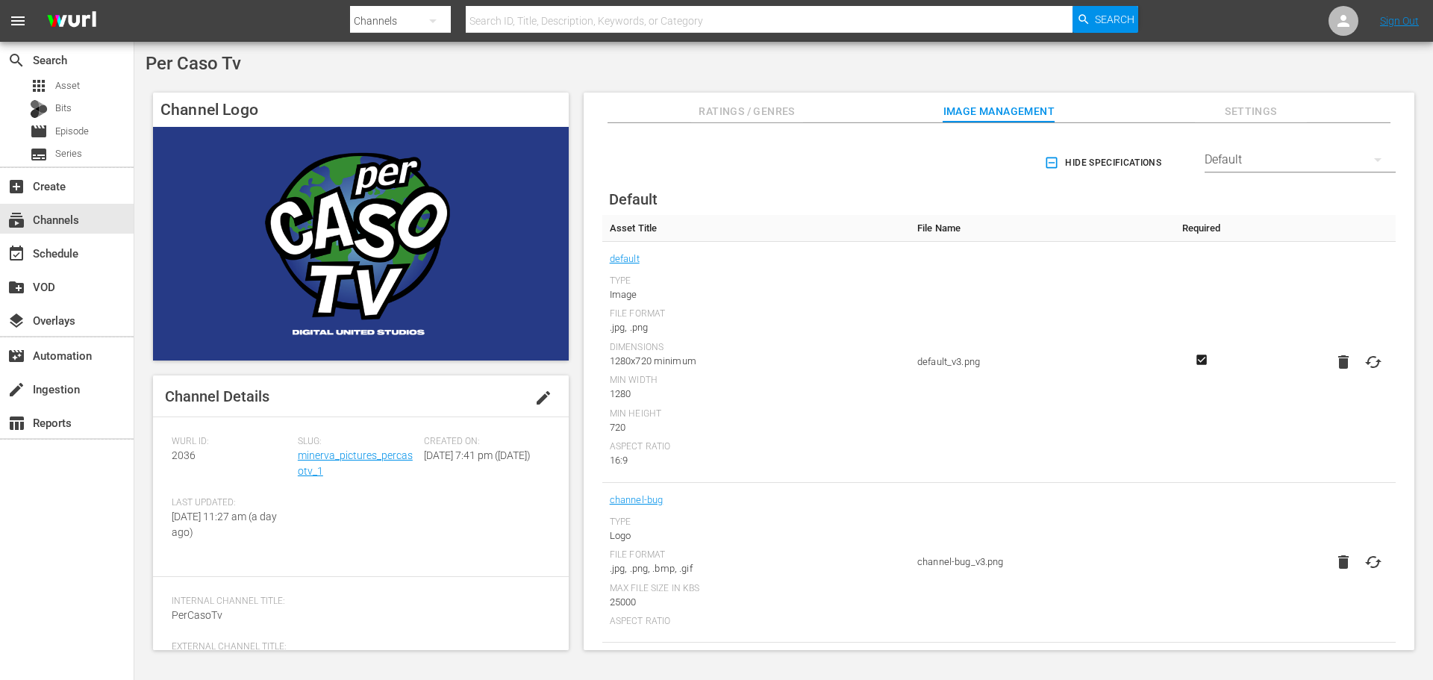
click at [416, 257] on img at bounding box center [361, 244] width 416 height 234
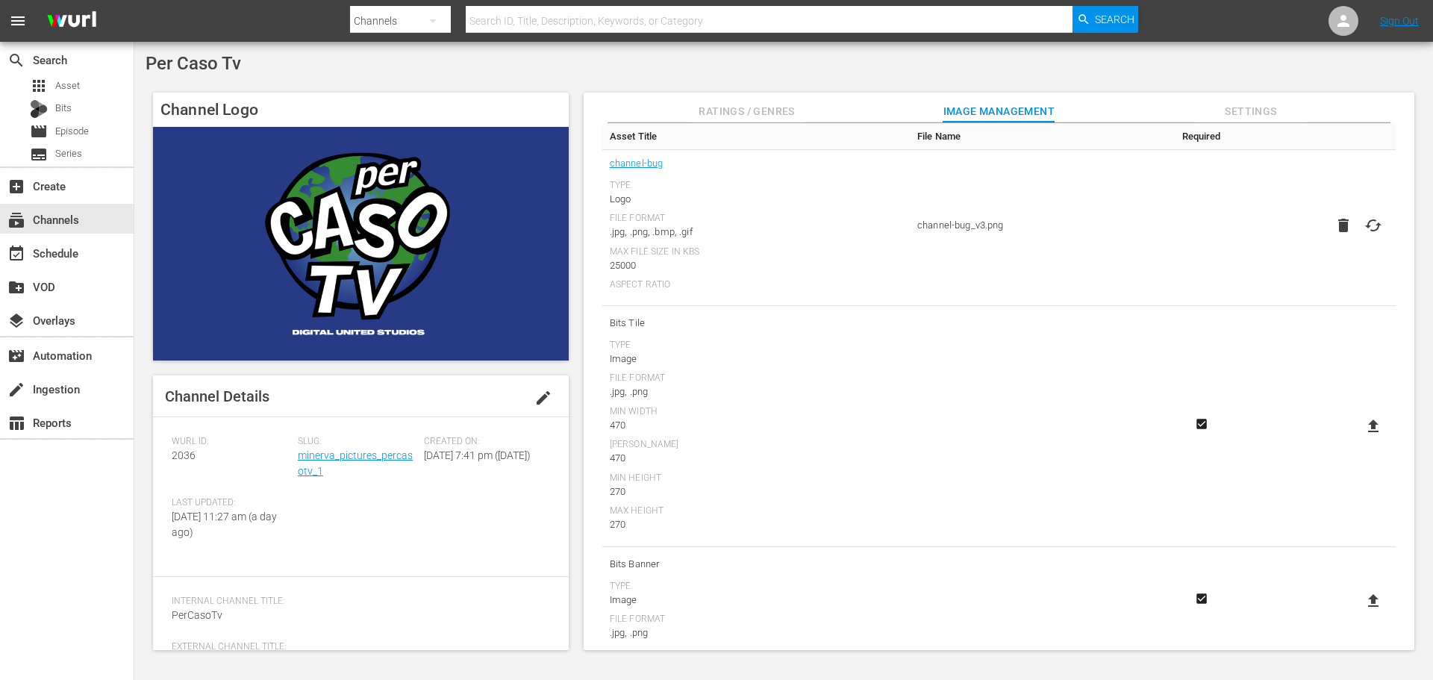
scroll to position [361, 0]
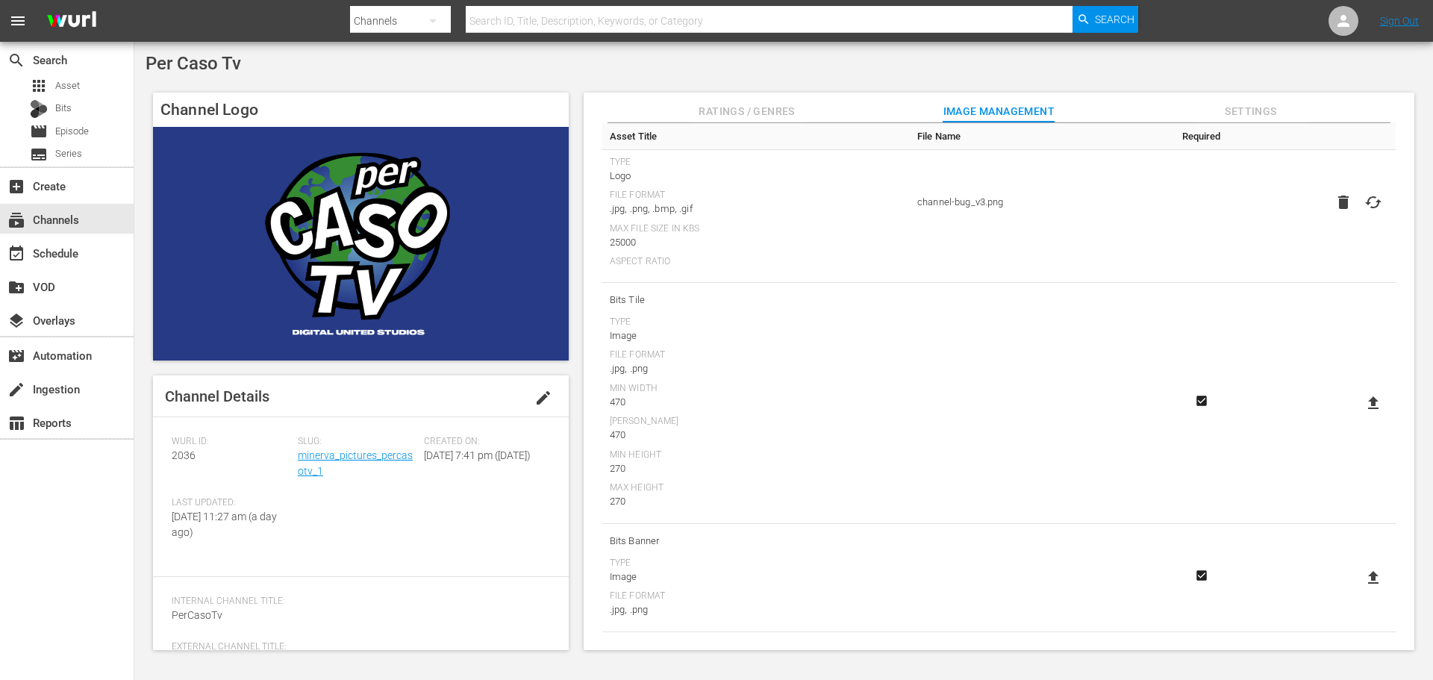
click at [629, 299] on span "Bits Tile" at bounding box center [756, 299] width 293 height 19
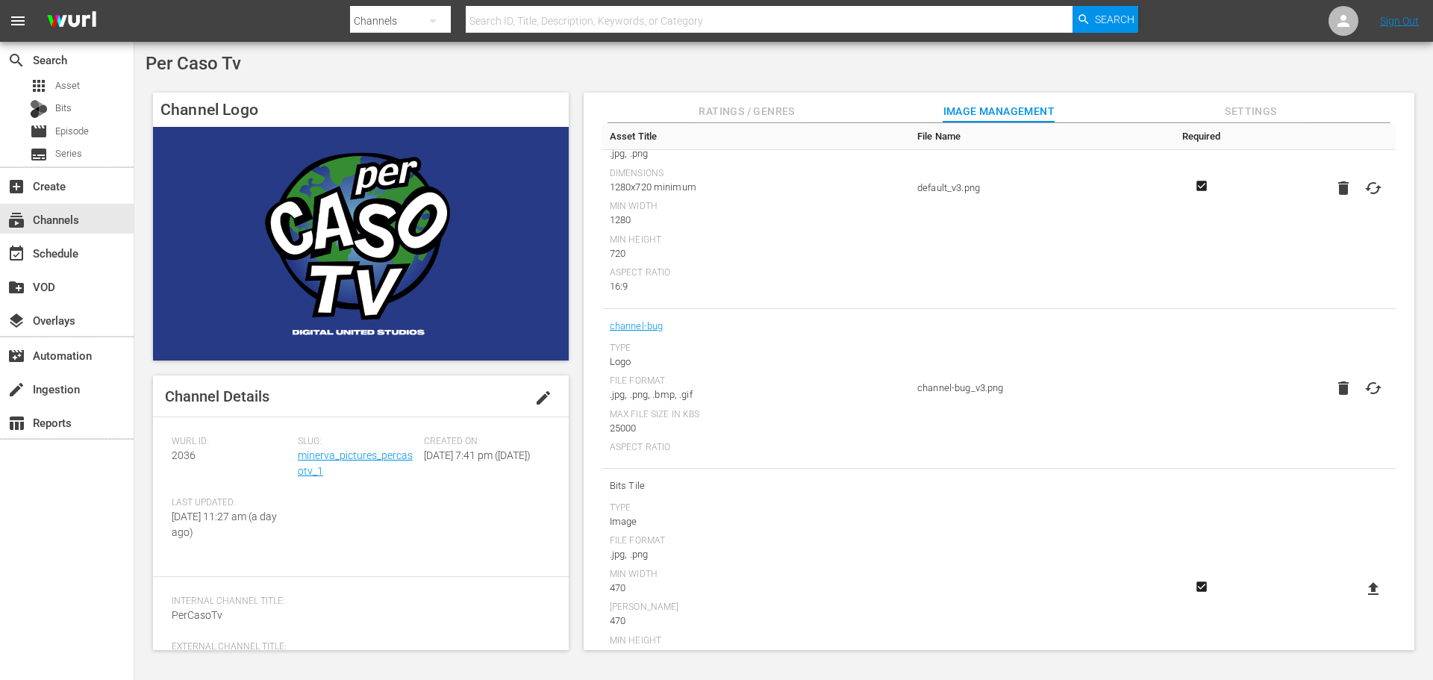
scroll to position [0, 0]
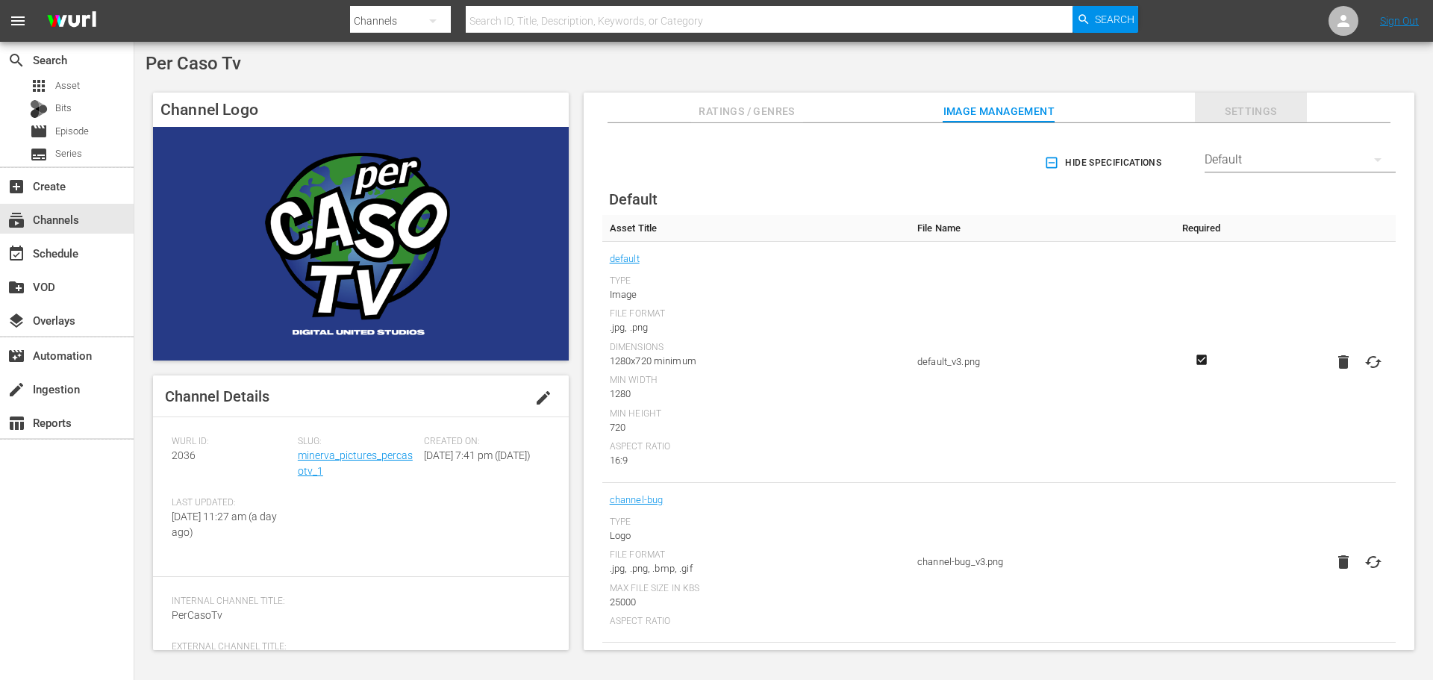
click at [1252, 113] on span "Settings" at bounding box center [1251, 111] width 112 height 19
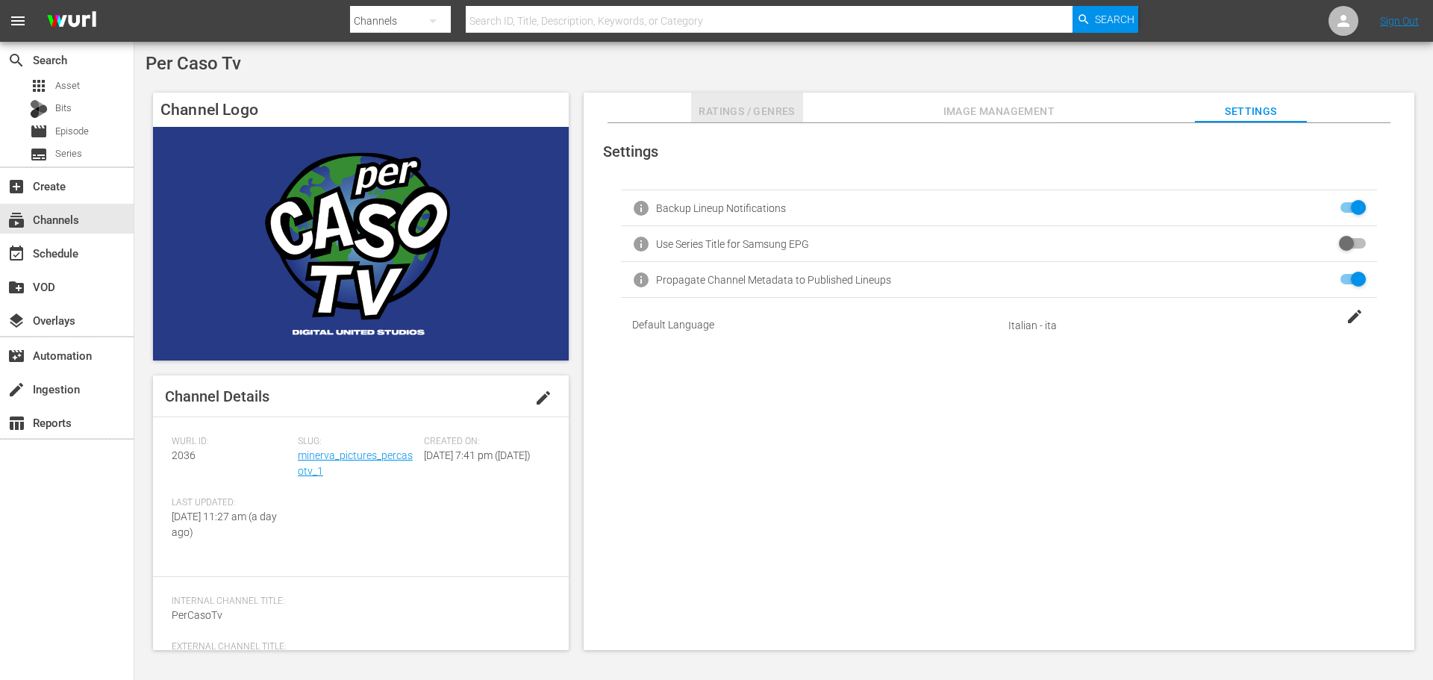
click at [764, 98] on button "Ratings / Genres" at bounding box center [747, 108] width 112 height 30
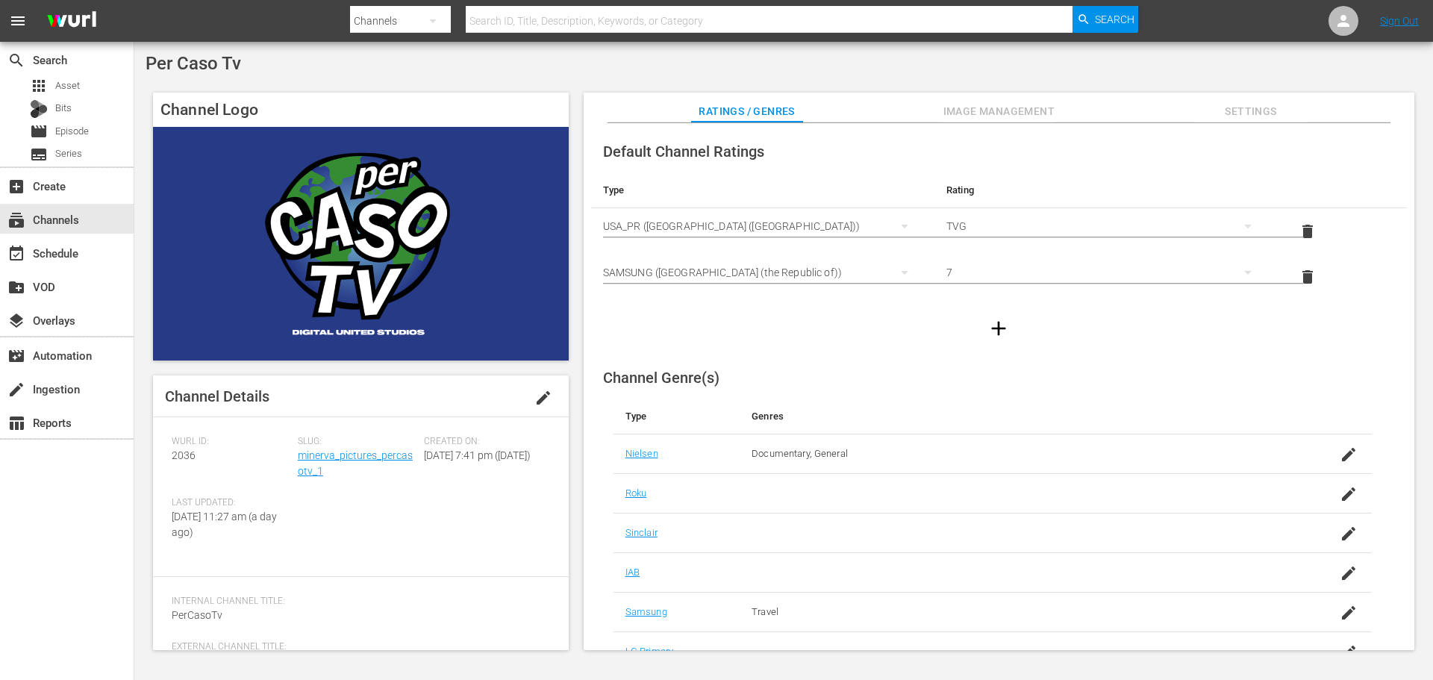
click at [1024, 107] on span "Image Management" at bounding box center [999, 111] width 112 height 19
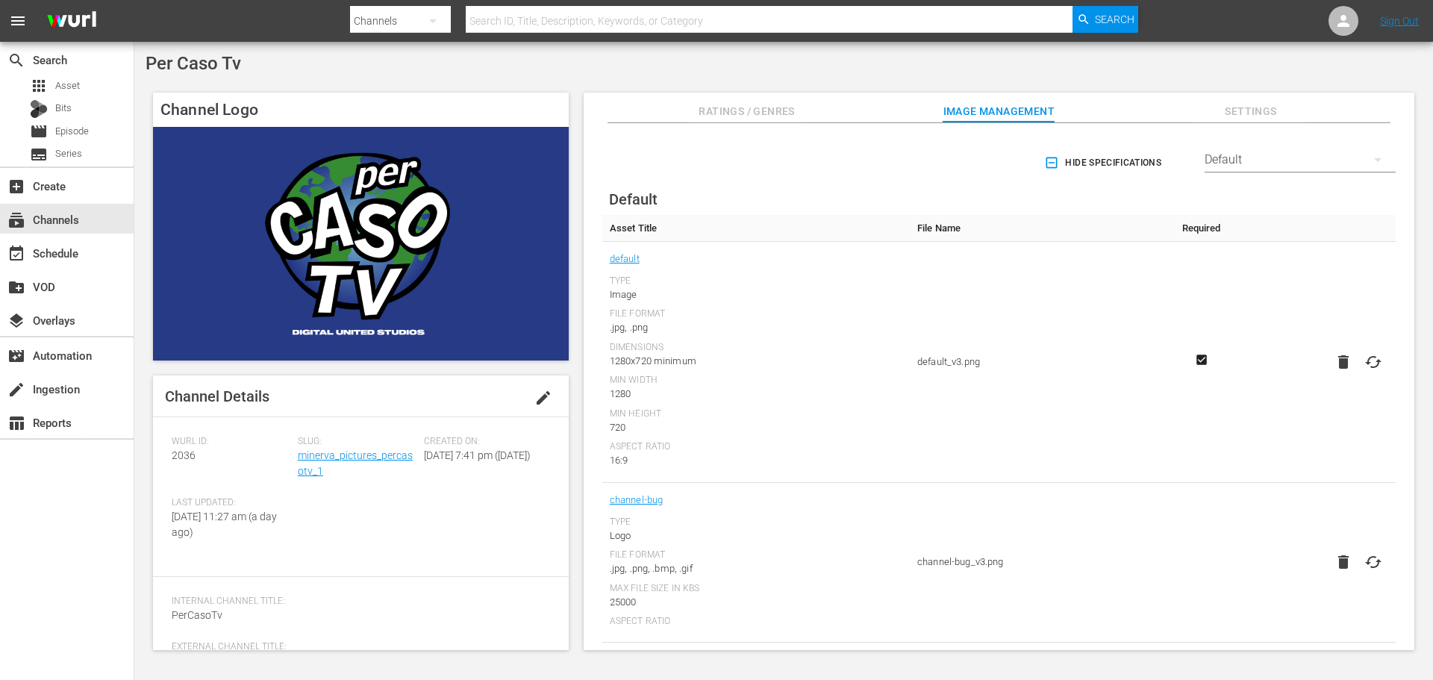
click at [1372, 370] on icon at bounding box center [1374, 362] width 18 height 18
click at [1359, 375] on input "file" at bounding box center [1359, 375] width 1 height 1
click at [1200, 357] on icon "Required" at bounding box center [1202, 360] width 10 height 10
click at [1198, 360] on icon "Required" at bounding box center [1202, 360] width 10 height 10
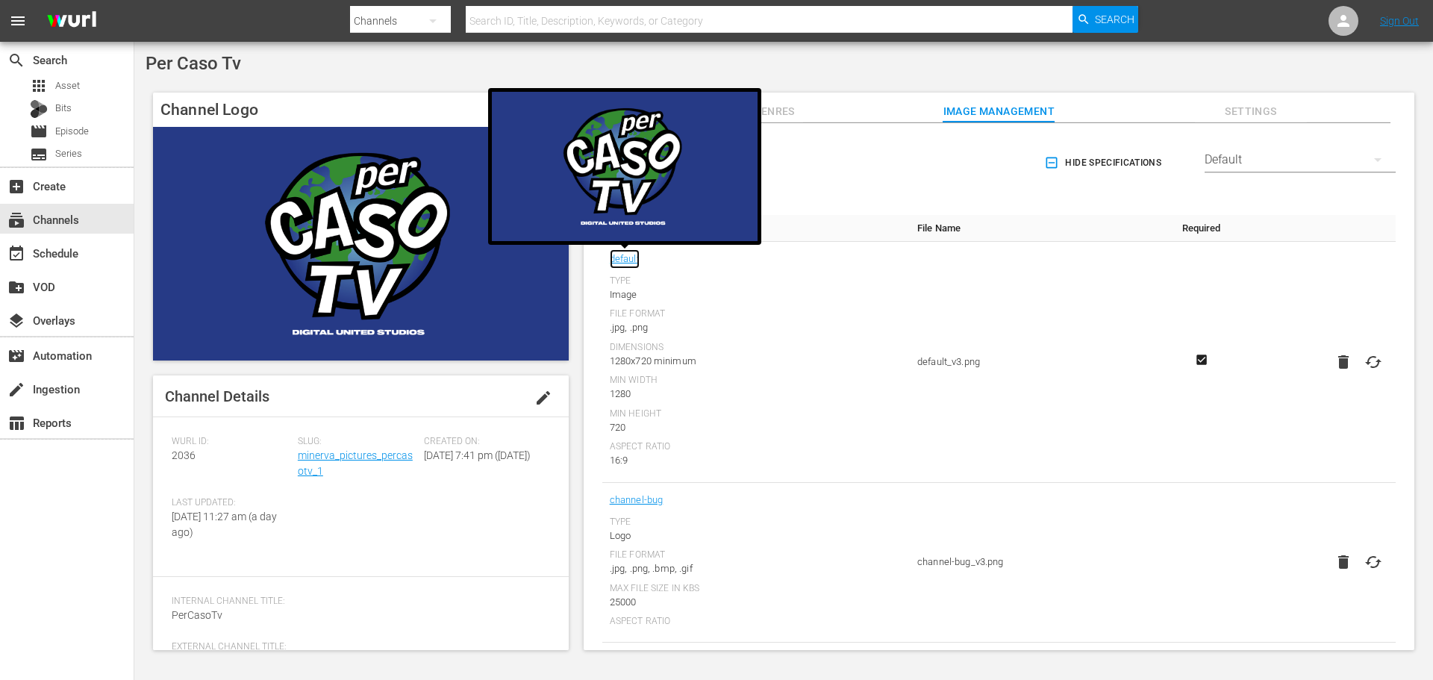
click at [632, 263] on link "default" at bounding box center [625, 258] width 30 height 19
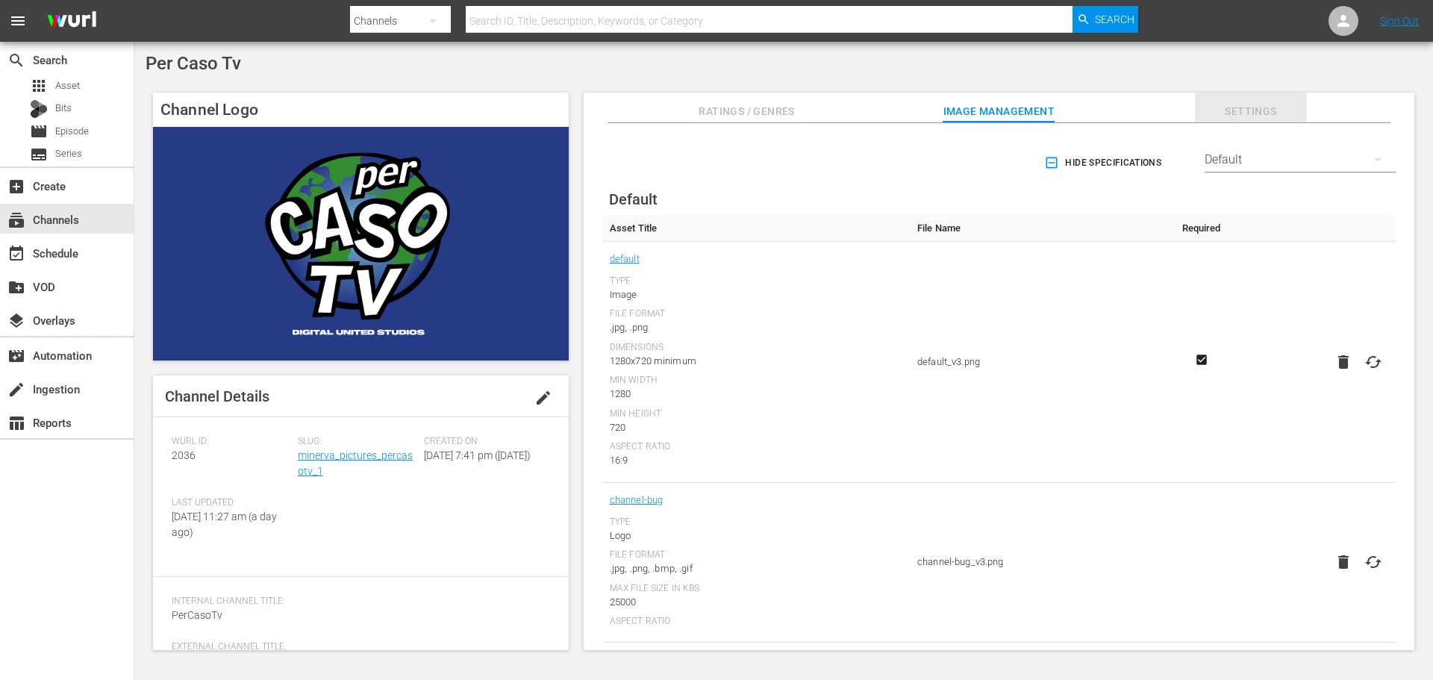
click at [1215, 110] on span "Settings" at bounding box center [1251, 111] width 112 height 19
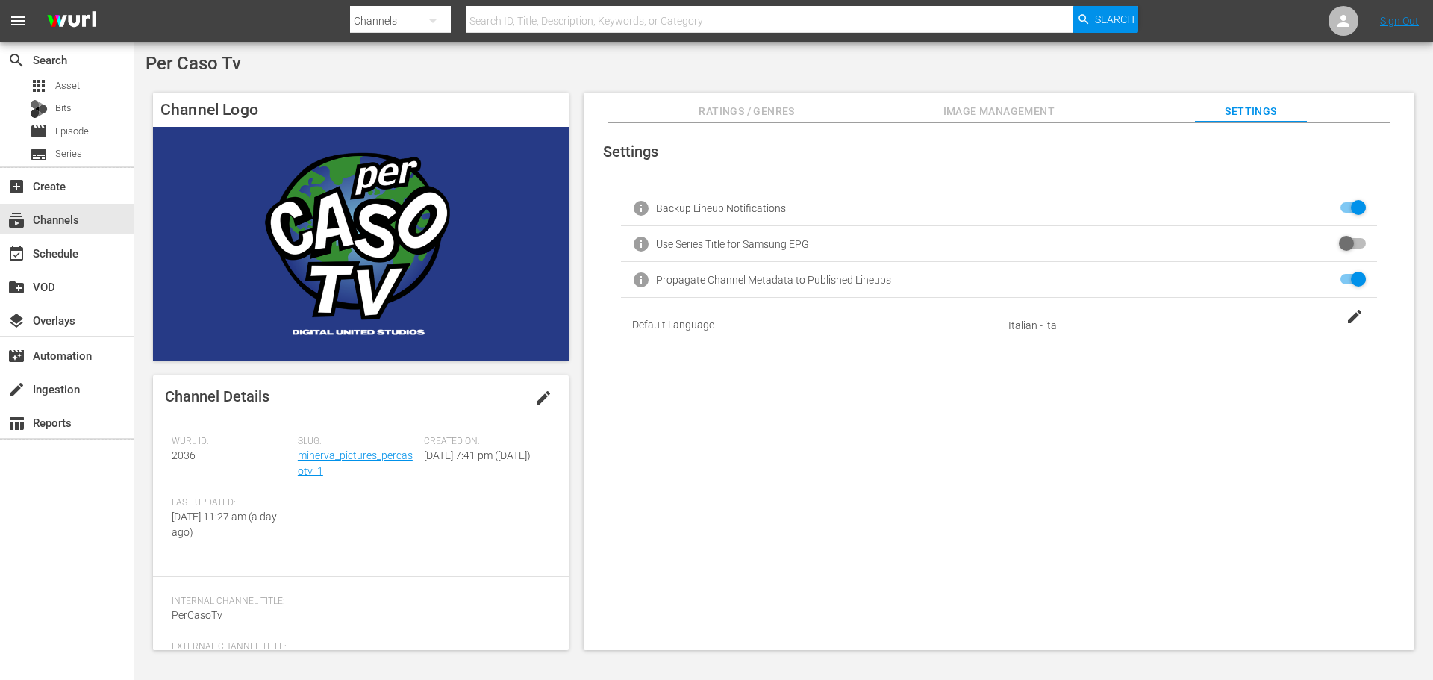
click at [995, 106] on span "Image Management" at bounding box center [999, 111] width 112 height 19
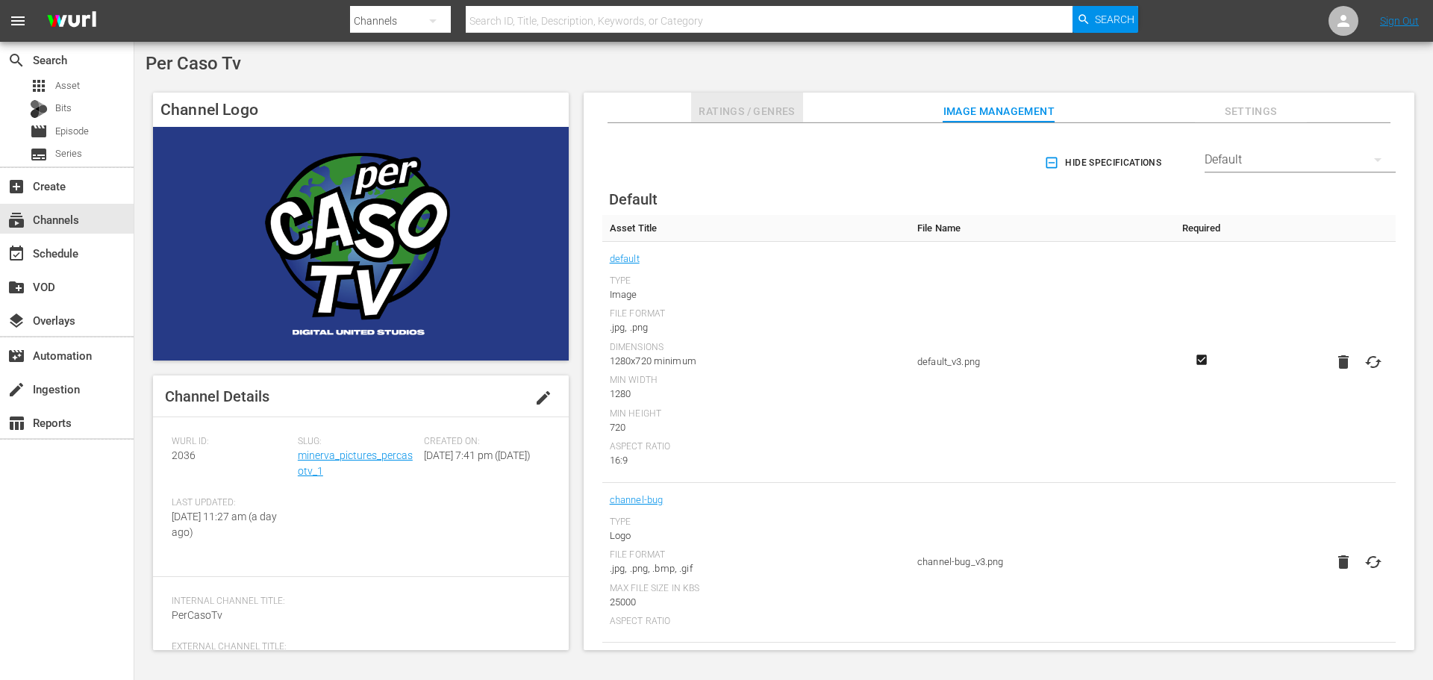
click at [747, 115] on span "Ratings / Genres" at bounding box center [747, 111] width 112 height 19
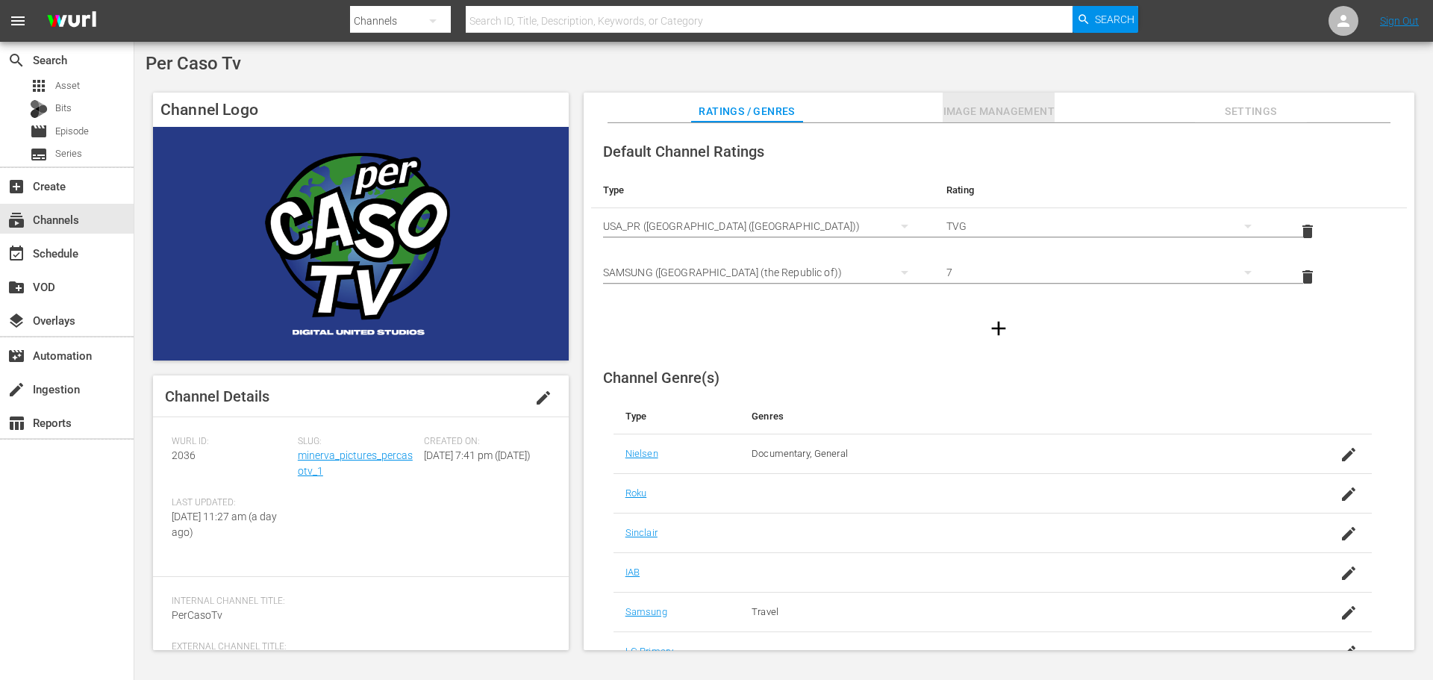
click at [970, 114] on span "Image Management" at bounding box center [999, 111] width 112 height 19
